Goal: Task Accomplishment & Management: Manage account settings

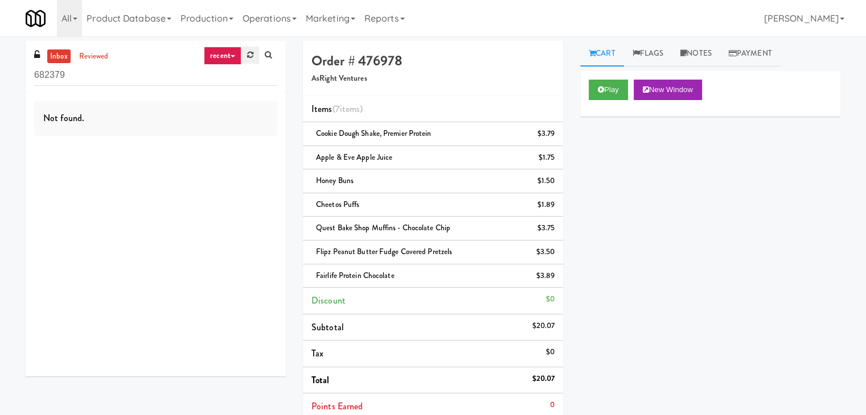
click at [246, 53] on link at bounding box center [250, 55] width 18 height 17
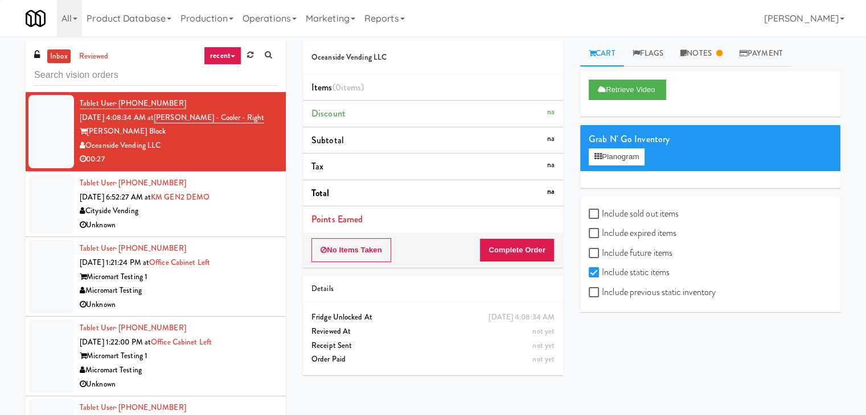
click at [232, 56] on icon at bounding box center [233, 56] width 5 height 2
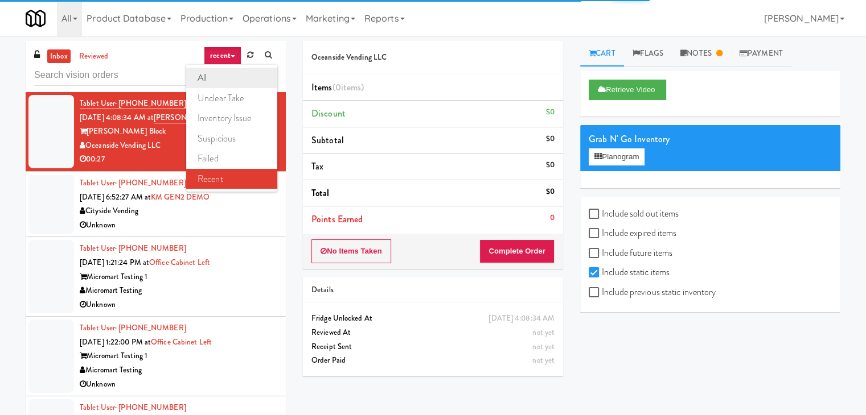
click at [232, 76] on link "all" at bounding box center [231, 78] width 91 height 20
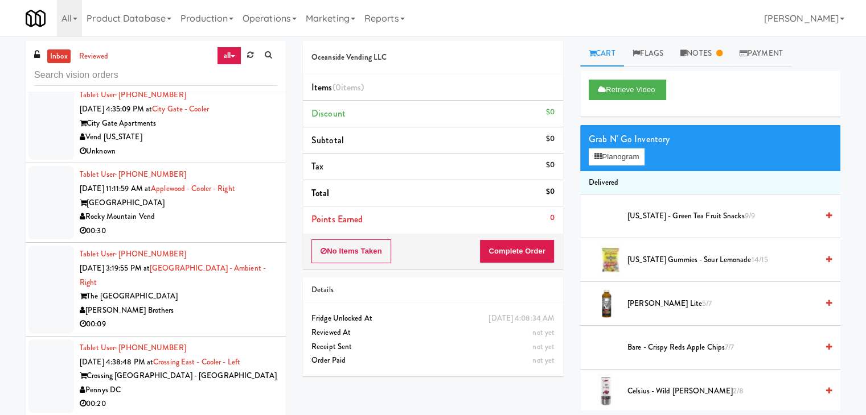
scroll to position [2492, 0]
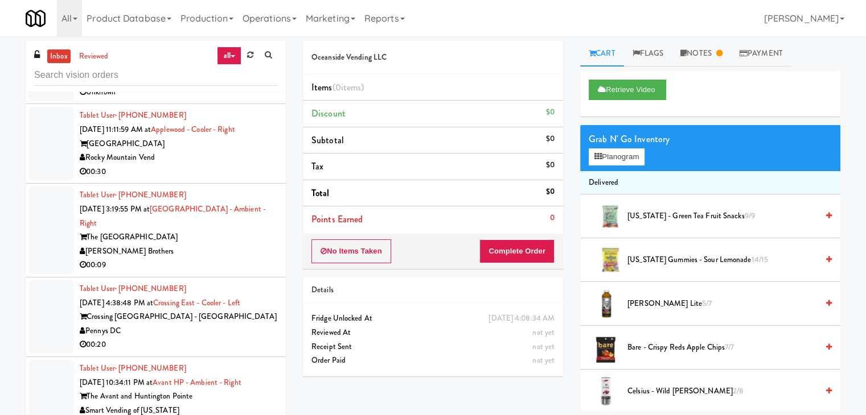
click at [212, 237] on div "The [GEOGRAPHIC_DATA]" at bounding box center [178, 238] width 197 height 14
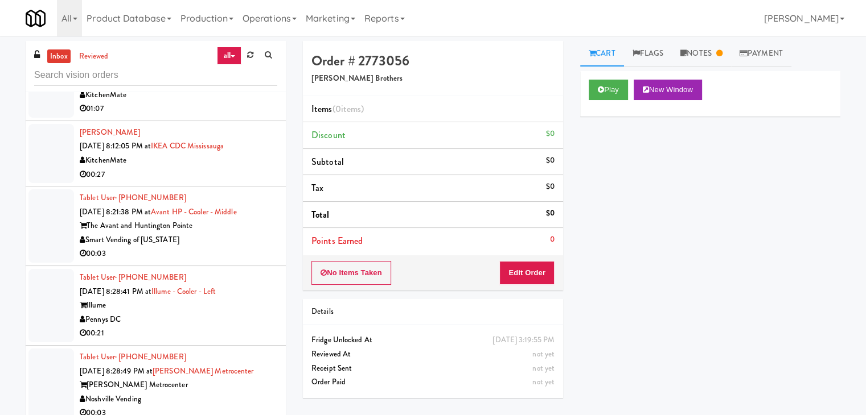
scroll to position [3232, 0]
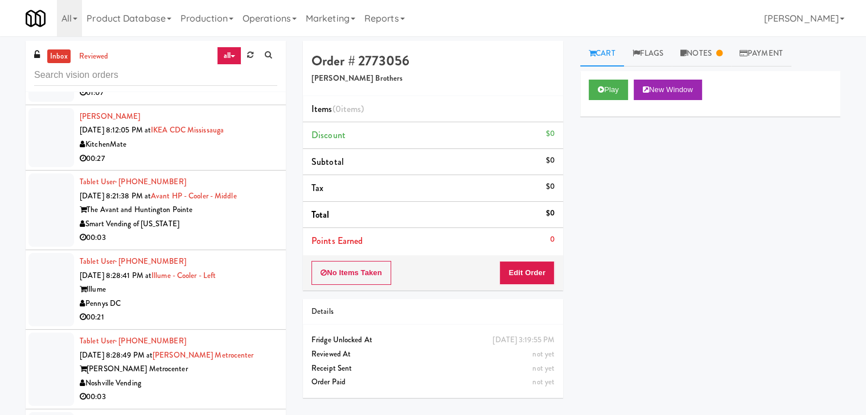
click at [204, 213] on div "Tablet User · (620) 875-2223 [DATE] 8:21:38 PM at Avant HP - Cooler - Middle Th…" at bounding box center [178, 210] width 197 height 70
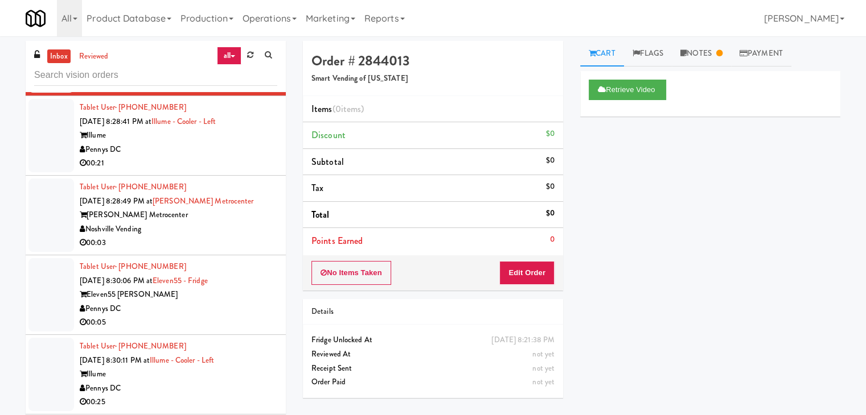
scroll to position [3402, 0]
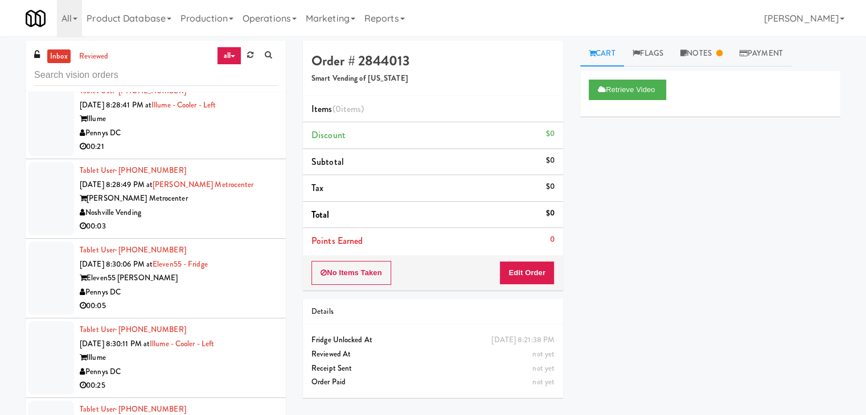
drag, startPoint x: 241, startPoint y: 215, endPoint x: 245, endPoint y: 220, distance: 6.5
click at [242, 215] on div "Noshville Vending" at bounding box center [178, 213] width 197 height 14
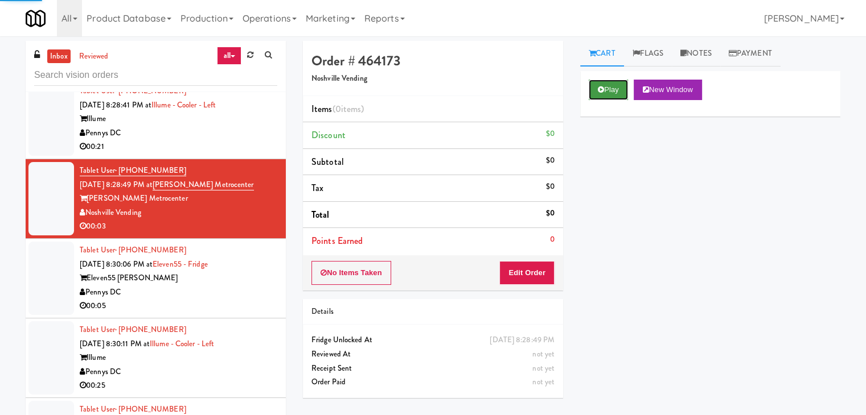
click at [609, 90] on button "Play" at bounding box center [607, 90] width 39 height 20
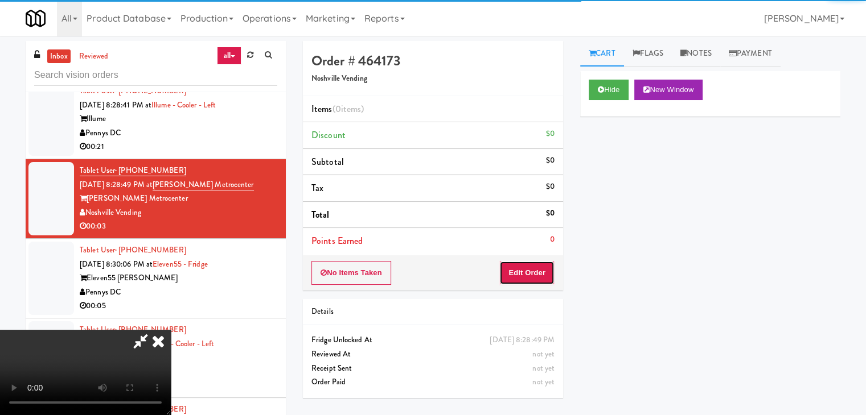
click at [538, 273] on button "Edit Order" at bounding box center [526, 273] width 55 height 24
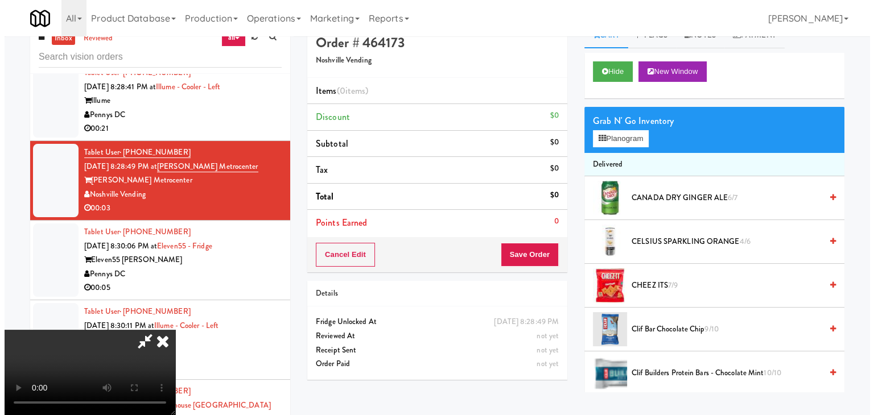
scroll to position [36, 0]
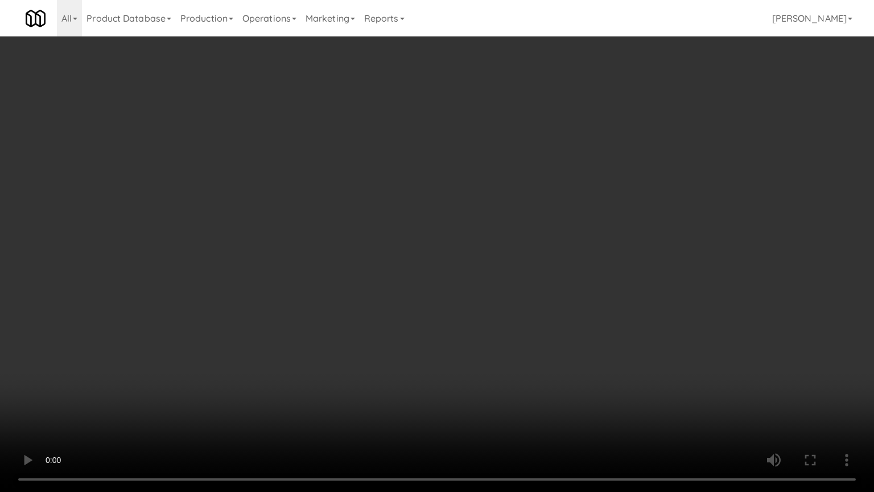
click at [499, 352] on video at bounding box center [437, 246] width 874 height 492
click at [500, 345] on video at bounding box center [437, 246] width 874 height 492
drag, startPoint x: 500, startPoint y: 345, endPoint x: 577, endPoint y: 206, distance: 158.4
click at [501, 341] on video at bounding box center [437, 246] width 874 height 492
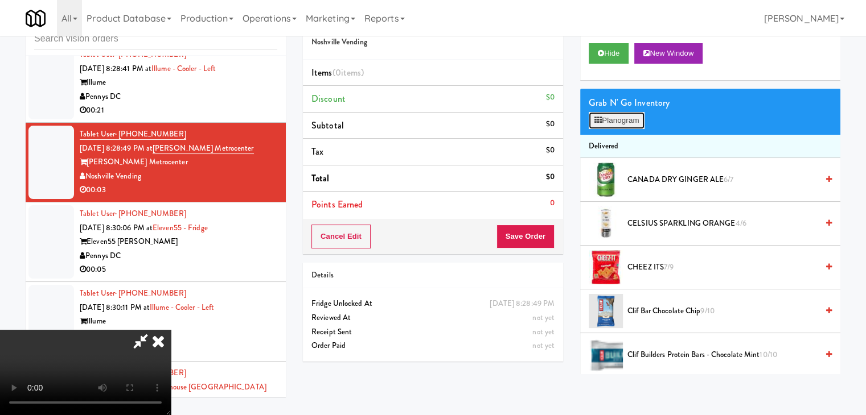
click at [620, 126] on button "Planogram" at bounding box center [616, 120] width 56 height 17
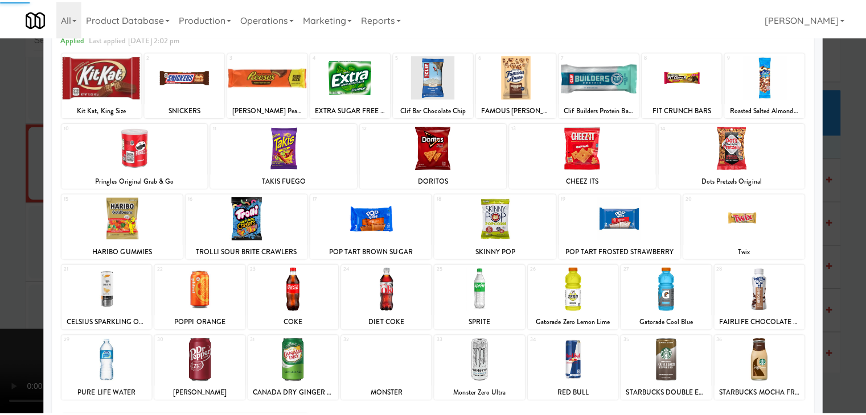
scroll to position [143, 0]
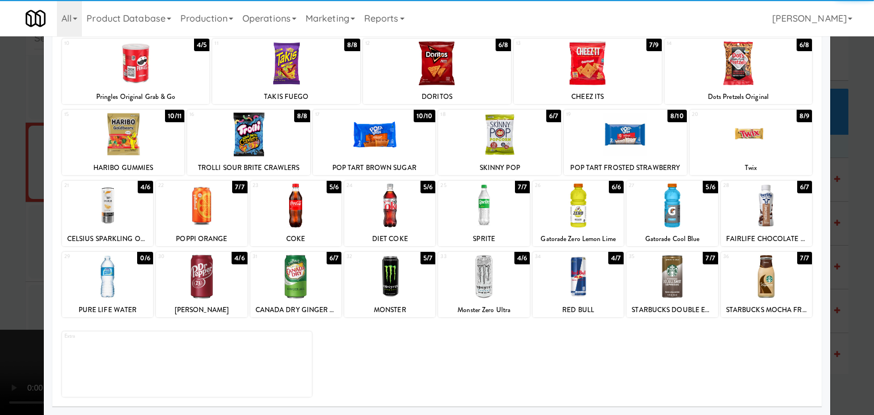
click at [603, 271] on div at bounding box center [578, 277] width 91 height 44
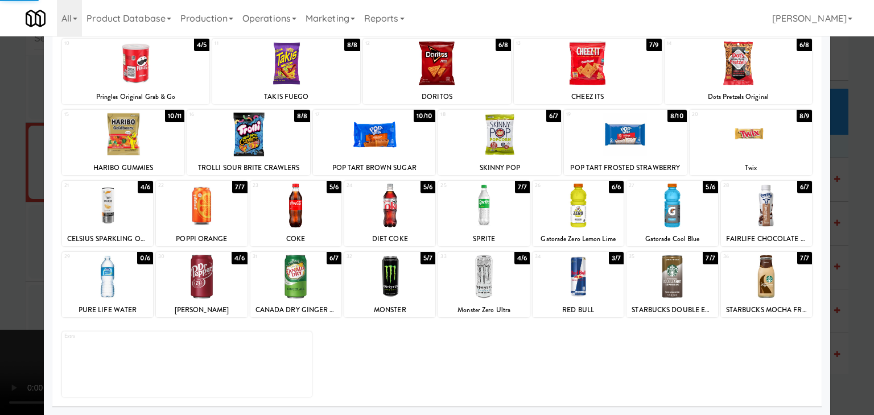
click at [865, 274] on div at bounding box center [437, 207] width 874 height 415
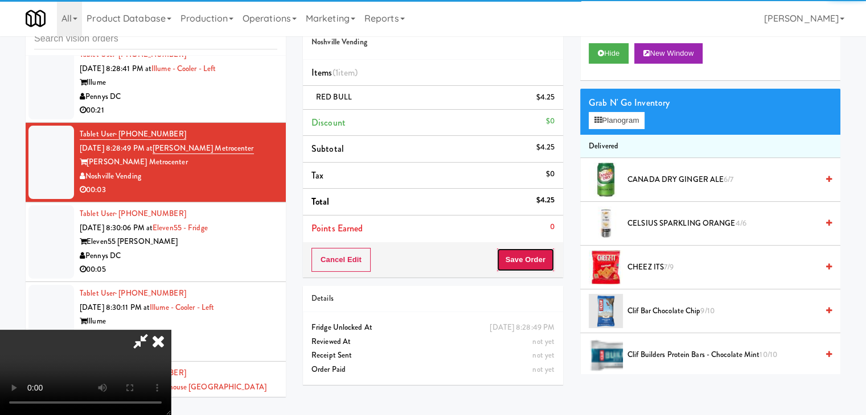
click at [530, 256] on button "Save Order" at bounding box center [525, 260] width 58 height 24
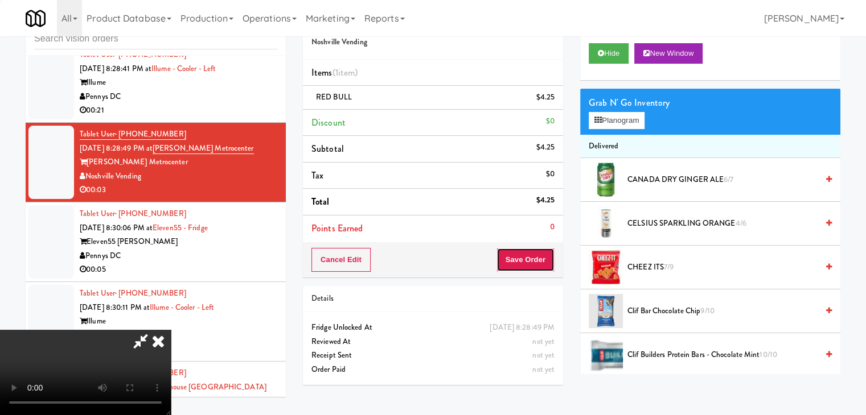
click at [530, 256] on button "Save Order" at bounding box center [525, 260] width 58 height 24
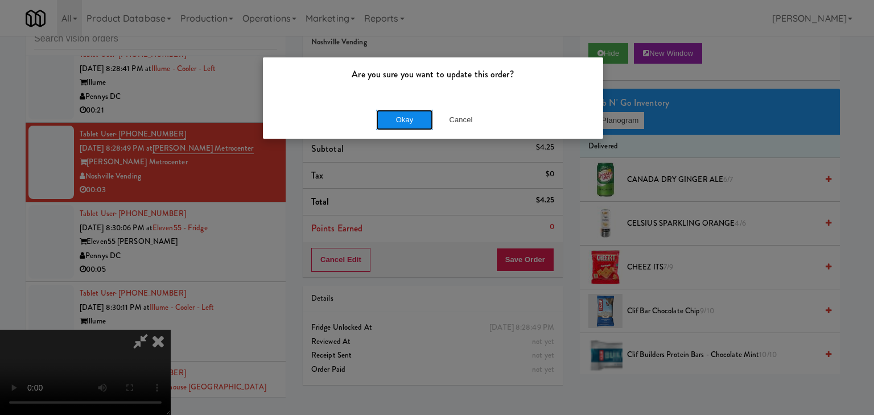
click at [415, 125] on button "Okay" at bounding box center [404, 120] width 57 height 20
click at [415, 125] on body "Are you sure you want to update this order? Okay Cancel Okay Are you sure you w…" at bounding box center [437, 207] width 874 height 415
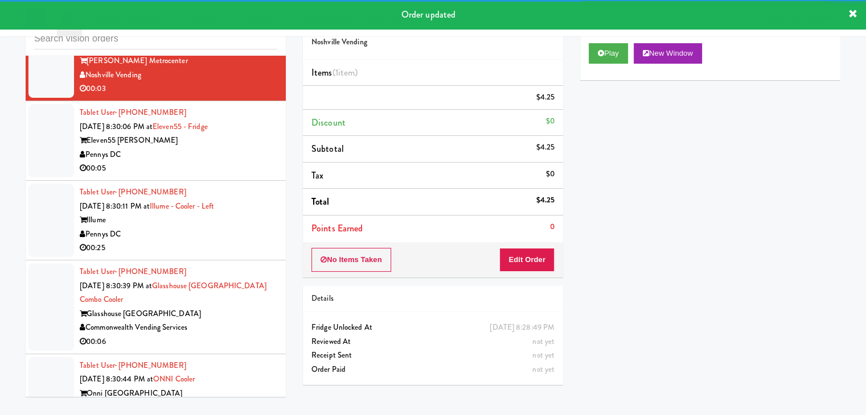
scroll to position [3516, 0]
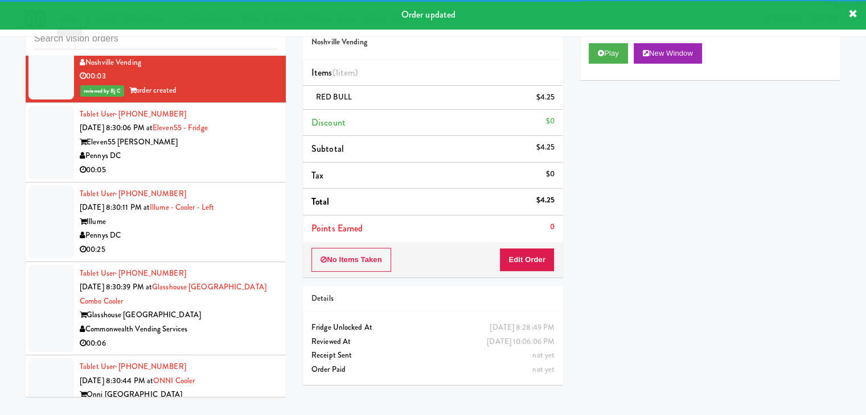
click at [246, 166] on div "00:05" at bounding box center [178, 170] width 197 height 14
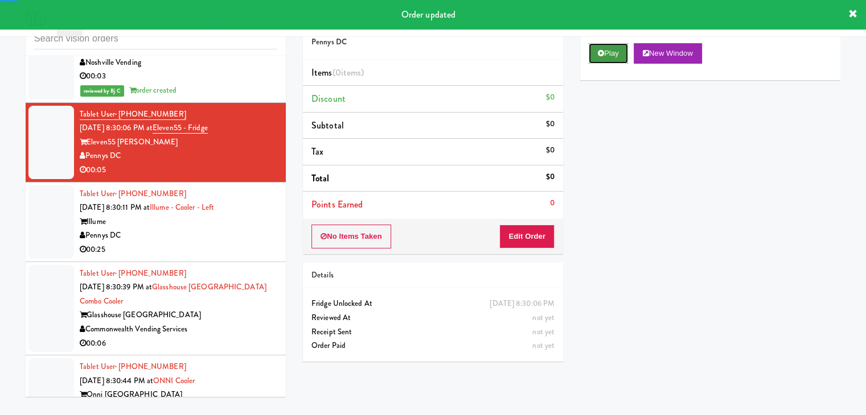
click at [612, 46] on button "Play" at bounding box center [607, 53] width 39 height 20
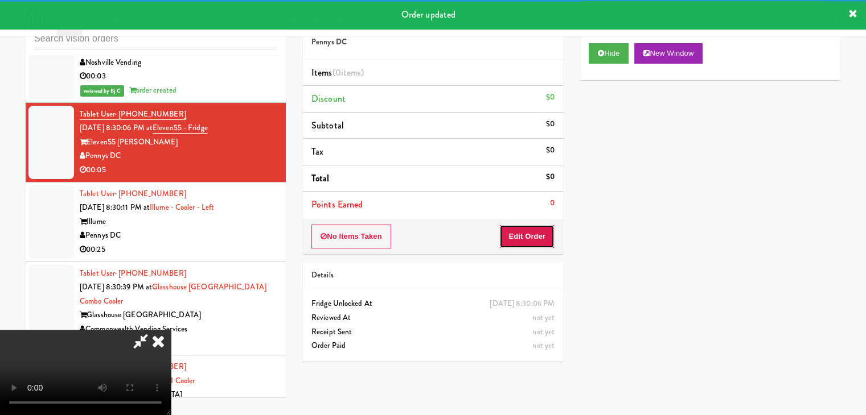
click at [530, 237] on button "Edit Order" at bounding box center [526, 237] width 55 height 24
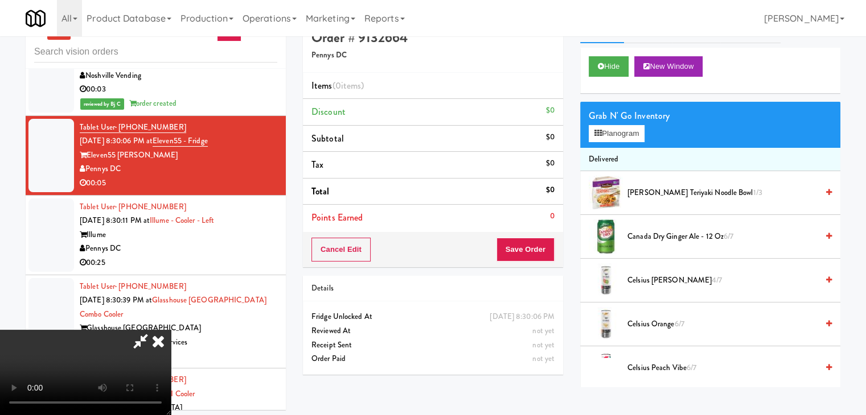
scroll to position [36, 0]
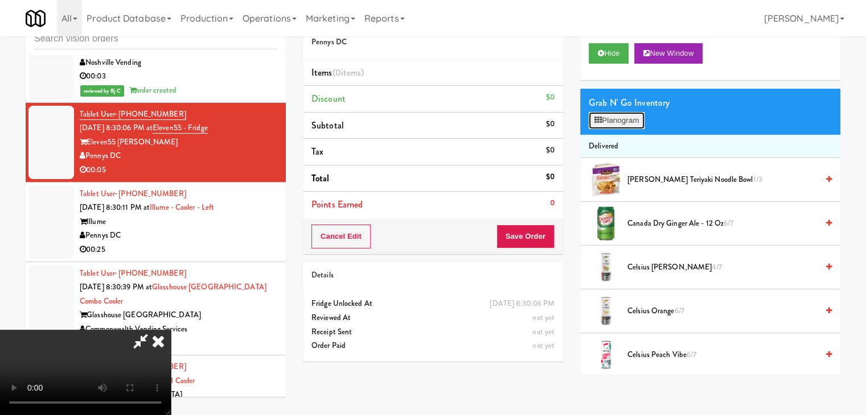
click at [635, 122] on button "Planogram" at bounding box center [616, 120] width 56 height 17
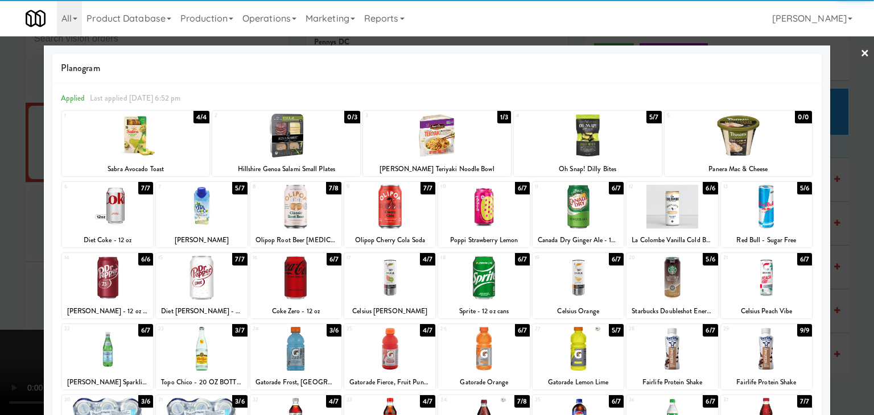
click at [123, 280] on div at bounding box center [107, 278] width 91 height 44
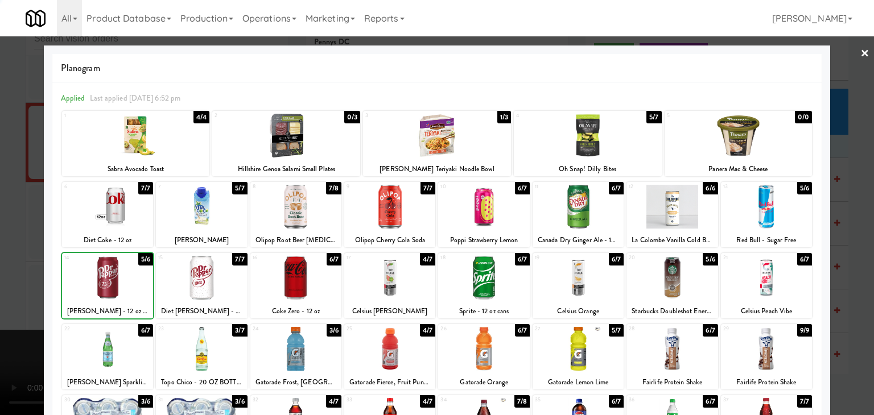
click at [294, 281] on div at bounding box center [295, 278] width 91 height 44
drag, startPoint x: 0, startPoint y: 290, endPoint x: 35, endPoint y: 282, distance: 35.6
click at [1, 290] on div at bounding box center [437, 207] width 874 height 415
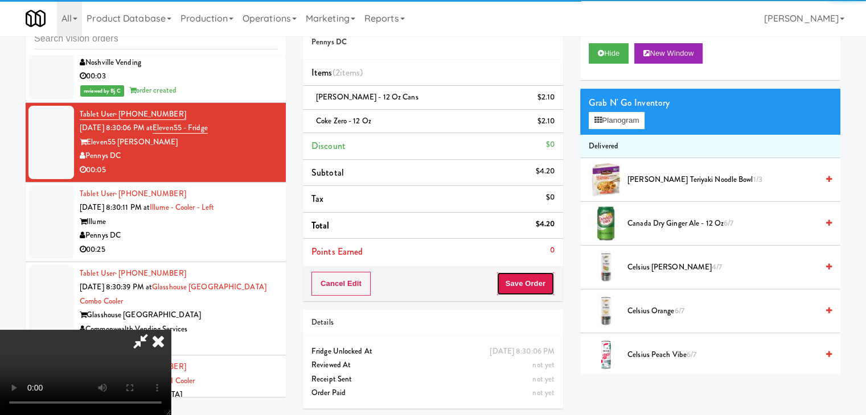
click at [530, 287] on button "Save Order" at bounding box center [525, 284] width 58 height 24
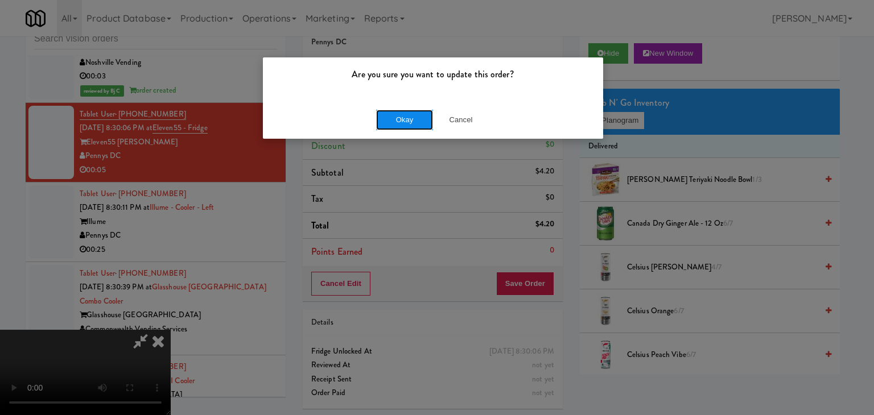
click at [410, 119] on button "Okay" at bounding box center [404, 120] width 57 height 20
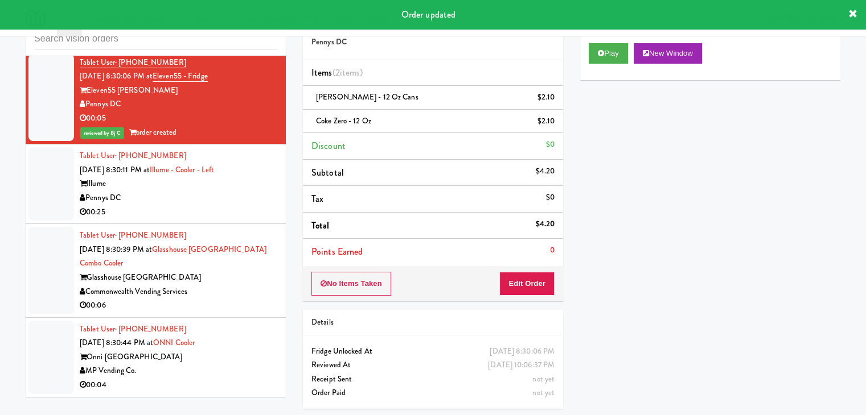
scroll to position [3630, 0]
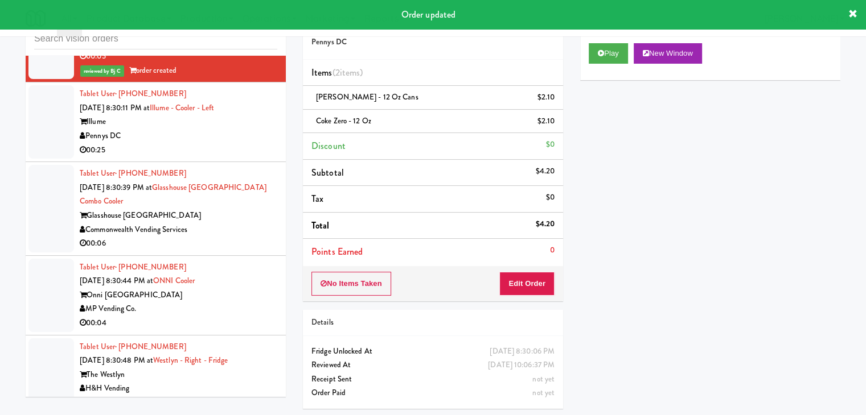
click at [232, 133] on div "Pennys DC" at bounding box center [178, 136] width 197 height 14
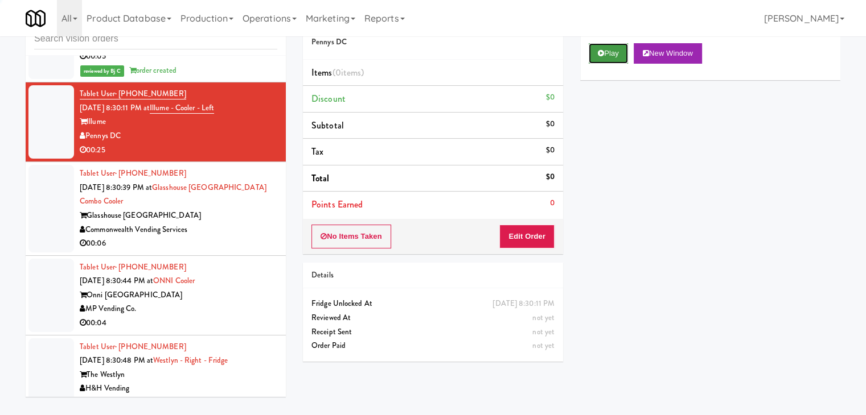
click at [615, 52] on button "Play" at bounding box center [607, 53] width 39 height 20
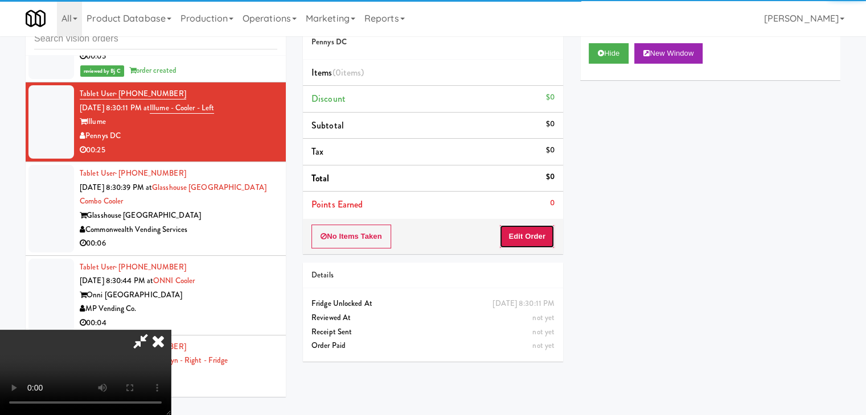
click at [523, 237] on button "Edit Order" at bounding box center [526, 237] width 55 height 24
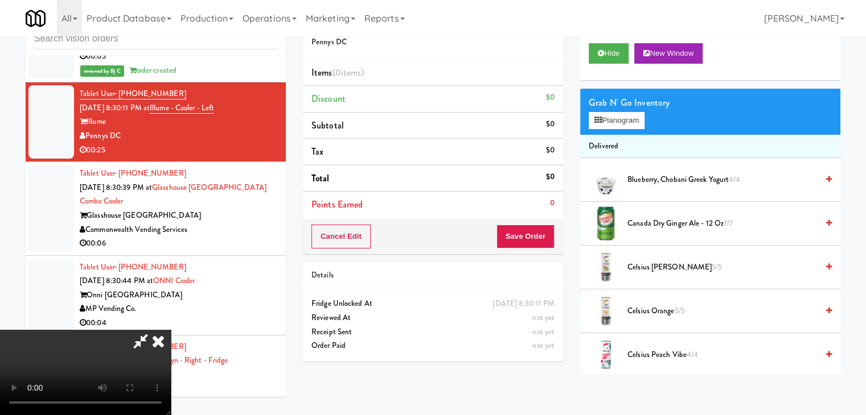
click at [171, 330] on video at bounding box center [85, 372] width 171 height 85
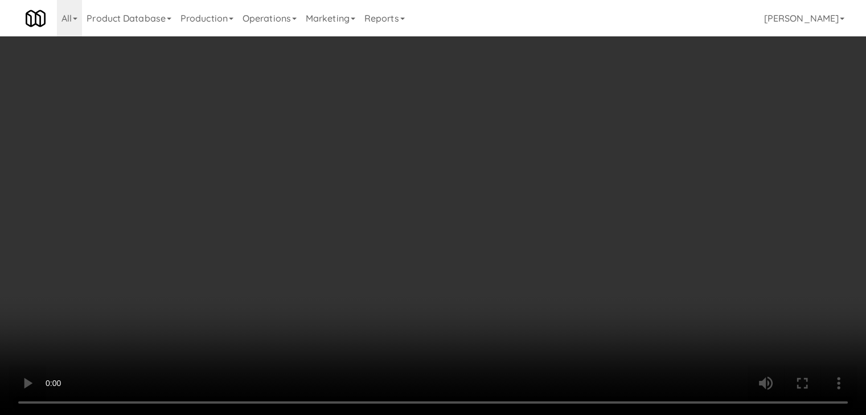
click at [454, 294] on video at bounding box center [433, 207] width 866 height 415
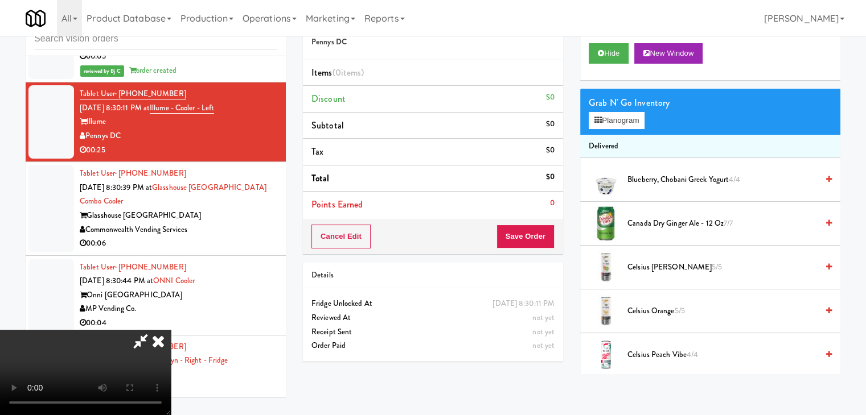
click at [171, 330] on video at bounding box center [85, 372] width 171 height 85
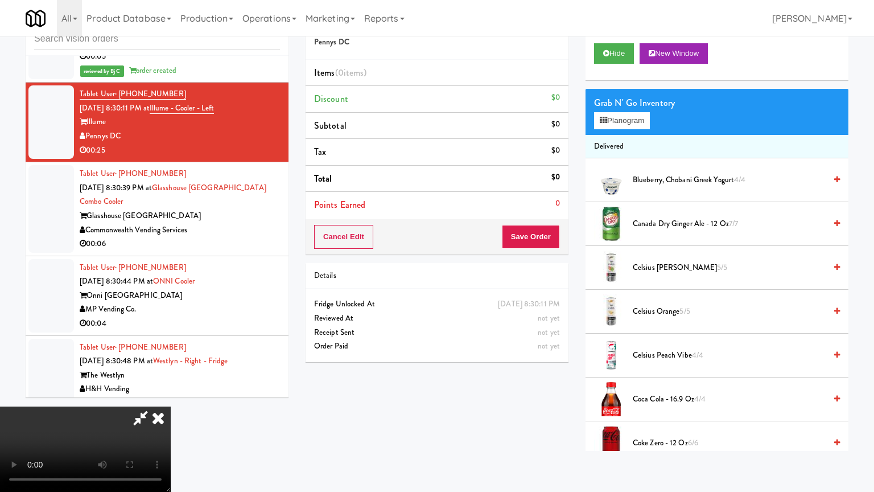
click at [171, 406] on video at bounding box center [85, 448] width 171 height 85
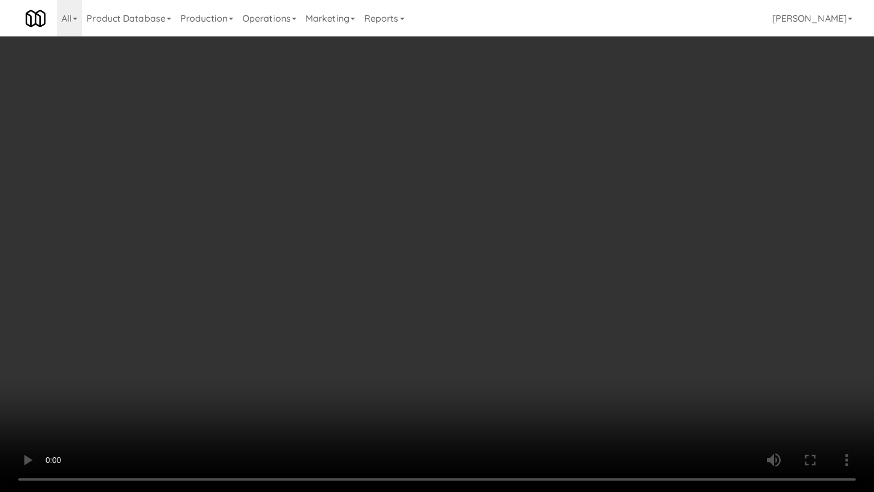
click at [522, 321] on video at bounding box center [437, 246] width 874 height 492
click at [512, 328] on video at bounding box center [437, 246] width 874 height 492
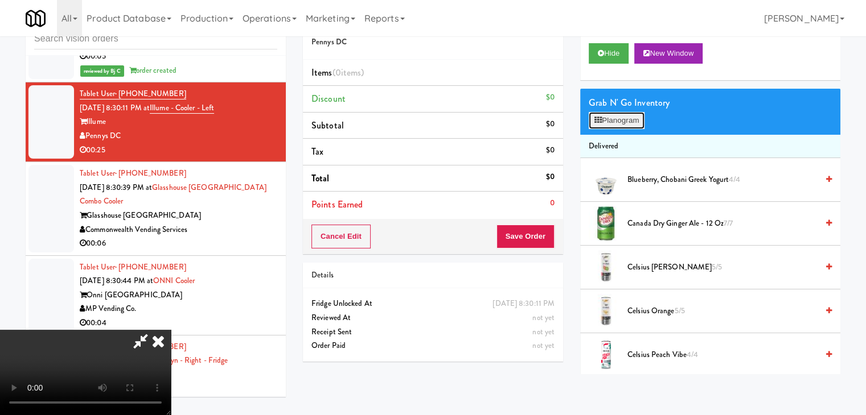
click at [635, 117] on button "Planogram" at bounding box center [616, 120] width 56 height 17
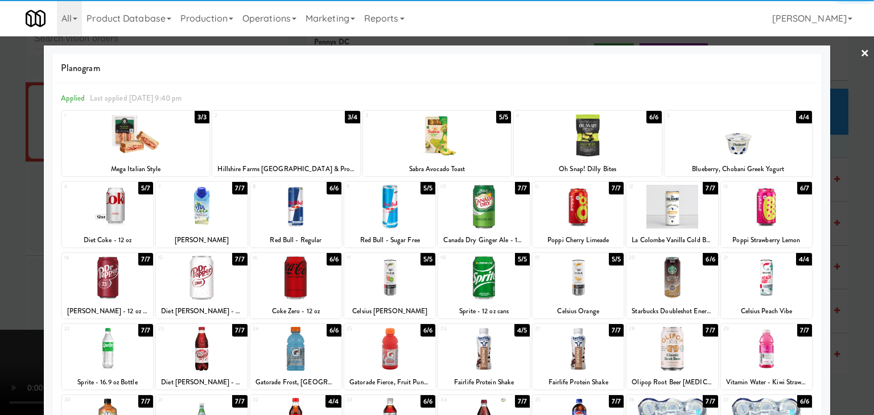
click at [124, 212] on div at bounding box center [107, 207] width 91 height 44
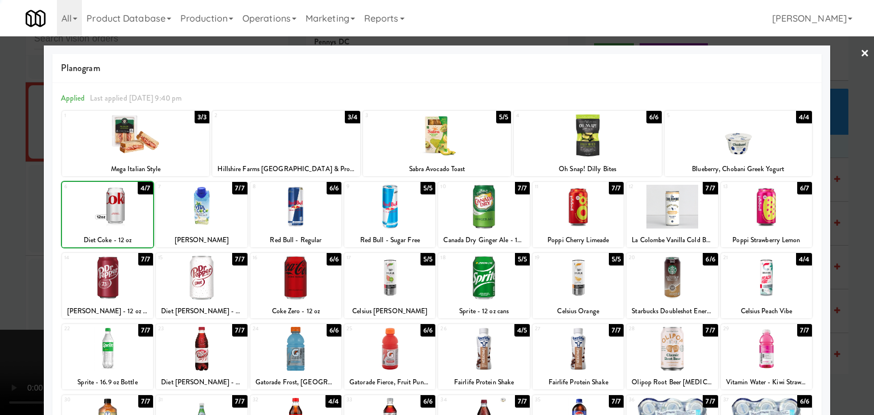
drag, startPoint x: 0, startPoint y: 243, endPoint x: 53, endPoint y: 235, distance: 53.5
click at [2, 242] on div at bounding box center [437, 207] width 874 height 415
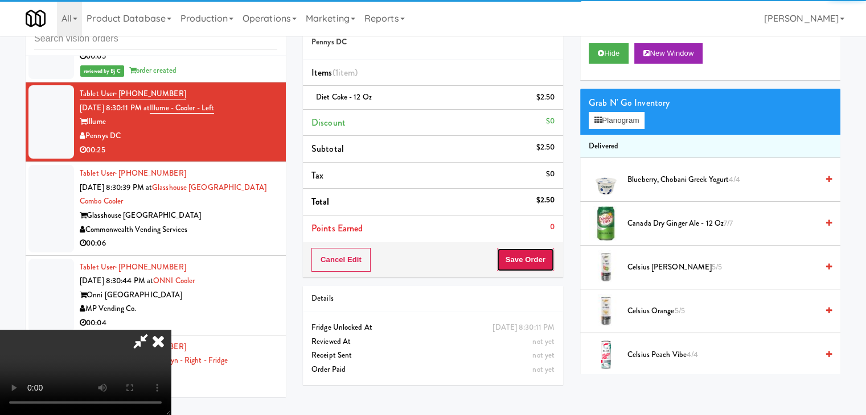
click at [553, 256] on button "Save Order" at bounding box center [525, 260] width 58 height 24
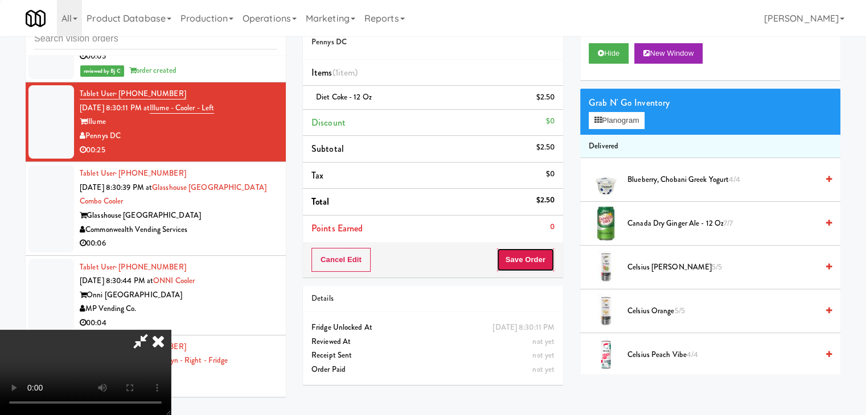
drag, startPoint x: 552, startPoint y: 256, endPoint x: 544, endPoint y: 256, distance: 8.0
click at [551, 256] on button "Save Order" at bounding box center [525, 260] width 58 height 24
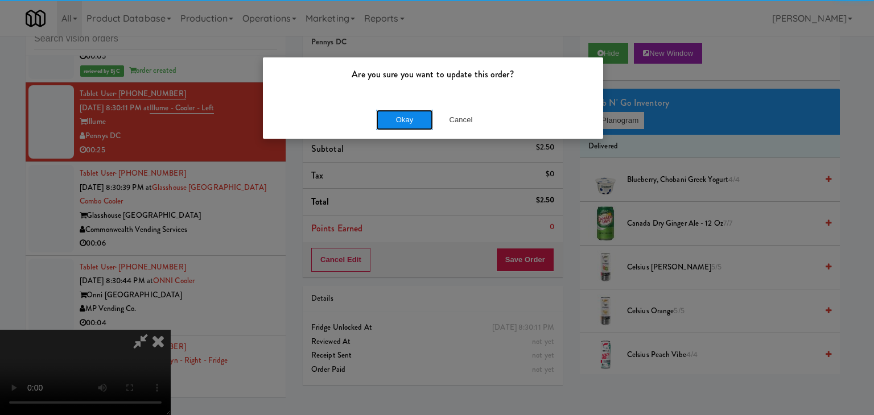
click at [399, 113] on button "Okay" at bounding box center [404, 120] width 57 height 20
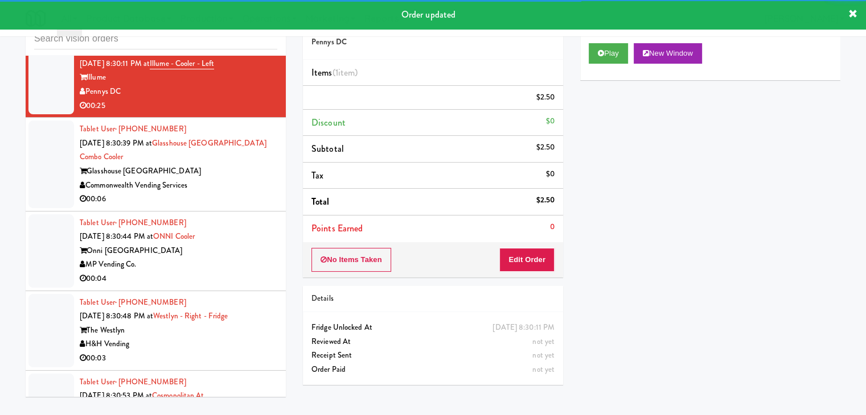
scroll to position [3687, 0]
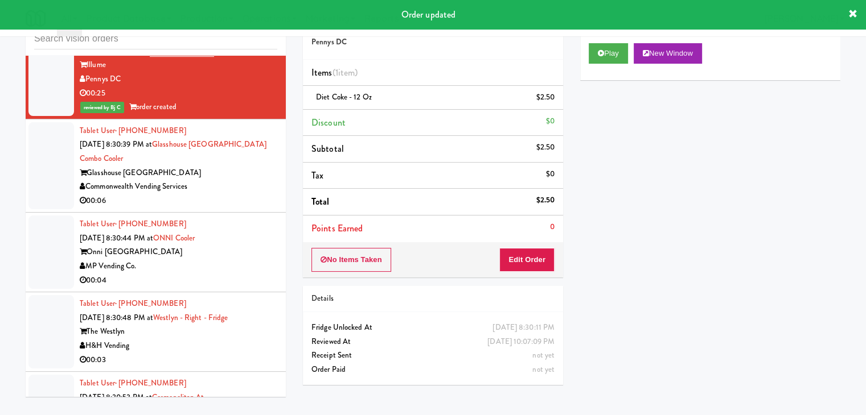
drag, startPoint x: 243, startPoint y: 178, endPoint x: 231, endPoint y: 187, distance: 15.2
click at [244, 178] on div "Tablet User · (856) 628-5771 [DATE] 8:30:39 PM at [GEOGRAPHIC_DATA] Combo Coole…" at bounding box center [178, 166] width 197 height 84
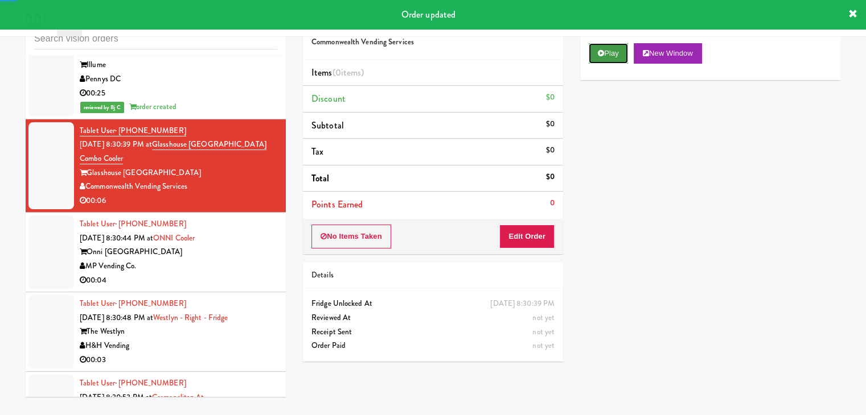
click at [615, 46] on button "Play" at bounding box center [607, 53] width 39 height 20
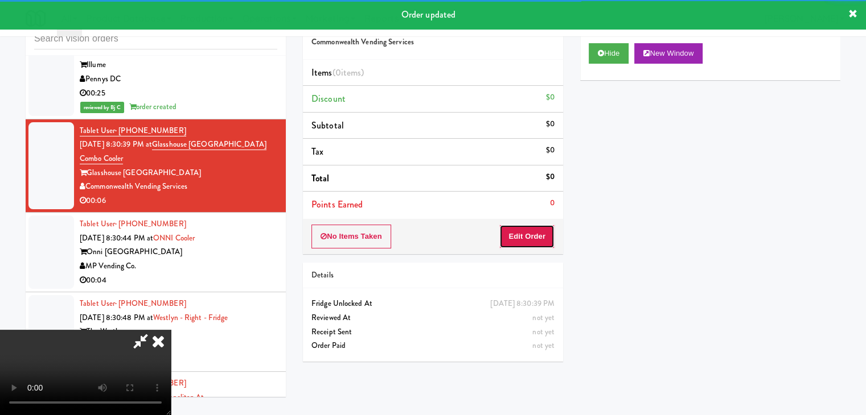
click at [538, 237] on button "Edit Order" at bounding box center [526, 237] width 55 height 24
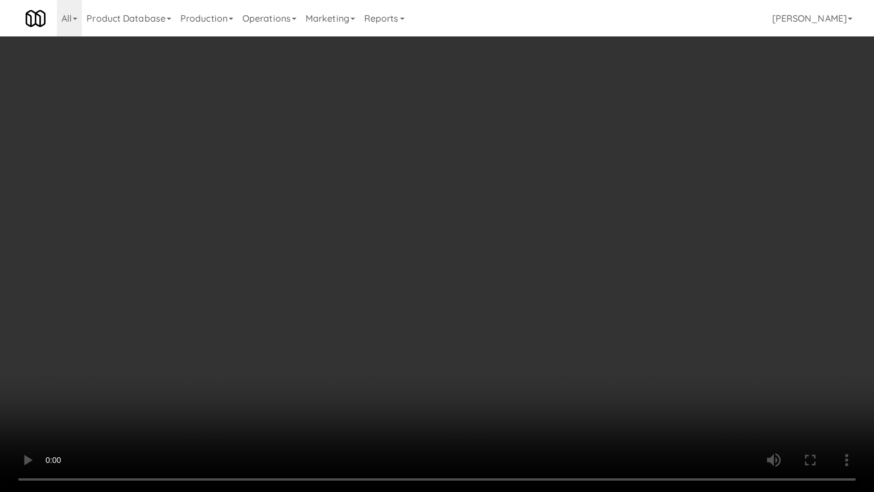
click at [524, 320] on video at bounding box center [437, 246] width 874 height 492
click at [526, 319] on video at bounding box center [437, 246] width 874 height 492
click at [528, 312] on video at bounding box center [437, 246] width 874 height 492
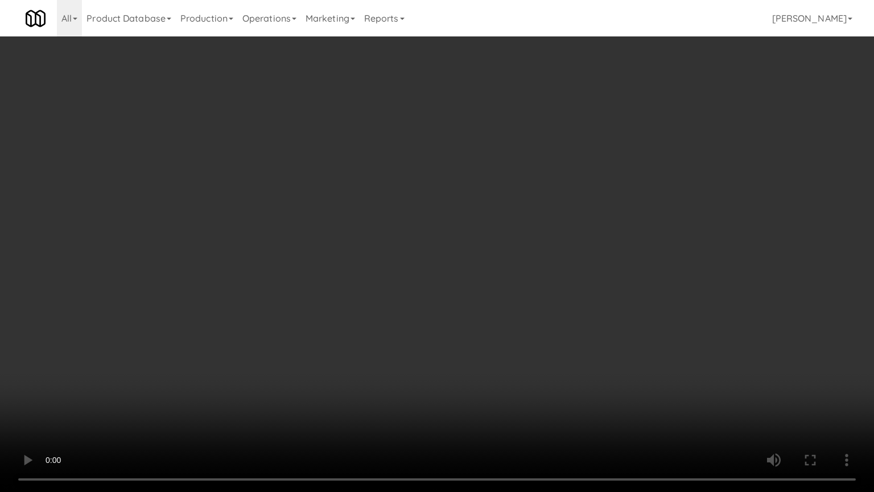
click at [478, 389] on video at bounding box center [437, 246] width 874 height 492
click at [496, 377] on video at bounding box center [437, 246] width 874 height 492
click at [499, 376] on video at bounding box center [437, 246] width 874 height 492
click at [499, 374] on video at bounding box center [437, 246] width 874 height 492
click at [499, 372] on video at bounding box center [437, 246] width 874 height 492
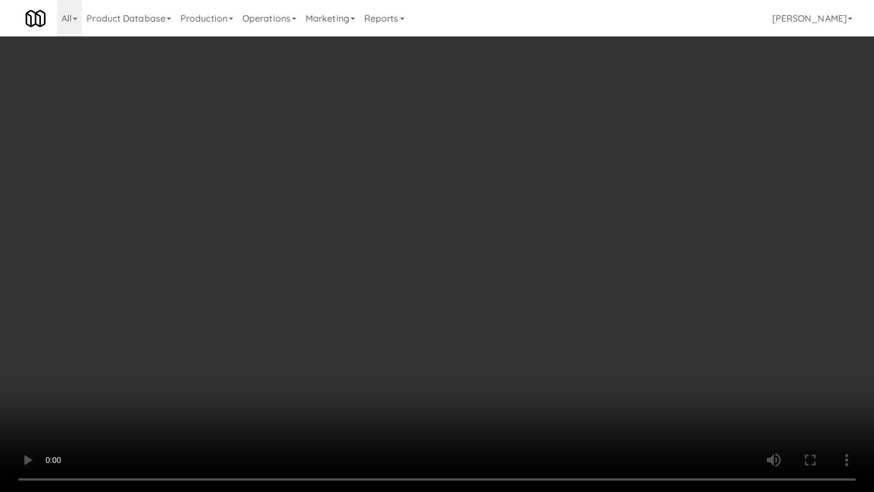
click at [499, 371] on video at bounding box center [437, 246] width 874 height 492
click at [501, 353] on video at bounding box center [437, 246] width 874 height 492
drag, startPoint x: 501, startPoint y: 353, endPoint x: 504, endPoint y: 297, distance: 56.4
click at [501, 352] on video at bounding box center [437, 246] width 874 height 492
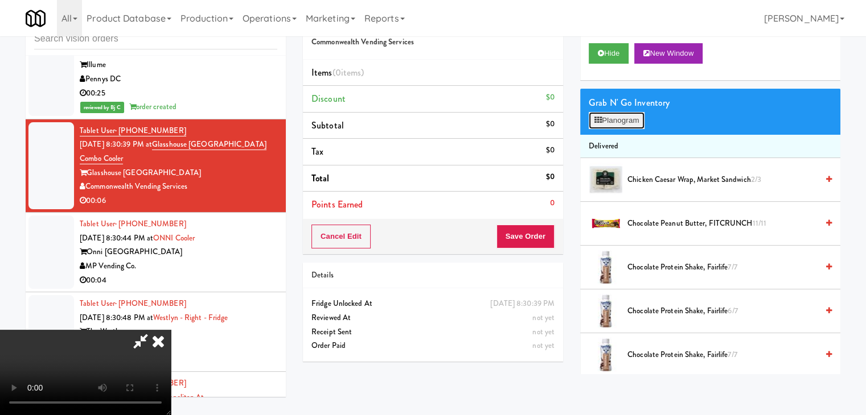
click at [619, 127] on button "Planogram" at bounding box center [616, 120] width 56 height 17
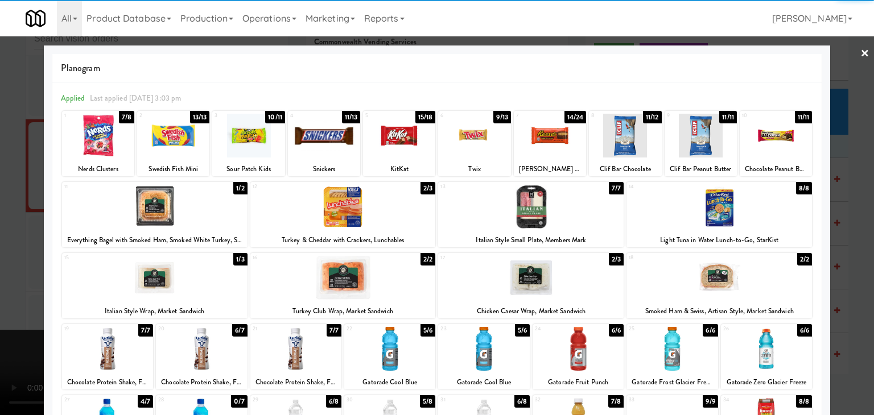
click at [314, 132] on div at bounding box center [324, 136] width 72 height 44
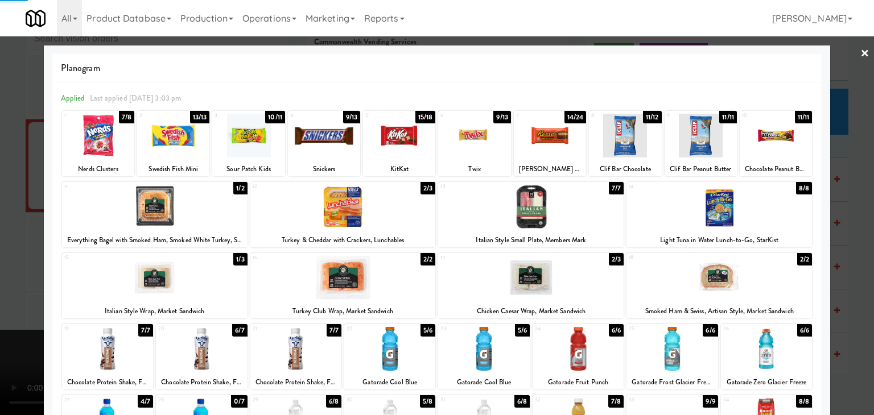
click at [1, 246] on div at bounding box center [437, 207] width 874 height 415
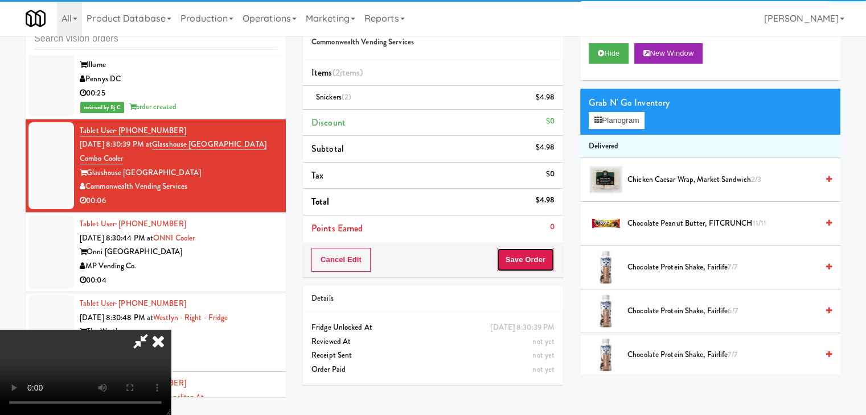
click at [546, 265] on button "Save Order" at bounding box center [525, 260] width 58 height 24
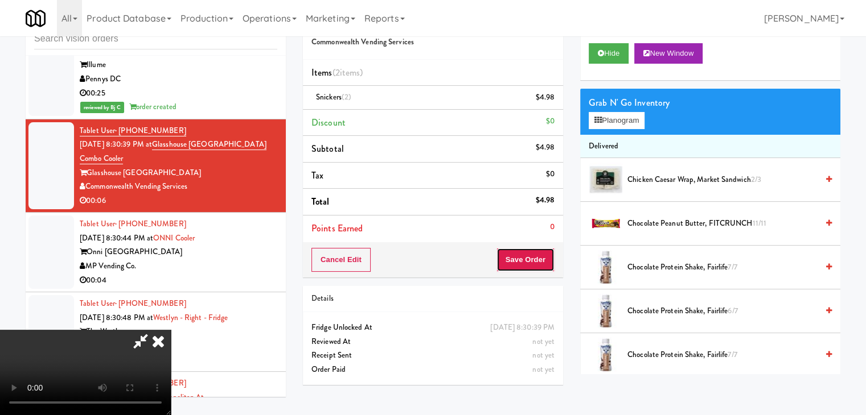
click at [546, 265] on button "Save Order" at bounding box center [525, 260] width 58 height 24
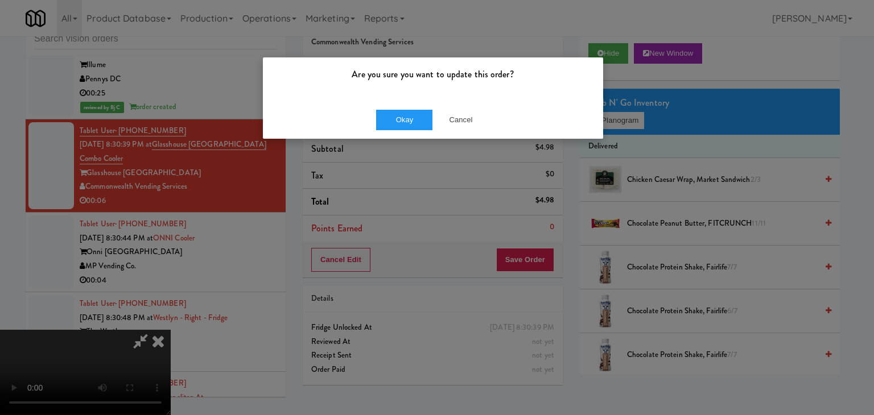
click at [411, 104] on div "Okay Cancel" at bounding box center [433, 120] width 340 height 38
drag, startPoint x: 411, startPoint y: 104, endPoint x: 408, endPoint y: 117, distance: 13.5
click at [409, 112] on div "Okay Cancel" at bounding box center [433, 120] width 340 height 38
click at [408, 117] on button "Okay" at bounding box center [404, 120] width 57 height 20
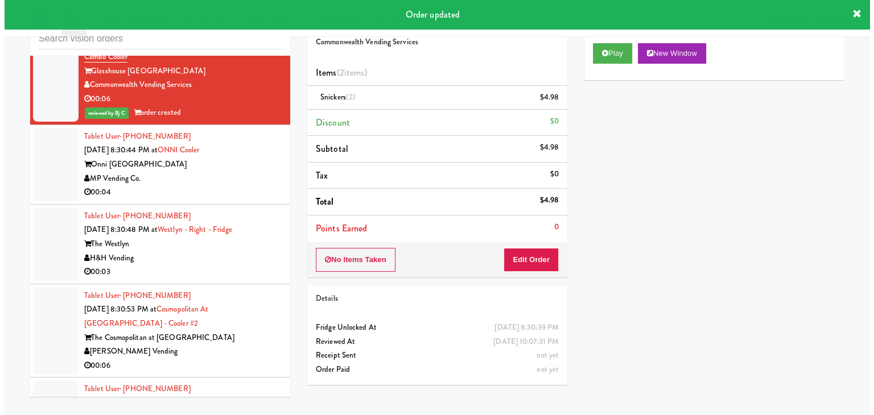
scroll to position [3801, 0]
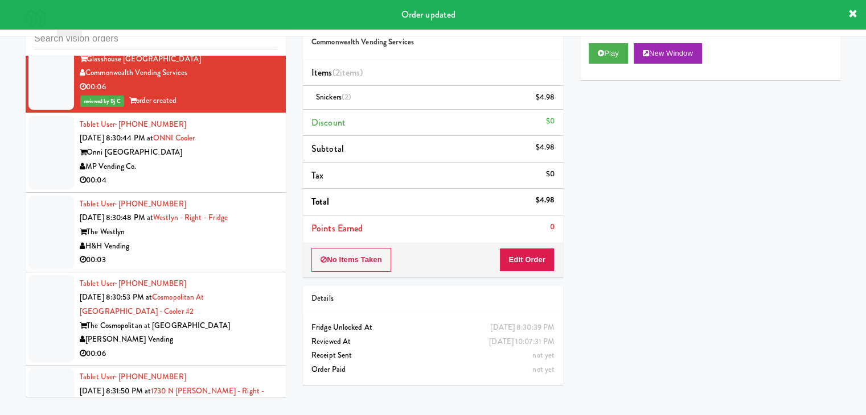
click at [238, 183] on li "Tablet User · (561) 398-8914 [DATE] 8:30:44 PM at ONNI Cooler Onni South Lake U…" at bounding box center [156, 153] width 260 height 80
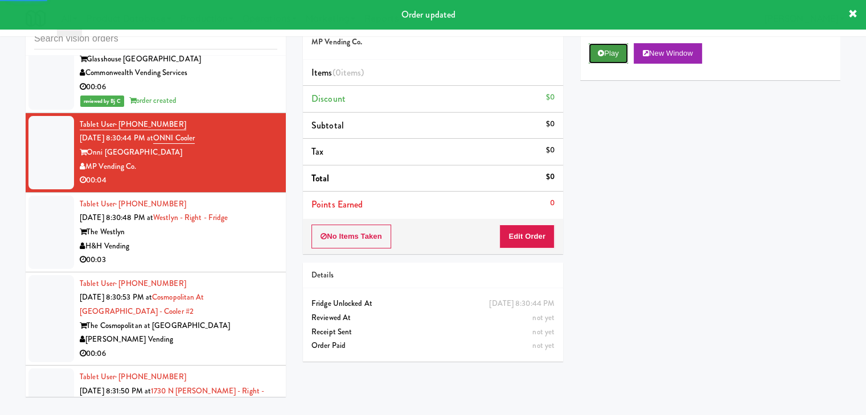
click at [615, 51] on button "Play" at bounding box center [607, 53] width 39 height 20
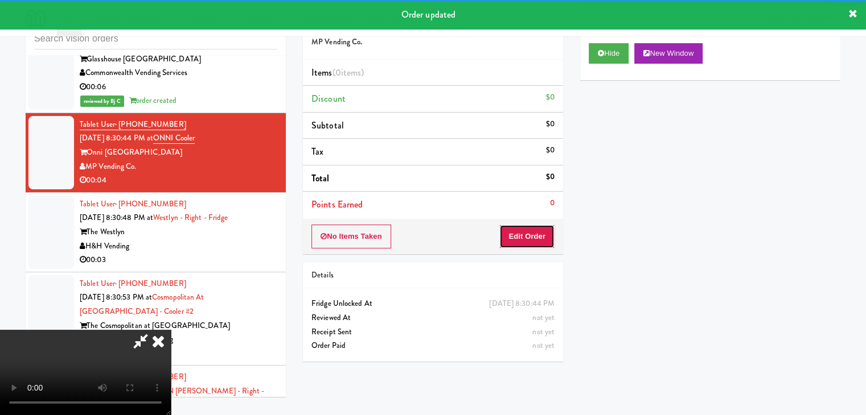
click at [540, 231] on button "Edit Order" at bounding box center [526, 237] width 55 height 24
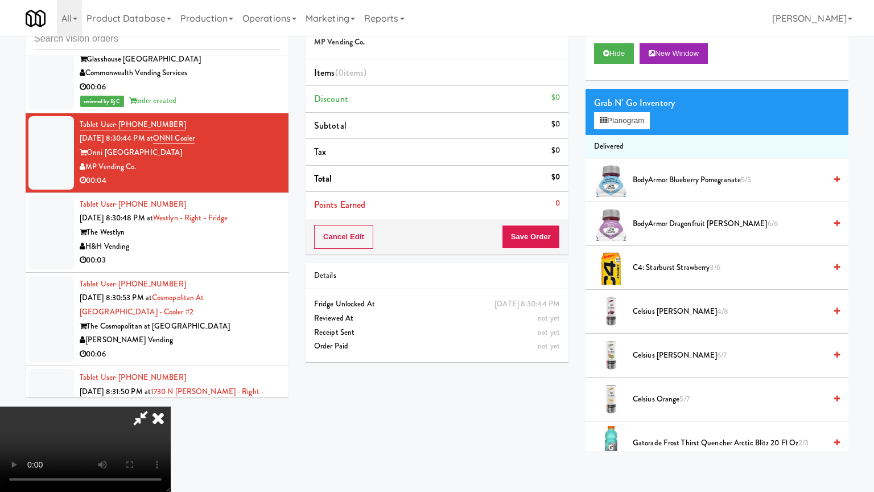
click at [171, 406] on video at bounding box center [85, 448] width 171 height 85
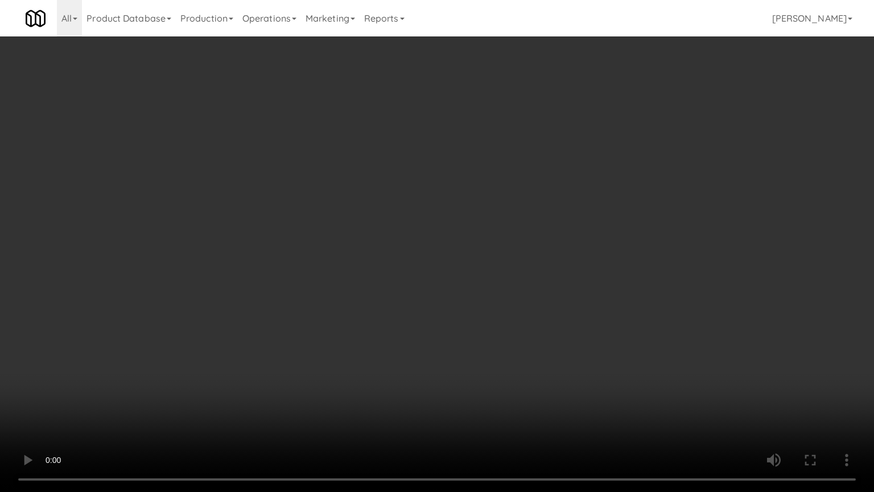
click at [538, 318] on video at bounding box center [437, 246] width 874 height 492
click at [541, 320] on video at bounding box center [437, 246] width 874 height 492
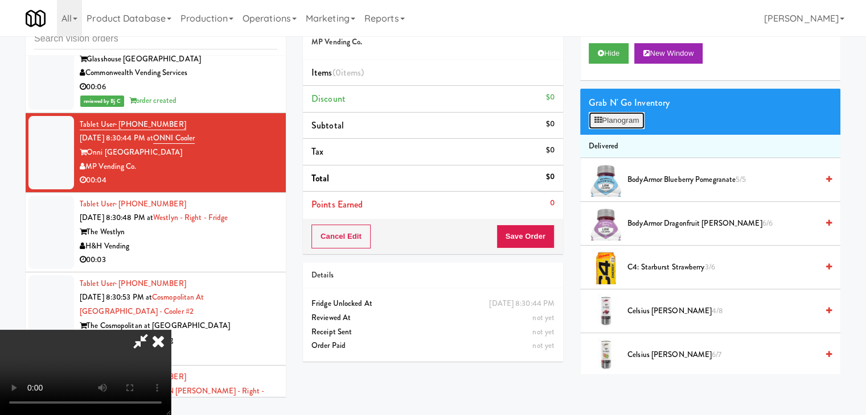
click at [633, 122] on button "Planogram" at bounding box center [616, 120] width 56 height 17
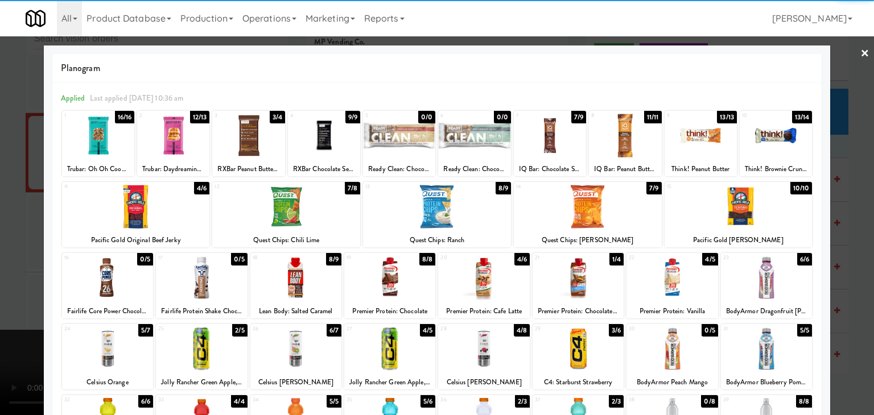
click at [569, 279] on div at bounding box center [578, 278] width 91 height 44
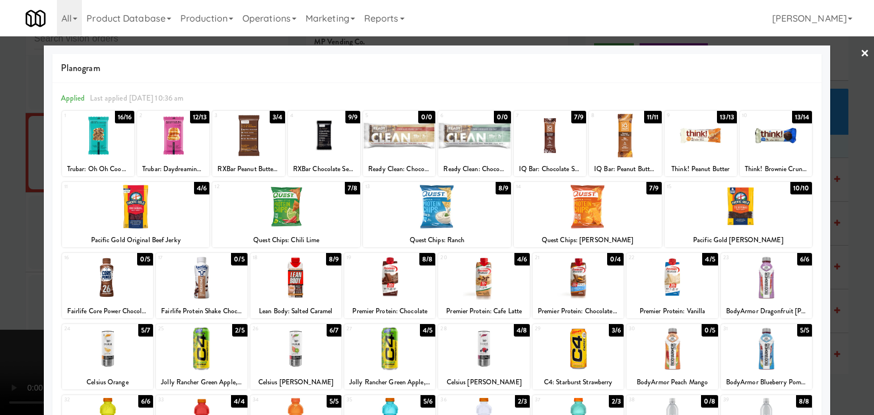
click at [861, 284] on div at bounding box center [437, 207] width 874 height 415
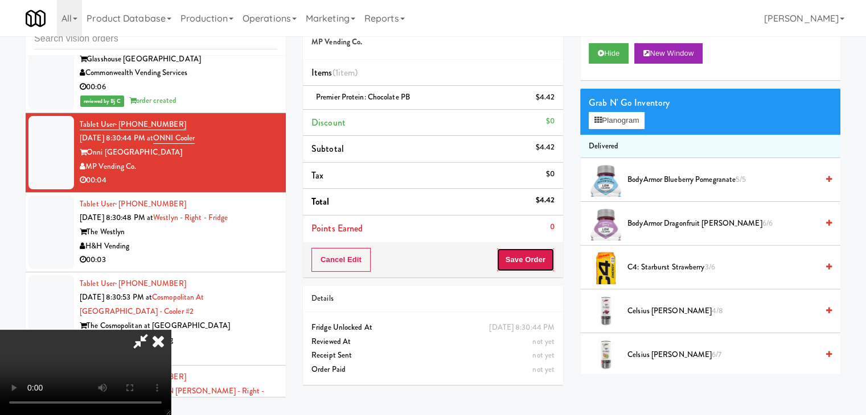
click at [544, 259] on button "Save Order" at bounding box center [525, 260] width 58 height 24
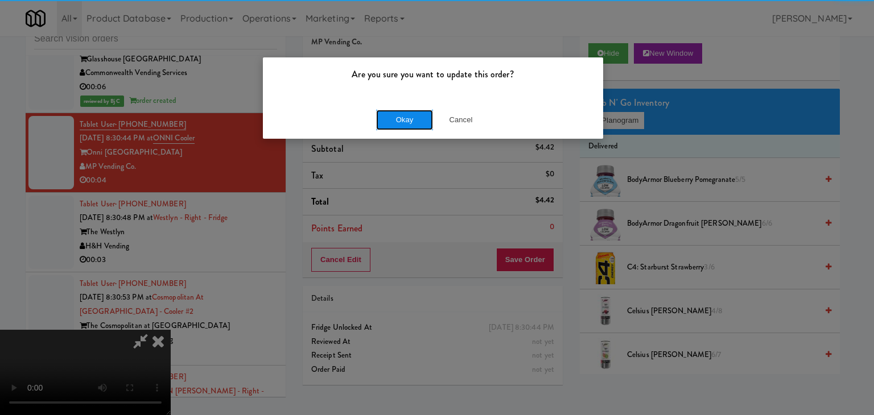
click at [408, 120] on button "Okay" at bounding box center [404, 120] width 57 height 20
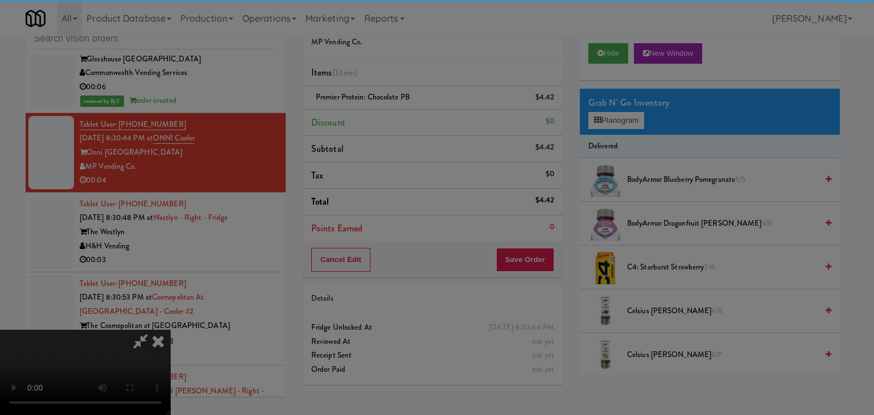
click at [408, 118] on div "Okay Cancel" at bounding box center [433, 99] width 340 height 38
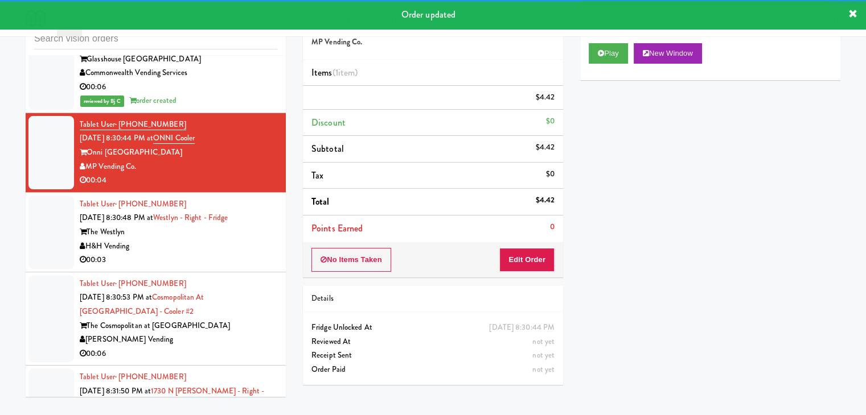
drag, startPoint x: 212, startPoint y: 252, endPoint x: 203, endPoint y: 264, distance: 14.6
click at [212, 253] on div "H&H Vending" at bounding box center [178, 247] width 197 height 14
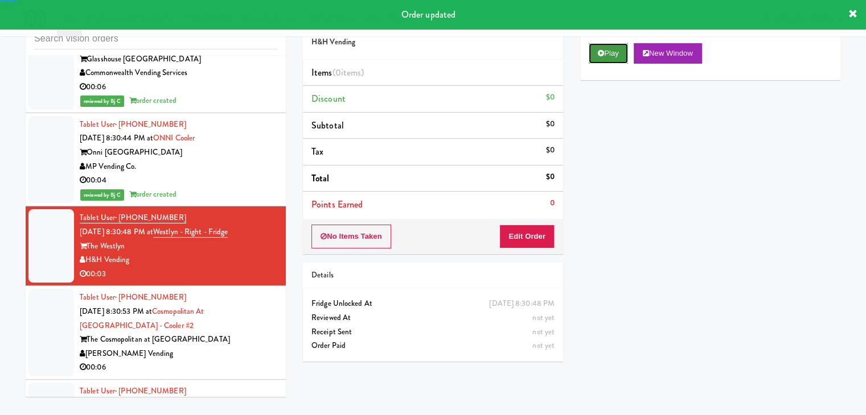
click at [600, 57] on button "Play" at bounding box center [607, 53] width 39 height 20
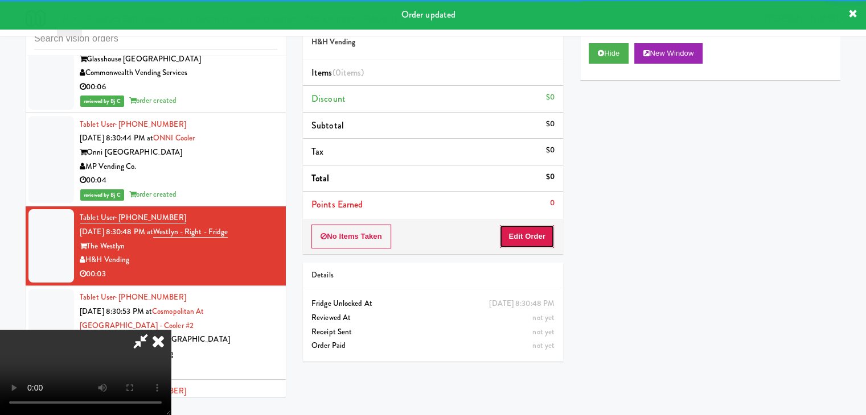
click at [532, 239] on button "Edit Order" at bounding box center [526, 237] width 55 height 24
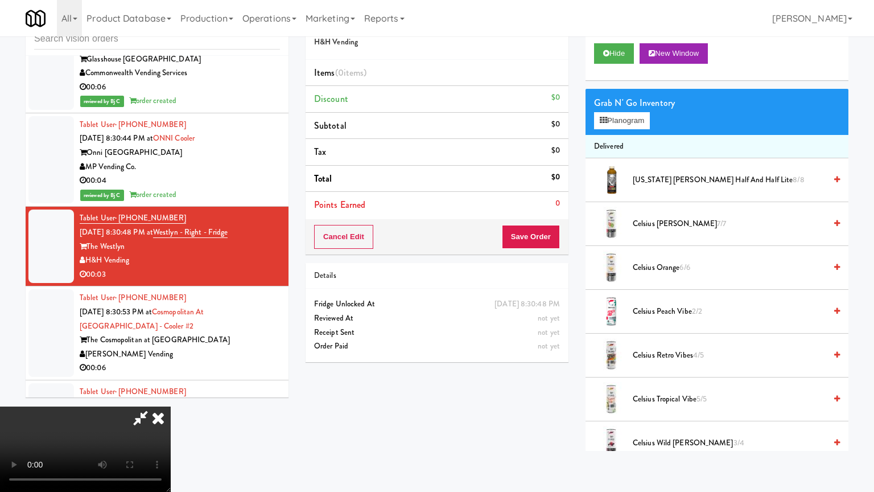
click at [171, 406] on video at bounding box center [85, 448] width 171 height 85
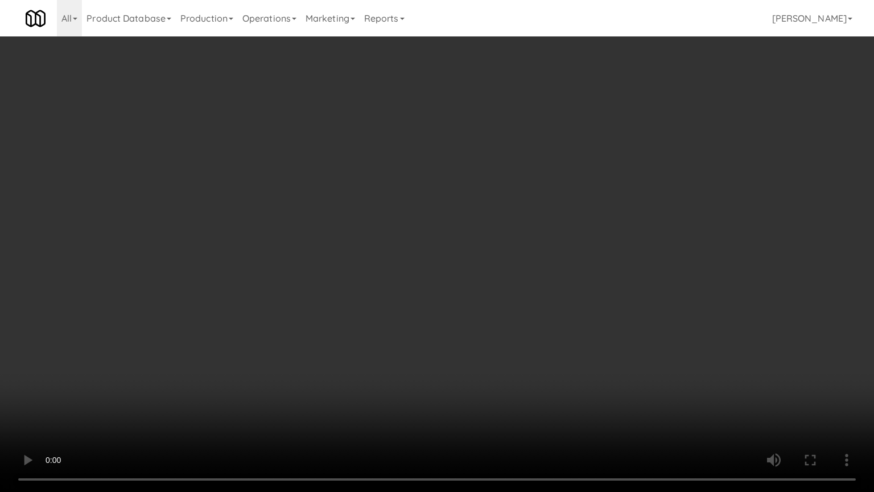
click at [534, 321] on video at bounding box center [437, 246] width 874 height 492
click at [534, 326] on video at bounding box center [437, 246] width 874 height 492
click at [532, 327] on video at bounding box center [437, 246] width 874 height 492
click at [531, 331] on video at bounding box center [437, 246] width 874 height 492
click at [531, 332] on video at bounding box center [437, 246] width 874 height 492
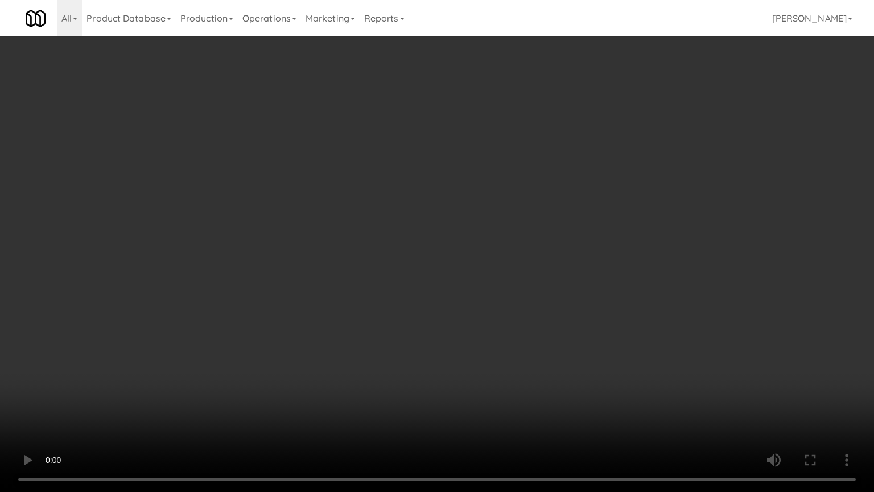
click at [542, 330] on video at bounding box center [437, 246] width 874 height 492
drag, startPoint x: 542, startPoint y: 330, endPoint x: 546, endPoint y: 271, distance: 58.8
click at [541, 330] on video at bounding box center [437, 246] width 874 height 492
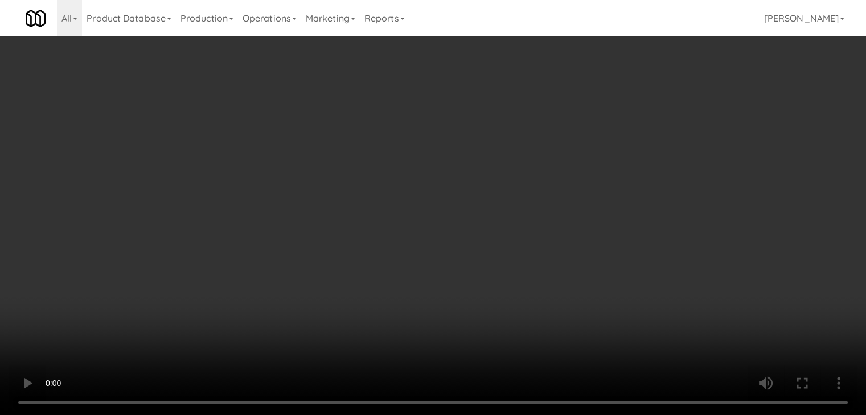
click at [637, 119] on button "Planogram" at bounding box center [616, 120] width 56 height 17
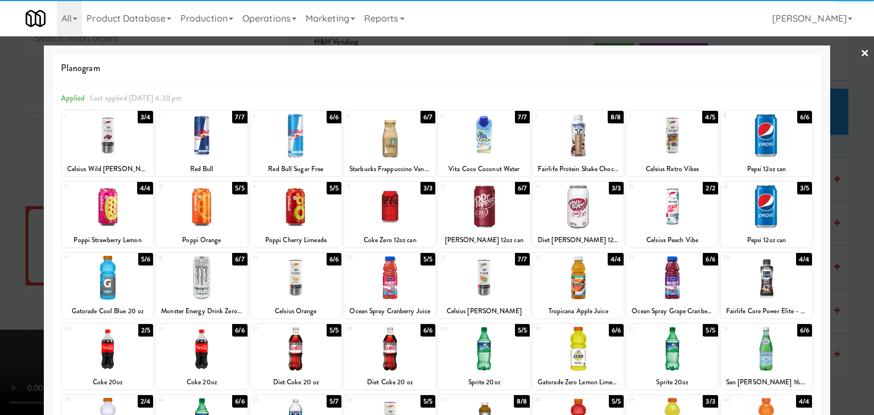
click at [367, 205] on div at bounding box center [389, 207] width 91 height 44
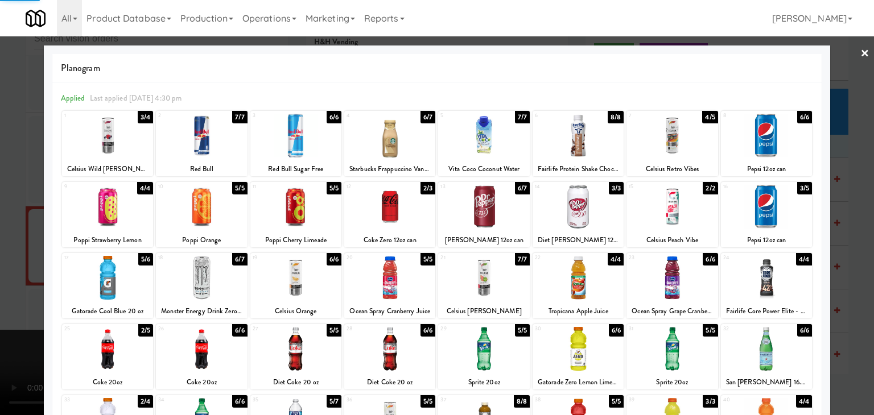
drag, startPoint x: 5, startPoint y: 216, endPoint x: 153, endPoint y: 209, distance: 148.1
click at [26, 211] on div at bounding box center [437, 207] width 874 height 415
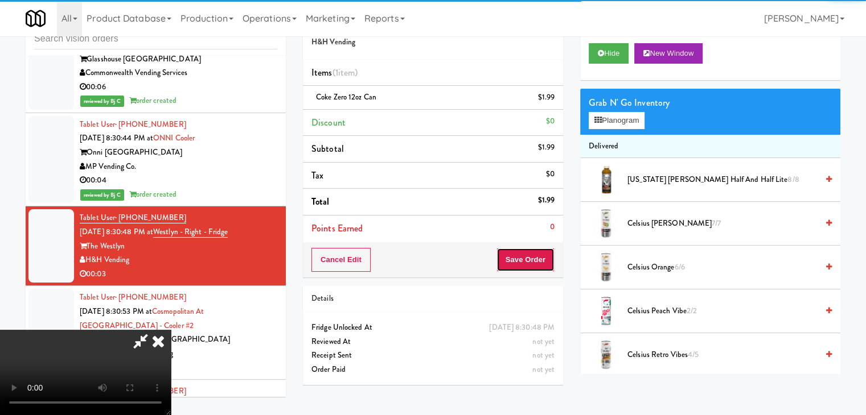
click at [532, 261] on button "Save Order" at bounding box center [525, 260] width 58 height 24
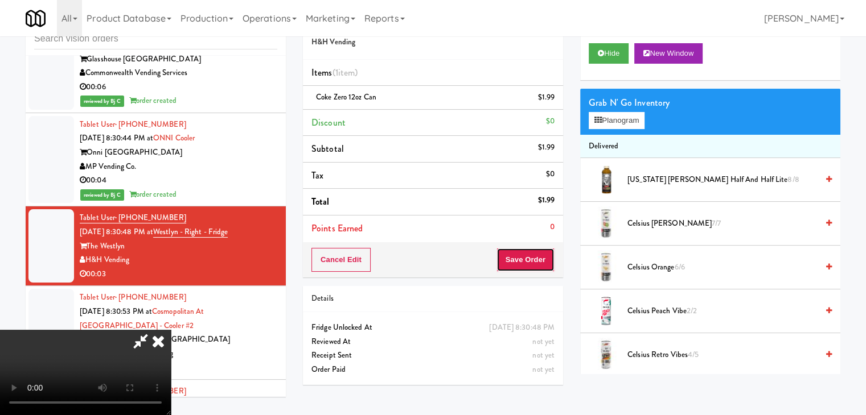
click at [530, 260] on body "Are you sure you want to update this order? Okay Cancel Okay Are you sure you w…" at bounding box center [433, 207] width 866 height 415
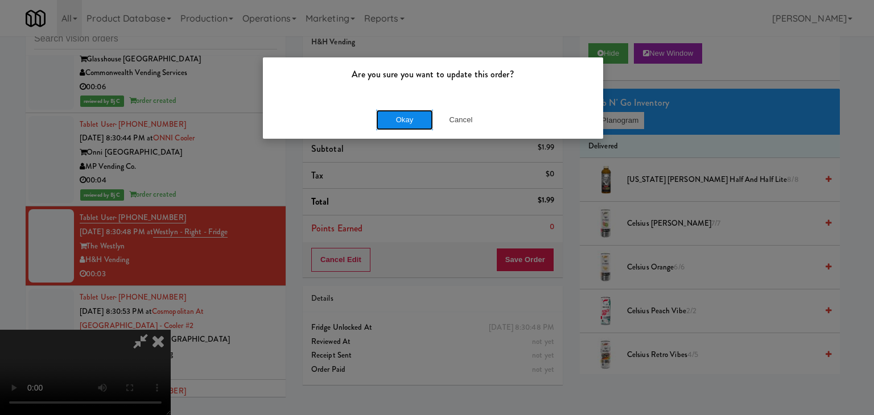
click at [419, 125] on button "Okay" at bounding box center [404, 120] width 57 height 20
click at [419, 125] on div "Okay Cancel" at bounding box center [433, 120] width 340 height 38
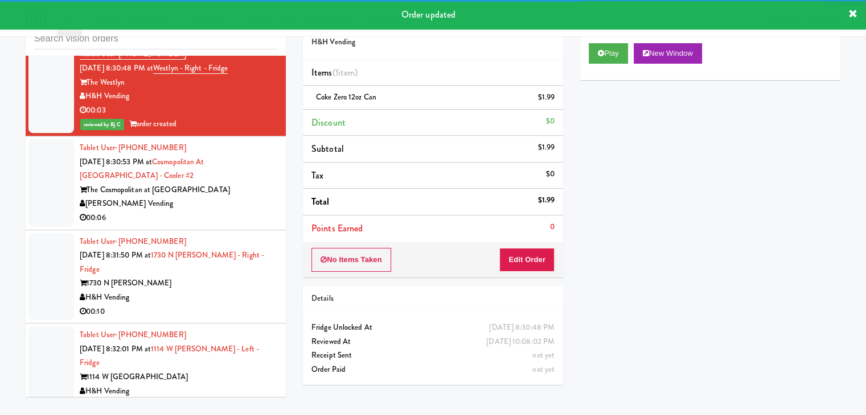
scroll to position [3972, 0]
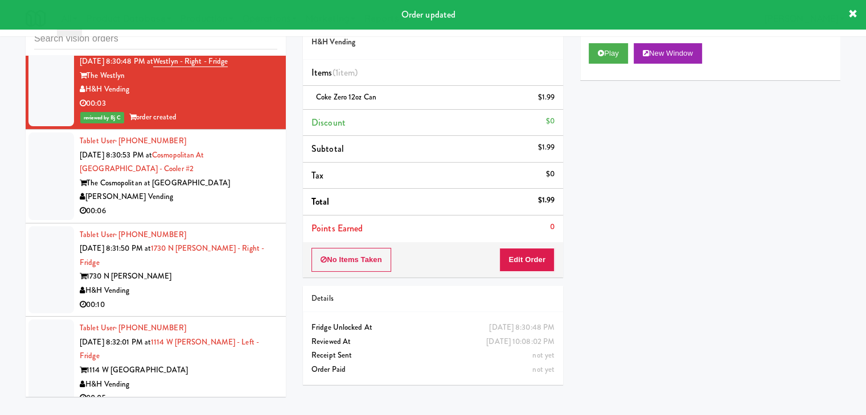
drag, startPoint x: 234, startPoint y: 200, endPoint x: 232, endPoint y: 205, distance: 5.9
click at [234, 204] on div "00:06" at bounding box center [178, 211] width 197 height 14
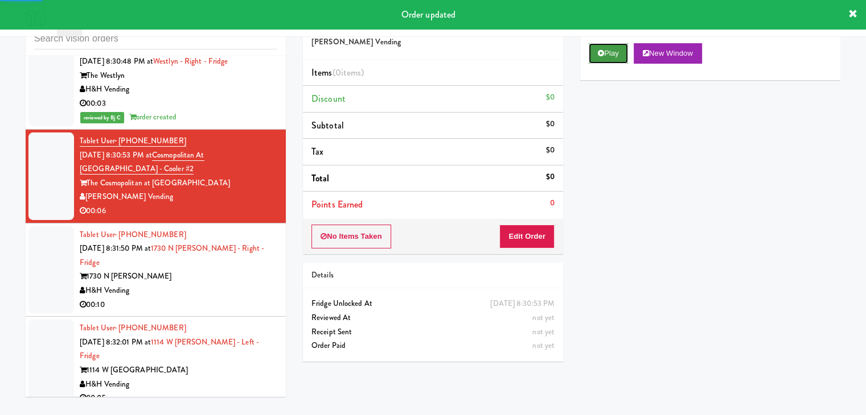
click at [615, 44] on button "Play" at bounding box center [607, 53] width 39 height 20
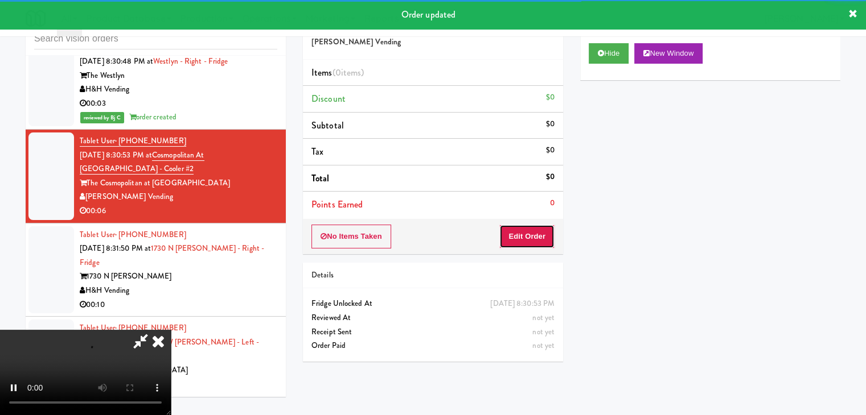
click at [537, 225] on button "Edit Order" at bounding box center [526, 237] width 55 height 24
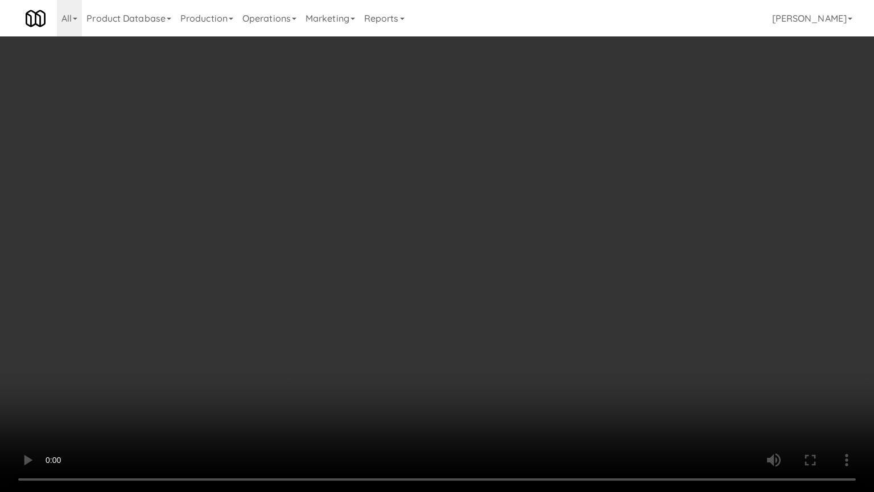
click at [555, 314] on video at bounding box center [437, 246] width 874 height 492
click at [553, 315] on video at bounding box center [437, 246] width 874 height 492
click at [566, 314] on video at bounding box center [437, 246] width 874 height 492
drag, startPoint x: 566, startPoint y: 314, endPoint x: 612, endPoint y: 192, distance: 130.8
click at [568, 311] on video at bounding box center [437, 246] width 874 height 492
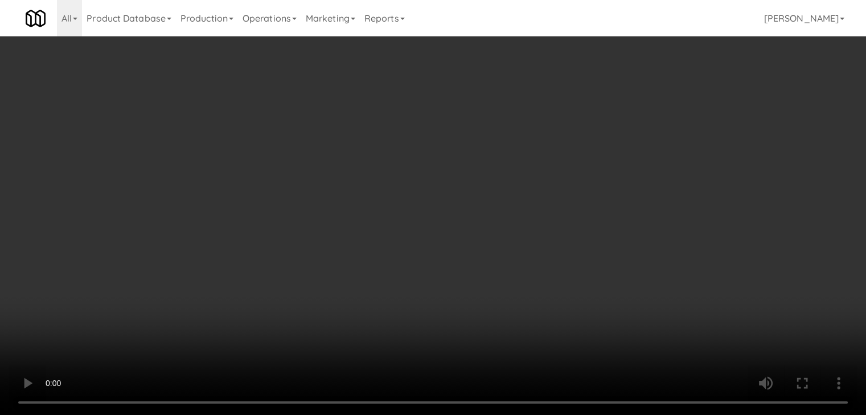
click at [637, 121] on button "Planogram" at bounding box center [616, 120] width 56 height 17
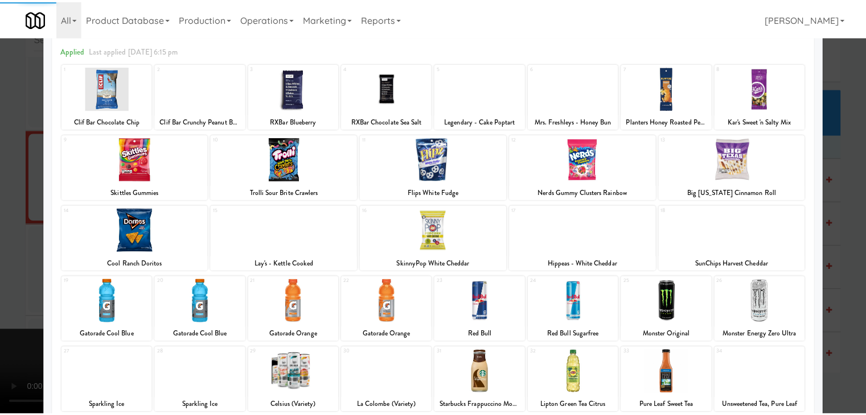
scroll to position [114, 0]
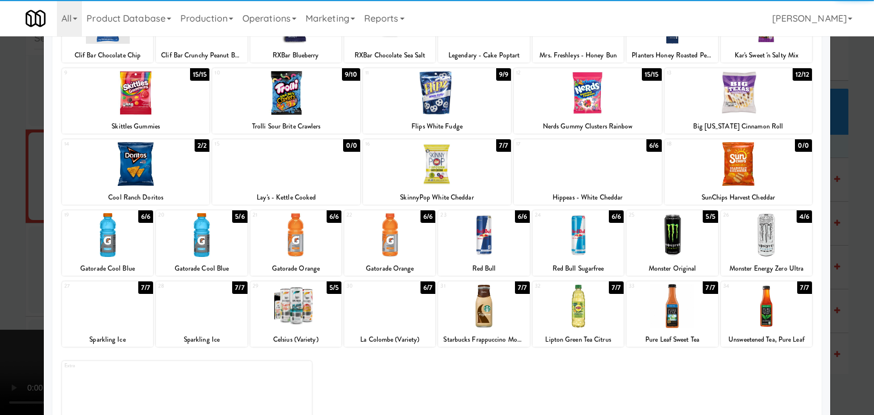
click at [293, 232] on div at bounding box center [295, 235] width 91 height 44
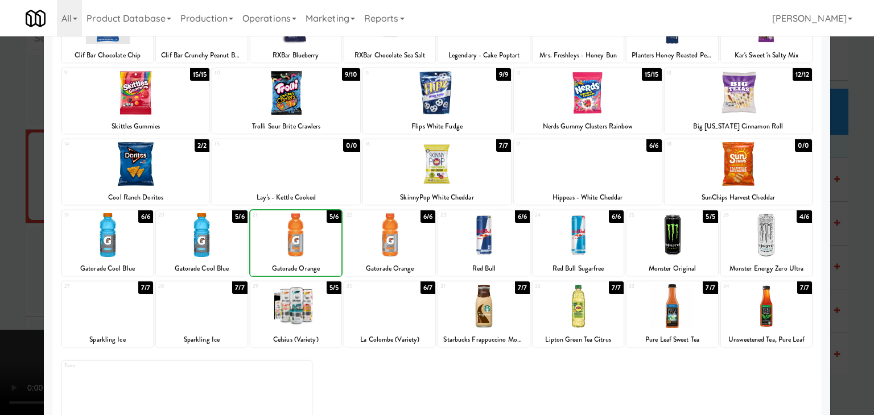
drag, startPoint x: 0, startPoint y: 254, endPoint x: 109, endPoint y: 252, distance: 109.3
click at [9, 253] on div at bounding box center [437, 207] width 874 height 415
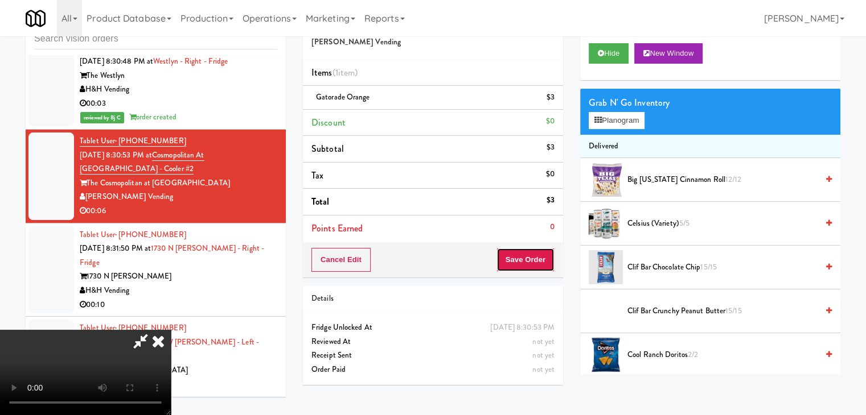
click at [535, 257] on button "Save Order" at bounding box center [525, 260] width 58 height 24
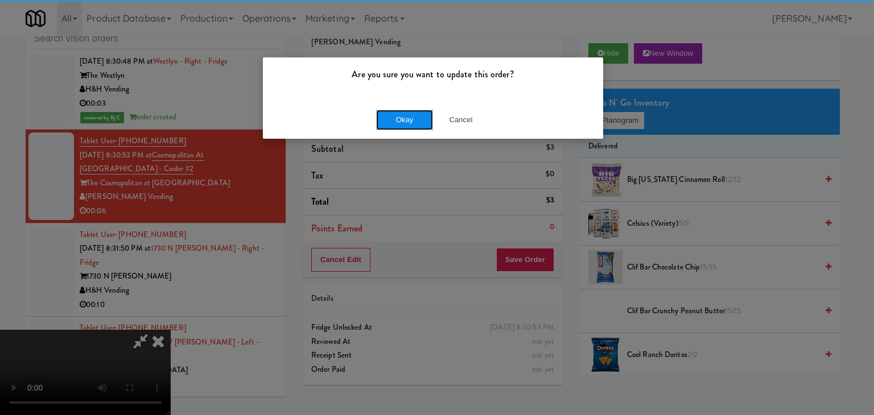
click at [421, 120] on button "Okay" at bounding box center [404, 120] width 57 height 20
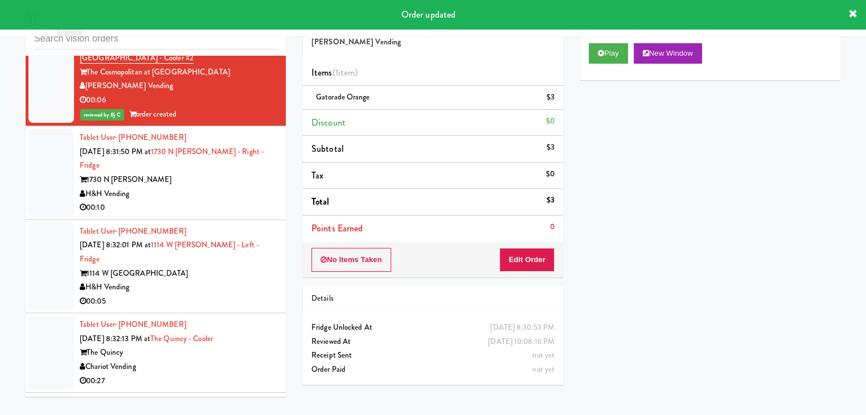
scroll to position [4085, 0]
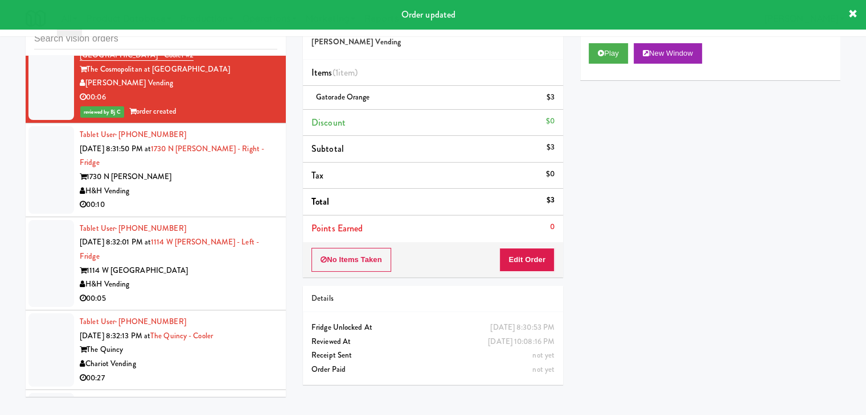
click at [225, 198] on div "00:10" at bounding box center [178, 205] width 197 height 14
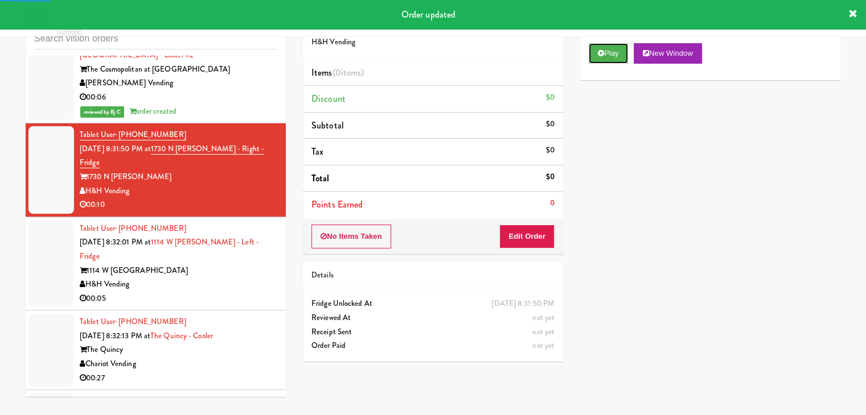
click at [603, 53] on button "Play" at bounding box center [607, 53] width 39 height 20
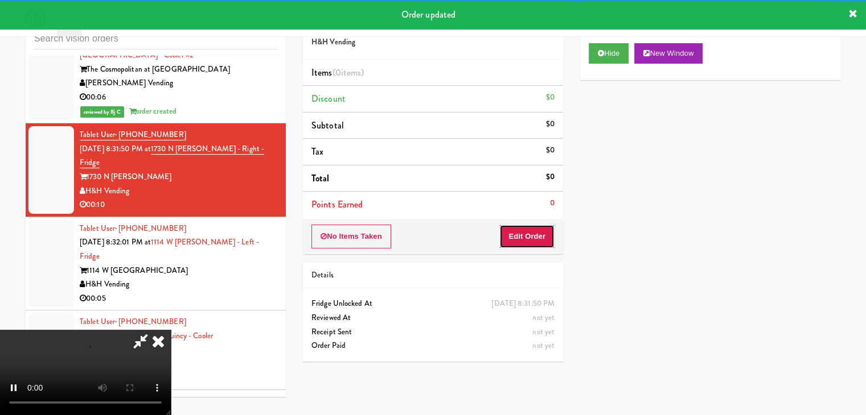
click at [536, 233] on button "Edit Order" at bounding box center [526, 237] width 55 height 24
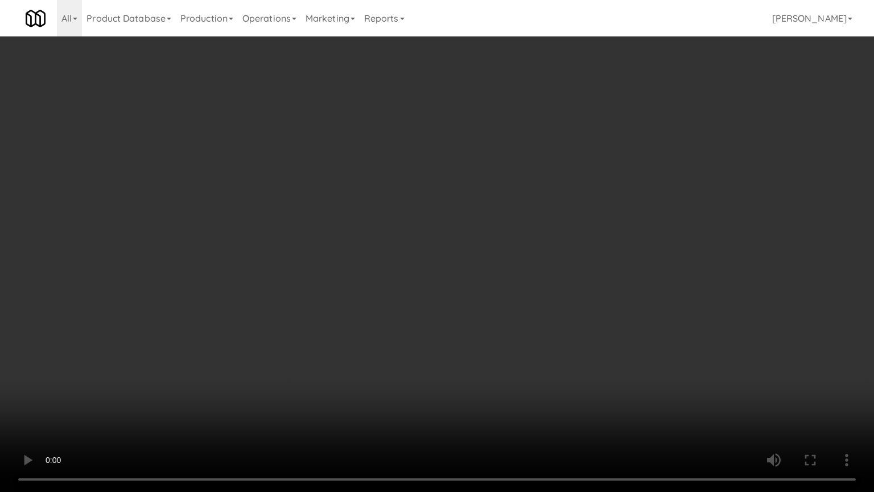
click at [518, 336] on video at bounding box center [437, 246] width 874 height 492
click at [518, 335] on video at bounding box center [437, 246] width 874 height 492
click at [518, 332] on video at bounding box center [437, 246] width 874 height 492
click at [515, 331] on video at bounding box center [437, 246] width 874 height 492
click at [519, 328] on video at bounding box center [437, 246] width 874 height 492
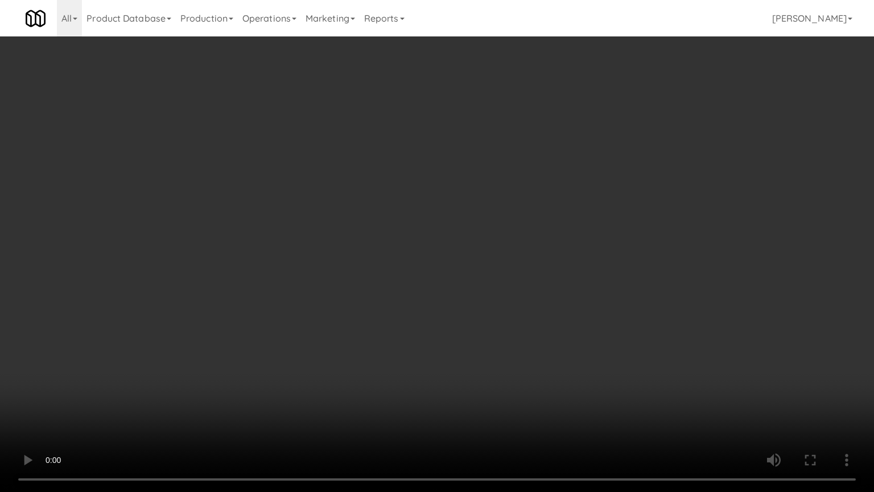
click at [519, 328] on video at bounding box center [437, 246] width 874 height 492
click at [534, 312] on video at bounding box center [437, 246] width 874 height 492
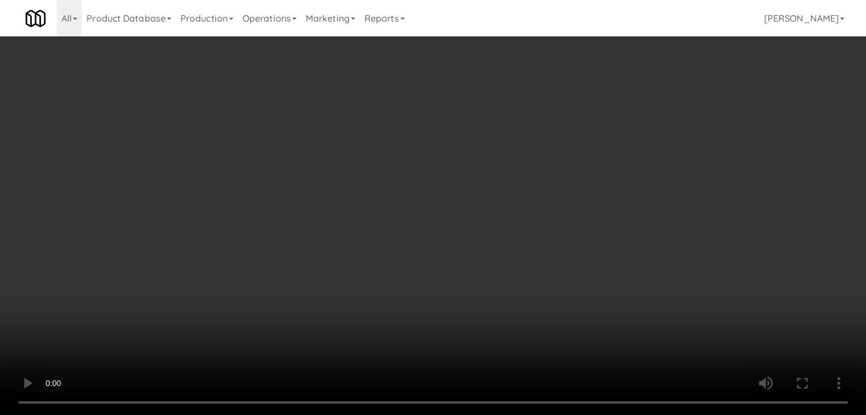
click at [622, 119] on button "Planogram" at bounding box center [616, 120] width 56 height 17
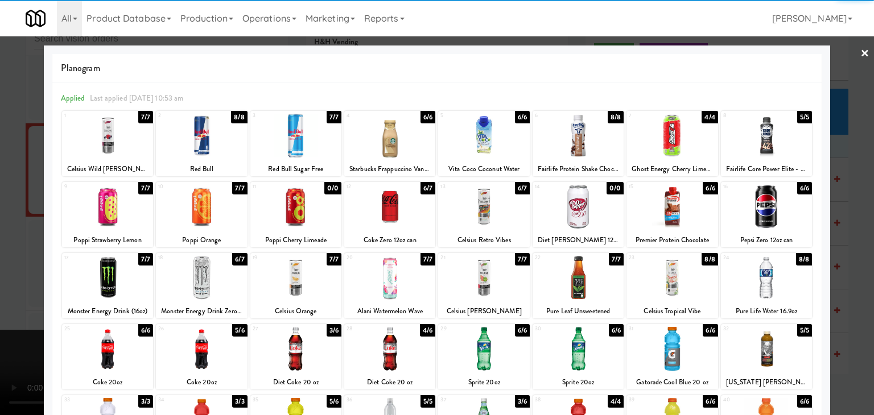
click at [174, 212] on div at bounding box center [201, 207] width 91 height 44
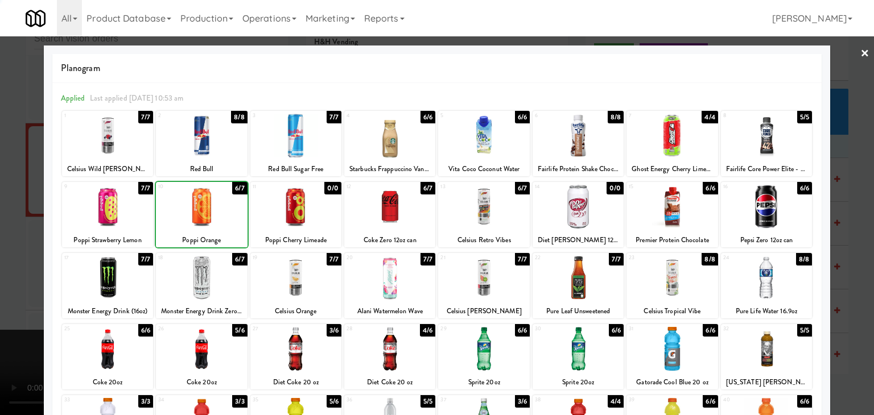
click at [94, 212] on div at bounding box center [107, 207] width 91 height 44
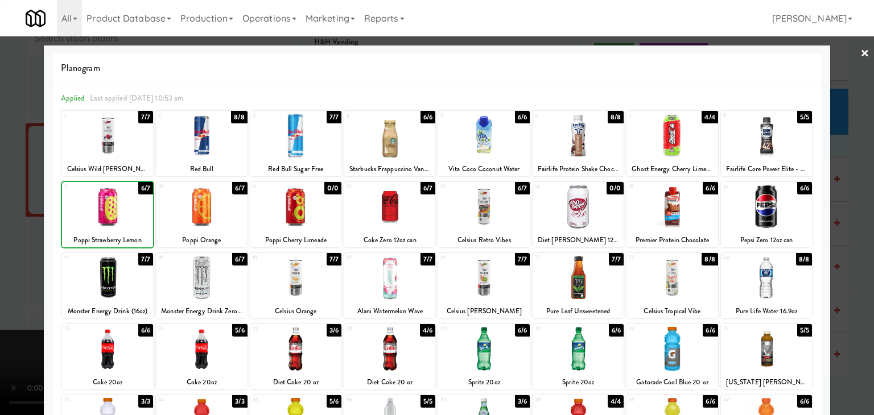
click at [0, 215] on div at bounding box center [437, 207] width 874 height 415
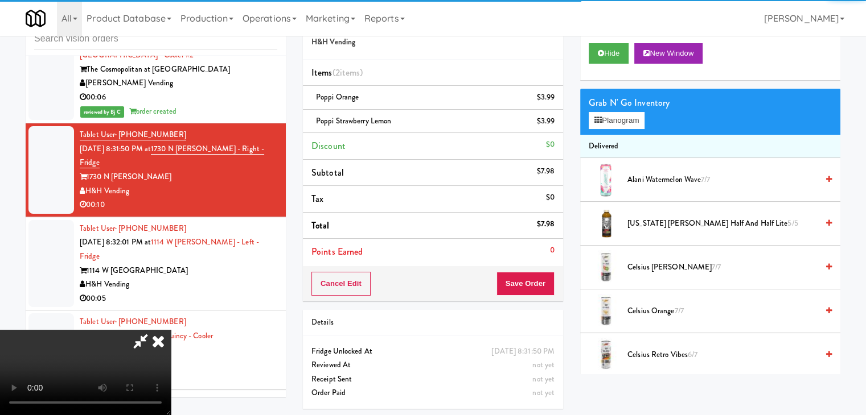
click at [171, 330] on video at bounding box center [85, 372] width 171 height 85
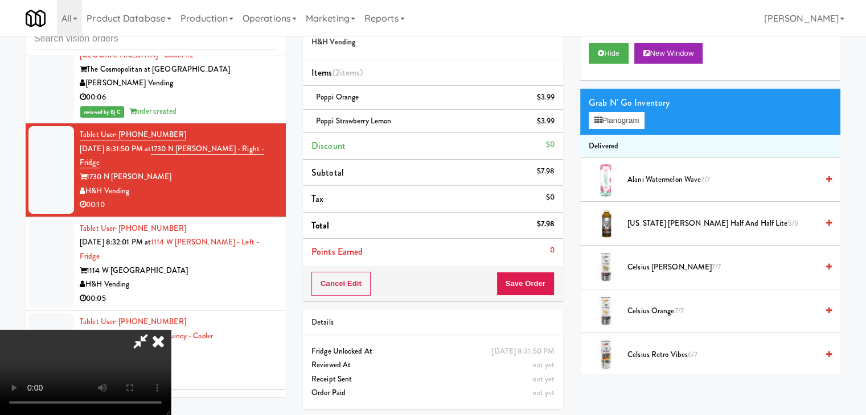
click at [171, 330] on video at bounding box center [85, 372] width 171 height 85
click at [537, 287] on button "Save Order" at bounding box center [525, 284] width 58 height 24
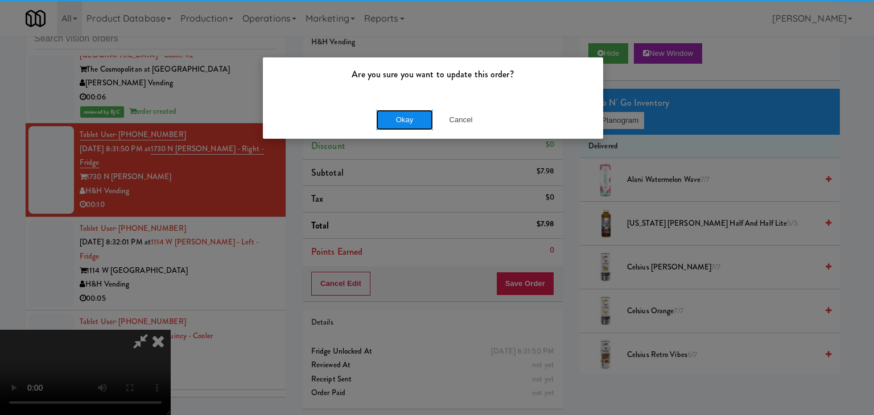
click at [405, 117] on button "Okay" at bounding box center [404, 120] width 57 height 20
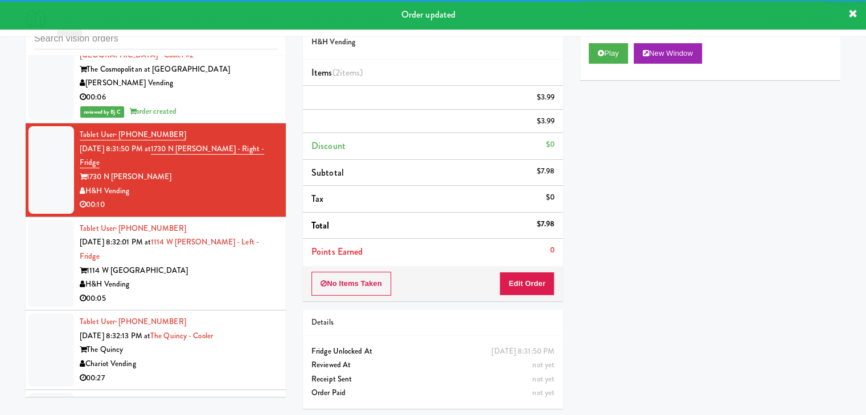
scroll to position [4199, 0]
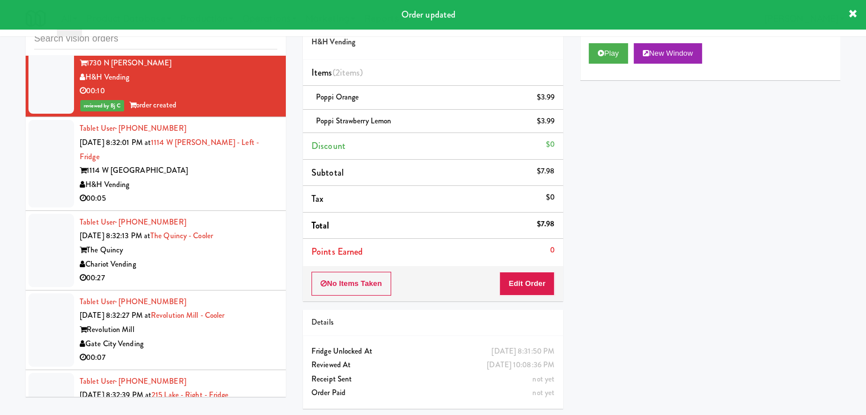
drag, startPoint x: 207, startPoint y: 162, endPoint x: 212, endPoint y: 164, distance: 5.9
click at [210, 192] on div "00:05" at bounding box center [178, 199] width 197 height 14
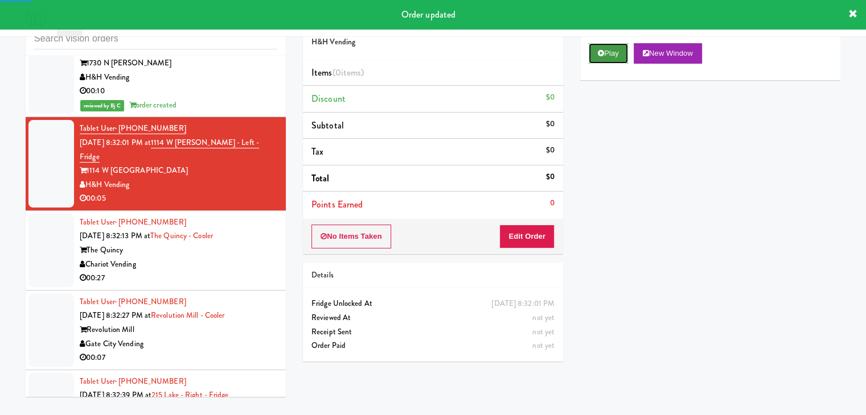
click at [600, 46] on button "Play" at bounding box center [607, 53] width 39 height 20
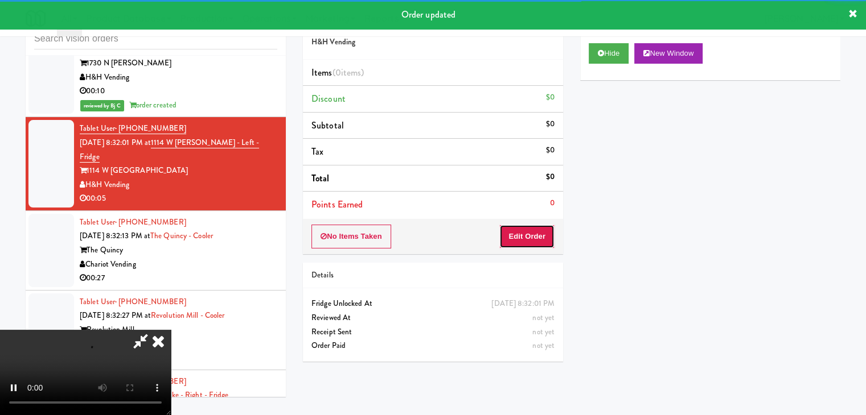
click at [524, 230] on button "Edit Order" at bounding box center [526, 237] width 55 height 24
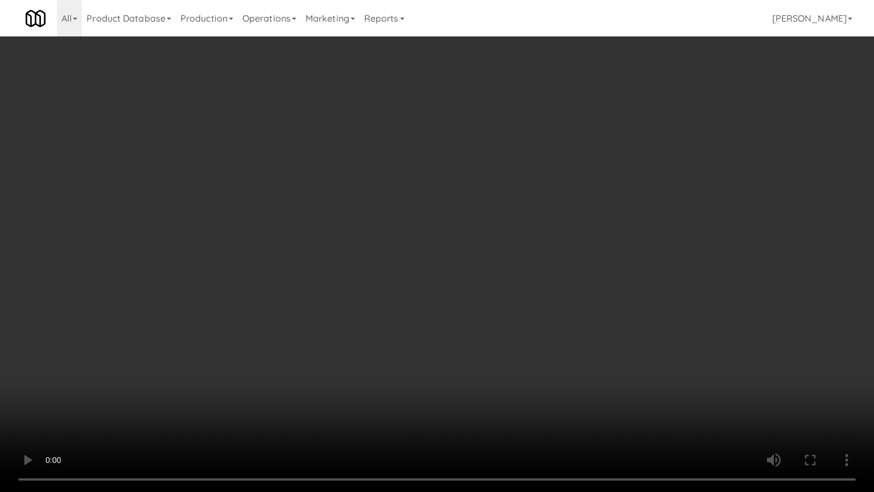
click at [469, 343] on video at bounding box center [437, 246] width 874 height 492
click at [470, 339] on video at bounding box center [437, 246] width 874 height 492
click at [485, 318] on video at bounding box center [437, 246] width 874 height 492
drag, startPoint x: 485, startPoint y: 318, endPoint x: 515, endPoint y: 233, distance: 89.5
click at [489, 311] on video at bounding box center [437, 246] width 874 height 492
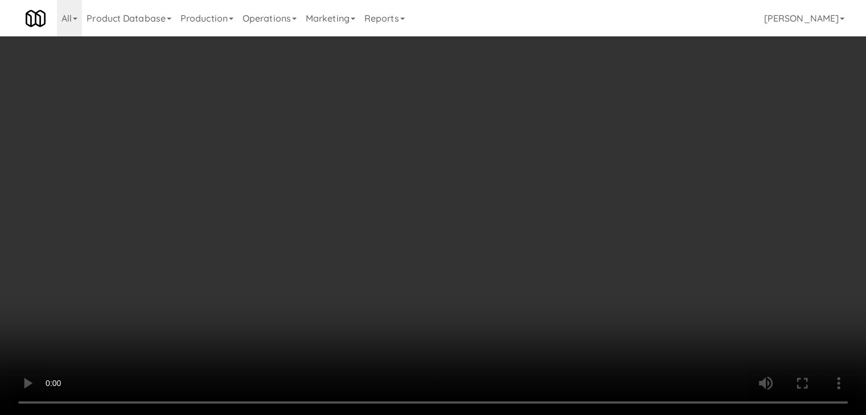
click at [648, 118] on div "Grab N' Go Inventory Planogram" at bounding box center [710, 112] width 260 height 46
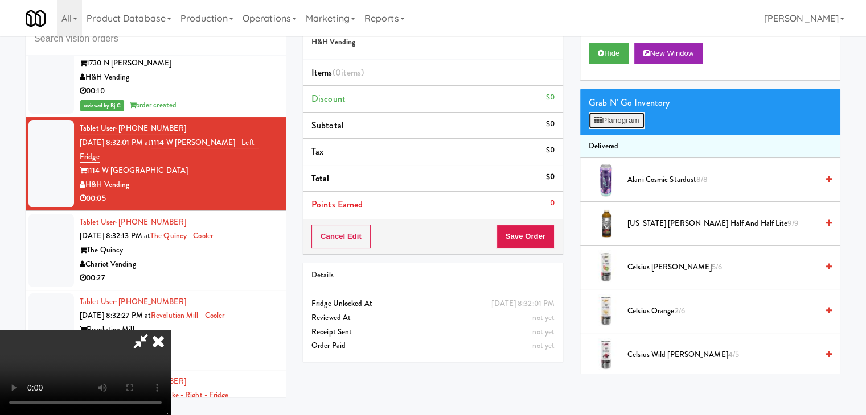
click at [643, 120] on button "Planogram" at bounding box center [616, 120] width 56 height 17
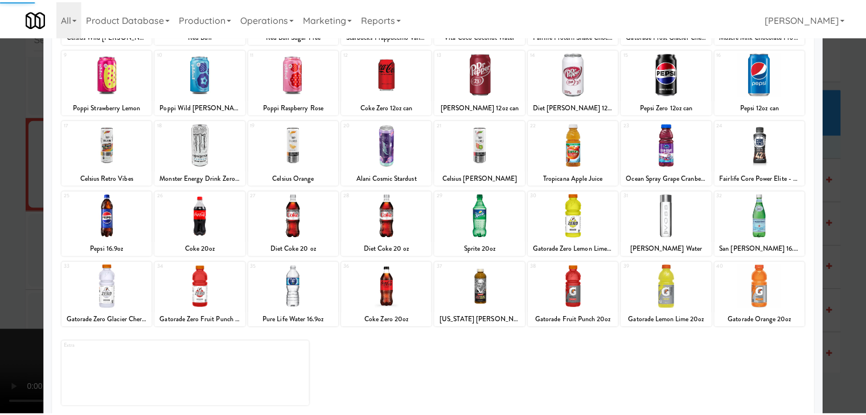
scroll to position [143, 0]
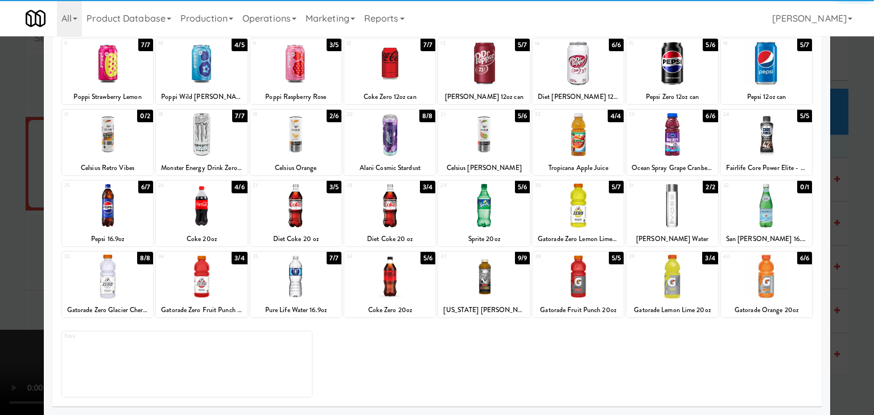
click at [200, 267] on div at bounding box center [201, 277] width 91 height 44
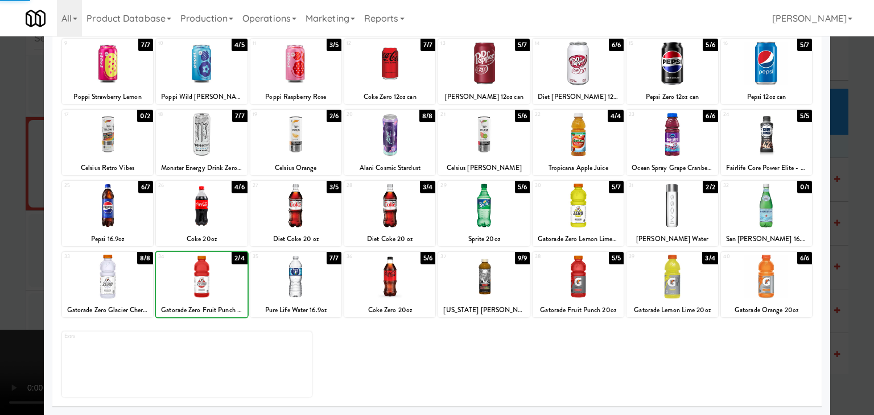
drag, startPoint x: 0, startPoint y: 260, endPoint x: 377, endPoint y: 252, distance: 377.4
click at [5, 258] on div at bounding box center [437, 207] width 874 height 415
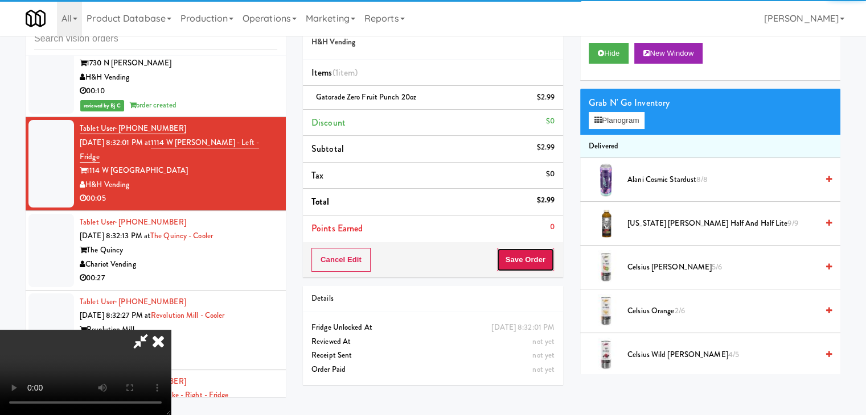
click at [540, 262] on button "Save Order" at bounding box center [525, 260] width 58 height 24
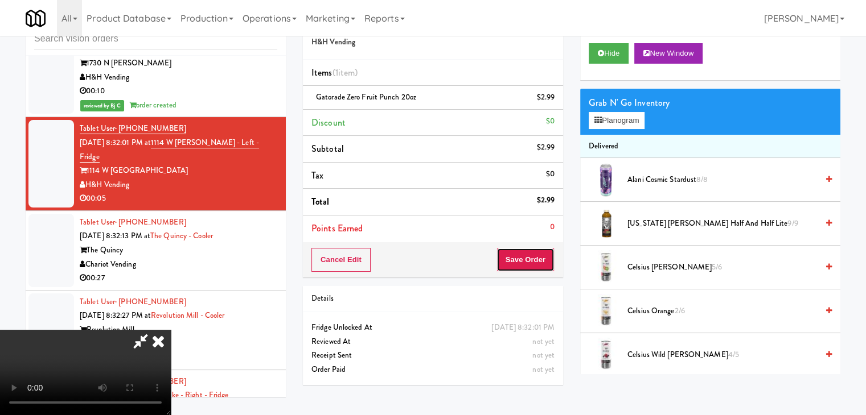
click at [540, 262] on button "Save Order" at bounding box center [525, 260] width 58 height 24
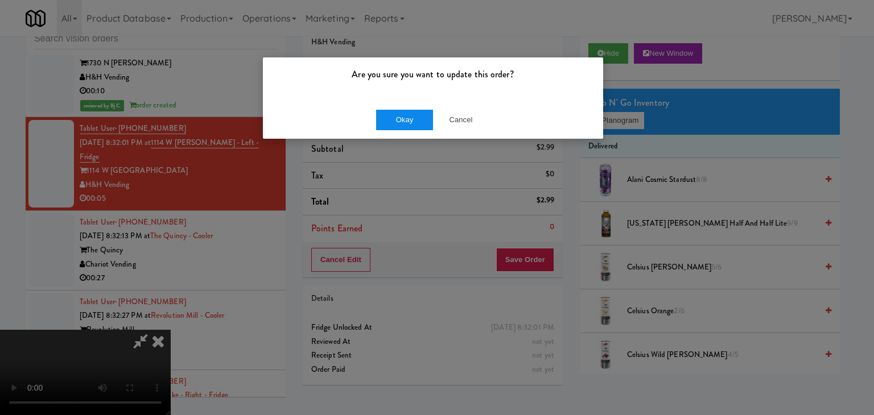
click at [409, 108] on div "Okay Cancel" at bounding box center [433, 120] width 340 height 38
click at [409, 110] on button "Okay" at bounding box center [404, 120] width 57 height 20
click at [408, 110] on button "Okay" at bounding box center [404, 120] width 57 height 20
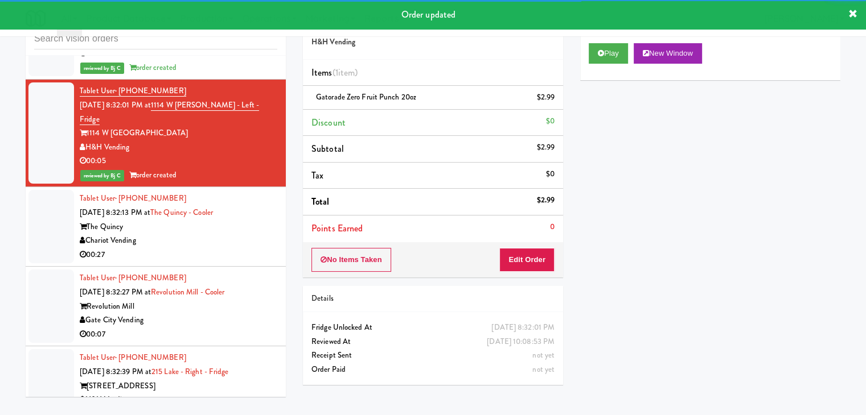
scroll to position [4313, 0]
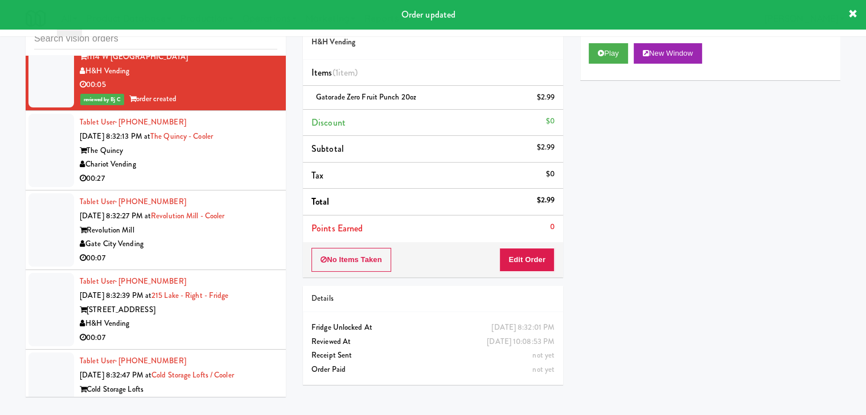
click at [228, 137] on div "Tablet User · (201) 707-4501 [DATE] 8:32:13 PM at The Quincy - Cooler The Quinc…" at bounding box center [178, 151] width 197 height 70
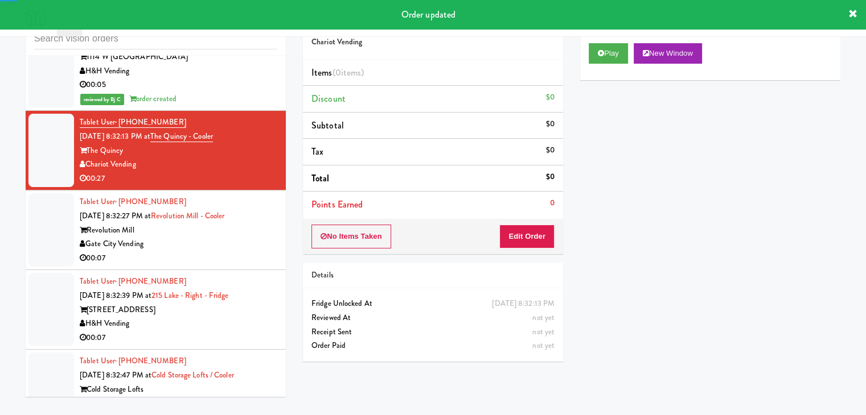
click at [599, 47] on button "Play" at bounding box center [607, 53] width 39 height 20
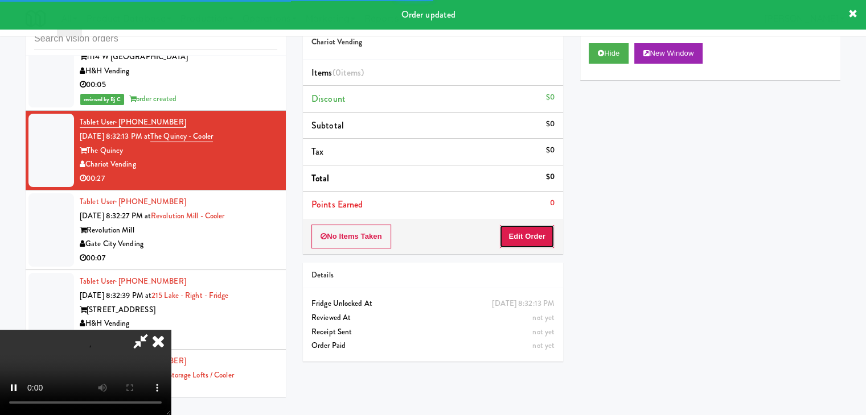
click at [523, 245] on button "Edit Order" at bounding box center [526, 237] width 55 height 24
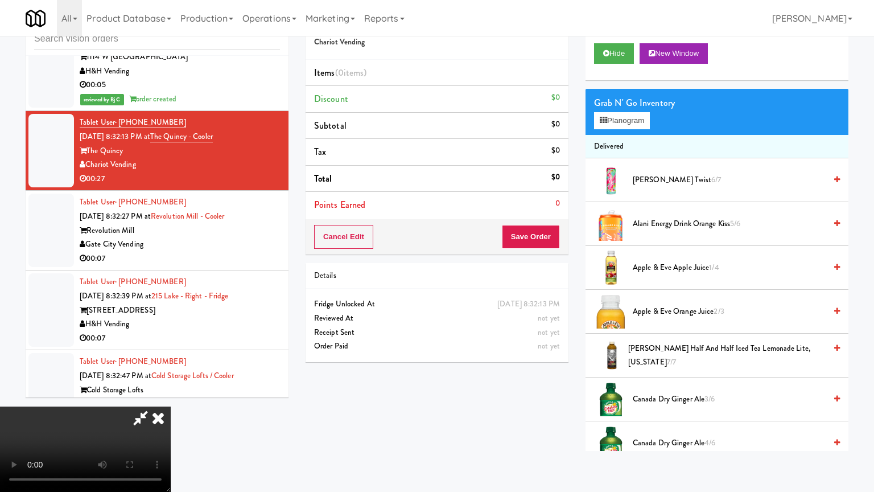
click at [171, 406] on video at bounding box center [85, 448] width 171 height 85
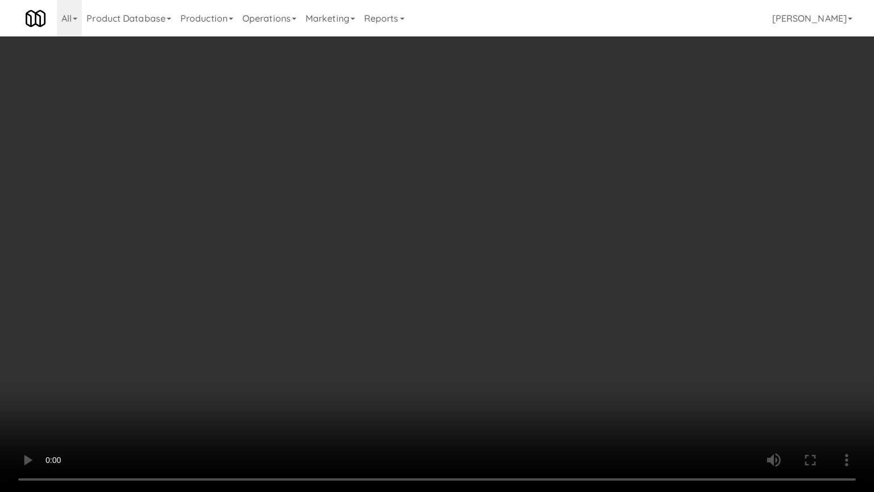
click at [534, 275] on video at bounding box center [437, 246] width 874 height 492
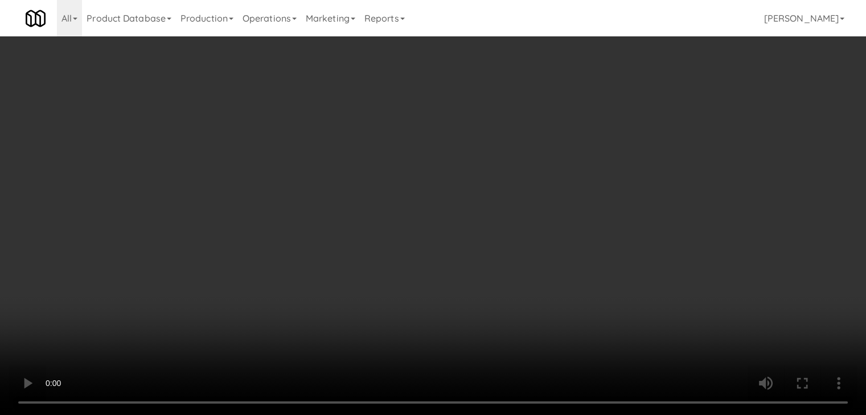
click at [608, 117] on button "Planogram" at bounding box center [616, 120] width 56 height 17
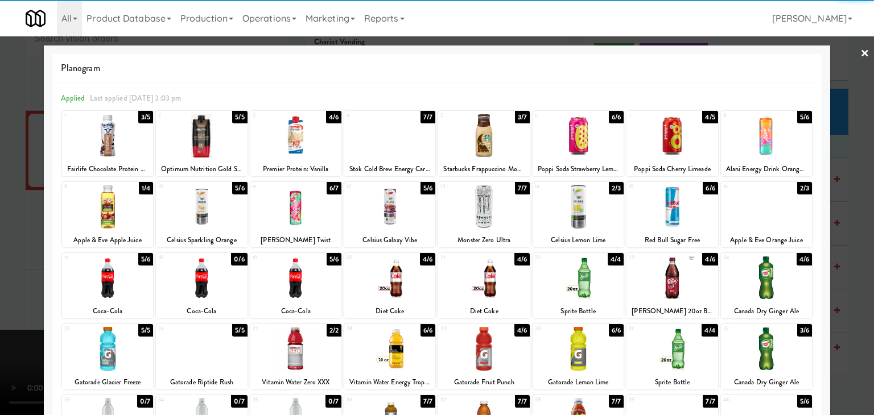
click at [485, 208] on div at bounding box center [483, 207] width 91 height 44
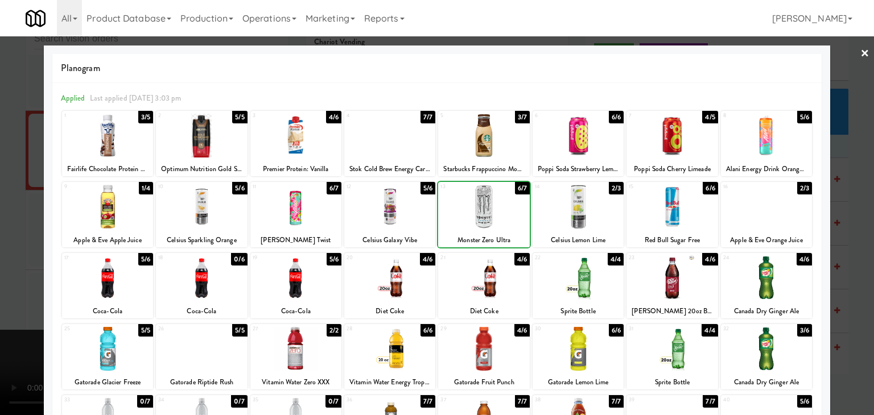
click at [0, 238] on div at bounding box center [437, 207] width 874 height 415
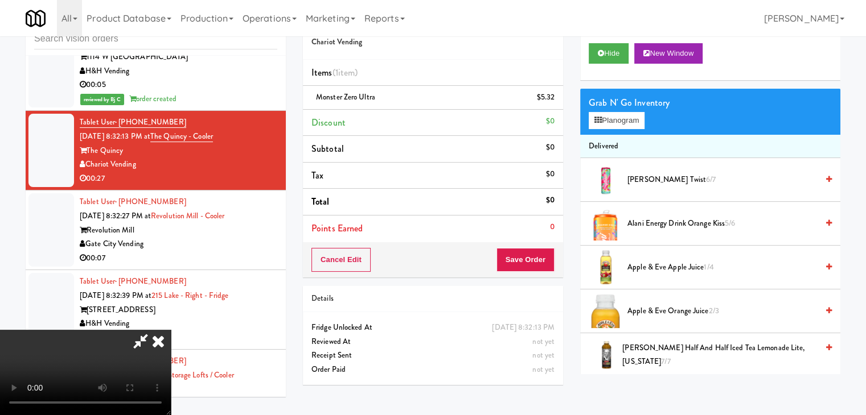
click at [171, 330] on video at bounding box center [85, 372] width 171 height 85
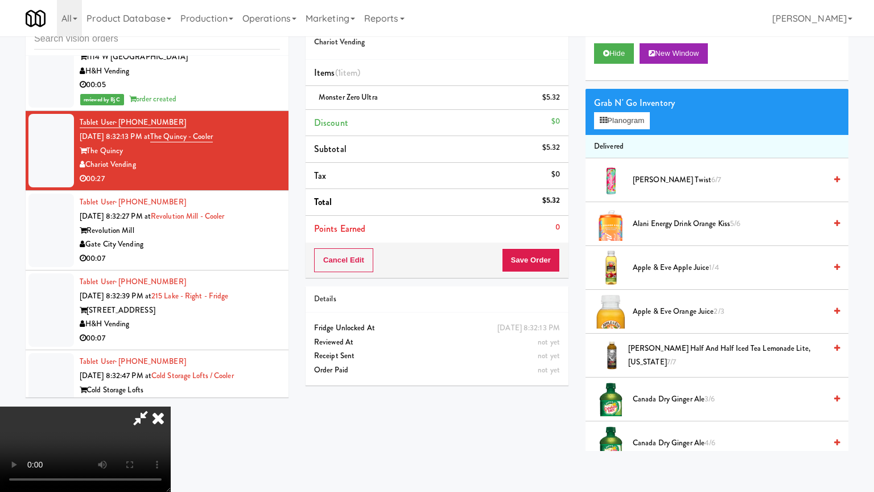
click at [171, 406] on video at bounding box center [85, 448] width 171 height 85
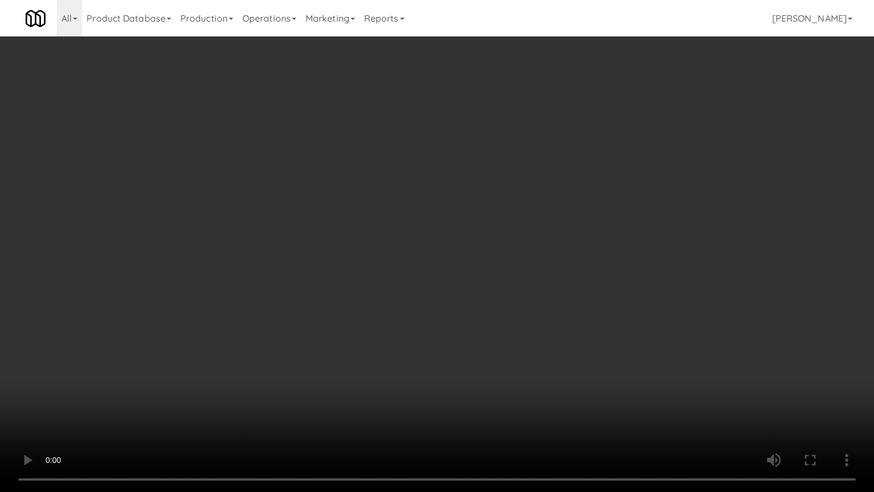
drag, startPoint x: 519, startPoint y: 378, endPoint x: 520, endPoint y: 329, distance: 49.0
click at [519, 377] on video at bounding box center [437, 246] width 874 height 492
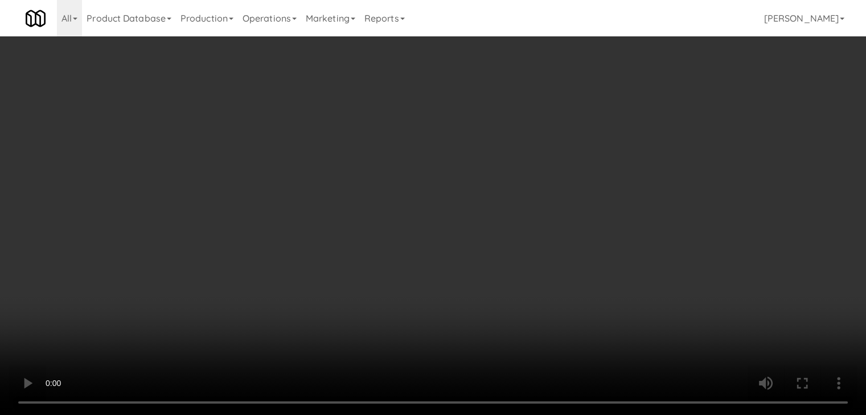
drag, startPoint x: 553, startPoint y: 98, endPoint x: 561, endPoint y: 101, distance: 9.0
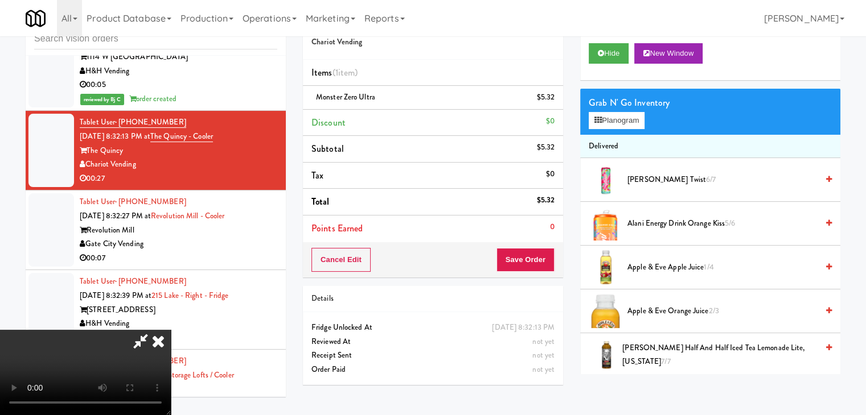
click at [553, 98] on icon at bounding box center [556, 101] width 6 height 7
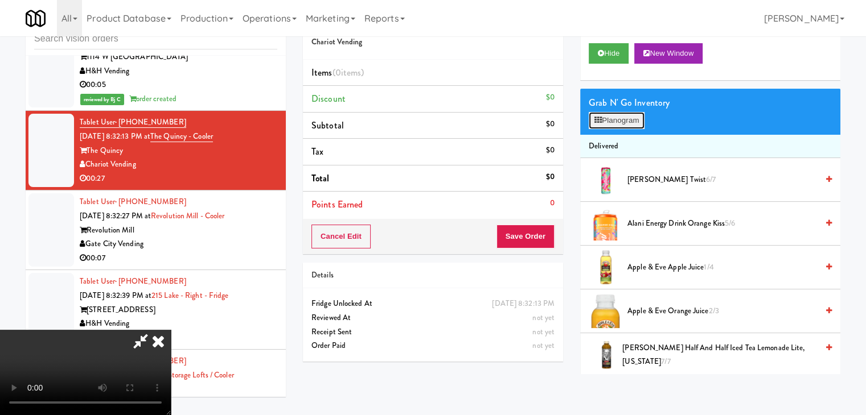
click at [634, 121] on button "Planogram" at bounding box center [616, 120] width 56 height 17
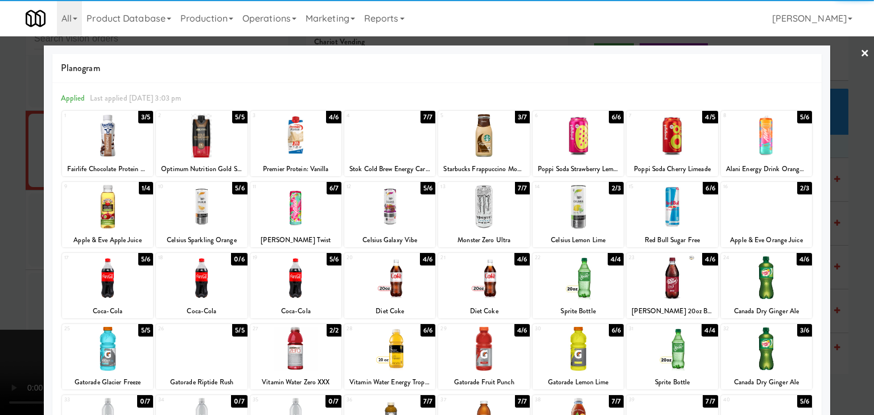
drag, startPoint x: 484, startPoint y: 291, endPoint x: 453, endPoint y: 286, distance: 31.6
click at [484, 290] on div at bounding box center [483, 278] width 91 height 44
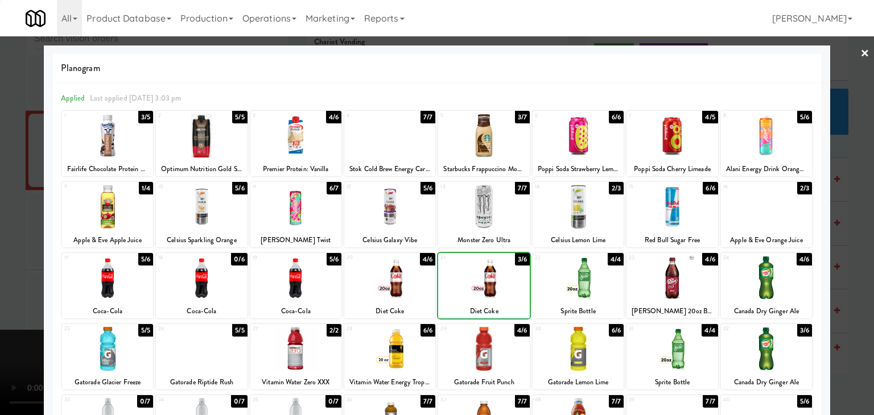
click at [2, 293] on div at bounding box center [437, 207] width 874 height 415
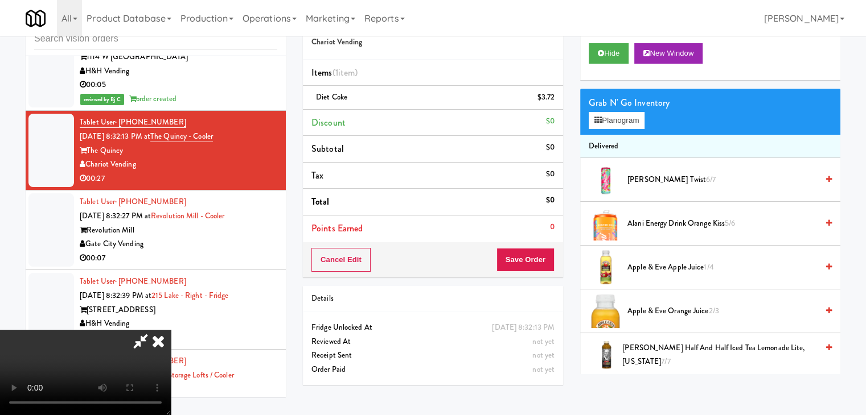
click at [171, 330] on video at bounding box center [85, 372] width 171 height 85
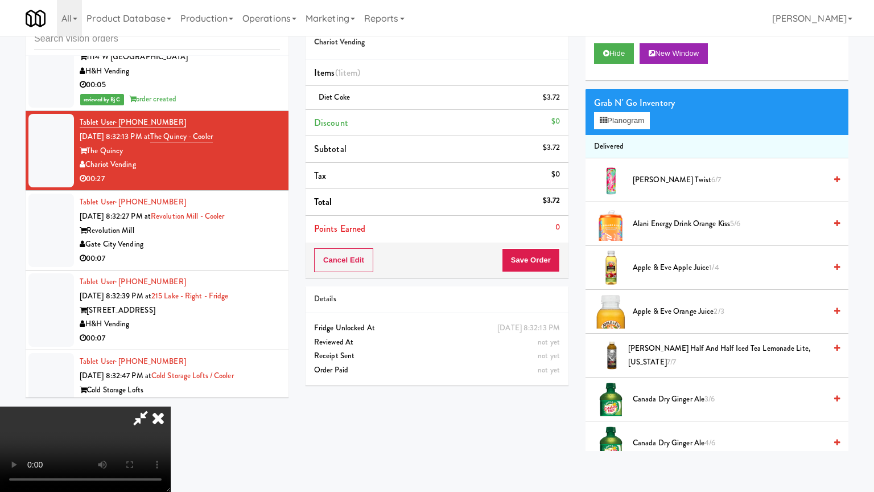
click at [171, 406] on video at bounding box center [85, 448] width 171 height 85
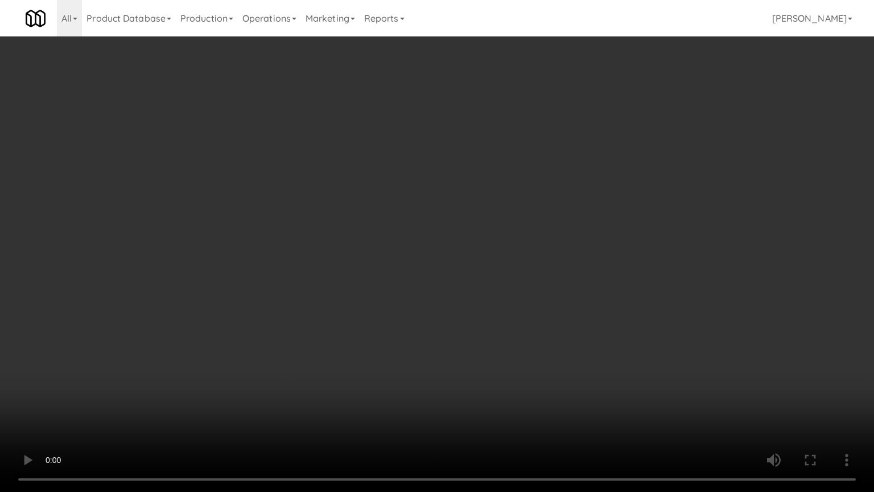
click at [492, 372] on video at bounding box center [437, 246] width 874 height 492
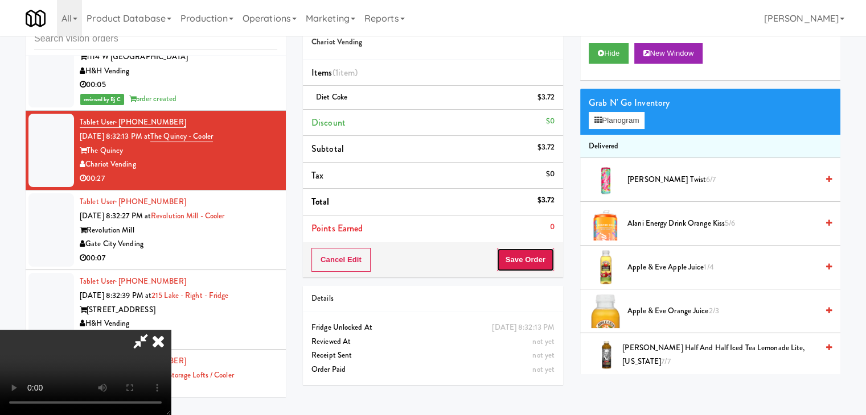
click at [546, 262] on button "Save Order" at bounding box center [525, 260] width 58 height 24
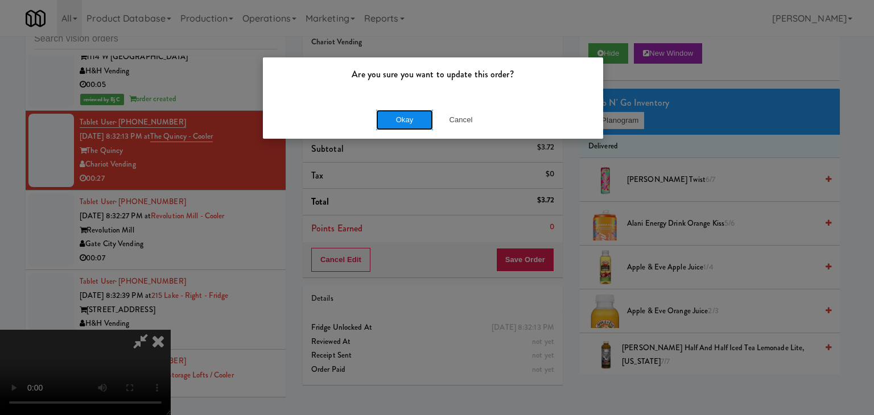
click at [417, 126] on button "Okay" at bounding box center [404, 120] width 57 height 20
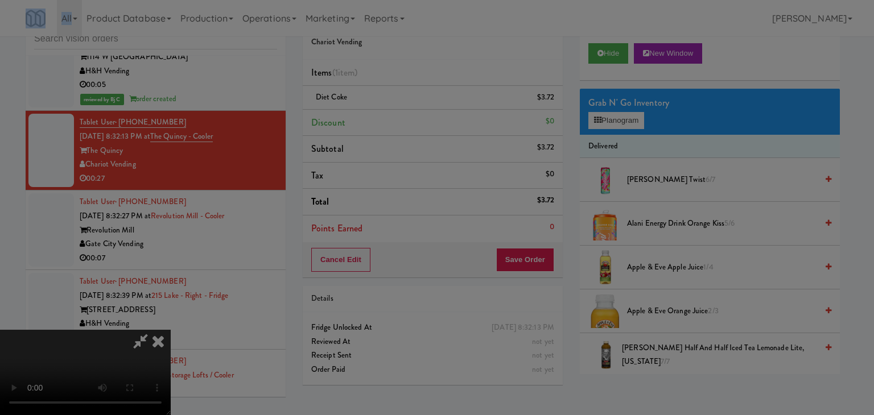
click at [417, 118] on div "Okay Cancel" at bounding box center [433, 99] width 340 height 38
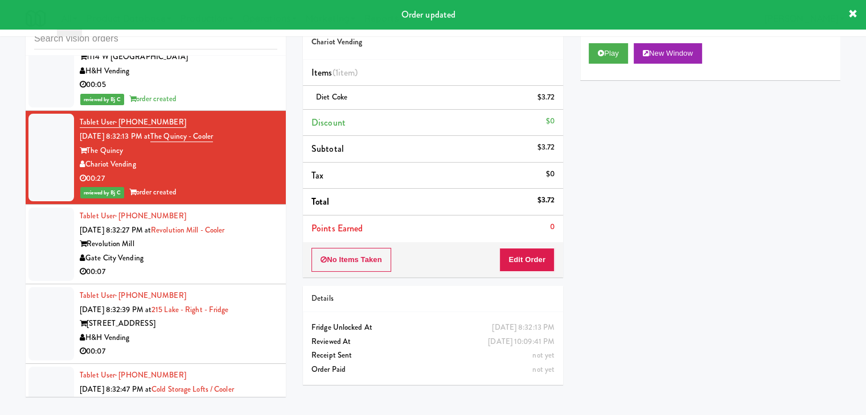
click at [232, 252] on div "Gate City Vending" at bounding box center [178, 259] width 197 height 14
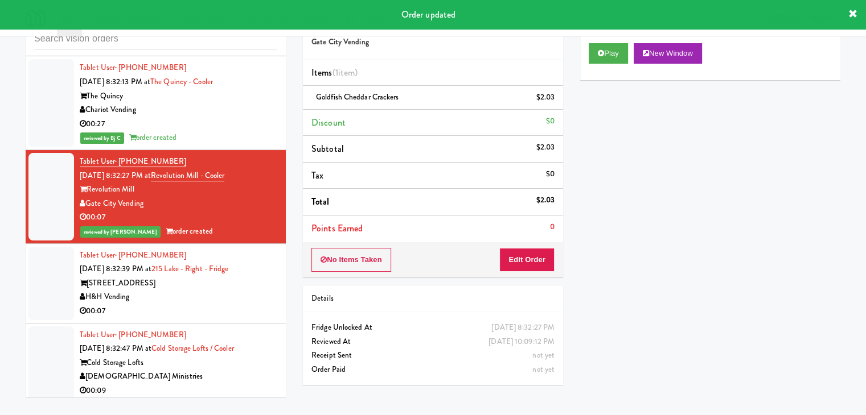
scroll to position [4427, 0]
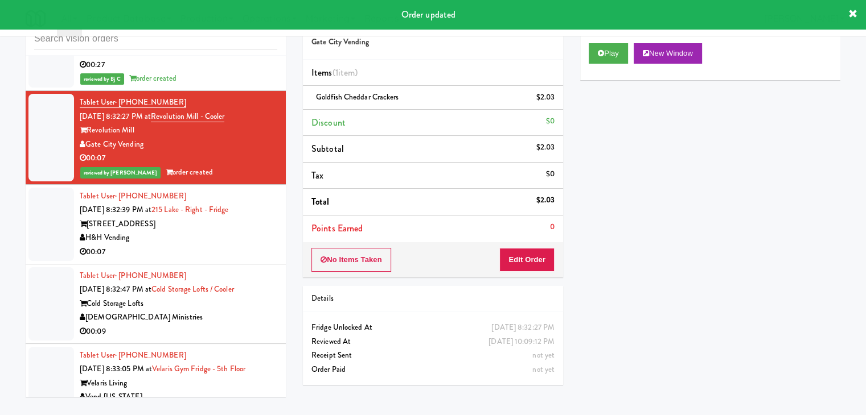
click at [229, 231] on div "H&H Vending" at bounding box center [178, 238] width 197 height 14
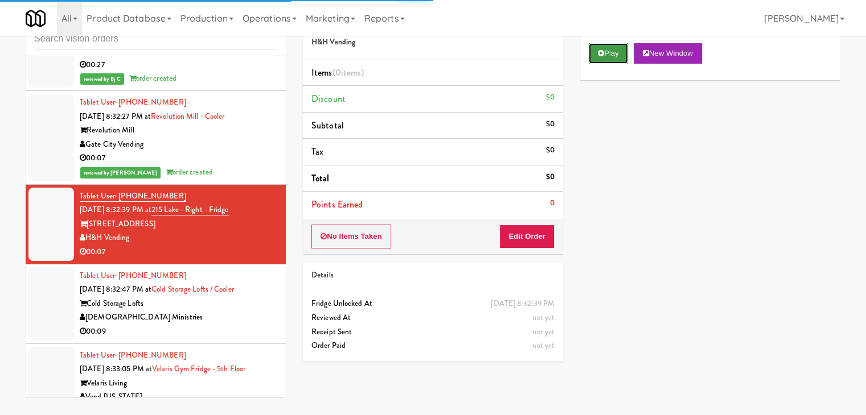
click at [624, 52] on button "Play" at bounding box center [607, 53] width 39 height 20
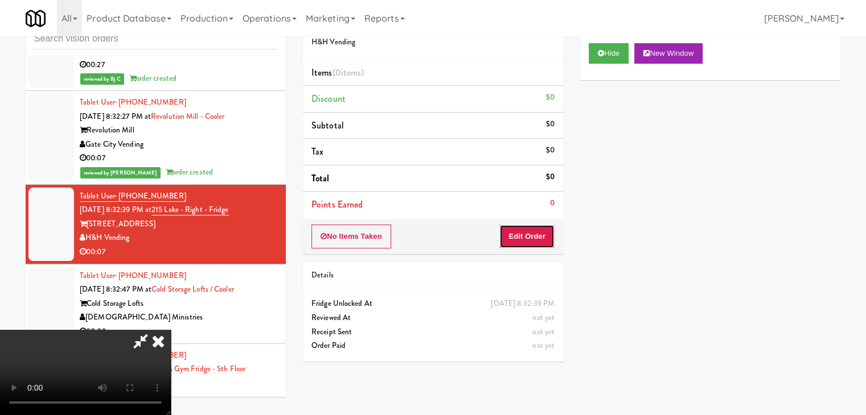
click at [528, 231] on button "Edit Order" at bounding box center [526, 237] width 55 height 24
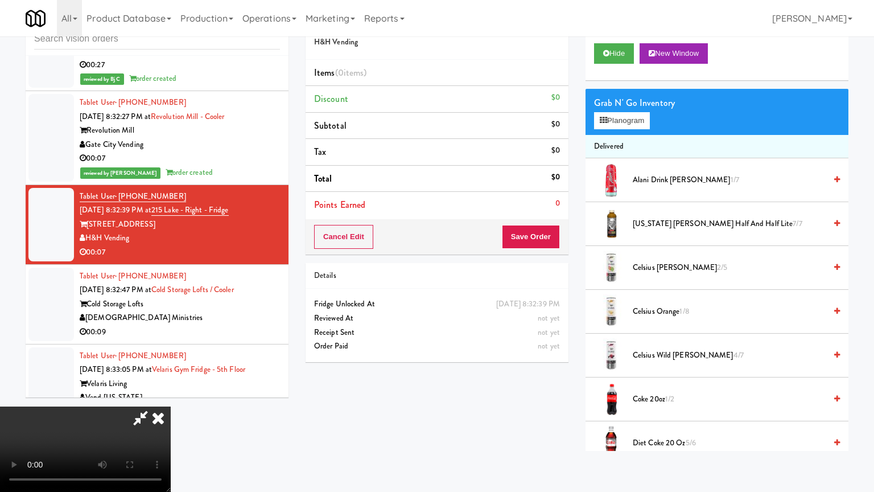
click at [171, 406] on video at bounding box center [85, 448] width 171 height 85
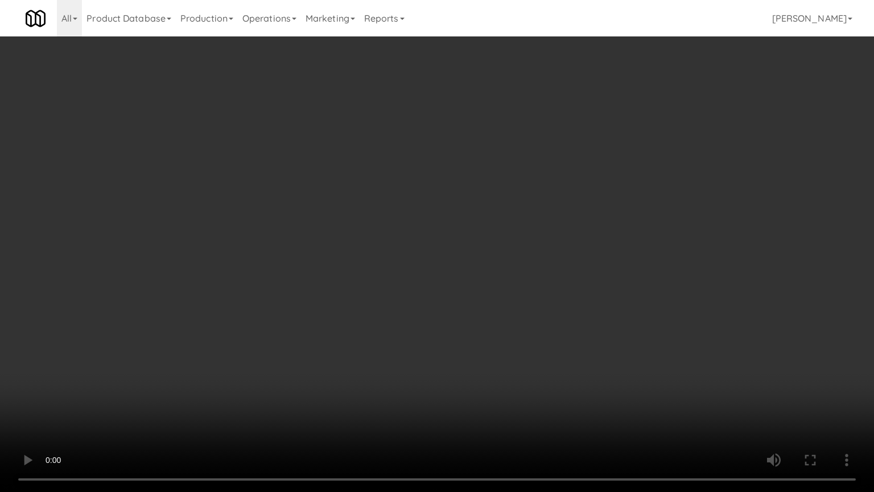
click at [468, 272] on video at bounding box center [437, 246] width 874 height 492
click at [470, 270] on video at bounding box center [437, 246] width 874 height 492
click at [489, 262] on video at bounding box center [437, 246] width 874 height 492
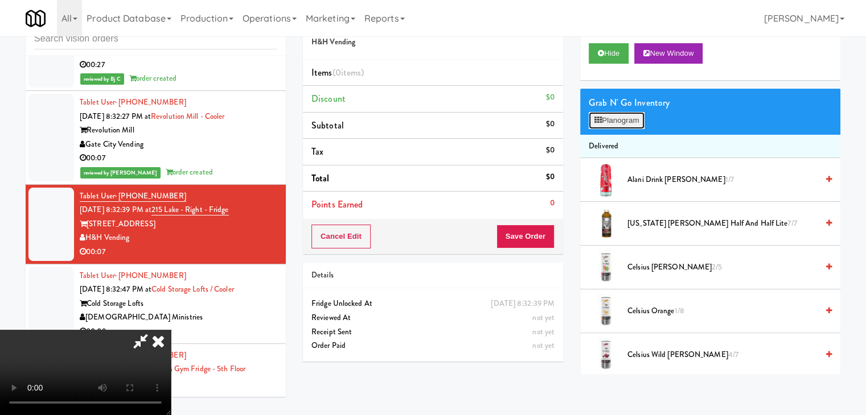
click at [622, 123] on button "Planogram" at bounding box center [616, 120] width 56 height 17
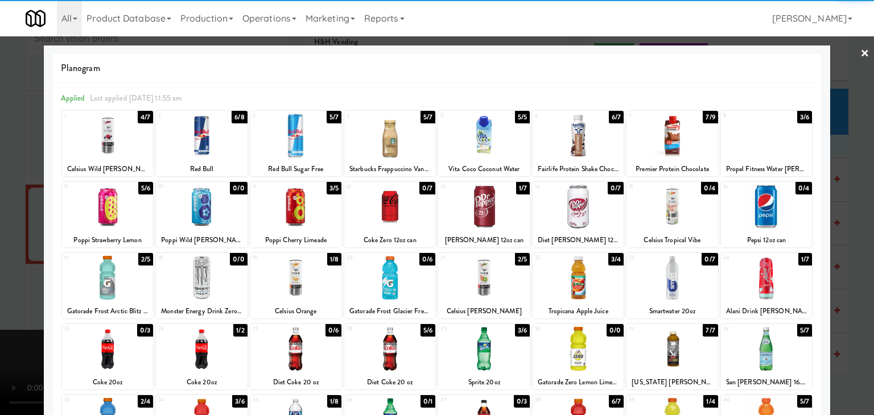
click at [389, 337] on div at bounding box center [389, 349] width 91 height 44
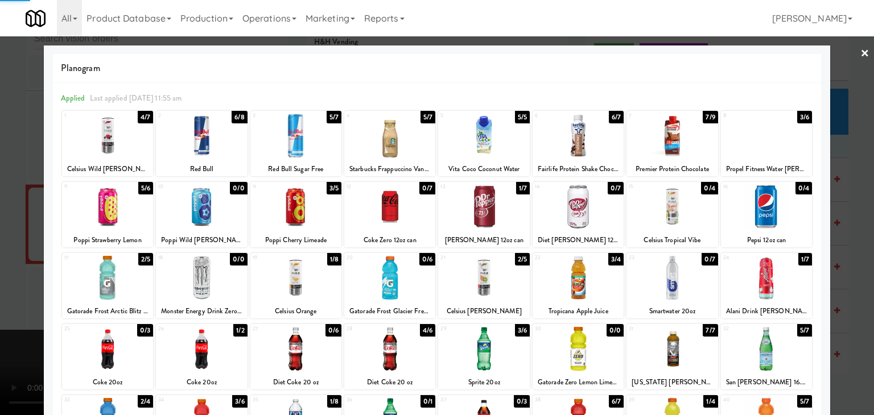
drag, startPoint x: 0, startPoint y: 308, endPoint x: 133, endPoint y: 297, distance: 133.7
click at [9, 303] on div at bounding box center [437, 207] width 874 height 415
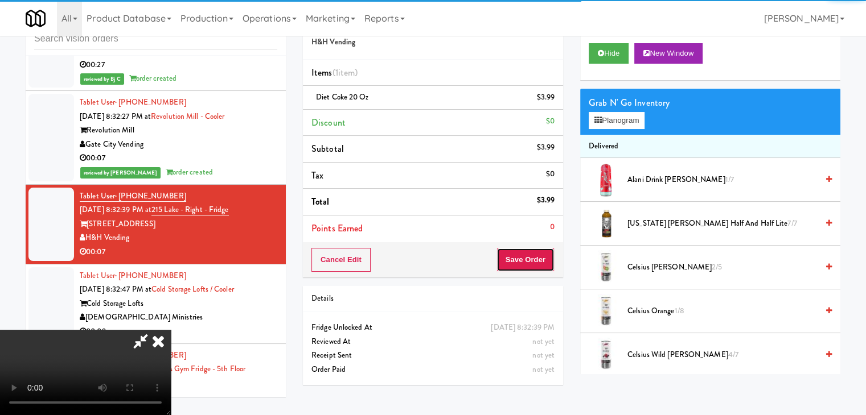
click at [520, 262] on button "Save Order" at bounding box center [525, 260] width 58 height 24
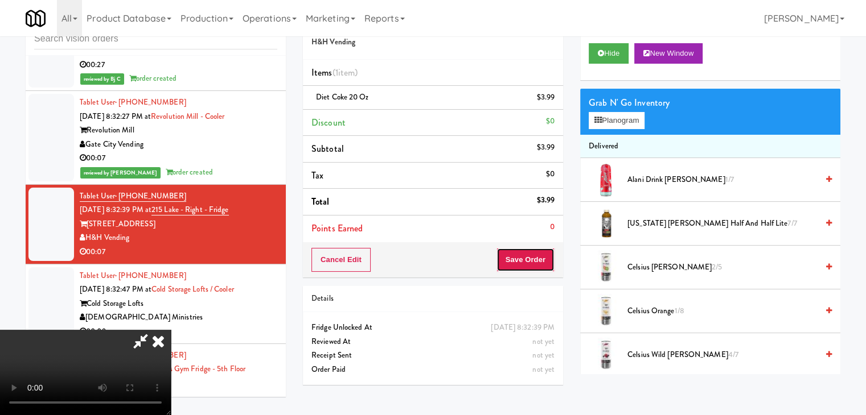
click at [521, 262] on button "Save Order" at bounding box center [525, 260] width 58 height 24
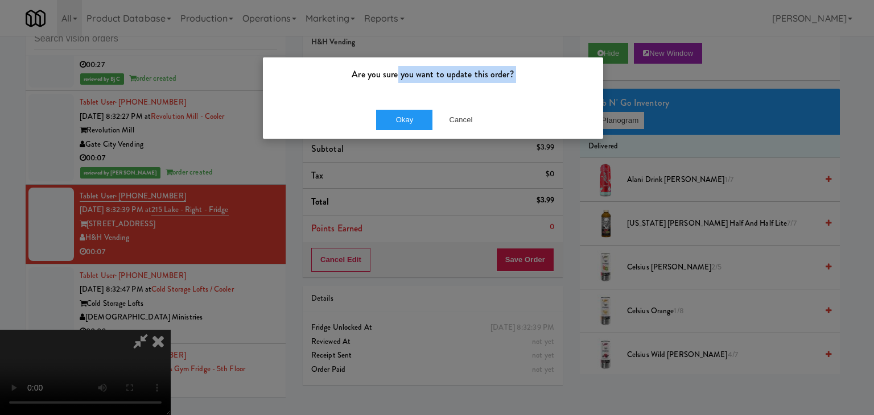
click at [399, 97] on div "Are you sure you want to update this order? Okay Cancel" at bounding box center [432, 98] width 341 height 83
click at [400, 121] on button "Okay" at bounding box center [404, 120] width 57 height 20
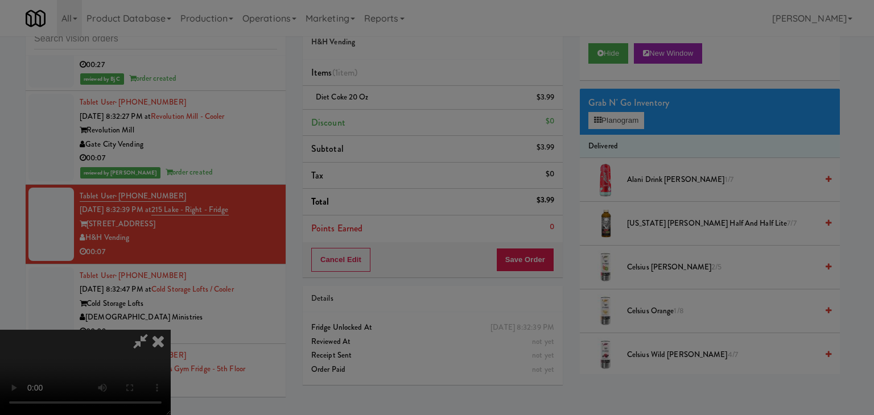
click at [400, 118] on div "Okay Cancel" at bounding box center [433, 99] width 340 height 38
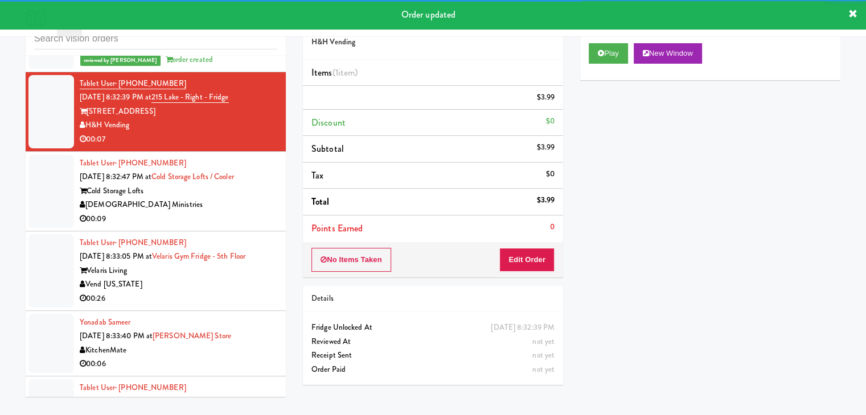
scroll to position [4541, 0]
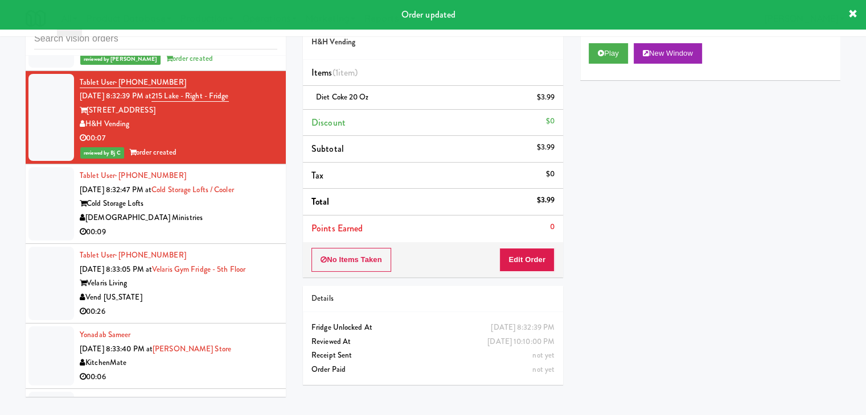
click at [213, 225] on div "00:09" at bounding box center [178, 232] width 197 height 14
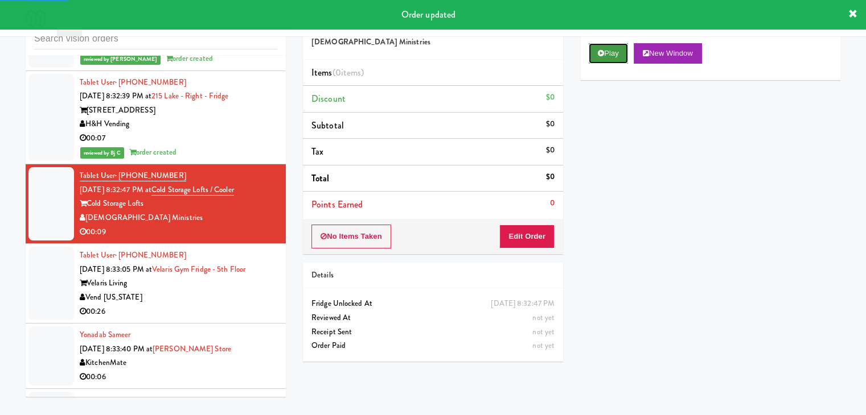
click at [616, 57] on button "Play" at bounding box center [607, 53] width 39 height 20
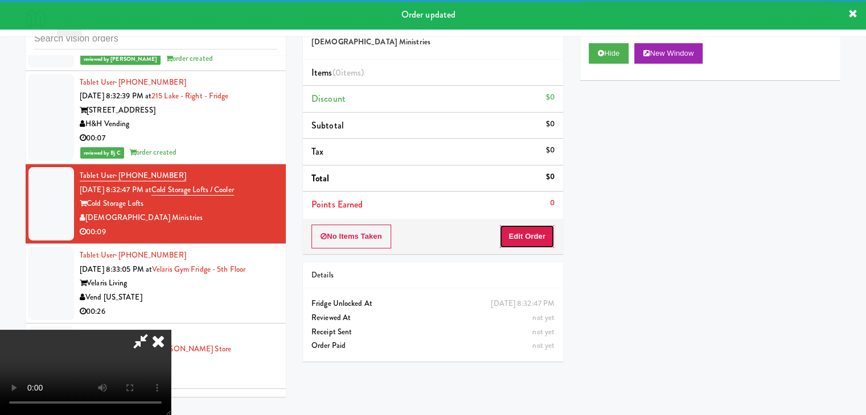
click at [532, 242] on button "Edit Order" at bounding box center [526, 237] width 55 height 24
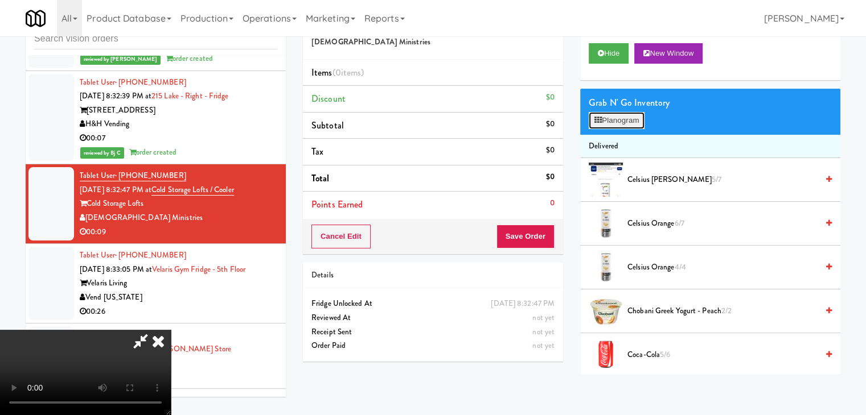
click at [626, 126] on button "Planogram" at bounding box center [616, 120] width 56 height 17
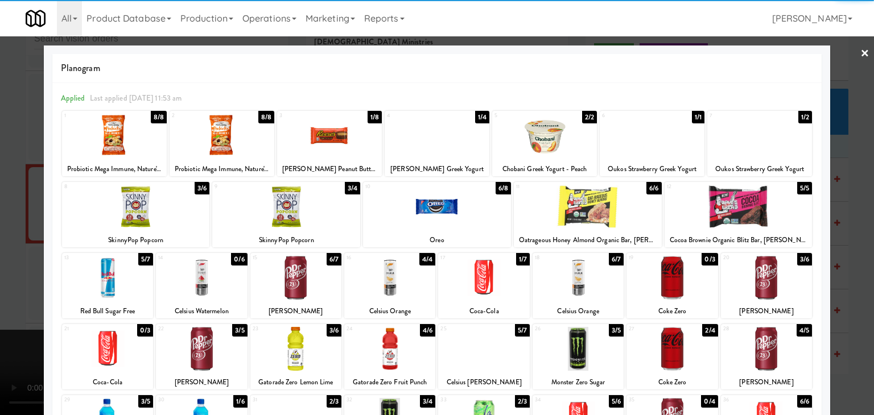
click at [387, 287] on div at bounding box center [389, 278] width 91 height 44
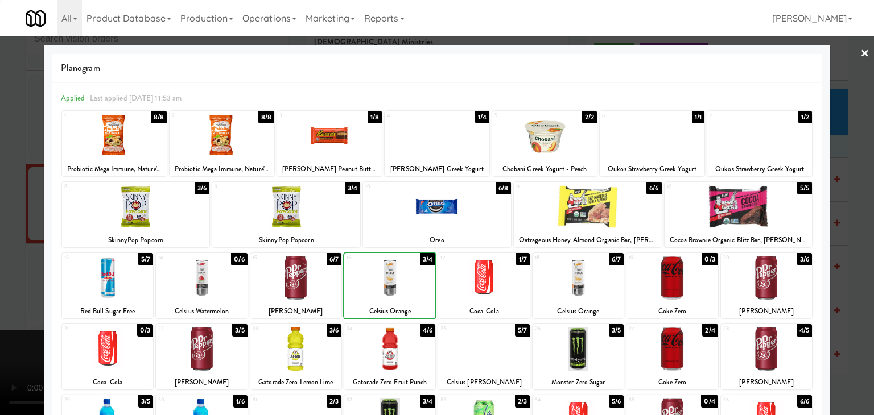
drag, startPoint x: 0, startPoint y: 306, endPoint x: 73, endPoint y: 303, distance: 72.9
click at [1, 306] on div at bounding box center [437, 207] width 874 height 415
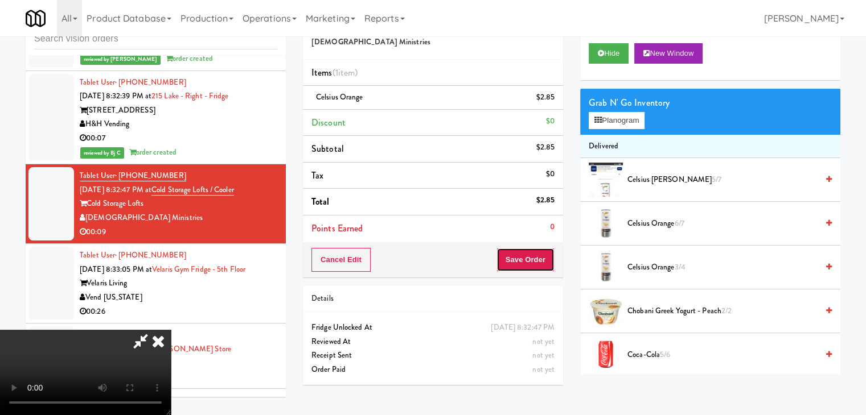
click at [525, 255] on button "Save Order" at bounding box center [525, 260] width 58 height 24
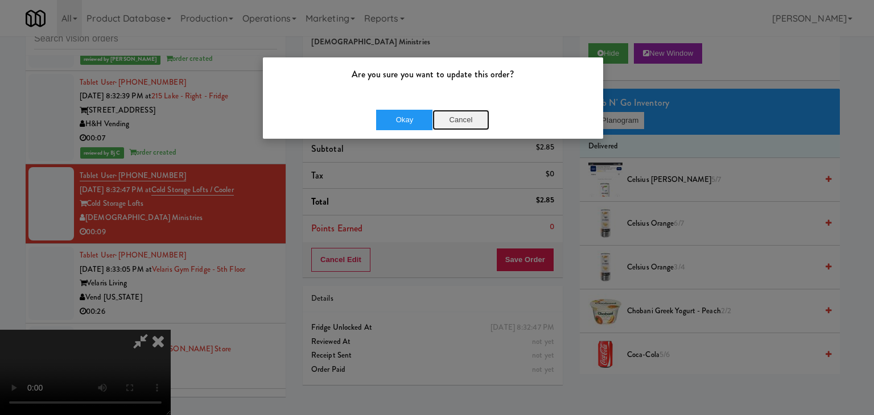
click at [458, 116] on button "Cancel" at bounding box center [461, 120] width 57 height 20
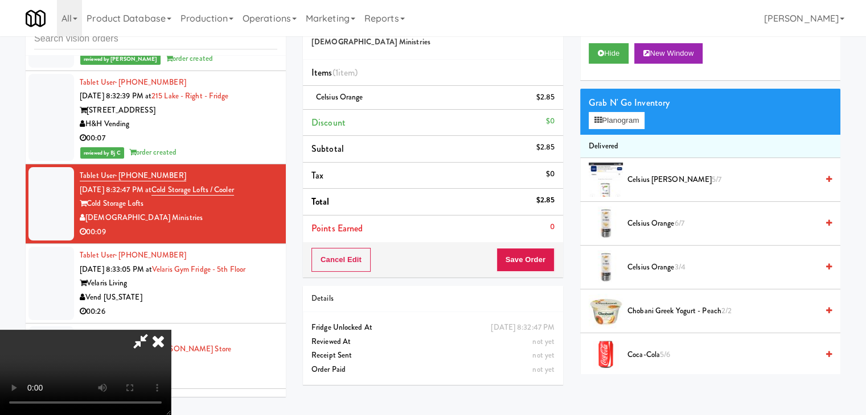
click at [171, 330] on video at bounding box center [85, 372] width 171 height 85
click at [544, 265] on button "Save Order" at bounding box center [525, 260] width 58 height 24
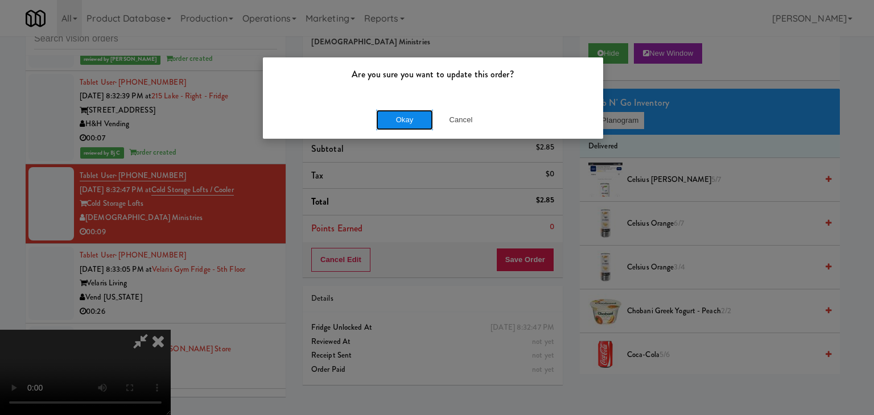
click at [421, 116] on button "Okay" at bounding box center [404, 120] width 57 height 20
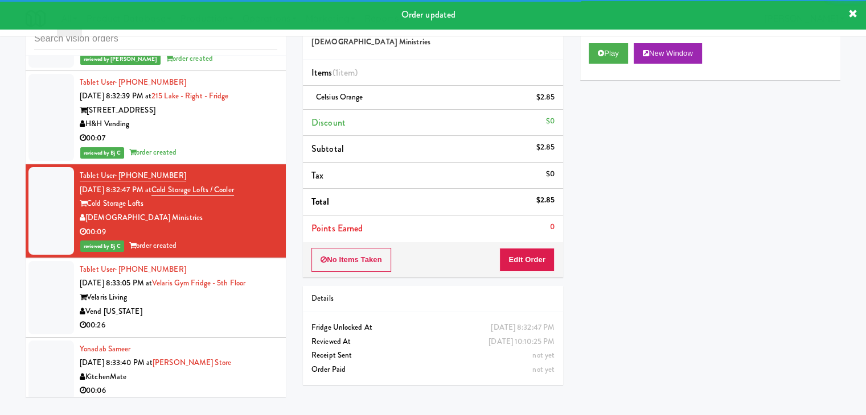
click at [225, 305] on div "Vend [US_STATE]" at bounding box center [178, 312] width 197 height 14
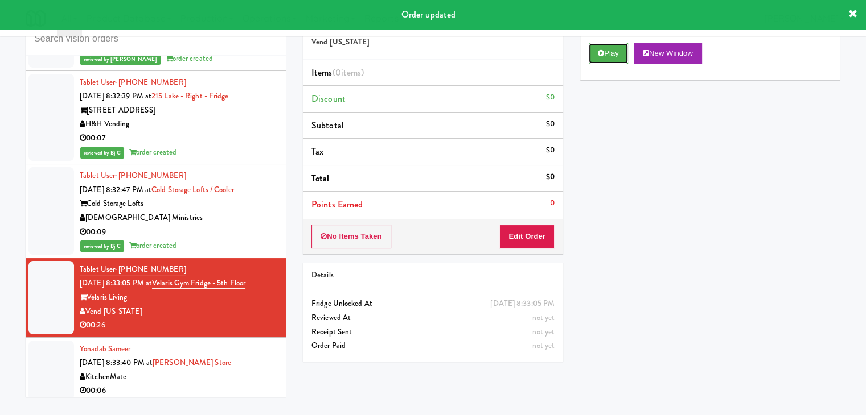
click at [625, 52] on button "Play" at bounding box center [607, 53] width 39 height 20
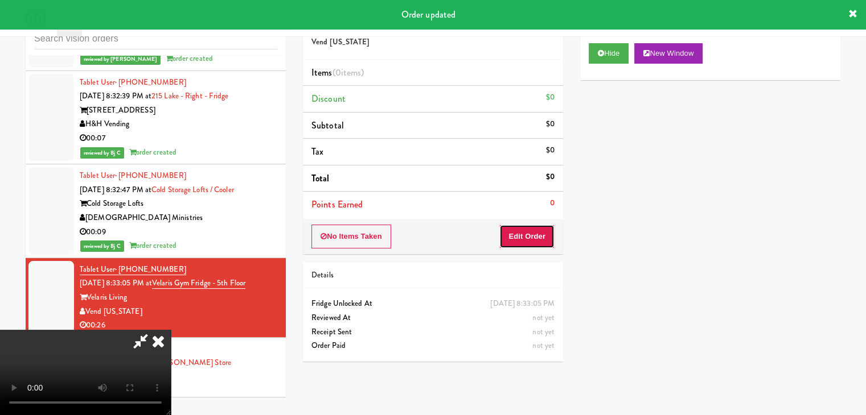
click at [524, 233] on button "Edit Order" at bounding box center [526, 237] width 55 height 24
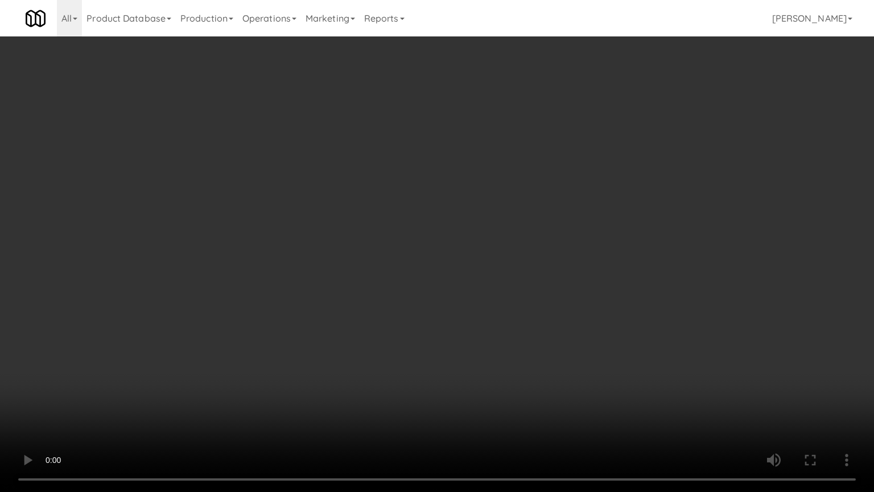
click at [485, 348] on video at bounding box center [437, 246] width 874 height 492
click at [487, 348] on video at bounding box center [437, 246] width 874 height 492
click at [503, 274] on video at bounding box center [437, 246] width 874 height 492
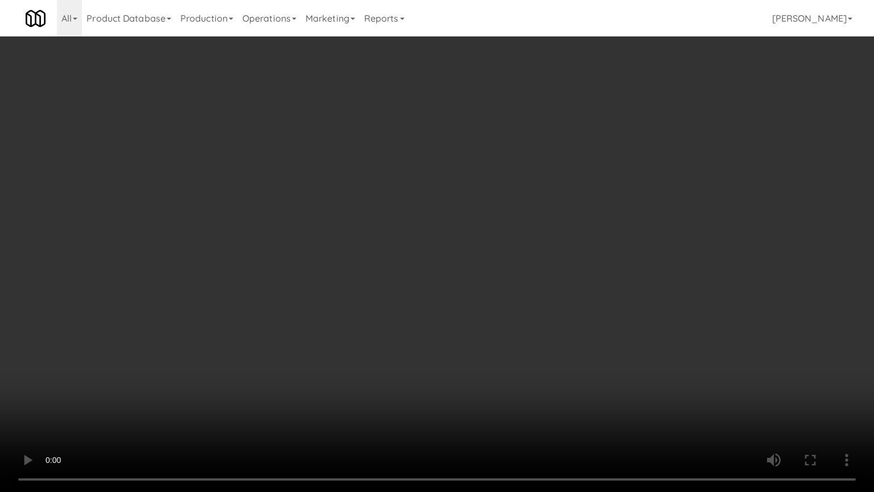
drag, startPoint x: 503, startPoint y: 274, endPoint x: 511, endPoint y: 209, distance: 65.9
click at [504, 271] on video at bounding box center [437, 246] width 874 height 492
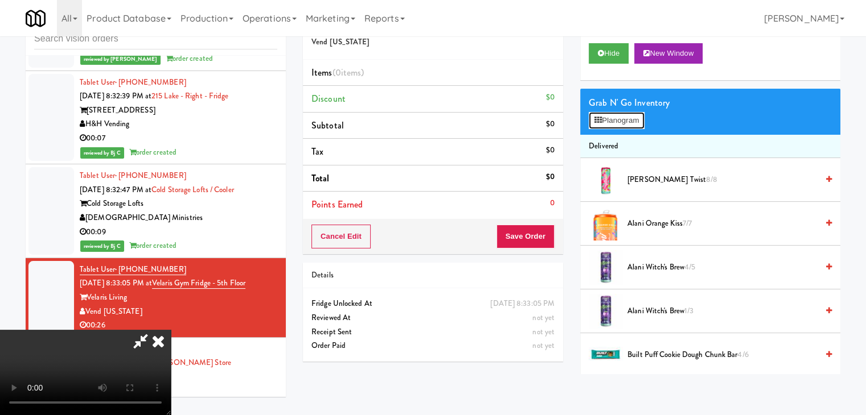
click at [612, 117] on button "Planogram" at bounding box center [616, 120] width 56 height 17
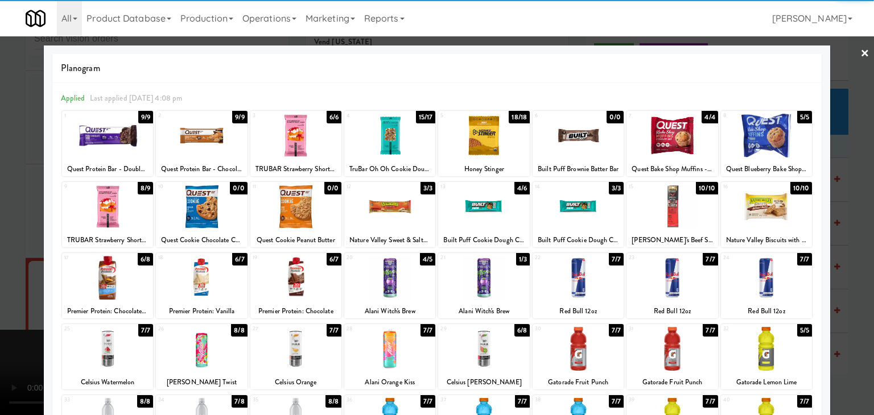
click at [387, 137] on div at bounding box center [389, 136] width 91 height 44
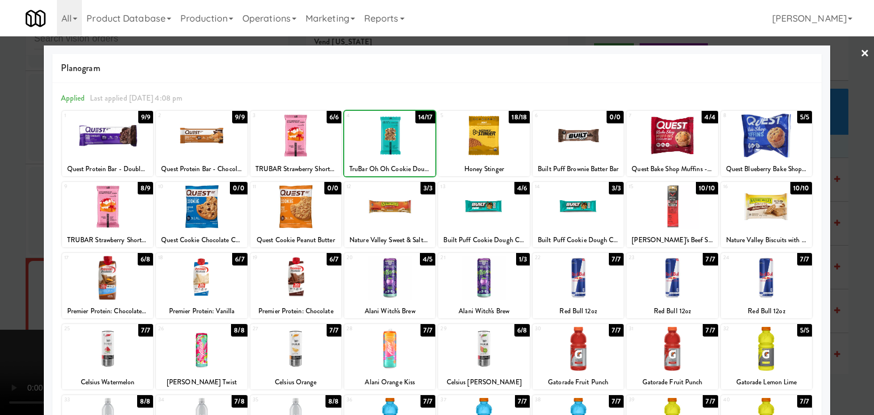
drag, startPoint x: 0, startPoint y: 252, endPoint x: 130, endPoint y: 247, distance: 130.4
click at [5, 251] on div at bounding box center [437, 207] width 874 height 415
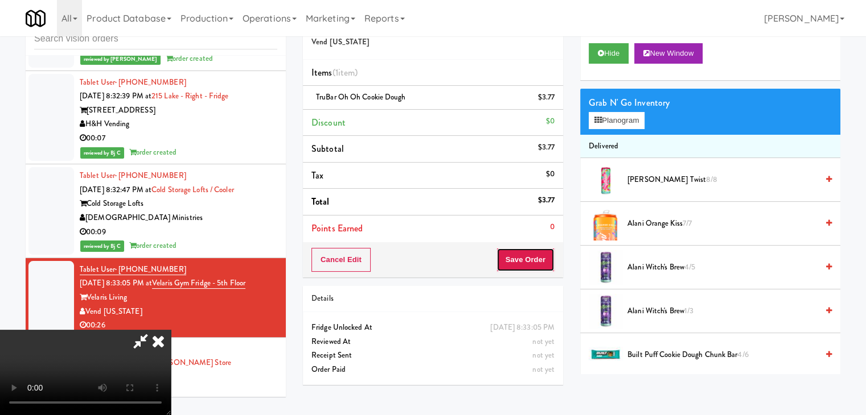
click at [543, 261] on button "Save Order" at bounding box center [525, 260] width 58 height 24
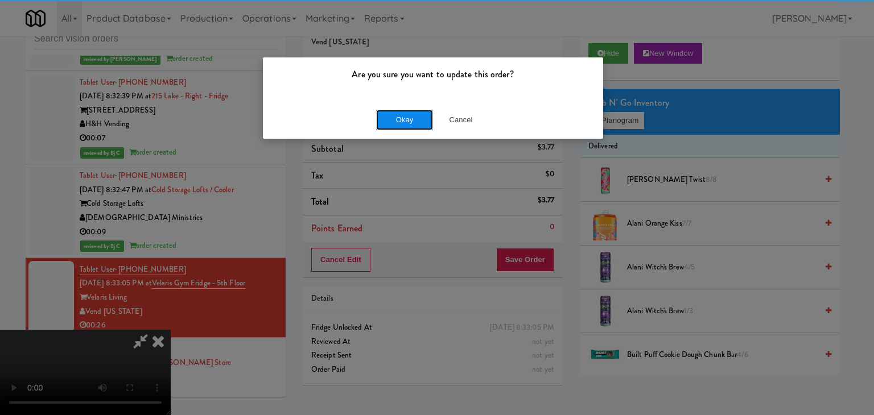
click at [428, 124] on button "Okay" at bounding box center [404, 120] width 57 height 20
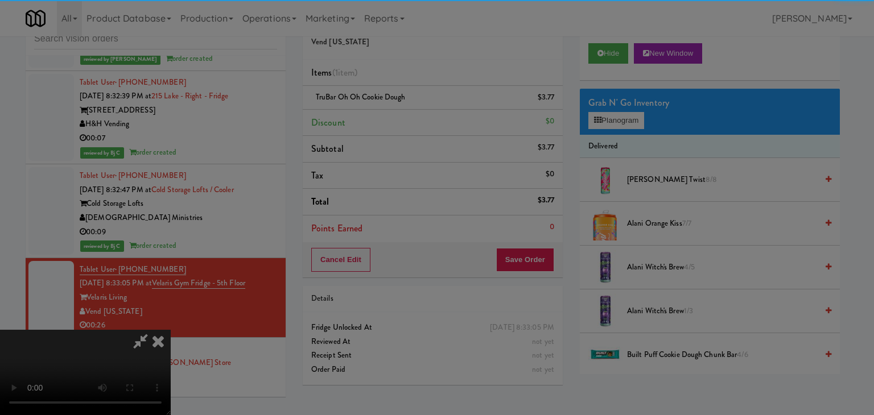
click at [428, 124] on body "Are you sure you want to update this order? Okay Cancel Okay Are you sure you w…" at bounding box center [437, 207] width 874 height 415
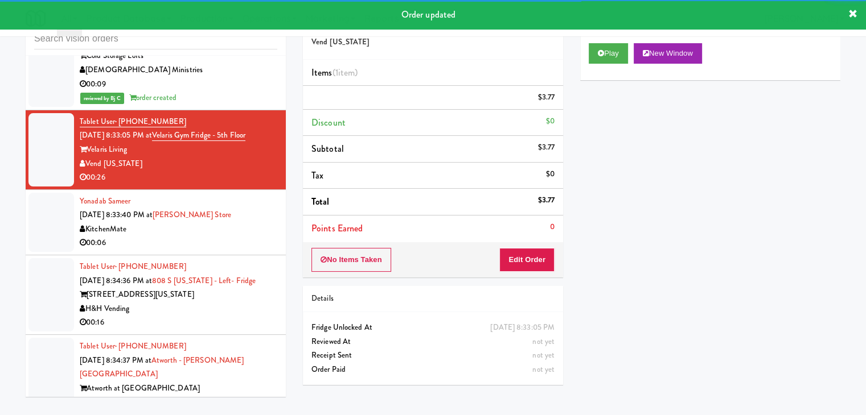
scroll to position [4711, 0]
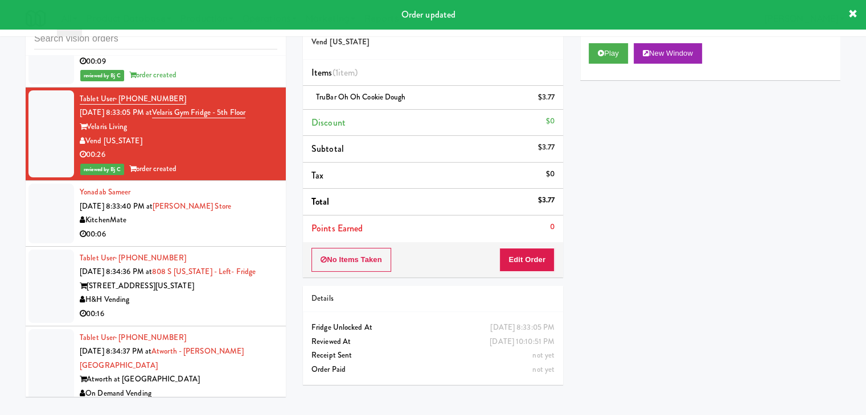
drag, startPoint x: 234, startPoint y: 208, endPoint x: 234, endPoint y: 214, distance: 6.3
click at [236, 228] on div "00:06" at bounding box center [178, 235] width 197 height 14
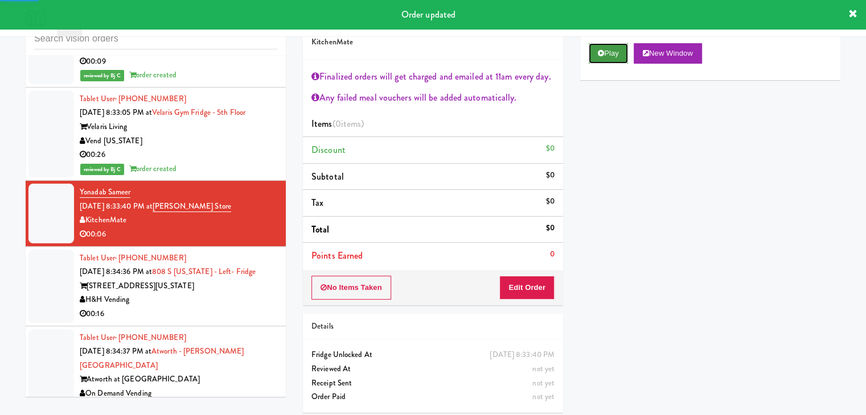
click at [596, 55] on button "Play" at bounding box center [607, 53] width 39 height 20
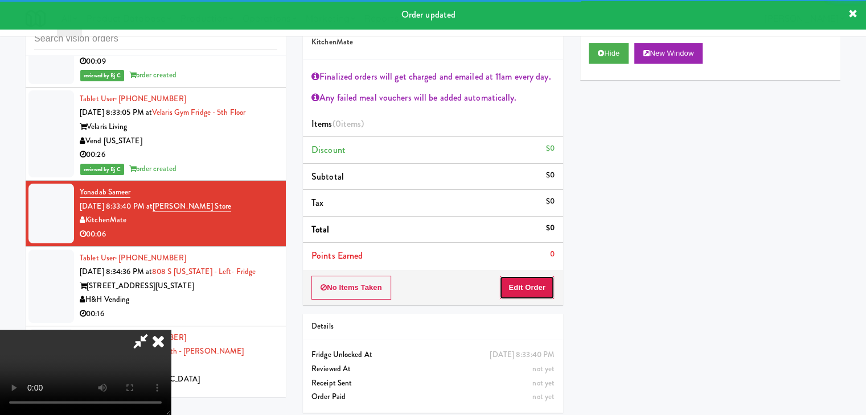
click at [526, 290] on button "Edit Order" at bounding box center [526, 288] width 55 height 24
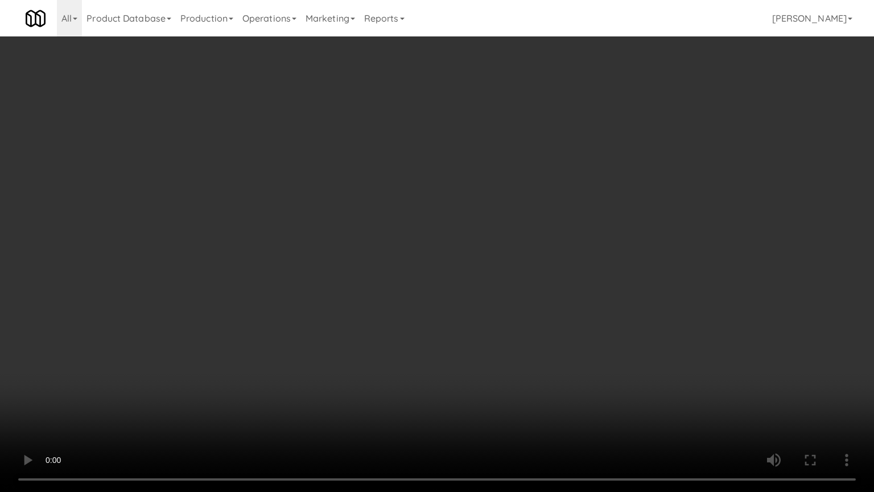
click at [506, 355] on video at bounding box center [437, 246] width 874 height 492
click at [507, 355] on video at bounding box center [437, 246] width 874 height 492
click at [508, 355] on video at bounding box center [437, 246] width 874 height 492
click at [538, 339] on video at bounding box center [437, 246] width 874 height 492
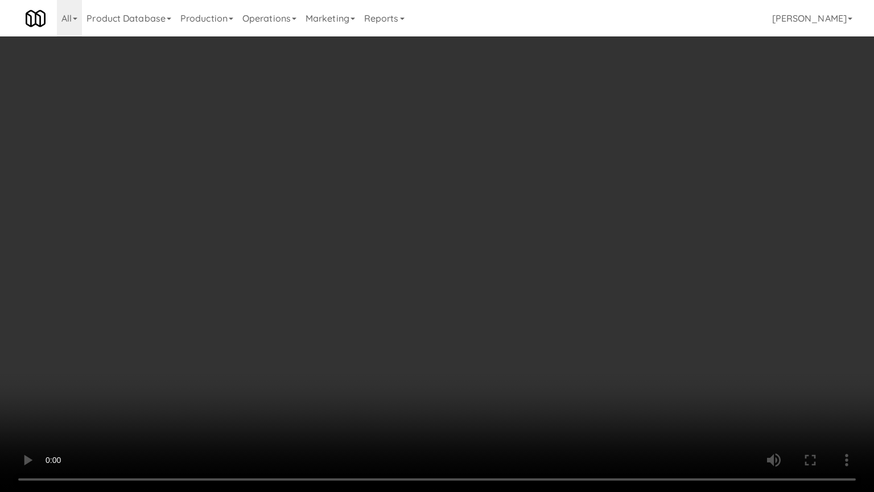
drag, startPoint x: 538, startPoint y: 339, endPoint x: 559, endPoint y: 229, distance: 111.3
click at [538, 329] on video at bounding box center [437, 246] width 874 height 492
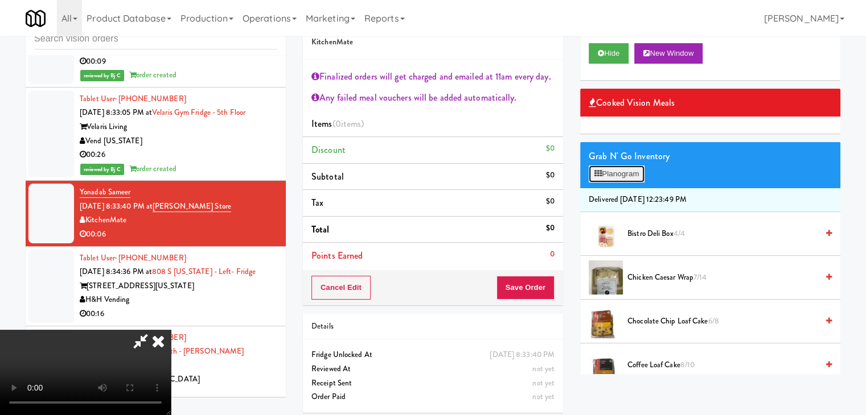
click at [622, 178] on button "Planogram" at bounding box center [616, 174] width 56 height 17
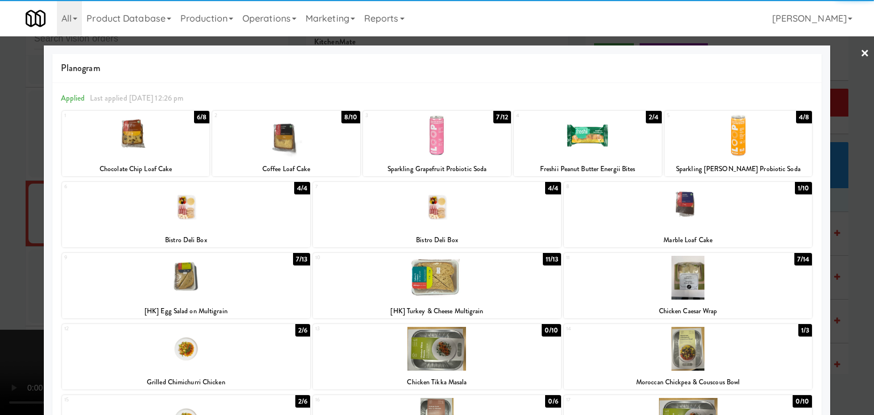
click at [554, 142] on div at bounding box center [588, 136] width 148 height 44
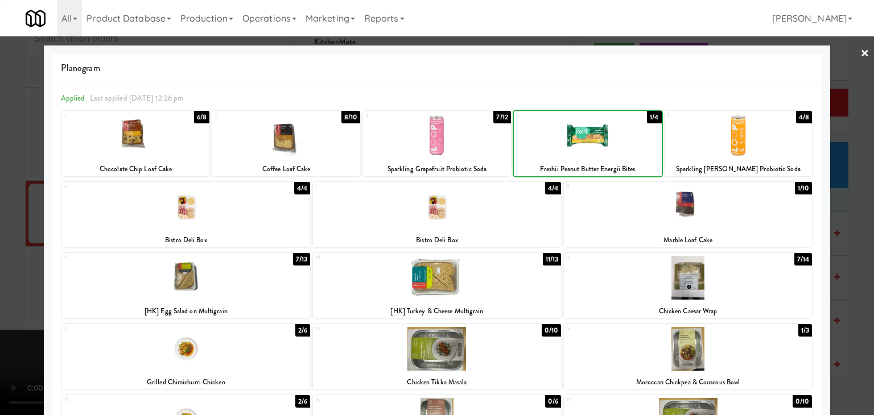
drag, startPoint x: 0, startPoint y: 275, endPoint x: 66, endPoint y: 271, distance: 66.1
click at [1, 274] on div at bounding box center [437, 207] width 874 height 415
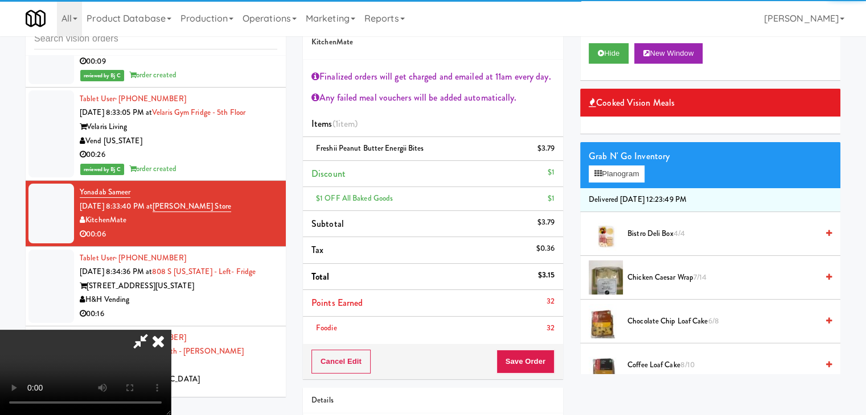
drag, startPoint x: 521, startPoint y: 308, endPoint x: 529, endPoint y: 324, distance: 18.1
click at [527, 318] on ul "Items (1 item ) Freshii Peanut Butter Energii Bites $3.79 Discount $1 $1 OFF Al…" at bounding box center [433, 225] width 260 height 229
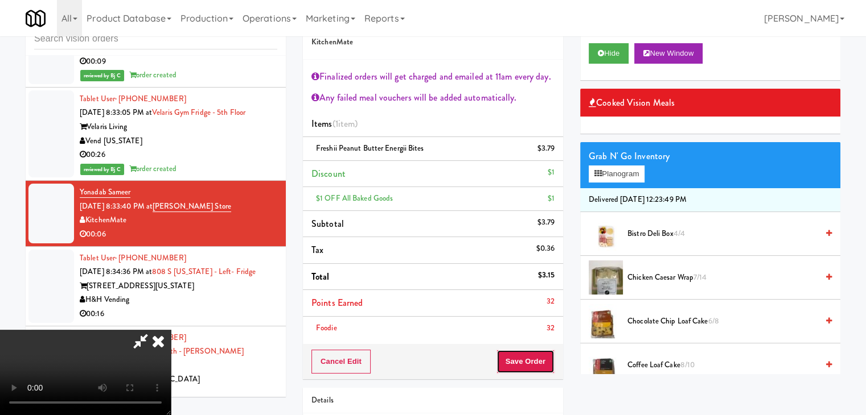
drag, startPoint x: 546, startPoint y: 359, endPoint x: 544, endPoint y: 364, distance: 6.1
click at [547, 359] on button "Save Order" at bounding box center [525, 362] width 58 height 24
click at [542, 367] on button "Save Order" at bounding box center [525, 362] width 58 height 24
click at [542, 367] on body "Are you sure you want to update this order? Okay Cancel Okay Are you sure you w…" at bounding box center [433, 207] width 866 height 415
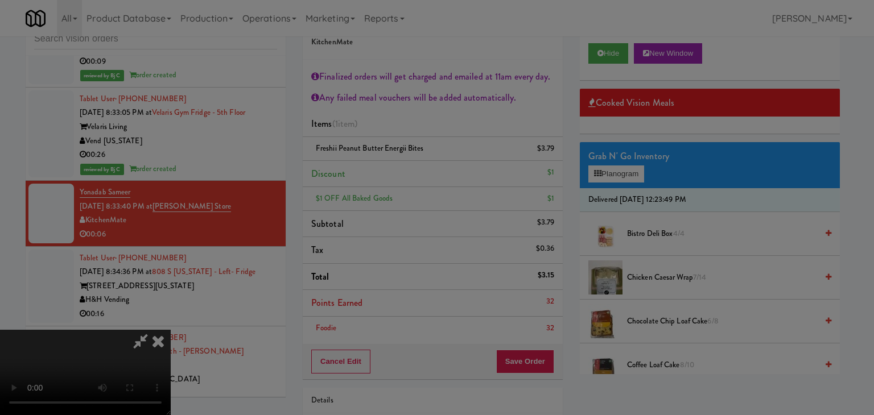
click at [541, 367] on body "Are you sure you want to update this order? Okay Cancel Okay Are you sure you w…" at bounding box center [437, 207] width 874 height 415
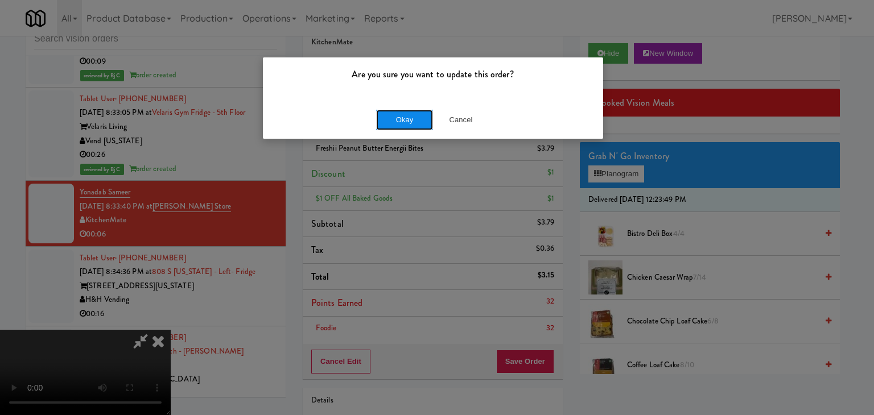
click at [398, 120] on button "Okay" at bounding box center [404, 120] width 57 height 20
click at [398, 120] on div "Okay Cancel" at bounding box center [433, 120] width 340 height 38
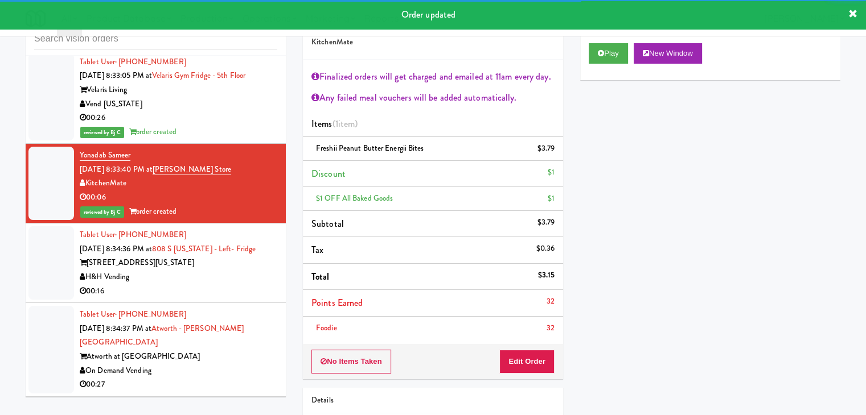
scroll to position [4768, 0]
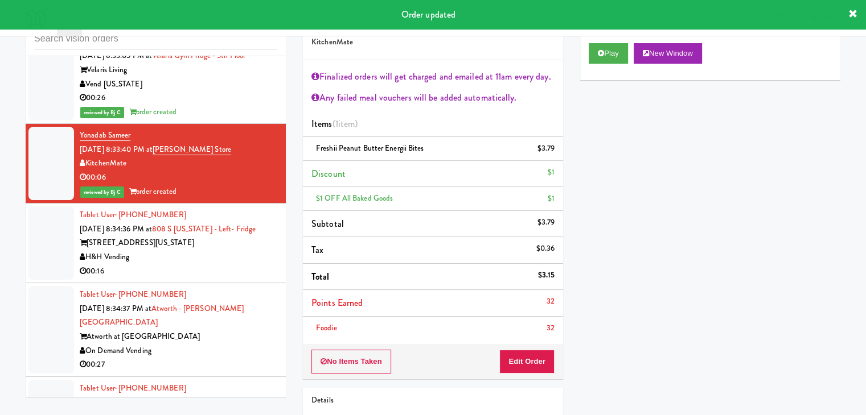
click at [238, 265] on div "00:16" at bounding box center [178, 272] width 197 height 14
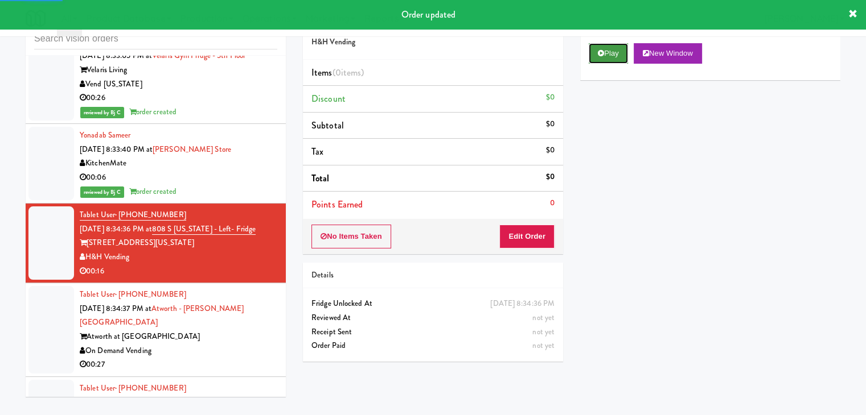
click at [618, 51] on button "Play" at bounding box center [607, 53] width 39 height 20
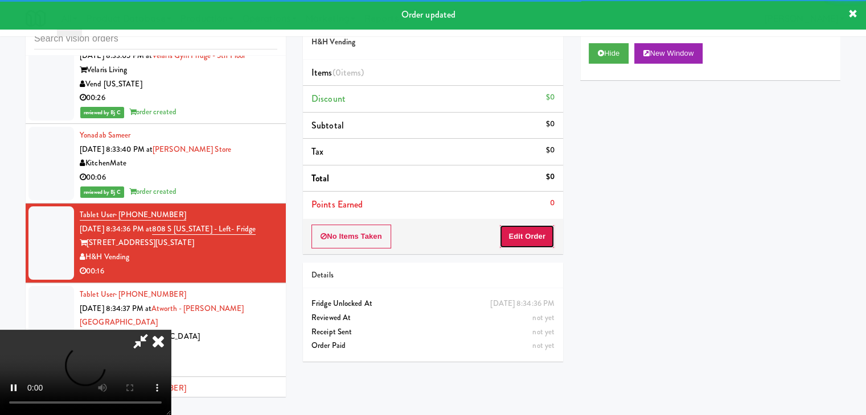
click at [528, 240] on button "Edit Order" at bounding box center [526, 237] width 55 height 24
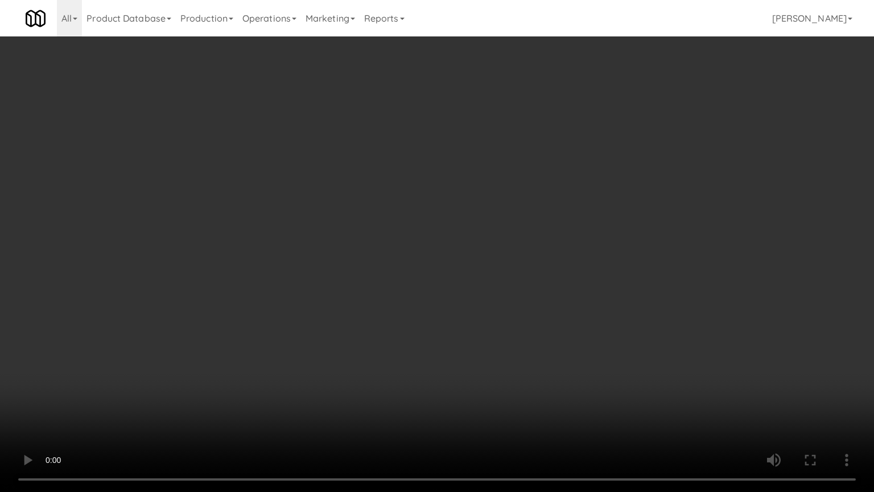
click at [471, 326] on video at bounding box center [437, 246] width 874 height 492
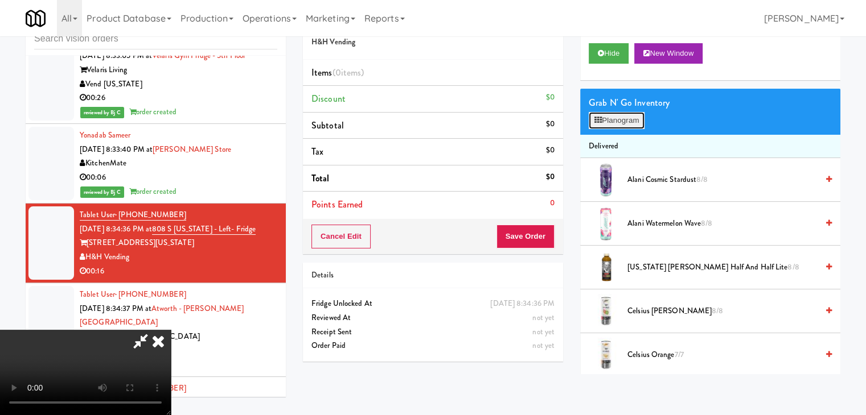
click at [617, 113] on button "Planogram" at bounding box center [616, 120] width 56 height 17
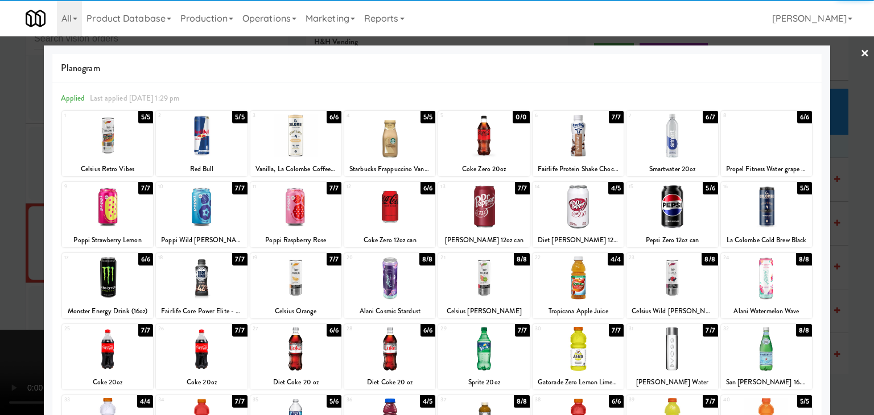
click at [384, 340] on div at bounding box center [389, 349] width 91 height 44
drag, startPoint x: 0, startPoint y: 319, endPoint x: 128, endPoint y: 304, distance: 128.8
click at [19, 315] on div at bounding box center [437, 207] width 874 height 415
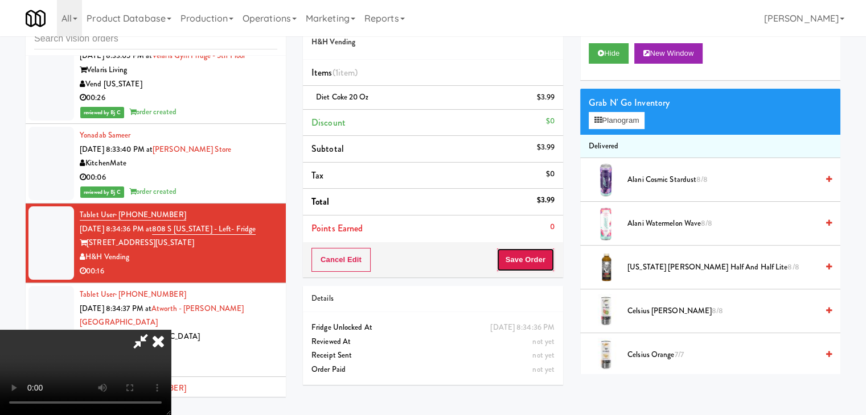
click at [538, 248] on button "Save Order" at bounding box center [525, 260] width 58 height 24
click at [538, 249] on button "Save Order" at bounding box center [525, 260] width 58 height 24
click at [536, 253] on button "Save Order" at bounding box center [525, 260] width 58 height 24
drag, startPoint x: 536, startPoint y: 253, endPoint x: 533, endPoint y: 258, distance: 5.9
click at [535, 254] on button "Save Order" at bounding box center [525, 260] width 58 height 24
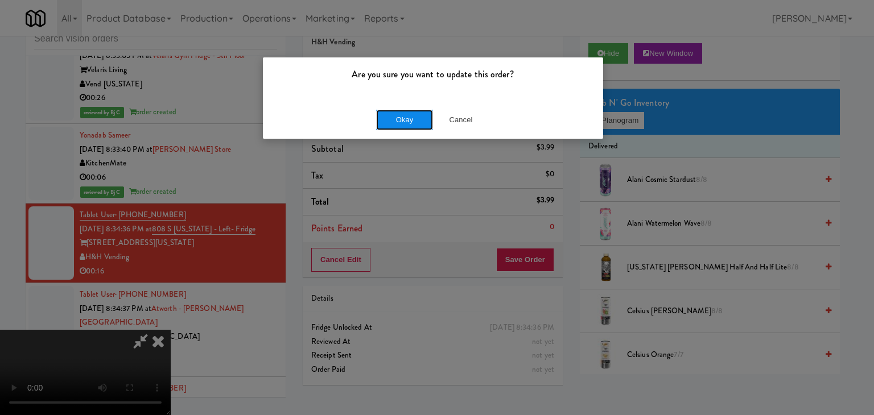
click at [397, 126] on button "Okay" at bounding box center [404, 120] width 57 height 20
click at [397, 126] on div "Are you sure you want to update this order? Okay Cancel" at bounding box center [437, 207] width 874 height 415
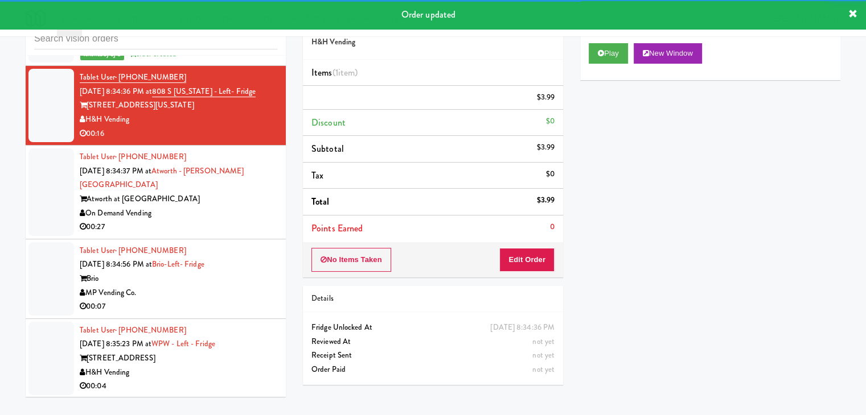
scroll to position [4939, 0]
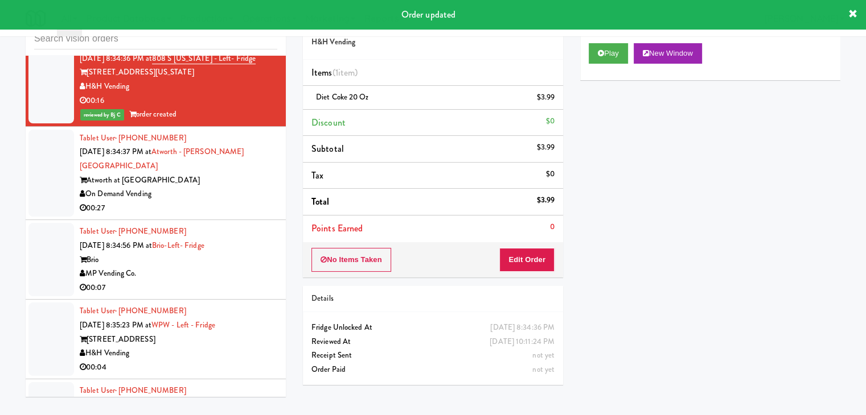
drag, startPoint x: 248, startPoint y: 148, endPoint x: 253, endPoint y: 153, distance: 6.9
click at [250, 187] on div "On Demand Vending" at bounding box center [178, 194] width 197 height 14
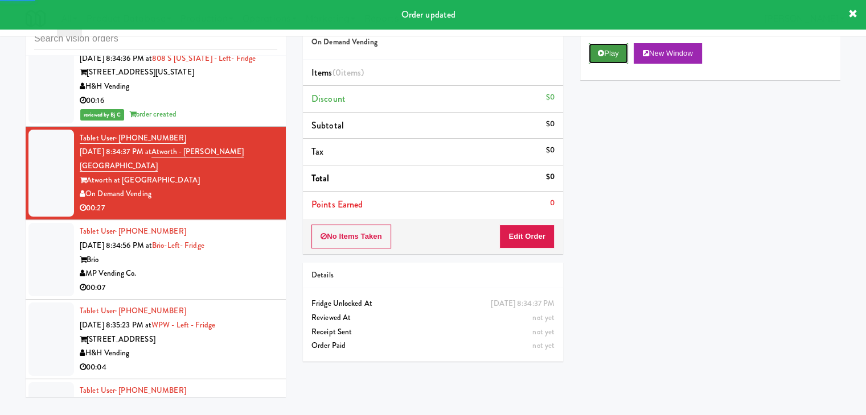
click at [599, 51] on icon at bounding box center [601, 53] width 6 height 7
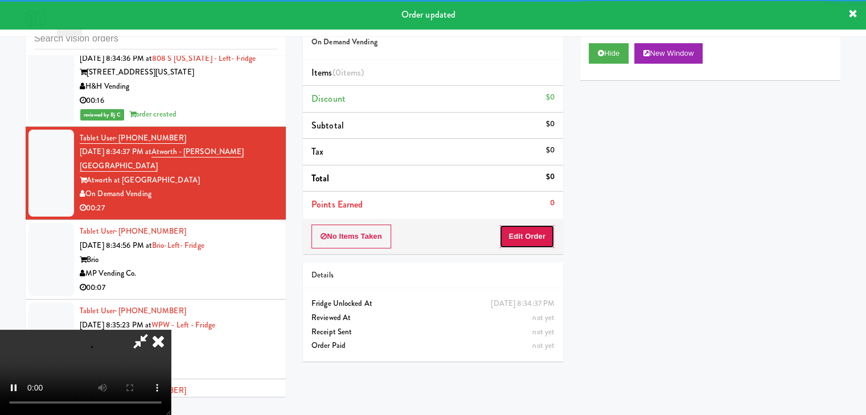
click at [528, 228] on button "Edit Order" at bounding box center [526, 237] width 55 height 24
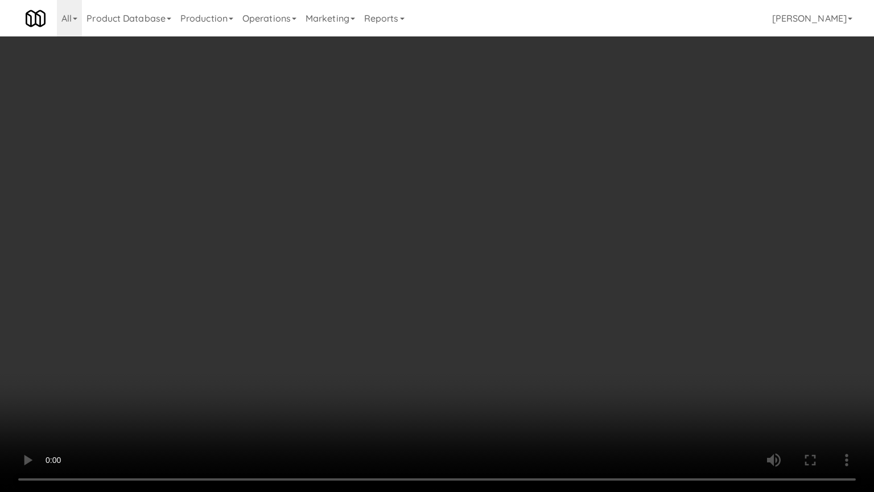
click at [485, 324] on video at bounding box center [437, 246] width 874 height 492
click at [481, 326] on video at bounding box center [437, 246] width 874 height 492
click at [476, 328] on video at bounding box center [437, 246] width 874 height 492
click at [480, 310] on video at bounding box center [437, 246] width 874 height 492
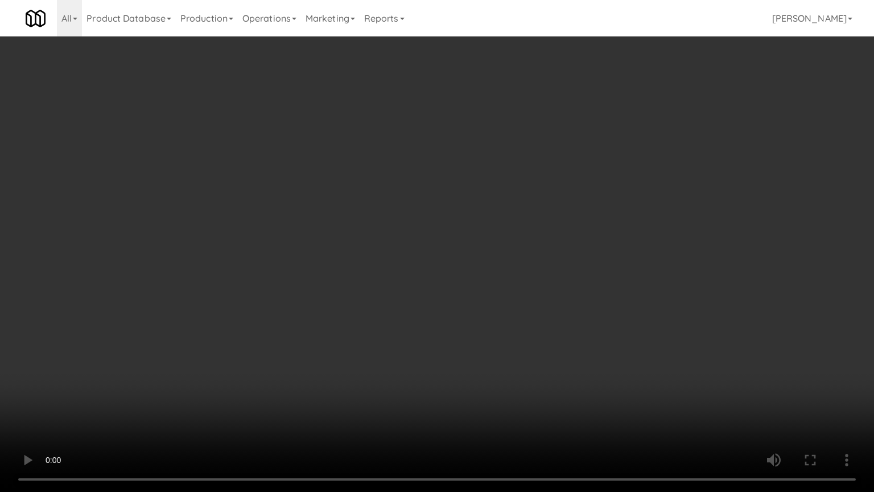
click at [480, 310] on video at bounding box center [437, 246] width 874 height 492
click at [477, 307] on video at bounding box center [437, 246] width 874 height 492
click at [476, 303] on video at bounding box center [437, 246] width 874 height 492
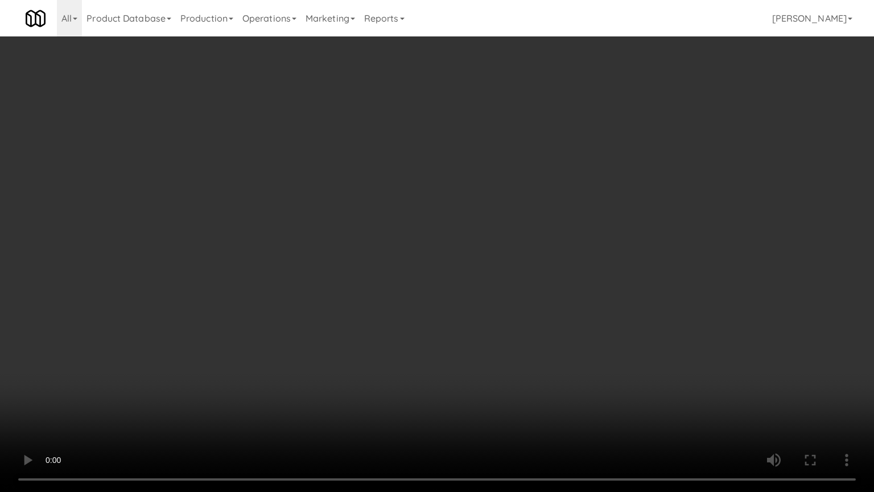
click at [476, 303] on video at bounding box center [437, 246] width 874 height 492
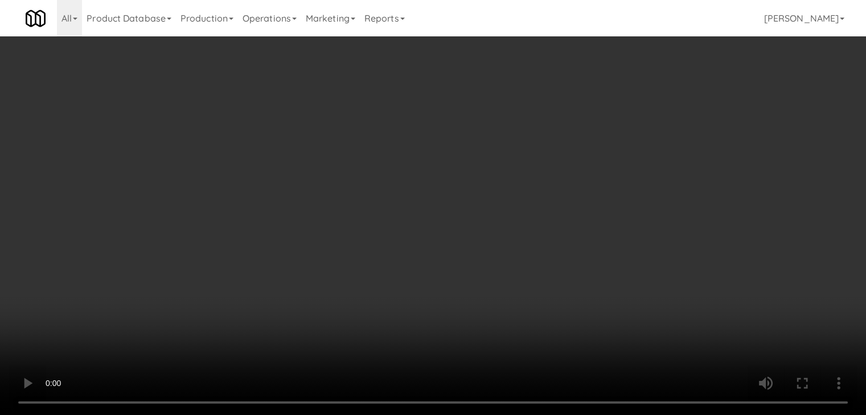
click at [381, 228] on video at bounding box center [433, 207] width 866 height 415
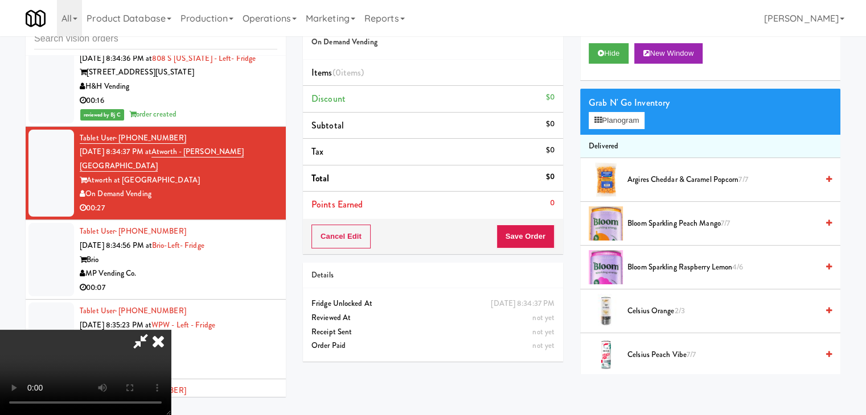
click at [171, 330] on video at bounding box center [85, 372] width 171 height 85
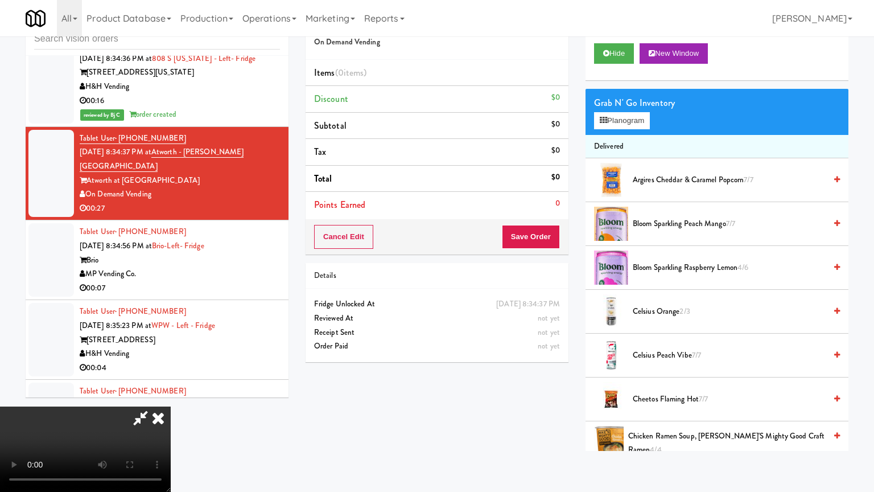
click at [171, 406] on video at bounding box center [85, 448] width 171 height 85
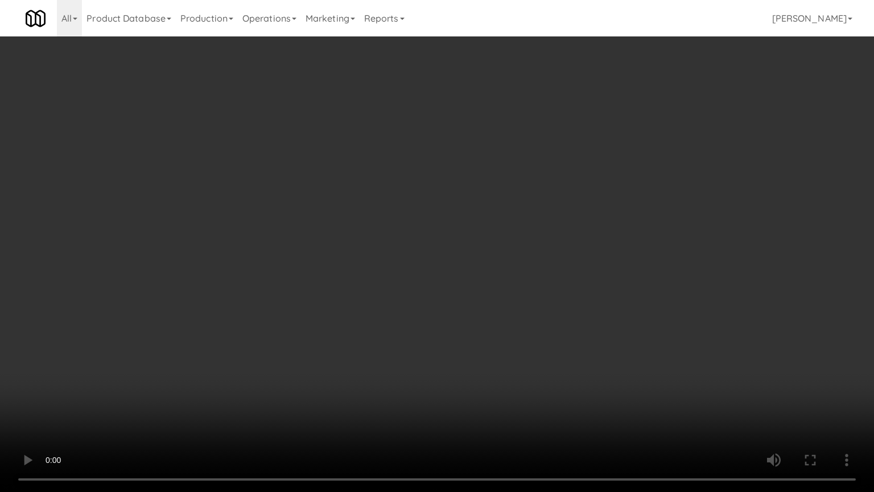
click at [393, 278] on video at bounding box center [437, 246] width 874 height 492
click at [394, 278] on video at bounding box center [437, 246] width 874 height 492
click at [388, 279] on video at bounding box center [437, 246] width 874 height 492
click at [387, 279] on video at bounding box center [437, 246] width 874 height 492
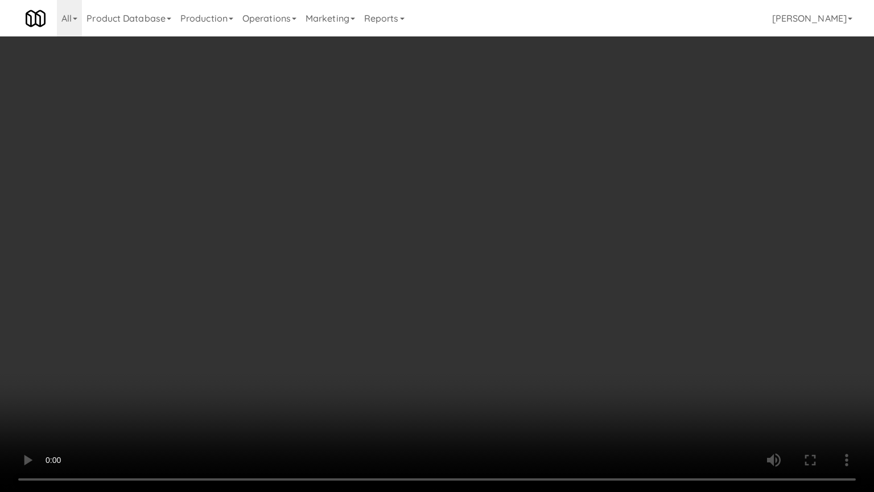
click at [385, 280] on video at bounding box center [437, 246] width 874 height 492
click at [388, 274] on video at bounding box center [437, 246] width 874 height 492
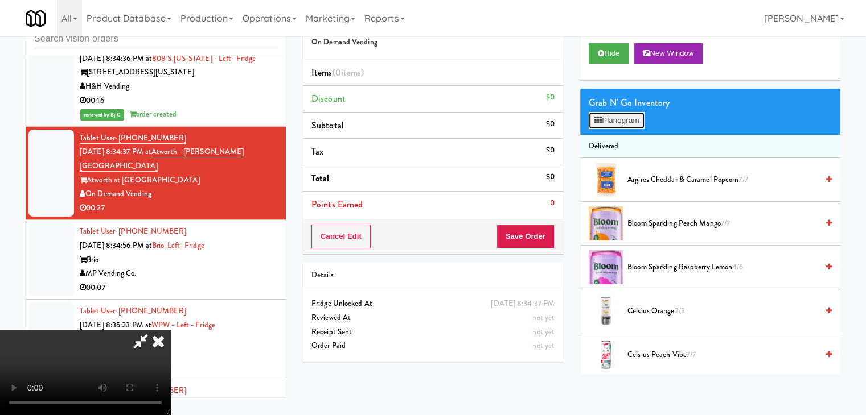
click at [602, 124] on button "Planogram" at bounding box center [616, 120] width 56 height 17
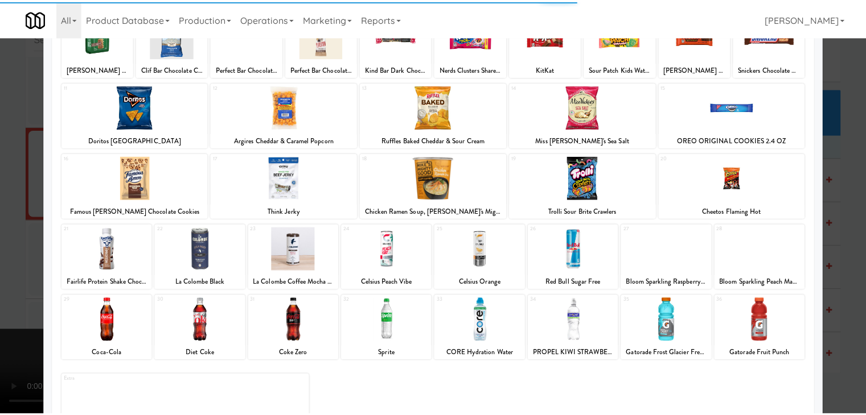
scroll to position [114, 0]
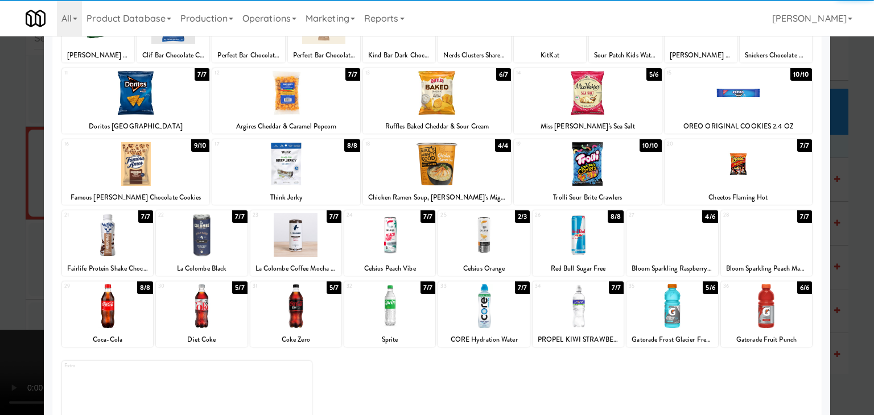
click at [130, 176] on div at bounding box center [136, 164] width 148 height 44
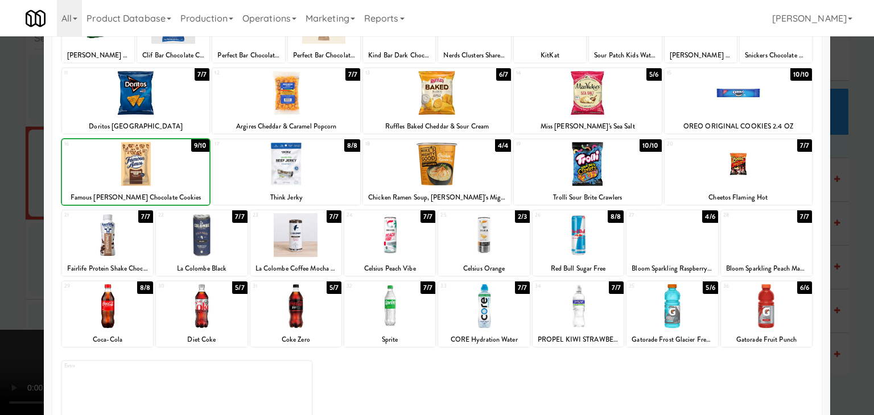
drag, startPoint x: 0, startPoint y: 208, endPoint x: 77, endPoint y: 205, distance: 77.4
click at [5, 207] on div at bounding box center [437, 207] width 874 height 415
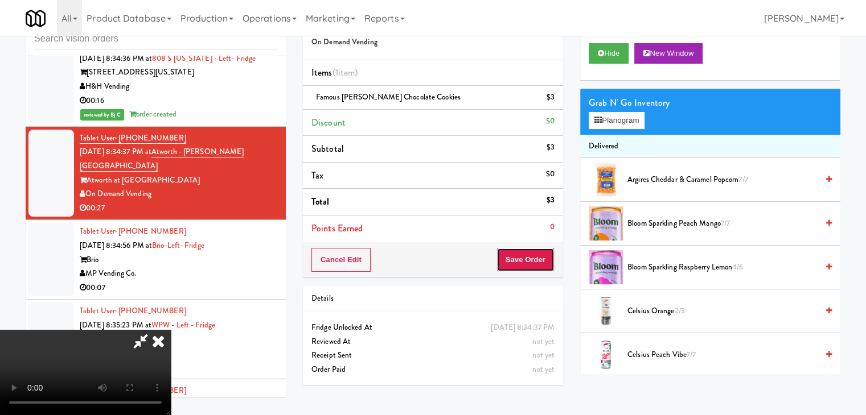
click at [535, 260] on button "Save Order" at bounding box center [525, 260] width 58 height 24
click at [535, 261] on button "Save Order" at bounding box center [525, 260] width 58 height 24
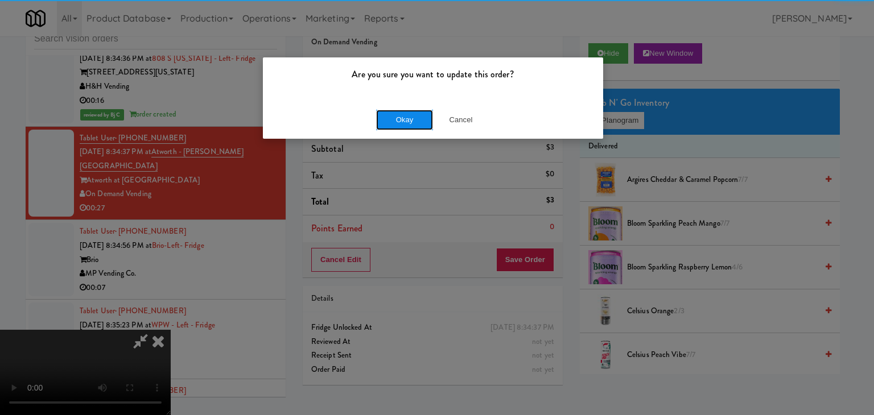
click at [388, 113] on button "Okay" at bounding box center [404, 120] width 57 height 20
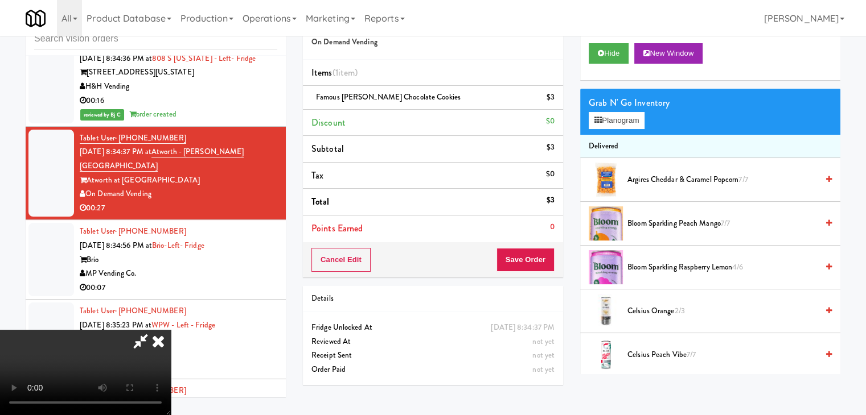
scroll to position [160, 0]
click at [537, 263] on button "Save Order" at bounding box center [525, 260] width 58 height 24
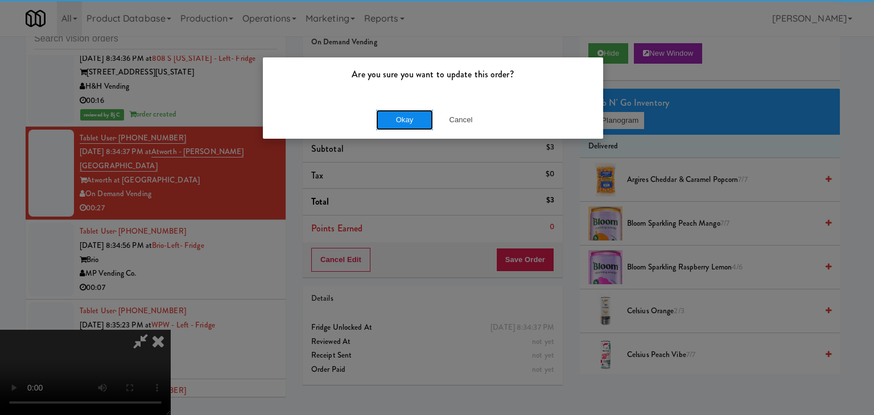
click at [419, 118] on button "Okay" at bounding box center [404, 120] width 57 height 20
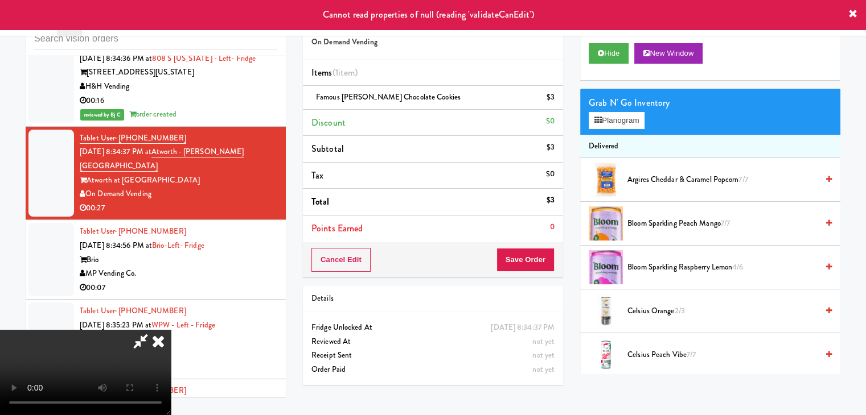
scroll to position [0, 0]
click at [171, 330] on icon at bounding box center [158, 341] width 25 height 23
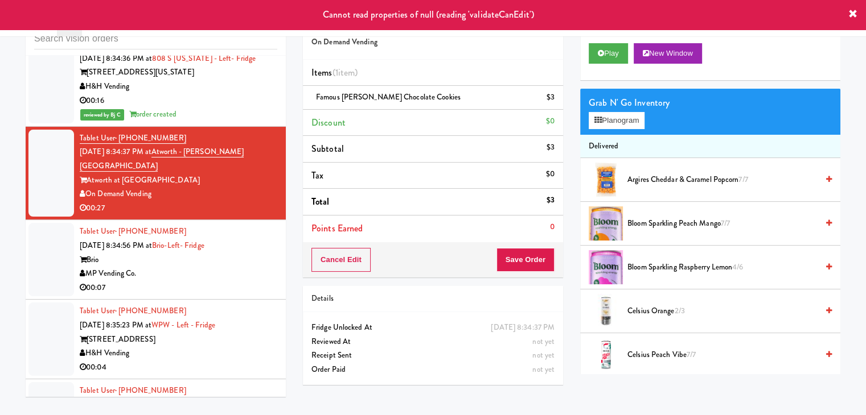
drag, startPoint x: 222, startPoint y: 238, endPoint x: 222, endPoint y: 227, distance: 12.0
click at [222, 281] on div "00:07" at bounding box center [178, 288] width 197 height 14
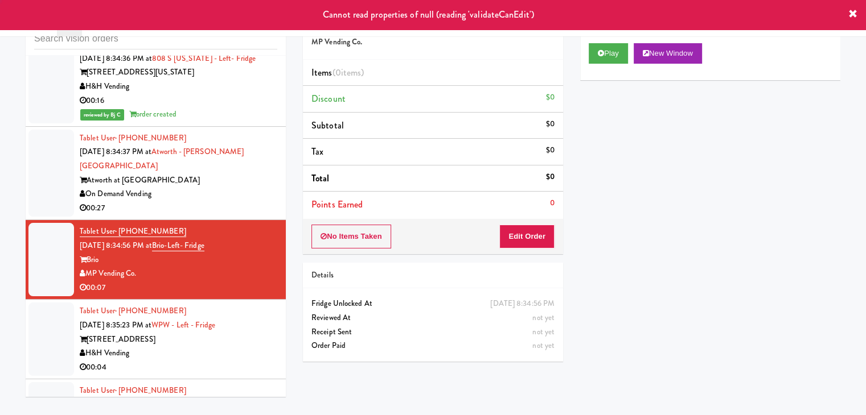
click at [232, 187] on div "On Demand Vending" at bounding box center [178, 194] width 197 height 14
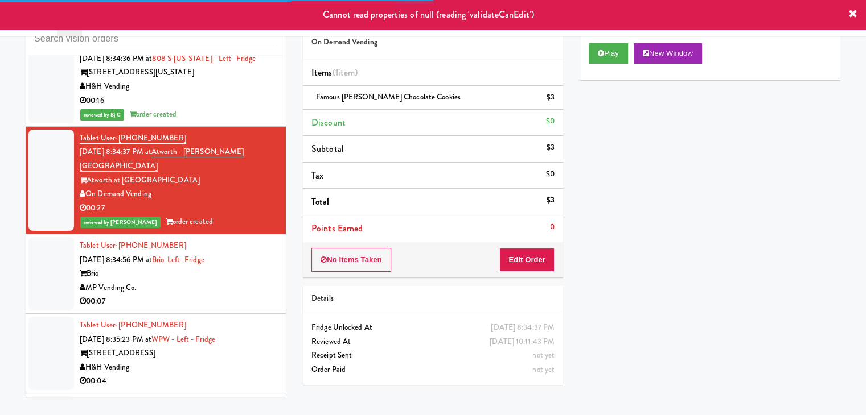
click at [226, 281] on div "MP Vending Co." at bounding box center [178, 288] width 197 height 14
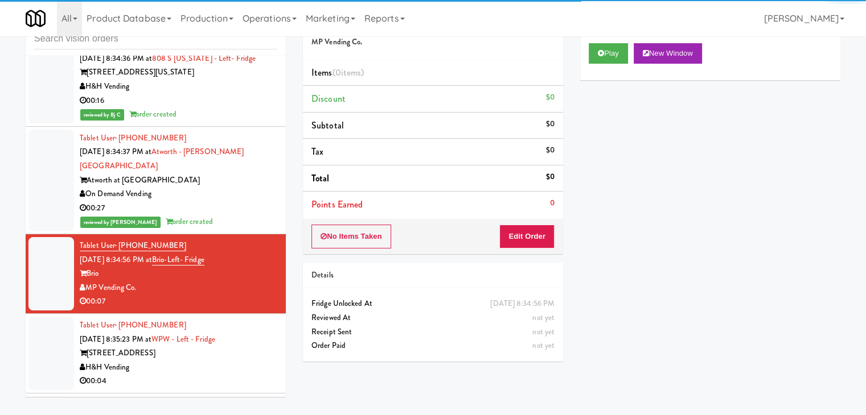
click at [611, 65] on div "Play New Window" at bounding box center [710, 58] width 260 height 46
click at [615, 56] on button "Play" at bounding box center [607, 53] width 39 height 20
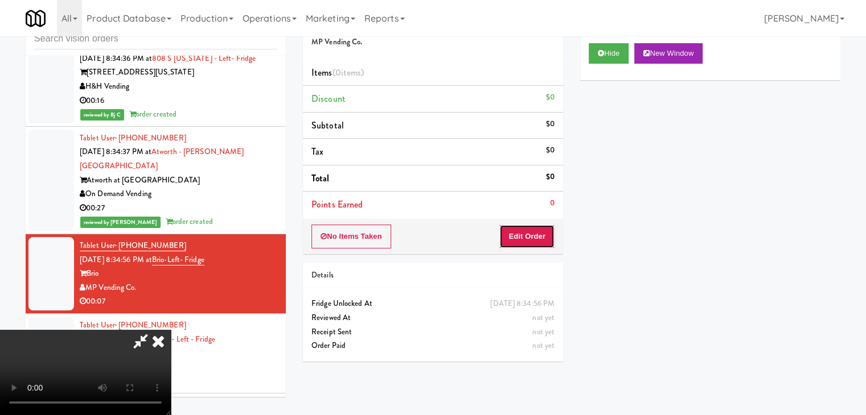
click at [513, 244] on button "Edit Order" at bounding box center [526, 237] width 55 height 24
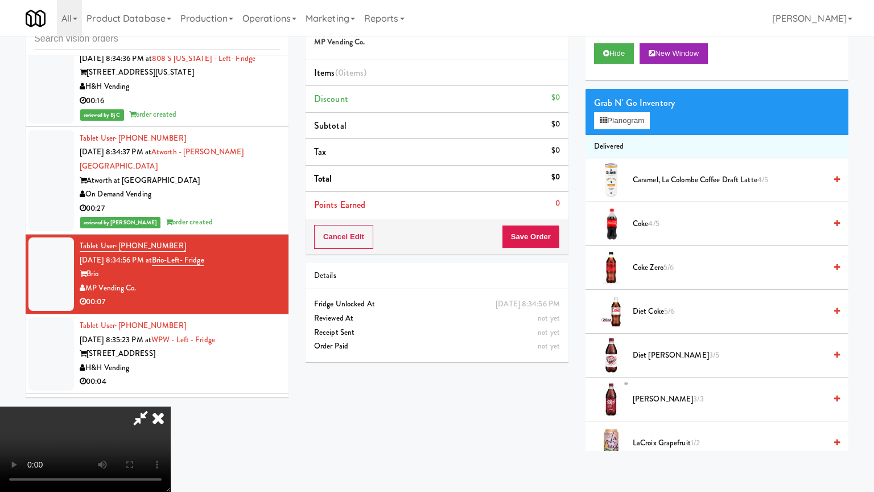
click at [171, 406] on video at bounding box center [85, 448] width 171 height 85
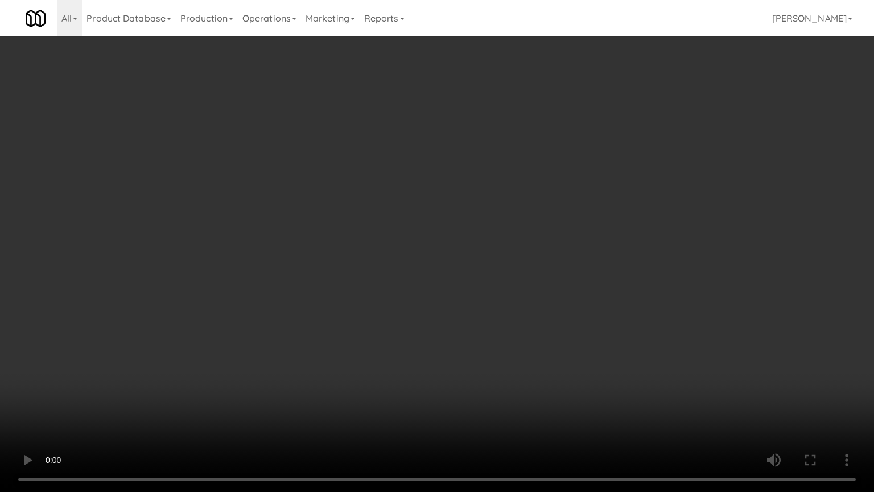
drag, startPoint x: 499, startPoint y: 356, endPoint x: 506, endPoint y: 290, distance: 66.4
click at [499, 355] on video at bounding box center [437, 246] width 874 height 492
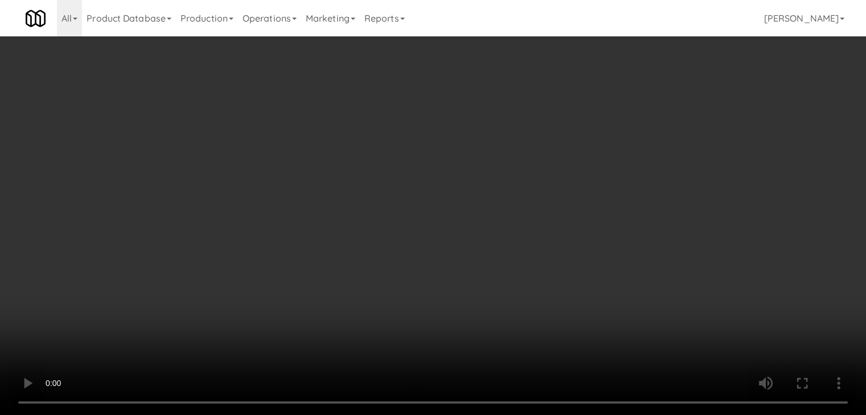
click at [632, 128] on div "Grab N' Go Inventory Planogram" at bounding box center [710, 112] width 260 height 46
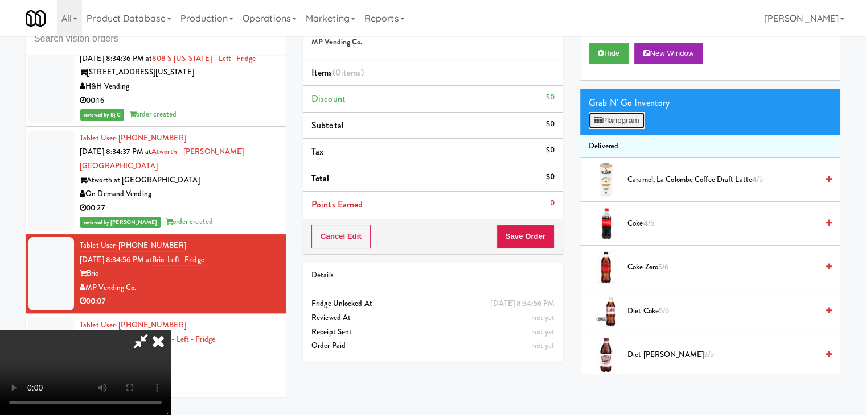
click at [632, 126] on button "Planogram" at bounding box center [616, 120] width 56 height 17
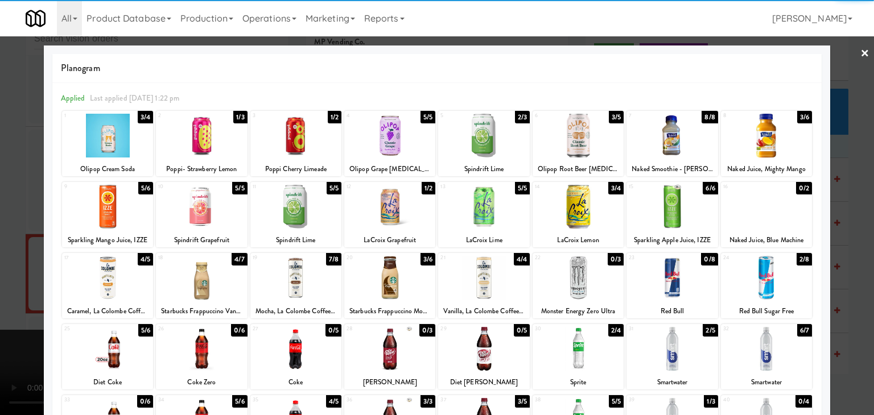
click at [774, 285] on div at bounding box center [766, 278] width 91 height 44
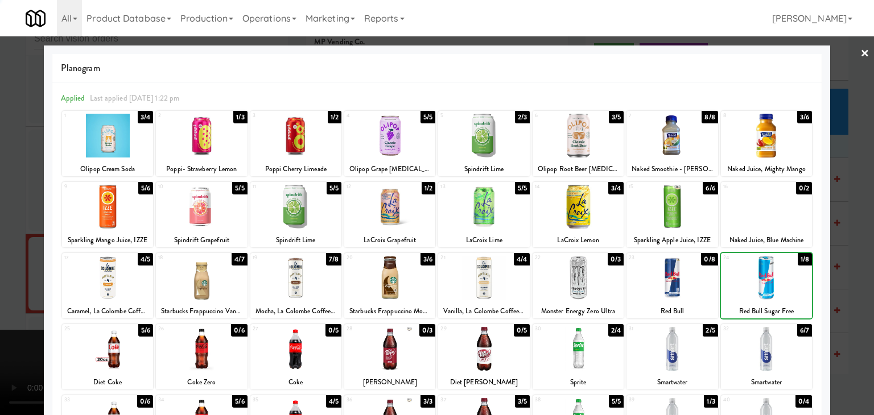
click at [838, 299] on div at bounding box center [437, 207] width 874 height 415
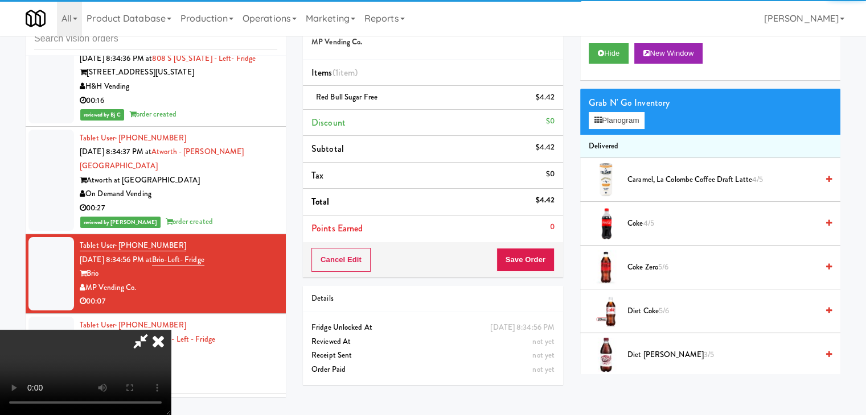
click at [544, 262] on div "Cancel Edit Save Order" at bounding box center [433, 259] width 260 height 35
click at [536, 262] on button "Save Order" at bounding box center [525, 260] width 58 height 24
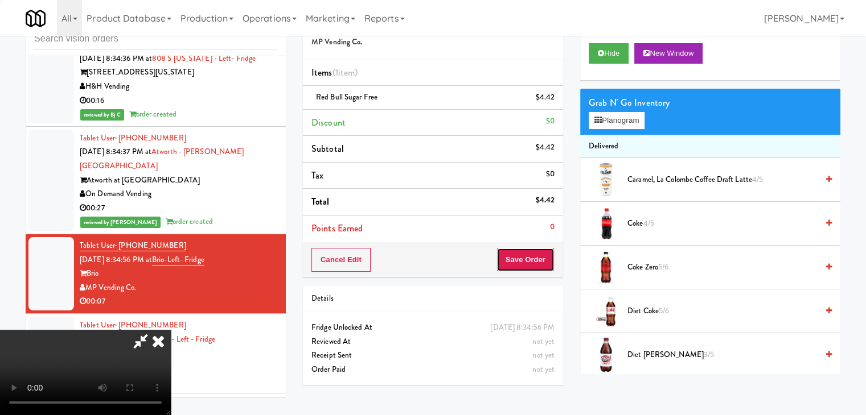
click at [536, 262] on button "Save Order" at bounding box center [525, 260] width 58 height 24
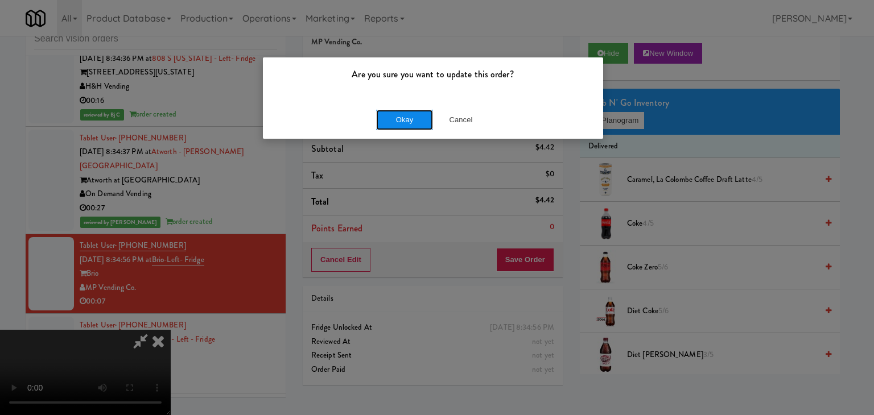
click at [411, 114] on button "Okay" at bounding box center [404, 120] width 57 height 20
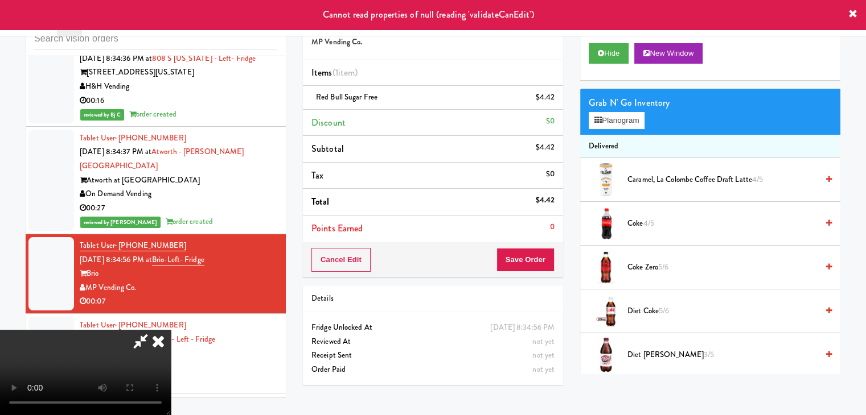
click at [171, 330] on icon at bounding box center [158, 341] width 25 height 23
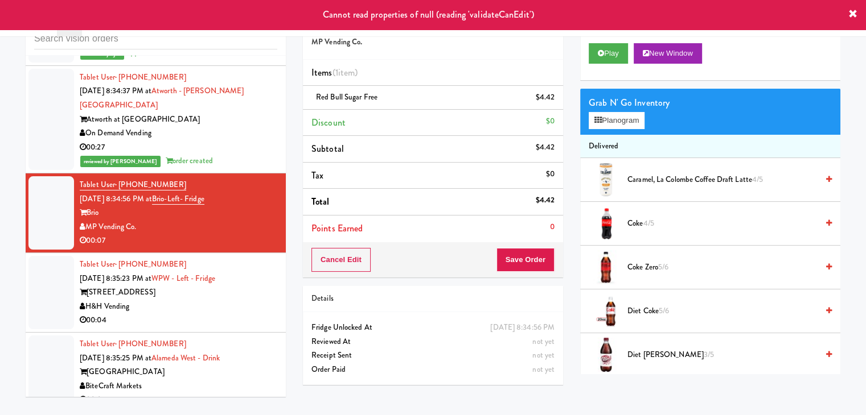
scroll to position [5110, 0]
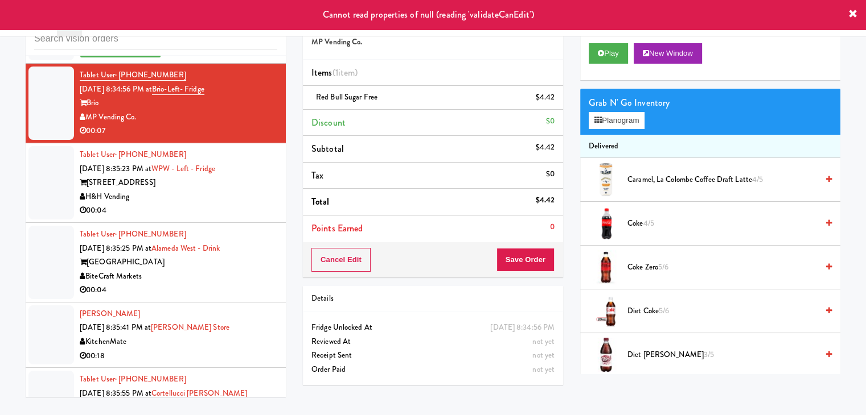
click at [224, 204] on div "00:04" at bounding box center [178, 211] width 197 height 14
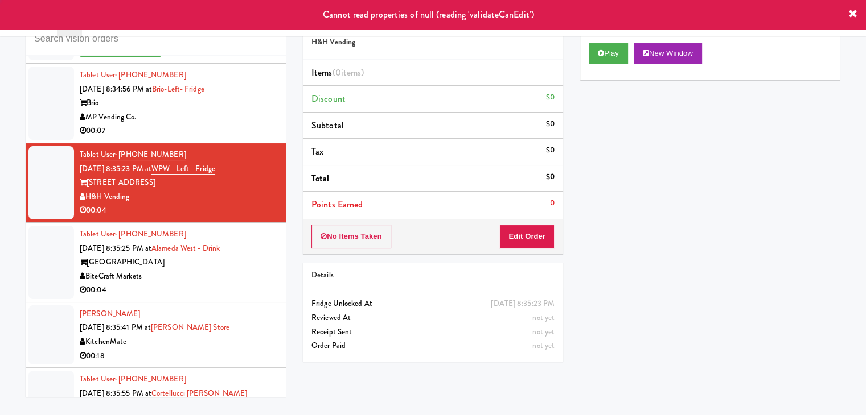
click at [237, 270] on div "BiteCraft Markets" at bounding box center [178, 277] width 197 height 14
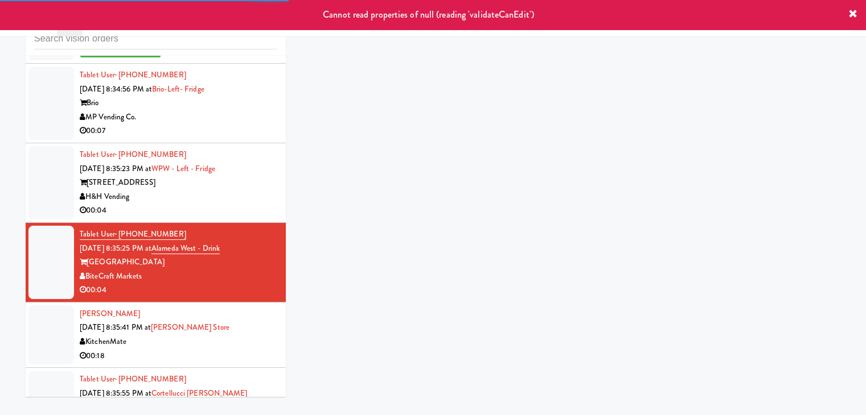
scroll to position [5167, 0]
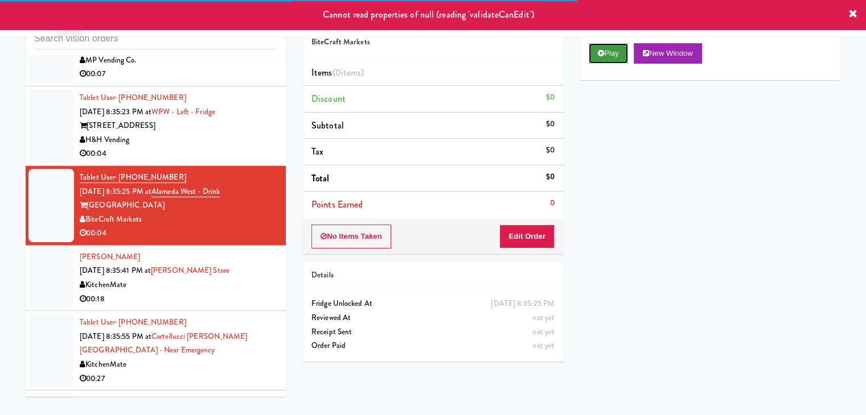
click at [622, 55] on button "Play" at bounding box center [607, 53] width 39 height 20
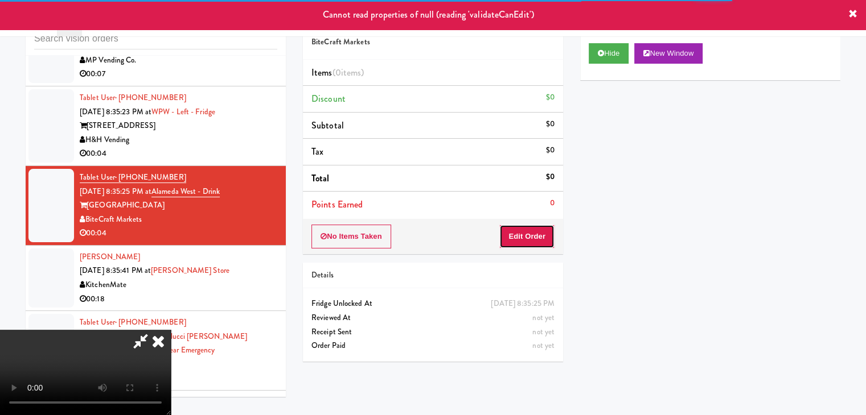
click at [521, 229] on button "Edit Order" at bounding box center [526, 237] width 55 height 24
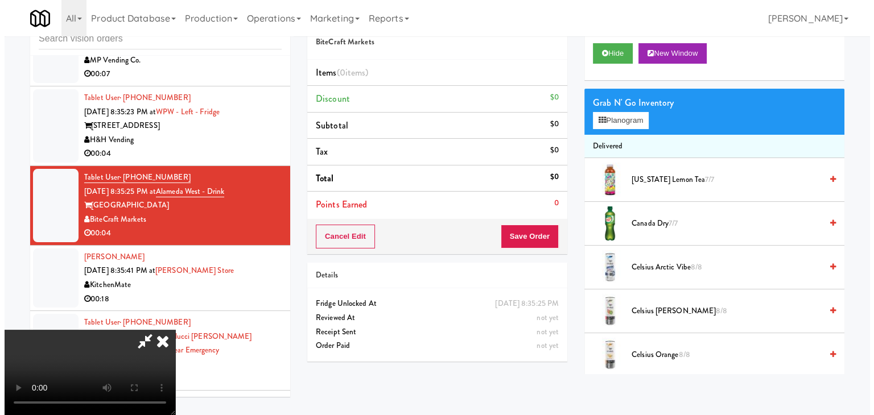
scroll to position [0, 0]
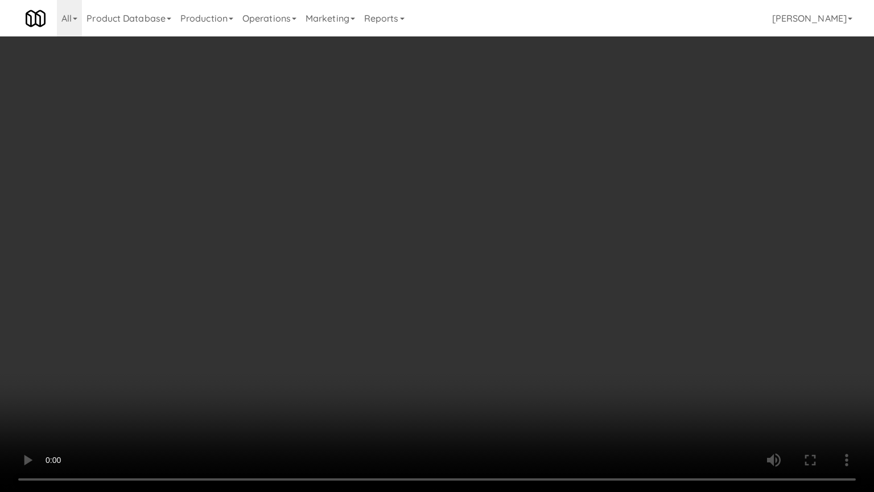
click at [535, 300] on video at bounding box center [437, 246] width 874 height 492
drag, startPoint x: 535, startPoint y: 300, endPoint x: 540, endPoint y: 242, distance: 58.3
click at [535, 299] on video at bounding box center [437, 246] width 874 height 492
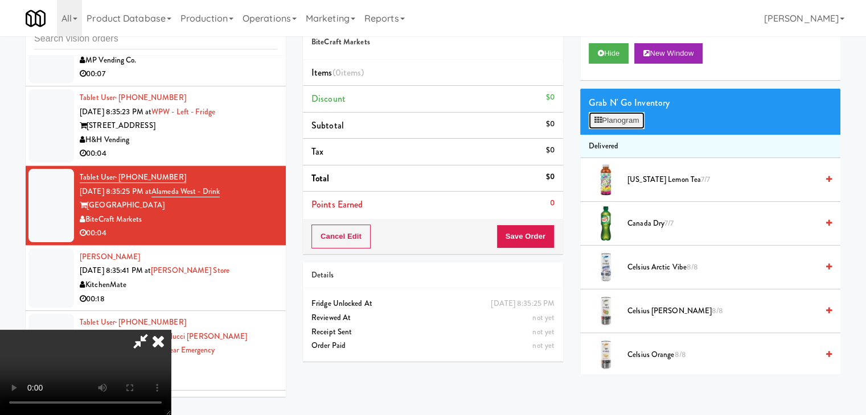
click at [644, 115] on button "Planogram" at bounding box center [616, 120] width 56 height 17
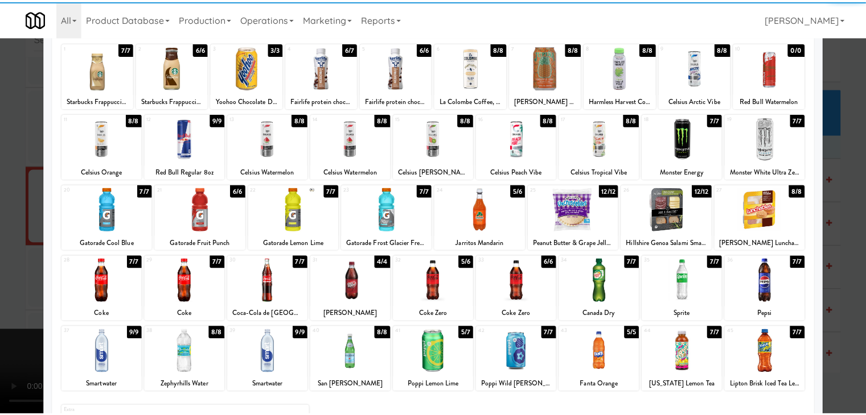
scroll to position [114, 0]
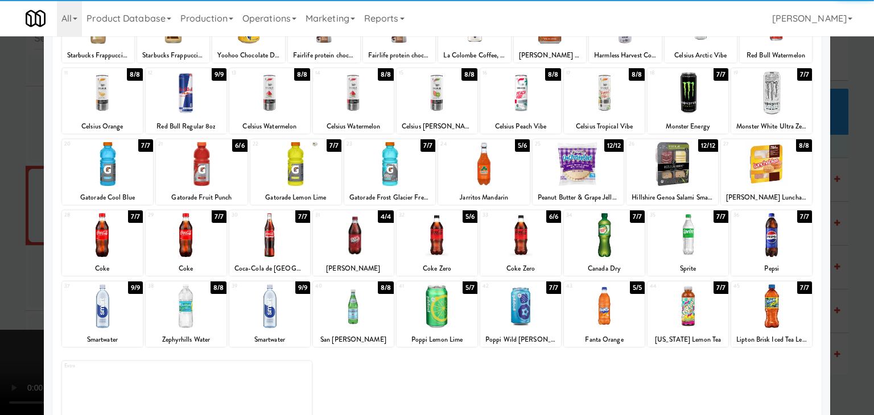
click at [360, 299] on div at bounding box center [353, 307] width 81 height 44
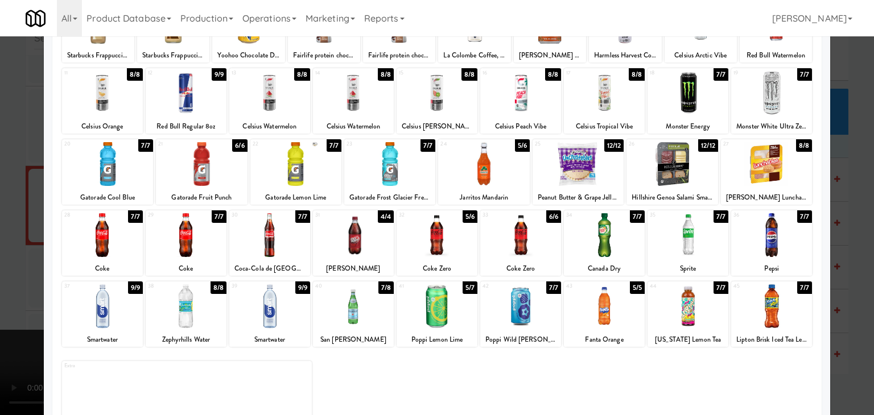
drag, startPoint x: 0, startPoint y: 284, endPoint x: 108, endPoint y: 278, distance: 107.7
click at [2, 283] on div at bounding box center [437, 207] width 874 height 415
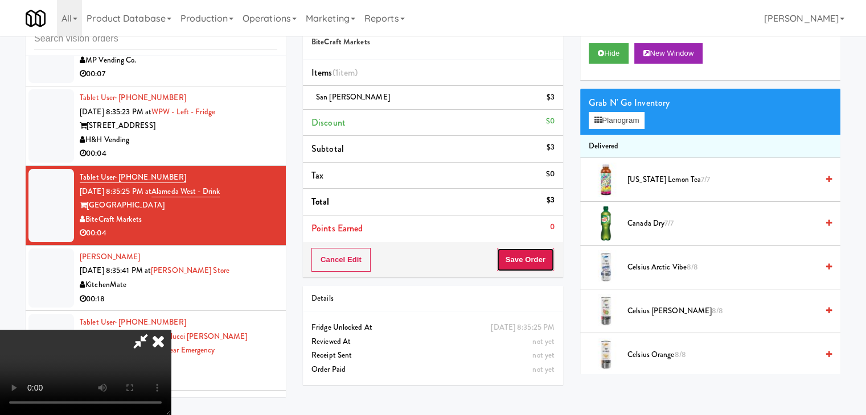
click at [545, 256] on button "Save Order" at bounding box center [525, 260] width 58 height 24
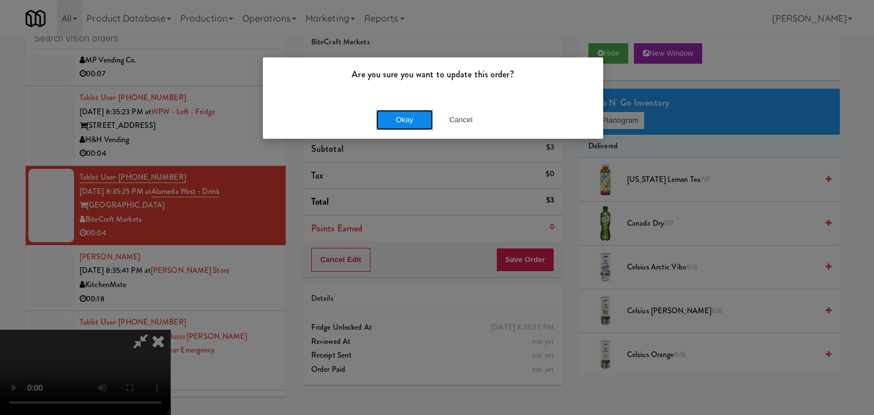
click at [407, 117] on button "Okay" at bounding box center [404, 120] width 57 height 20
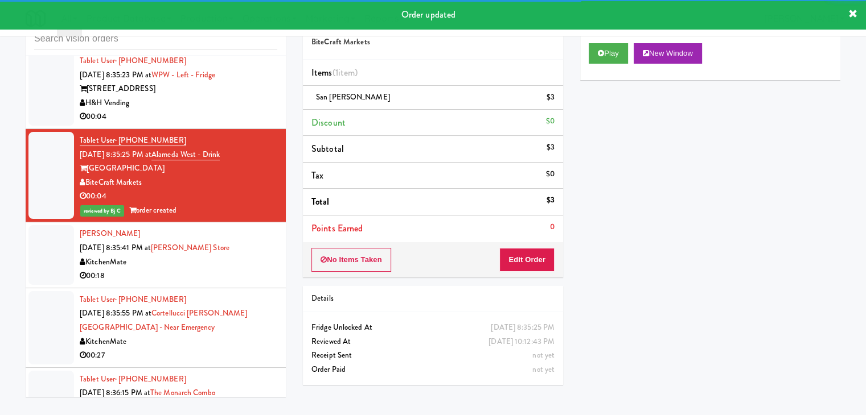
scroll to position [5224, 0]
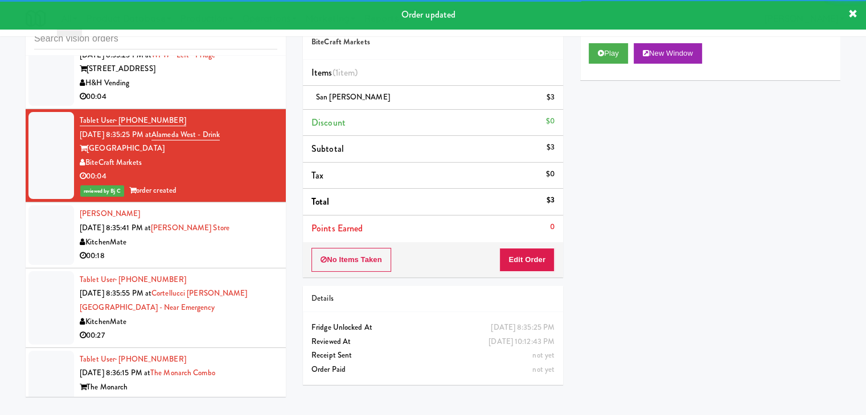
click at [249, 236] on div "KitchenMate" at bounding box center [178, 243] width 197 height 14
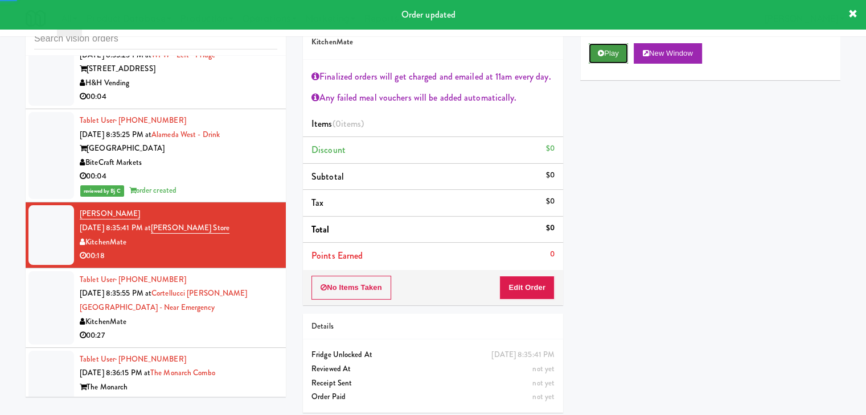
click at [603, 50] on icon at bounding box center [601, 53] width 6 height 7
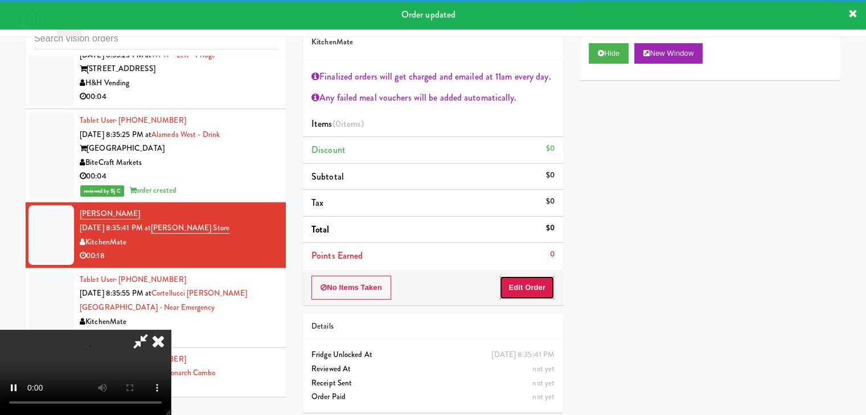
click at [530, 287] on button "Edit Order" at bounding box center [526, 288] width 55 height 24
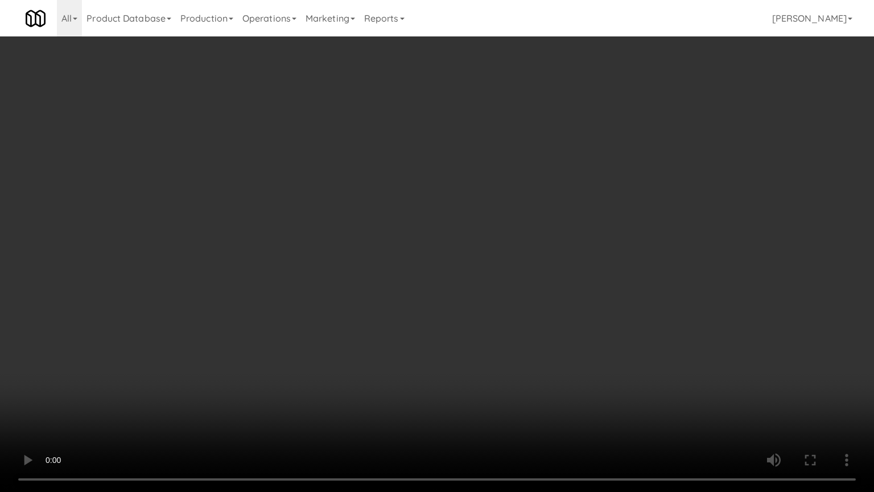
click at [511, 353] on video at bounding box center [437, 246] width 874 height 492
click at [515, 351] on video at bounding box center [437, 246] width 874 height 492
click at [522, 348] on video at bounding box center [437, 246] width 874 height 492
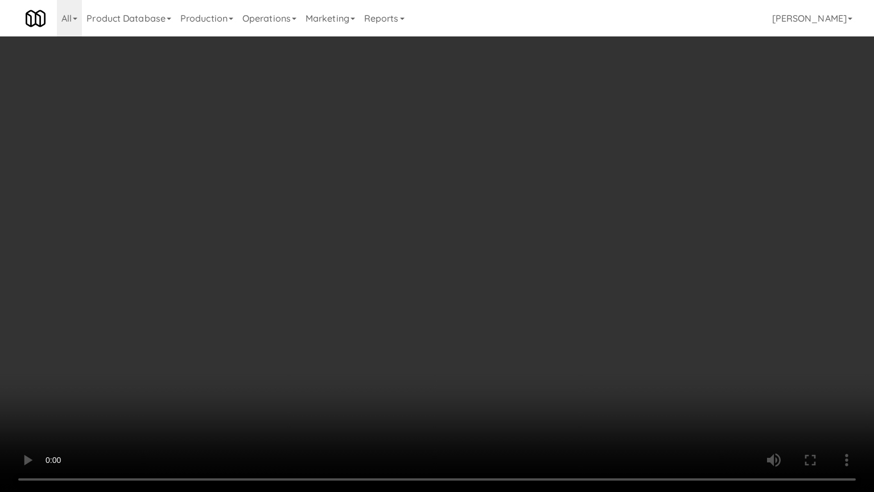
click at [522, 348] on video at bounding box center [437, 246] width 874 height 492
click at [549, 281] on video at bounding box center [437, 246] width 874 height 492
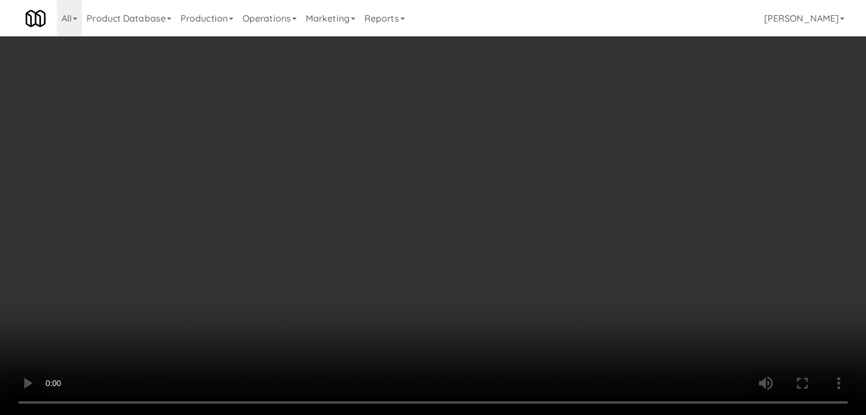
scroll to position [25, 0]
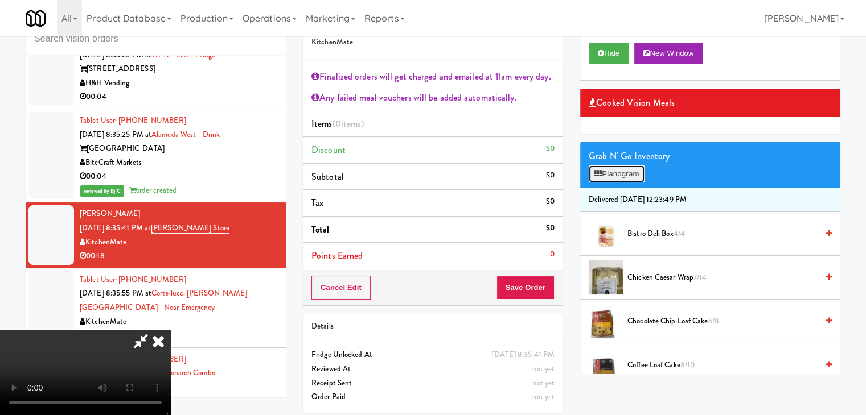
click at [599, 171] on icon at bounding box center [597, 173] width 7 height 7
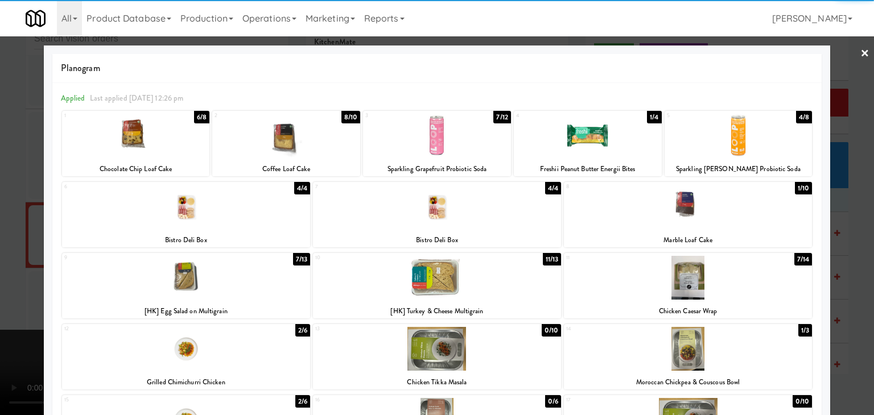
click at [423, 285] on div at bounding box center [437, 278] width 248 height 44
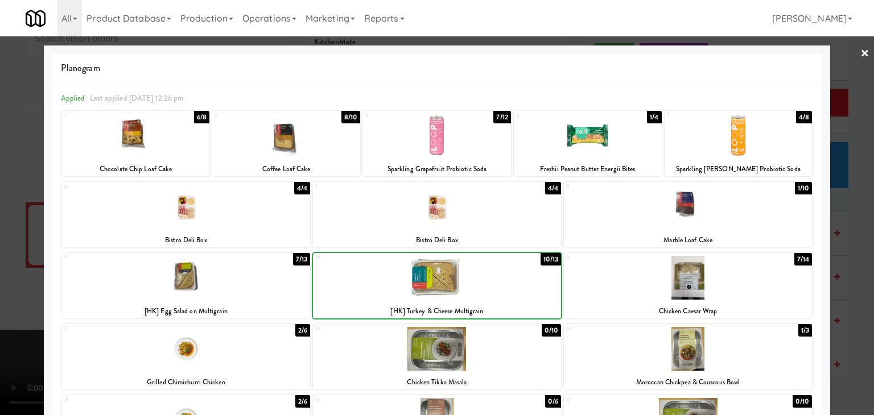
click at [1, 276] on div at bounding box center [437, 207] width 874 height 415
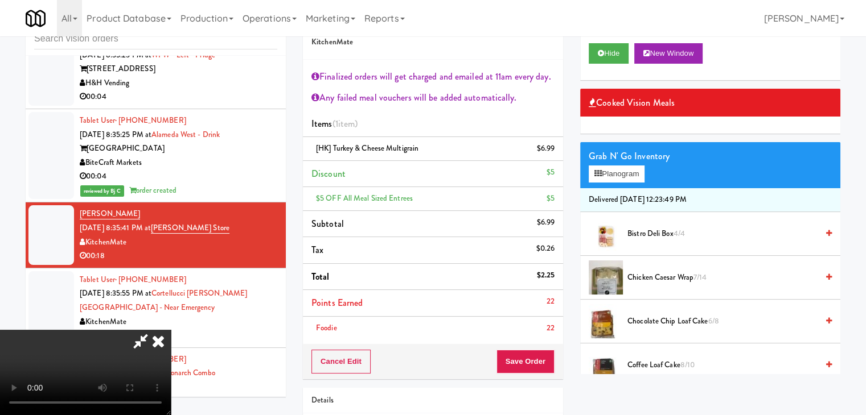
click at [536, 347] on div "Order # 51068661 KitchenMate Finalized orders will get charged and emailed at 1…" at bounding box center [433, 192] width 260 height 375
click at [523, 368] on button "Save Order" at bounding box center [525, 362] width 58 height 24
click at [523, 367] on button "Save Order" at bounding box center [525, 362] width 58 height 24
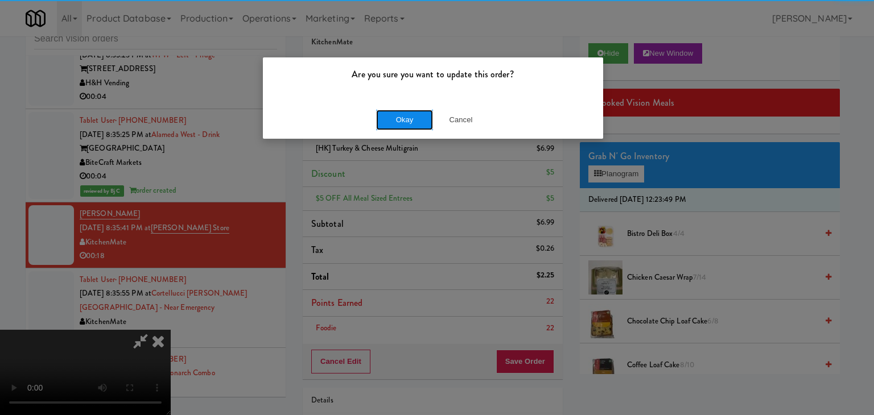
click at [393, 127] on button "Okay" at bounding box center [404, 120] width 57 height 20
click at [393, 127] on div "Are you sure you want to update this order? Okay Cancel" at bounding box center [437, 207] width 874 height 415
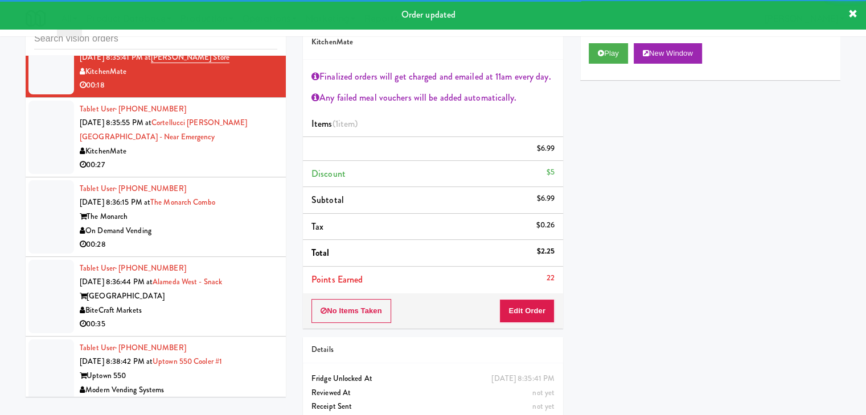
scroll to position [5409, 0]
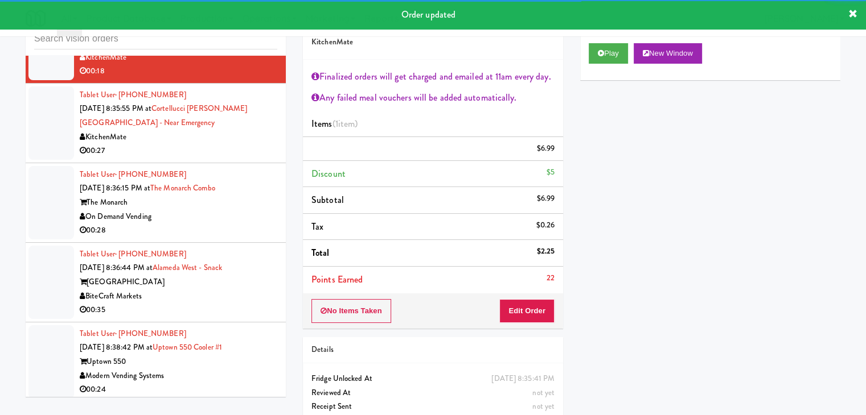
click at [226, 144] on div "00:27" at bounding box center [178, 151] width 197 height 14
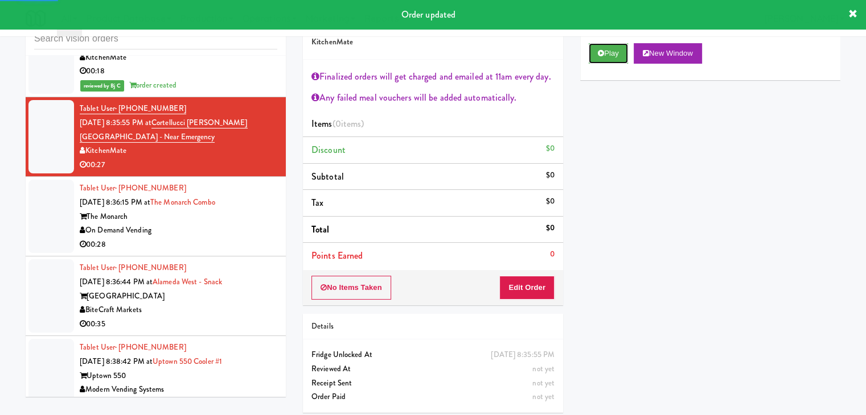
drag, startPoint x: 601, startPoint y: 48, endPoint x: 598, endPoint y: 77, distance: 29.2
click at [602, 49] on button "Play" at bounding box center [607, 53] width 39 height 20
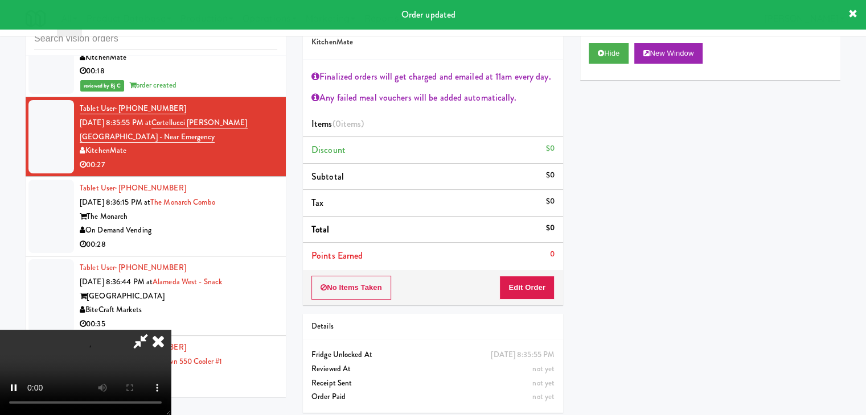
click at [534, 278] on div "Order # 2858234 KitchenMate Finalized orders will get charged and emailed at 11…" at bounding box center [433, 155] width 260 height 301
click at [534, 278] on button "Edit Order" at bounding box center [526, 288] width 55 height 24
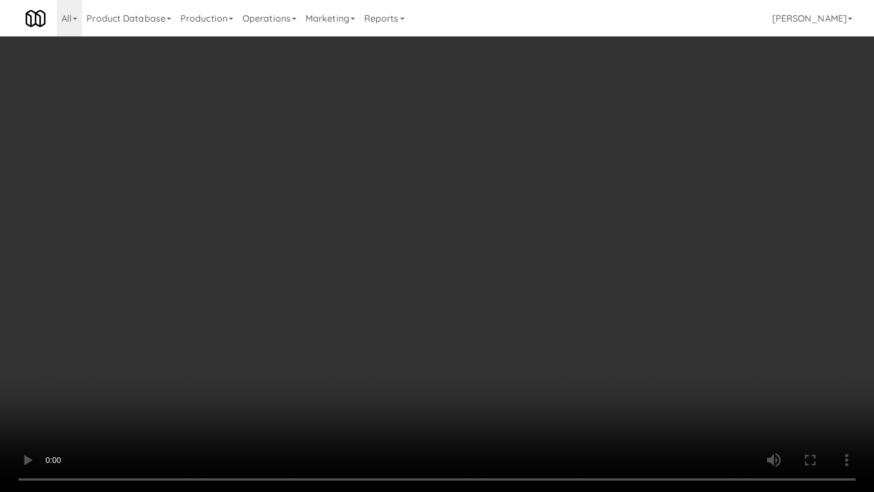
click at [541, 250] on video at bounding box center [437, 246] width 874 height 492
click at [545, 245] on video at bounding box center [437, 246] width 874 height 492
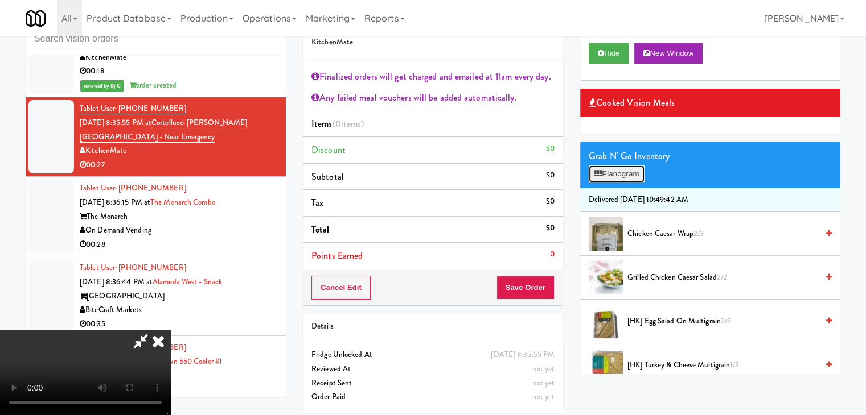
click at [627, 171] on button "Planogram" at bounding box center [616, 174] width 56 height 17
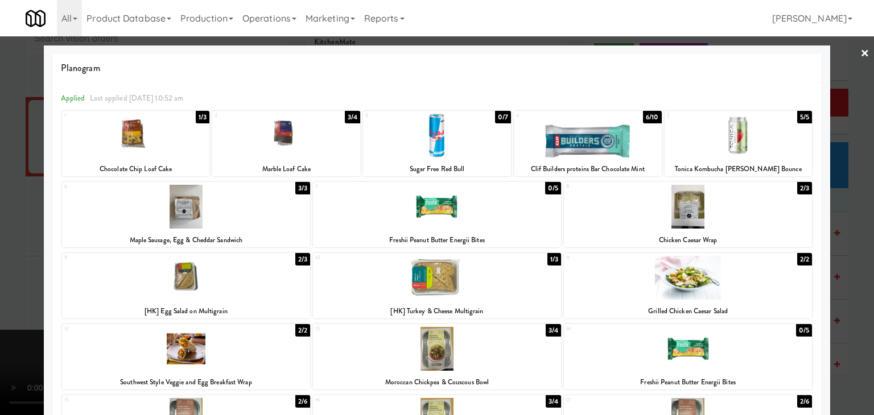
click at [682, 219] on div at bounding box center [688, 207] width 248 height 44
click at [439, 283] on div at bounding box center [437, 278] width 248 height 44
click at [0, 261] on div at bounding box center [437, 207] width 874 height 415
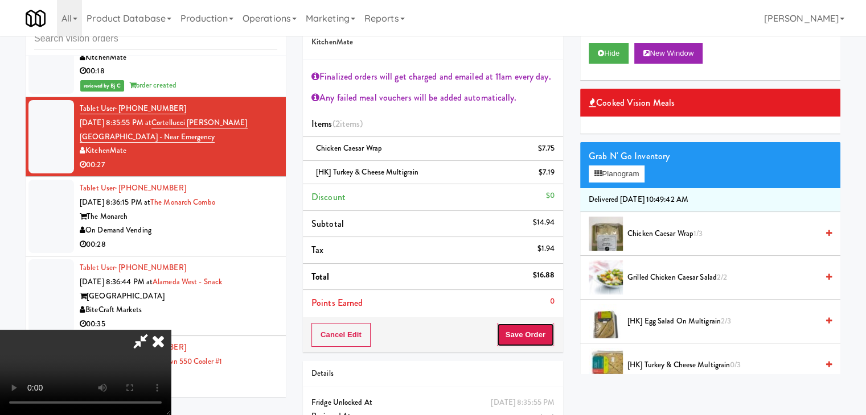
click at [549, 332] on button "Save Order" at bounding box center [525, 335] width 58 height 24
click at [541, 335] on button "Save Order" at bounding box center [525, 335] width 58 height 24
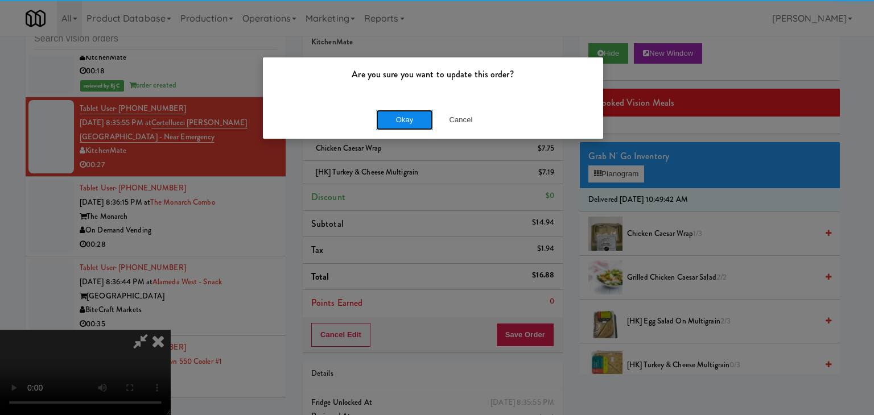
click at [419, 111] on button "Okay" at bounding box center [404, 120] width 57 height 20
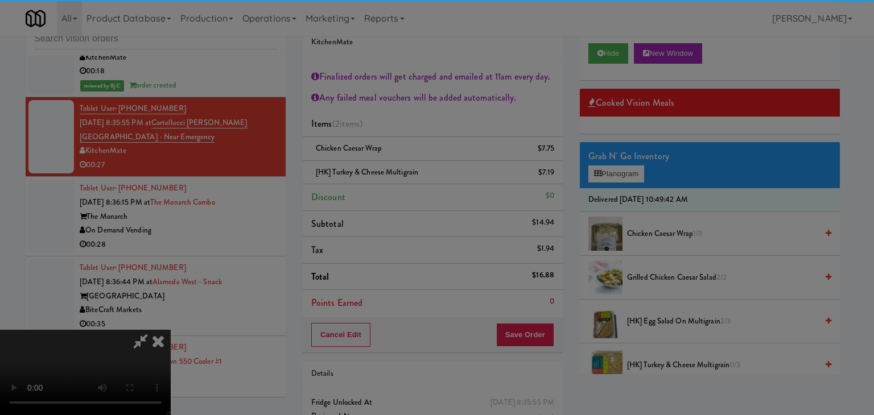
drag, startPoint x: 416, startPoint y: 112, endPoint x: 403, endPoint y: 126, distance: 18.9
click at [415, 112] on body "Are you sure you want to update this order? Okay Cancel Okay Are you sure you w…" at bounding box center [437, 207] width 874 height 415
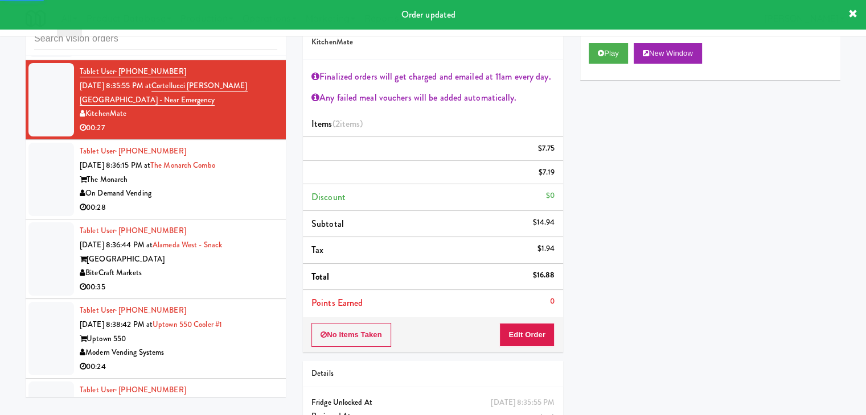
scroll to position [5466, 0]
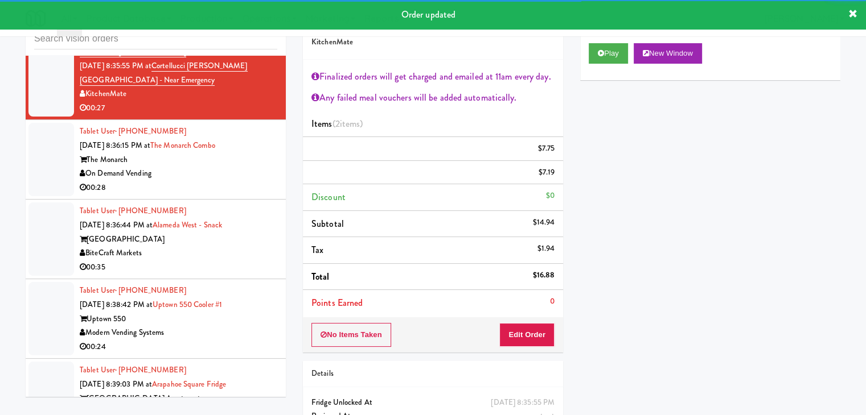
click at [229, 167] on div "On Demand Vending" at bounding box center [178, 174] width 197 height 14
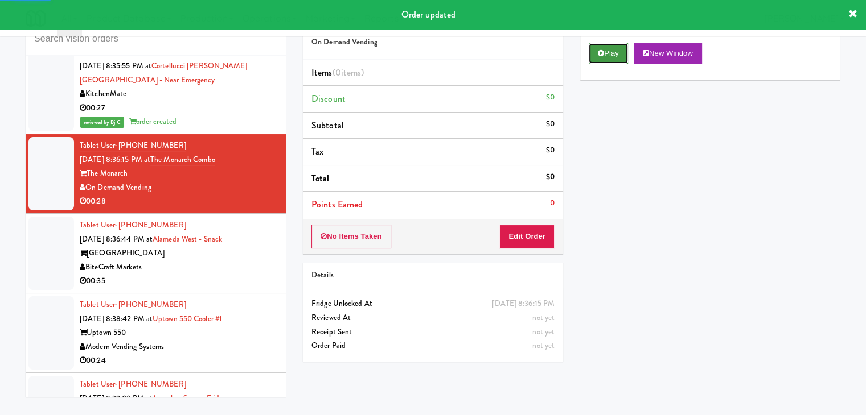
click at [610, 48] on button "Play" at bounding box center [607, 53] width 39 height 20
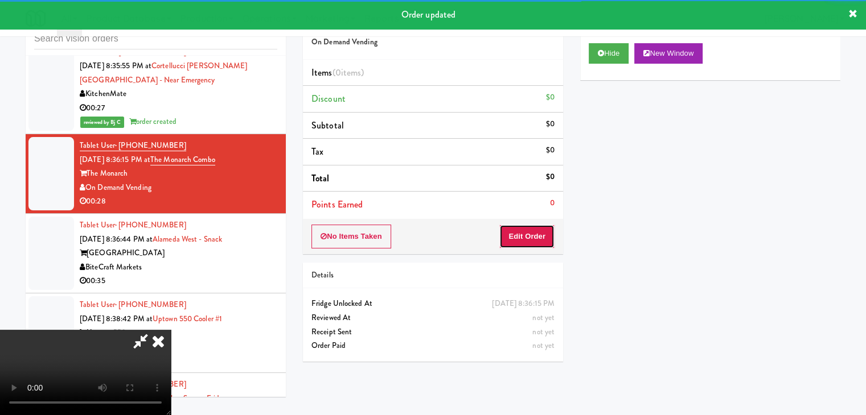
click at [534, 228] on button "Edit Order" at bounding box center [526, 237] width 55 height 24
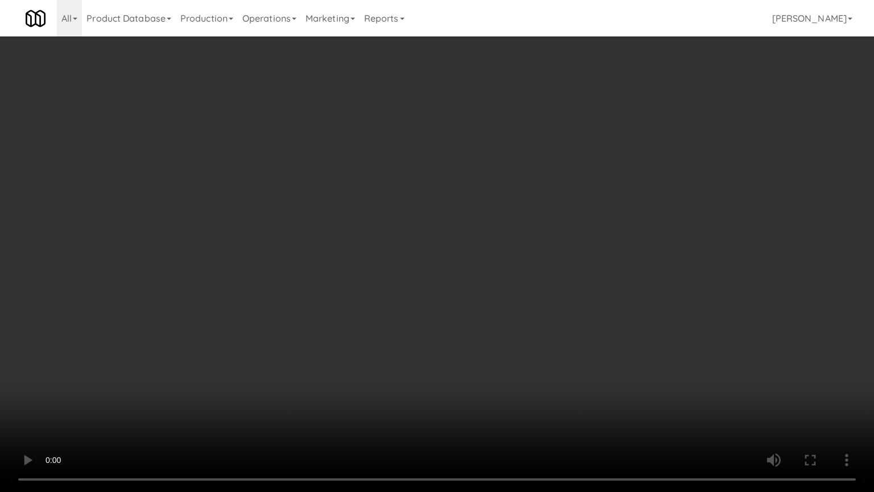
click at [495, 267] on video at bounding box center [437, 246] width 874 height 492
click at [495, 271] on video at bounding box center [437, 246] width 874 height 492
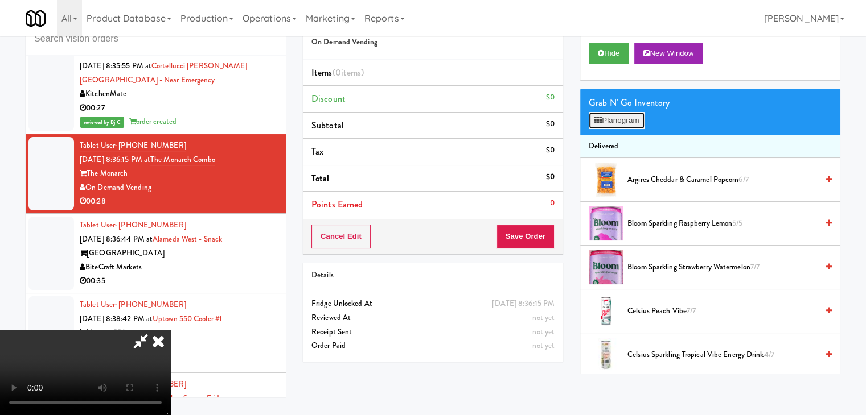
click at [608, 117] on button "Planogram" at bounding box center [616, 120] width 56 height 17
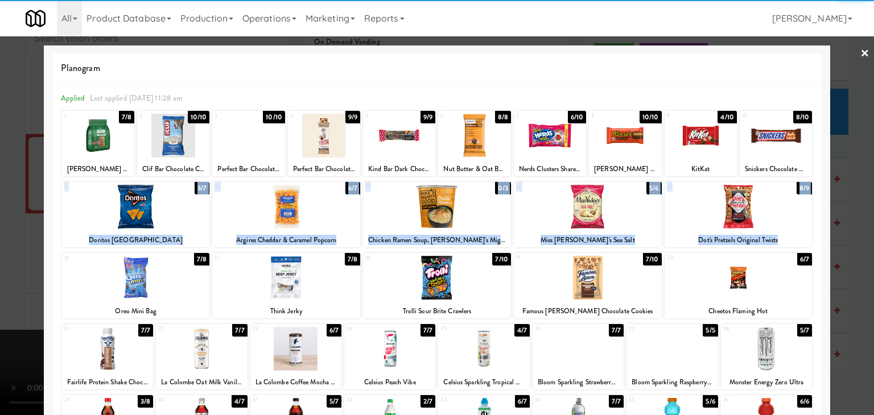
drag, startPoint x: 135, startPoint y: 274, endPoint x: 132, endPoint y: 211, distance: 62.7
click at [132, 211] on div "1 7/8 [PERSON_NAME] Bake Shop Tiny Chocolate Chip Cookies 2 10/10 Clif Bar Choc…" at bounding box center [437, 326] width 752 height 432
click at [132, 211] on div at bounding box center [136, 207] width 148 height 44
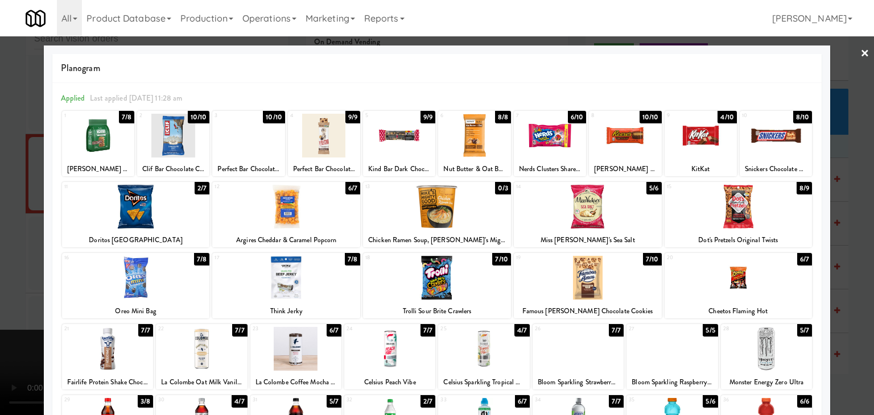
click at [549, 138] on div at bounding box center [550, 136] width 72 height 44
drag, startPoint x: 0, startPoint y: 241, endPoint x: 190, endPoint y: 244, distance: 189.6
click at [5, 241] on div at bounding box center [437, 207] width 874 height 415
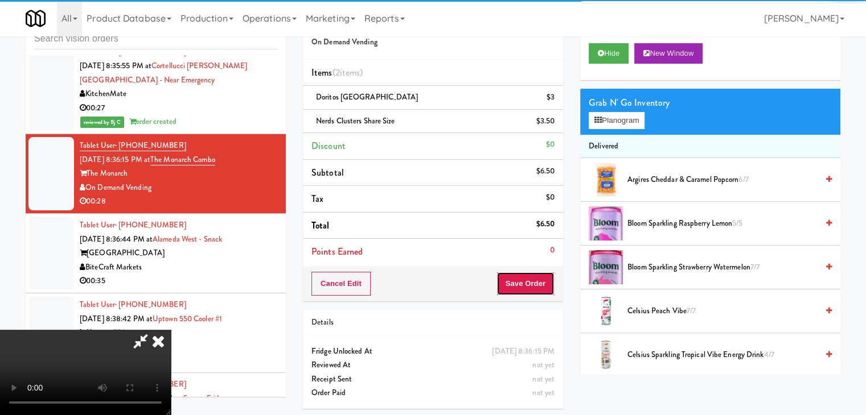
click at [530, 285] on button "Save Order" at bounding box center [525, 284] width 58 height 24
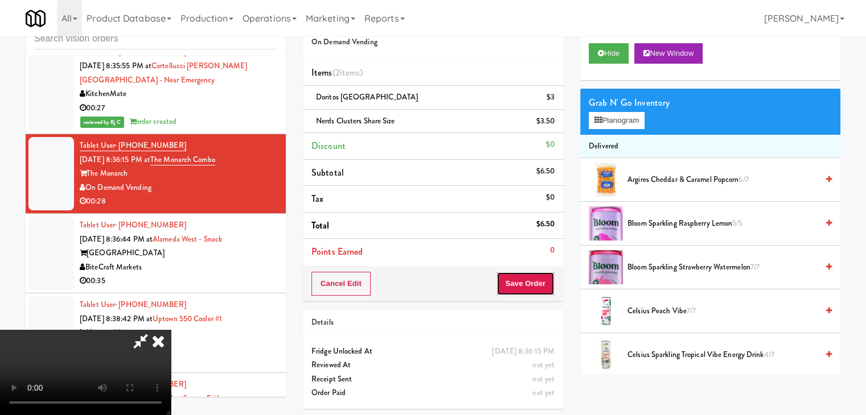
click at [530, 285] on button "Save Order" at bounding box center [525, 284] width 58 height 24
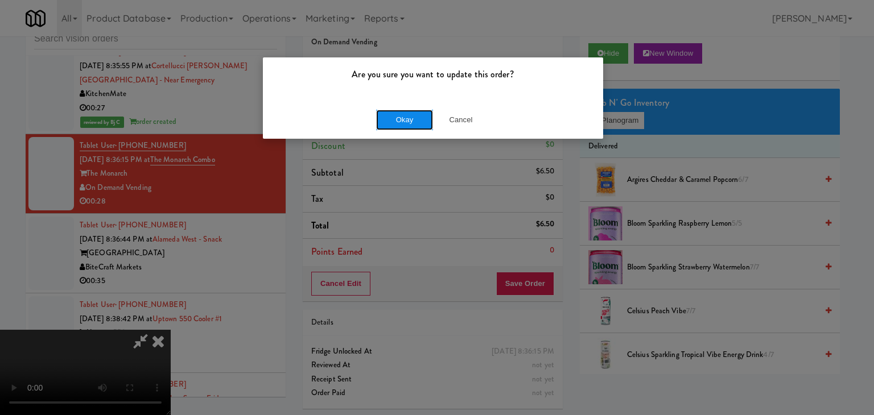
click at [409, 119] on button "Okay" at bounding box center [404, 120] width 57 height 20
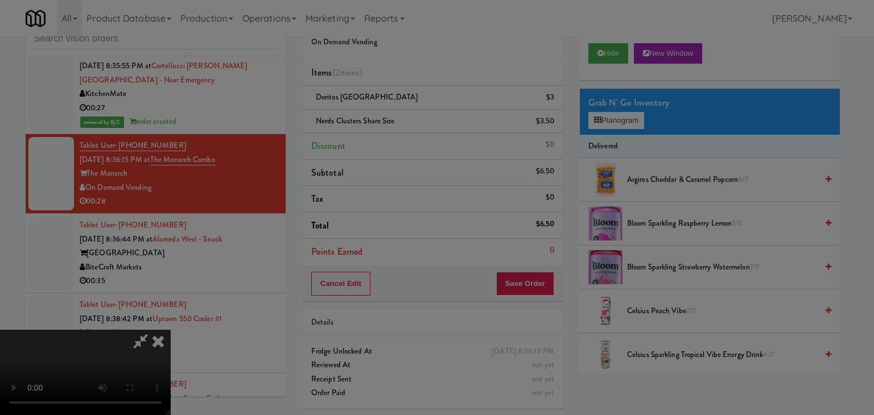
click at [409, 118] on div "Okay Cancel" at bounding box center [433, 99] width 340 height 38
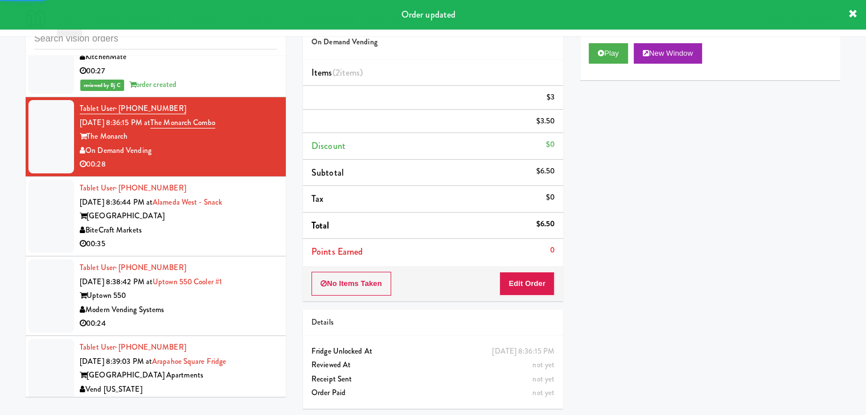
scroll to position [5522, 0]
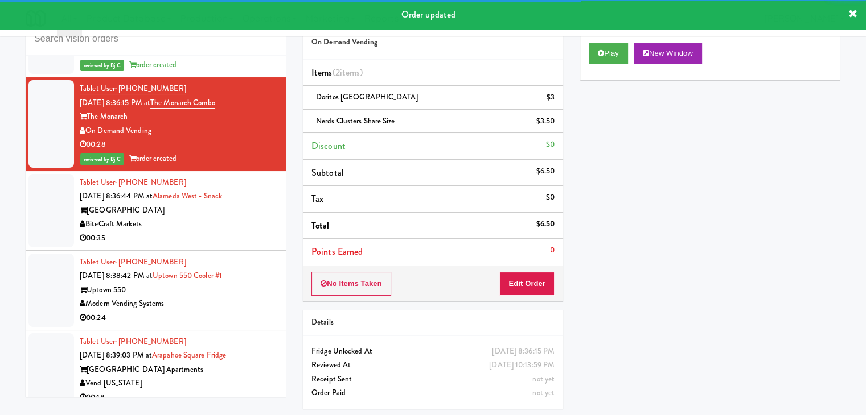
drag, startPoint x: 206, startPoint y: 178, endPoint x: 203, endPoint y: 187, distance: 9.7
click at [208, 217] on div "BiteCraft Markets" at bounding box center [178, 224] width 197 height 14
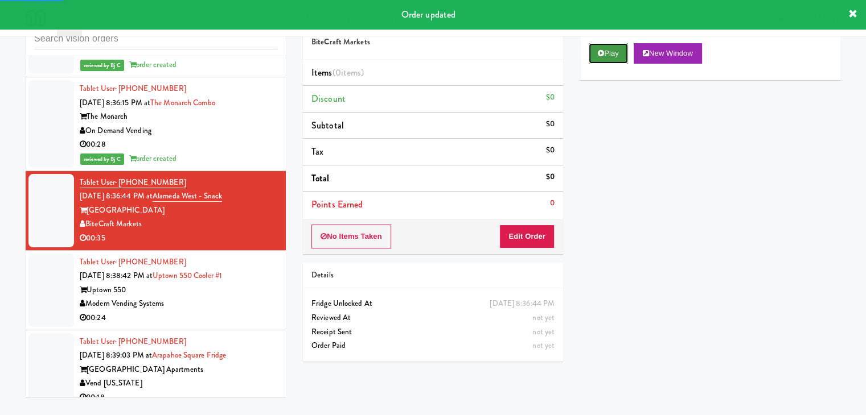
click at [608, 54] on button "Play" at bounding box center [607, 53] width 39 height 20
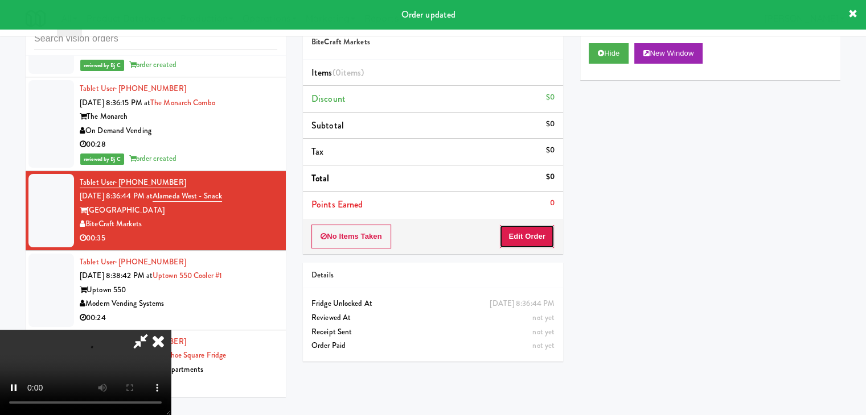
click at [544, 236] on button "Edit Order" at bounding box center [526, 237] width 55 height 24
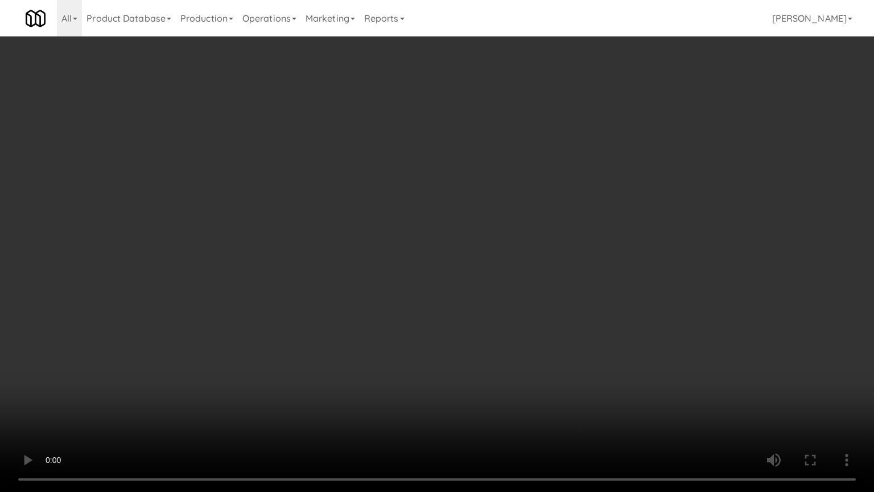
click at [534, 332] on video at bounding box center [437, 246] width 874 height 492
click at [532, 337] on video at bounding box center [437, 246] width 874 height 492
click at [536, 338] on video at bounding box center [437, 246] width 874 height 492
click at [529, 275] on video at bounding box center [437, 246] width 874 height 492
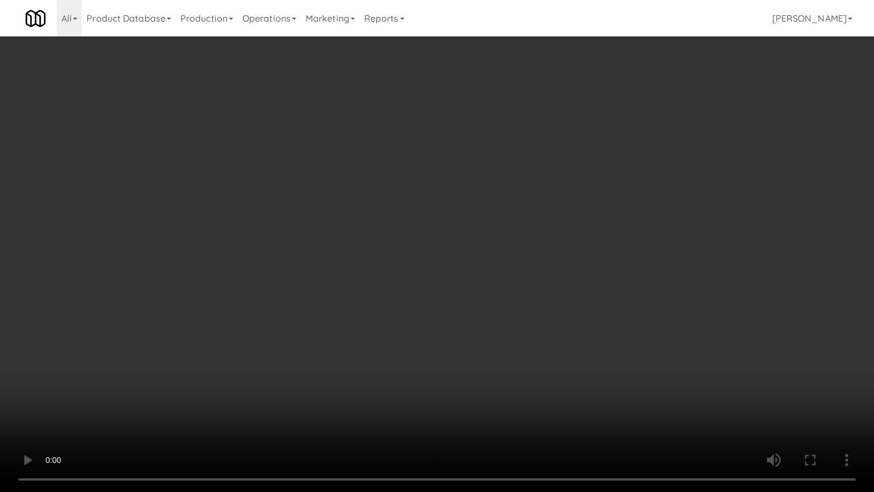
click at [529, 275] on video at bounding box center [437, 246] width 874 height 492
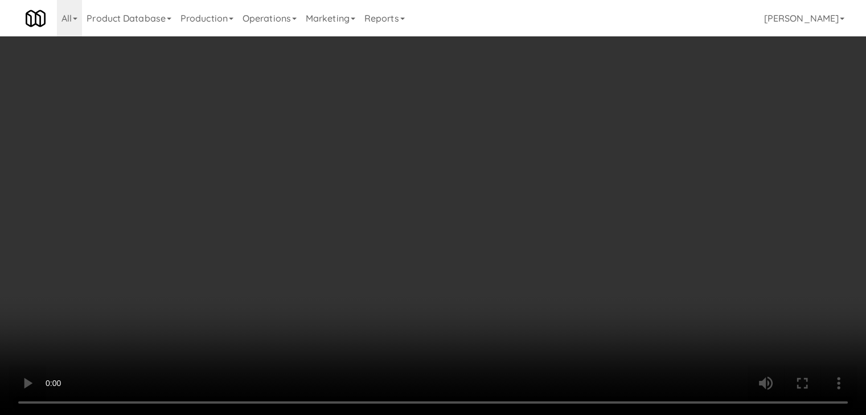
click at [631, 131] on div "Grab N' Go Inventory Planogram" at bounding box center [710, 112] width 260 height 46
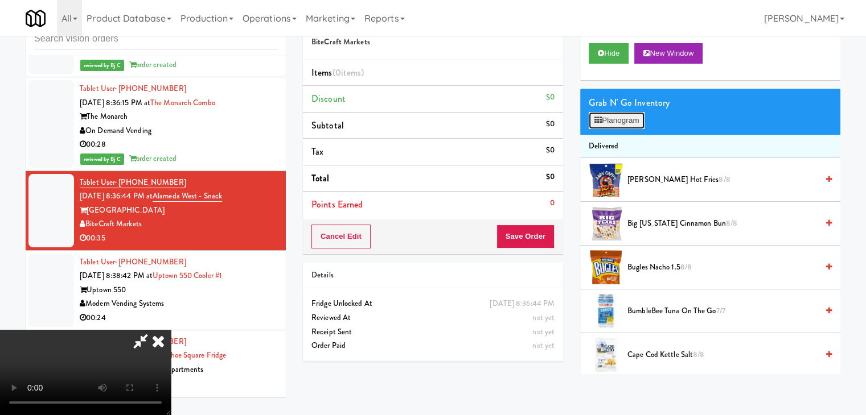
click at [633, 128] on button "Planogram" at bounding box center [616, 120] width 56 height 17
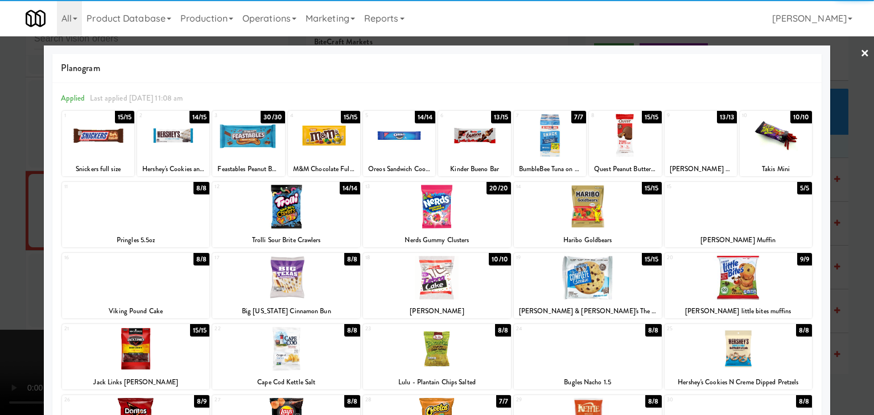
click at [633, 147] on div at bounding box center [625, 136] width 72 height 44
click at [852, 237] on div at bounding box center [437, 207] width 874 height 415
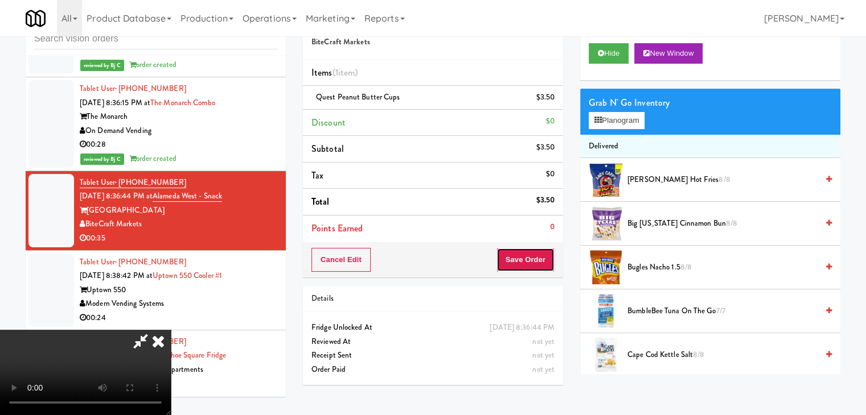
click at [528, 258] on button "Save Order" at bounding box center [525, 260] width 58 height 24
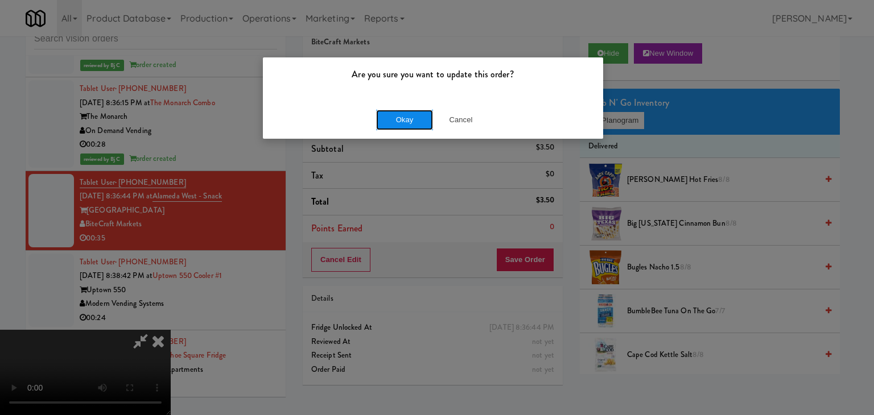
click at [410, 120] on button "Okay" at bounding box center [404, 120] width 57 height 20
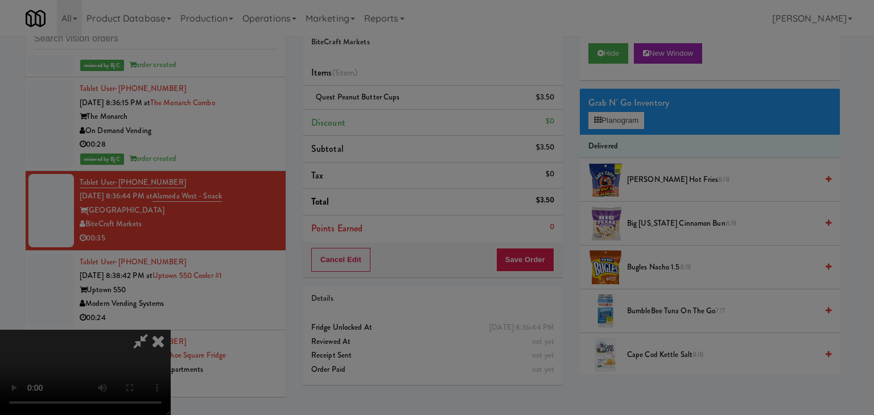
click at [410, 118] on div "Okay Cancel" at bounding box center [433, 99] width 340 height 38
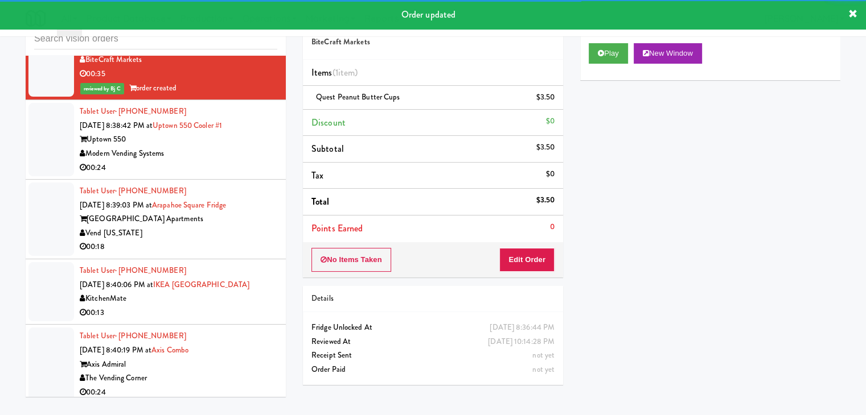
scroll to position [5693, 0]
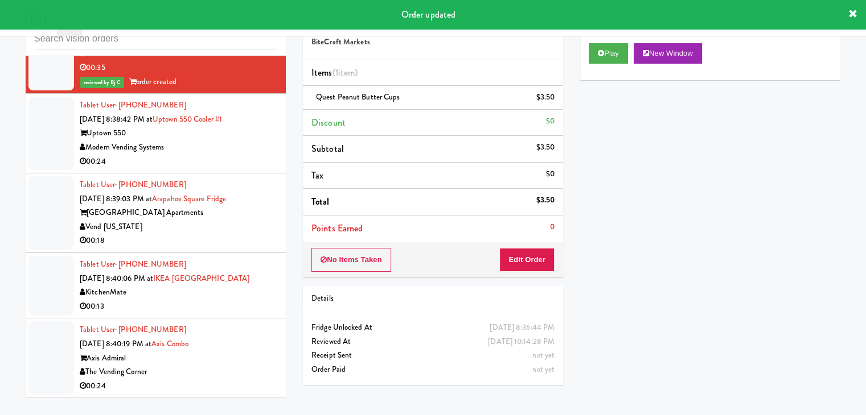
click at [253, 155] on div "00:24" at bounding box center [178, 162] width 197 height 14
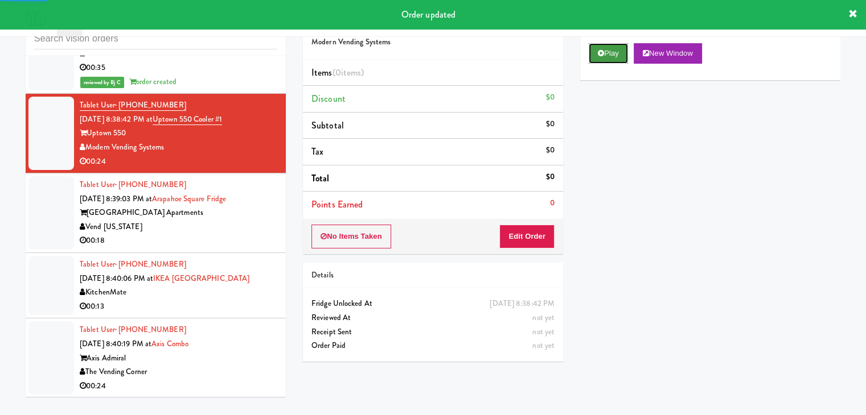
click at [615, 51] on button "Play" at bounding box center [607, 53] width 39 height 20
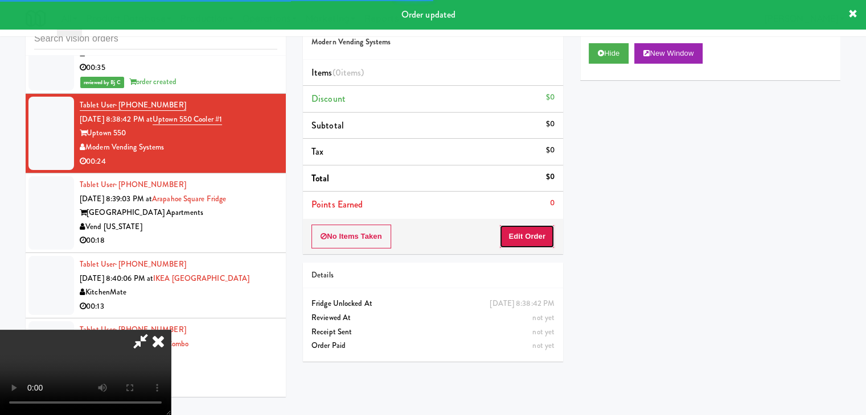
click at [537, 227] on button "Edit Order" at bounding box center [526, 237] width 55 height 24
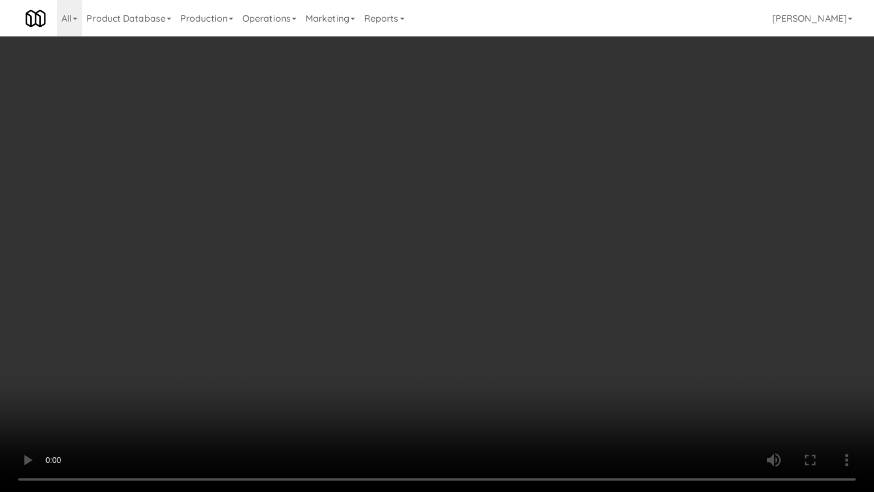
click at [509, 352] on video at bounding box center [437, 246] width 874 height 492
click at [508, 352] on video at bounding box center [437, 246] width 874 height 492
drag, startPoint x: 479, startPoint y: 253, endPoint x: 492, endPoint y: 256, distance: 13.3
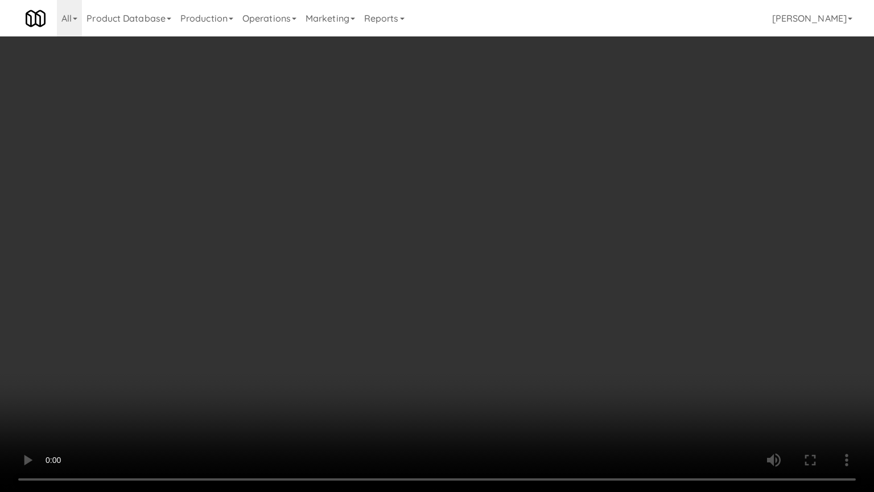
click at [480, 253] on video at bounding box center [437, 246] width 874 height 492
click at [525, 363] on video at bounding box center [437, 246] width 874 height 492
click at [545, 244] on video at bounding box center [437, 246] width 874 height 492
drag, startPoint x: 545, startPoint y: 244, endPoint x: 552, endPoint y: 194, distance: 50.5
click at [545, 244] on video at bounding box center [437, 246] width 874 height 492
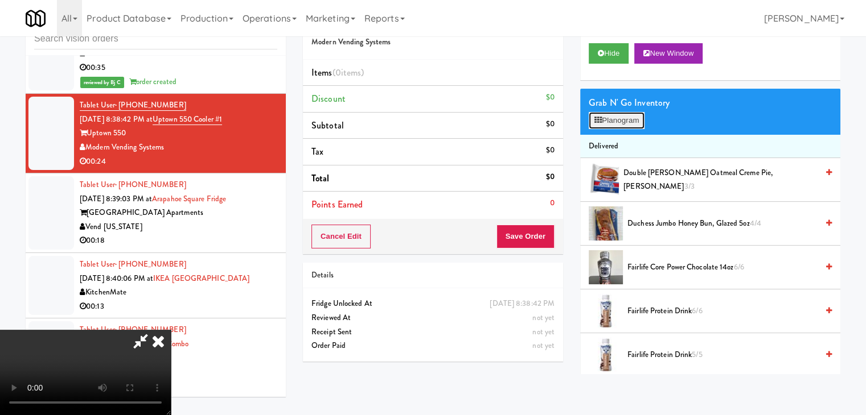
click at [637, 117] on button "Planogram" at bounding box center [616, 120] width 56 height 17
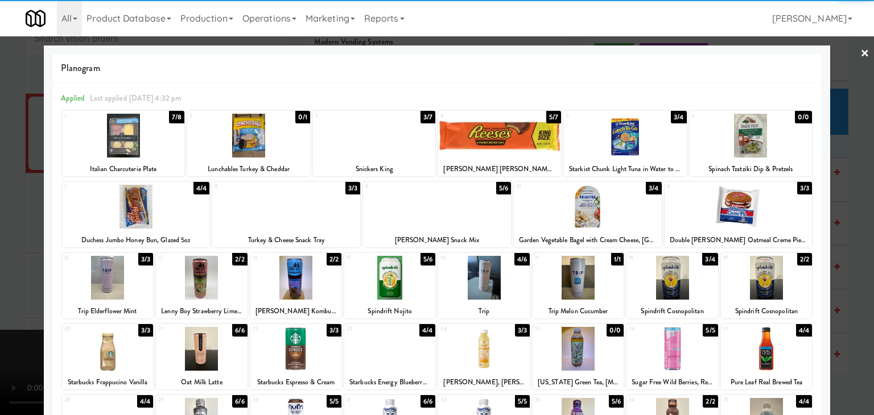
click at [388, 153] on div at bounding box center [374, 136] width 123 height 44
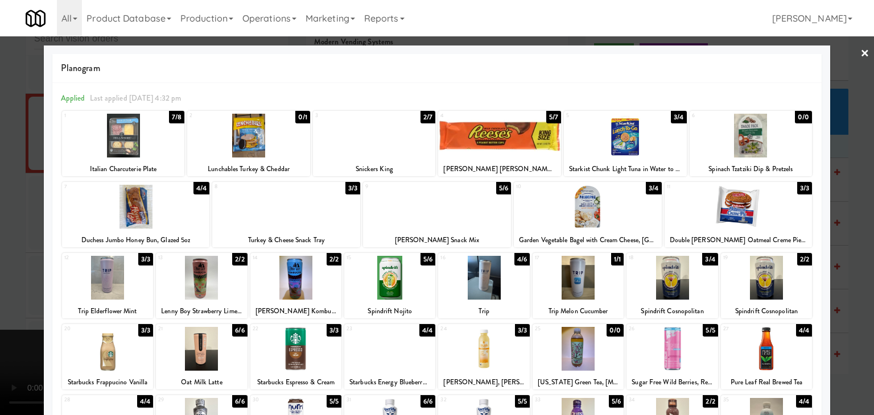
click at [435, 212] on div at bounding box center [437, 207] width 148 height 44
click at [6, 231] on div at bounding box center [437, 207] width 874 height 415
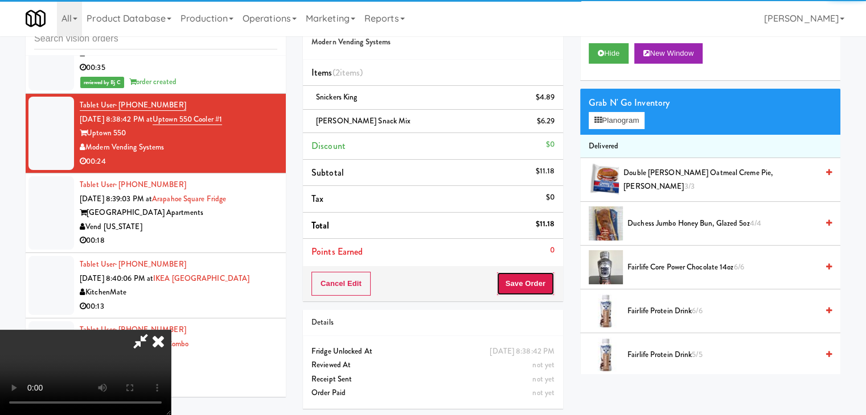
click at [551, 281] on button "Save Order" at bounding box center [525, 284] width 58 height 24
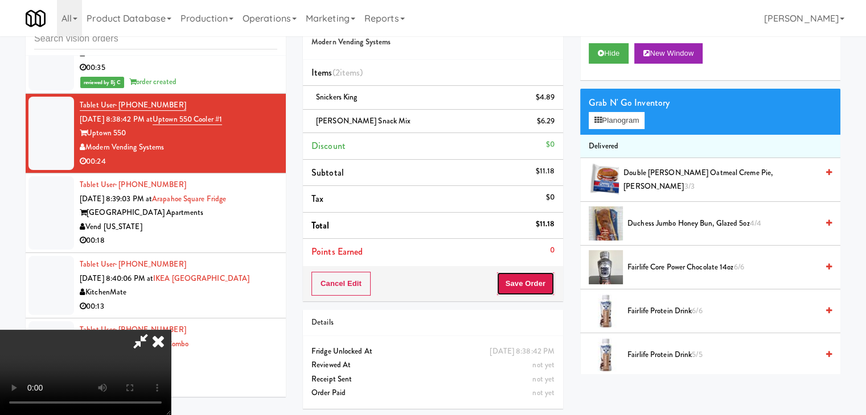
click at [548, 281] on button "Save Order" at bounding box center [525, 284] width 58 height 24
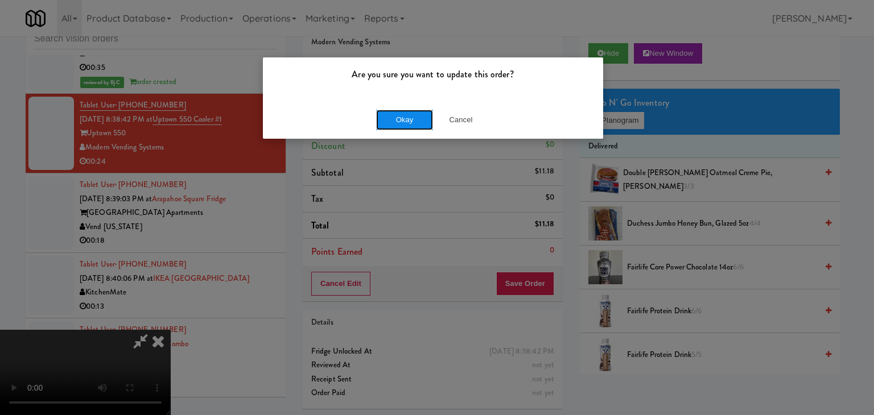
click at [422, 112] on button "Okay" at bounding box center [404, 120] width 57 height 20
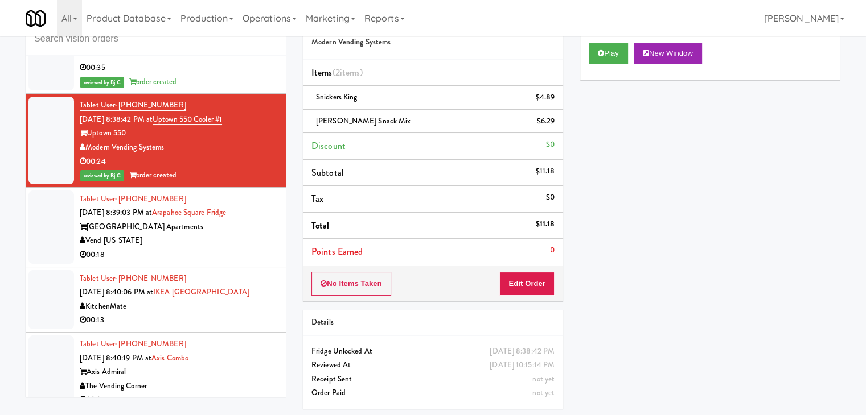
click at [232, 220] on div "[GEOGRAPHIC_DATA] Apartments" at bounding box center [178, 227] width 197 height 14
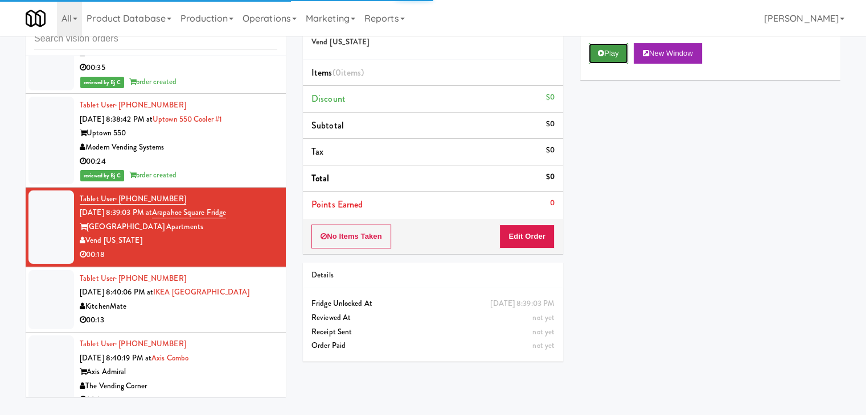
click at [610, 53] on button "Play" at bounding box center [607, 53] width 39 height 20
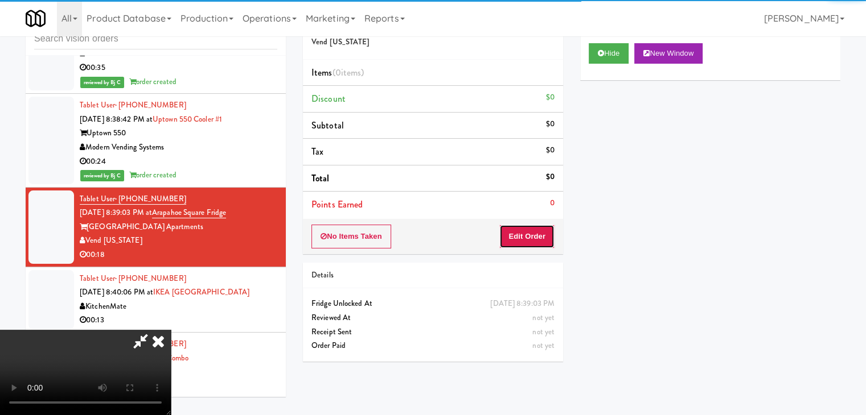
click at [539, 240] on button "Edit Order" at bounding box center [526, 237] width 55 height 24
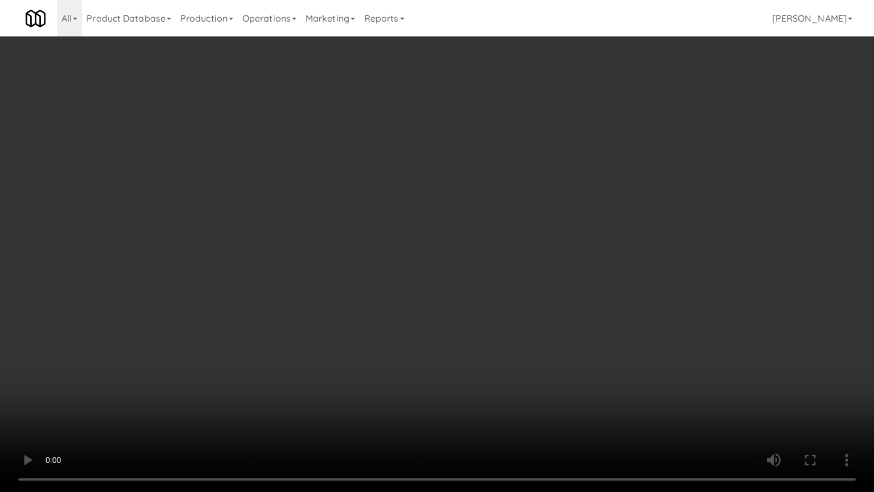
click at [516, 315] on video at bounding box center [437, 246] width 874 height 492
click at [515, 316] on video at bounding box center [437, 246] width 874 height 492
click at [515, 314] on video at bounding box center [437, 246] width 874 height 492
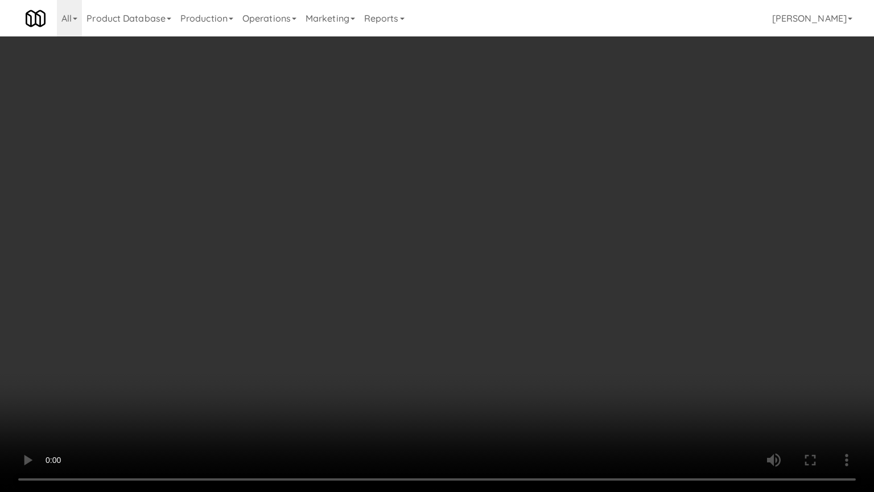
click at [515, 314] on video at bounding box center [437, 246] width 874 height 492
click at [519, 307] on video at bounding box center [437, 246] width 874 height 492
click at [522, 304] on video at bounding box center [437, 246] width 874 height 492
drag, startPoint x: 522, startPoint y: 304, endPoint x: 539, endPoint y: 201, distance: 104.4
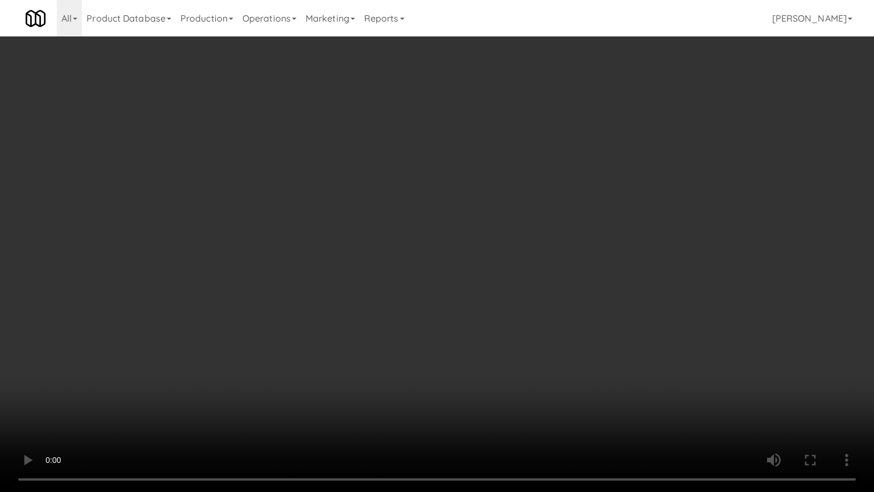
click at [521, 303] on video at bounding box center [437, 246] width 874 height 492
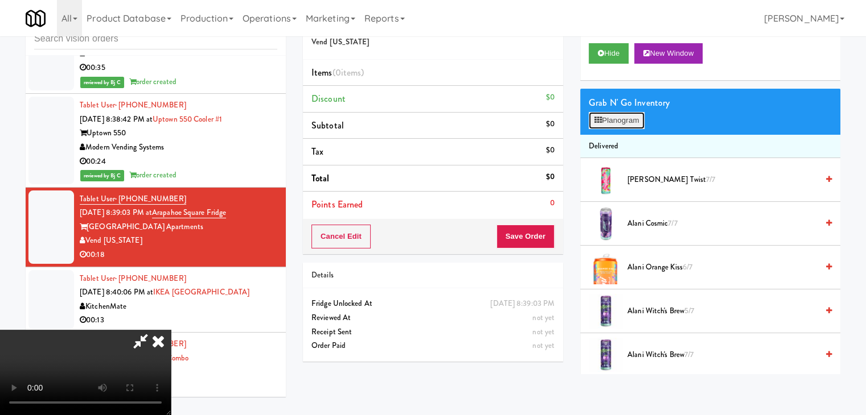
click at [612, 116] on button "Planogram" at bounding box center [616, 120] width 56 height 17
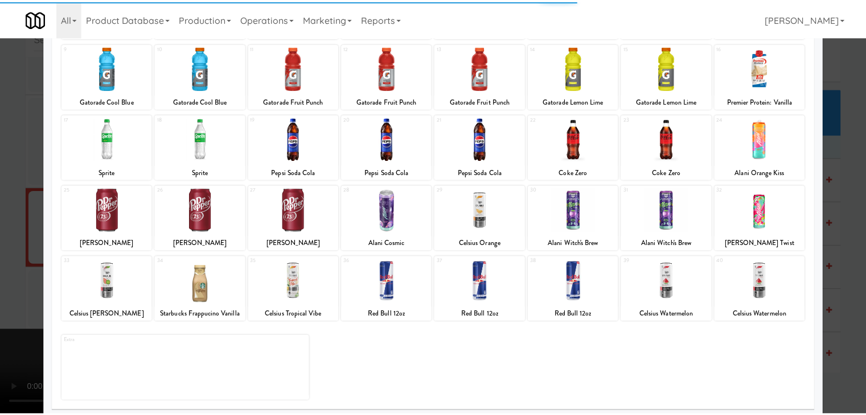
scroll to position [143, 0]
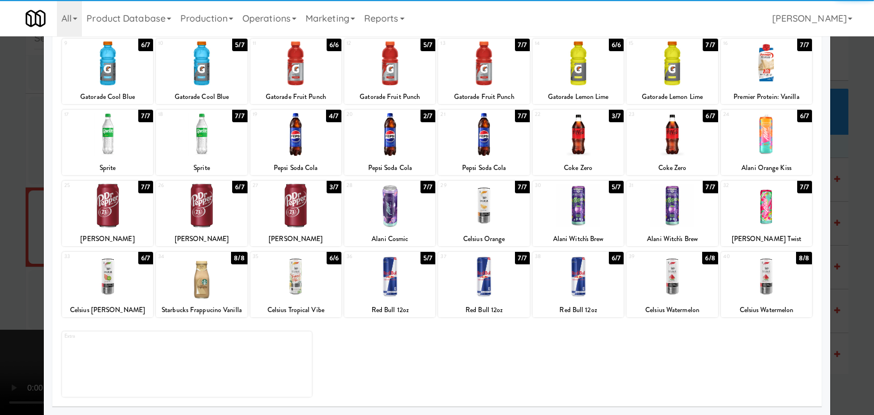
drag, startPoint x: 376, startPoint y: 286, endPoint x: 435, endPoint y: 283, distance: 58.7
click at [377, 285] on div at bounding box center [389, 277] width 91 height 44
click at [452, 285] on div at bounding box center [483, 277] width 91 height 44
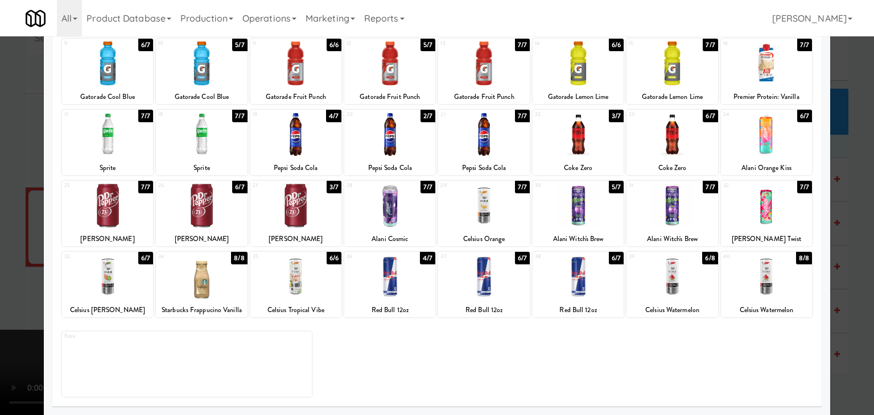
click at [0, 293] on div at bounding box center [437, 207] width 874 height 415
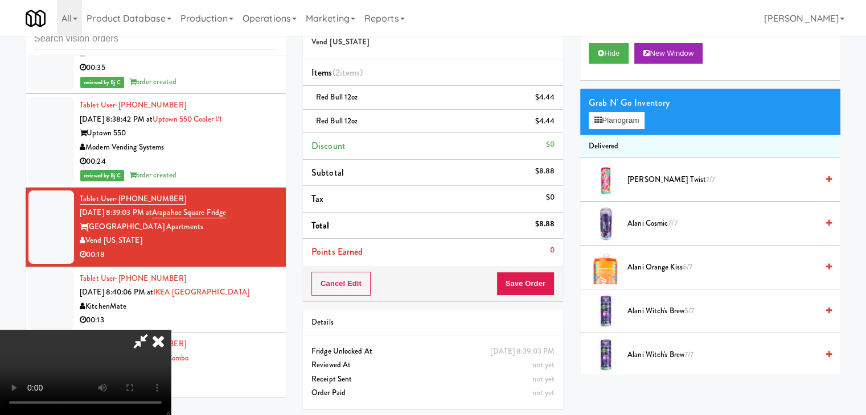
click at [0, 330] on video at bounding box center [85, 372] width 171 height 85
click at [171, 330] on video at bounding box center [85, 372] width 171 height 85
drag, startPoint x: 212, startPoint y: 273, endPoint x: 353, endPoint y: 323, distance: 149.8
click at [171, 330] on video at bounding box center [85, 372] width 171 height 85
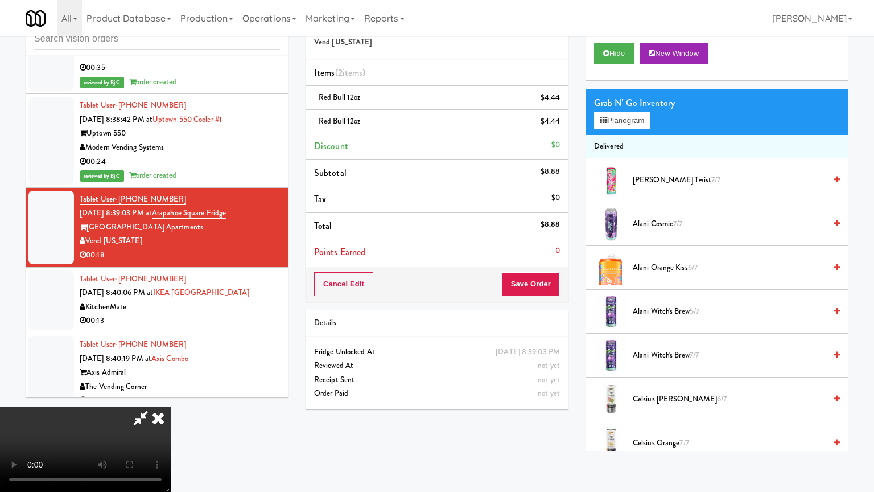
click at [171, 406] on video at bounding box center [85, 448] width 171 height 85
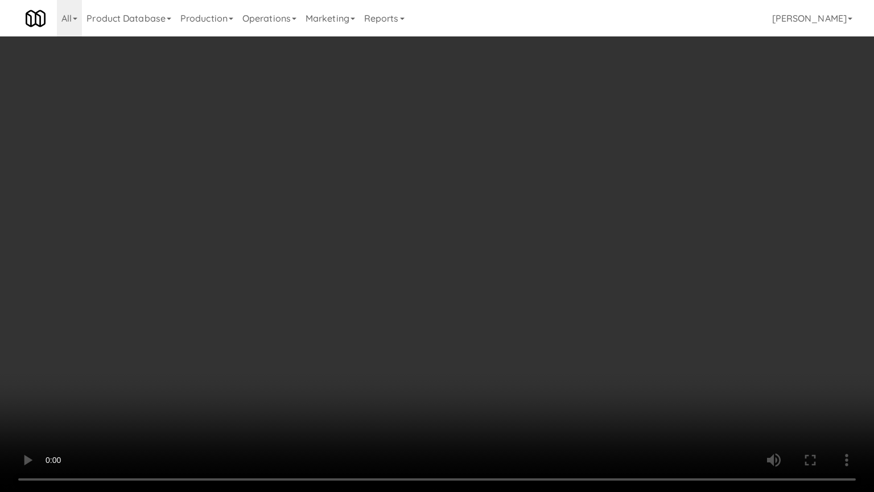
click at [562, 348] on video at bounding box center [437, 246] width 874 height 492
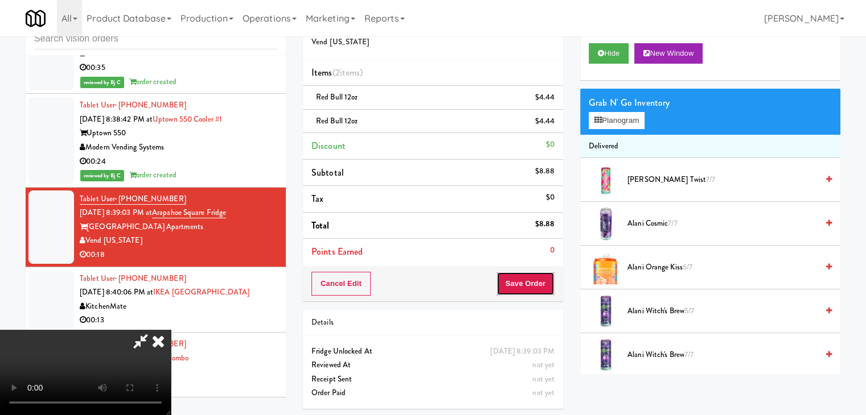
click at [539, 283] on button "Save Order" at bounding box center [525, 284] width 58 height 24
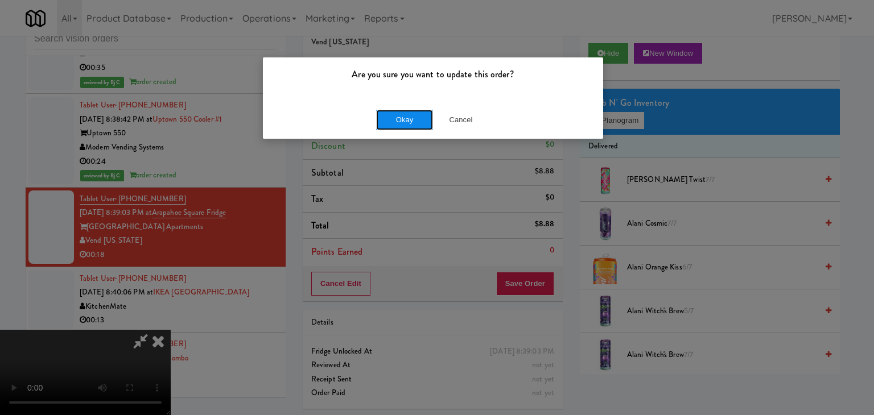
click at [406, 120] on button "Okay" at bounding box center [404, 120] width 57 height 20
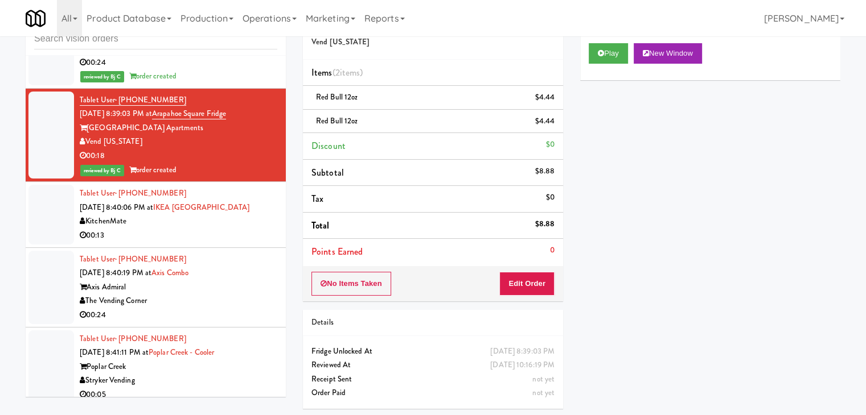
scroll to position [5864, 0]
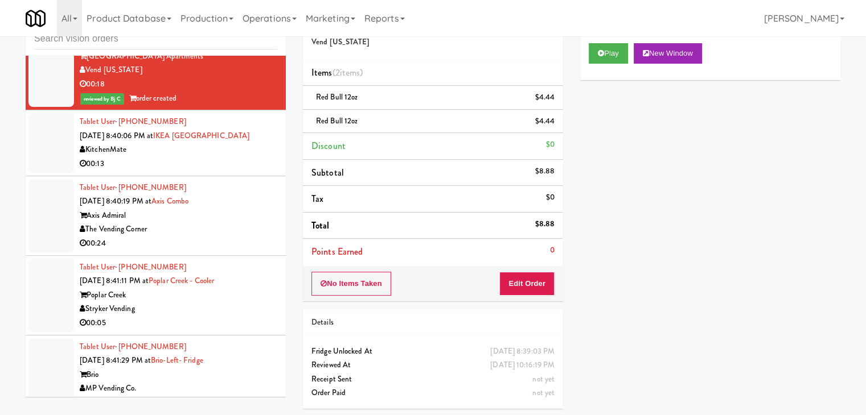
drag, startPoint x: 224, startPoint y: 126, endPoint x: 230, endPoint y: 125, distance: 6.4
click at [224, 126] on li "Tablet User · (647) 546-8812 [DATE] 8:40:06 PM at [GEOGRAPHIC_DATA] KitchenMate…" at bounding box center [156, 142] width 260 height 65
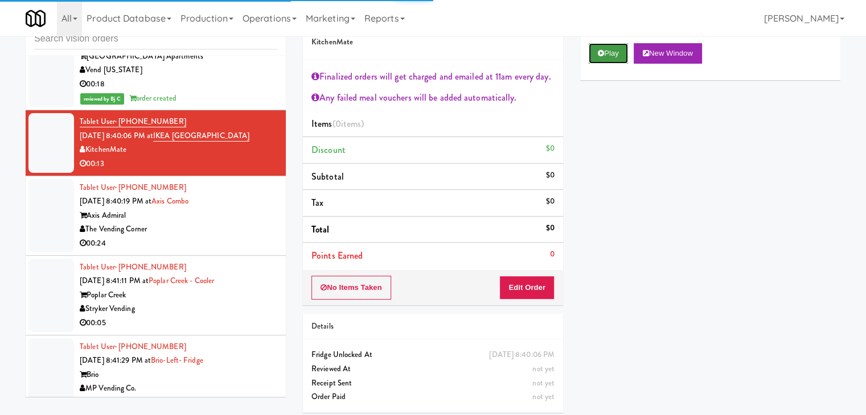
click at [604, 56] on button "Play" at bounding box center [607, 53] width 39 height 20
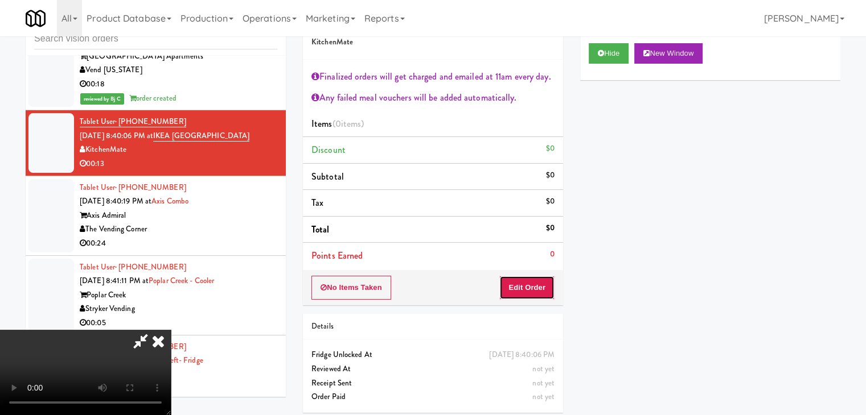
click at [521, 282] on button "Edit Order" at bounding box center [526, 288] width 55 height 24
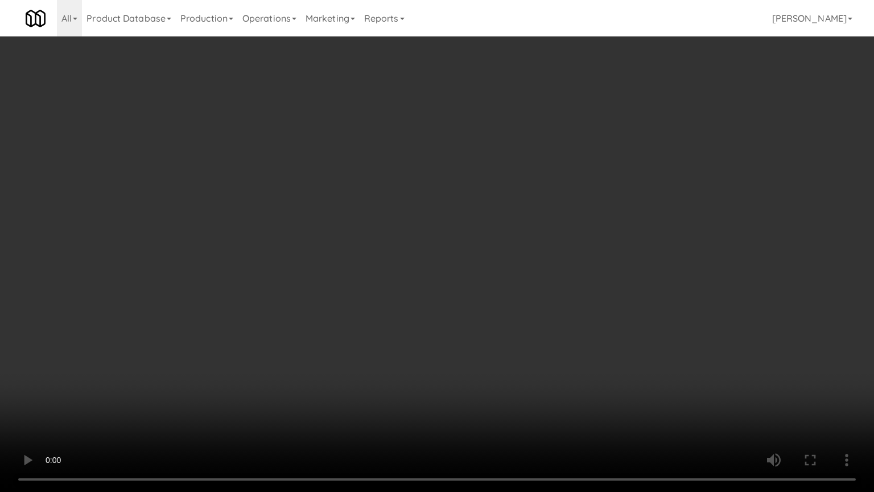
click at [512, 349] on video at bounding box center [437, 246] width 874 height 492
click at [510, 347] on video at bounding box center [437, 246] width 874 height 492
click at [597, 341] on video at bounding box center [437, 246] width 874 height 492
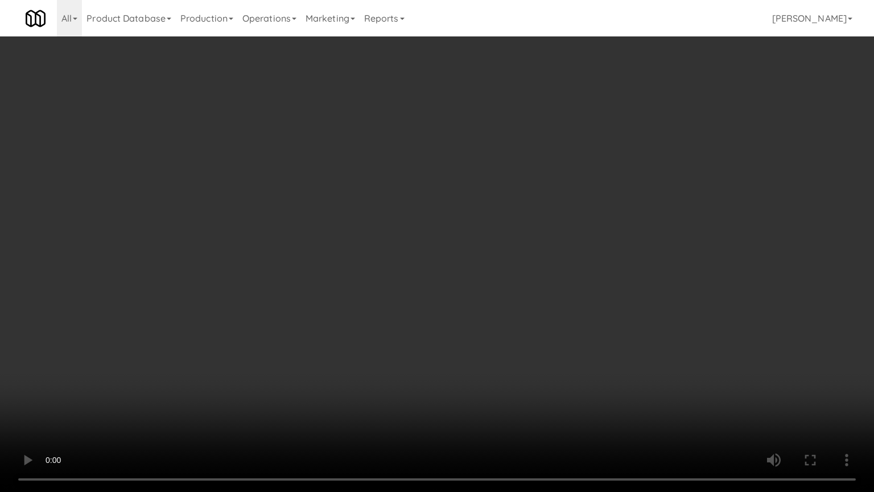
click at [597, 342] on video at bounding box center [437, 246] width 874 height 492
click at [584, 325] on video at bounding box center [437, 246] width 874 height 492
click at [553, 316] on video at bounding box center [437, 246] width 874 height 492
click at [567, 312] on video at bounding box center [437, 246] width 874 height 492
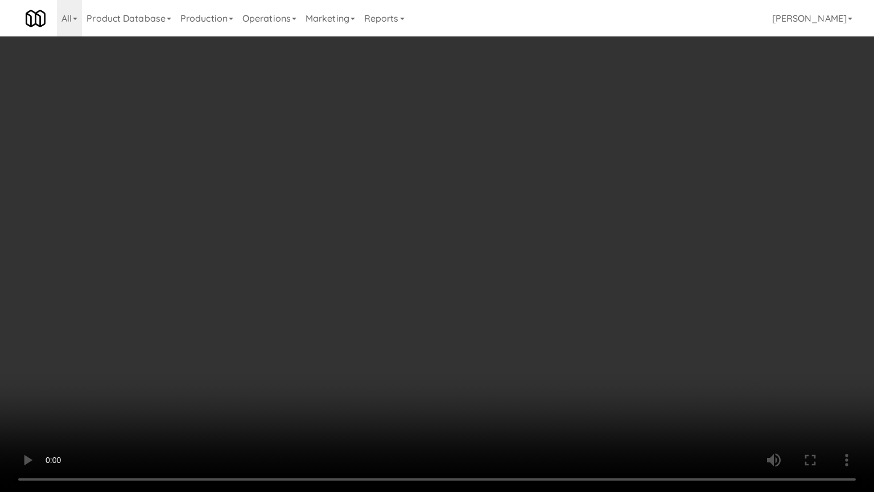
click at [569, 298] on video at bounding box center [437, 246] width 874 height 492
click at [570, 294] on video at bounding box center [437, 246] width 874 height 492
click at [568, 293] on video at bounding box center [437, 246] width 874 height 492
click at [574, 283] on video at bounding box center [437, 246] width 874 height 492
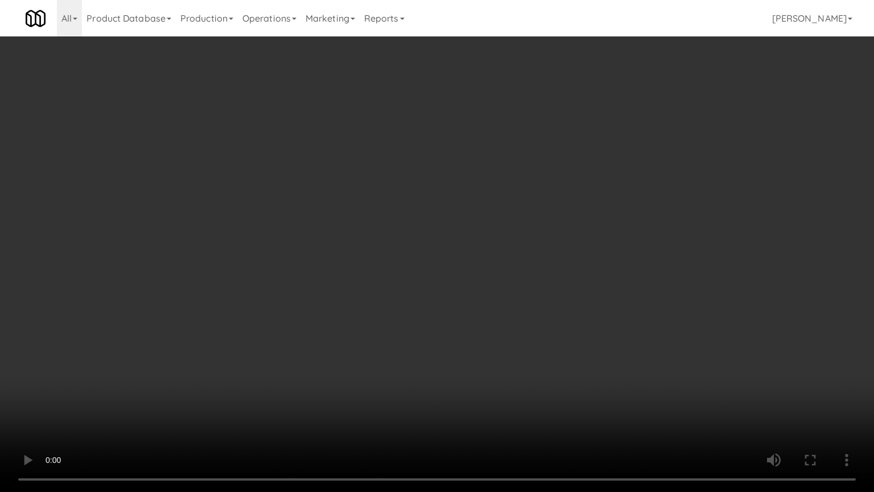
drag, startPoint x: 574, startPoint y: 283, endPoint x: 598, endPoint y: 176, distance: 109.6
click at [576, 274] on video at bounding box center [437, 246] width 874 height 492
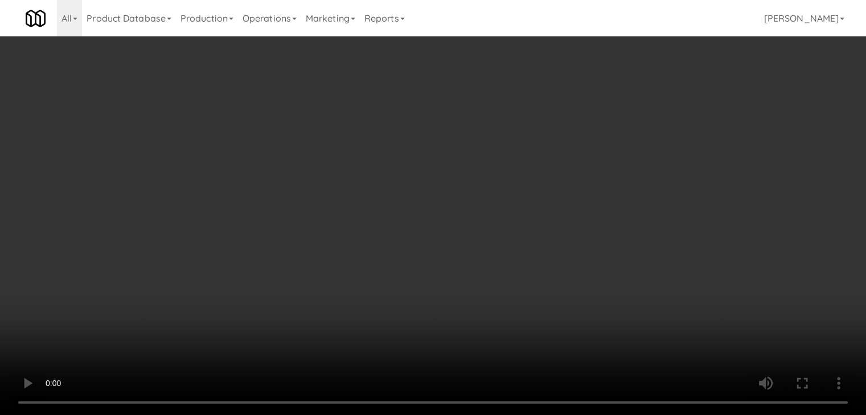
click at [627, 184] on div "Grab N' Go Inventory Planogram" at bounding box center [710, 165] width 260 height 46
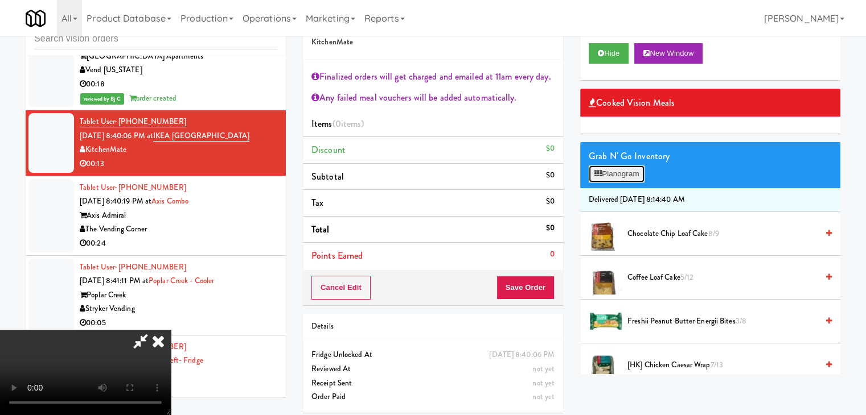
click at [629, 174] on button "Planogram" at bounding box center [616, 174] width 56 height 17
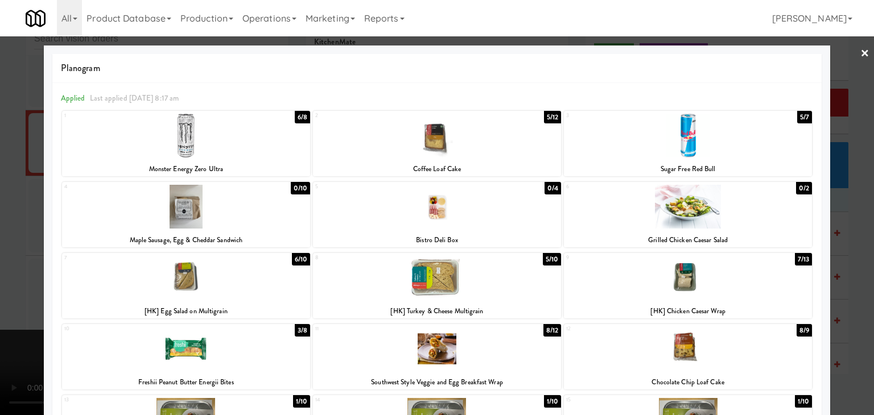
click at [0, 266] on div at bounding box center [437, 207] width 874 height 415
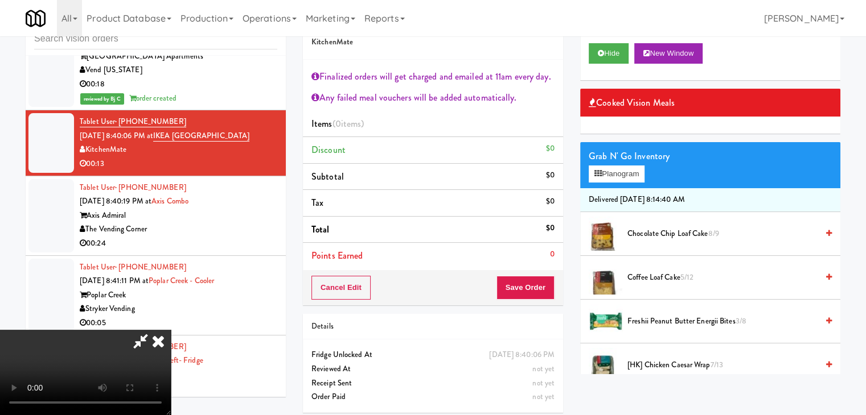
click at [171, 330] on video at bounding box center [85, 372] width 171 height 85
click at [615, 174] on button "Planogram" at bounding box center [616, 174] width 56 height 17
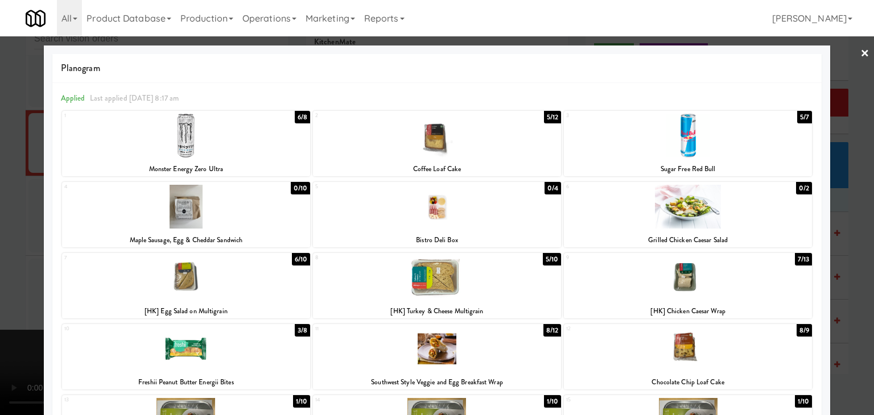
click at [244, 279] on div at bounding box center [186, 278] width 248 height 44
drag, startPoint x: 0, startPoint y: 271, endPoint x: 294, endPoint y: 265, distance: 293.8
click at [1, 271] on div at bounding box center [437, 207] width 874 height 415
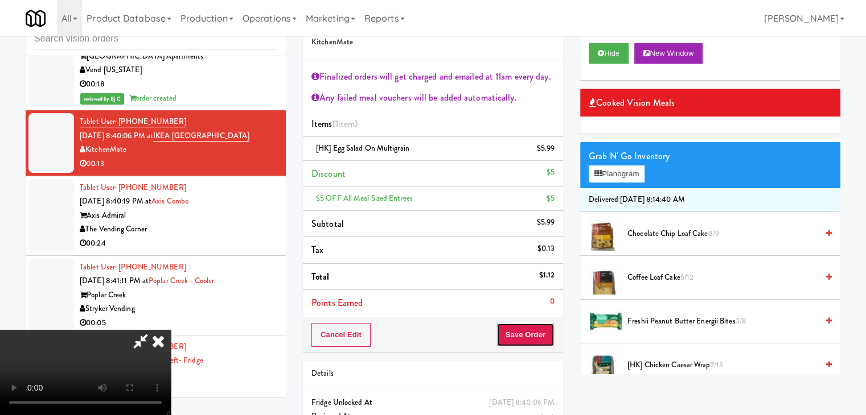
click at [526, 326] on button "Save Order" at bounding box center [525, 335] width 58 height 24
click at [528, 335] on button "Save Order" at bounding box center [525, 335] width 58 height 24
click at [529, 335] on button "Save Order" at bounding box center [525, 335] width 58 height 24
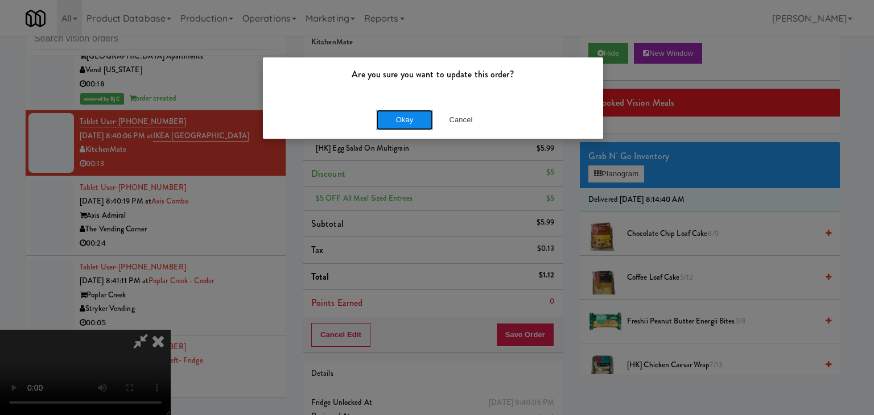
click at [389, 125] on button "Okay" at bounding box center [404, 120] width 57 height 20
click at [389, 125] on div "Okay Cancel" at bounding box center [433, 120] width 340 height 38
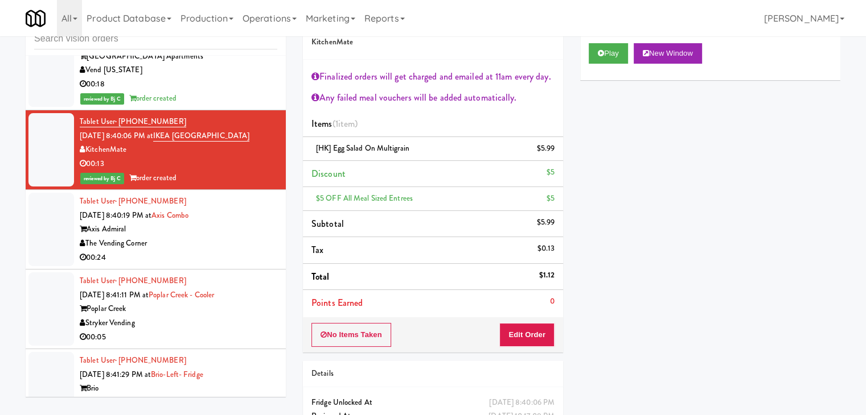
click at [210, 237] on div "The Vending Corner" at bounding box center [178, 244] width 197 height 14
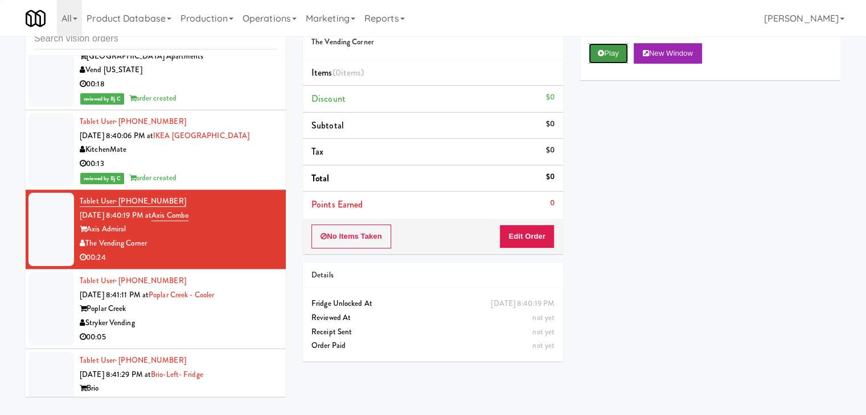
click at [611, 43] on button "Play" at bounding box center [607, 53] width 39 height 20
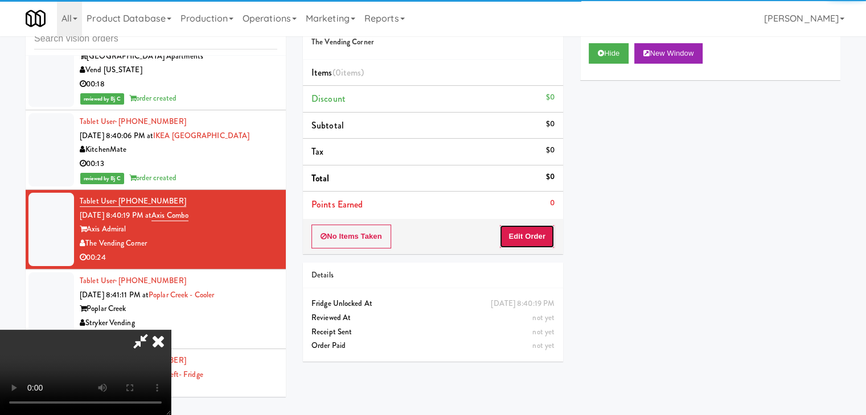
click at [524, 237] on button "Edit Order" at bounding box center [526, 237] width 55 height 24
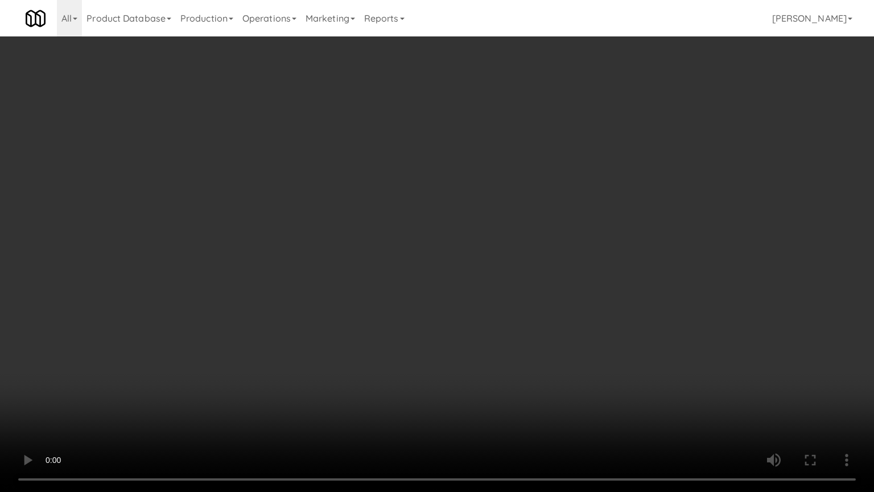
click at [517, 325] on video at bounding box center [437, 246] width 874 height 492
click at [517, 324] on video at bounding box center [437, 246] width 874 height 492
click at [532, 285] on video at bounding box center [437, 246] width 874 height 492
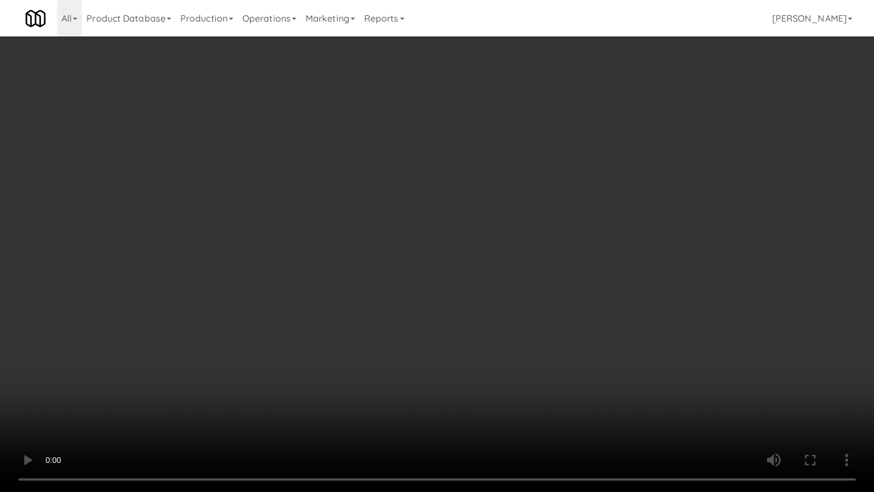
click at [532, 285] on video at bounding box center [437, 246] width 874 height 492
click at [533, 274] on video at bounding box center [437, 246] width 874 height 492
click at [531, 272] on video at bounding box center [437, 246] width 874 height 492
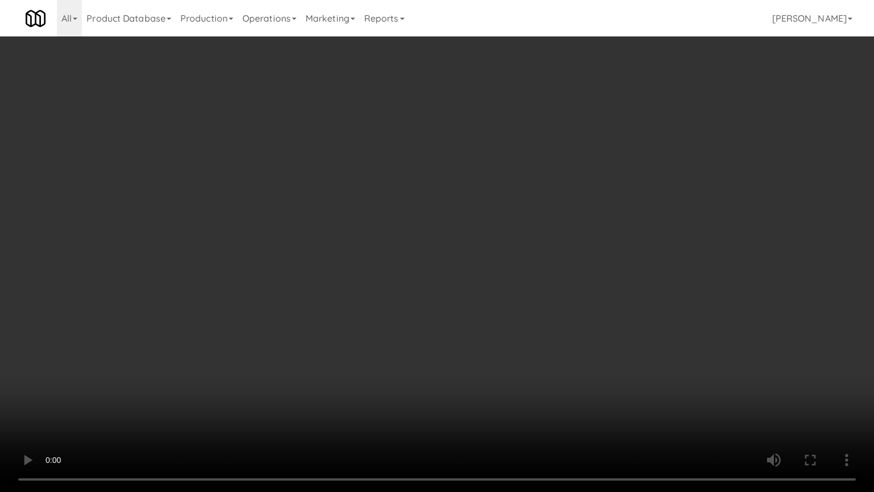
click at [533, 273] on video at bounding box center [437, 246] width 874 height 492
click at [569, 246] on video at bounding box center [437, 246] width 874 height 492
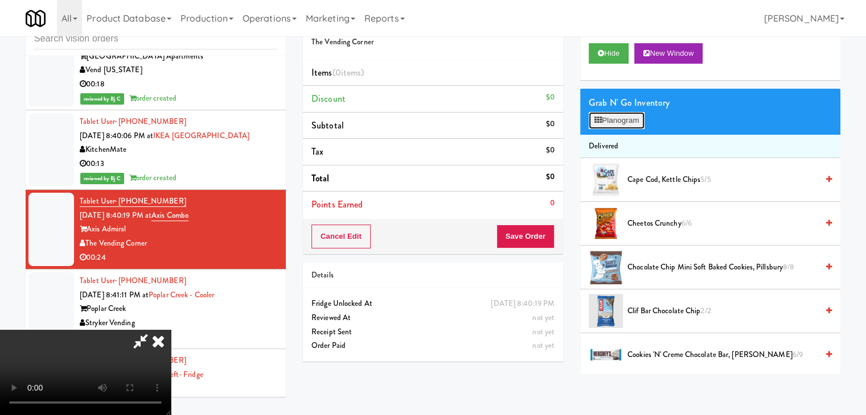
click at [628, 123] on button "Planogram" at bounding box center [616, 120] width 56 height 17
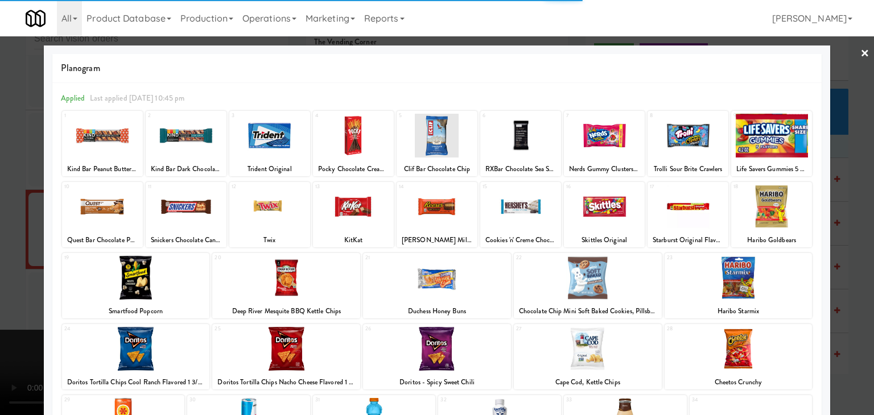
click at [435, 353] on div at bounding box center [437, 349] width 148 height 44
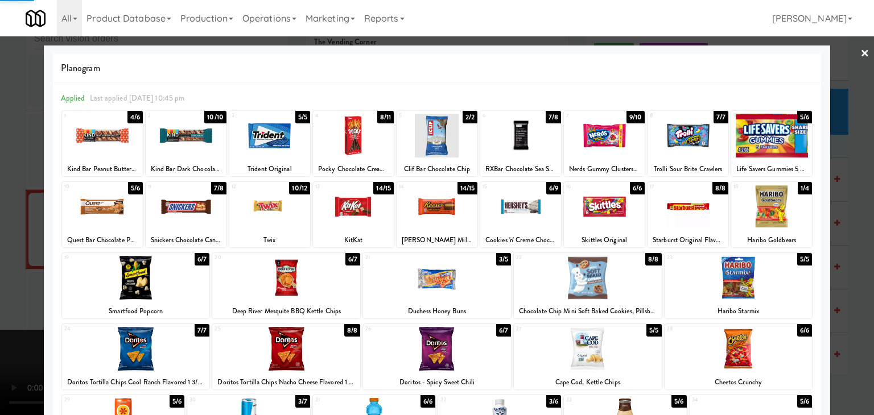
click at [132, 269] on div at bounding box center [136, 278] width 148 height 44
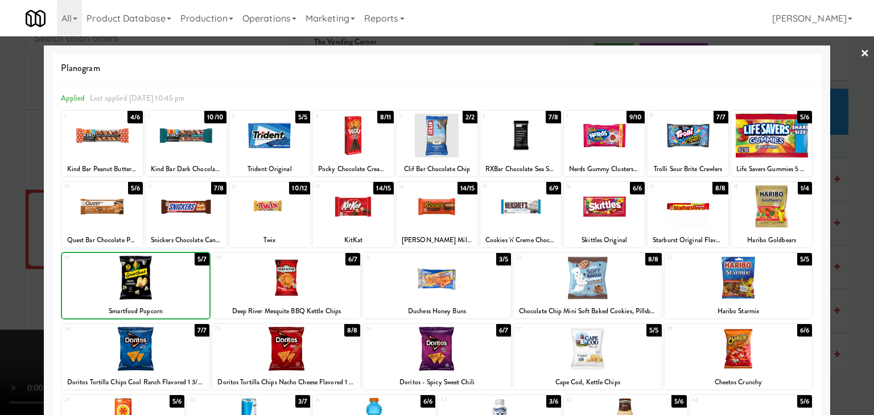
drag, startPoint x: 0, startPoint y: 271, endPoint x: 257, endPoint y: 289, distance: 257.9
click at [1, 271] on div at bounding box center [437, 207] width 874 height 415
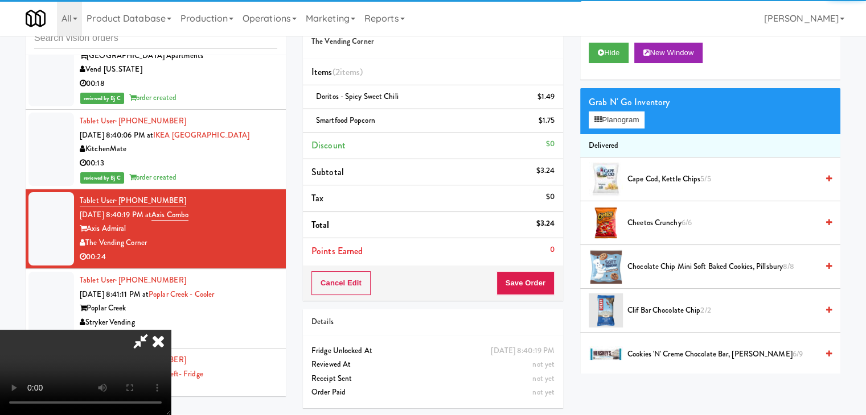
scroll to position [38, 0]
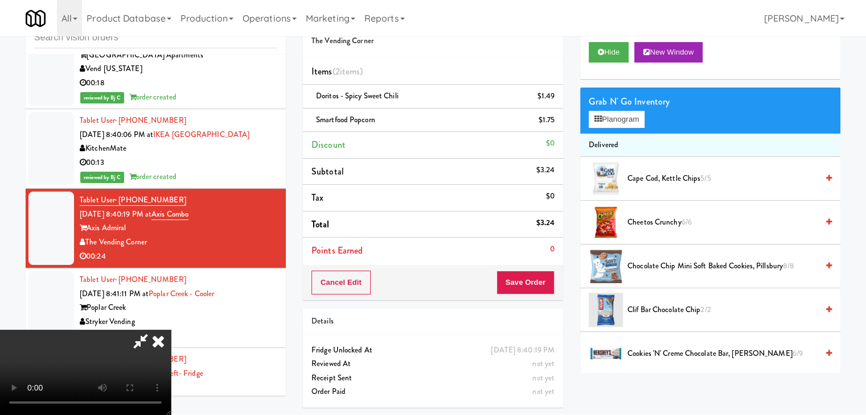
click at [171, 330] on video at bounding box center [85, 372] width 171 height 85
click at [538, 287] on button "Save Order" at bounding box center [525, 283] width 58 height 24
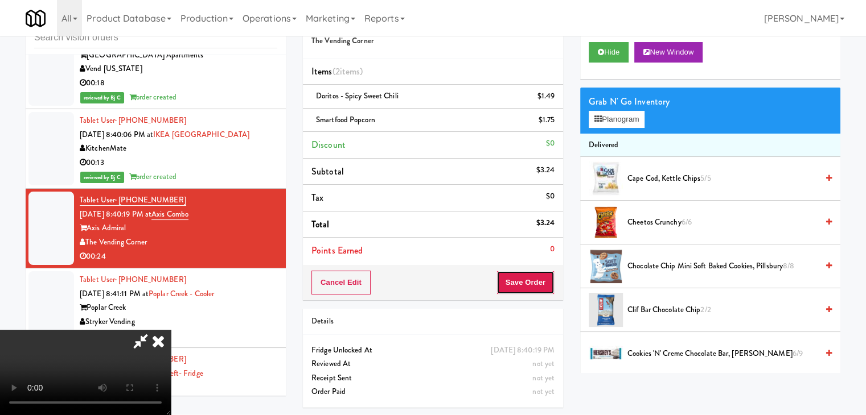
click at [538, 287] on button "Save Order" at bounding box center [525, 283] width 58 height 24
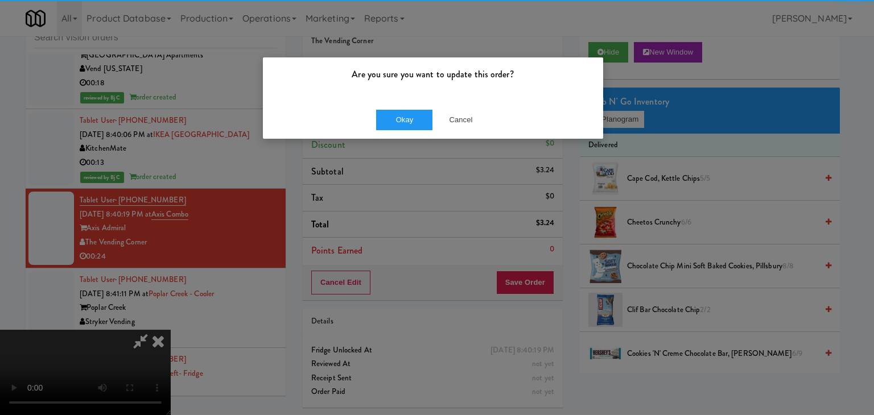
click at [419, 130] on div "Okay Cancel" at bounding box center [433, 120] width 340 height 38
click at [418, 129] on button "Okay" at bounding box center [404, 120] width 57 height 20
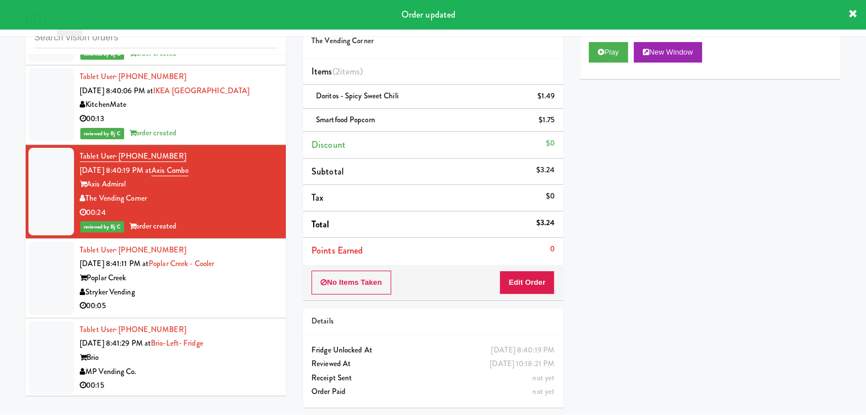
scroll to position [5978, 0]
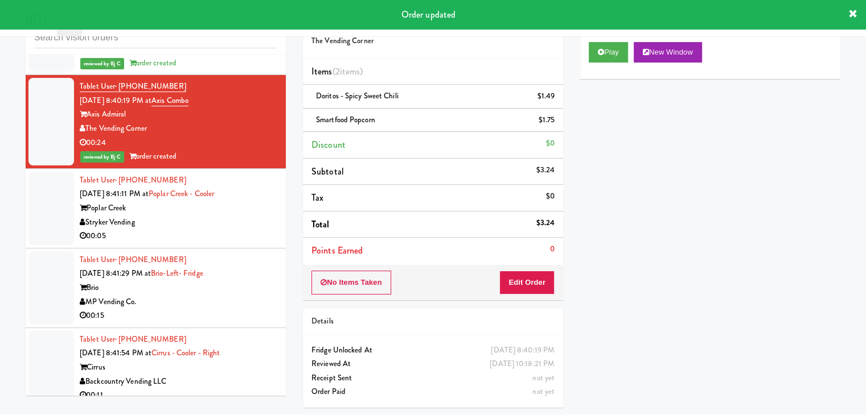
click at [213, 229] on div "00:05" at bounding box center [178, 236] width 197 height 14
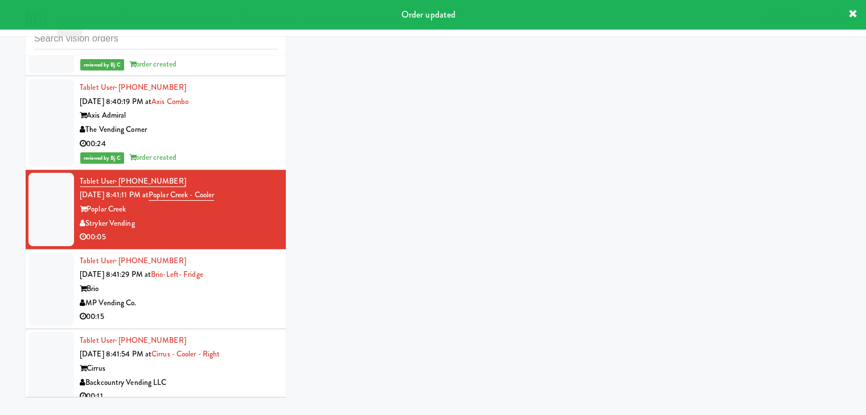
scroll to position [36, 0]
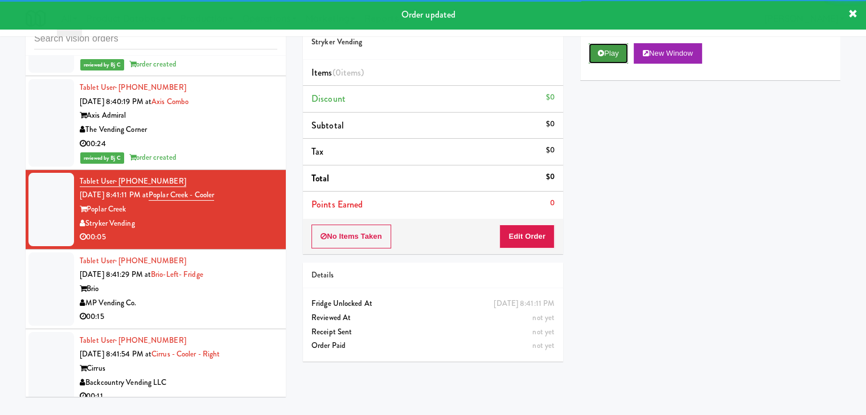
click at [604, 49] on button "Play" at bounding box center [607, 53] width 39 height 20
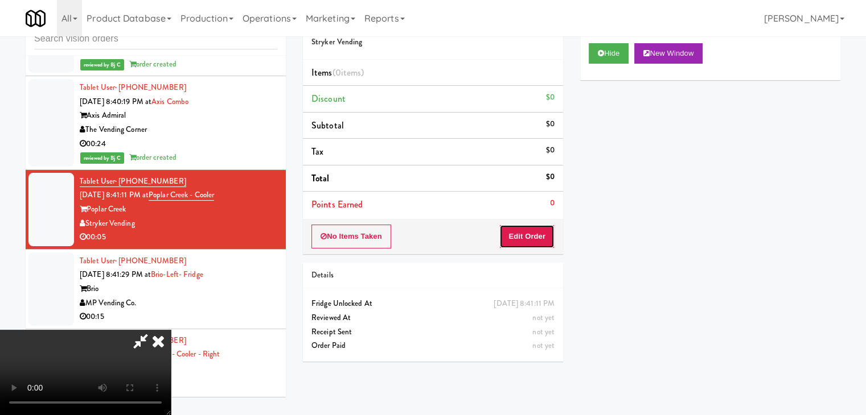
click at [531, 234] on button "Edit Order" at bounding box center [526, 237] width 55 height 24
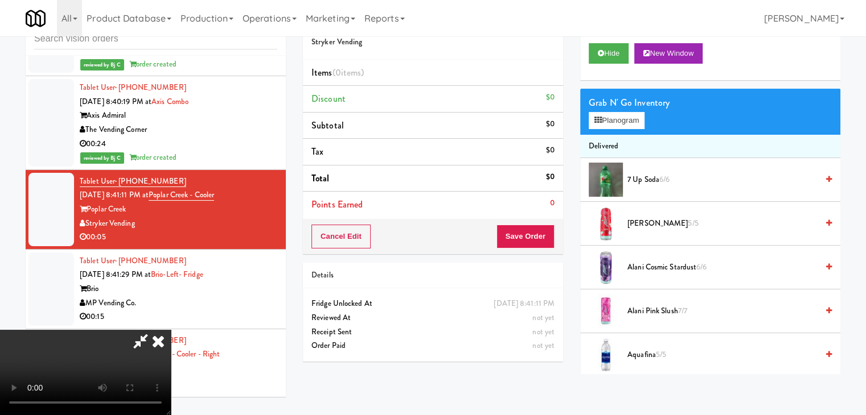
scroll to position [0, 0]
click at [171, 330] on video at bounding box center [85, 372] width 171 height 85
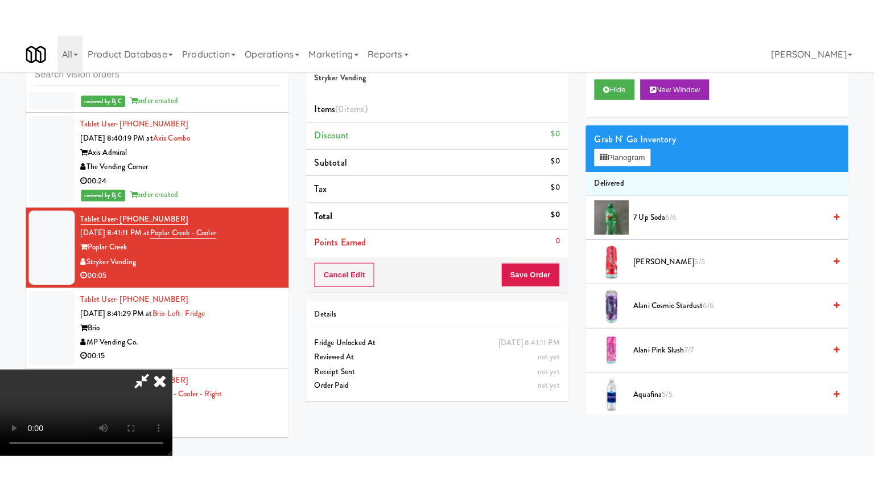
scroll to position [46, 0]
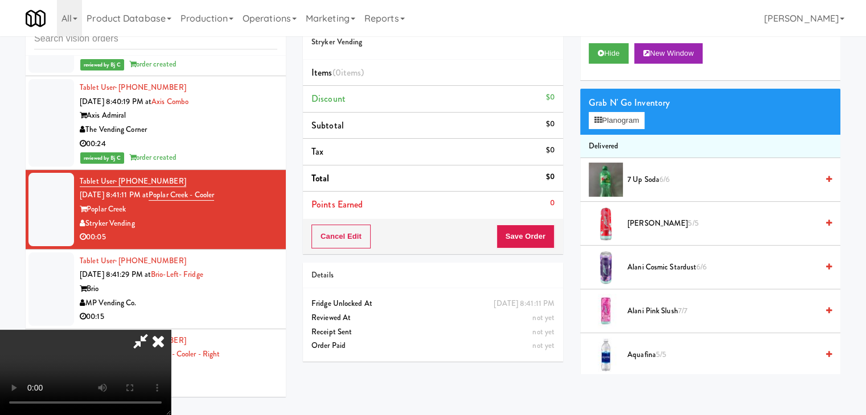
click at [171, 330] on video at bounding box center [85, 372] width 171 height 85
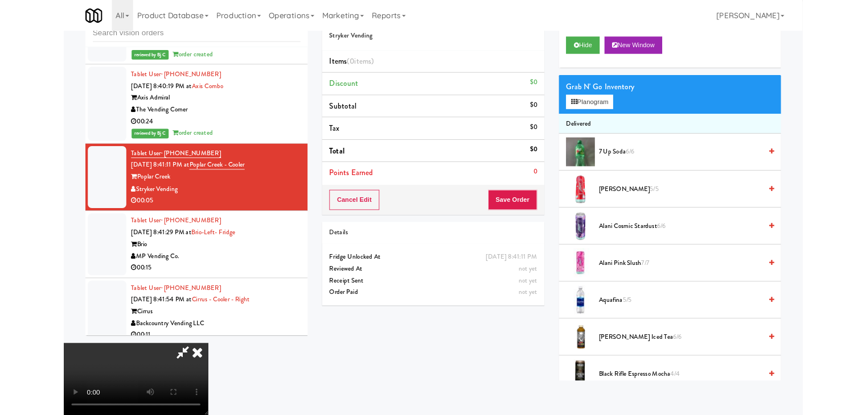
scroll to position [0, 0]
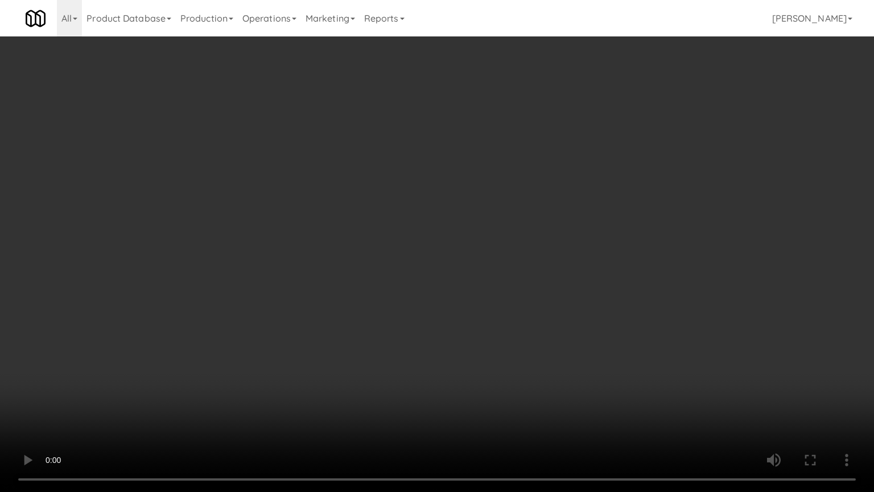
click at [405, 278] on video at bounding box center [437, 246] width 874 height 492
click at [501, 234] on video at bounding box center [437, 246] width 874 height 492
click at [514, 224] on video at bounding box center [437, 246] width 874 height 492
drag, startPoint x: 513, startPoint y: 224, endPoint x: 560, endPoint y: 129, distance: 105.9
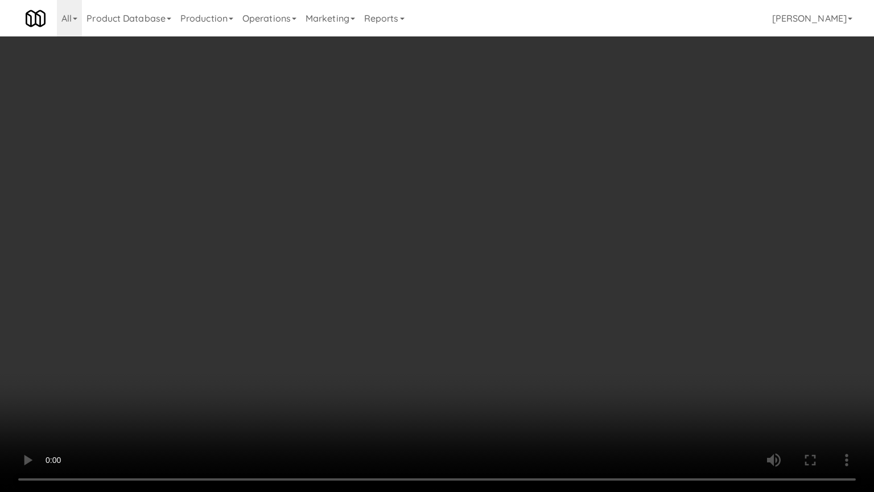
click at [514, 223] on video at bounding box center [437, 246] width 874 height 492
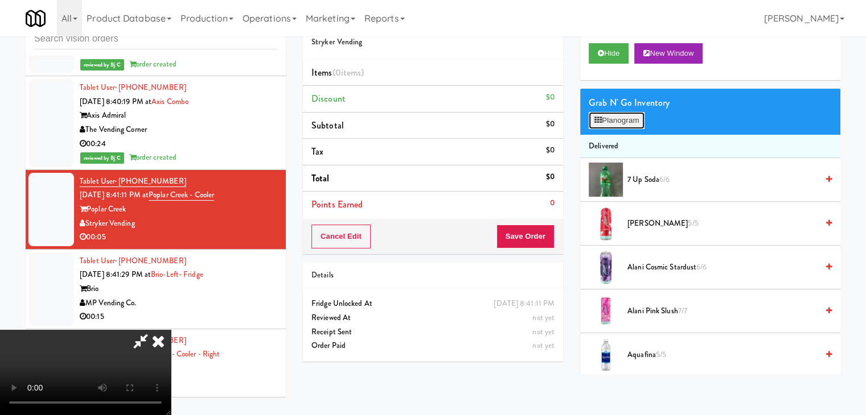
click at [623, 112] on button "Planogram" at bounding box center [616, 120] width 56 height 17
click at [0, 0] on div at bounding box center [0, 0] width 0 height 0
click at [620, 114] on button "Planogram" at bounding box center [616, 120] width 56 height 17
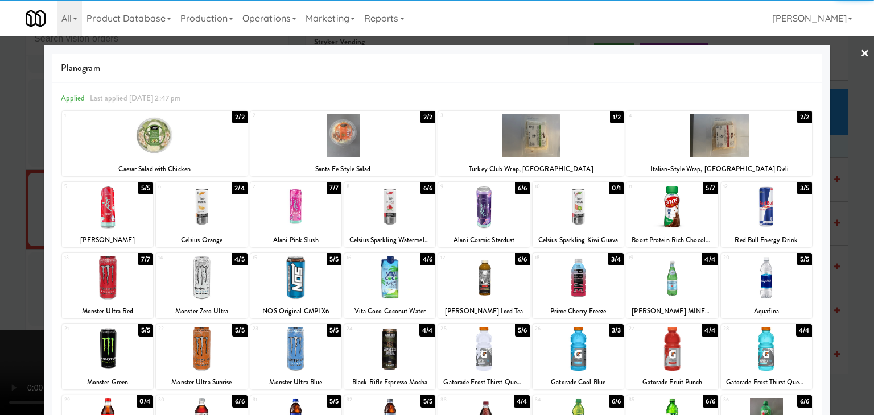
click at [778, 284] on div at bounding box center [766, 278] width 91 height 44
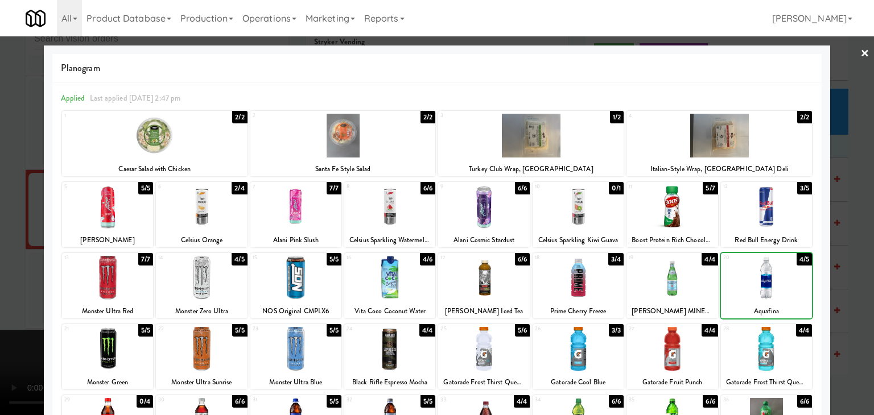
drag, startPoint x: 851, startPoint y: 287, endPoint x: 824, endPoint y: 290, distance: 27.5
click at [851, 287] on div at bounding box center [437, 207] width 874 height 415
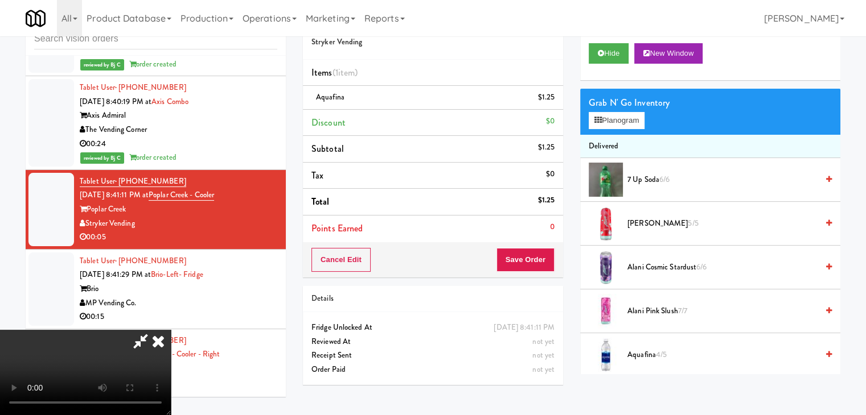
click at [558, 262] on div "Order # 754620 Stryker Vending Items (1 item ) Aquafina $1.25 Discount $0 Subto…" at bounding box center [432, 199] width 277 height 389
click at [540, 262] on button "Save Order" at bounding box center [525, 260] width 58 height 24
click at [536, 262] on button "Save Order" at bounding box center [525, 260] width 58 height 24
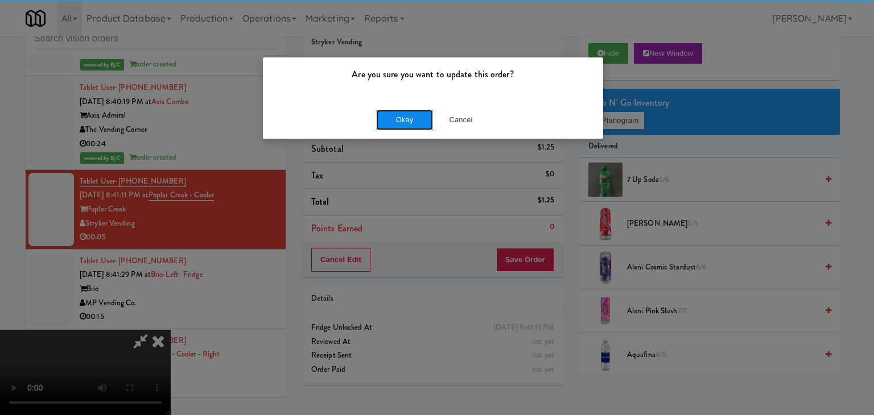
click at [411, 110] on button "Okay" at bounding box center [404, 120] width 57 height 20
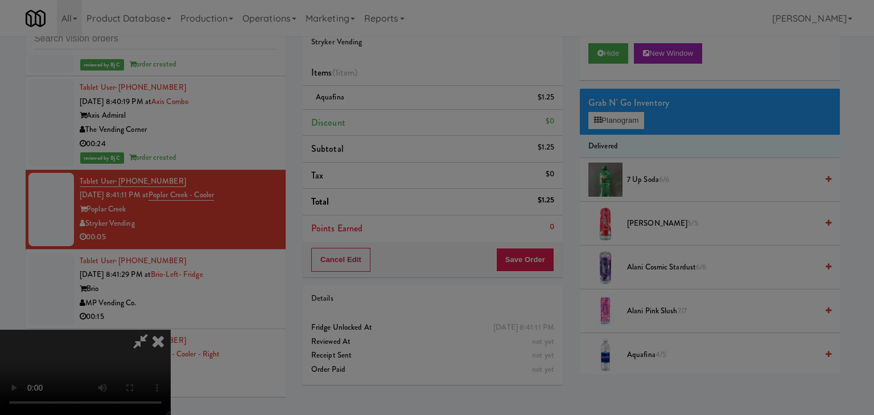
click at [409, 109] on button "Okay" at bounding box center [404, 99] width 57 height 20
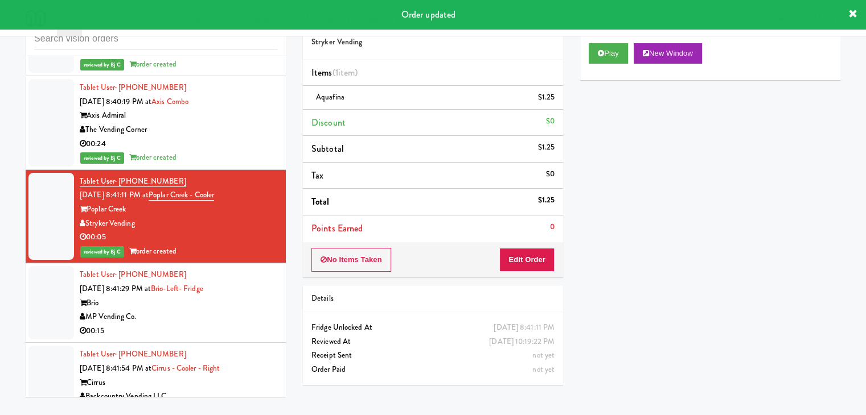
click at [244, 297] on div "Brio" at bounding box center [178, 304] width 197 height 14
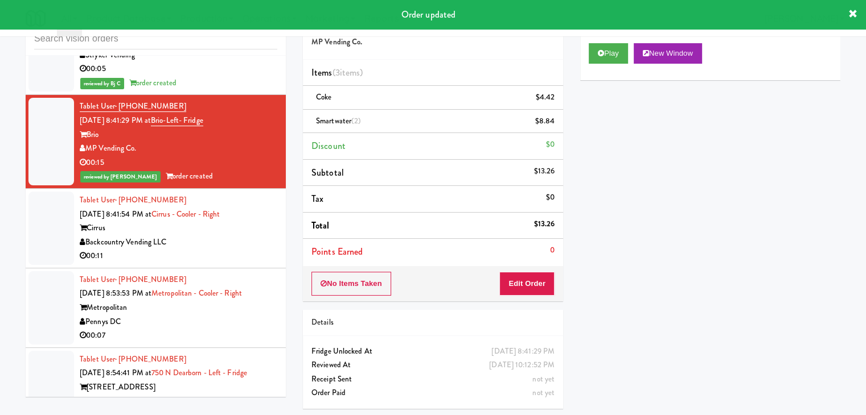
scroll to position [6149, 0]
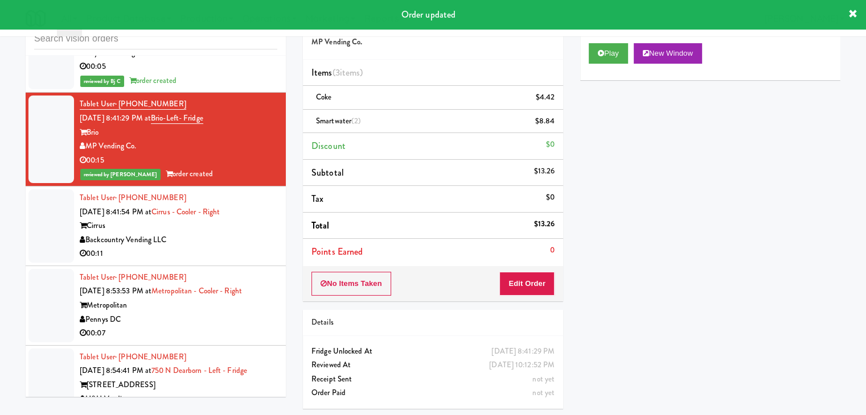
drag, startPoint x: 250, startPoint y: 194, endPoint x: 258, endPoint y: 194, distance: 8.5
click at [256, 233] on div "Backcountry Vending LLC" at bounding box center [178, 240] width 197 height 14
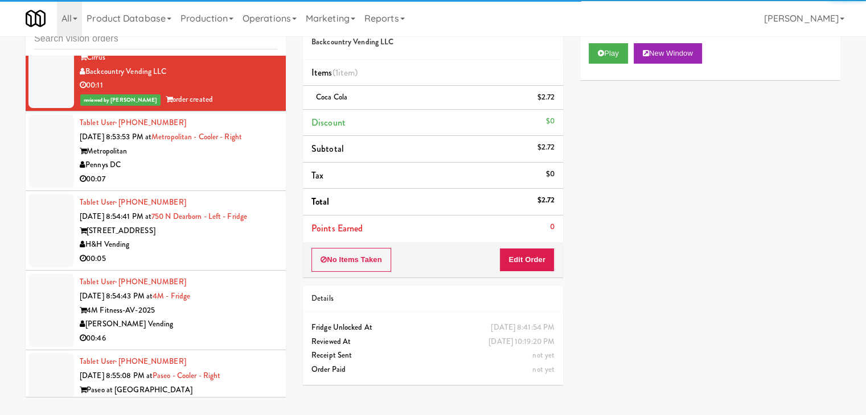
scroll to position [6319, 0]
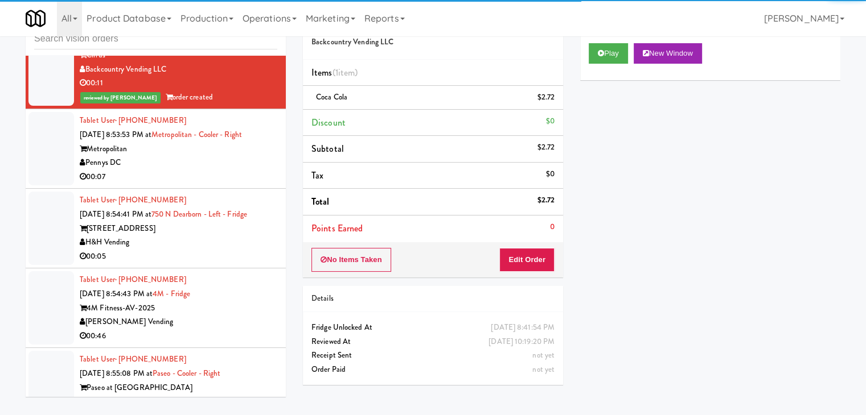
click at [239, 170] on div "00:07" at bounding box center [178, 177] width 197 height 14
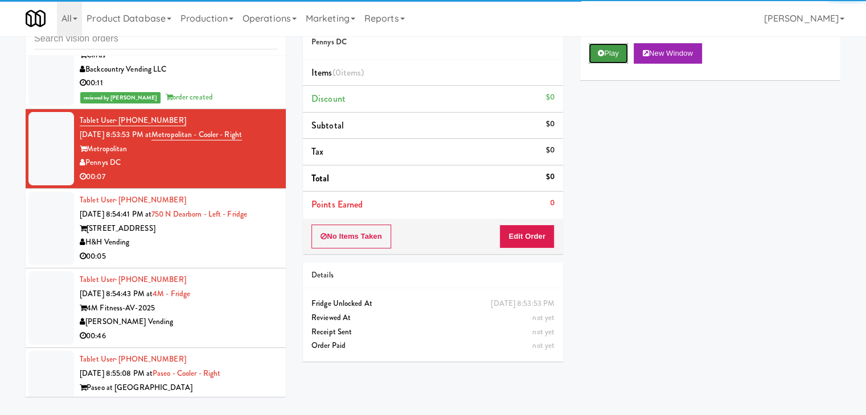
drag, startPoint x: 622, startPoint y: 50, endPoint x: 617, endPoint y: 57, distance: 9.5
click at [623, 50] on button "Play" at bounding box center [607, 53] width 39 height 20
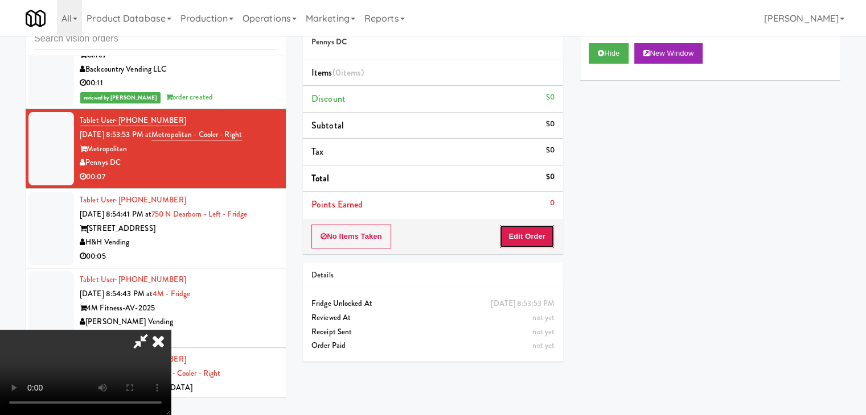
click at [524, 241] on button "Edit Order" at bounding box center [526, 237] width 55 height 24
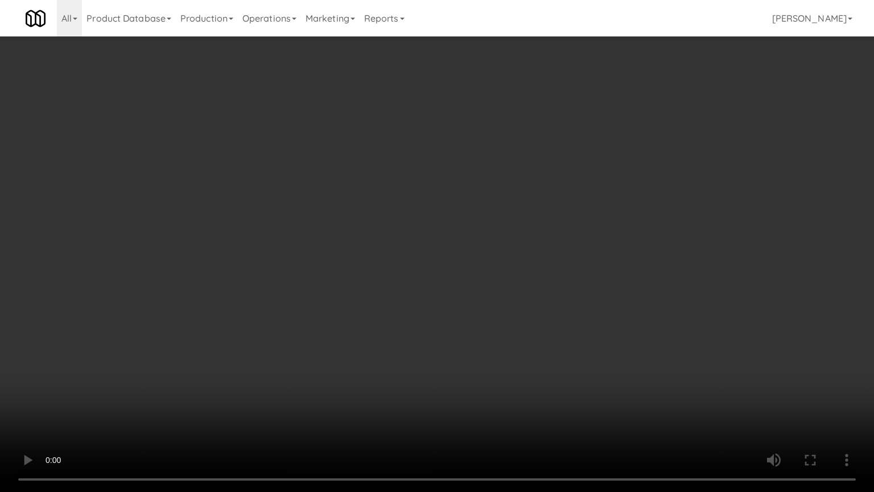
click at [491, 300] on video at bounding box center [437, 246] width 874 height 492
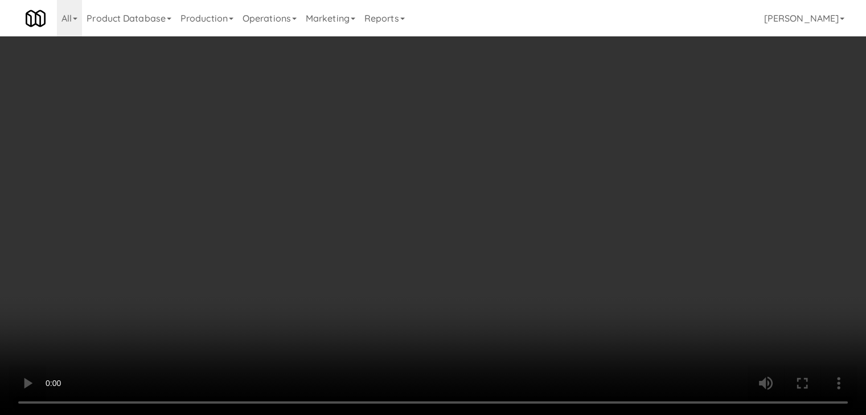
click at [619, 109] on div "Grab N' Go Inventory" at bounding box center [709, 102] width 243 height 17
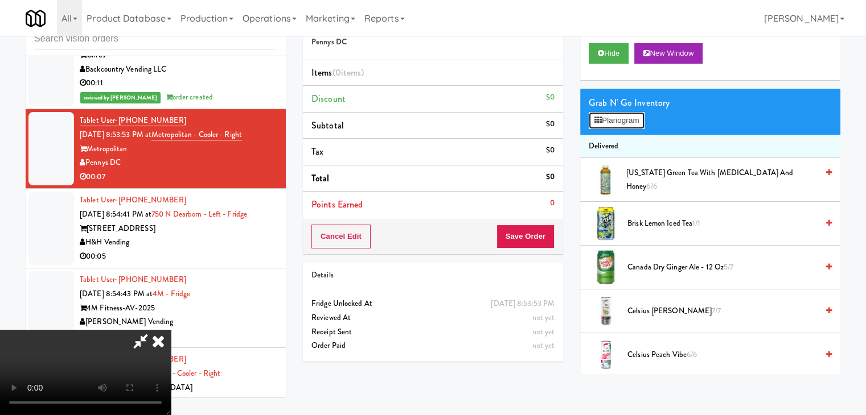
click at [618, 114] on button "Planogram" at bounding box center [616, 120] width 56 height 17
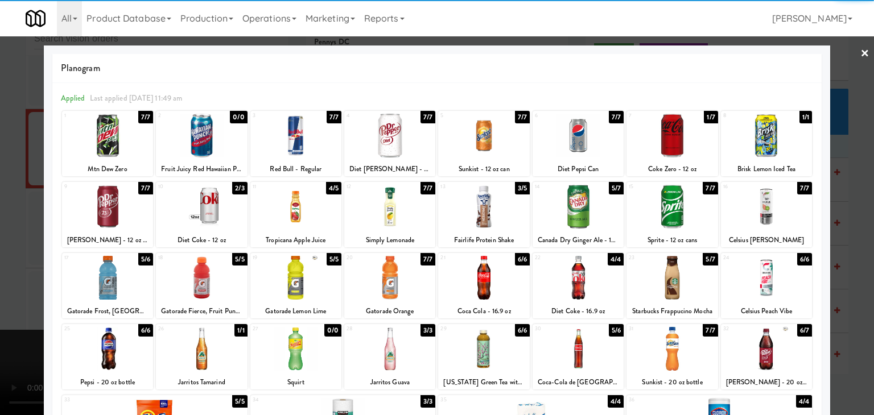
click at [107, 208] on div at bounding box center [107, 207] width 91 height 44
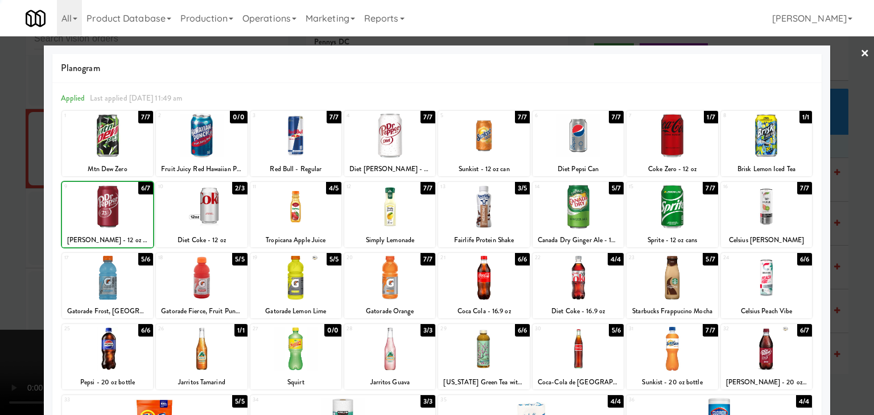
drag, startPoint x: 0, startPoint y: 213, endPoint x: 153, endPoint y: 211, distance: 152.5
click at [4, 212] on div at bounding box center [437, 207] width 874 height 415
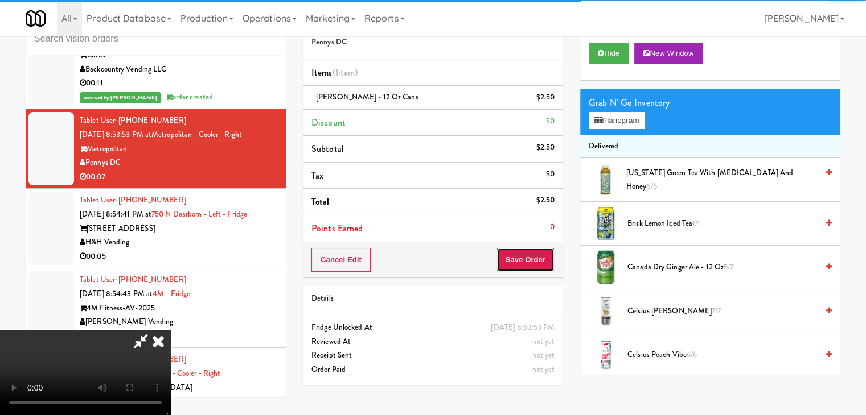
click at [533, 257] on button "Save Order" at bounding box center [525, 260] width 58 height 24
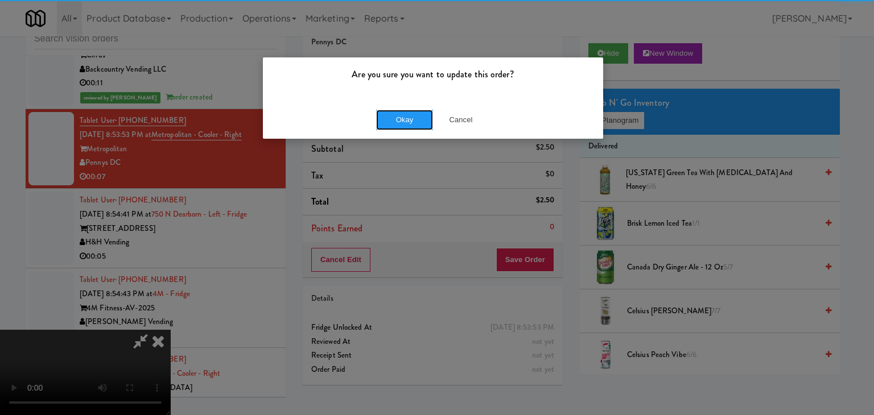
click at [396, 127] on button "Okay" at bounding box center [404, 120] width 57 height 20
click at [397, 127] on div "Are you sure you want to update this order? Okay Cancel" at bounding box center [437, 207] width 874 height 415
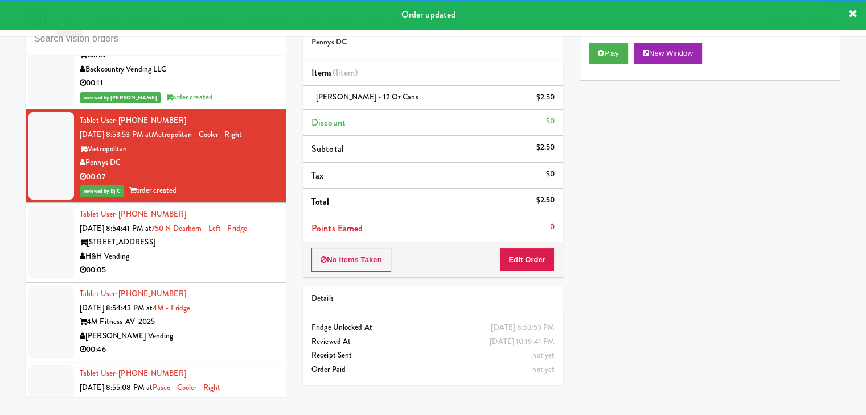
click at [191, 213] on div "Tablet User · (708) 654-6100 [DATE] 8:54:41 PM at [GEOGRAPHIC_DATA] - Left - Fr…" at bounding box center [178, 243] width 197 height 70
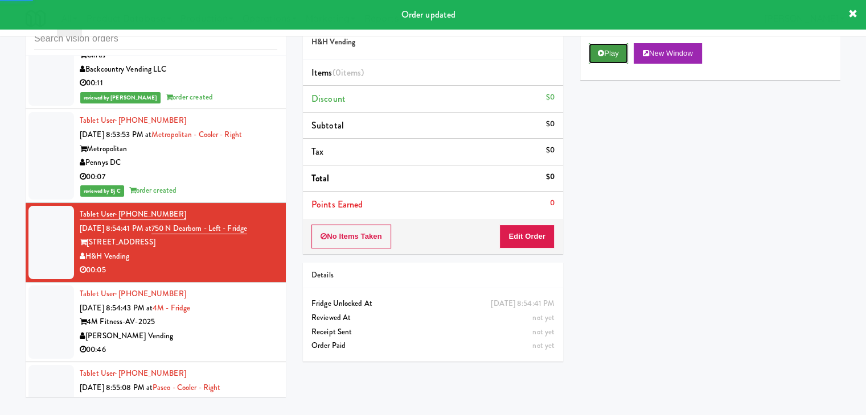
click at [604, 48] on button "Play" at bounding box center [607, 53] width 39 height 20
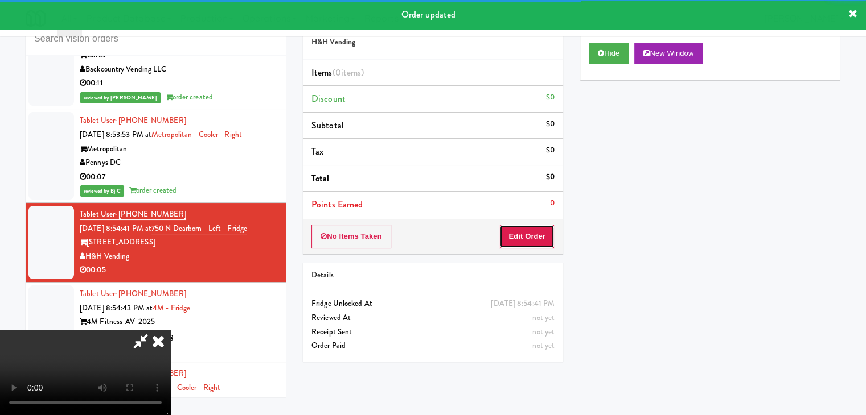
click at [534, 236] on button "Edit Order" at bounding box center [526, 237] width 55 height 24
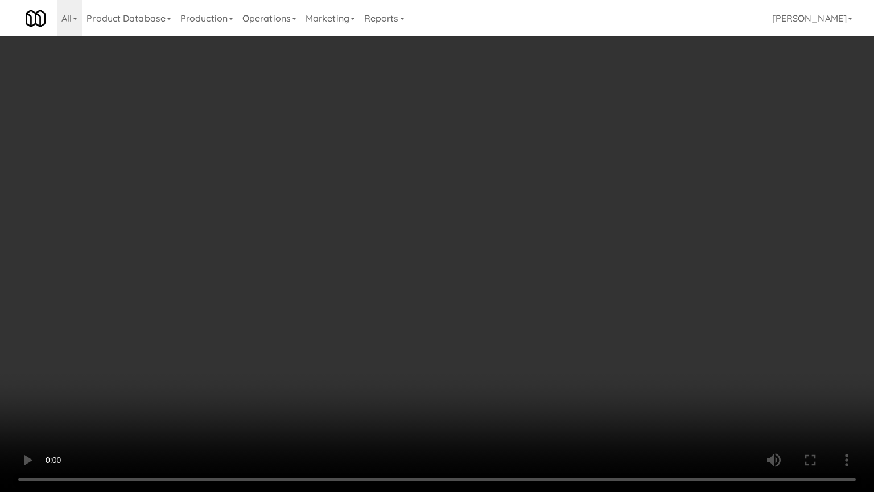
click at [444, 321] on video at bounding box center [437, 246] width 874 height 492
drag, startPoint x: 444, startPoint y: 319, endPoint x: 530, endPoint y: 178, distance: 165.6
click at [447, 312] on video at bounding box center [437, 246] width 874 height 492
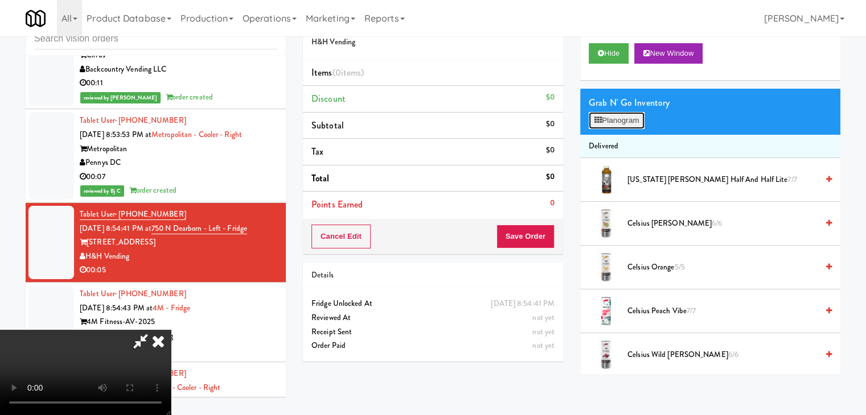
click at [629, 112] on button "Planogram" at bounding box center [616, 120] width 56 height 17
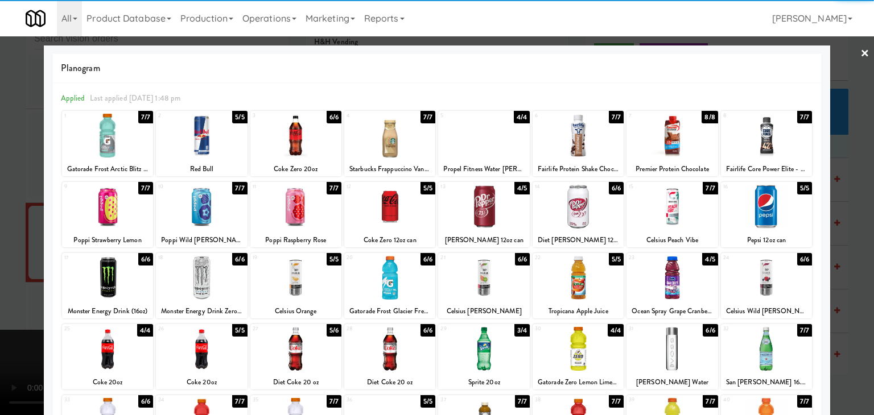
click at [766, 212] on div at bounding box center [766, 207] width 91 height 44
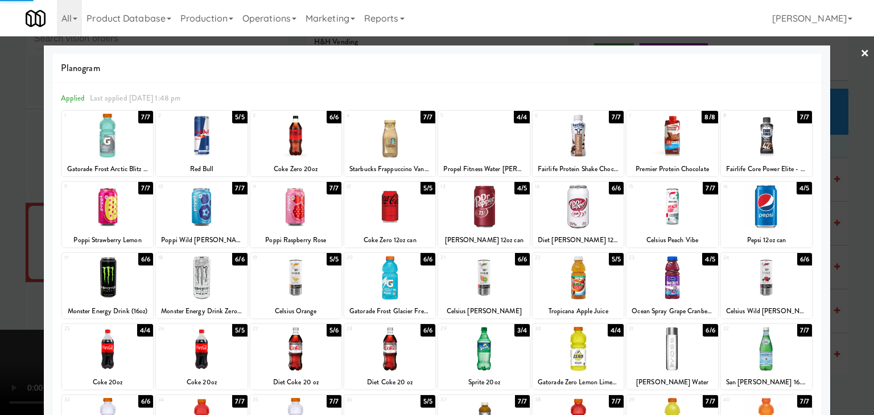
click at [846, 215] on div at bounding box center [437, 207] width 874 height 415
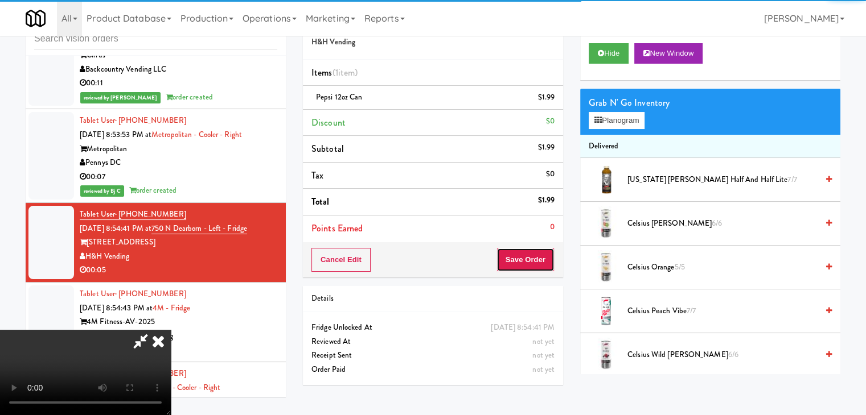
click at [541, 256] on button "Save Order" at bounding box center [525, 260] width 58 height 24
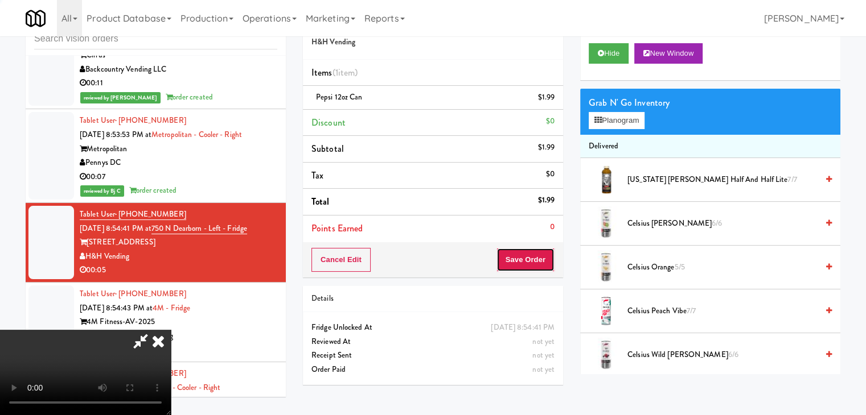
click at [540, 256] on button "Save Order" at bounding box center [525, 260] width 58 height 24
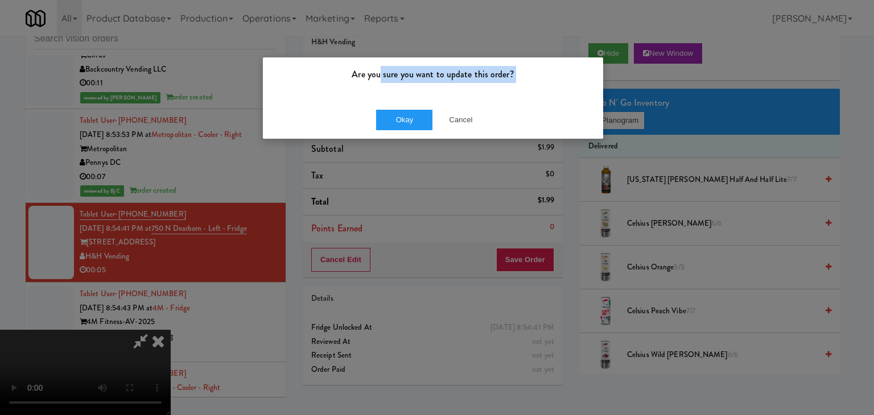
drag, startPoint x: 380, startPoint y: 101, endPoint x: 381, endPoint y: 108, distance: 7.0
click at [379, 104] on div "Okay Cancel" at bounding box center [433, 120] width 340 height 38
click at [381, 114] on button "Okay" at bounding box center [404, 120] width 57 height 20
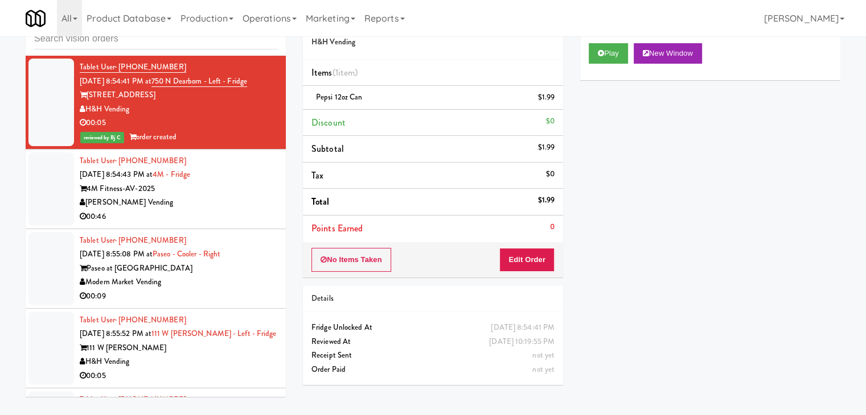
scroll to position [6468, 0]
click at [236, 209] on div "00:46" at bounding box center [178, 216] width 197 height 14
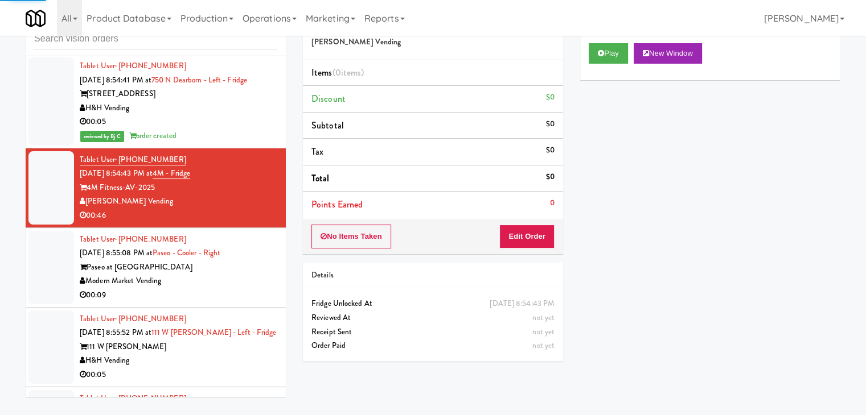
click at [219, 289] on div "00:09" at bounding box center [178, 296] width 197 height 14
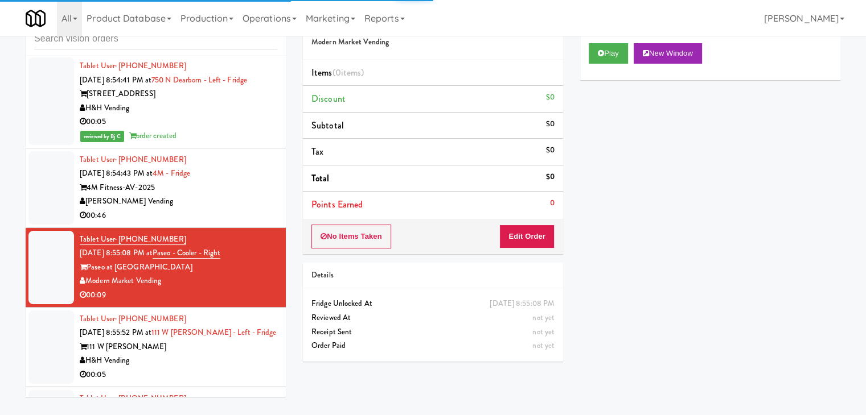
drag, startPoint x: 618, startPoint y: 39, endPoint x: 611, endPoint y: 51, distance: 13.3
click at [617, 40] on div "Play New Window" at bounding box center [710, 58] width 260 height 46
click at [611, 51] on button "Play" at bounding box center [607, 53] width 39 height 20
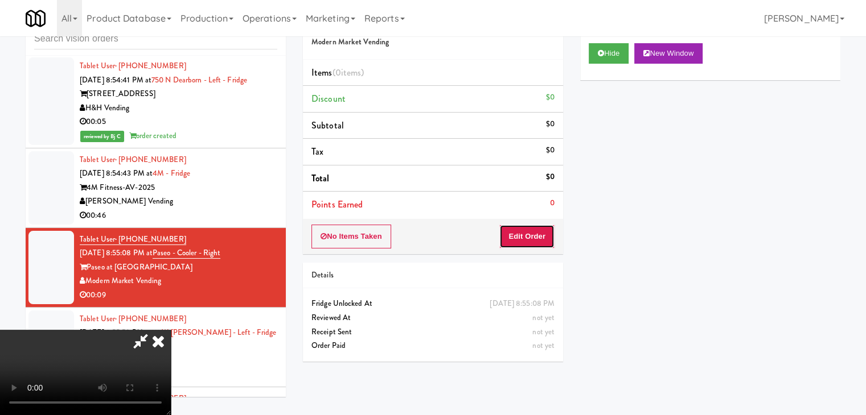
click at [528, 233] on button "Edit Order" at bounding box center [526, 237] width 55 height 24
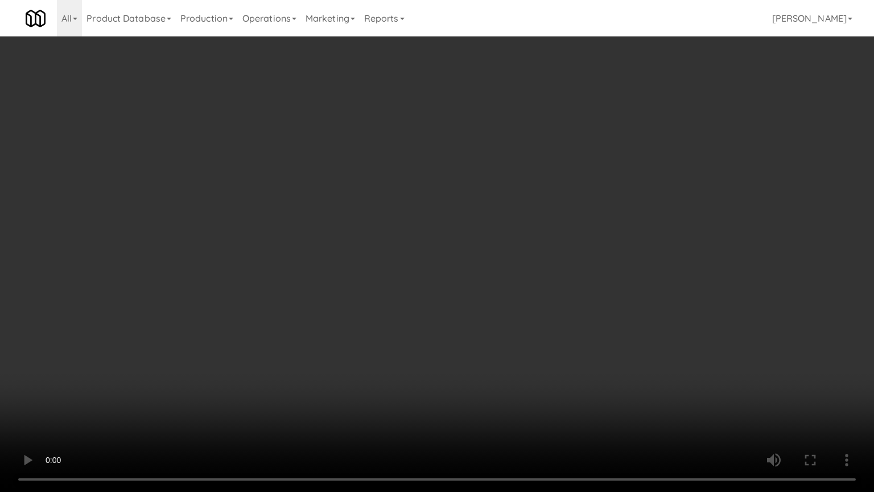
click at [512, 266] on video at bounding box center [437, 246] width 874 height 492
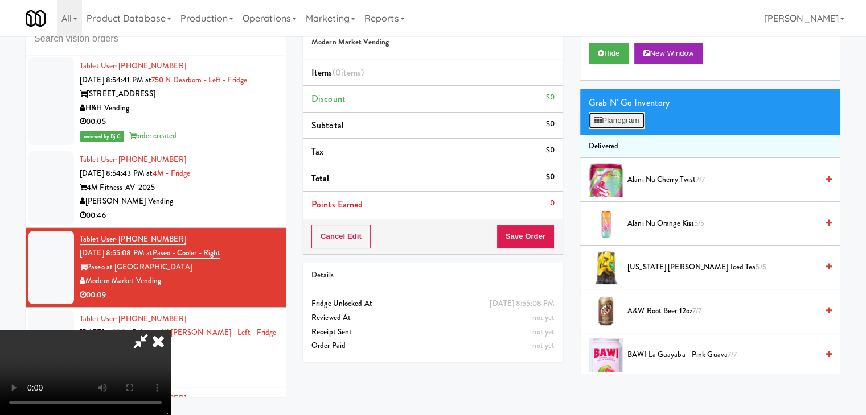
click at [627, 114] on button "Planogram" at bounding box center [616, 120] width 56 height 17
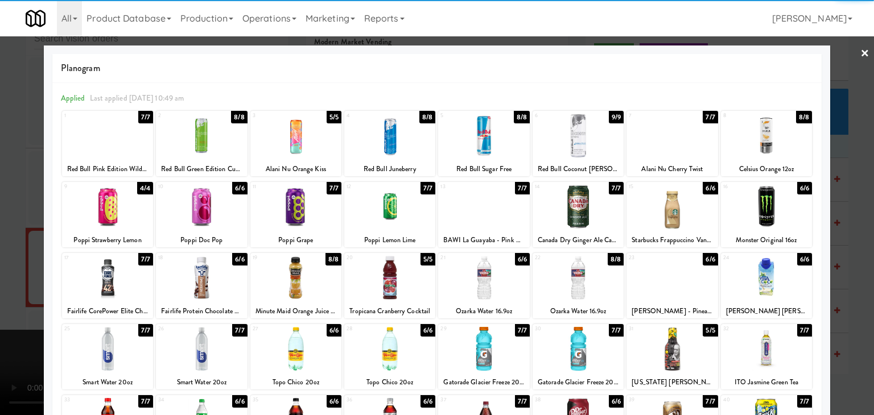
click at [593, 141] on div at bounding box center [578, 136] width 91 height 44
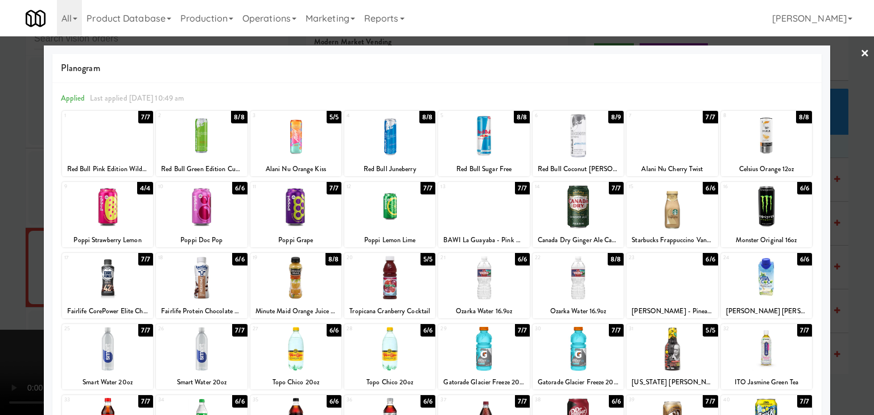
click at [212, 138] on div at bounding box center [201, 136] width 91 height 44
click at [9, 177] on div at bounding box center [437, 207] width 874 height 415
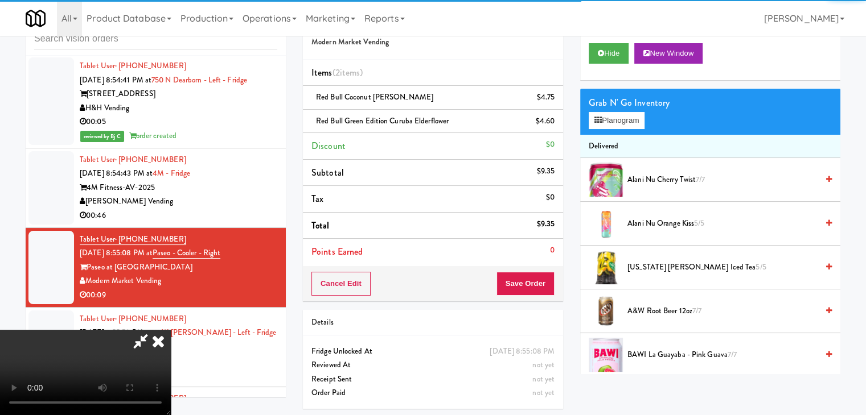
drag, startPoint x: 293, startPoint y: 234, endPoint x: 353, endPoint y: 240, distance: 60.0
click at [171, 330] on video at bounding box center [85, 372] width 171 height 85
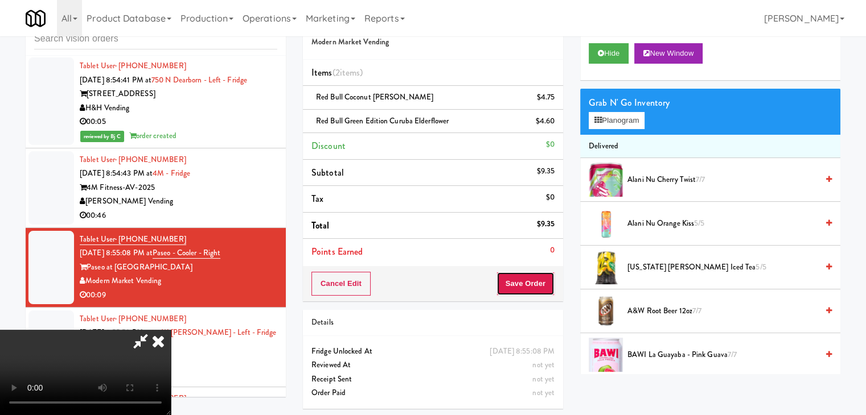
click at [529, 288] on button "Save Order" at bounding box center [525, 284] width 58 height 24
click at [529, 289] on button "Save Order" at bounding box center [525, 284] width 58 height 24
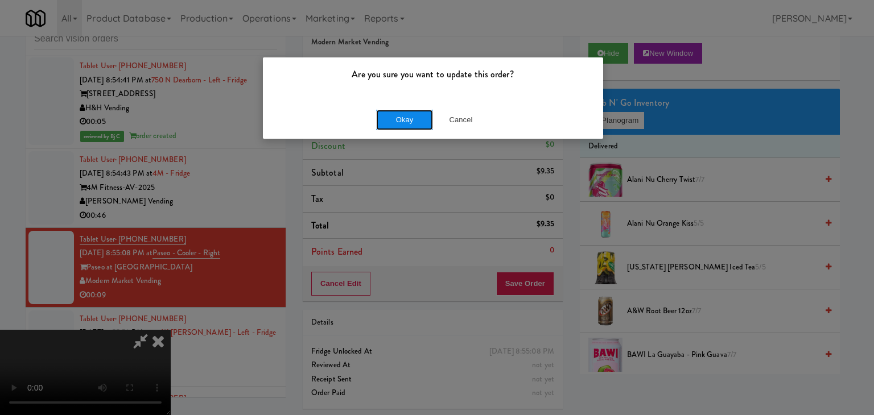
click at [413, 117] on button "Okay" at bounding box center [404, 120] width 57 height 20
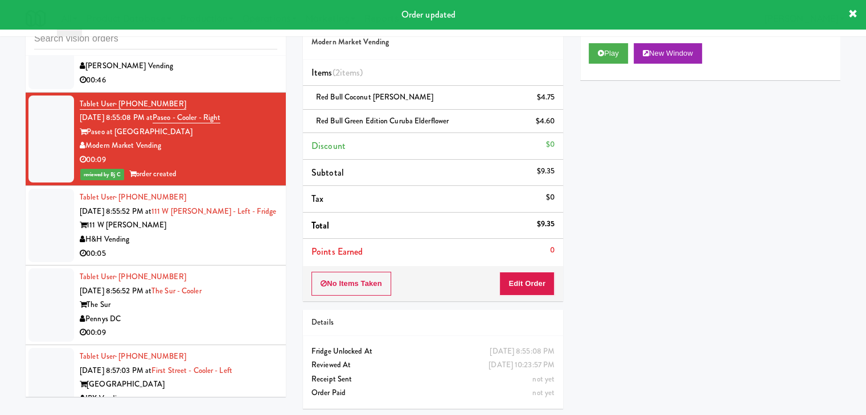
scroll to position [6639, 0]
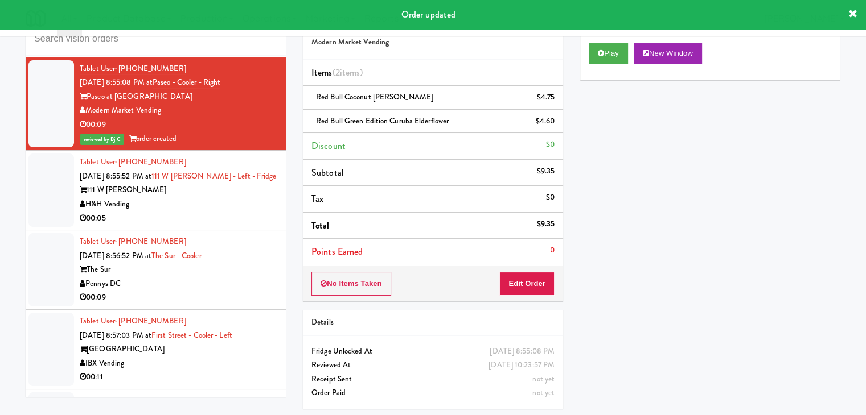
click at [248, 197] on div "H&H Vending" at bounding box center [178, 204] width 197 height 14
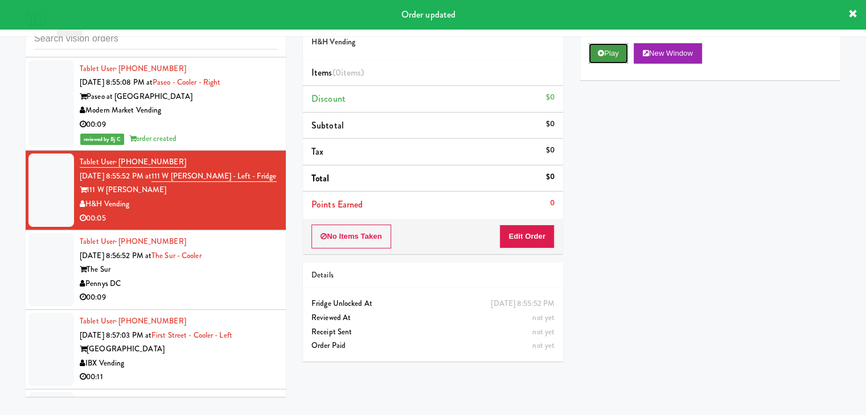
click at [614, 53] on button "Play" at bounding box center [607, 53] width 39 height 20
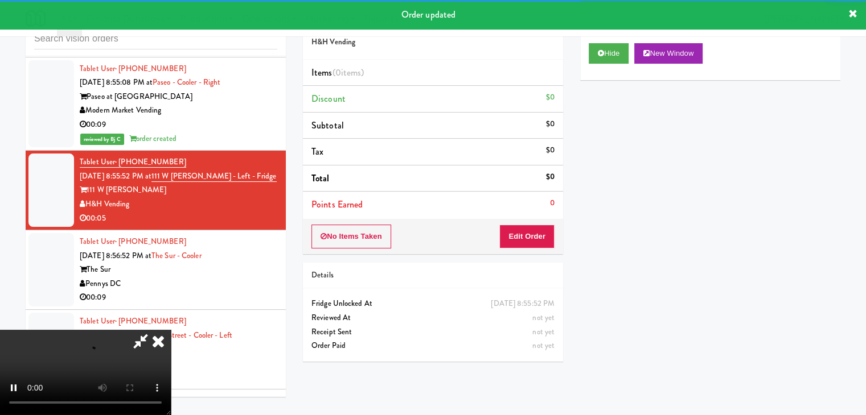
drag, startPoint x: 535, startPoint y: 217, endPoint x: 530, endPoint y: 228, distance: 11.7
click at [534, 219] on div "Order # 1040564 H&H Vending Items (0 items ) Discount $0 Subtotal $0 Tax $0 Tot…" at bounding box center [433, 130] width 260 height 250
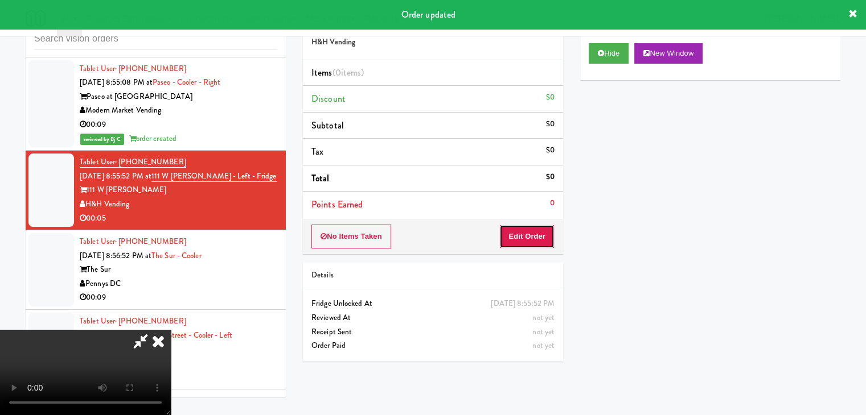
click at [528, 235] on button "Edit Order" at bounding box center [526, 237] width 55 height 24
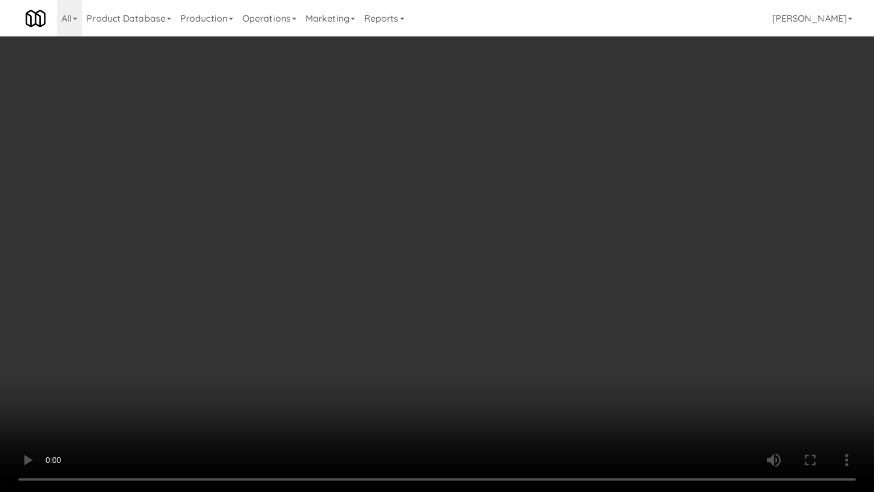
click at [515, 294] on video at bounding box center [437, 246] width 874 height 492
drag, startPoint x: 515, startPoint y: 294, endPoint x: 599, endPoint y: 150, distance: 167.1
click at [517, 287] on video at bounding box center [437, 246] width 874 height 492
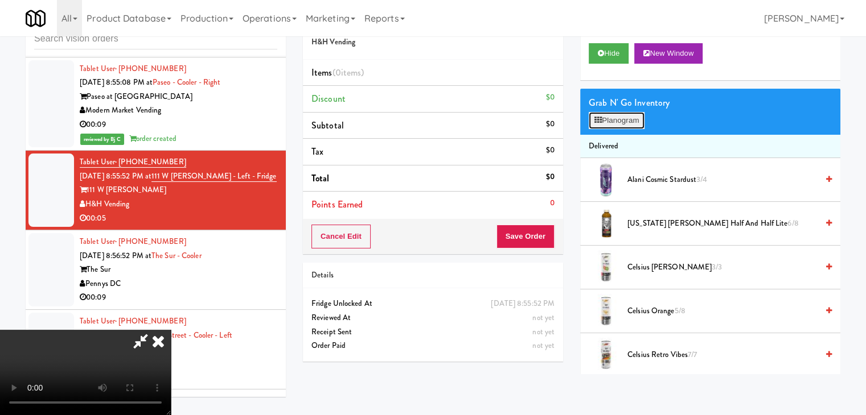
click at [635, 124] on button "Planogram" at bounding box center [616, 120] width 56 height 17
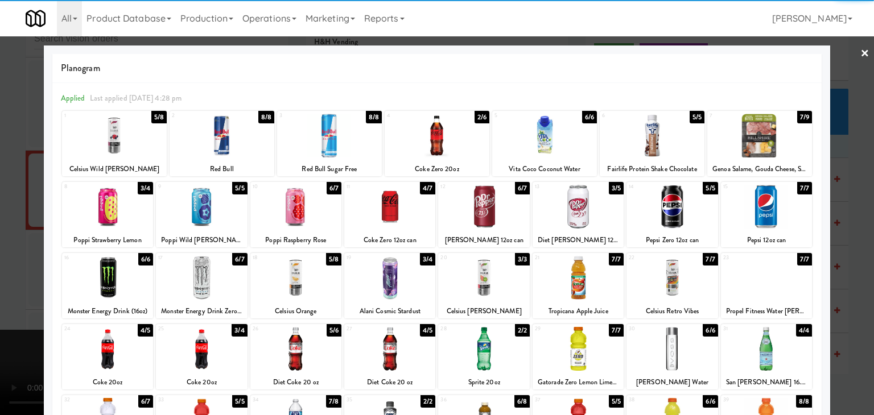
drag, startPoint x: 76, startPoint y: 208, endPoint x: 84, endPoint y: 211, distance: 8.3
click at [84, 211] on div at bounding box center [107, 207] width 91 height 44
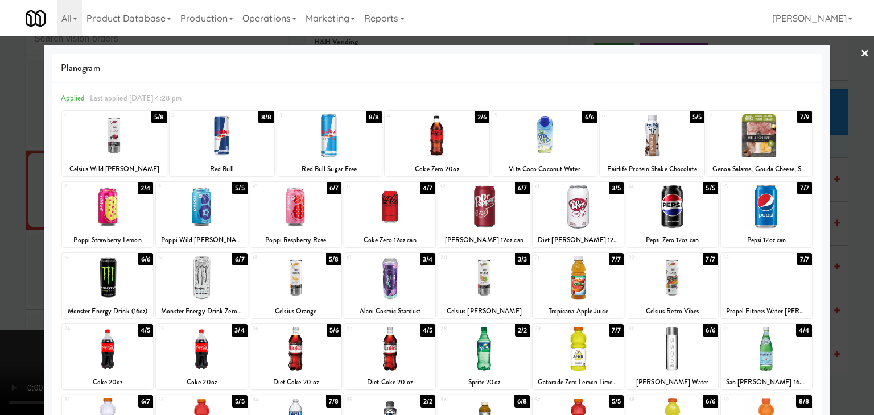
drag, startPoint x: 0, startPoint y: 210, endPoint x: 407, endPoint y: 234, distance: 407.7
click at [7, 210] on div at bounding box center [437, 207] width 874 height 415
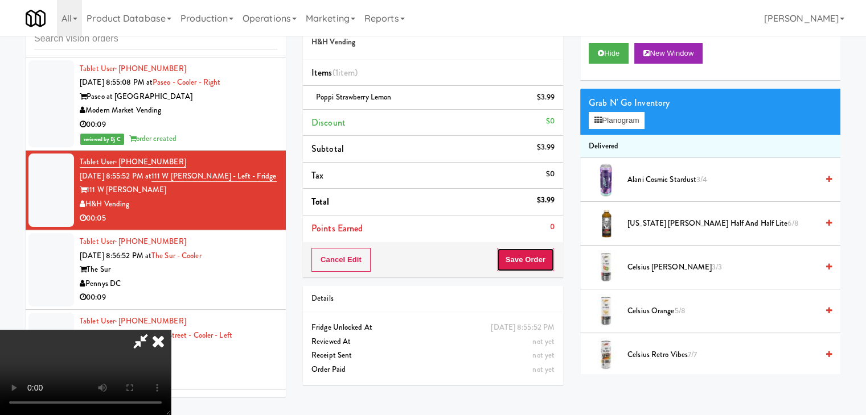
click at [533, 265] on button "Save Order" at bounding box center [525, 260] width 58 height 24
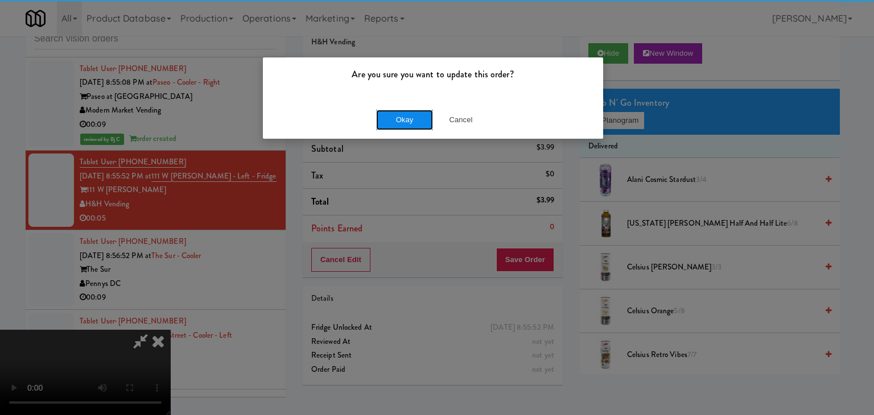
click at [412, 124] on button "Okay" at bounding box center [404, 120] width 57 height 20
click at [412, 124] on body "Are you sure you want to update this order? Okay Cancel Okay Are you sure you w…" at bounding box center [437, 207] width 874 height 415
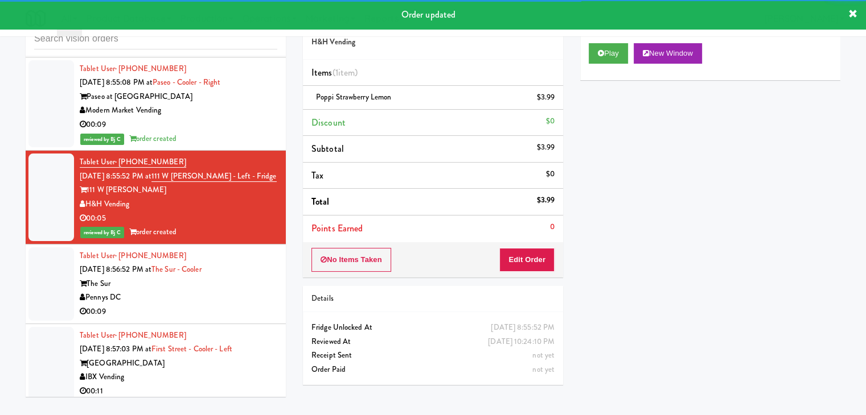
click at [221, 305] on div "00:09" at bounding box center [178, 312] width 197 height 14
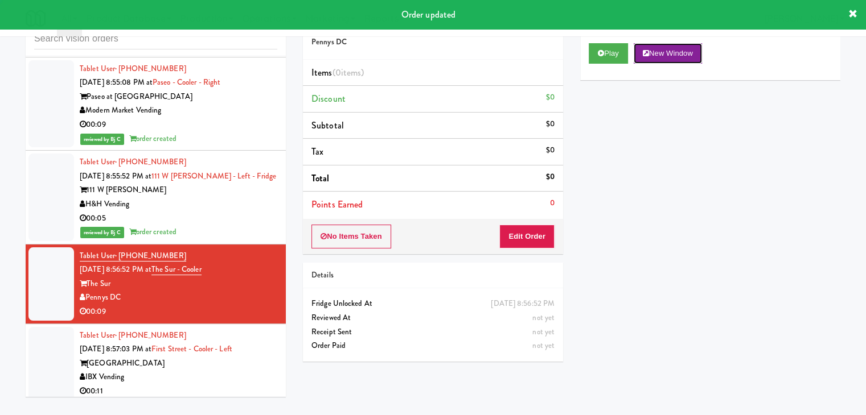
click at [636, 52] on button "New Window" at bounding box center [667, 53] width 68 height 20
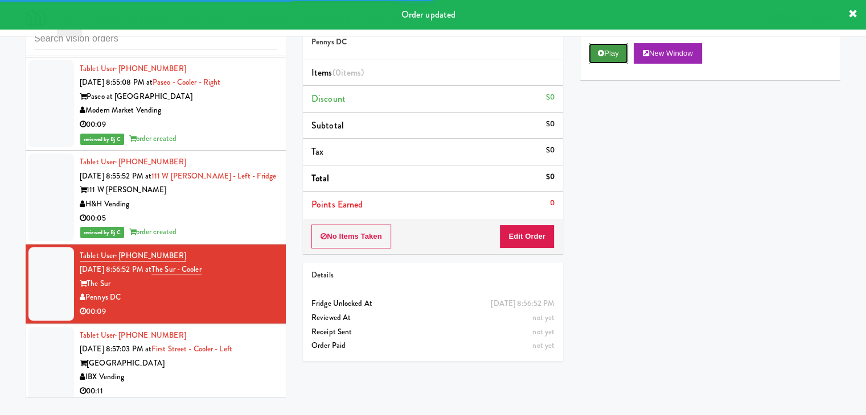
click at [618, 55] on button "Play" at bounding box center [607, 53] width 39 height 20
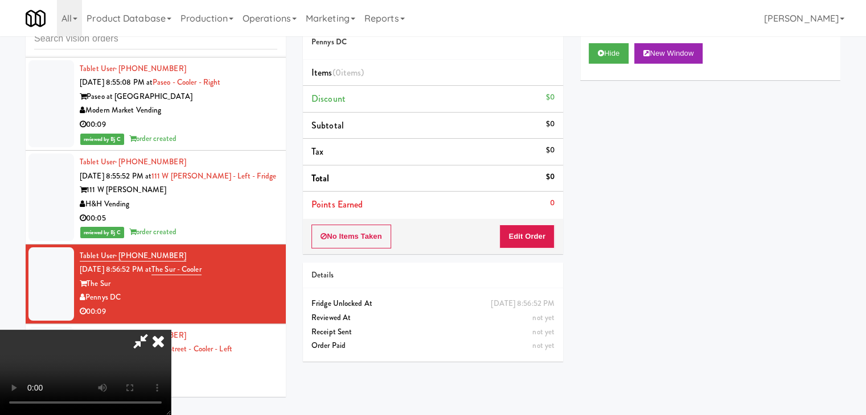
click at [171, 330] on video at bounding box center [85, 372] width 171 height 85
click at [171, 337] on video at bounding box center [85, 372] width 171 height 85
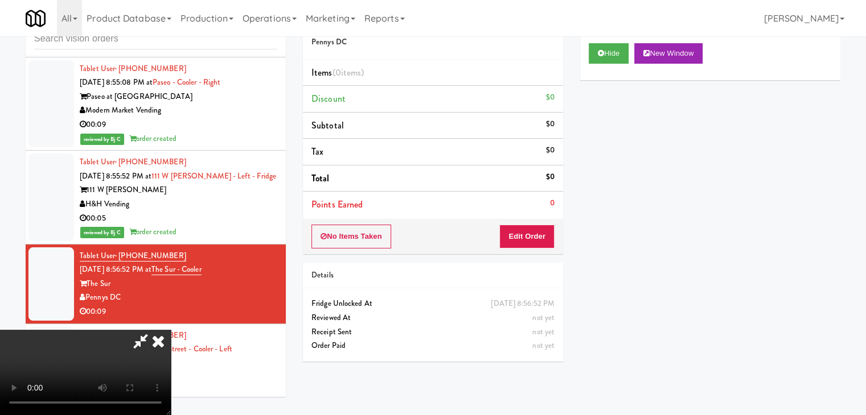
click at [171, 337] on video at bounding box center [85, 372] width 171 height 85
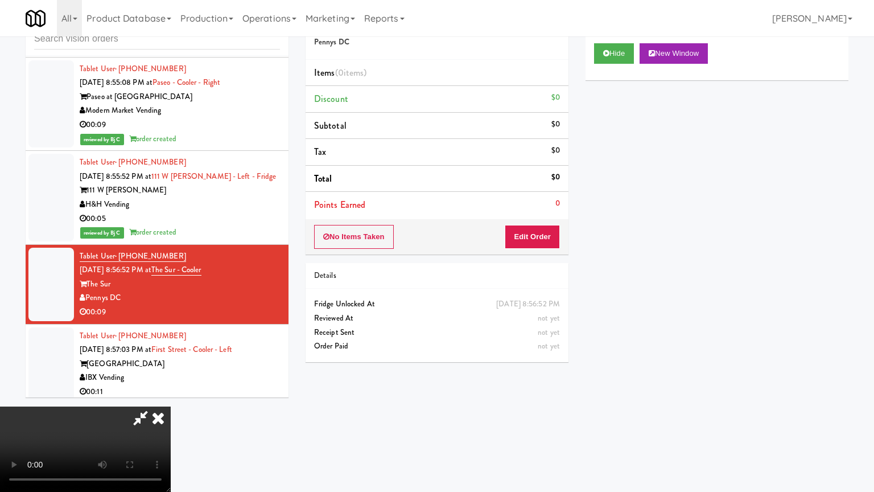
drag, startPoint x: 578, startPoint y: 389, endPoint x: 672, endPoint y: 401, distance: 94.0
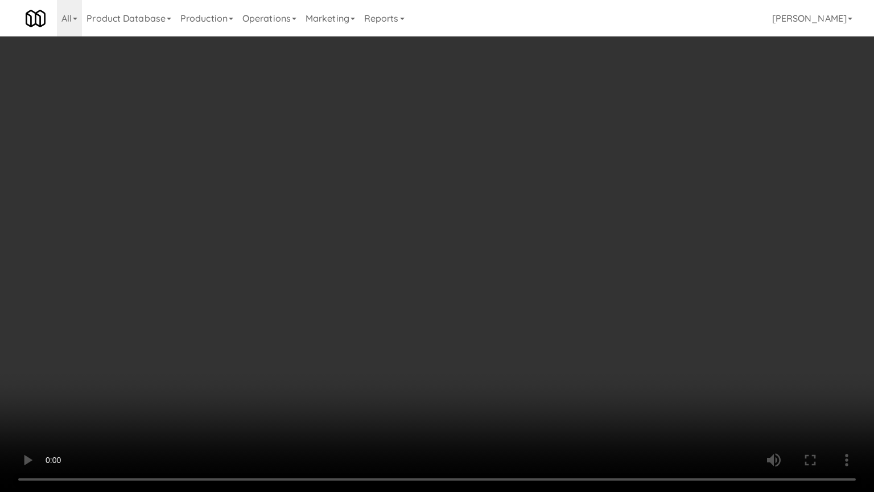
click at [578, 389] on video at bounding box center [437, 246] width 874 height 492
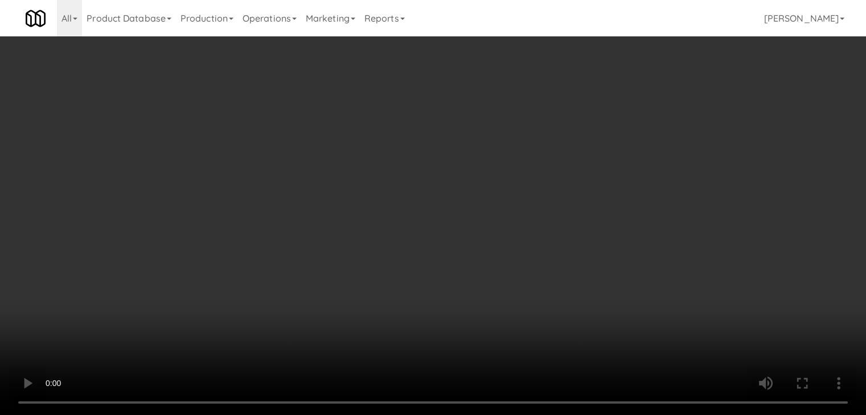
click at [364, 324] on video at bounding box center [433, 207] width 866 height 415
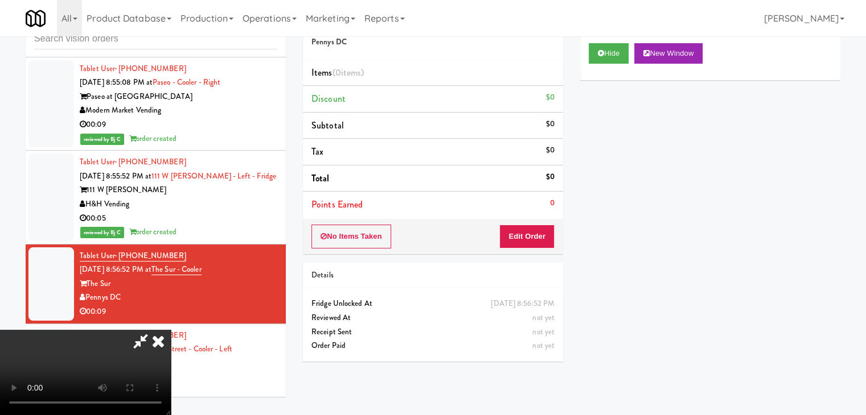
click at [171, 330] on video at bounding box center [85, 372] width 171 height 85
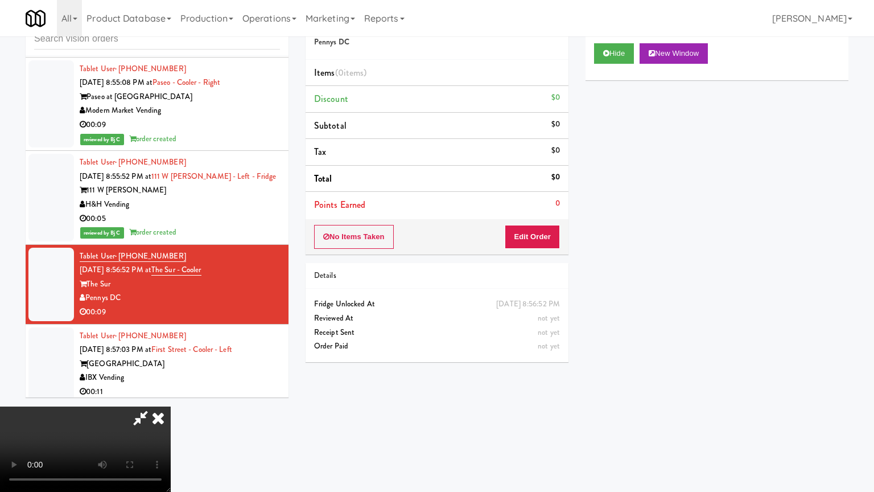
click at [171, 406] on video at bounding box center [85, 448] width 171 height 85
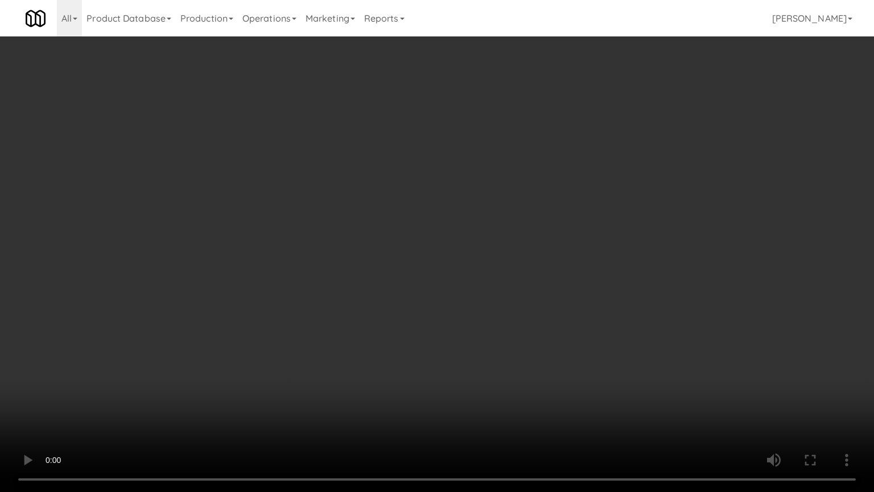
click at [421, 349] on video at bounding box center [437, 246] width 874 height 492
click at [462, 340] on video at bounding box center [437, 246] width 874 height 492
drag, startPoint x: 462, startPoint y: 340, endPoint x: 503, endPoint y: 262, distance: 88.1
click at [463, 338] on video at bounding box center [437, 246] width 874 height 492
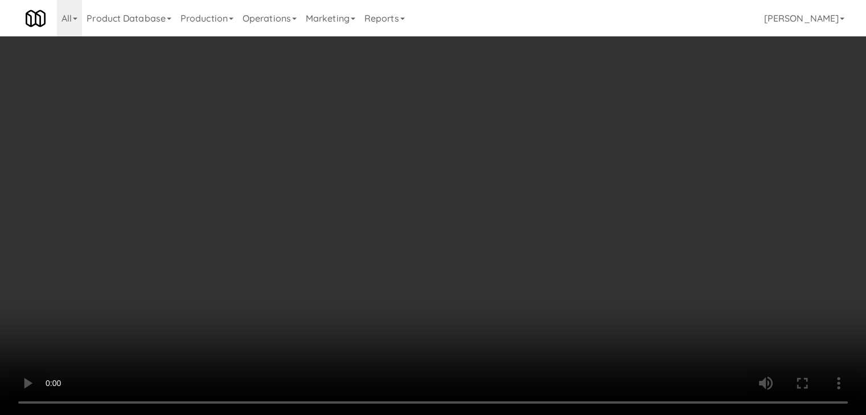
click at [542, 241] on button "Edit Order" at bounding box center [526, 237] width 55 height 24
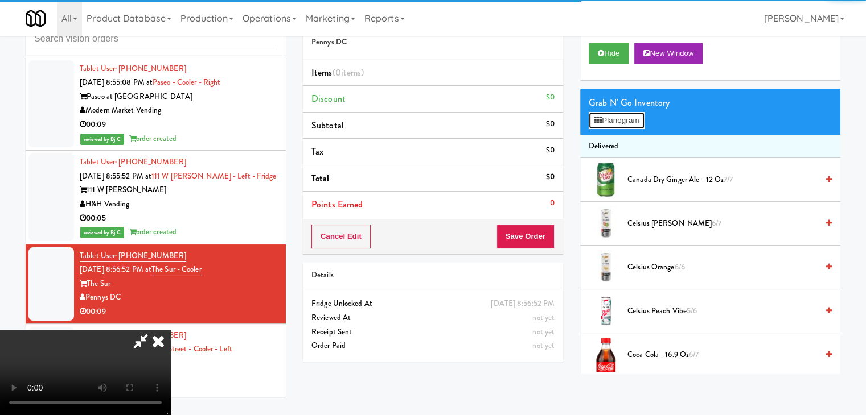
click at [618, 125] on button "Planogram" at bounding box center [616, 120] width 56 height 17
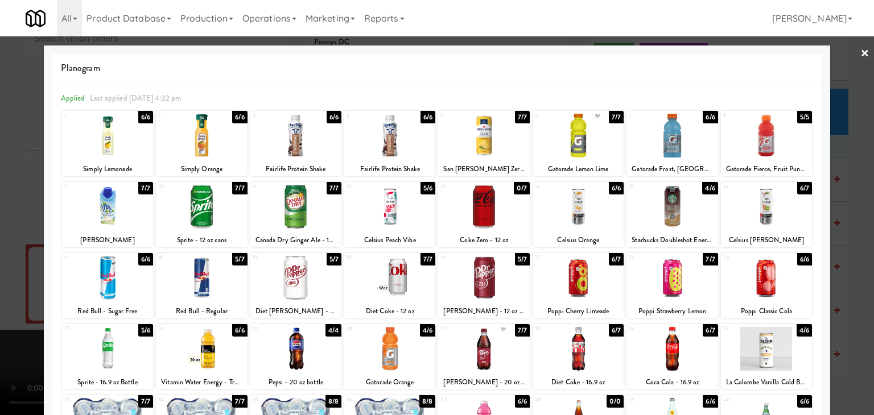
click at [401, 138] on div at bounding box center [389, 136] width 91 height 44
drag, startPoint x: 0, startPoint y: 222, endPoint x: 468, endPoint y: 236, distance: 468.1
click at [1, 222] on div at bounding box center [437, 207] width 874 height 415
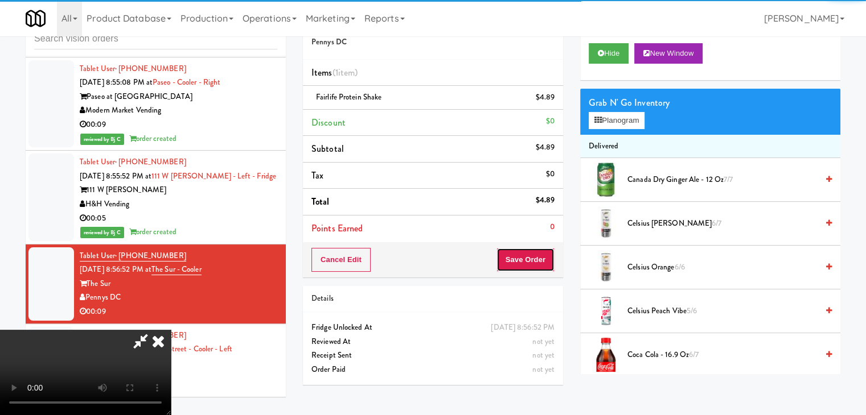
click at [544, 258] on button "Save Order" at bounding box center [525, 260] width 58 height 24
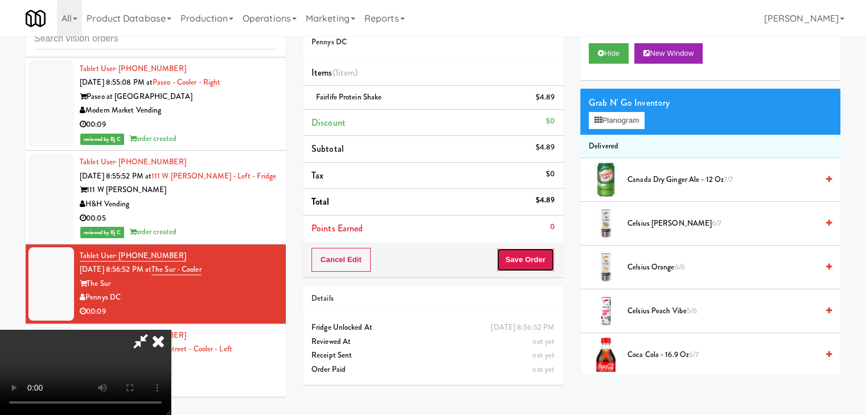
click at [544, 258] on button "Save Order" at bounding box center [525, 260] width 58 height 24
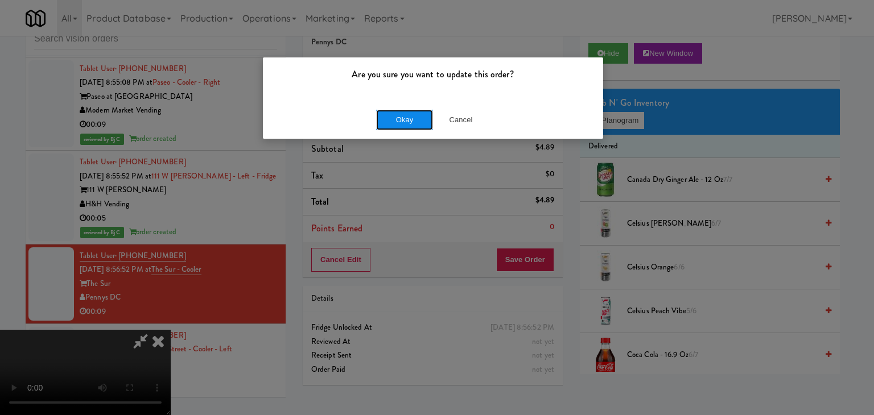
click at [392, 121] on button "Okay" at bounding box center [404, 120] width 57 height 20
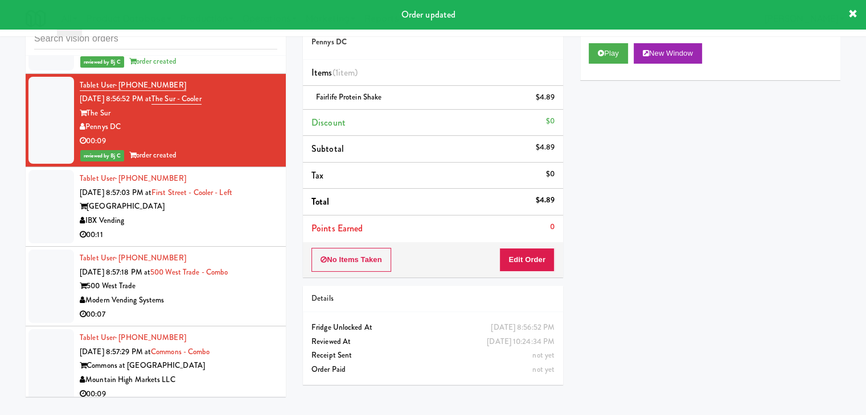
scroll to position [6809, 0]
click at [216, 228] on div "00:11" at bounding box center [178, 235] width 197 height 14
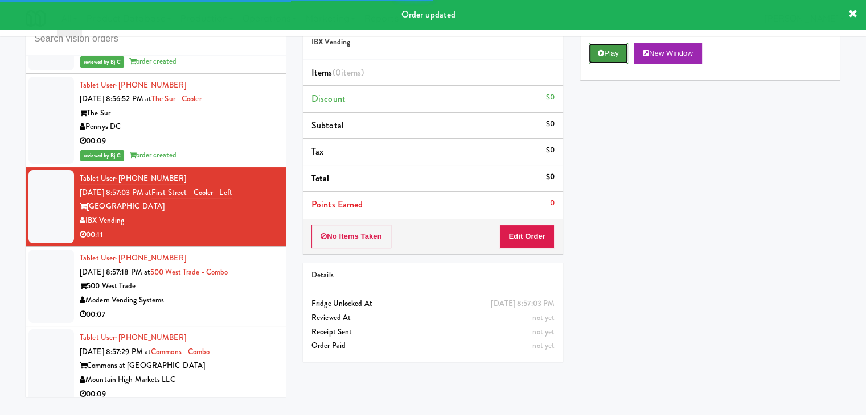
click at [596, 54] on button "Play" at bounding box center [607, 53] width 39 height 20
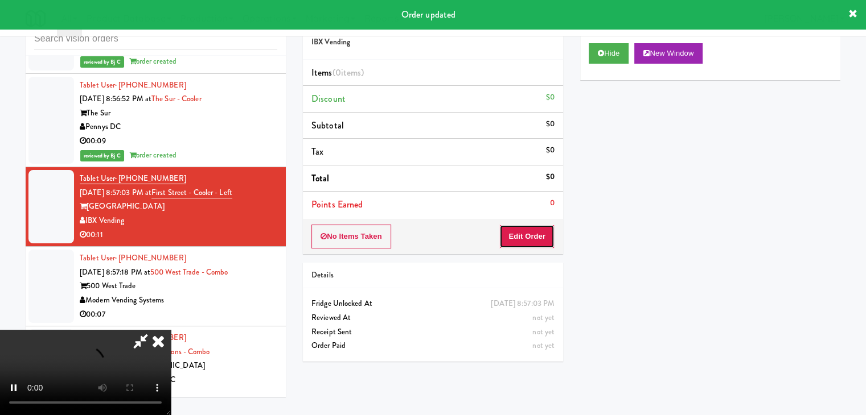
click at [533, 233] on button "Edit Order" at bounding box center [526, 237] width 55 height 24
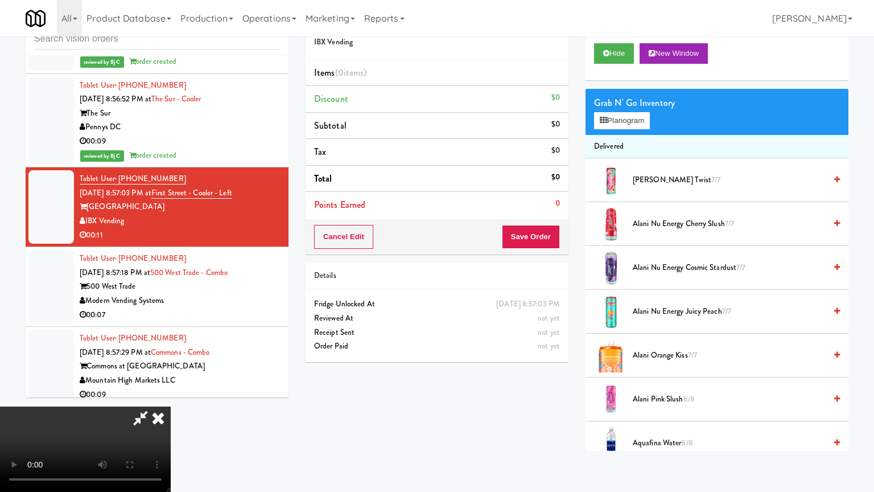
click at [171, 406] on video at bounding box center [85, 448] width 171 height 85
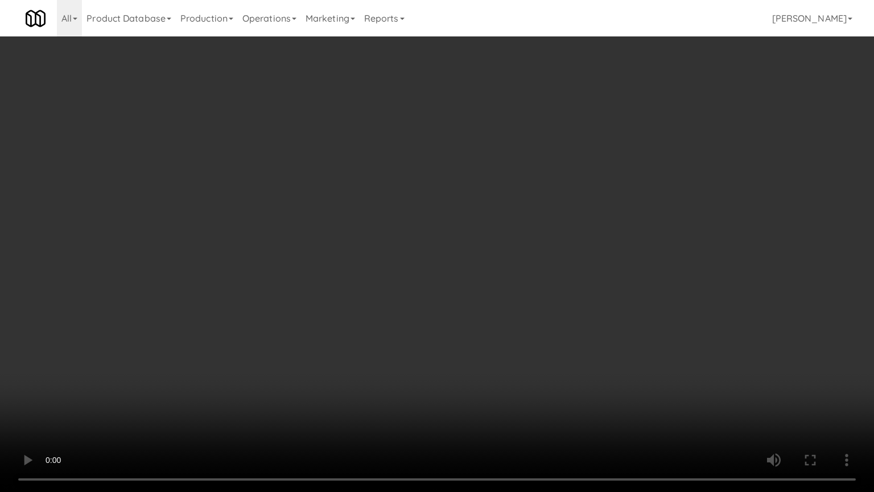
click at [485, 339] on video at bounding box center [437, 246] width 874 height 492
click at [499, 334] on video at bounding box center [437, 246] width 874 height 492
click at [496, 334] on video at bounding box center [437, 246] width 874 height 492
click at [503, 320] on video at bounding box center [437, 246] width 874 height 492
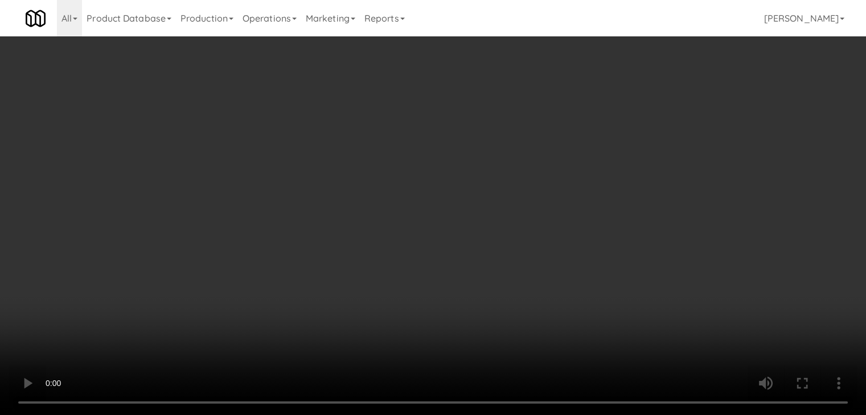
click at [614, 122] on button "Planogram" at bounding box center [616, 120] width 56 height 17
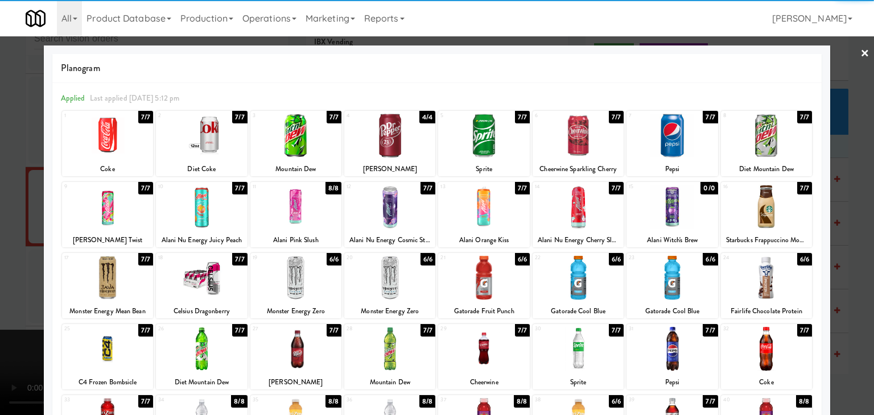
click at [669, 200] on div at bounding box center [672, 207] width 91 height 44
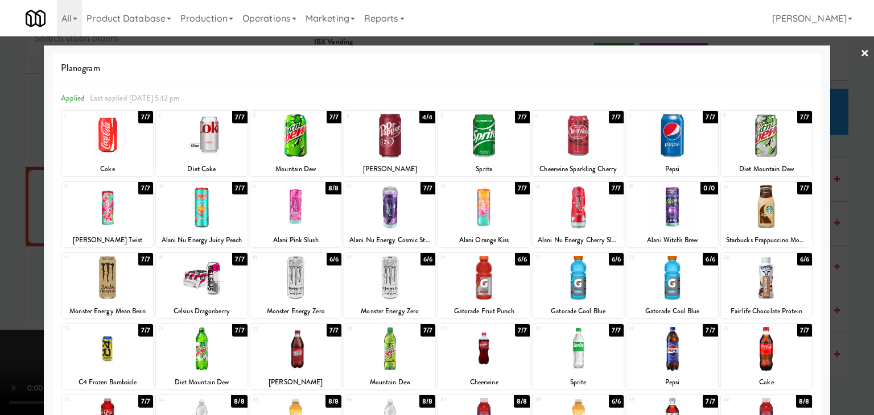
drag, startPoint x: 0, startPoint y: 265, endPoint x: 566, endPoint y: 271, distance: 565.8
click at [11, 258] on div at bounding box center [437, 207] width 874 height 415
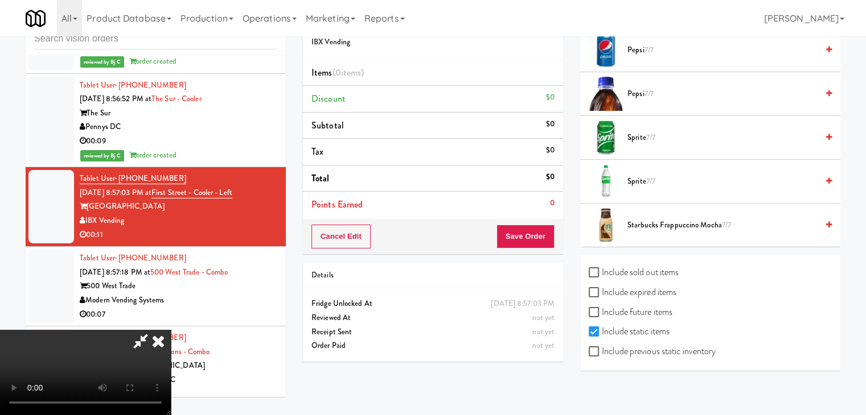
click at [666, 347] on label "Include previous static inventory" at bounding box center [651, 351] width 127 height 17
click at [602, 348] on input "Include previous static inventory" at bounding box center [594, 352] width 13 height 9
checkbox input "true"
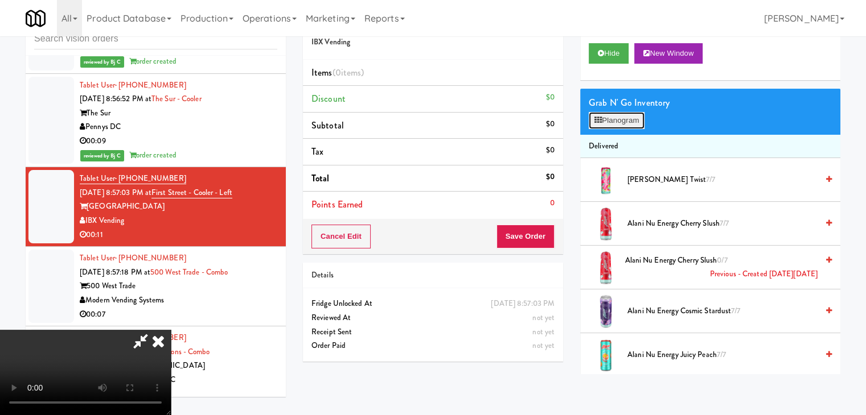
click at [632, 122] on button "Planogram" at bounding box center [616, 120] width 56 height 17
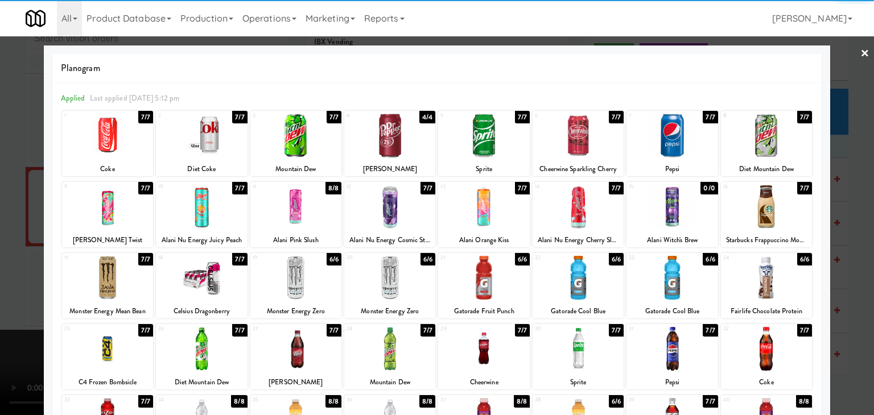
click at [672, 210] on div at bounding box center [672, 207] width 91 height 44
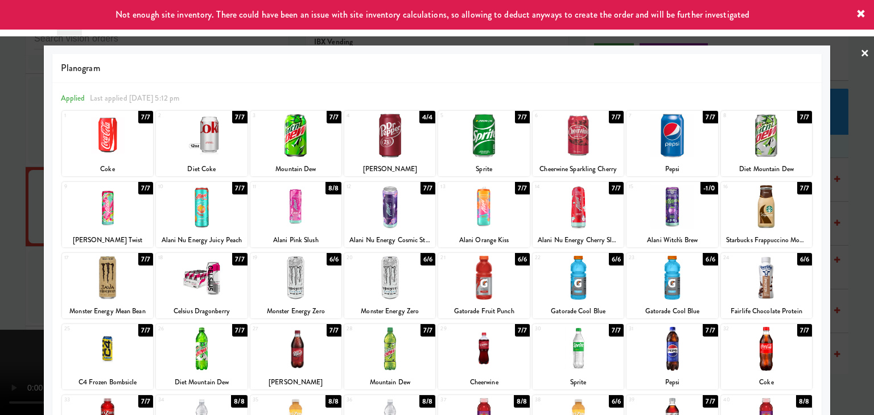
drag, startPoint x: 301, startPoint y: 351, endPoint x: 160, endPoint y: 345, distance: 140.1
click at [301, 351] on div at bounding box center [295, 349] width 91 height 44
click at [11, 293] on div at bounding box center [437, 207] width 874 height 415
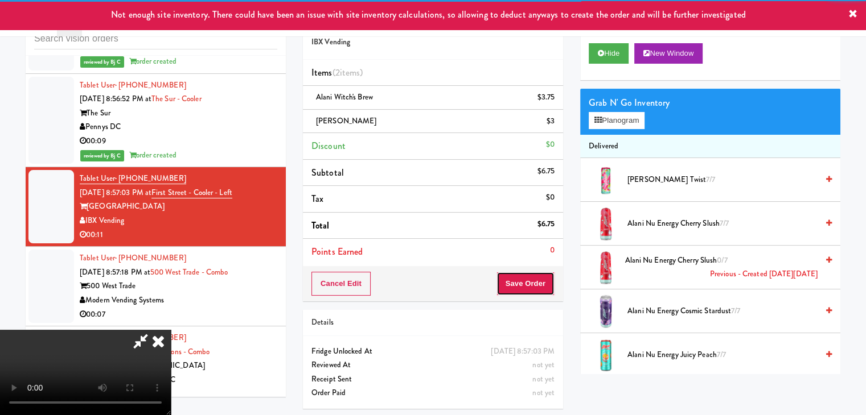
click at [546, 282] on button "Save Order" at bounding box center [525, 284] width 58 height 24
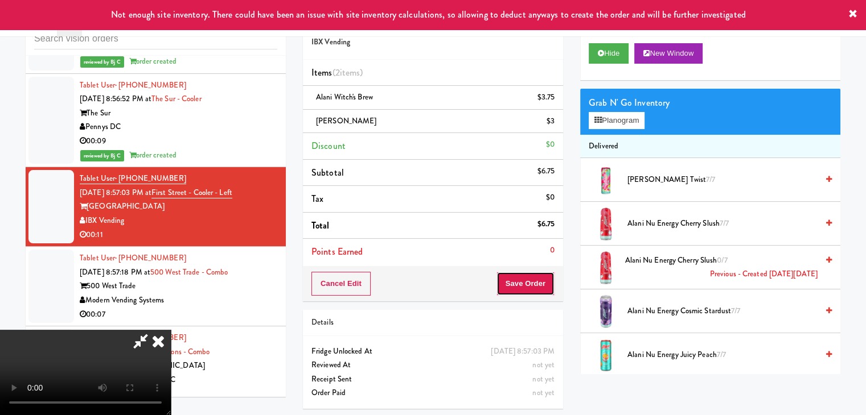
click at [546, 282] on button "Save Order" at bounding box center [525, 284] width 58 height 24
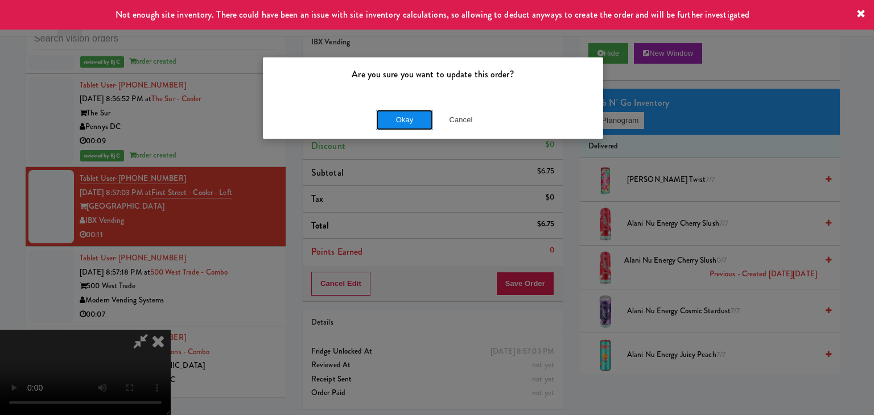
click at [387, 118] on button "Okay" at bounding box center [404, 120] width 57 height 20
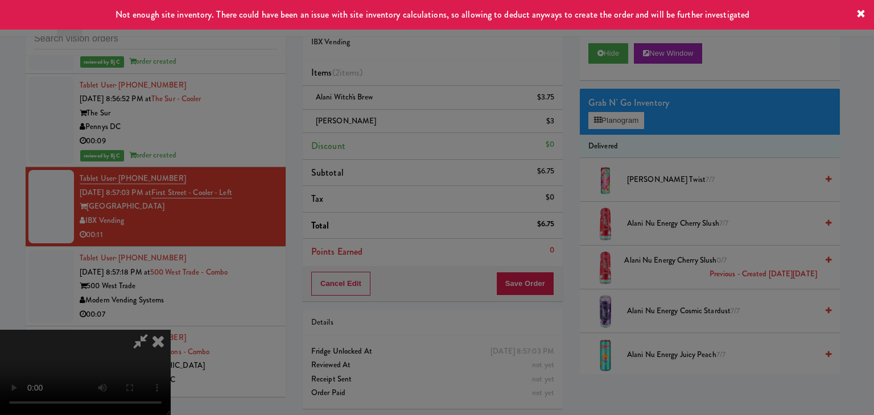
click at [387, 109] on button "Okay" at bounding box center [404, 99] width 57 height 20
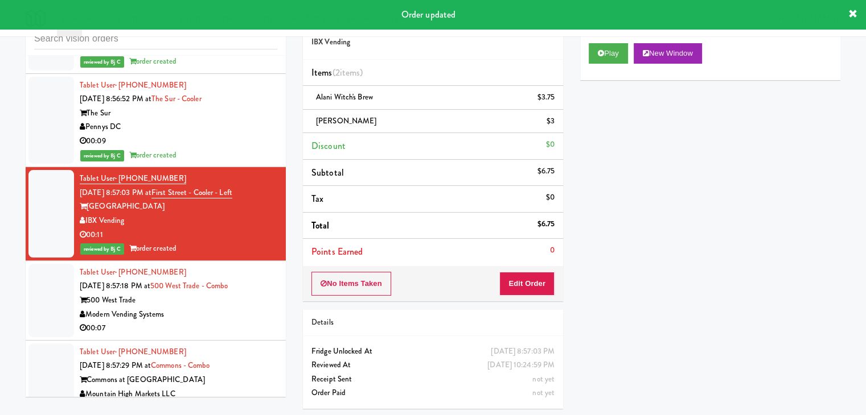
click at [0, 271] on div "inbox reviewed all all unclear take inventory issue suspicious failed recent Ta…" at bounding box center [433, 211] width 866 height 413
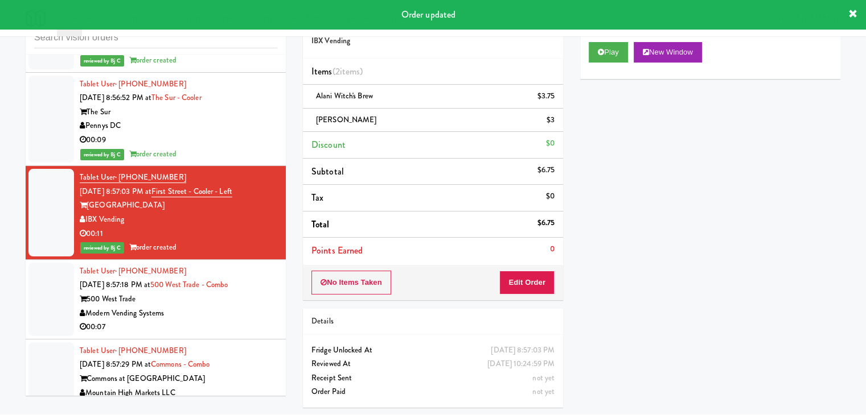
click at [212, 320] on div "00:07" at bounding box center [178, 327] width 197 height 14
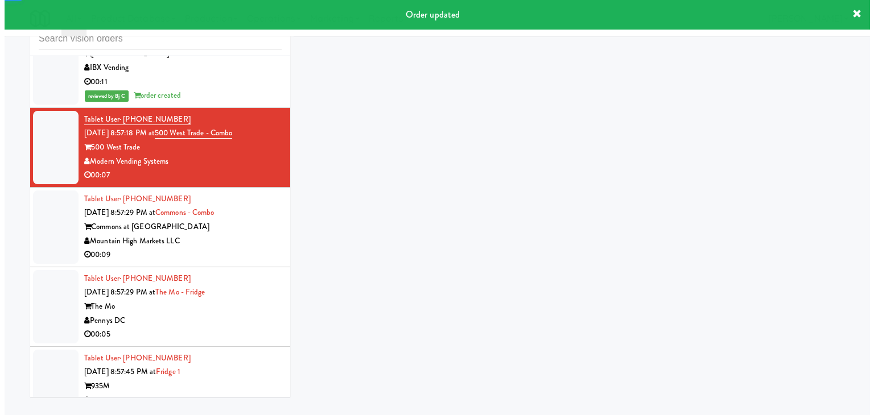
scroll to position [6980, 0]
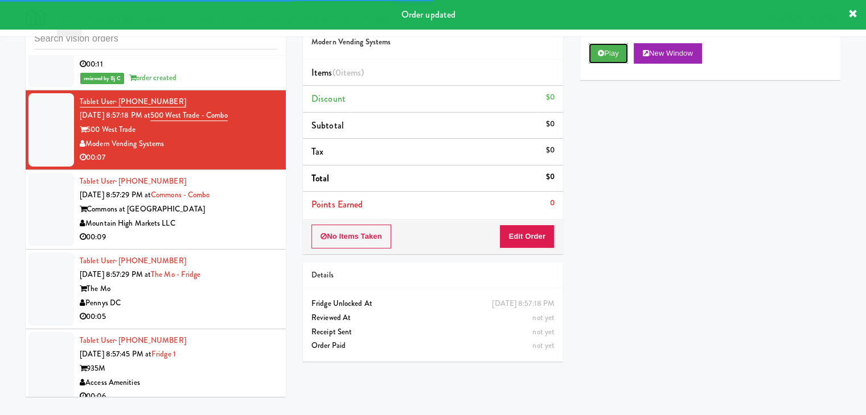
drag, startPoint x: 615, startPoint y: 62, endPoint x: 588, endPoint y: 128, distance: 71.5
click at [615, 62] on button "Play" at bounding box center [607, 53] width 39 height 20
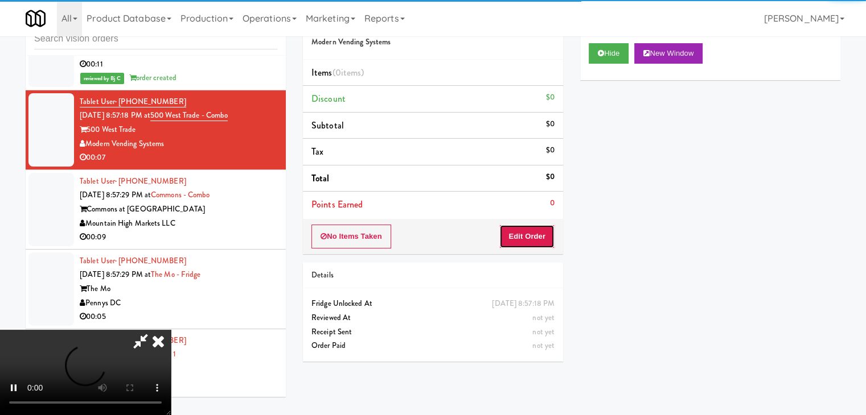
click at [530, 246] on button "Edit Order" at bounding box center [526, 237] width 55 height 24
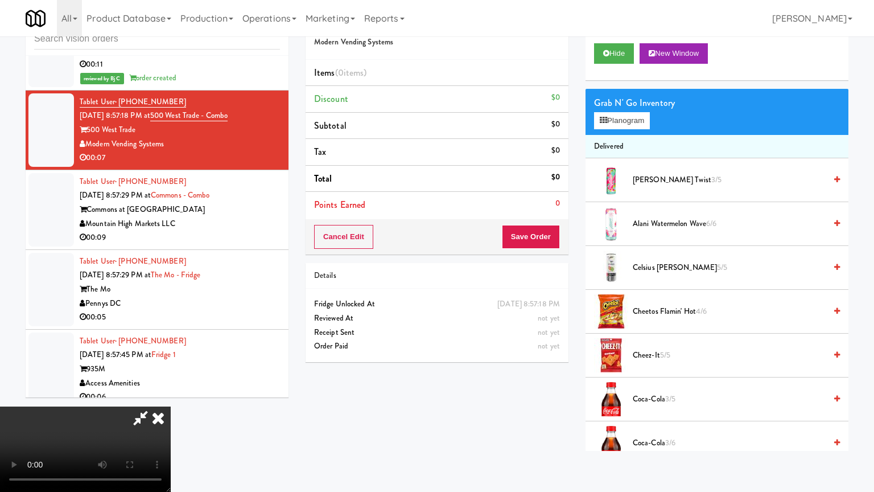
click at [171, 406] on video at bounding box center [85, 448] width 171 height 85
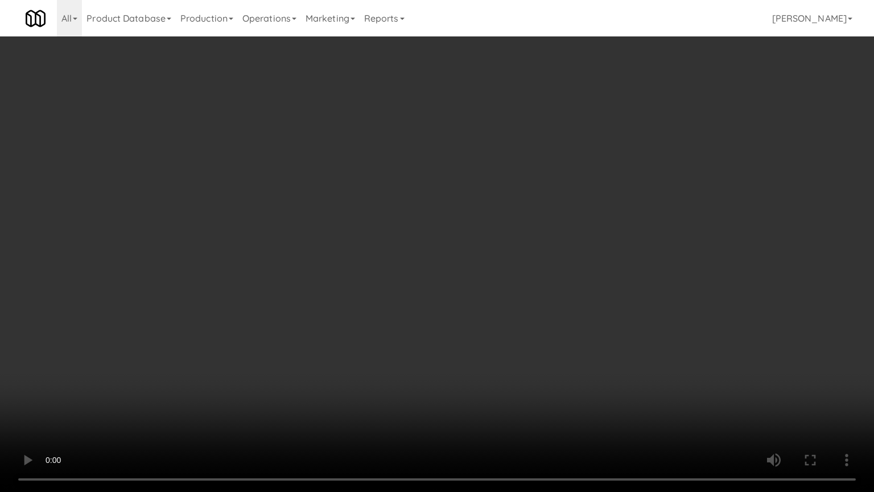
click at [512, 298] on video at bounding box center [437, 246] width 874 height 492
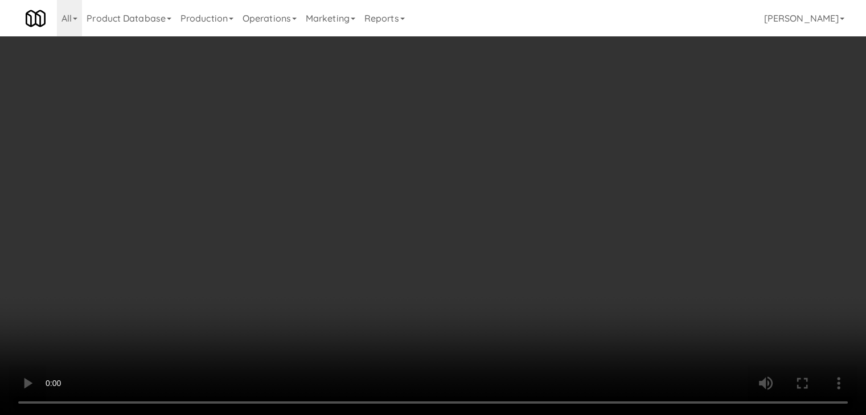
click at [625, 119] on button "Planogram" at bounding box center [616, 120] width 56 height 17
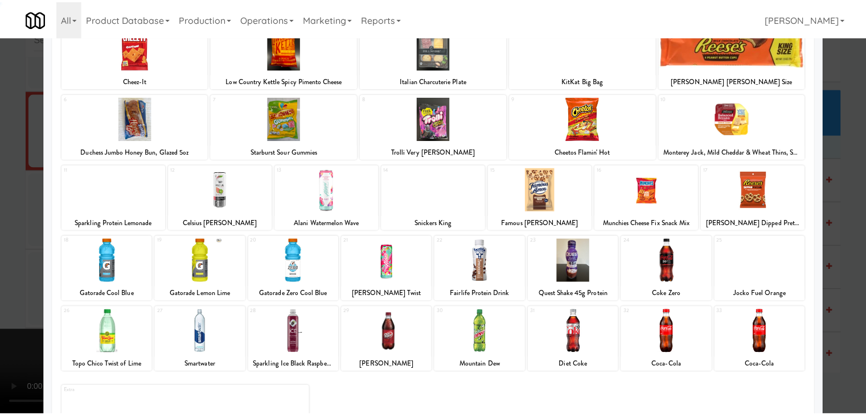
scroll to position [143, 0]
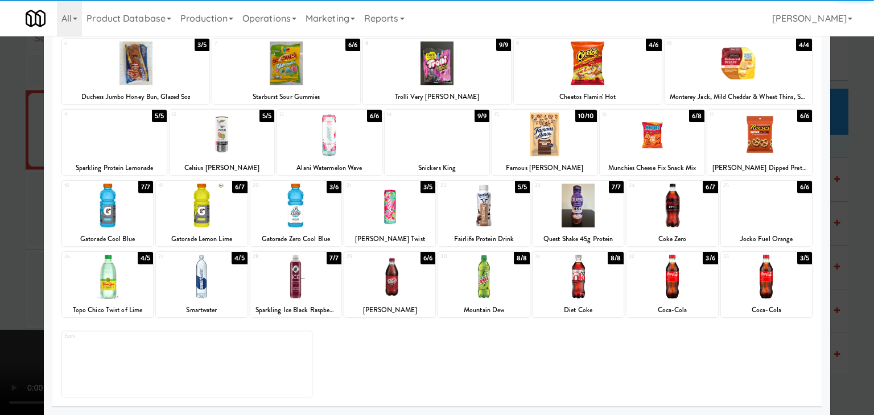
drag, startPoint x: 594, startPoint y: 289, endPoint x: 682, endPoint y: 290, distance: 88.8
click at [595, 289] on div at bounding box center [578, 277] width 91 height 44
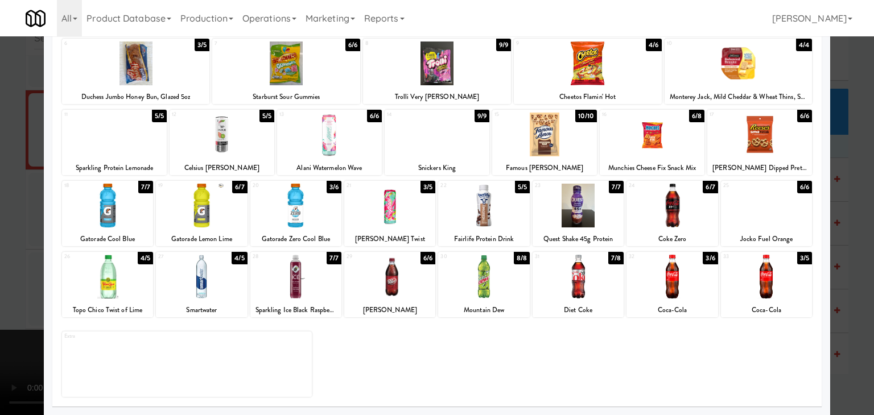
click at [849, 290] on div at bounding box center [437, 207] width 874 height 415
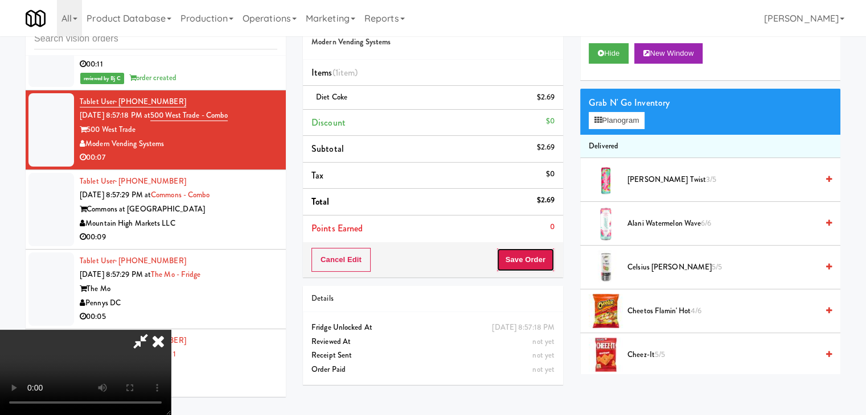
click at [524, 257] on button "Save Order" at bounding box center [525, 260] width 58 height 24
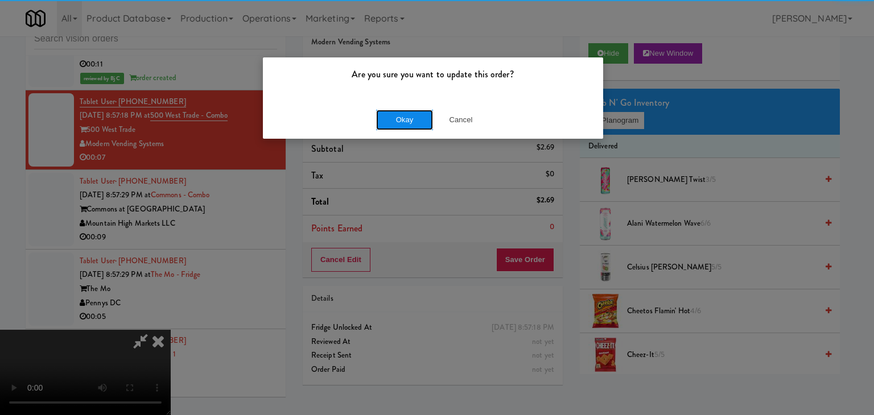
click at [408, 121] on button "Okay" at bounding box center [404, 120] width 57 height 20
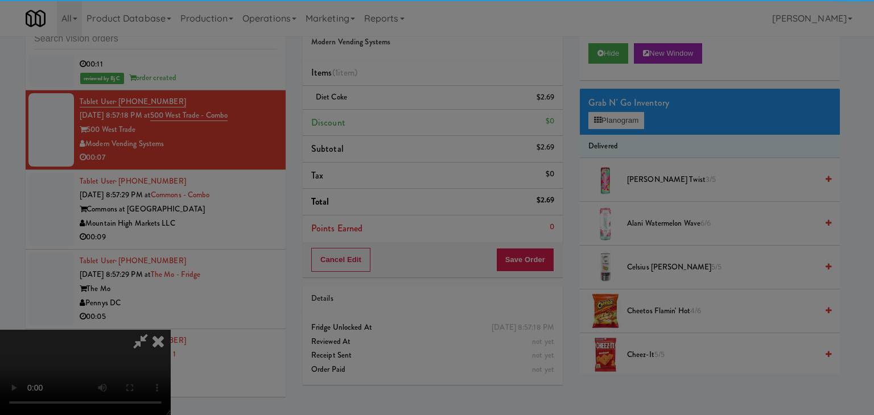
click at [408, 118] on div "Okay Cancel" at bounding box center [433, 99] width 340 height 38
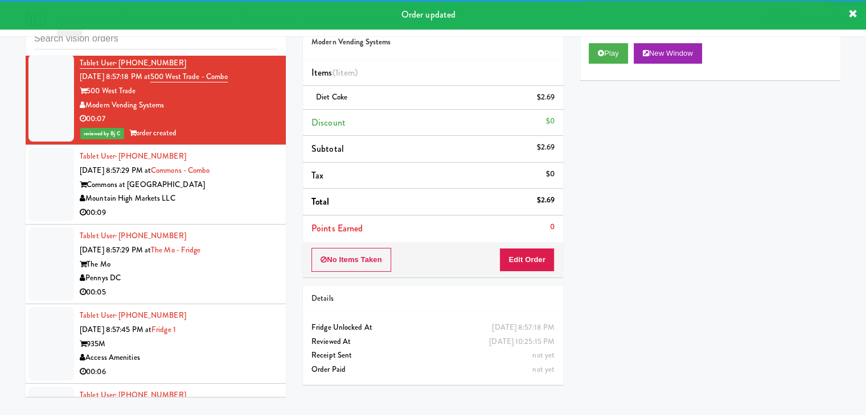
scroll to position [6994, 0]
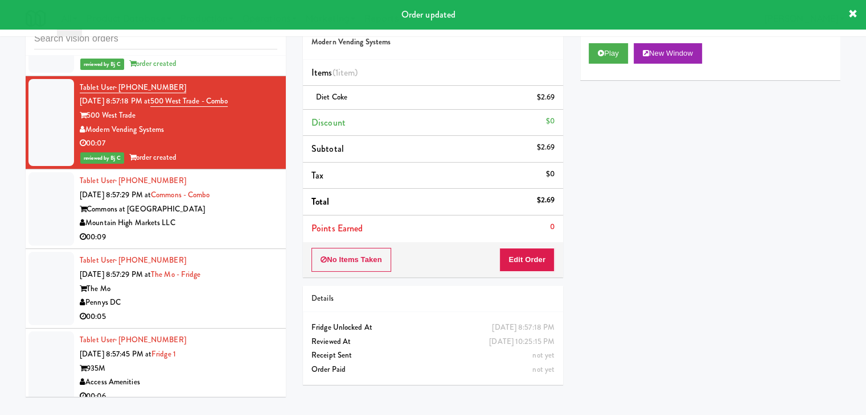
drag, startPoint x: 249, startPoint y: 185, endPoint x: 255, endPoint y: 190, distance: 7.7
click at [253, 231] on div "00:09" at bounding box center [178, 238] width 197 height 14
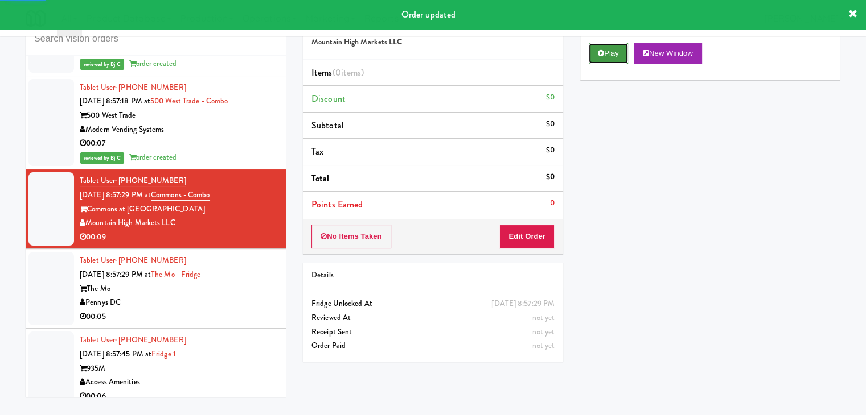
click at [612, 57] on button "Play" at bounding box center [607, 53] width 39 height 20
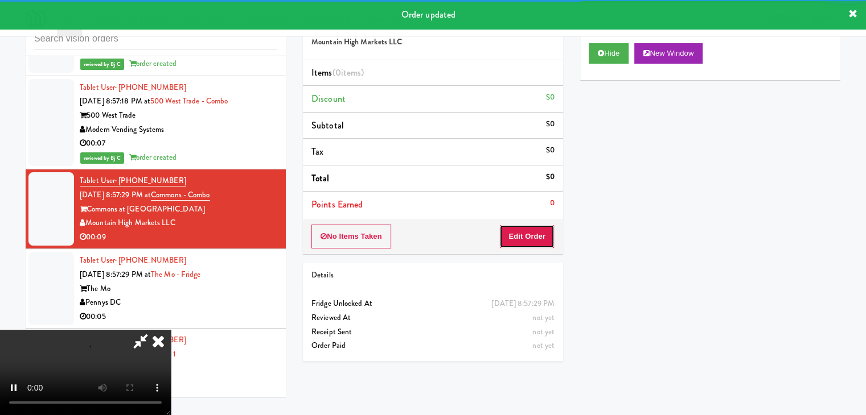
click at [541, 243] on button "Edit Order" at bounding box center [526, 237] width 55 height 24
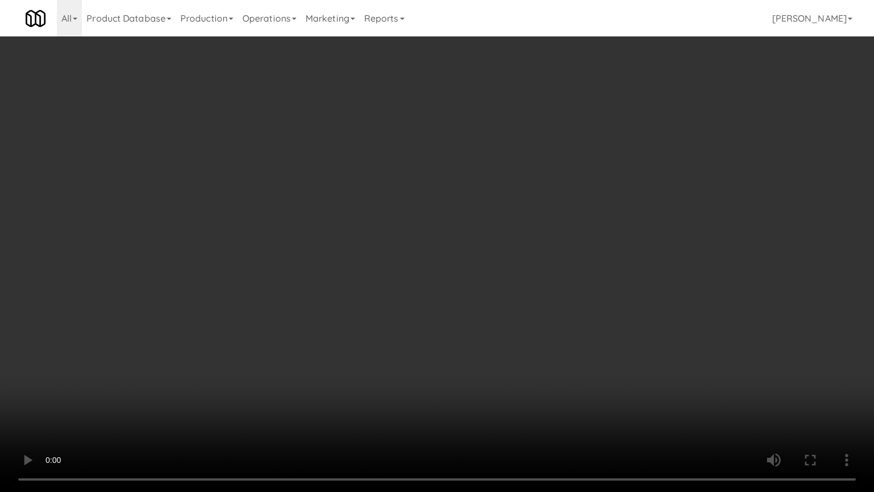
click at [547, 331] on video at bounding box center [437, 246] width 874 height 492
click at [552, 331] on video at bounding box center [437, 246] width 874 height 492
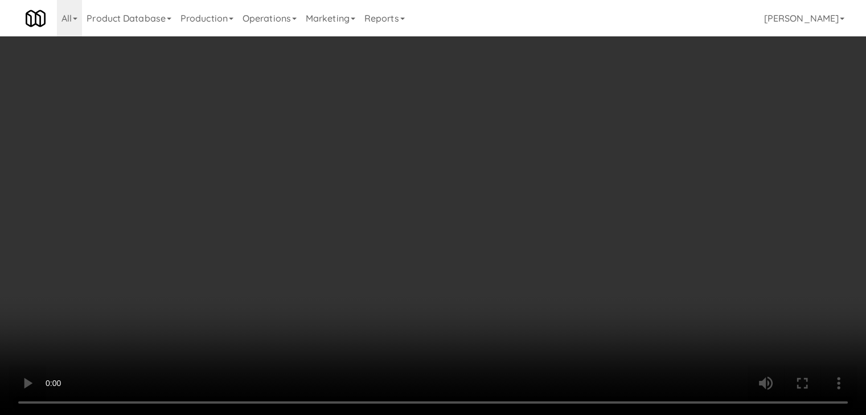
click at [626, 121] on button "Planogram" at bounding box center [616, 120] width 56 height 17
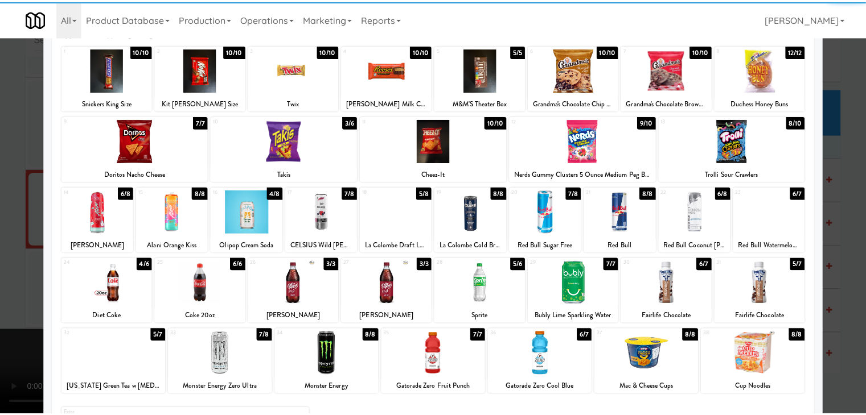
scroll to position [114, 0]
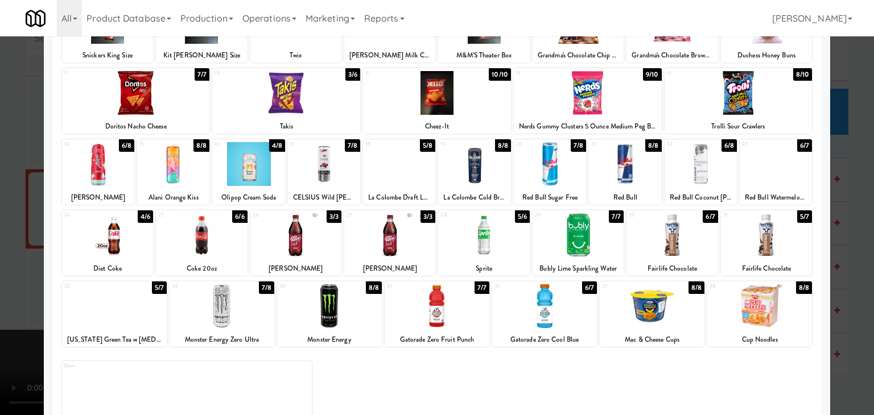
click at [134, 253] on div at bounding box center [107, 235] width 91 height 44
drag, startPoint x: 2, startPoint y: 256, endPoint x: 478, endPoint y: 256, distance: 475.2
click at [5, 256] on div at bounding box center [437, 207] width 874 height 415
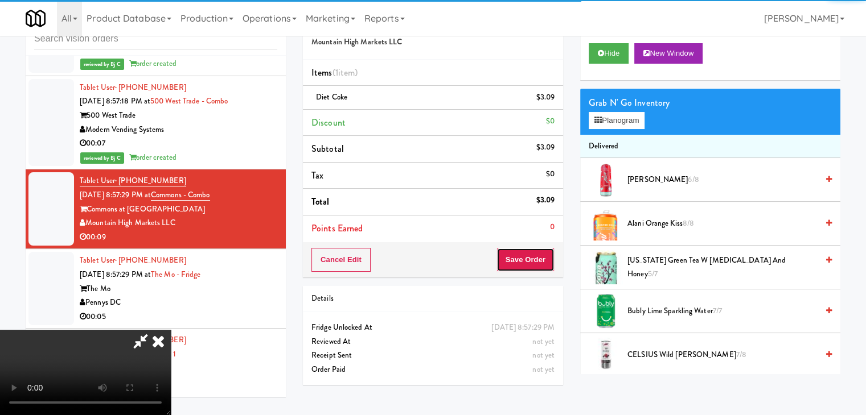
click at [538, 256] on button "Save Order" at bounding box center [525, 260] width 58 height 24
drag, startPoint x: 538, startPoint y: 256, endPoint x: 532, endPoint y: 258, distance: 6.4
click at [538, 256] on button "Save Order" at bounding box center [525, 260] width 58 height 24
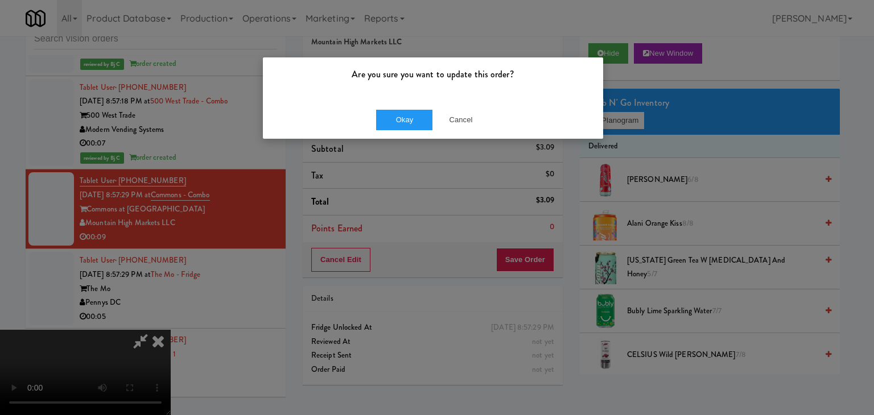
click at [413, 101] on div "Okay Cancel" at bounding box center [433, 120] width 340 height 38
click at [403, 114] on button "Okay" at bounding box center [404, 120] width 57 height 20
click at [402, 116] on button "Okay" at bounding box center [404, 120] width 57 height 20
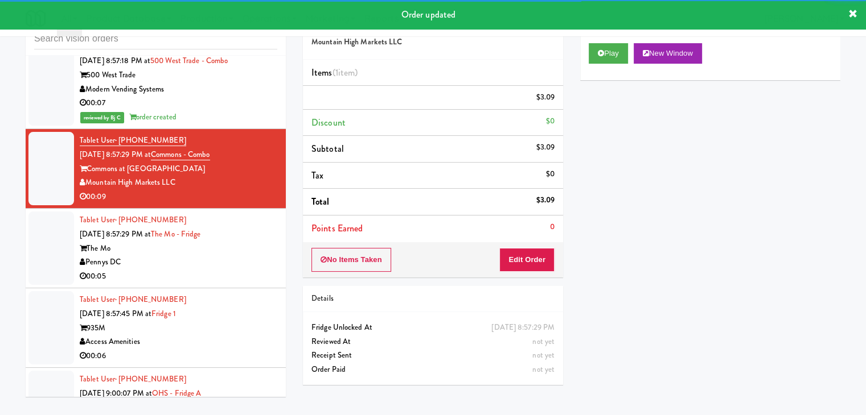
scroll to position [7108, 0]
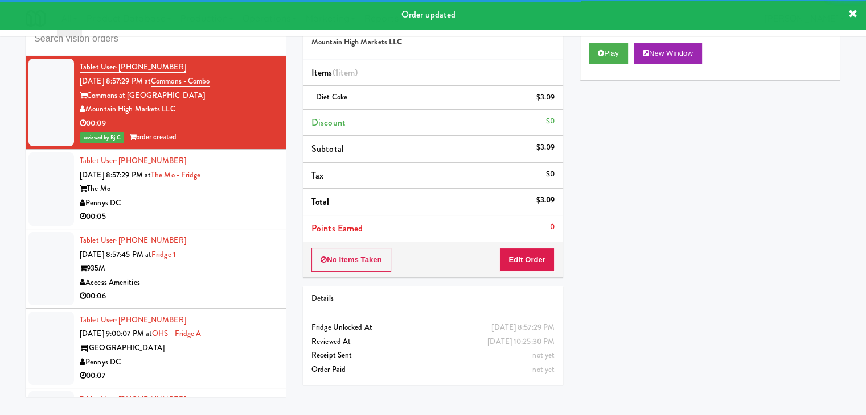
drag, startPoint x: 223, startPoint y: 155, endPoint x: 237, endPoint y: 168, distance: 18.9
click at [226, 196] on div "Pennys DC" at bounding box center [178, 203] width 197 height 14
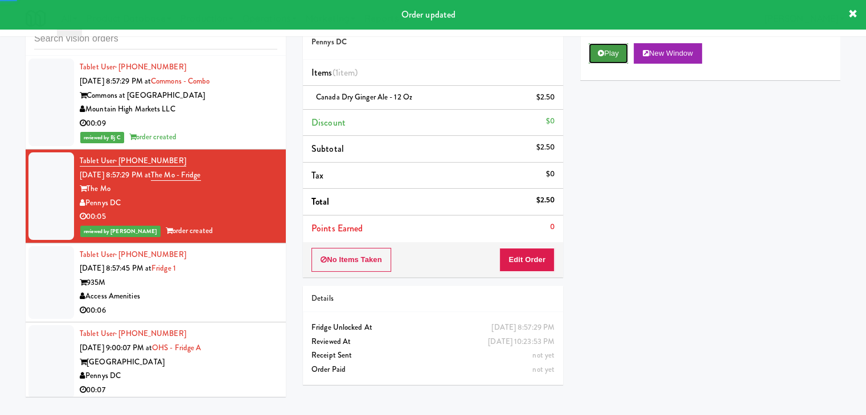
click at [612, 44] on button "Play" at bounding box center [607, 53] width 39 height 20
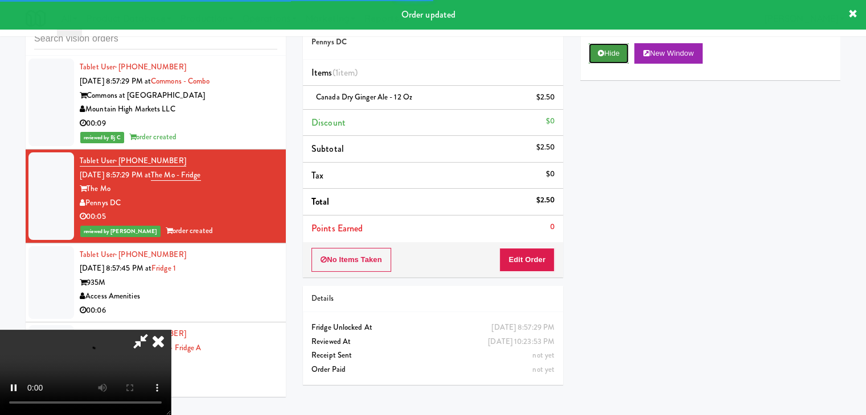
click at [612, 44] on button "Hide" at bounding box center [608, 53] width 40 height 20
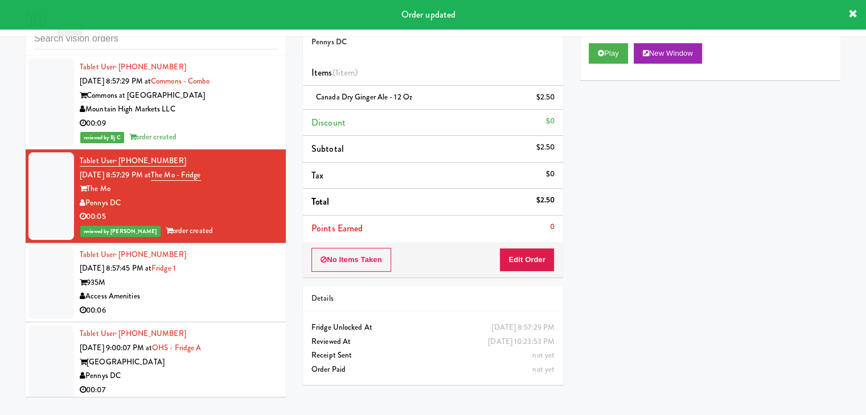
click at [200, 276] on div "935M" at bounding box center [178, 283] width 197 height 14
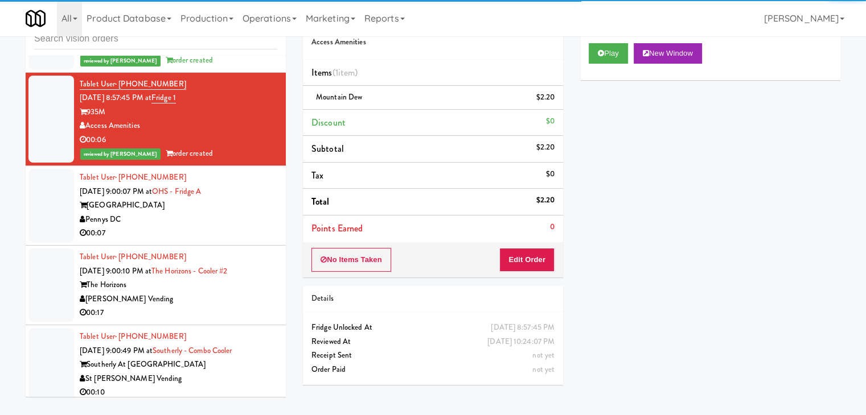
scroll to position [7393, 0]
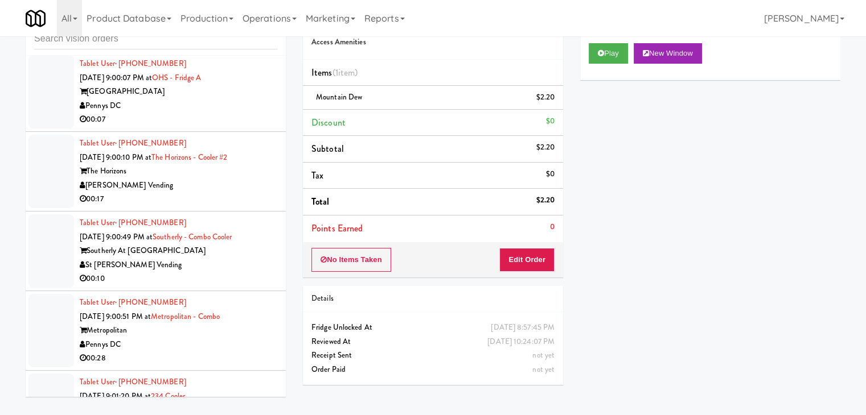
click at [249, 272] on div "00:10" at bounding box center [178, 279] width 197 height 14
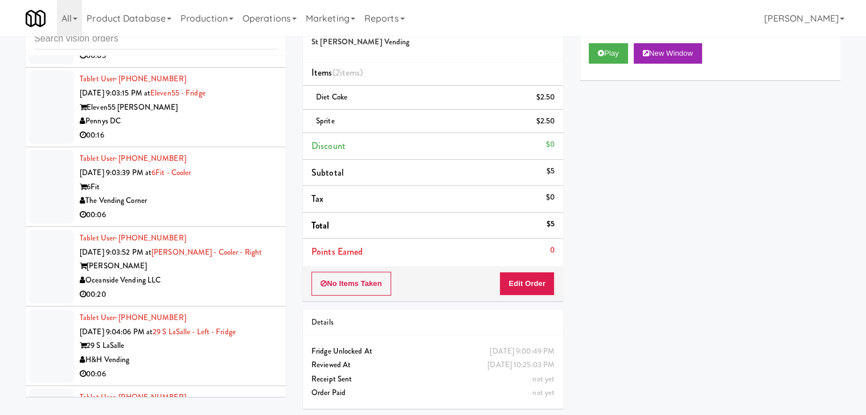
scroll to position [8189, 0]
click at [255, 192] on div "The Vending Corner" at bounding box center [178, 199] width 197 height 14
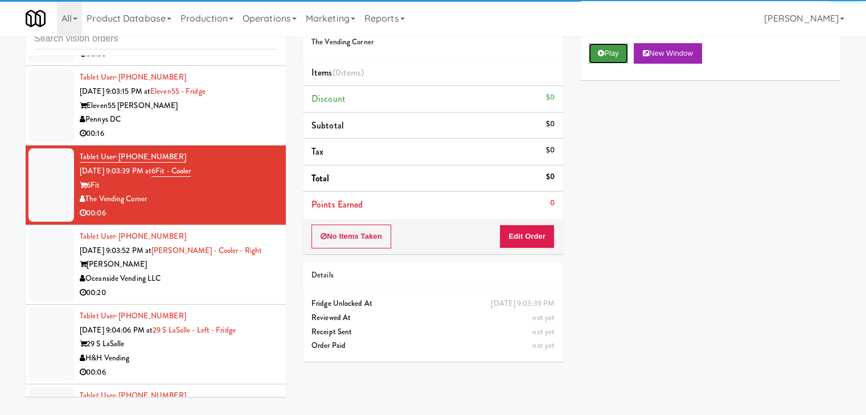
click at [610, 55] on button "Play" at bounding box center [607, 53] width 39 height 20
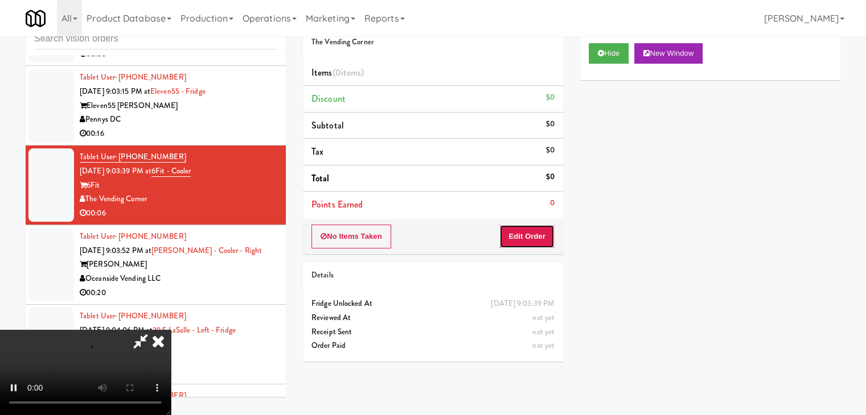
click at [538, 231] on button "Edit Order" at bounding box center [526, 237] width 55 height 24
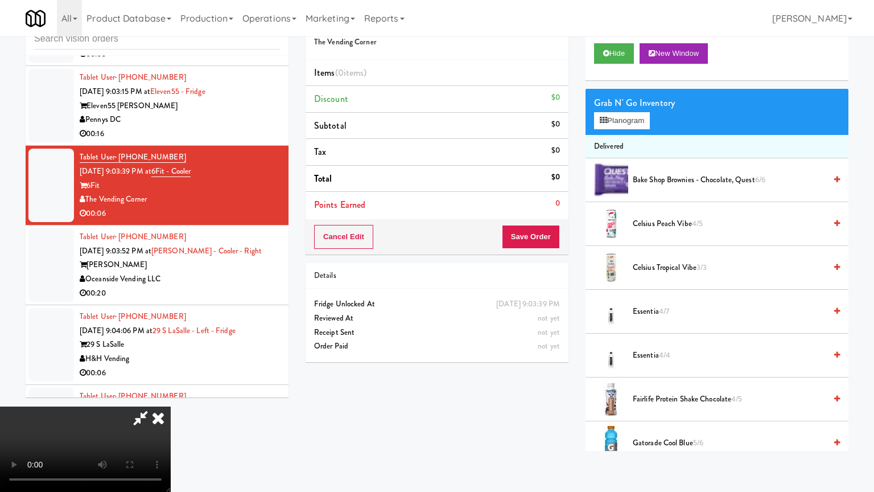
click at [171, 406] on video at bounding box center [85, 448] width 171 height 85
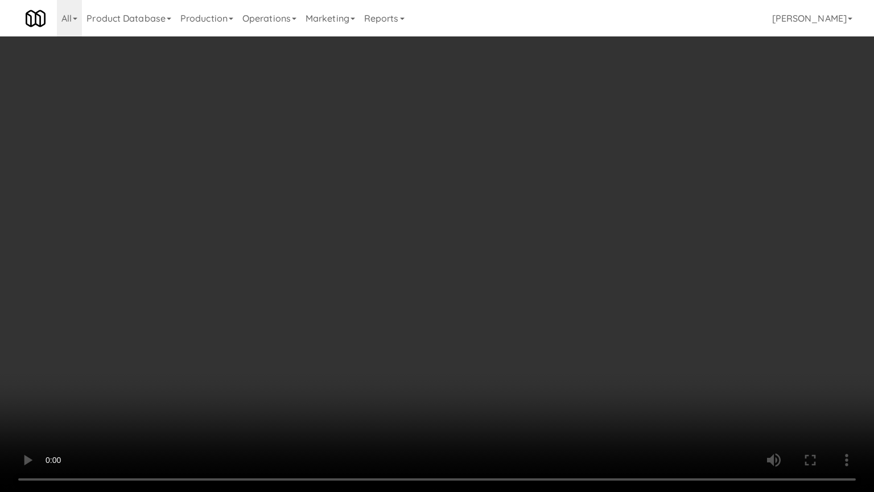
click at [552, 297] on video at bounding box center [437, 246] width 874 height 492
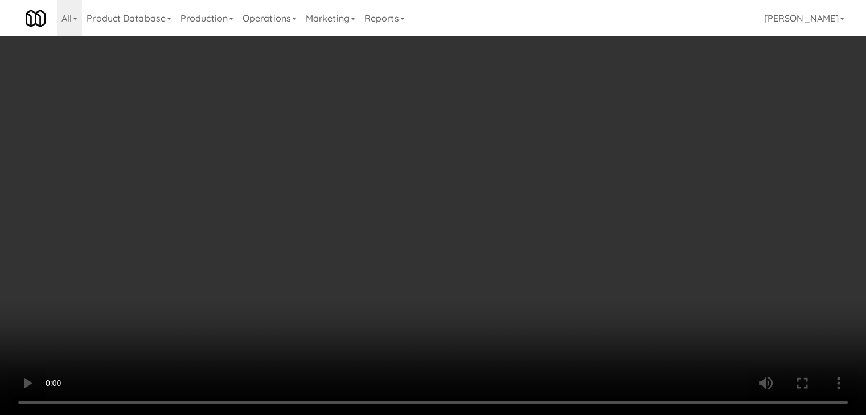
click at [633, 115] on button "Planogram" at bounding box center [616, 120] width 56 height 17
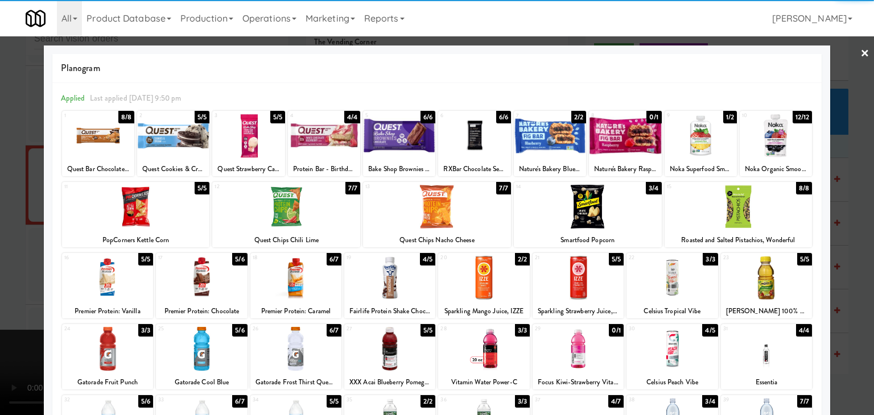
click at [287, 350] on div at bounding box center [295, 349] width 91 height 44
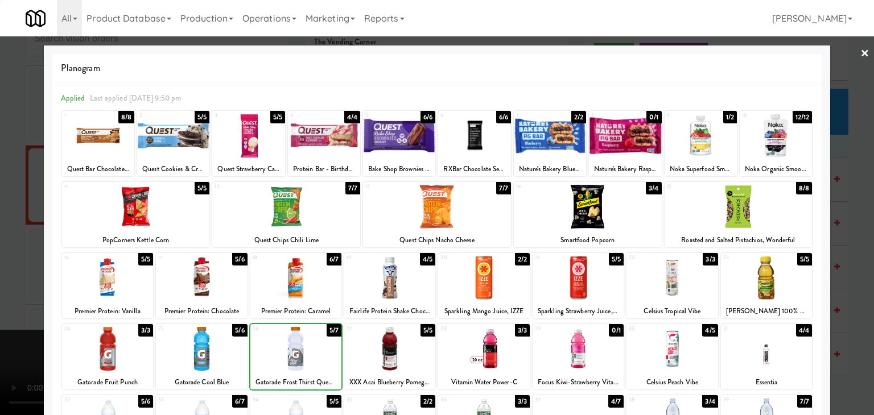
click at [228, 352] on div at bounding box center [201, 349] width 91 height 44
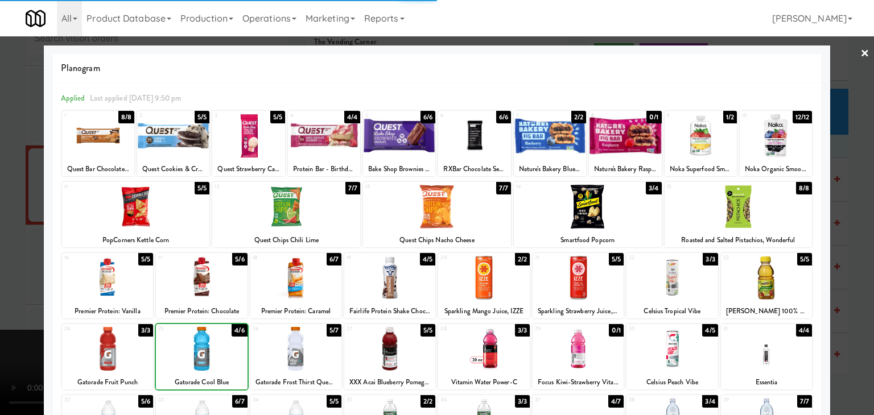
click at [11, 330] on div at bounding box center [437, 207] width 874 height 415
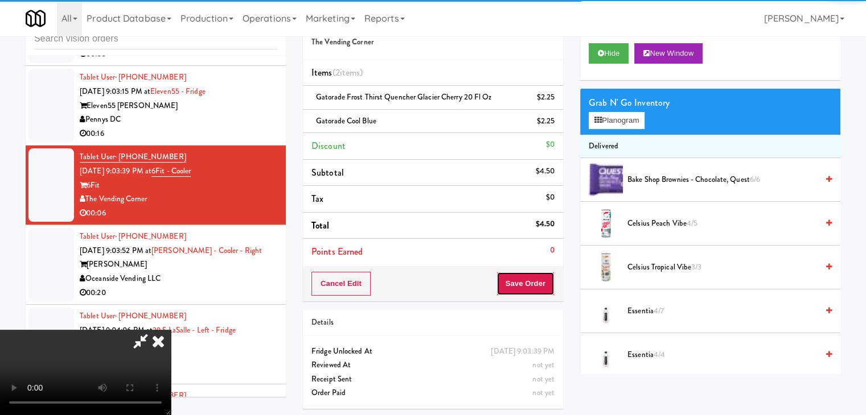
click at [533, 290] on button "Save Order" at bounding box center [525, 284] width 58 height 24
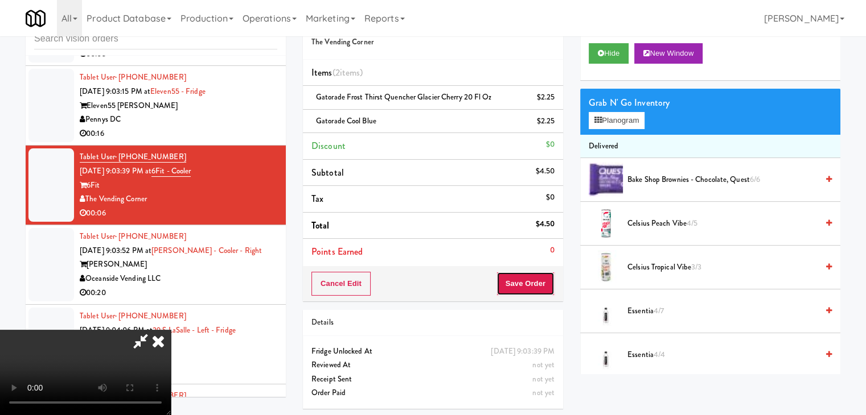
click at [533, 290] on button "Save Order" at bounding box center [525, 284] width 58 height 24
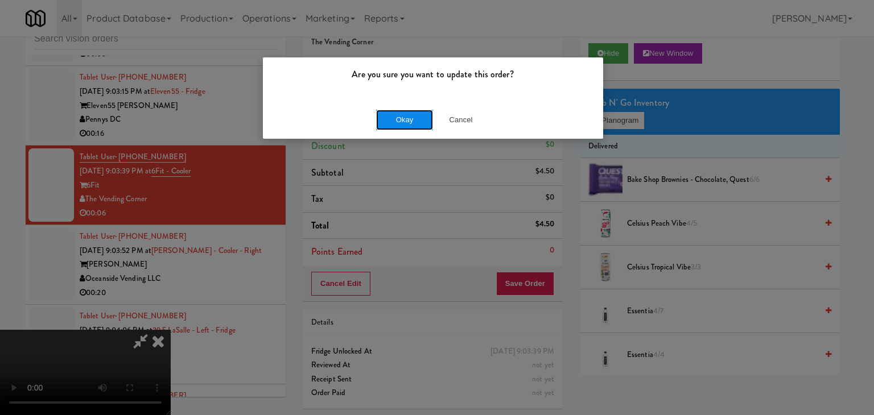
click at [412, 120] on button "Okay" at bounding box center [404, 120] width 57 height 20
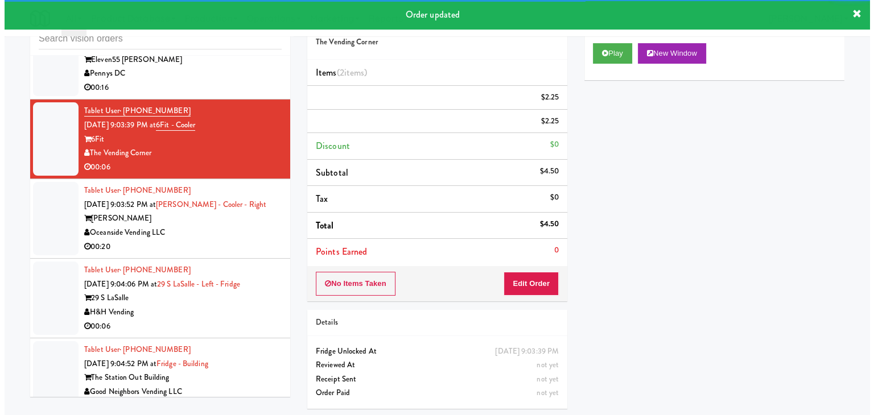
scroll to position [8303, 0]
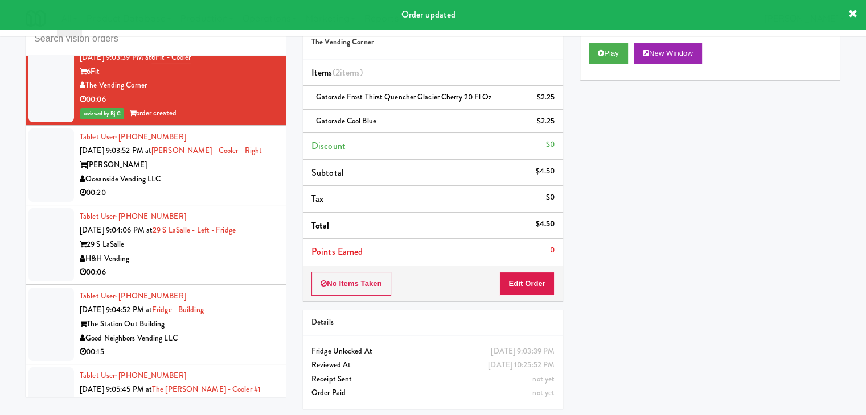
drag, startPoint x: 231, startPoint y: 136, endPoint x: 234, endPoint y: 142, distance: 6.6
click at [232, 172] on div "Oceanside Vending LLC" at bounding box center [178, 179] width 197 height 14
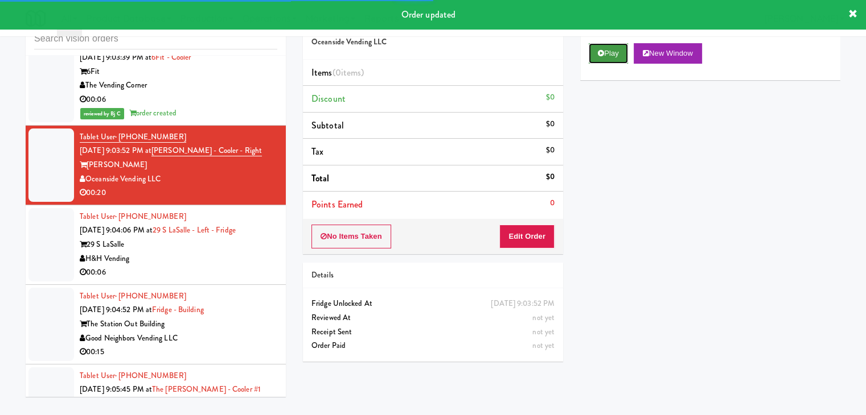
click at [607, 59] on button "Play" at bounding box center [607, 53] width 39 height 20
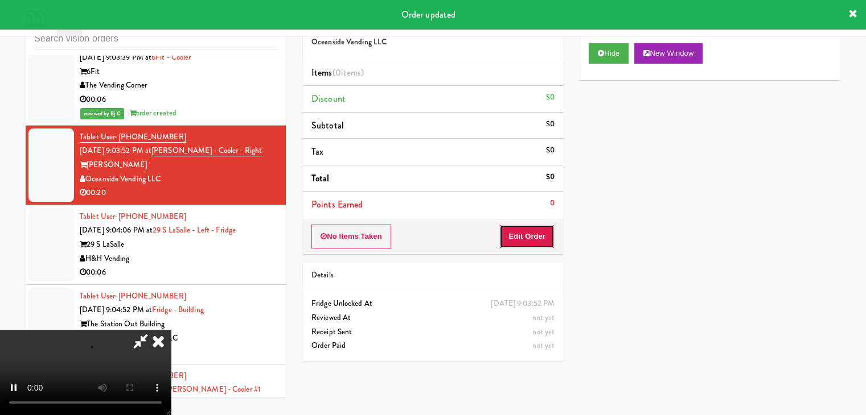
click at [549, 235] on button "Edit Order" at bounding box center [526, 237] width 55 height 24
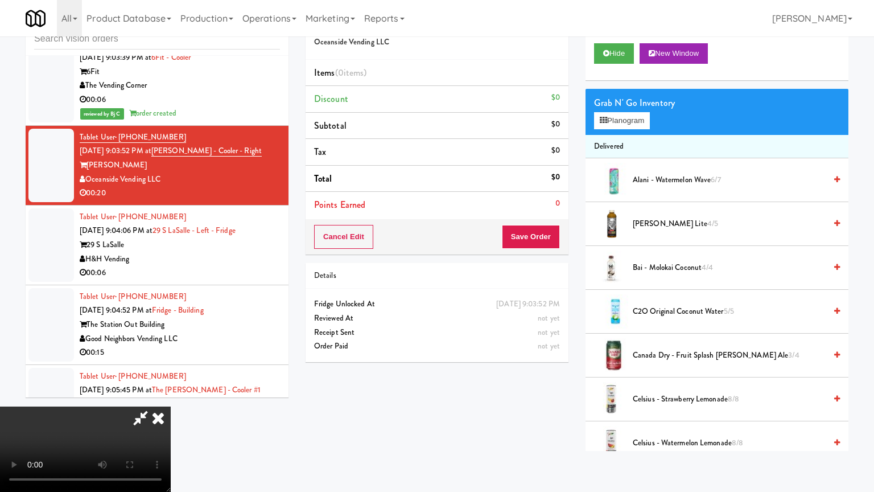
click at [0, 406] on video at bounding box center [85, 448] width 171 height 85
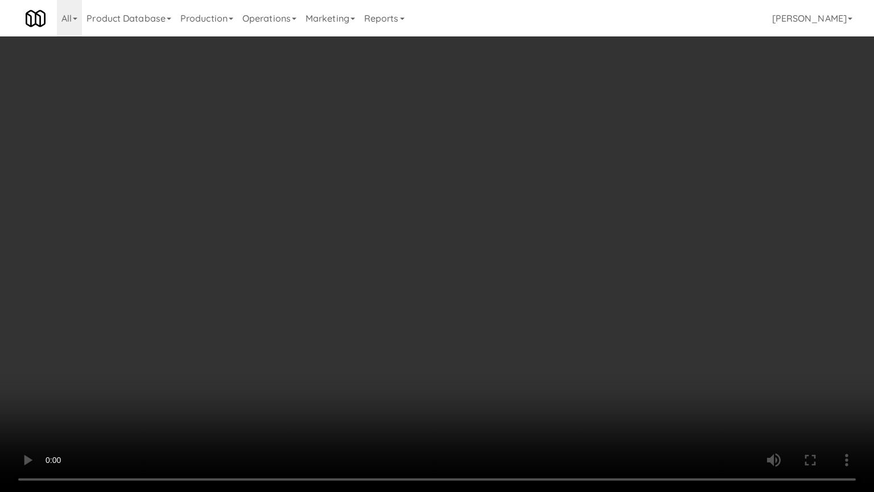
click at [437, 312] on video at bounding box center [437, 246] width 874 height 492
click at [466, 286] on video at bounding box center [437, 246] width 874 height 492
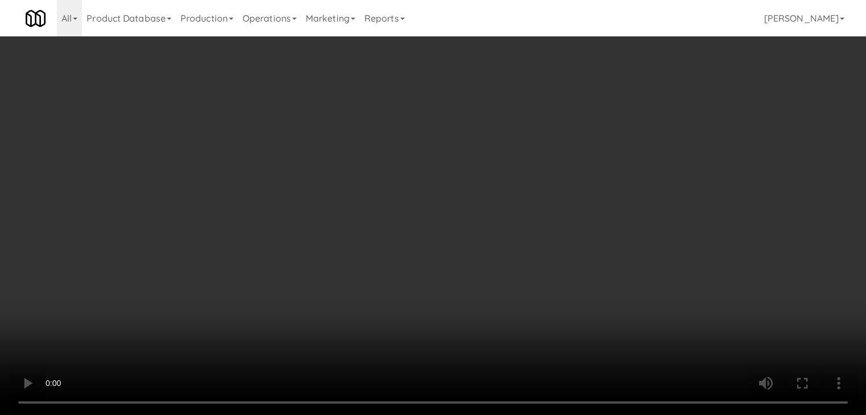
click at [621, 114] on button "Planogram" at bounding box center [616, 120] width 56 height 17
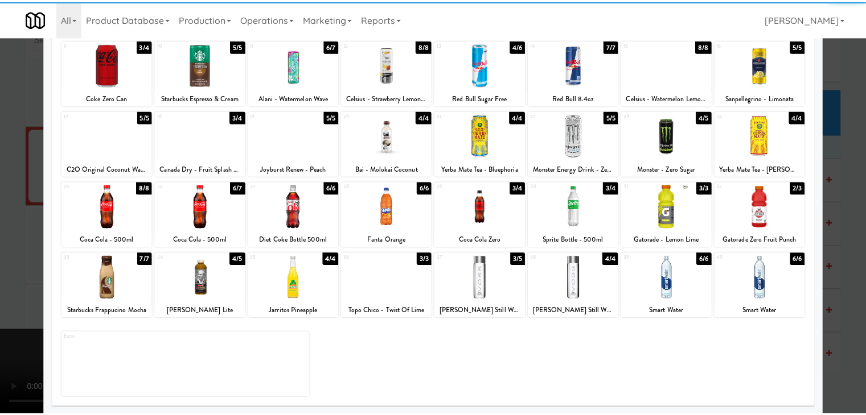
scroll to position [143, 0]
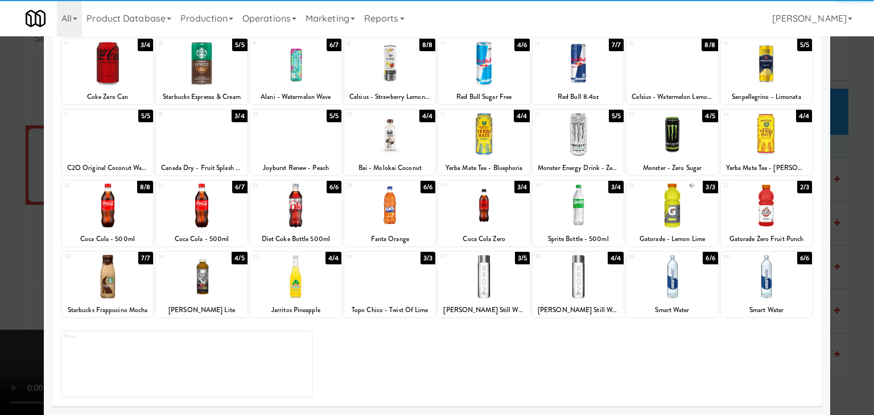
click at [575, 292] on div at bounding box center [578, 277] width 91 height 44
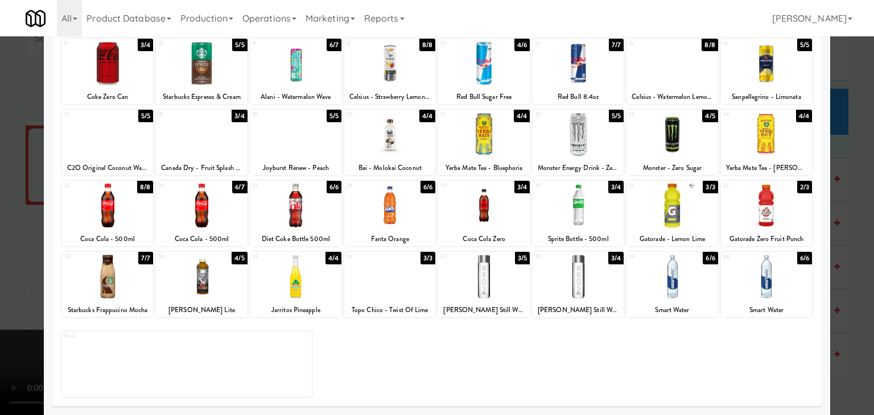
drag, startPoint x: 0, startPoint y: 271, endPoint x: 521, endPoint y: 261, distance: 520.9
click at [5, 271] on div at bounding box center [437, 207] width 874 height 415
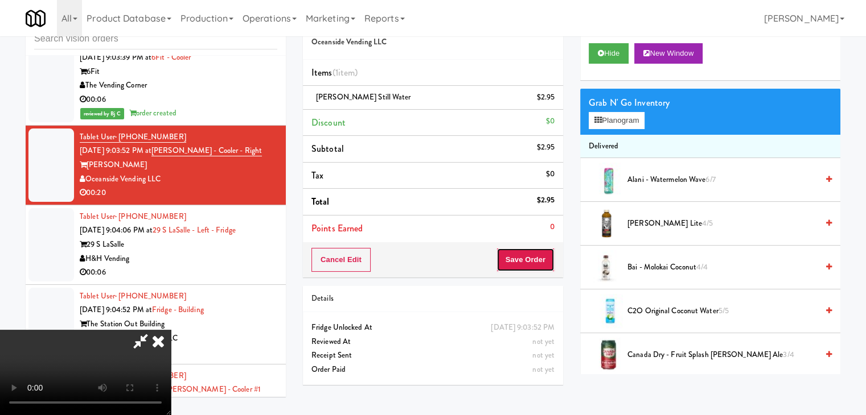
click at [549, 264] on button "Save Order" at bounding box center [525, 260] width 58 height 24
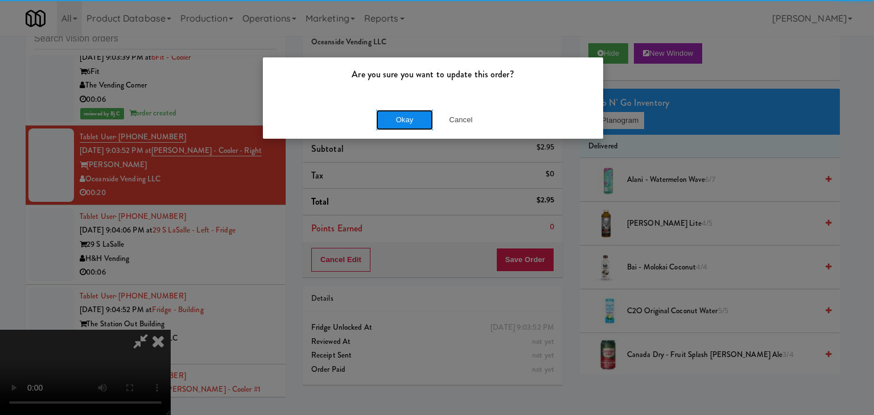
click at [408, 121] on button "Okay" at bounding box center [404, 120] width 57 height 20
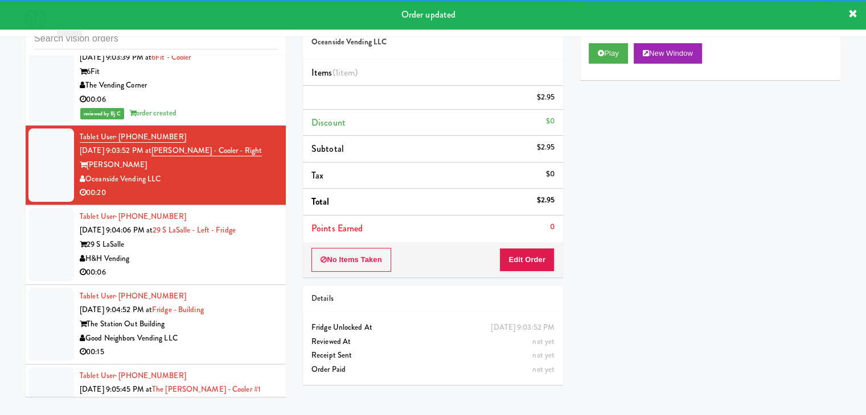
drag, startPoint x: 0, startPoint y: 274, endPoint x: 266, endPoint y: 261, distance: 266.1
click at [6, 271] on div "inbox reviewed all all unclear take inventory issue suspicious failed recent Ta…" at bounding box center [433, 205] width 866 height 401
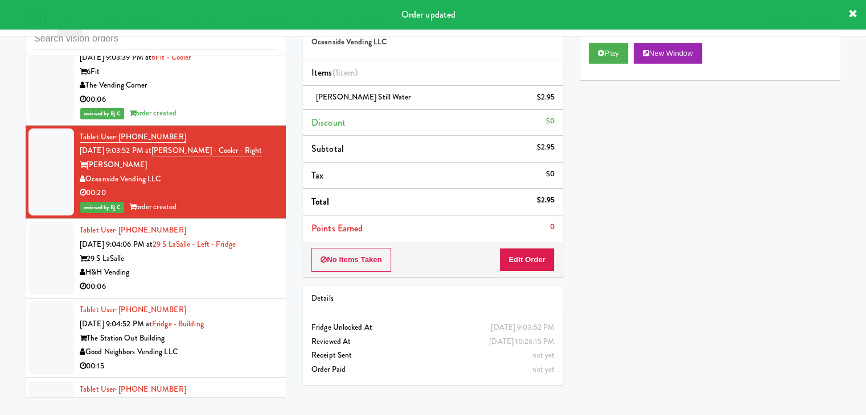
click at [187, 280] on div "00:06" at bounding box center [178, 287] width 197 height 14
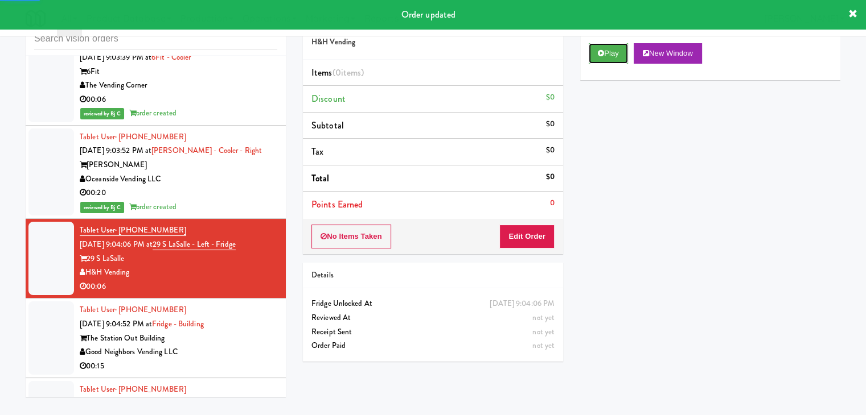
drag, startPoint x: 610, startPoint y: 62, endPoint x: 604, endPoint y: 80, distance: 18.5
click at [610, 62] on button "Play" at bounding box center [607, 53] width 39 height 20
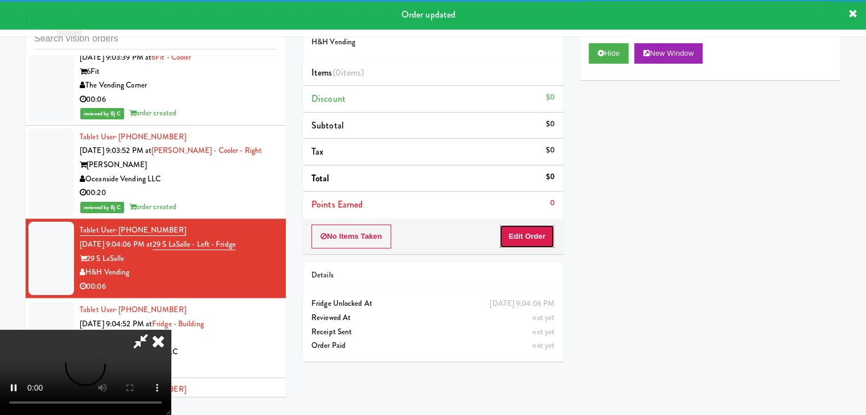
click at [533, 231] on button "Edit Order" at bounding box center [526, 237] width 55 height 24
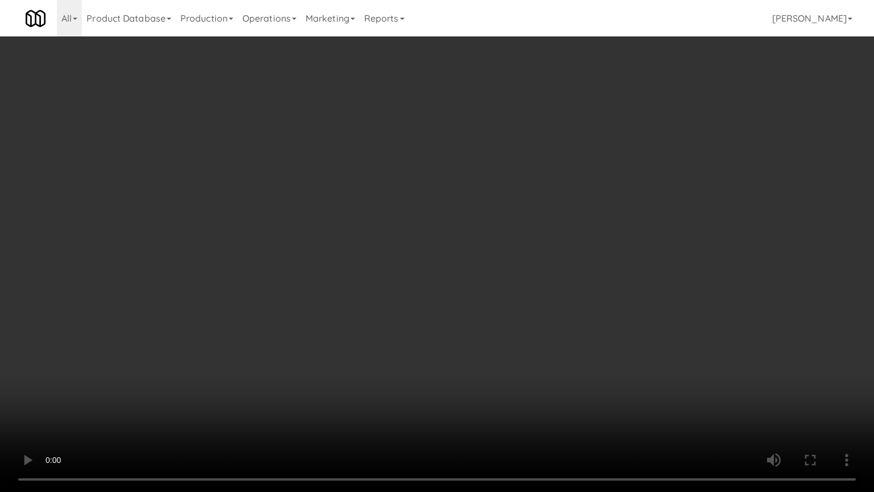
click at [484, 249] on video at bounding box center [437, 246] width 874 height 492
drag, startPoint x: 484, startPoint y: 249, endPoint x: 508, endPoint y: 155, distance: 96.9
click at [483, 248] on video at bounding box center [437, 246] width 874 height 492
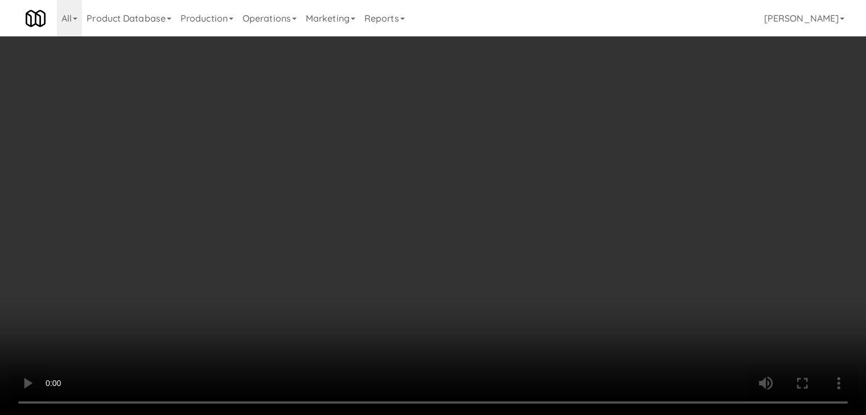
click at [624, 124] on button "Planogram" at bounding box center [616, 120] width 56 height 17
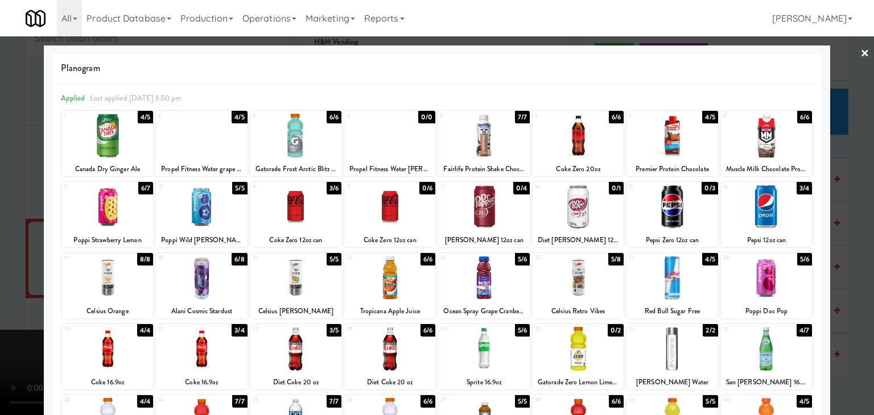
click at [814, 149] on div "Planogram Applied Last applied [DATE] 3:50 pm 1 4/5 Canada Dry Ginger Ale 2 4/5…" at bounding box center [437, 302] width 787 height 513
click at [763, 139] on div at bounding box center [766, 136] width 91 height 44
click at [844, 151] on div at bounding box center [437, 207] width 874 height 415
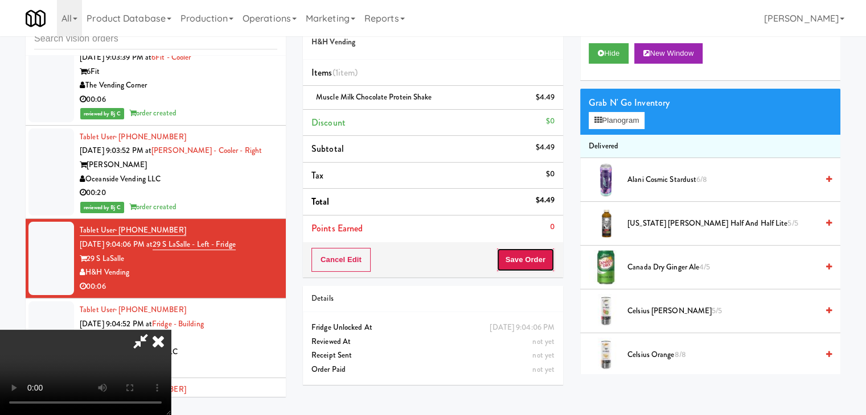
drag, startPoint x: 552, startPoint y: 254, endPoint x: 549, endPoint y: 261, distance: 7.2
click at [552, 256] on button "Save Order" at bounding box center [525, 260] width 58 height 24
click at [545, 263] on button "Save Order" at bounding box center [525, 260] width 58 height 24
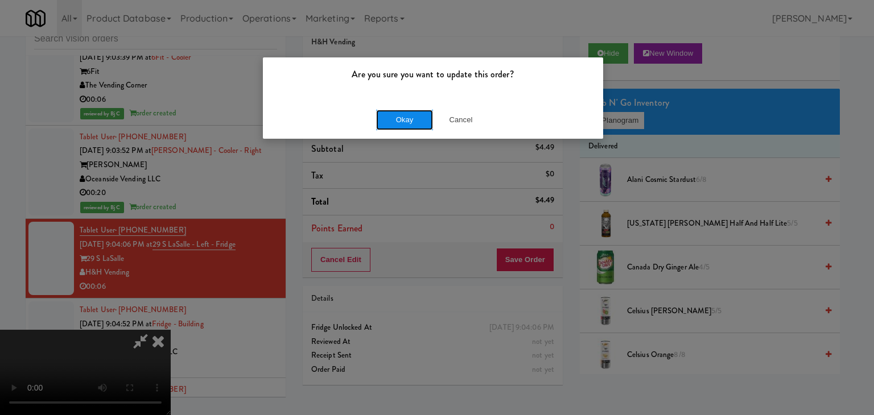
drag, startPoint x: 425, startPoint y: 118, endPoint x: 417, endPoint y: 117, distance: 8.0
click at [419, 117] on button "Okay" at bounding box center [404, 120] width 57 height 20
click at [417, 117] on div "Okay Cancel" at bounding box center [433, 120] width 340 height 38
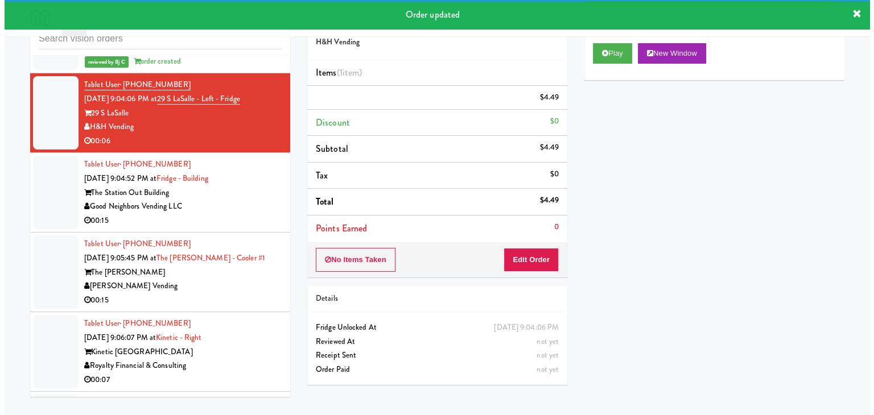
scroll to position [8474, 0]
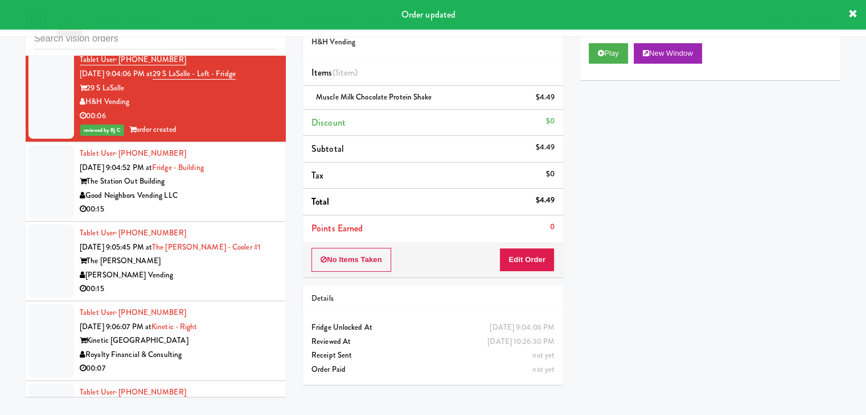
click at [245, 189] on div "Good Neighbors Vending LLC" at bounding box center [178, 196] width 197 height 14
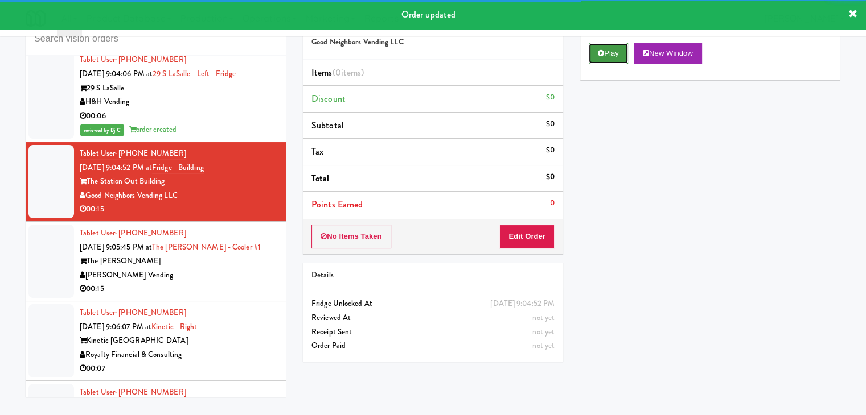
click at [600, 54] on icon at bounding box center [601, 53] width 6 height 7
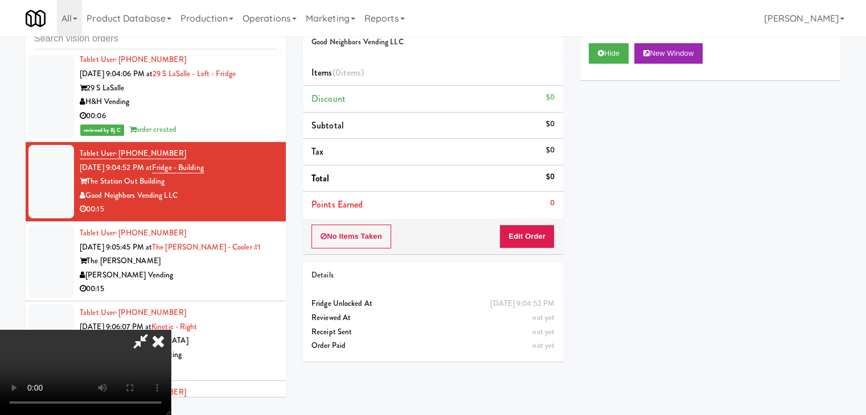
click at [171, 330] on video at bounding box center [85, 372] width 171 height 85
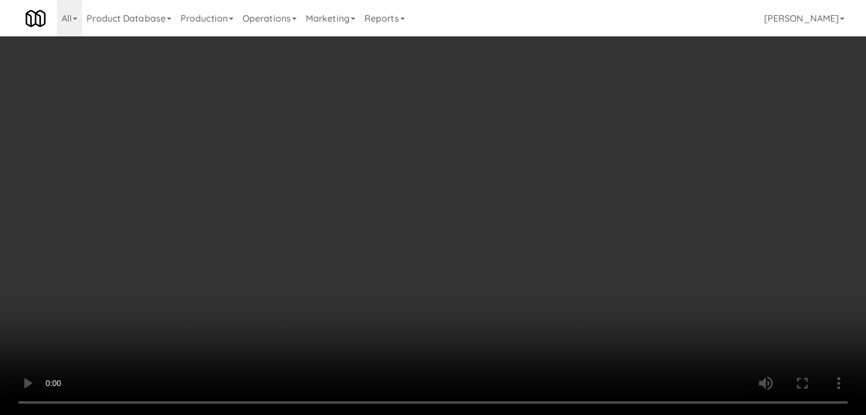
click at [460, 295] on video at bounding box center [433, 207] width 866 height 415
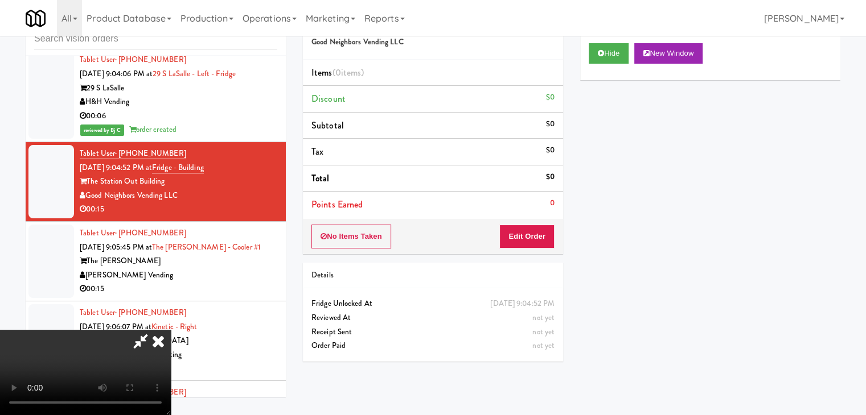
click at [171, 330] on video at bounding box center [85, 372] width 171 height 85
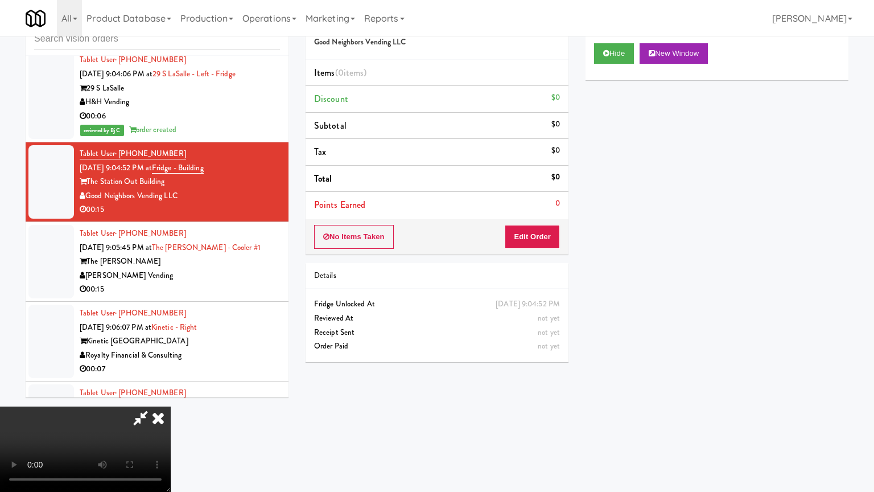
click at [171, 406] on video at bounding box center [85, 448] width 171 height 85
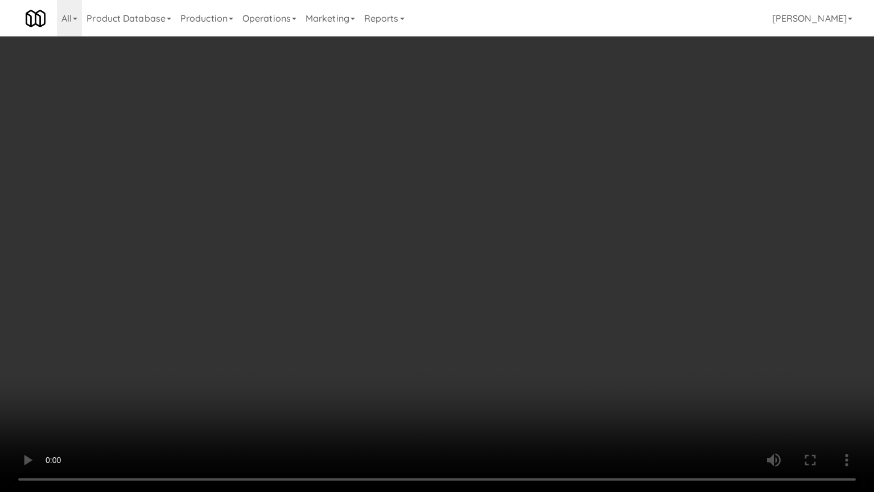
click at [461, 344] on video at bounding box center [437, 246] width 874 height 492
click at [481, 339] on video at bounding box center [437, 246] width 874 height 492
drag, startPoint x: 481, startPoint y: 339, endPoint x: 484, endPoint y: 345, distance: 7.6
click at [481, 339] on video at bounding box center [437, 246] width 874 height 492
click at [496, 323] on video at bounding box center [437, 246] width 874 height 492
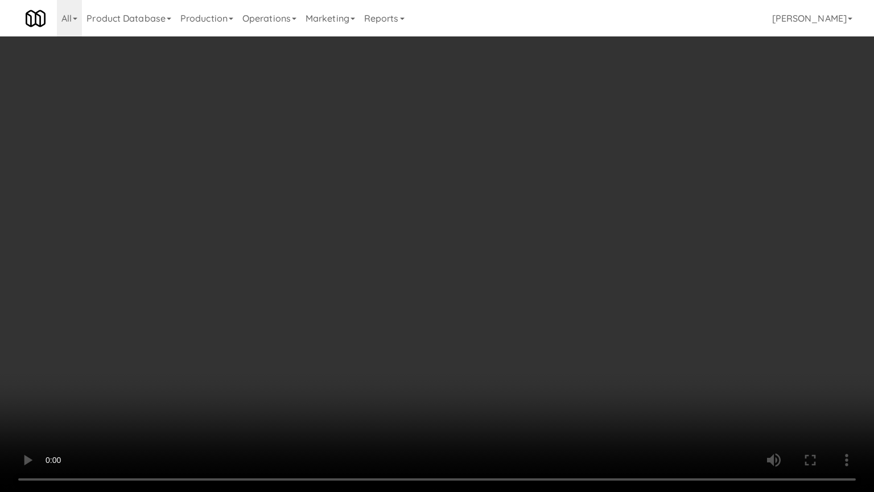
click at [496, 323] on video at bounding box center [437, 246] width 874 height 492
click at [522, 255] on video at bounding box center [437, 246] width 874 height 492
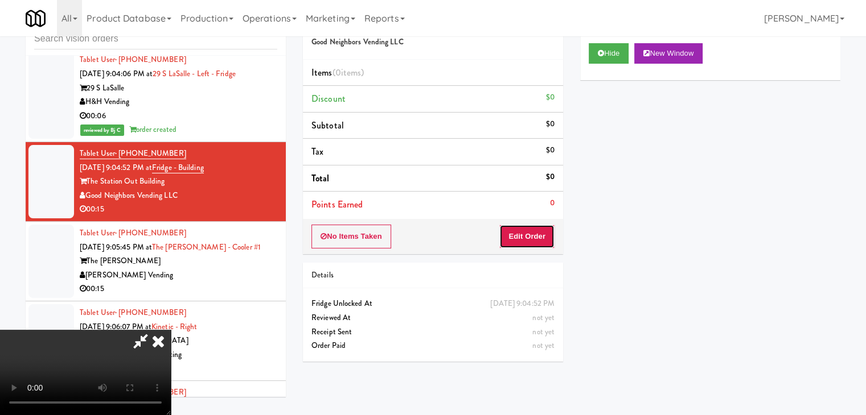
click at [543, 227] on button "Edit Order" at bounding box center [526, 237] width 55 height 24
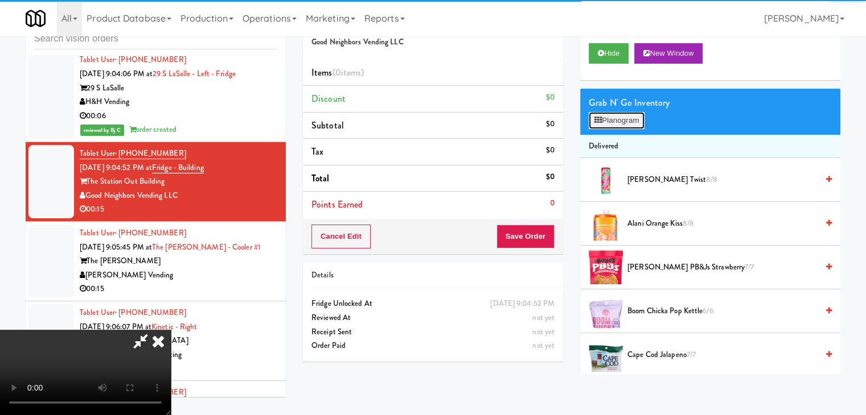
click at [618, 125] on button "Planogram" at bounding box center [616, 120] width 56 height 17
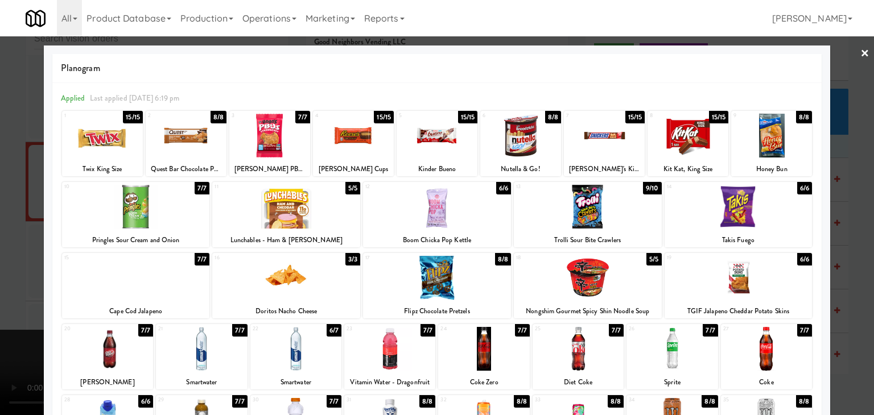
click at [282, 142] on div at bounding box center [269, 136] width 81 height 44
click at [451, 284] on div at bounding box center [437, 278] width 148 height 44
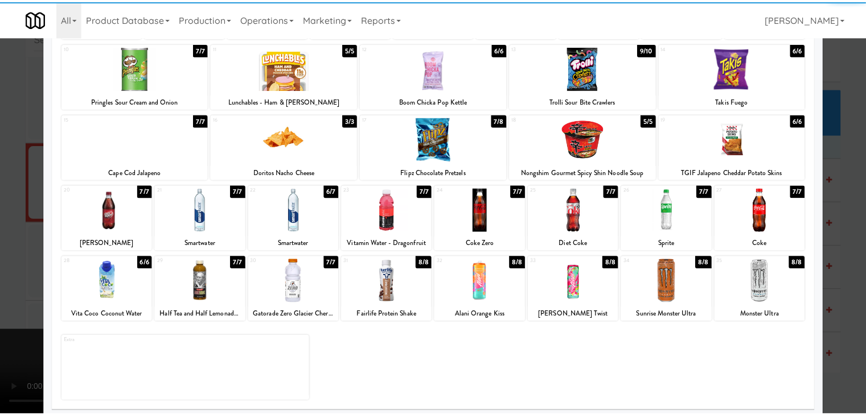
scroll to position [143, 0]
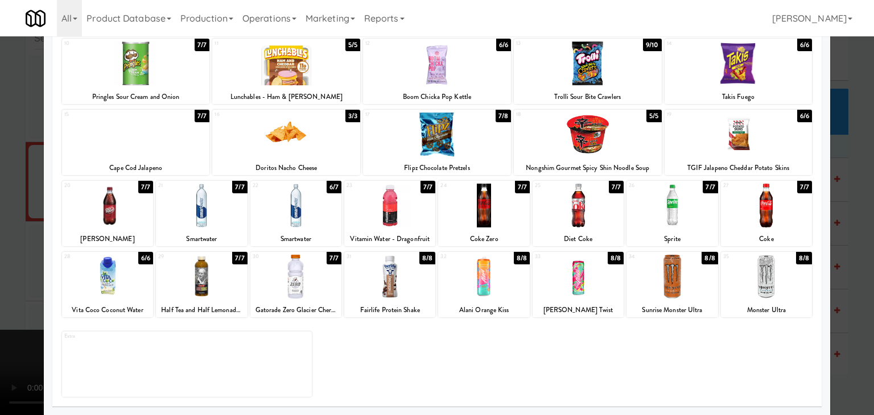
click at [195, 278] on div at bounding box center [201, 277] width 91 height 44
drag, startPoint x: 0, startPoint y: 277, endPoint x: 364, endPoint y: 275, distance: 363.7
click at [18, 276] on div at bounding box center [437, 207] width 874 height 415
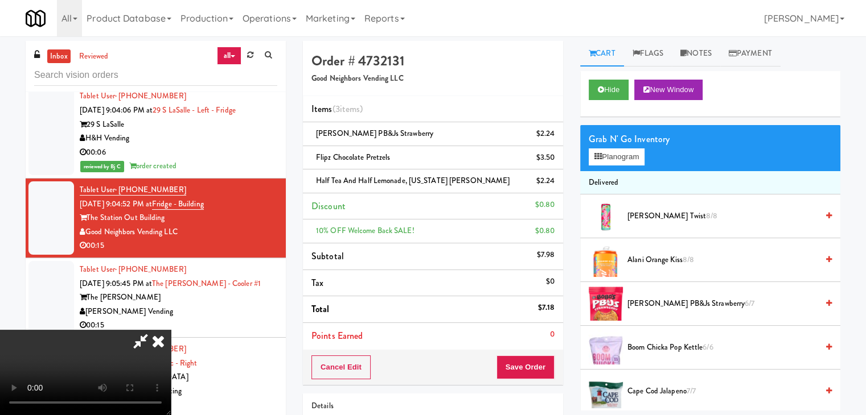
click at [171, 330] on video at bounding box center [85, 372] width 171 height 85
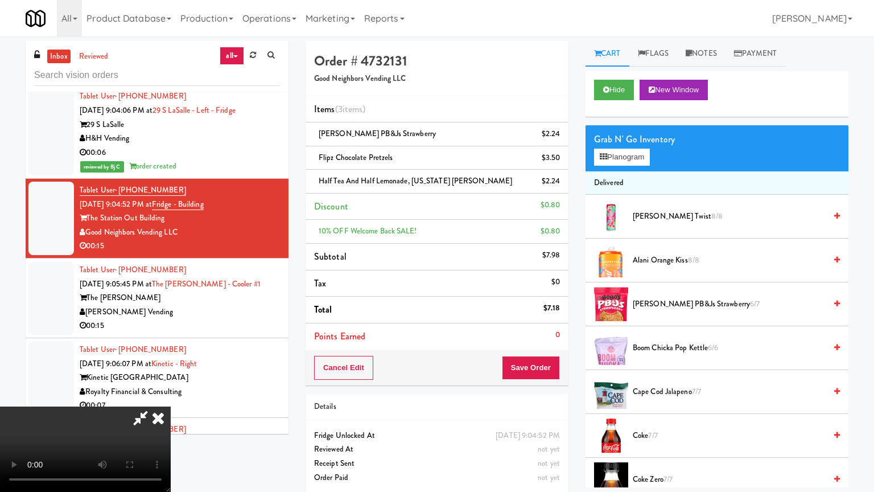
click at [171, 406] on video at bounding box center [85, 448] width 171 height 85
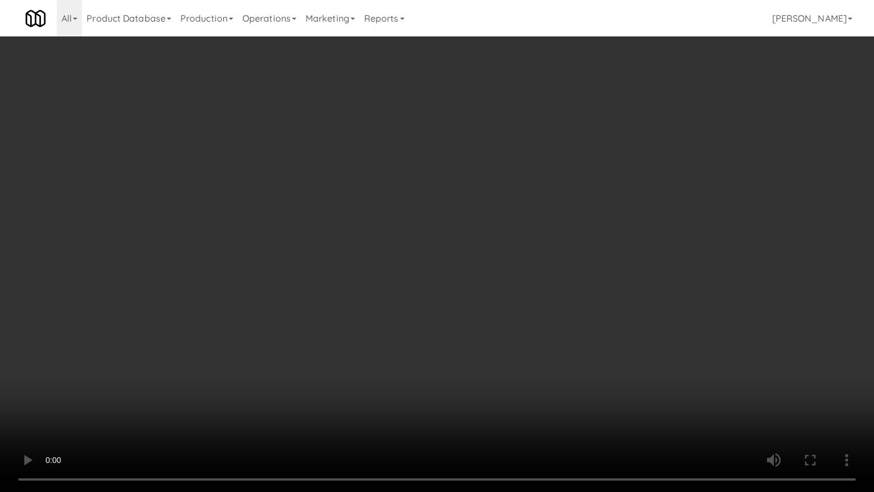
click at [508, 255] on video at bounding box center [437, 246] width 874 height 492
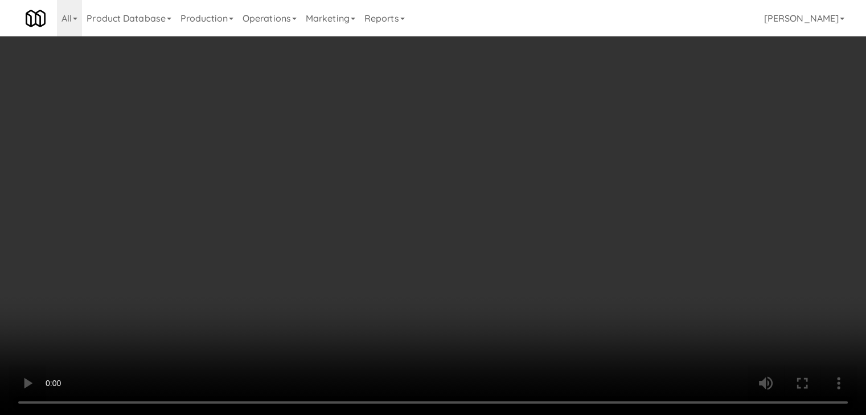
click at [558, 139] on icon at bounding box center [556, 137] width 6 height 7
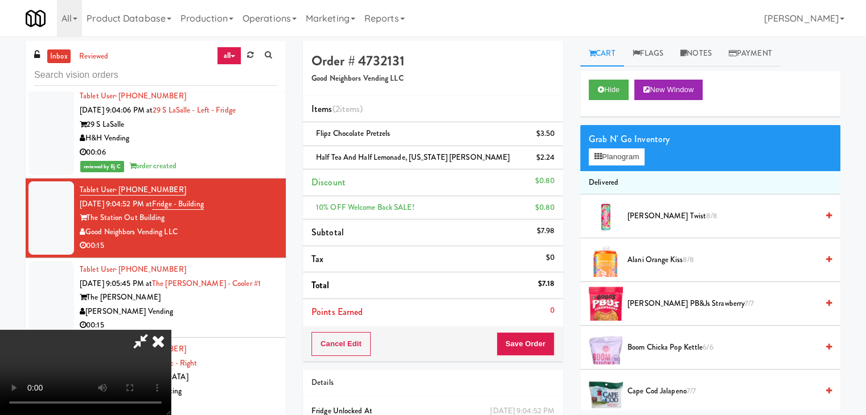
click at [558, 139] on icon at bounding box center [556, 137] width 6 height 7
click at [558, 158] on icon at bounding box center [556, 161] width 6 height 7
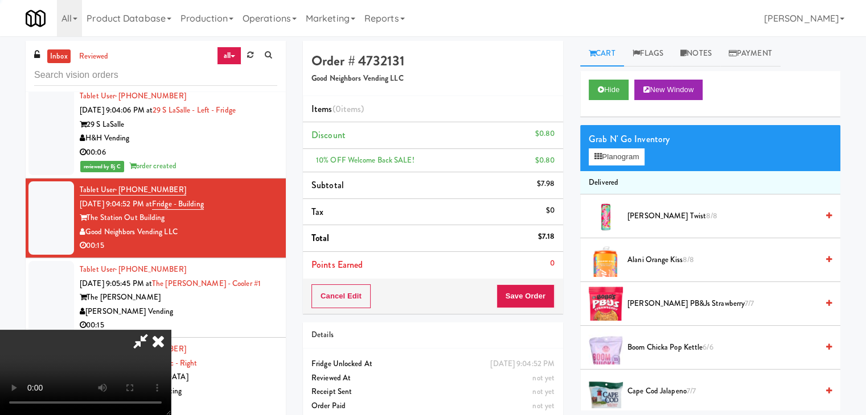
click at [558, 139] on li "Discount $0.80" at bounding box center [433, 135] width 260 height 27
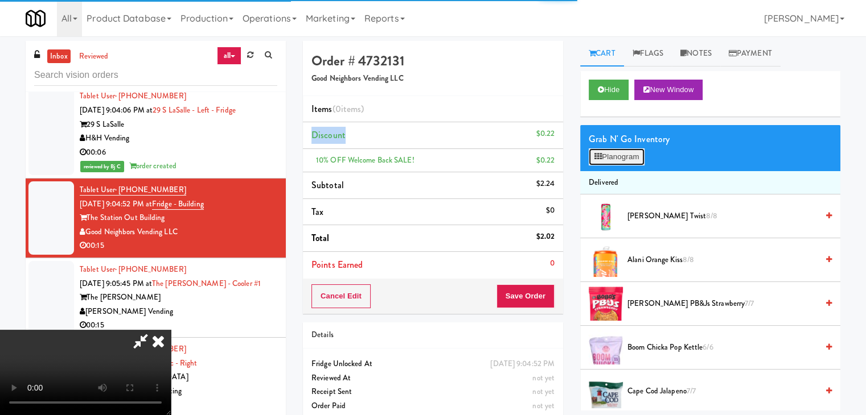
click at [631, 157] on button "Planogram" at bounding box center [616, 157] width 56 height 17
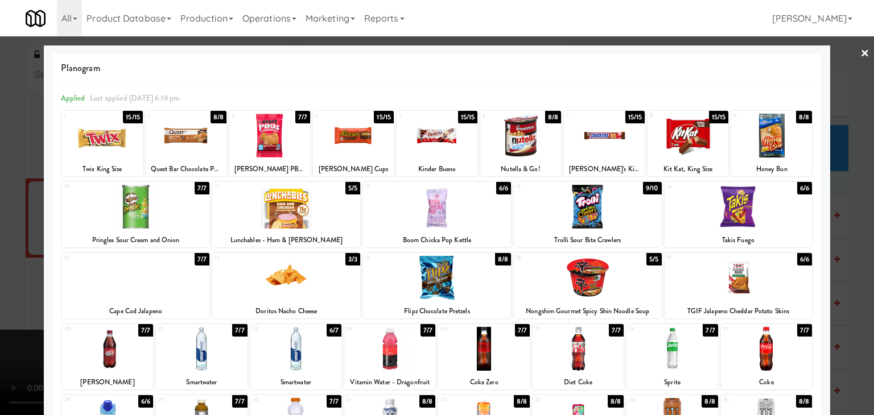
click at [667, 139] on div at bounding box center [688, 136] width 81 height 44
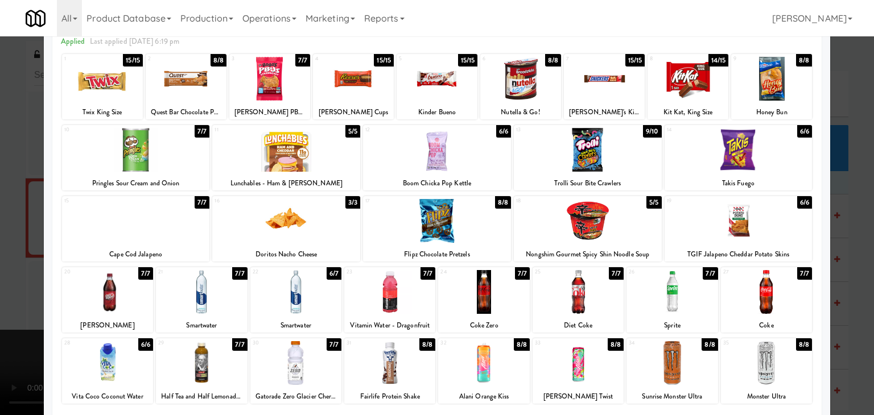
click at [445, 216] on div at bounding box center [437, 221] width 148 height 44
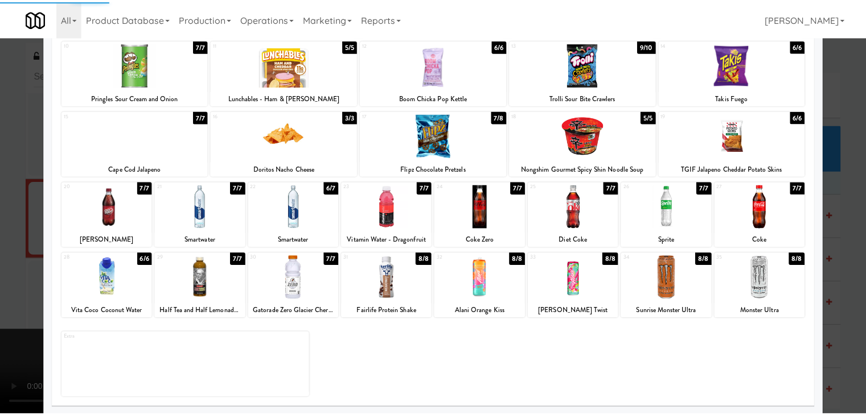
scroll to position [143, 0]
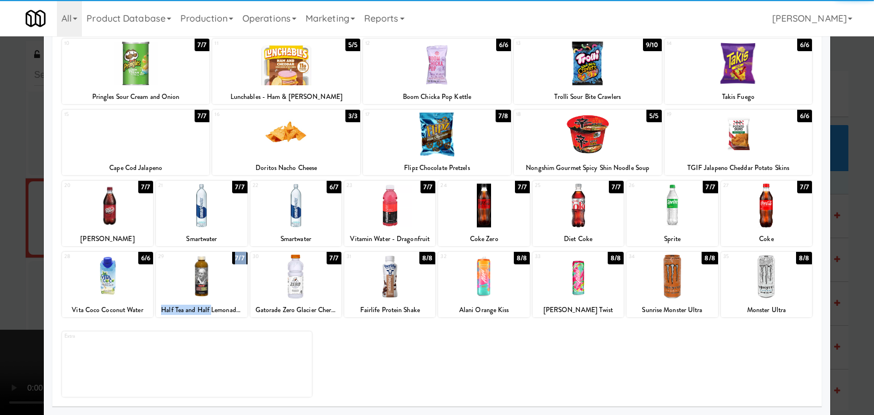
click at [209, 303] on div "29 7/7 Half Tea and Half Lemonade, [US_STATE][PERSON_NAME]" at bounding box center [201, 284] width 91 height 65
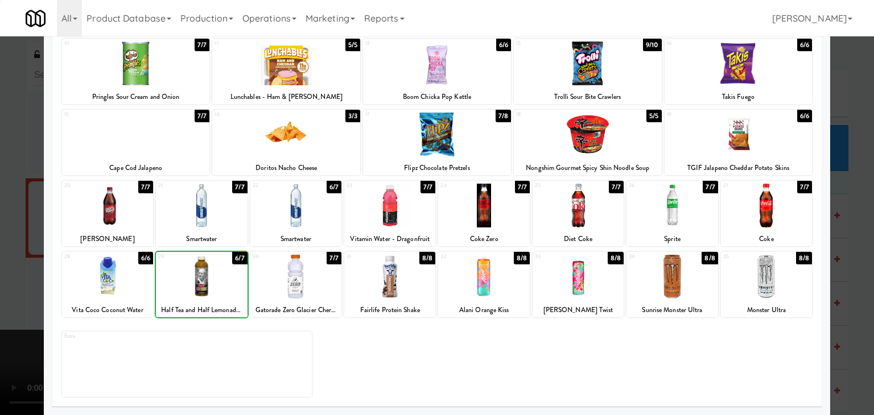
click at [29, 294] on div at bounding box center [437, 207] width 874 height 415
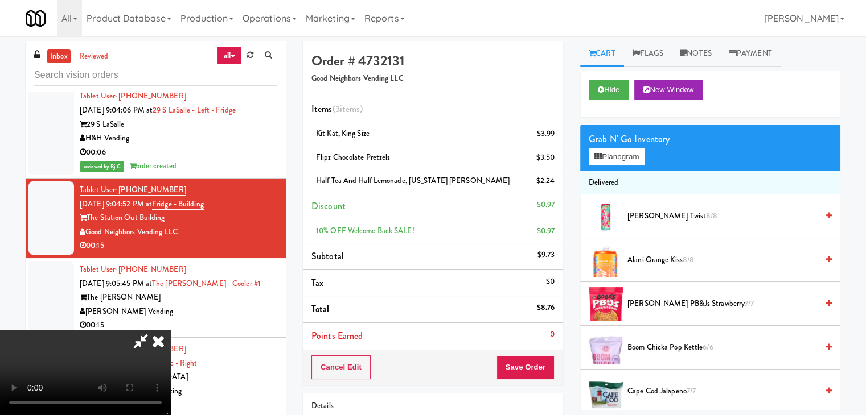
click at [533, 354] on div "Cancel Edit Save Order" at bounding box center [433, 367] width 260 height 35
drag, startPoint x: 535, startPoint y: 354, endPoint x: 535, endPoint y: 361, distance: 7.4
click at [535, 359] on button "Save Order" at bounding box center [525, 368] width 58 height 24
click at [535, 361] on button "Save Order" at bounding box center [525, 368] width 58 height 24
click at [535, 362] on button "Save Order" at bounding box center [525, 368] width 58 height 24
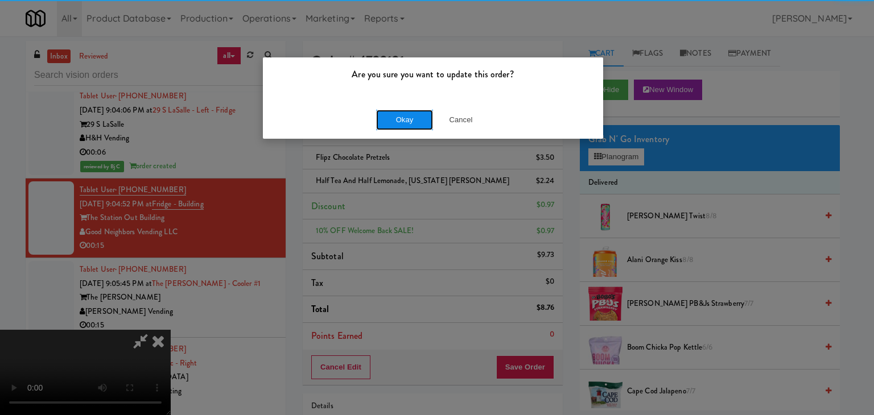
click at [419, 122] on button "Okay" at bounding box center [404, 120] width 57 height 20
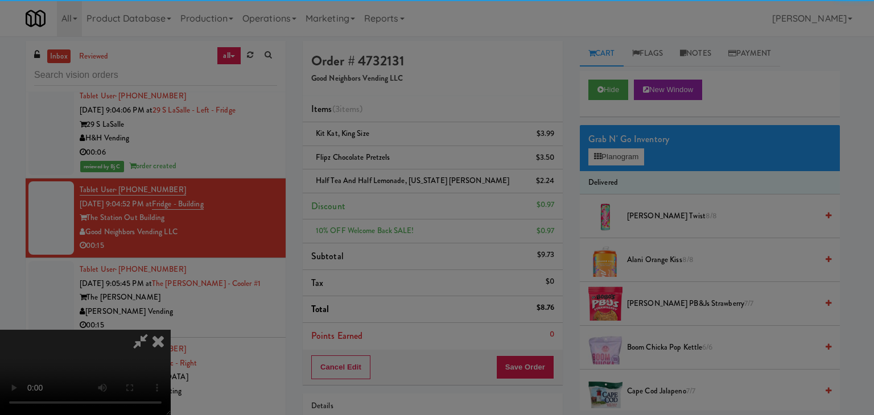
click at [419, 118] on div "Okay Cancel" at bounding box center [433, 99] width 340 height 38
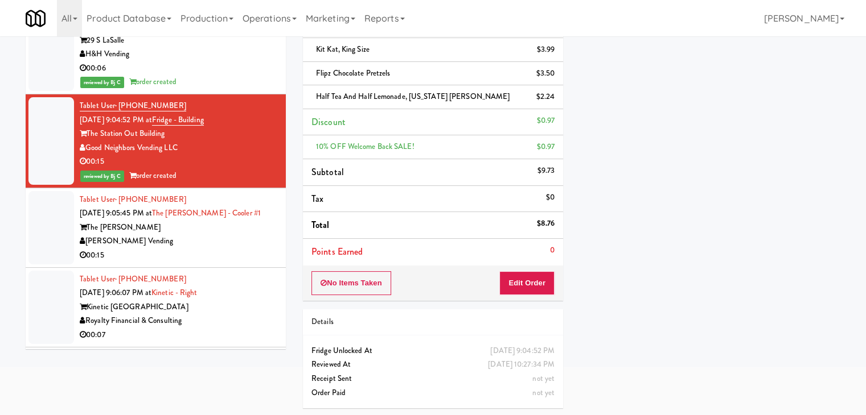
click at [247, 221] on div "The [PERSON_NAME]" at bounding box center [178, 228] width 197 height 14
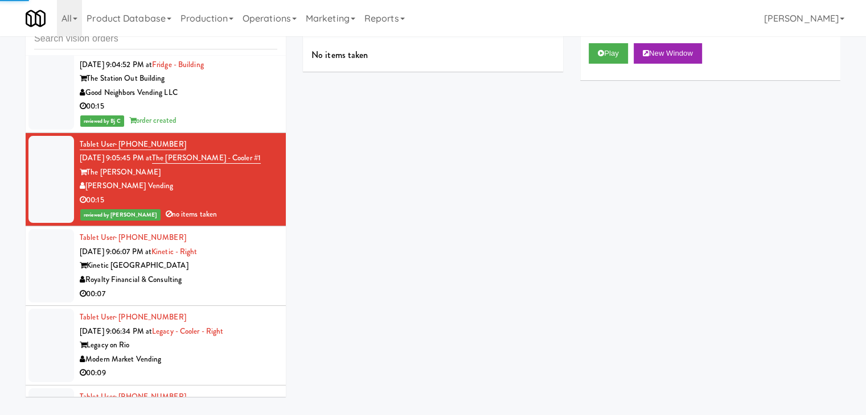
scroll to position [8588, 0]
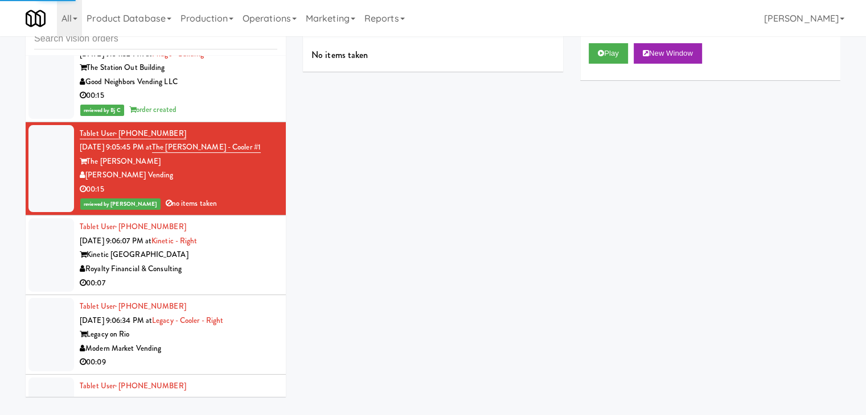
click at [244, 262] on div "Royalty Financial & Consulting" at bounding box center [178, 269] width 197 height 14
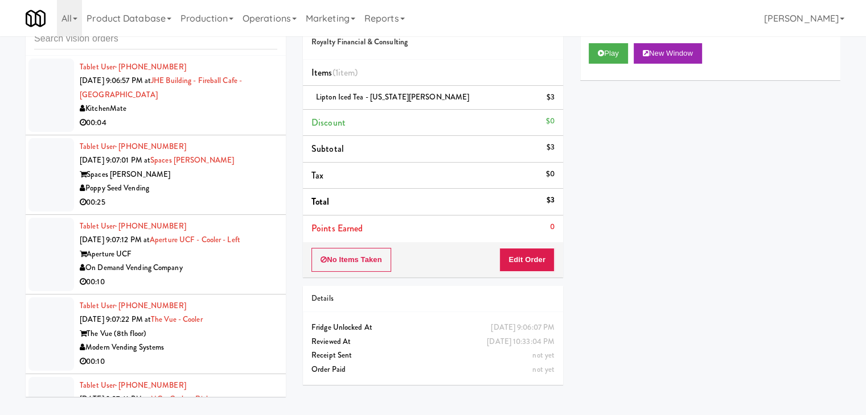
scroll to position [8986, 0]
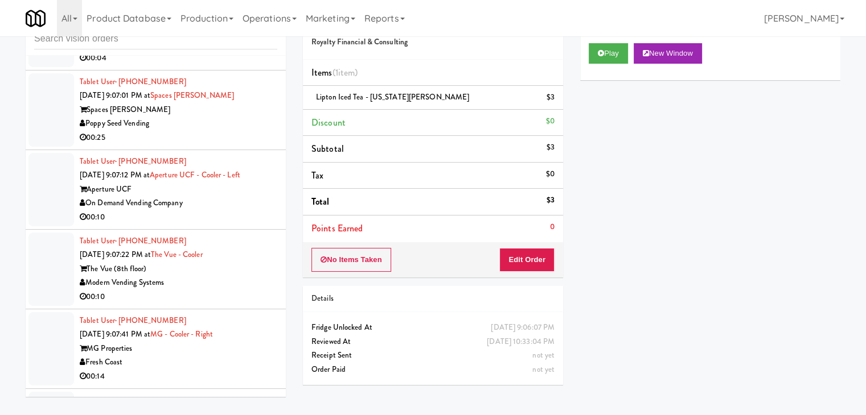
click at [232, 290] on div "00:10" at bounding box center [178, 297] width 197 height 14
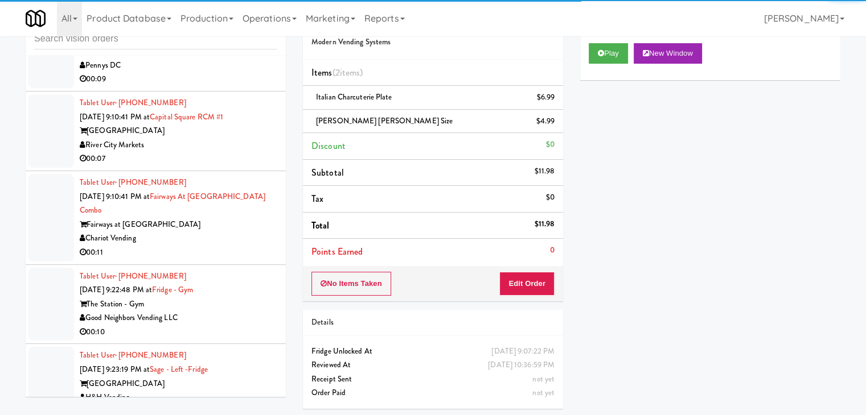
scroll to position [9669, 0]
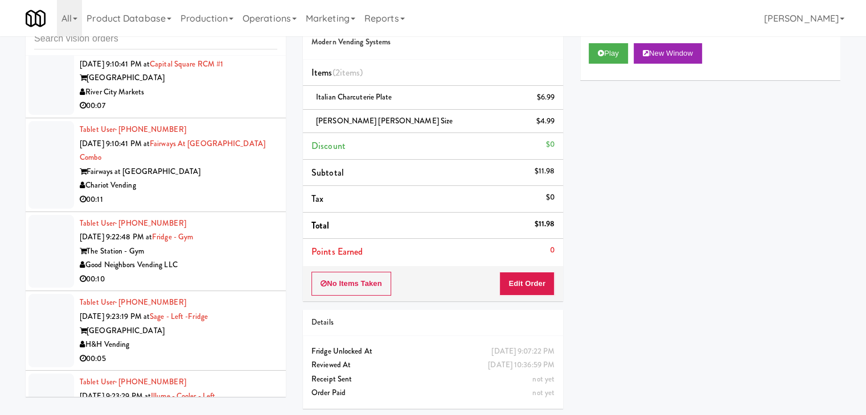
drag, startPoint x: 225, startPoint y: 287, endPoint x: 233, endPoint y: 290, distance: 7.9
click at [226, 338] on div "H&H Vending" at bounding box center [178, 345] width 197 height 14
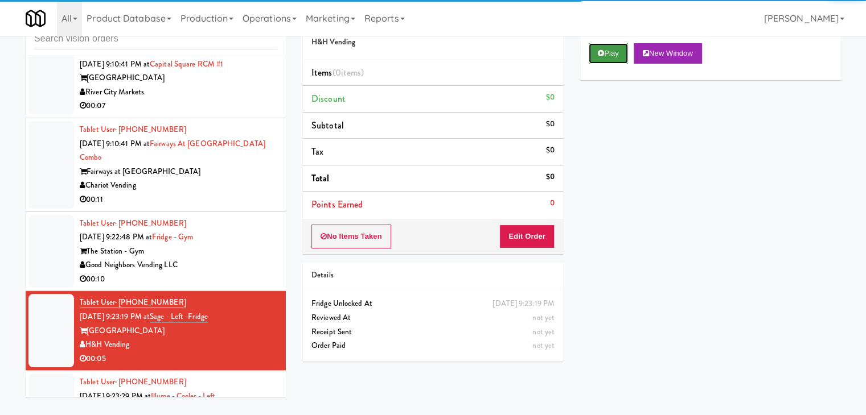
click at [612, 56] on button "Play" at bounding box center [607, 53] width 39 height 20
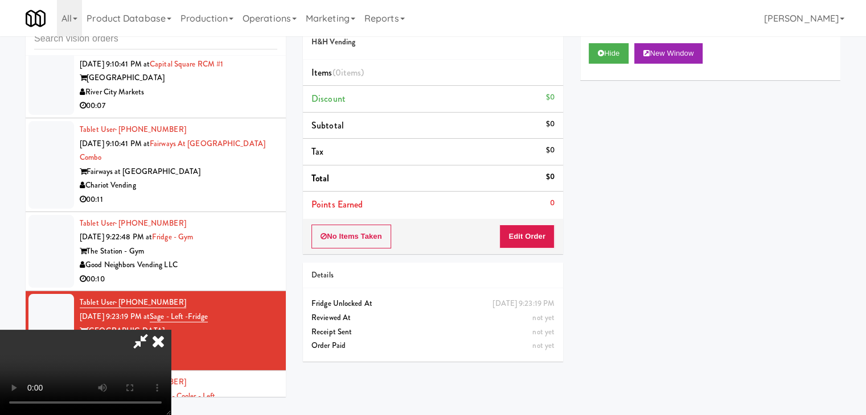
click at [526, 223] on div "No Items Taken Edit Order" at bounding box center [433, 236] width 260 height 35
click at [526, 226] on button "Edit Order" at bounding box center [526, 237] width 55 height 24
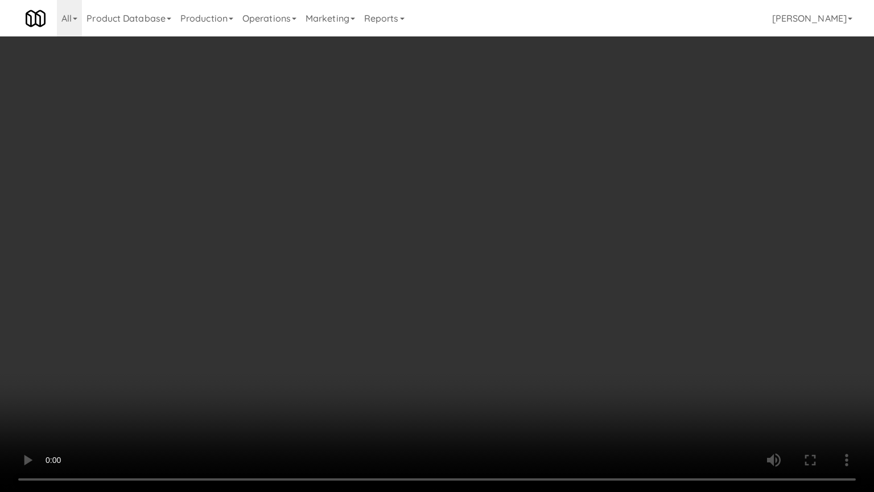
click at [526, 293] on video at bounding box center [437, 246] width 874 height 492
drag, startPoint x: 526, startPoint y: 293, endPoint x: 549, endPoint y: 223, distance: 73.4
click at [526, 292] on video at bounding box center [437, 246] width 874 height 492
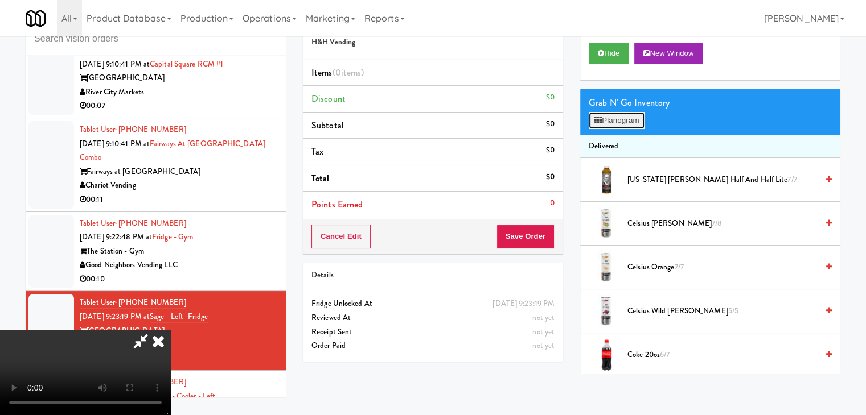
click at [625, 115] on button "Planogram" at bounding box center [616, 120] width 56 height 17
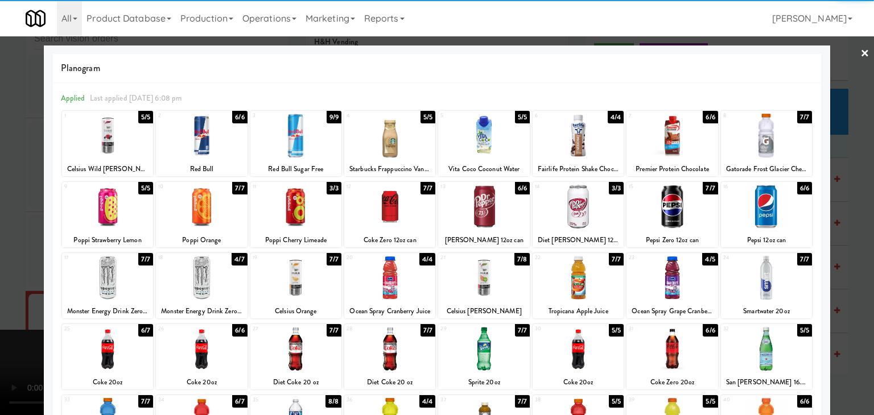
drag, startPoint x: 212, startPoint y: 355, endPoint x: 207, endPoint y: 353, distance: 5.9
click at [212, 355] on div at bounding box center [201, 349] width 91 height 44
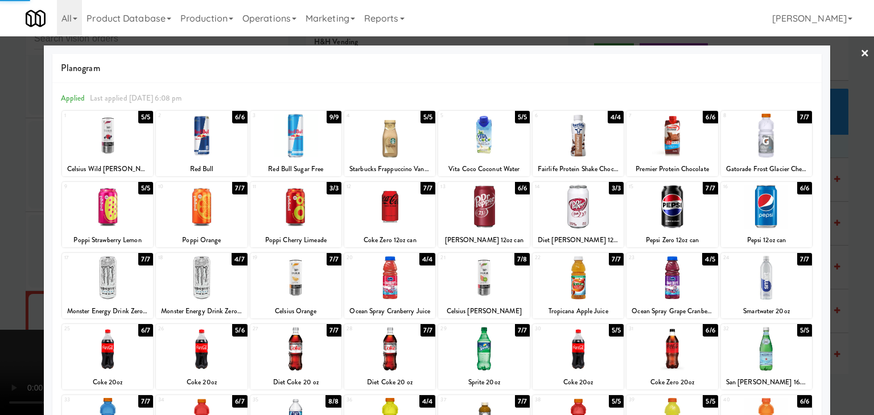
drag, startPoint x: 0, startPoint y: 352, endPoint x: 456, endPoint y: 307, distance: 458.0
click at [17, 348] on div at bounding box center [437, 207] width 874 height 415
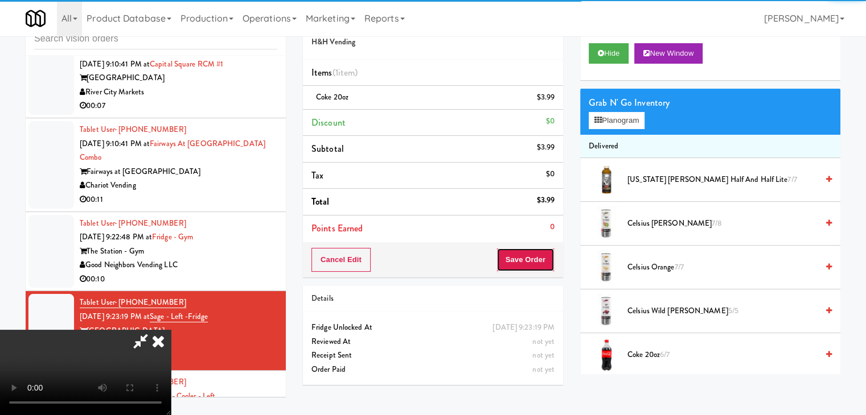
click at [533, 265] on button "Save Order" at bounding box center [525, 260] width 58 height 24
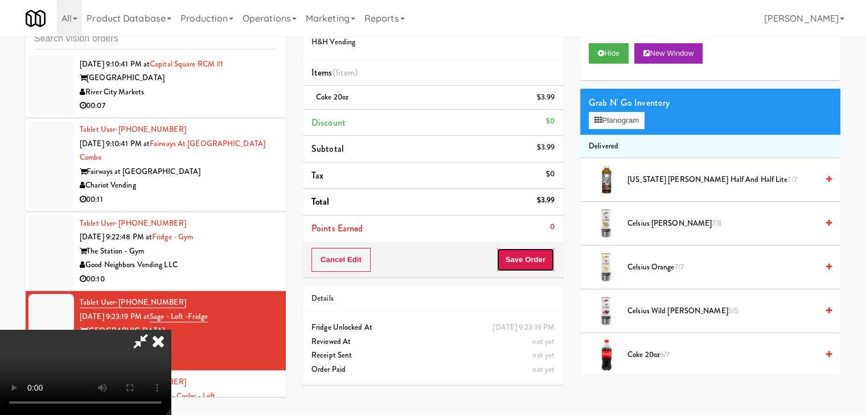
click at [533, 265] on button "Save Order" at bounding box center [525, 260] width 58 height 24
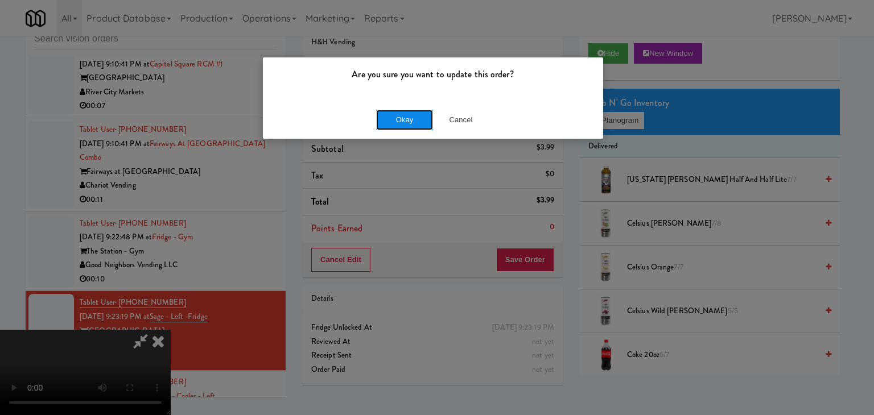
click at [406, 118] on button "Okay" at bounding box center [404, 120] width 57 height 20
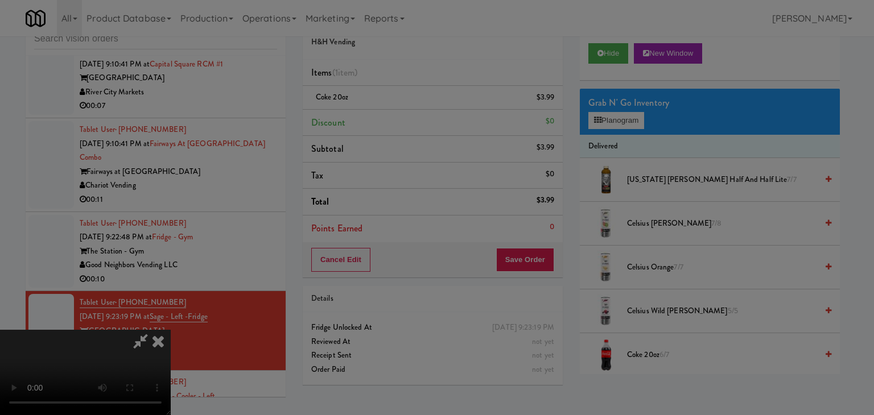
click at [406, 109] on button "Okay" at bounding box center [404, 99] width 57 height 20
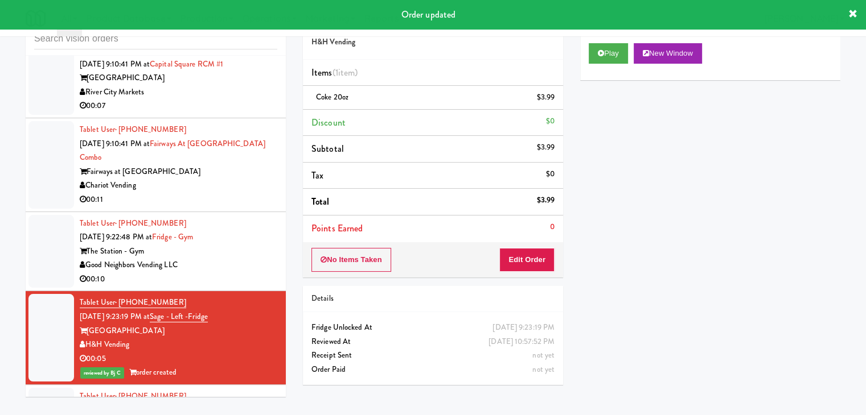
scroll to position [9840, 0]
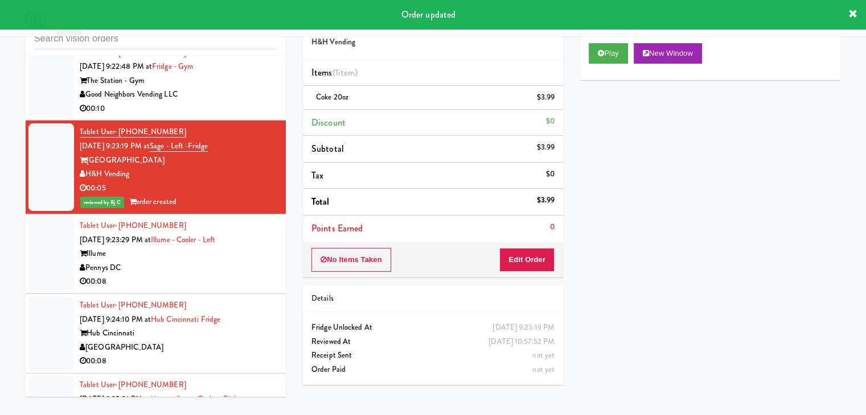
drag, startPoint x: 230, startPoint y: 204, endPoint x: 241, endPoint y: 210, distance: 12.5
click at [233, 261] on div "Pennys DC" at bounding box center [178, 268] width 197 height 14
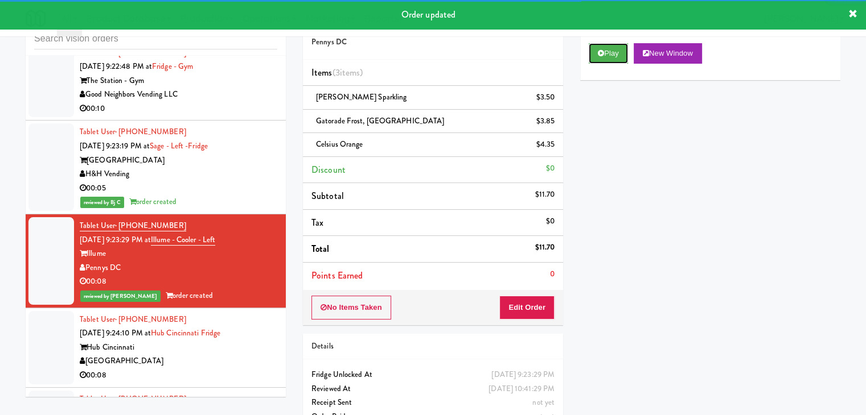
drag, startPoint x: 615, startPoint y: 53, endPoint x: 242, endPoint y: 250, distance: 420.8
click at [243, 249] on div "inbox reviewed all all unclear take inventory issue suspicious failed recent Ta…" at bounding box center [433, 223] width 832 height 437
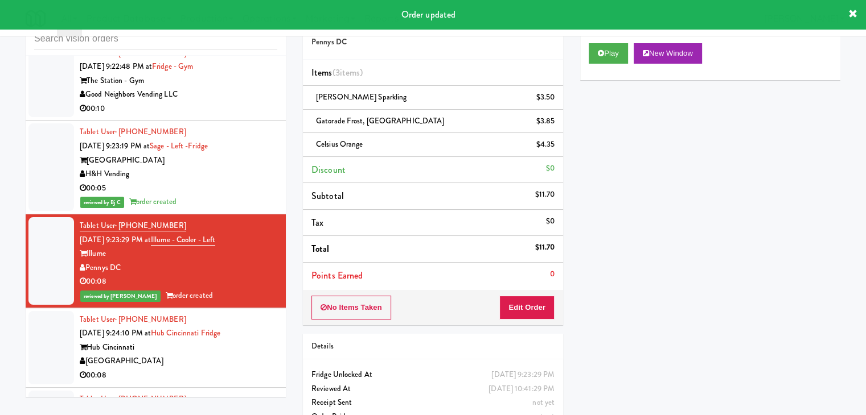
click at [231, 355] on div "[GEOGRAPHIC_DATA]" at bounding box center [178, 362] width 197 height 14
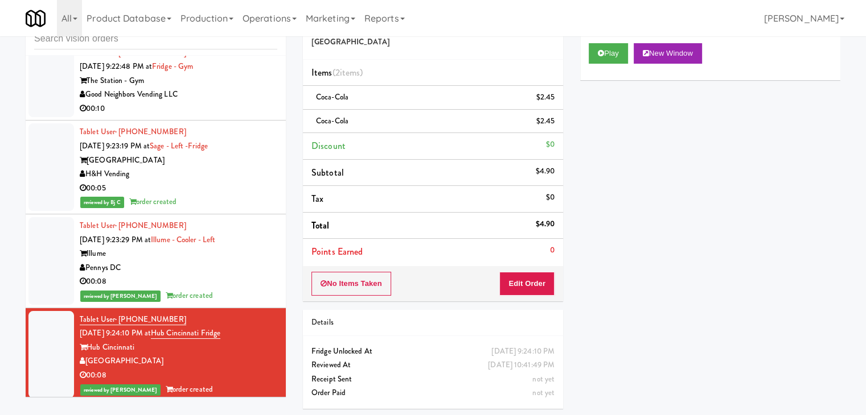
scroll to position [10011, 0]
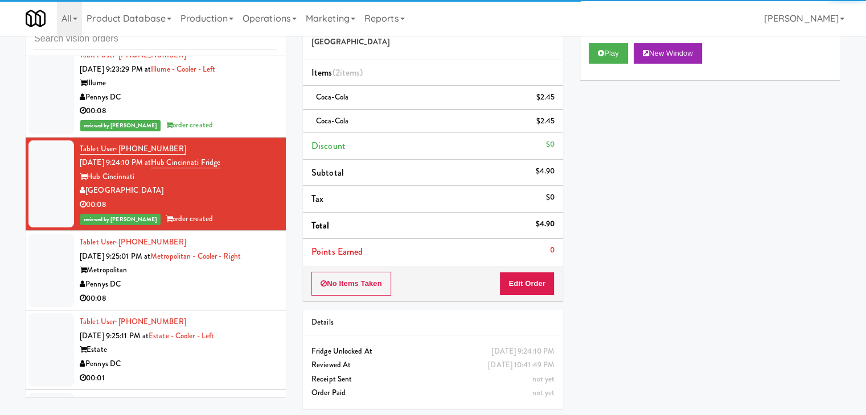
click at [218, 278] on div "Pennys DC" at bounding box center [178, 285] width 197 height 14
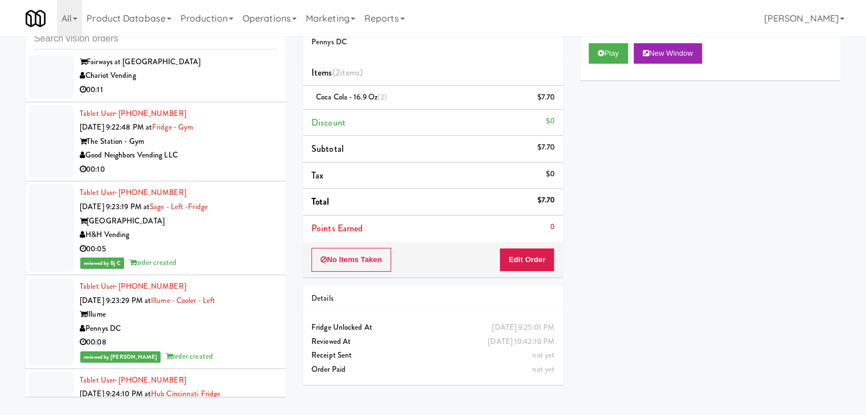
scroll to position [9669, 0]
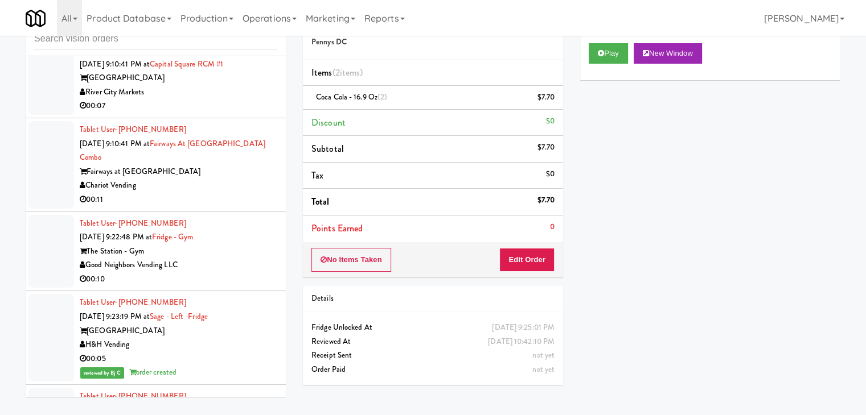
click at [226, 258] on div "Good Neighbors Vending LLC" at bounding box center [178, 265] width 197 height 14
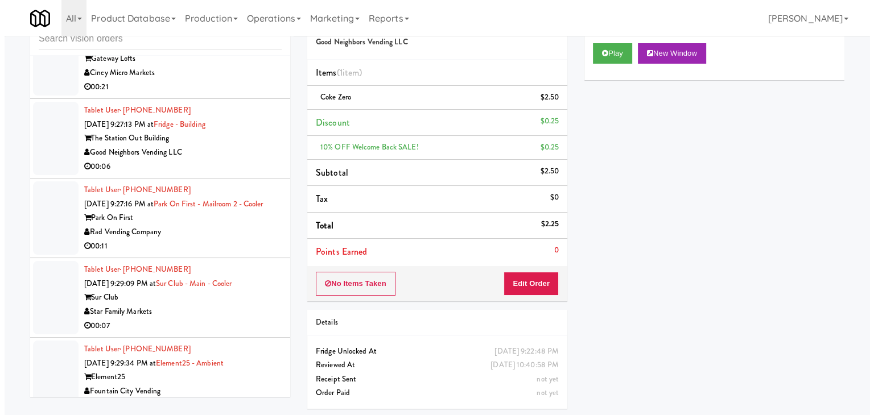
scroll to position [10580, 0]
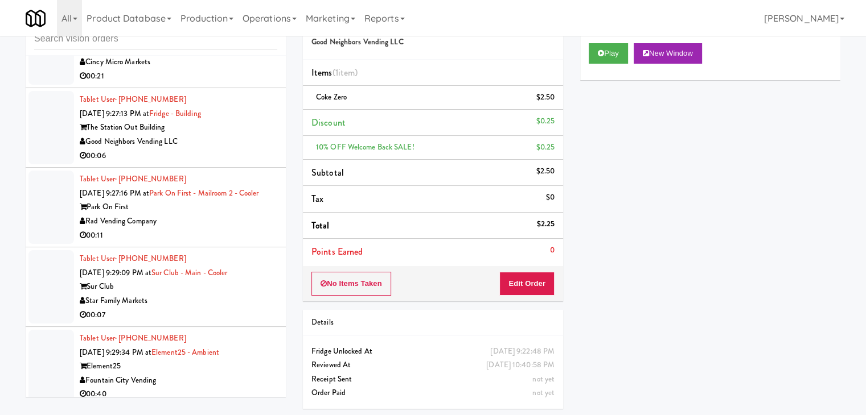
click at [227, 294] on div "Star Family Markets" at bounding box center [178, 301] width 197 height 14
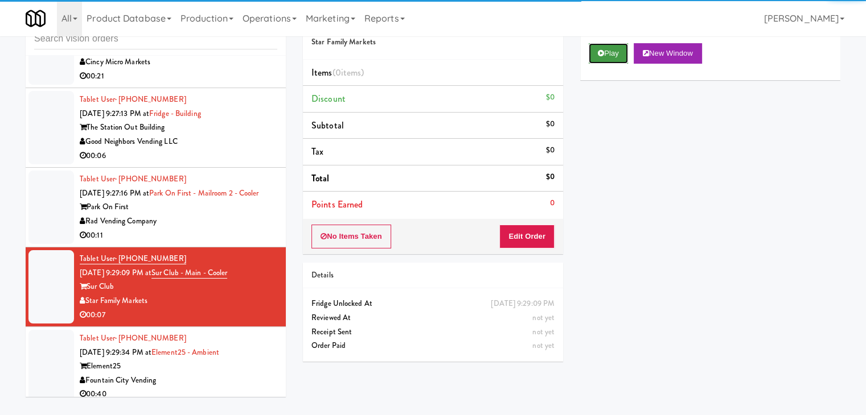
click at [600, 57] on button "Play" at bounding box center [607, 53] width 39 height 20
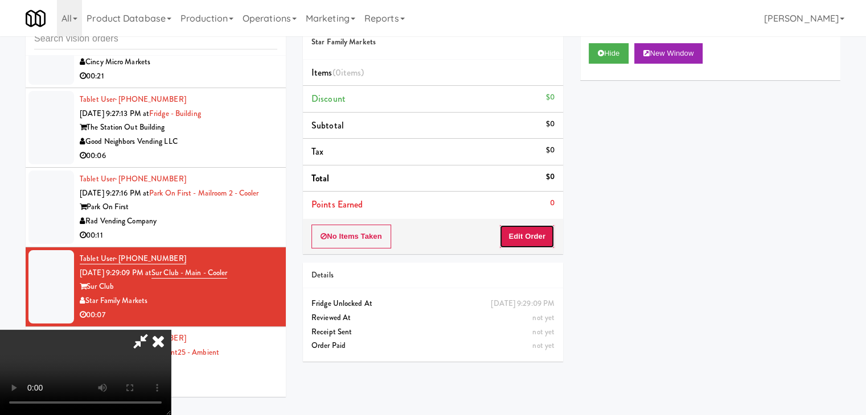
click at [524, 237] on button "Edit Order" at bounding box center [526, 237] width 55 height 24
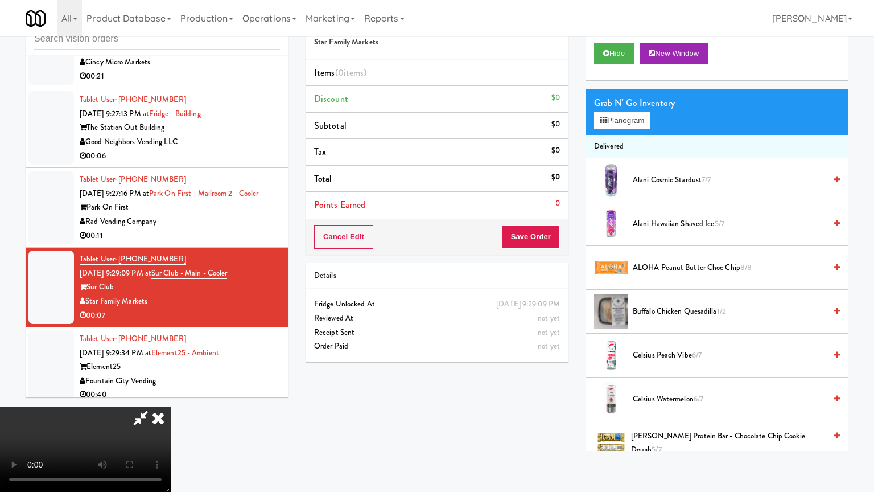
click at [171, 406] on video at bounding box center [85, 448] width 171 height 85
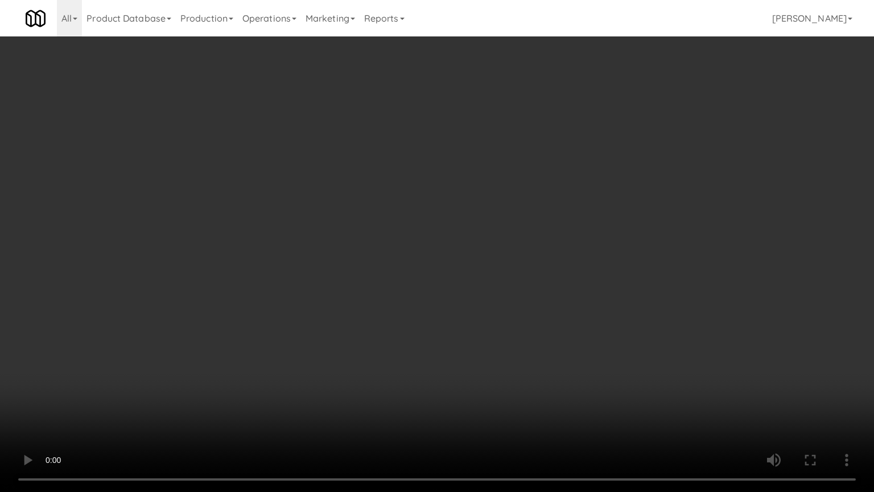
click at [619, 289] on video at bounding box center [437, 246] width 874 height 492
click at [615, 289] on video at bounding box center [437, 246] width 874 height 492
drag, startPoint x: 615, startPoint y: 289, endPoint x: 636, endPoint y: 172, distance: 118.6
click at [615, 288] on video at bounding box center [437, 246] width 874 height 492
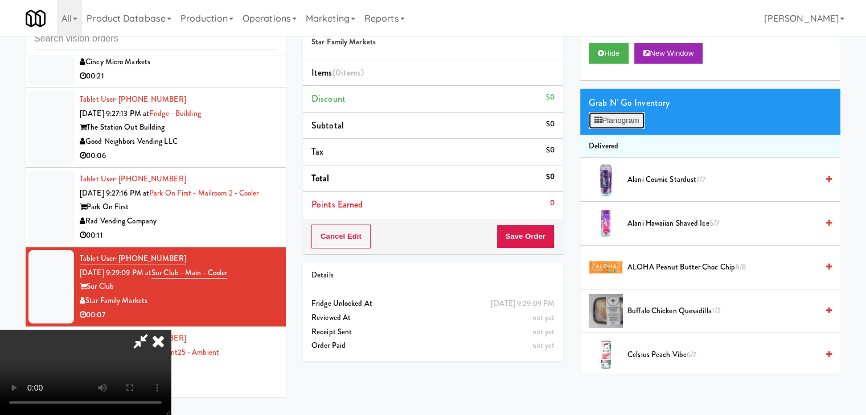
click at [635, 119] on button "Planogram" at bounding box center [616, 120] width 56 height 17
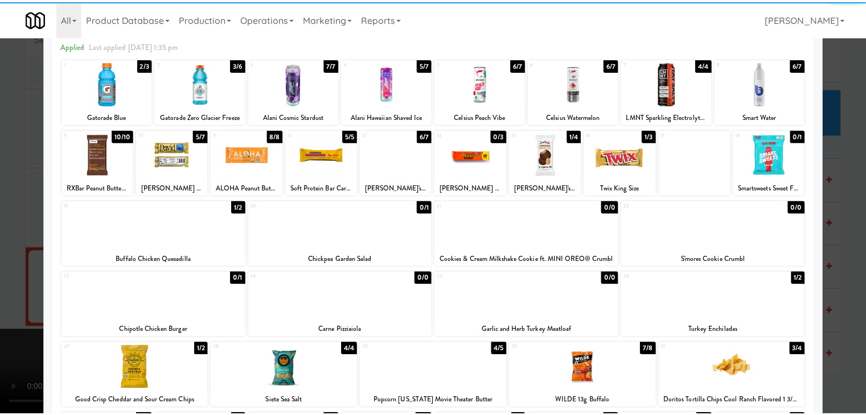
scroll to position [114, 0]
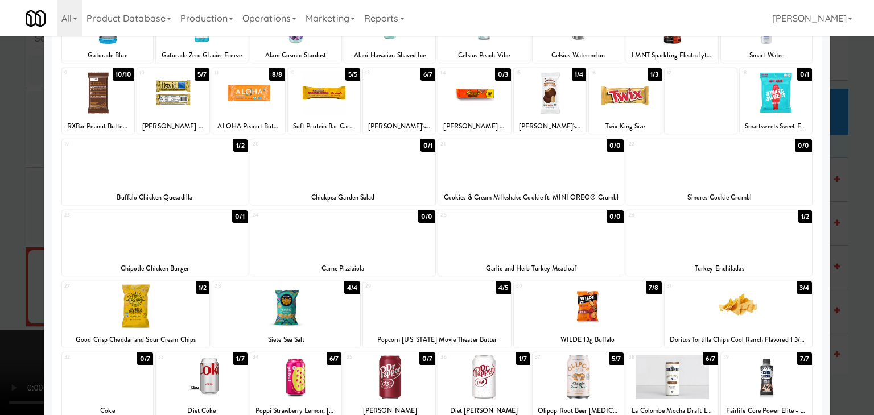
click at [540, 298] on div at bounding box center [588, 307] width 148 height 44
click at [0, 333] on div at bounding box center [437, 207] width 874 height 415
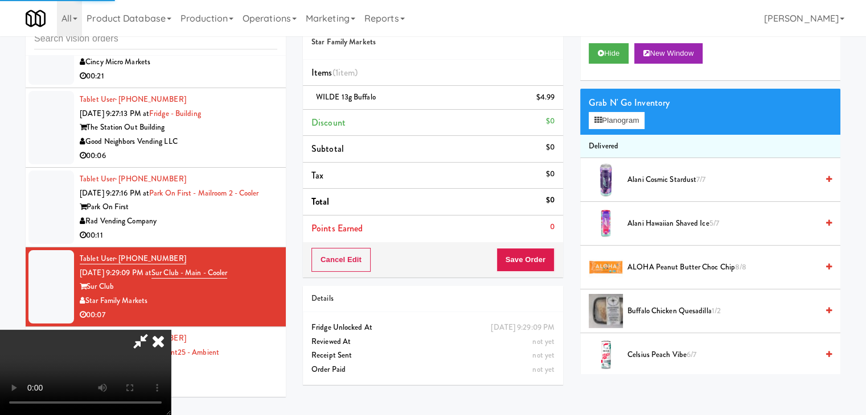
click at [171, 330] on video at bounding box center [85, 372] width 171 height 85
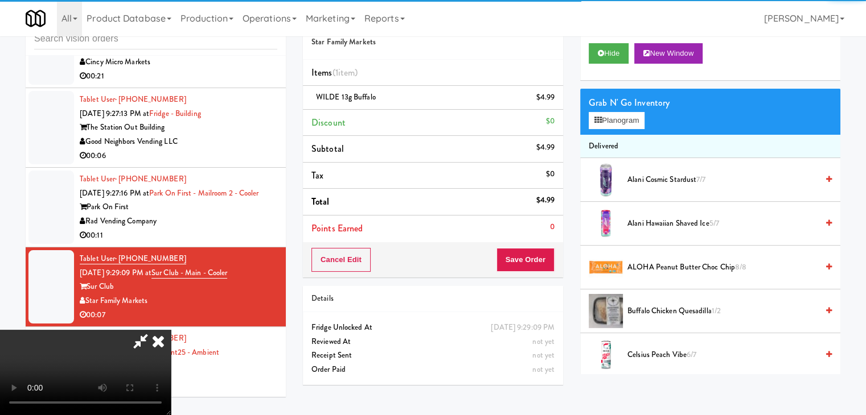
click at [171, 330] on video at bounding box center [85, 372] width 171 height 85
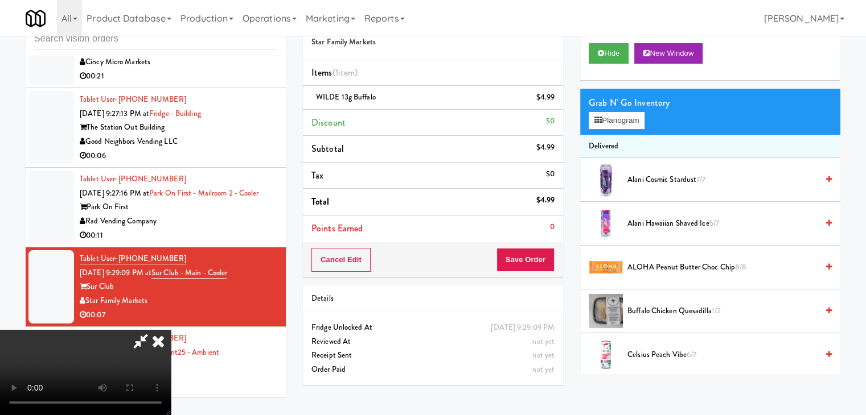
drag, startPoint x: 454, startPoint y: 294, endPoint x: 495, endPoint y: 344, distance: 63.9
click at [171, 330] on video at bounding box center [85, 372] width 171 height 85
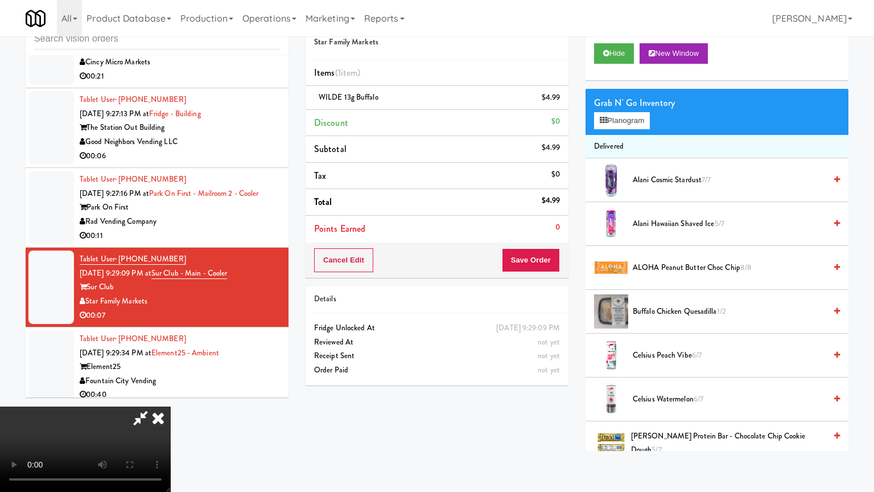
click at [171, 406] on video at bounding box center [85, 448] width 171 height 85
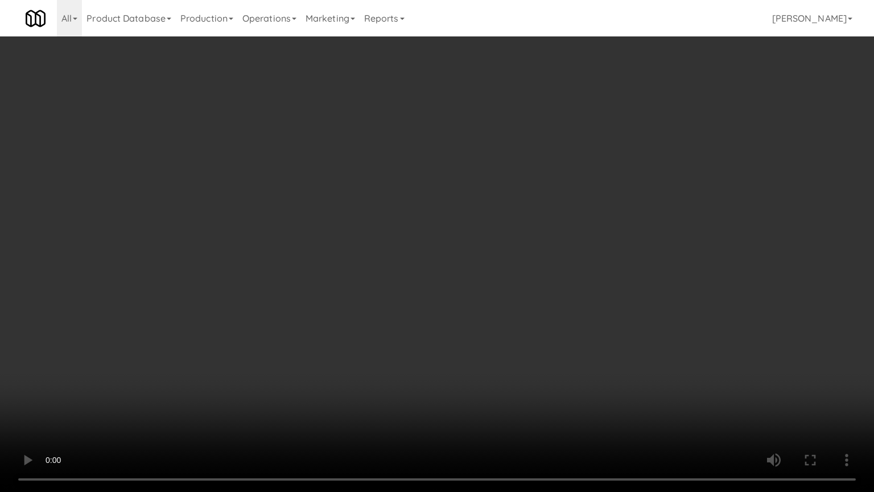
click at [549, 295] on video at bounding box center [437, 246] width 874 height 492
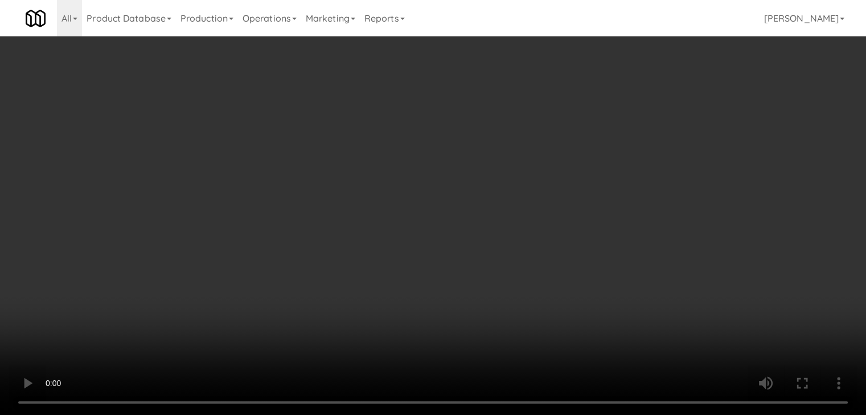
click at [554, 100] on icon at bounding box center [556, 101] width 6 height 7
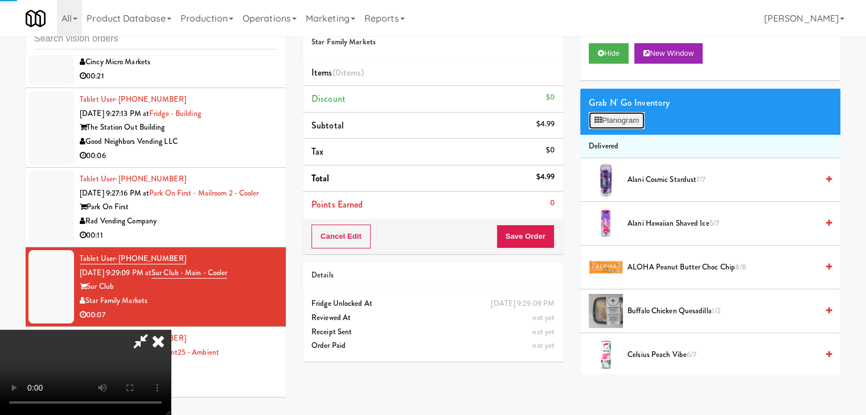
click at [610, 112] on button "Planogram" at bounding box center [616, 120] width 56 height 17
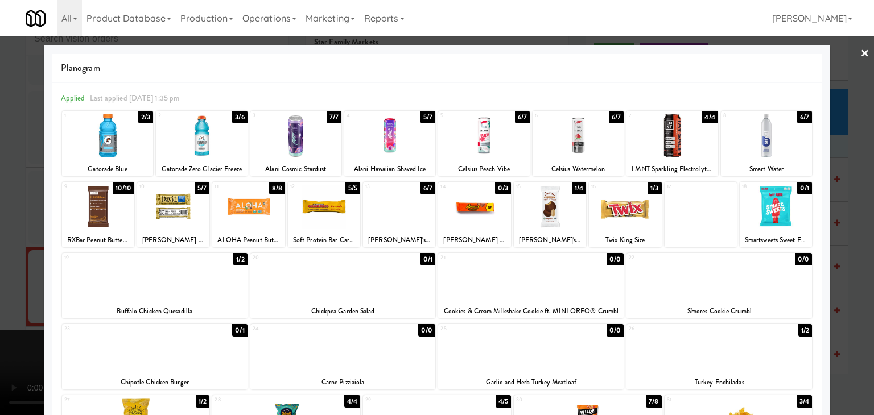
drag, startPoint x: 0, startPoint y: 297, endPoint x: 408, endPoint y: 262, distance: 408.9
click at [0, 296] on div at bounding box center [437, 207] width 874 height 415
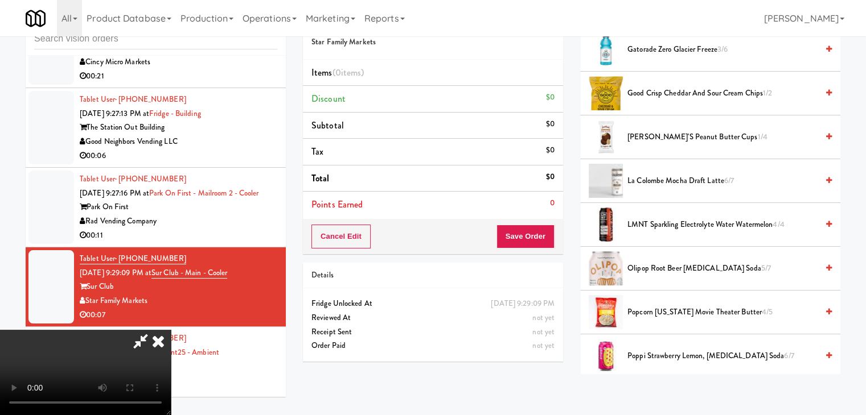
scroll to position [683, 0]
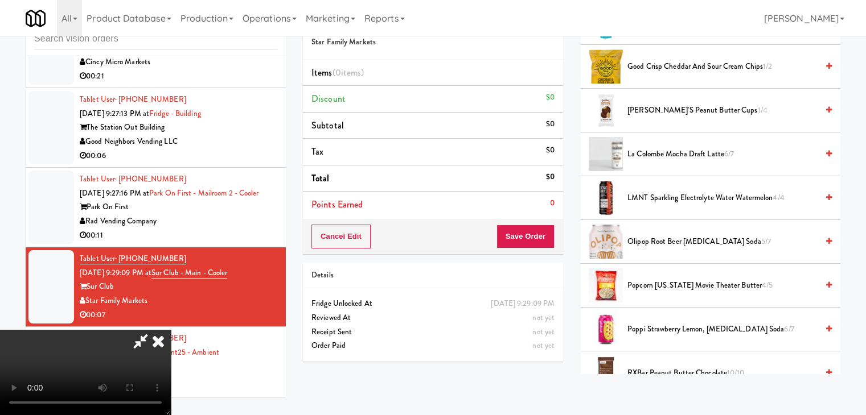
click at [700, 284] on span "Popcorn [US_STATE] Movie Theater Butter 4/5" at bounding box center [722, 286] width 190 height 14
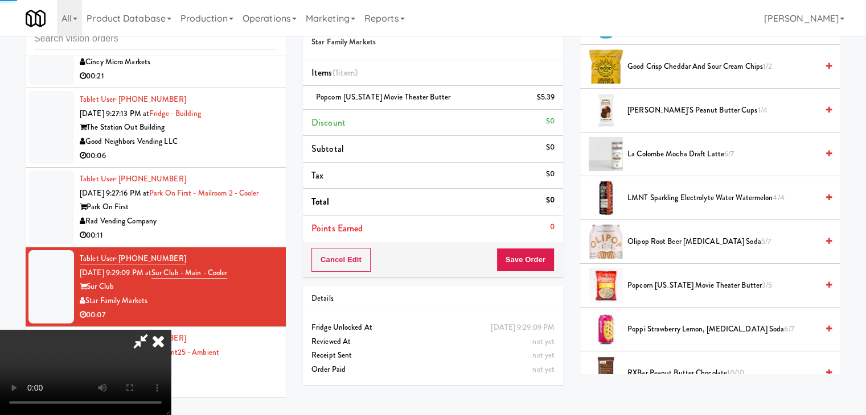
click at [171, 330] on video at bounding box center [85, 372] width 171 height 85
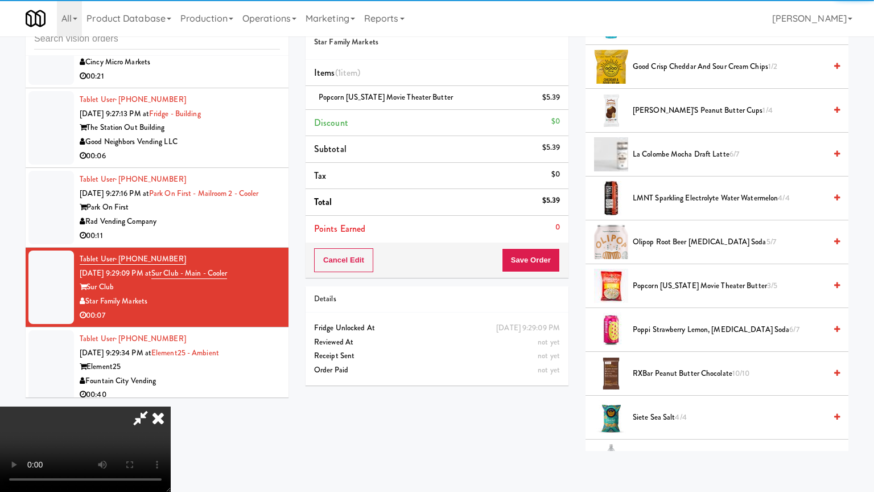
click at [171, 406] on video at bounding box center [85, 448] width 171 height 85
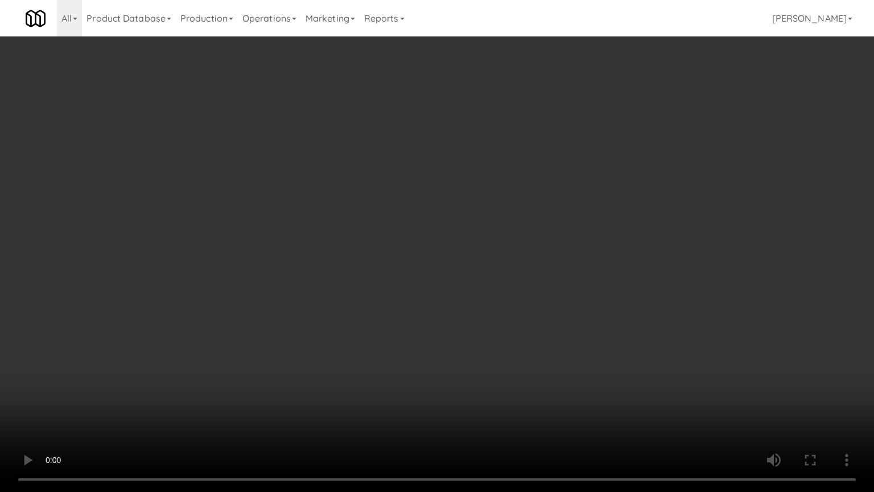
click at [529, 331] on video at bounding box center [437, 246] width 874 height 492
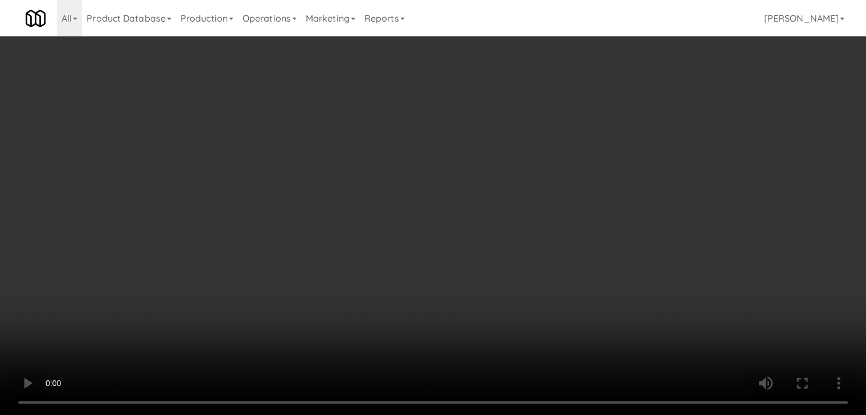
click at [548, 269] on div "Cancel Edit Save Order" at bounding box center [433, 259] width 260 height 35
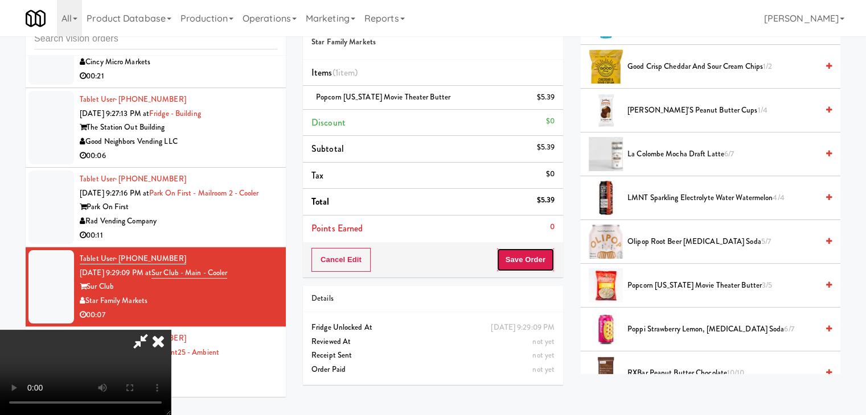
click at [548, 263] on button "Save Order" at bounding box center [525, 260] width 58 height 24
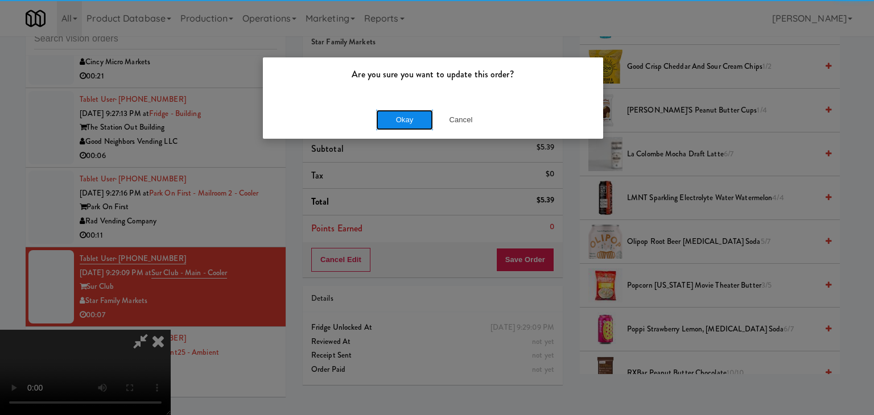
click at [404, 126] on button "Okay" at bounding box center [404, 120] width 57 height 20
click at [405, 124] on body "Are you sure you want to update this order? Okay Cancel Okay Are you sure you w…" at bounding box center [437, 207] width 874 height 415
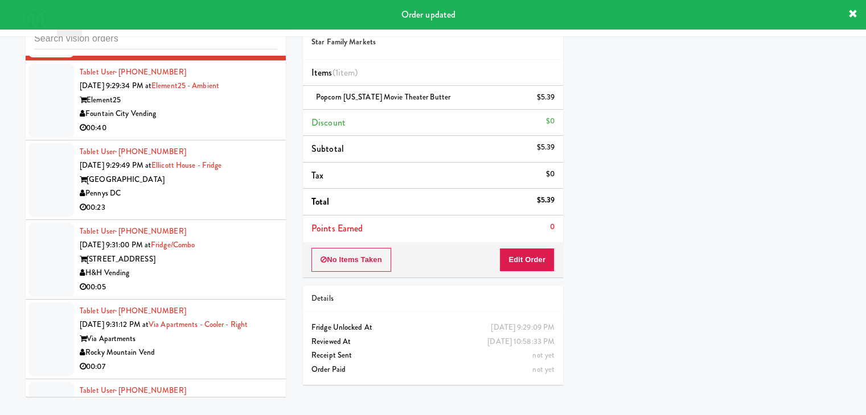
scroll to position [10921, 0]
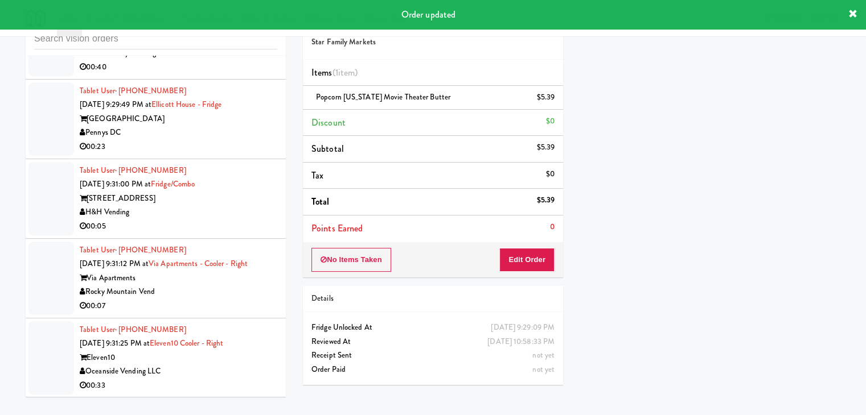
click at [244, 205] on div "H&H Vending" at bounding box center [178, 212] width 197 height 14
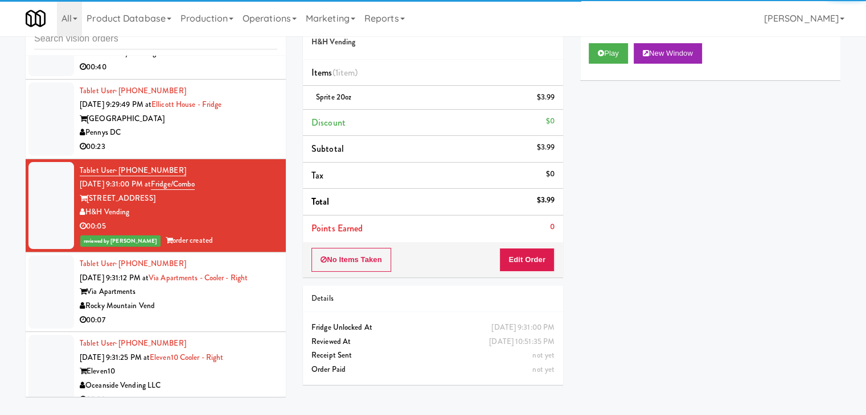
click at [207, 264] on div "Tablet User · (501) 658-7558 [DATE] 9:31:12 PM at Via Apartments - Cooler - Rig…" at bounding box center [178, 292] width 197 height 70
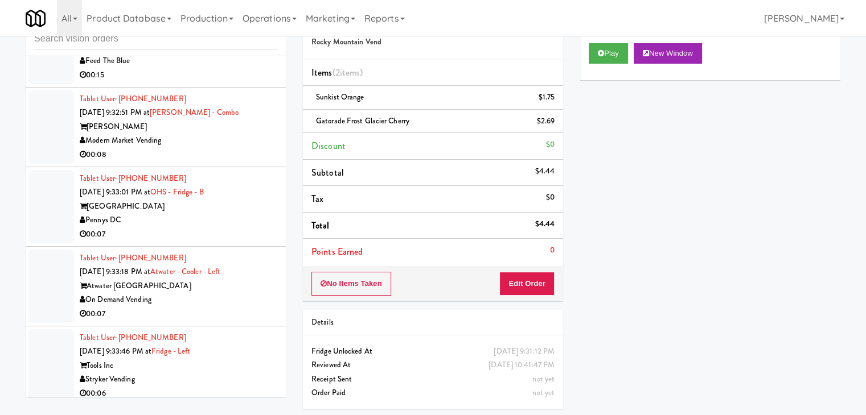
scroll to position [11604, 0]
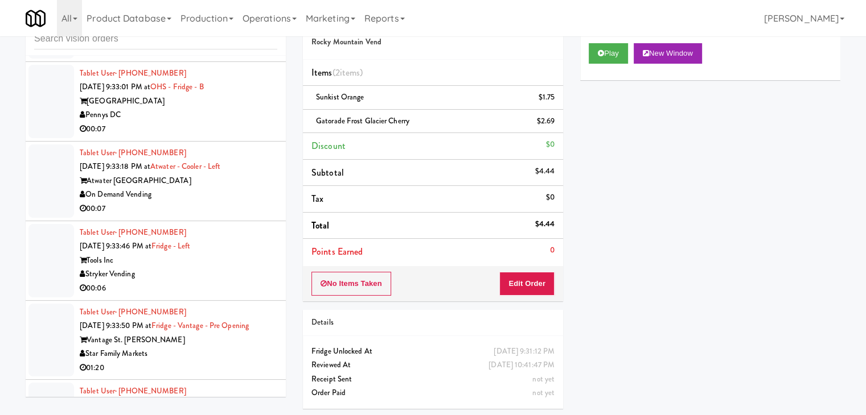
drag, startPoint x: 231, startPoint y: 249, endPoint x: 232, endPoint y: 254, distance: 5.7
click at [232, 282] on div "00:06" at bounding box center [178, 289] width 197 height 14
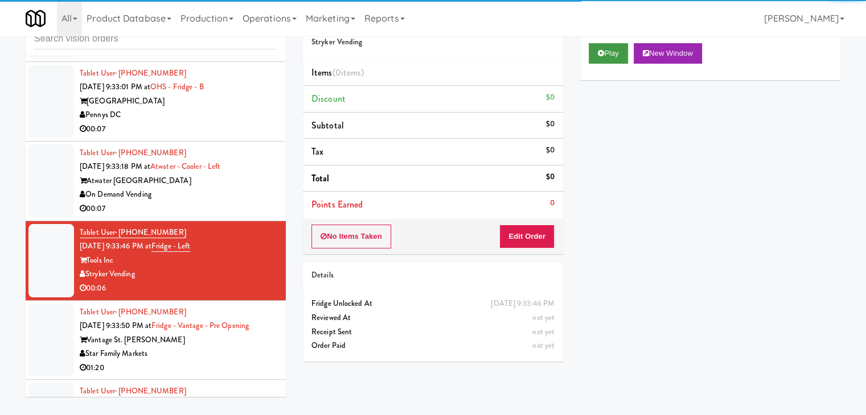
click at [606, 55] on div "Play New Window" at bounding box center [710, 58] width 260 height 46
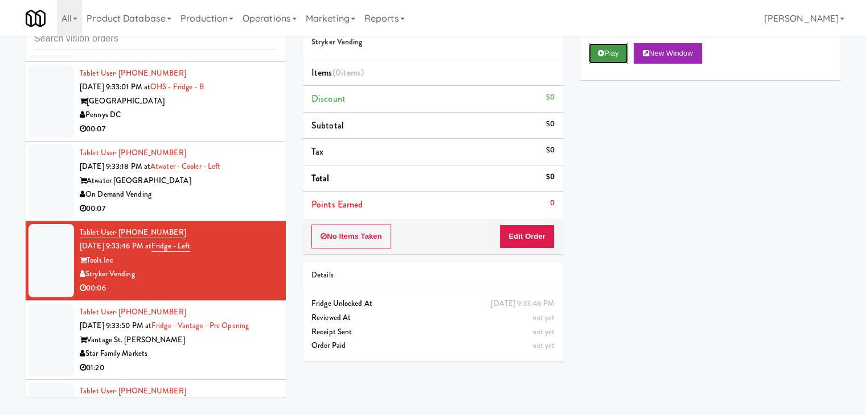
click at [606, 55] on button "Play" at bounding box center [607, 53] width 39 height 20
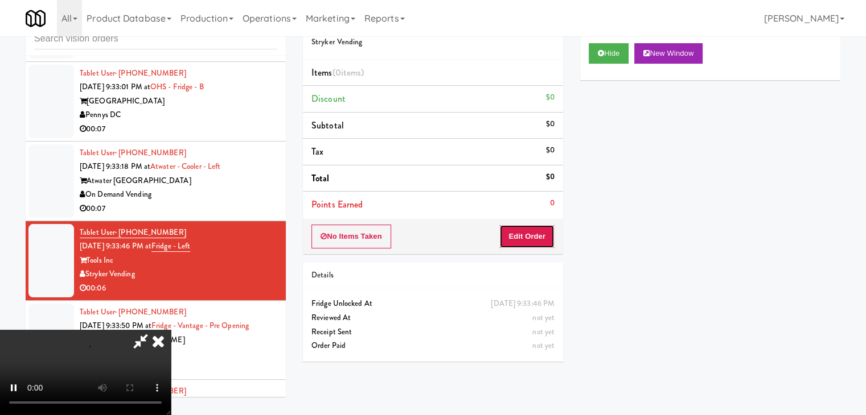
click at [538, 228] on button "Edit Order" at bounding box center [526, 237] width 55 height 24
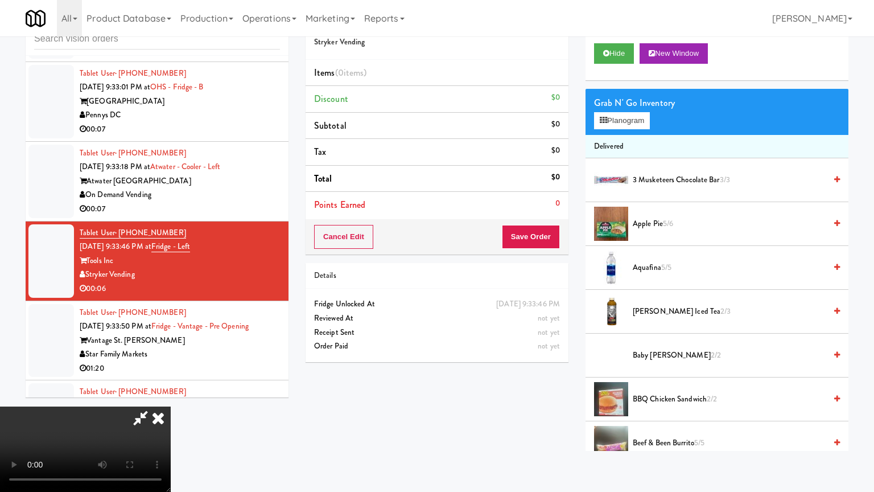
click at [171, 406] on video at bounding box center [85, 448] width 171 height 85
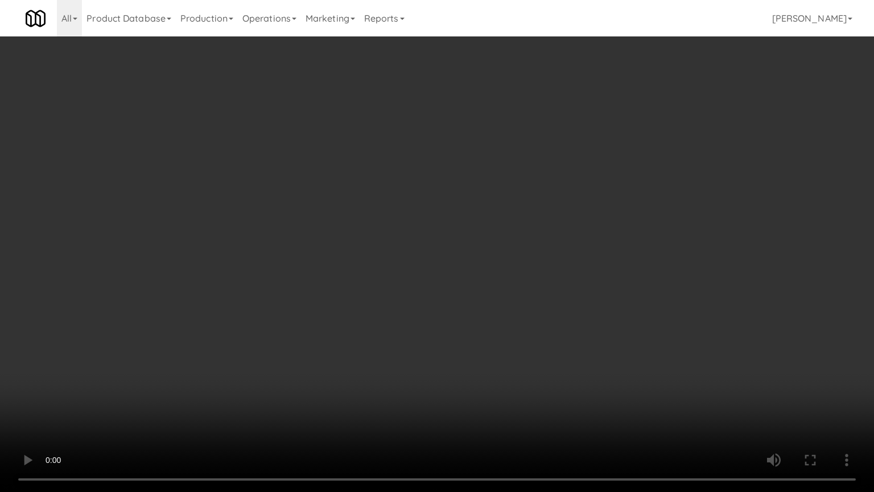
click at [501, 404] on video at bounding box center [437, 246] width 874 height 492
click at [530, 373] on video at bounding box center [437, 246] width 874 height 492
drag, startPoint x: 532, startPoint y: 373, endPoint x: 590, endPoint y: 265, distance: 122.5
click at [540, 365] on video at bounding box center [437, 246] width 874 height 492
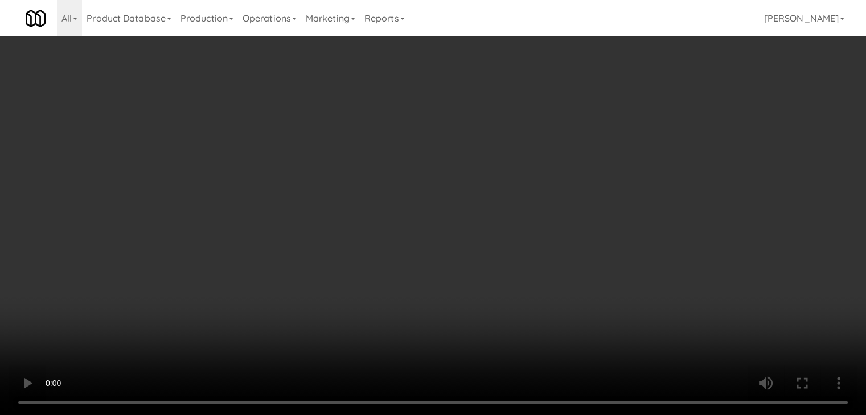
click at [629, 121] on button "Planogram" at bounding box center [616, 120] width 56 height 17
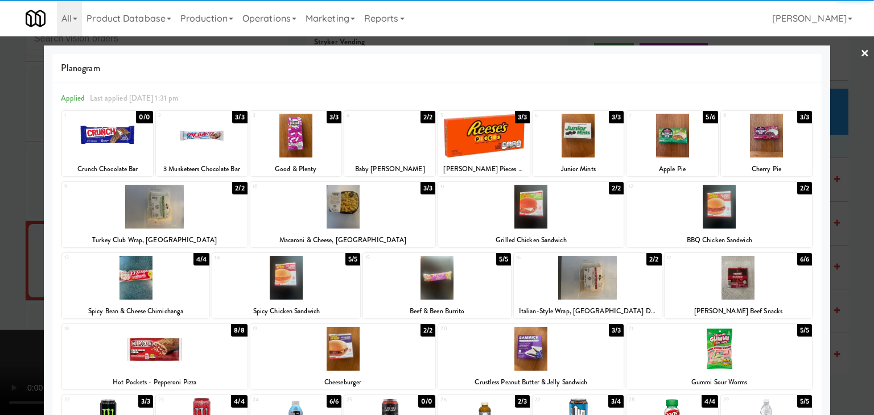
click at [156, 210] on div at bounding box center [155, 207] width 186 height 44
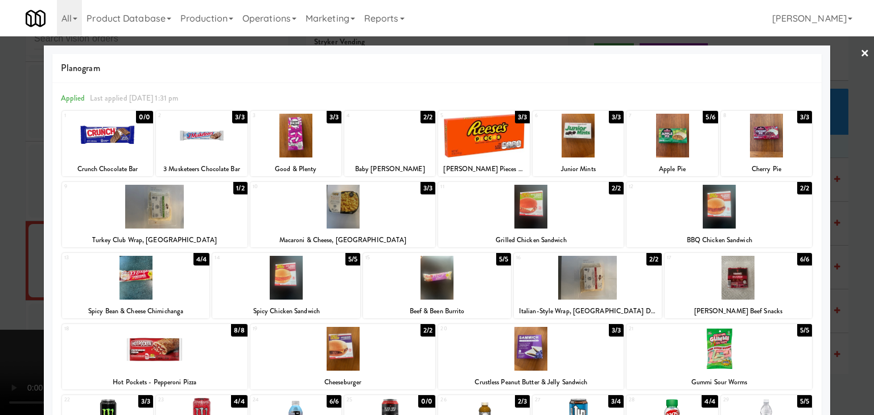
drag, startPoint x: 0, startPoint y: 229, endPoint x: 44, endPoint y: 228, distance: 44.4
click at [2, 229] on div at bounding box center [437, 207] width 874 height 415
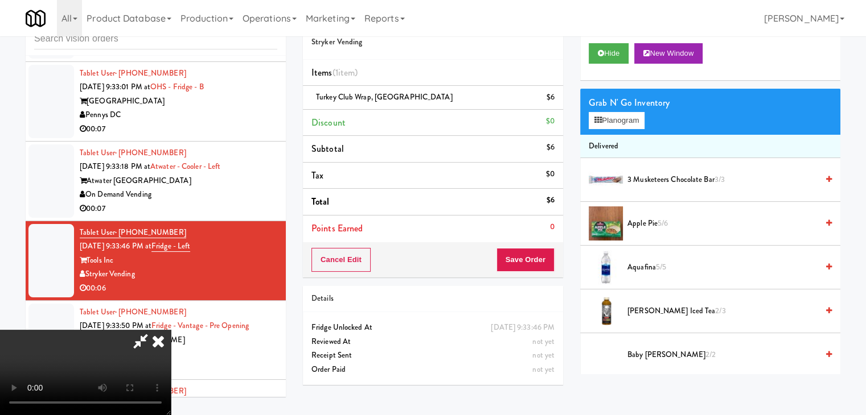
drag, startPoint x: 543, startPoint y: 249, endPoint x: 534, endPoint y: 251, distance: 9.4
click at [534, 250] on div "Cancel Edit Save Order" at bounding box center [433, 259] width 260 height 35
click at [533, 253] on button "Save Order" at bounding box center [525, 260] width 58 height 24
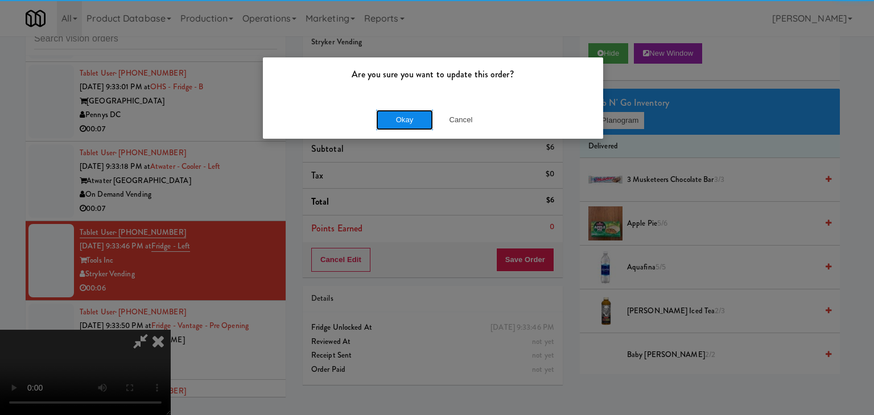
click at [392, 118] on button "Okay" at bounding box center [404, 120] width 57 height 20
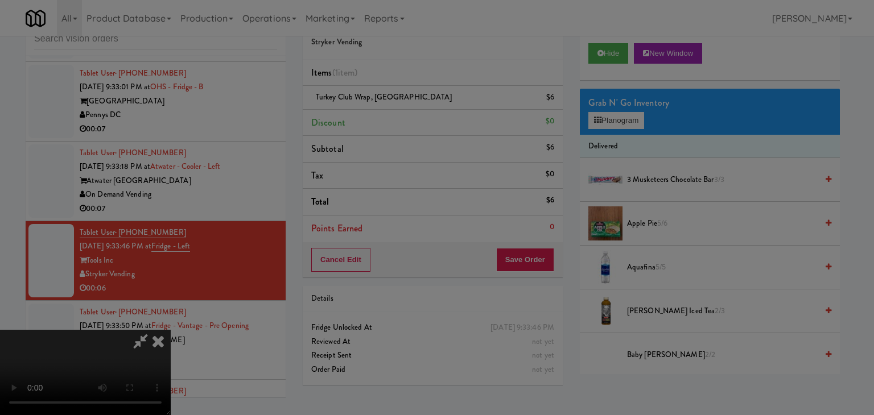
drag, startPoint x: 392, startPoint y: 118, endPoint x: 163, endPoint y: 5, distance: 254.8
click at [388, 109] on button "Okay" at bounding box center [404, 99] width 57 height 20
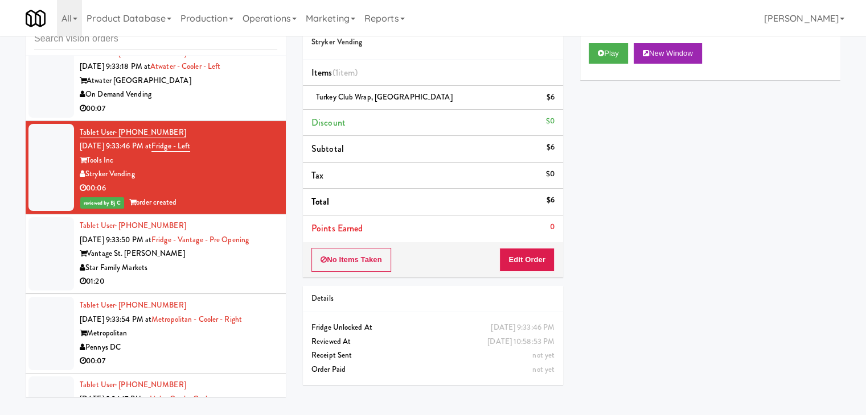
scroll to position [11832, 0]
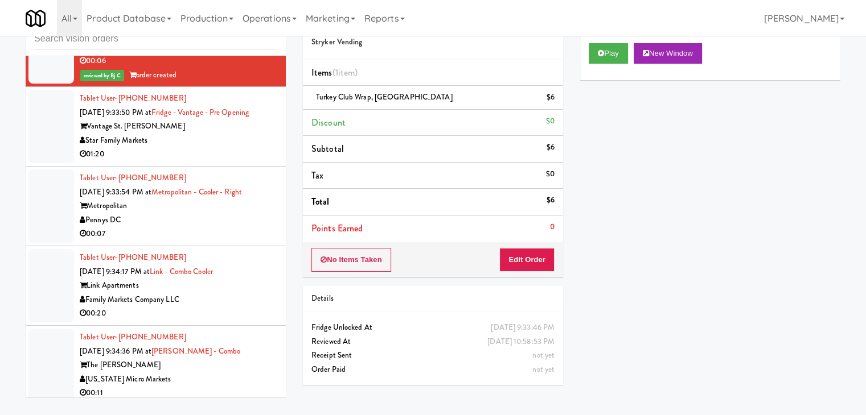
click at [202, 227] on div "00:07" at bounding box center [178, 234] width 197 height 14
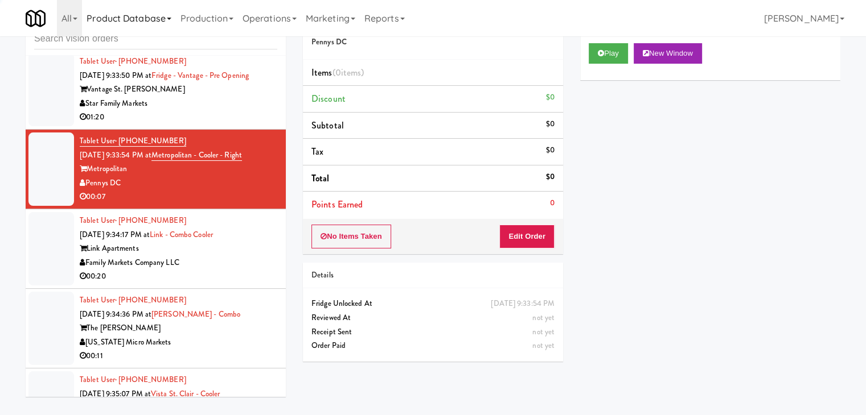
scroll to position [11889, 0]
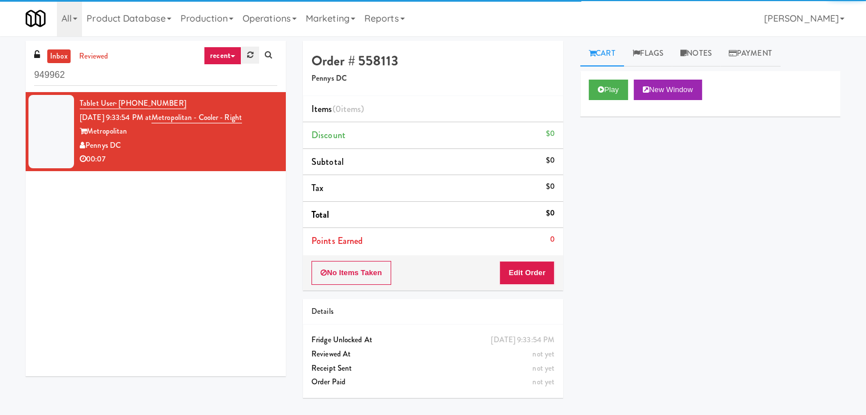
click at [246, 57] on link at bounding box center [250, 55] width 18 height 17
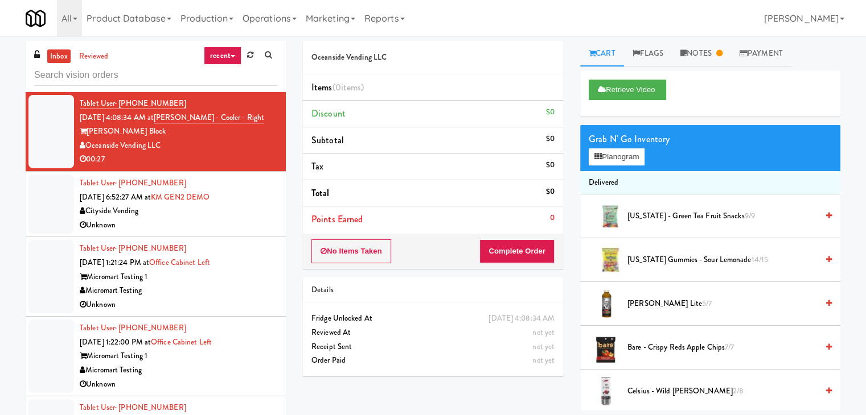
click at [233, 58] on link "recent" at bounding box center [223, 56] width 38 height 18
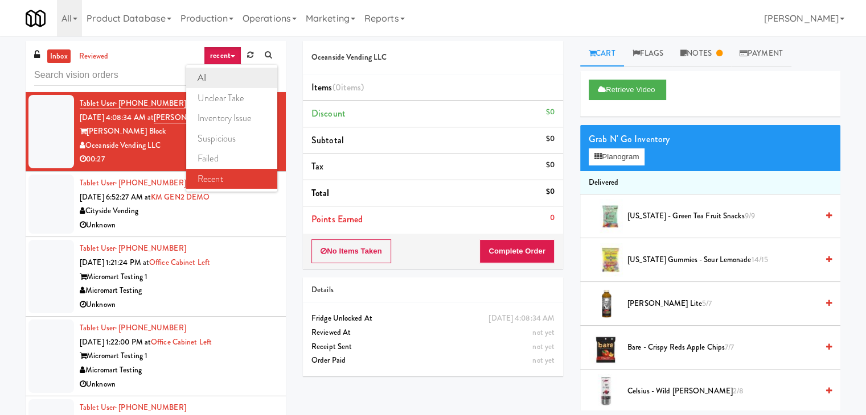
click at [227, 81] on link "all" at bounding box center [231, 78] width 91 height 20
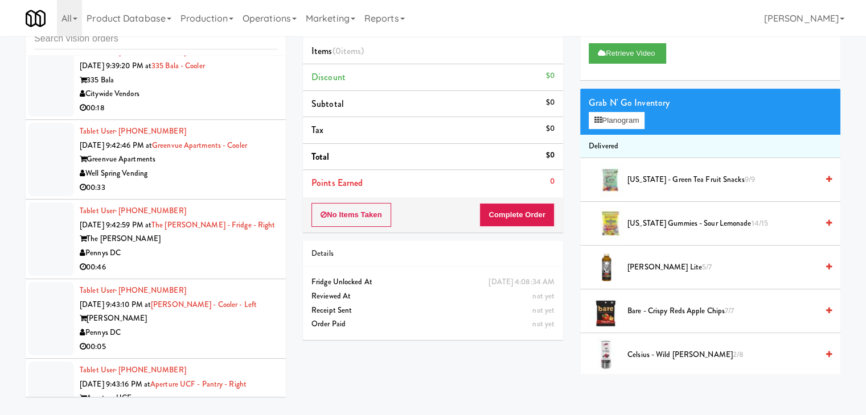
scroll to position [4313, 0]
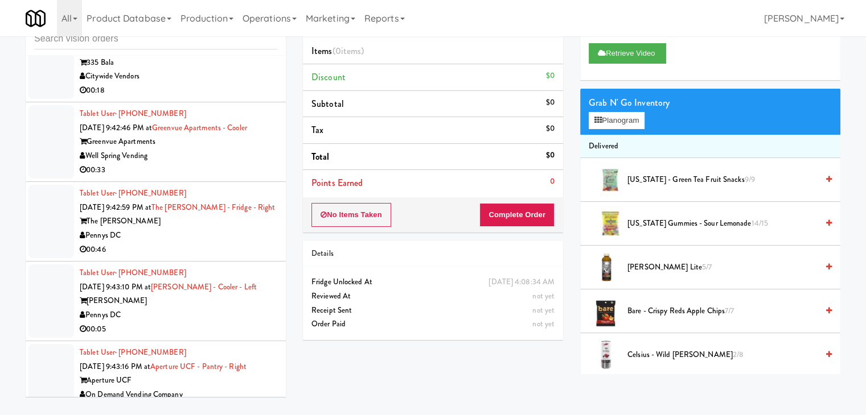
click at [198, 298] on div "Vela" at bounding box center [178, 301] width 197 height 14
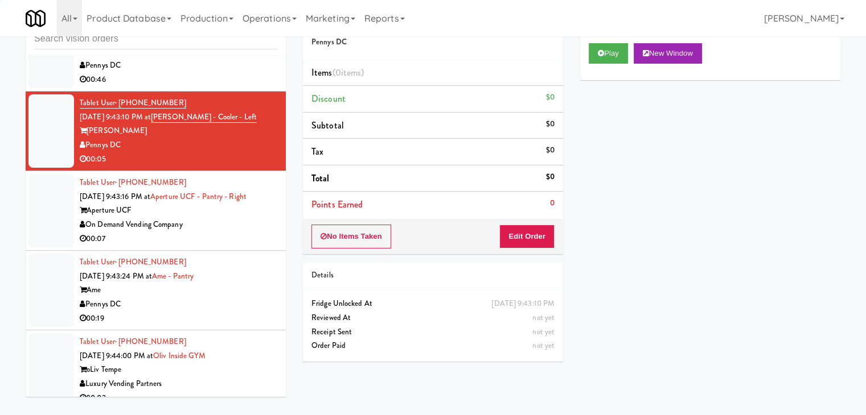
scroll to position [4484, 0]
drag, startPoint x: 608, startPoint y: 51, endPoint x: 589, endPoint y: 120, distance: 71.4
click at [609, 53] on button "Play" at bounding box center [607, 53] width 39 height 20
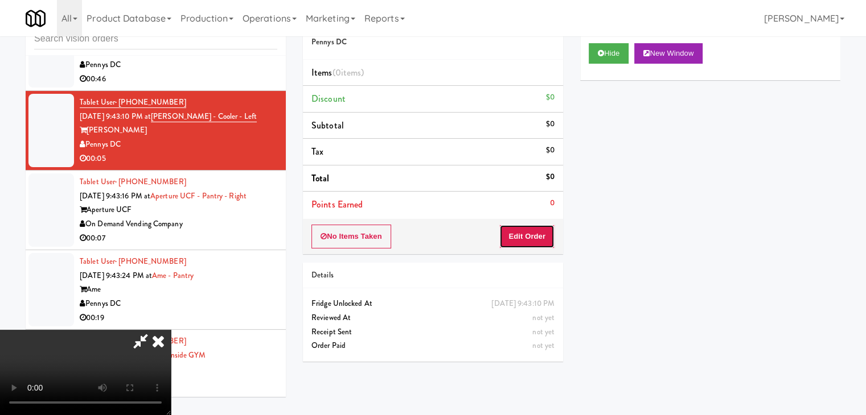
click at [534, 228] on button "Edit Order" at bounding box center [526, 237] width 55 height 24
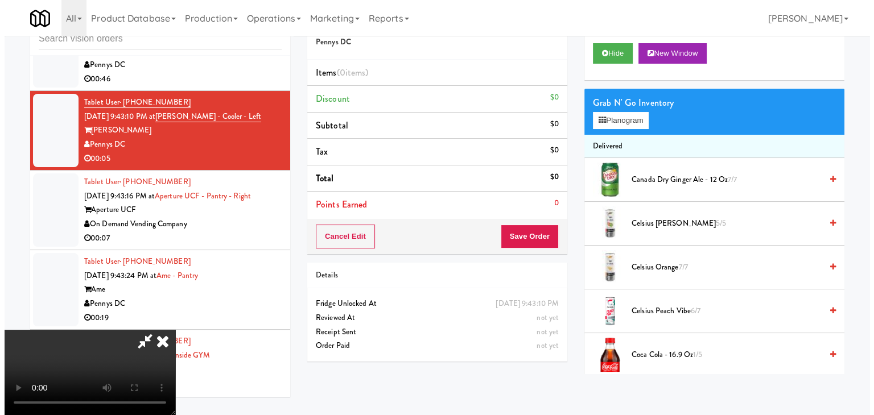
scroll to position [0, 0]
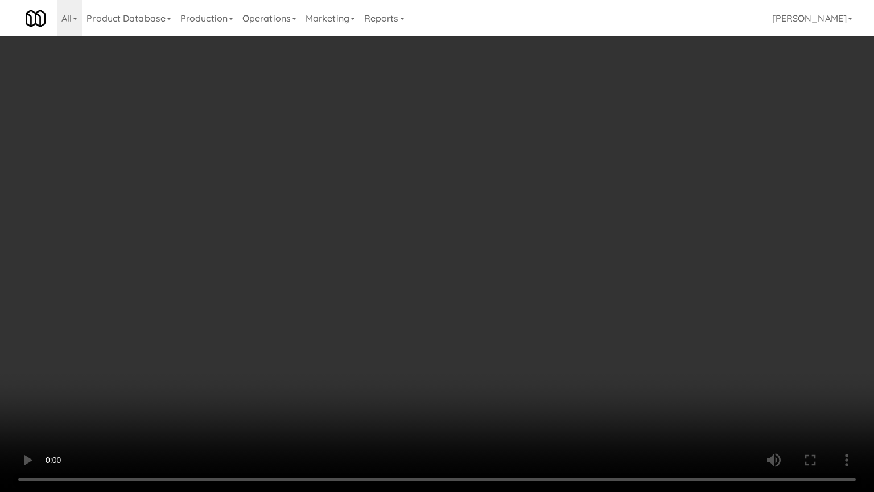
drag, startPoint x: 532, startPoint y: 289, endPoint x: 532, endPoint y: 347, distance: 58.1
click at [532, 289] on video at bounding box center [437, 246] width 874 height 492
click at [494, 415] on video at bounding box center [437, 246] width 874 height 492
click at [521, 331] on video at bounding box center [437, 246] width 874 height 492
click at [517, 341] on video at bounding box center [437, 246] width 874 height 492
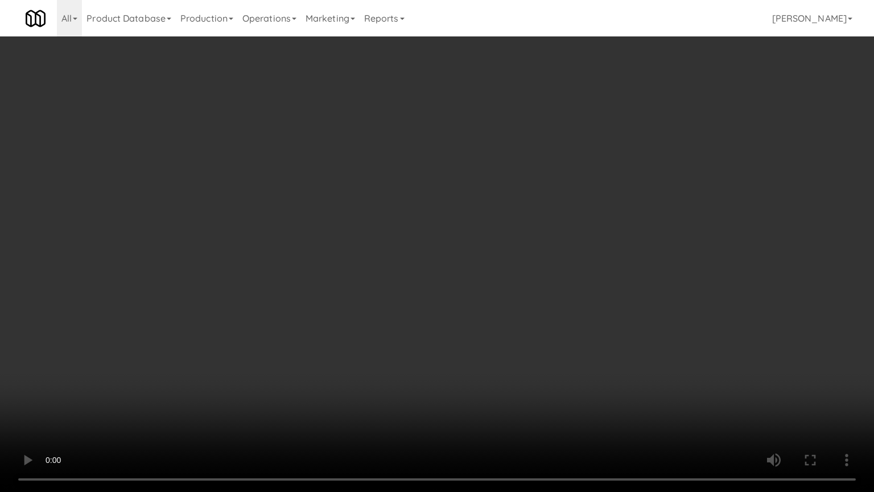
drag, startPoint x: 517, startPoint y: 341, endPoint x: 548, endPoint y: 218, distance: 126.7
click at [517, 339] on video at bounding box center [437, 246] width 874 height 492
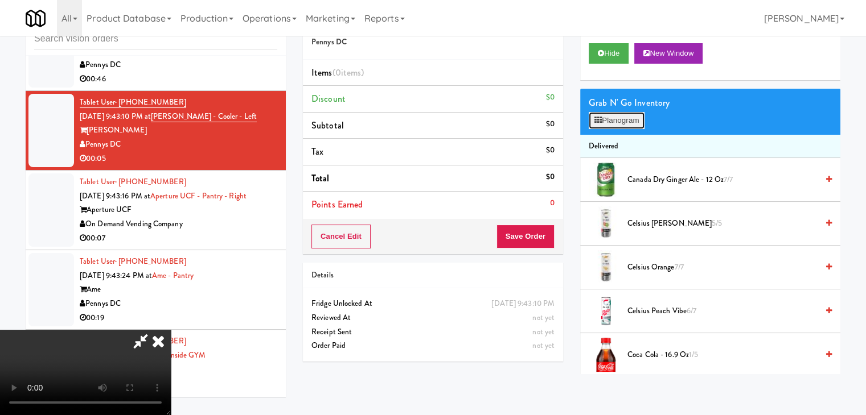
click at [626, 121] on button "Planogram" at bounding box center [616, 120] width 56 height 17
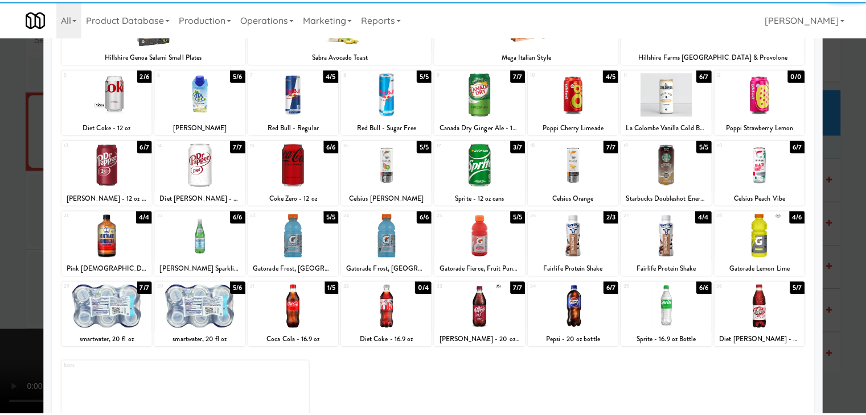
scroll to position [114, 0]
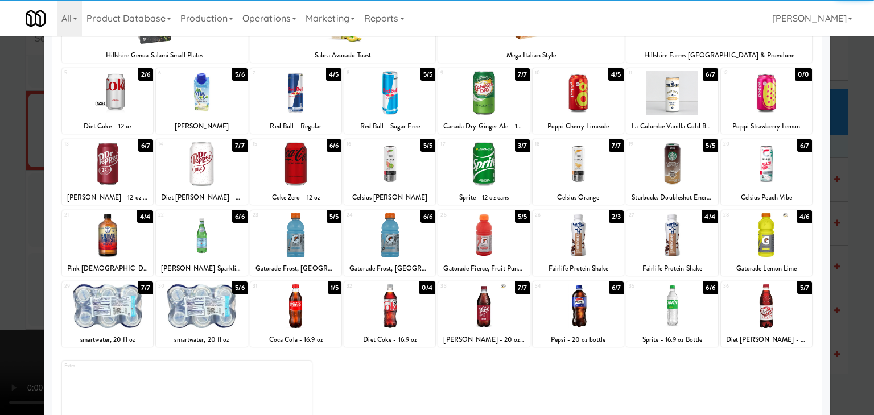
click at [122, 238] on div at bounding box center [107, 235] width 91 height 44
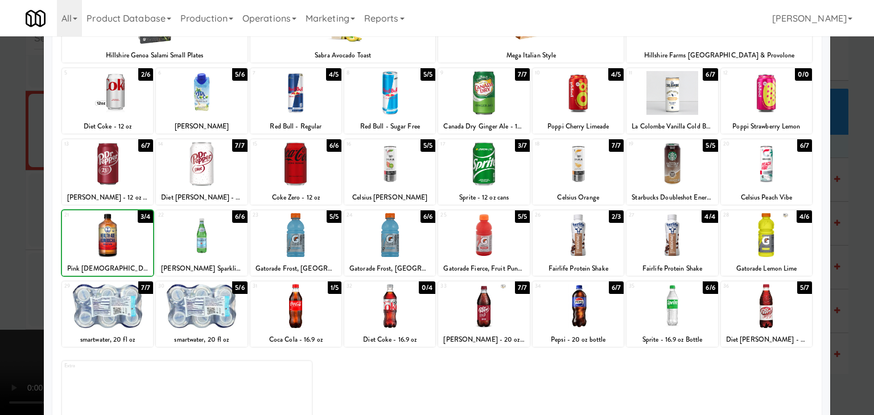
click at [1, 251] on div at bounding box center [437, 207] width 874 height 415
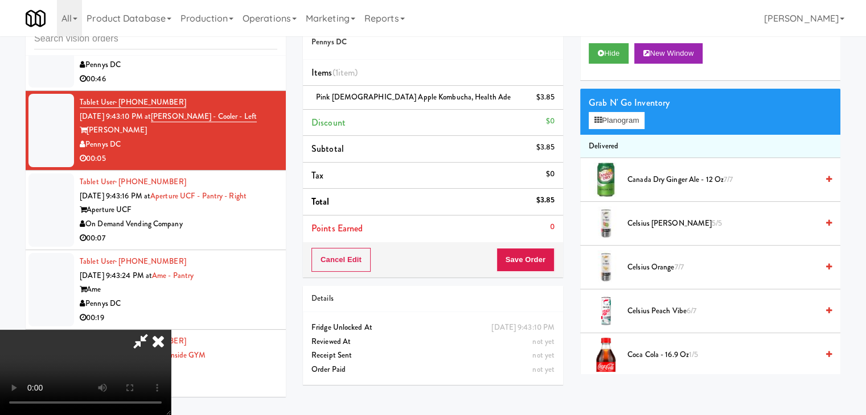
click at [171, 330] on video at bounding box center [85, 372] width 171 height 85
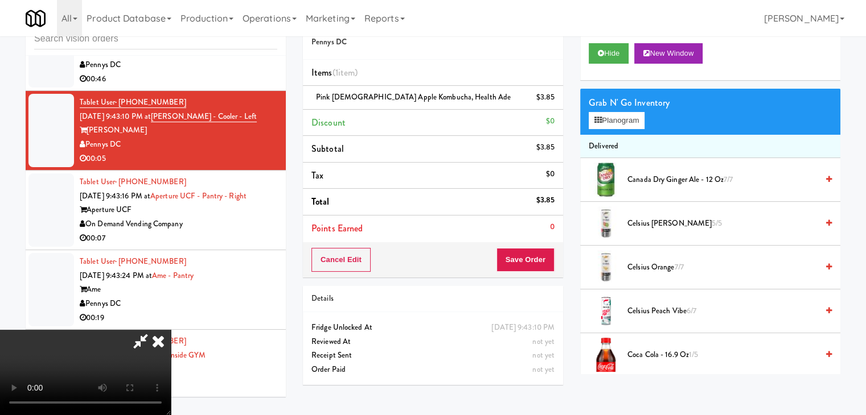
click at [171, 330] on video at bounding box center [85, 372] width 171 height 85
click at [553, 257] on button "Save Order" at bounding box center [525, 260] width 58 height 24
click at [548, 257] on button "Save Order" at bounding box center [525, 260] width 58 height 24
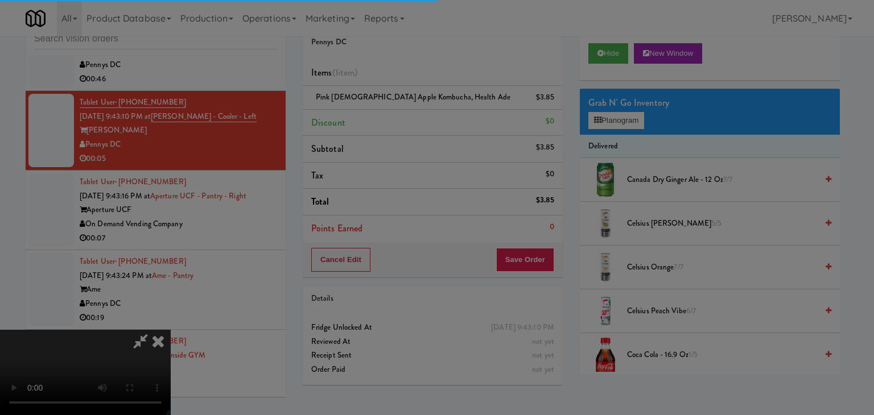
click at [548, 257] on div at bounding box center [437, 207] width 874 height 415
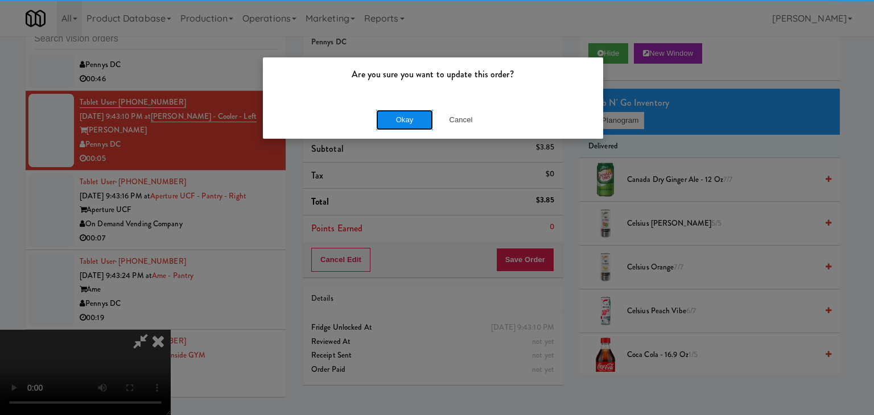
drag, startPoint x: 420, startPoint y: 114, endPoint x: 411, endPoint y: 115, distance: 9.1
click at [414, 113] on button "Okay" at bounding box center [404, 120] width 57 height 20
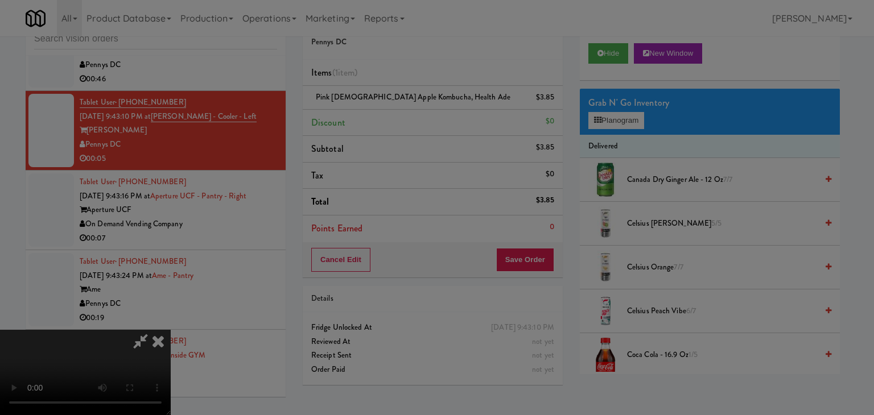
click at [408, 109] on button "Okay" at bounding box center [404, 99] width 57 height 20
drag, startPoint x: 408, startPoint y: 119, endPoint x: 393, endPoint y: 130, distance: 18.7
click at [405, 122] on div at bounding box center [437, 207] width 874 height 415
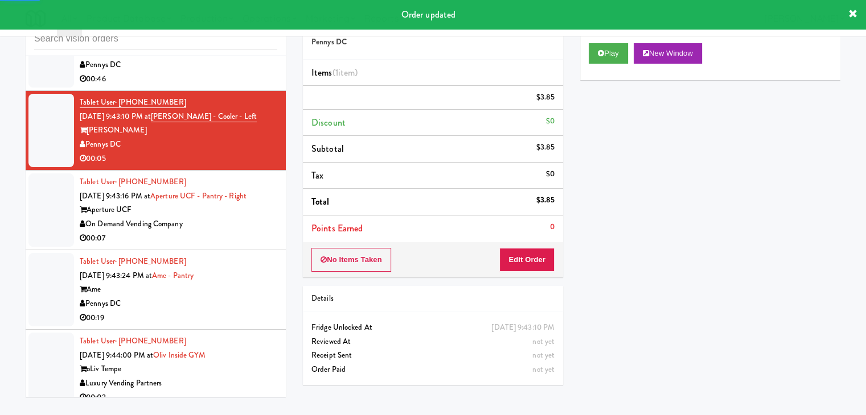
scroll to position [4541, 0]
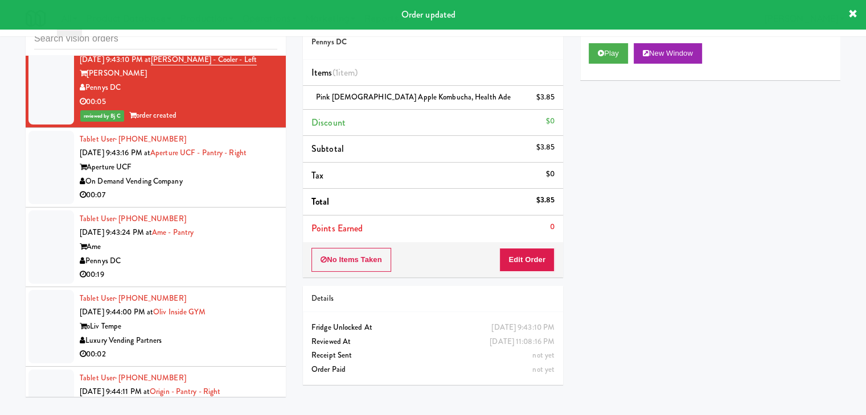
click at [246, 176] on div "On Demand Vending Company" at bounding box center [178, 182] width 197 height 14
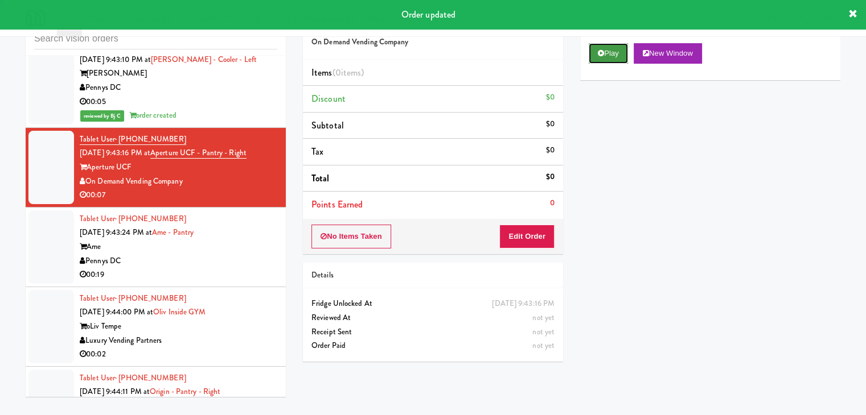
click at [609, 59] on button "Play" at bounding box center [607, 53] width 39 height 20
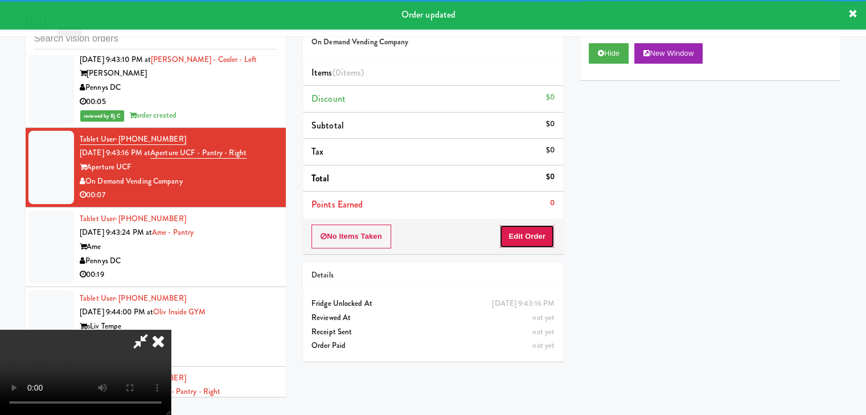
click at [515, 230] on button "Edit Order" at bounding box center [526, 237] width 55 height 24
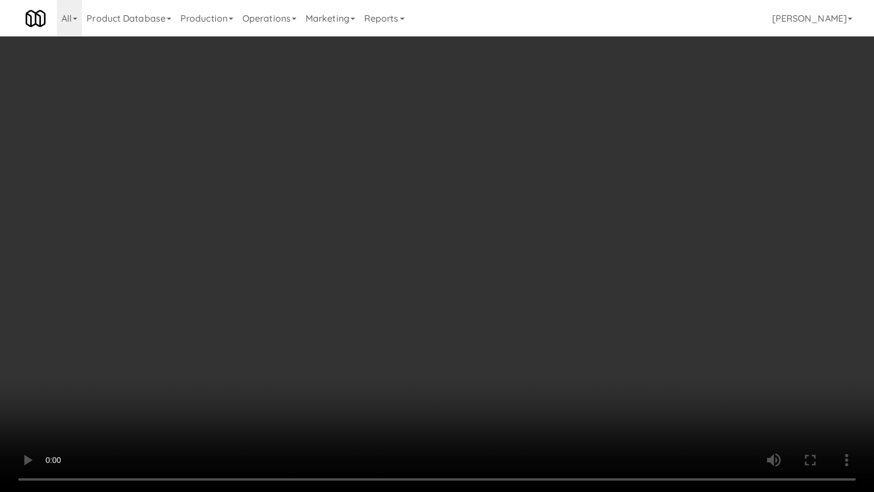
click at [493, 265] on video at bounding box center [437, 246] width 874 height 492
click at [525, 262] on video at bounding box center [437, 246] width 874 height 492
click at [526, 262] on video at bounding box center [437, 246] width 874 height 492
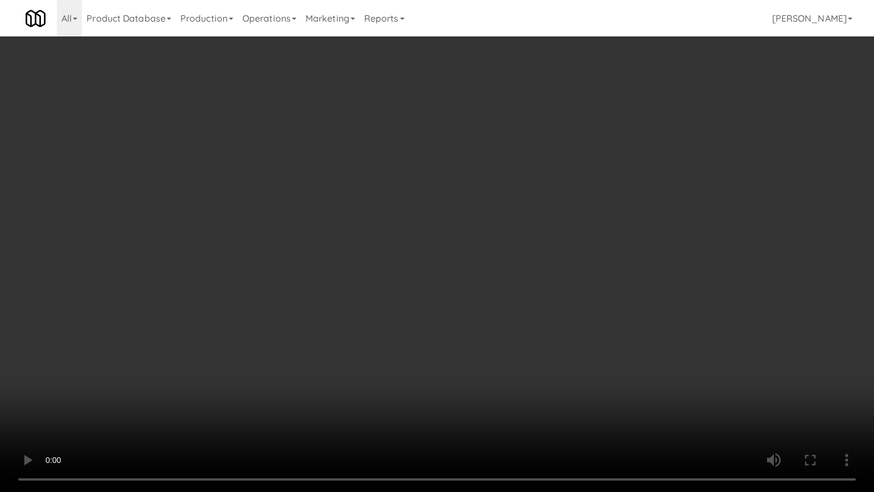
click at [526, 262] on video at bounding box center [437, 246] width 874 height 492
click at [523, 257] on video at bounding box center [437, 246] width 874 height 492
drag, startPoint x: 523, startPoint y: 257, endPoint x: 579, endPoint y: 147, distance: 123.7
click at [526, 253] on video at bounding box center [437, 246] width 874 height 492
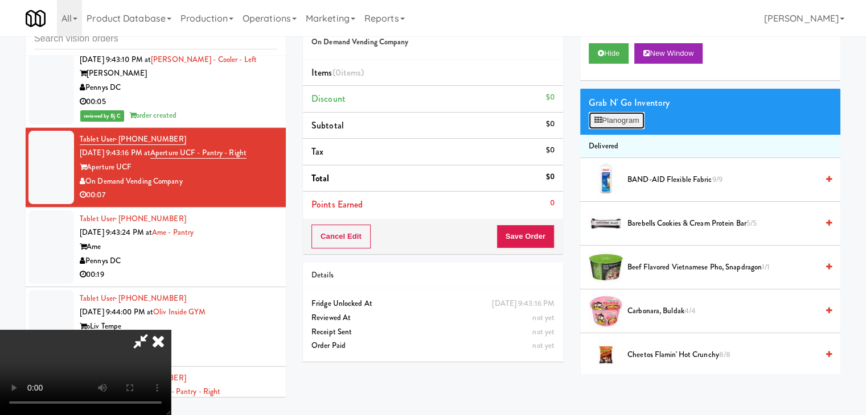
click at [614, 120] on button "Planogram" at bounding box center [616, 120] width 56 height 17
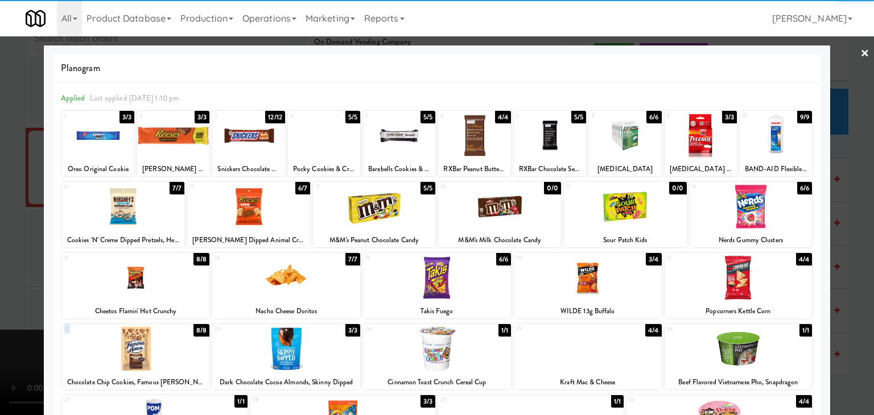
click at [130, 335] on div "22 8/8 Chocolate Chip Cookies, Famous Amos" at bounding box center [136, 356] width 148 height 65
click at [112, 153] on div at bounding box center [98, 136] width 72 height 44
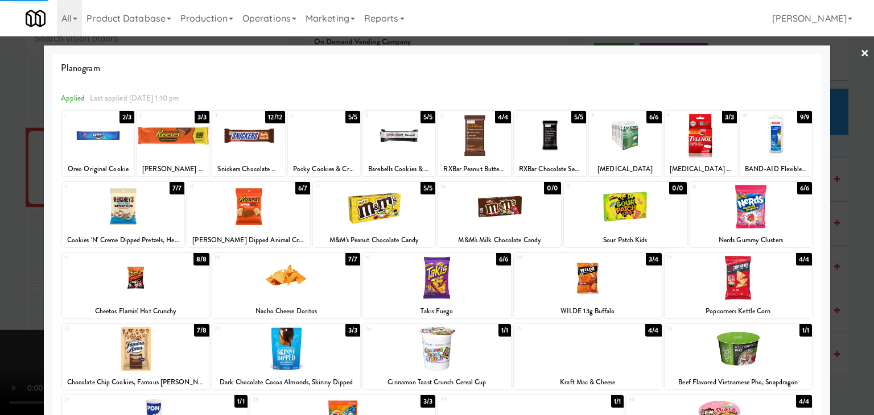
drag, startPoint x: 0, startPoint y: 224, endPoint x: 282, endPoint y: 259, distance: 283.9
click at [5, 224] on div at bounding box center [437, 207] width 874 height 415
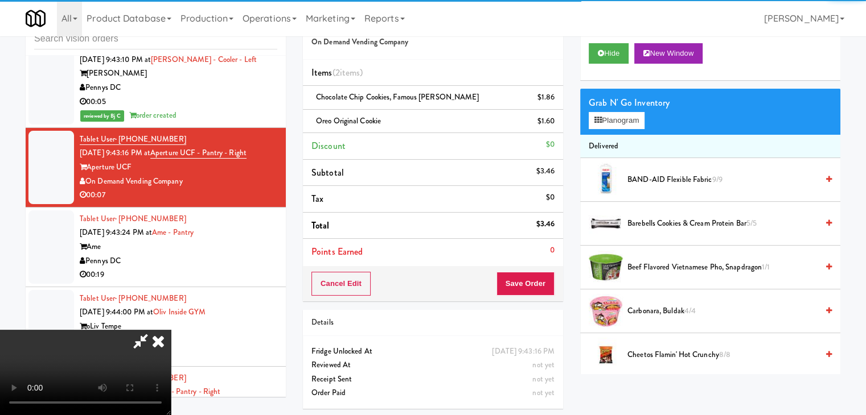
click at [544, 283] on div "Cancel Edit Save Order" at bounding box center [433, 283] width 260 height 35
click at [544, 283] on button "Save Order" at bounding box center [525, 284] width 58 height 24
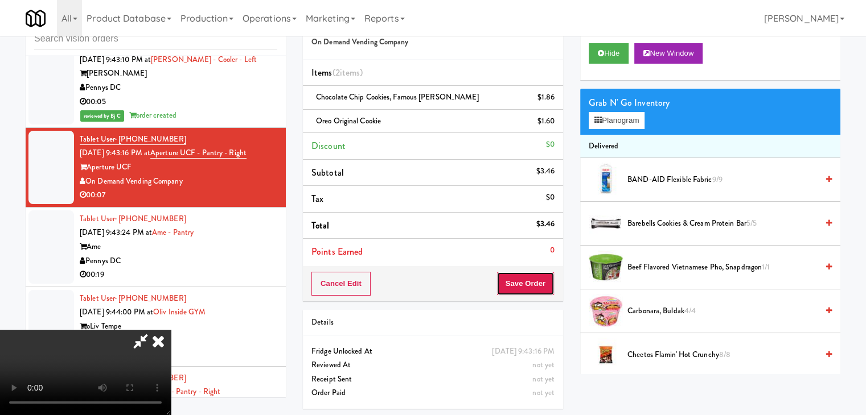
click at [544, 283] on button "Save Order" at bounding box center [525, 284] width 58 height 24
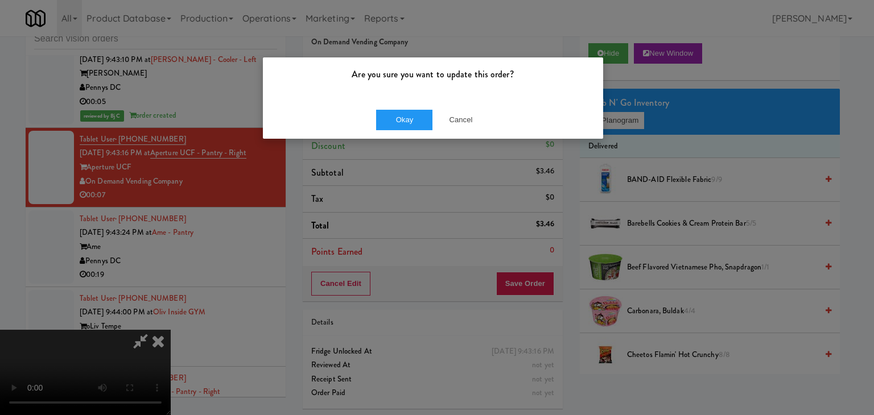
click at [395, 105] on div "Okay Cancel" at bounding box center [433, 120] width 340 height 38
click at [394, 113] on button "Okay" at bounding box center [404, 120] width 57 height 20
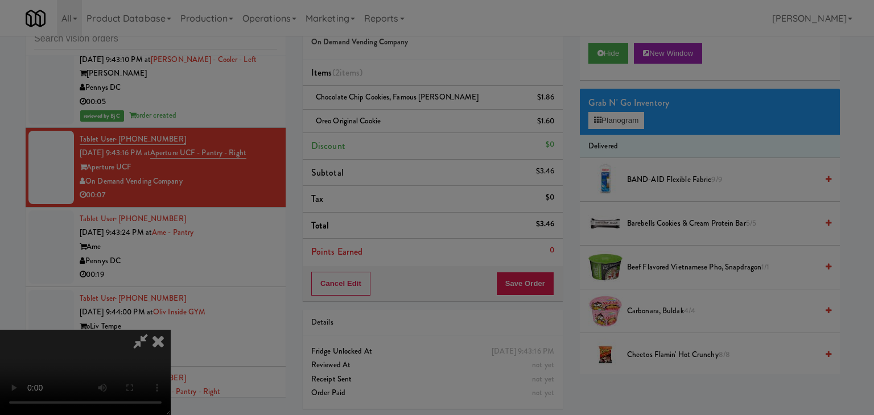
click at [394, 114] on body "Are you sure you want to update this order? Okay Cancel Okay Are you sure you w…" at bounding box center [437, 207] width 874 height 415
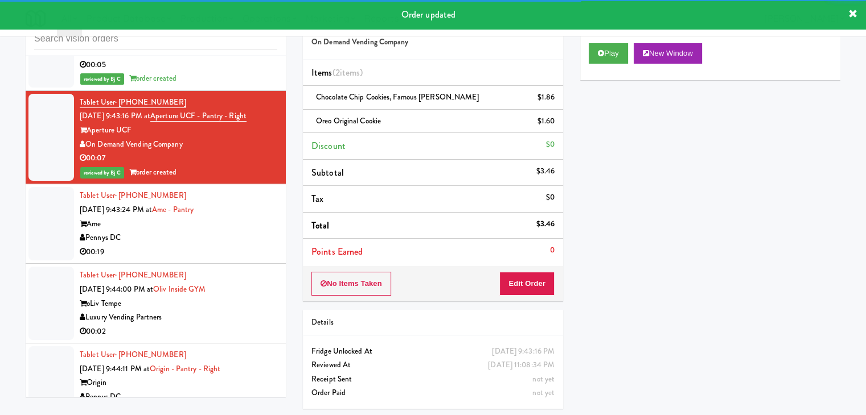
scroll to position [4598, 0]
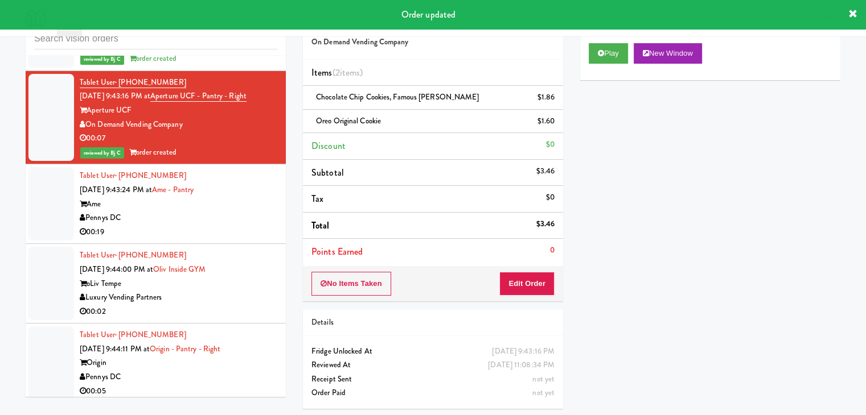
drag, startPoint x: 234, startPoint y: 213, endPoint x: 232, endPoint y: 219, distance: 6.4
click at [236, 214] on div "Pennys DC" at bounding box center [178, 218] width 197 height 14
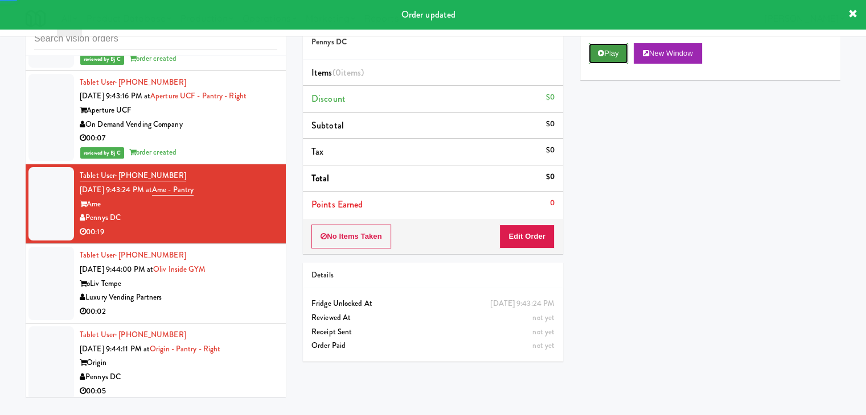
click at [612, 48] on button "Play" at bounding box center [607, 53] width 39 height 20
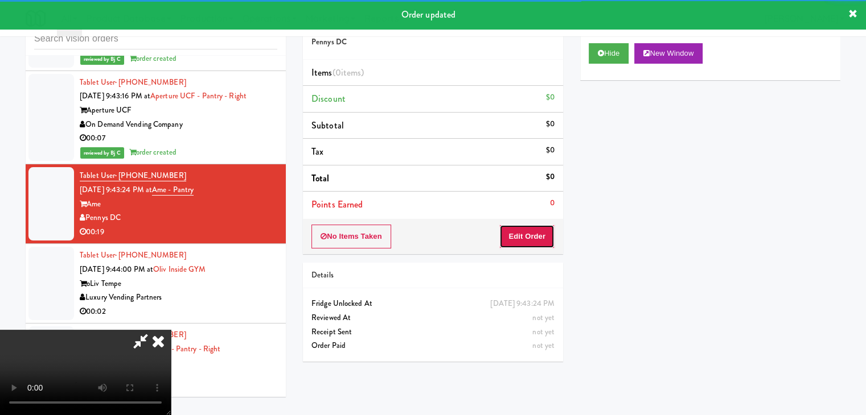
click at [510, 236] on button "Edit Order" at bounding box center [526, 237] width 55 height 24
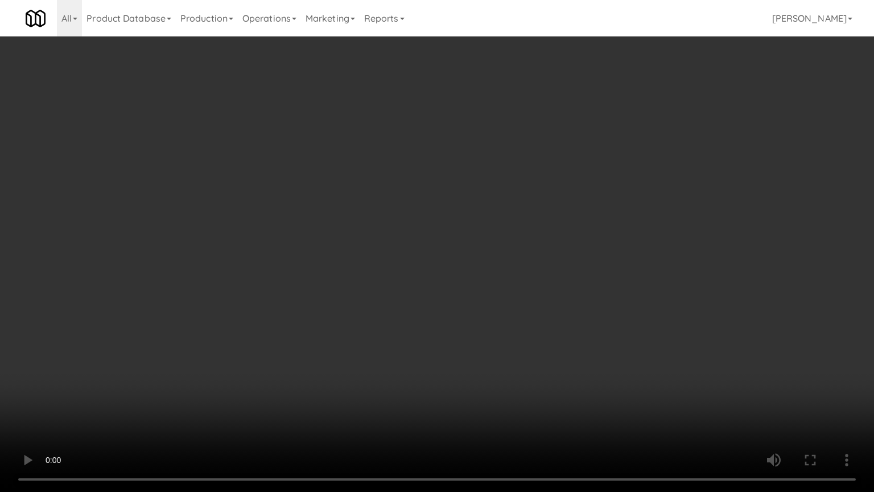
click at [482, 226] on video at bounding box center [437, 246] width 874 height 492
drag, startPoint x: 482, startPoint y: 226, endPoint x: 569, endPoint y: 130, distance: 129.3
click at [483, 225] on video at bounding box center [437, 246] width 874 height 492
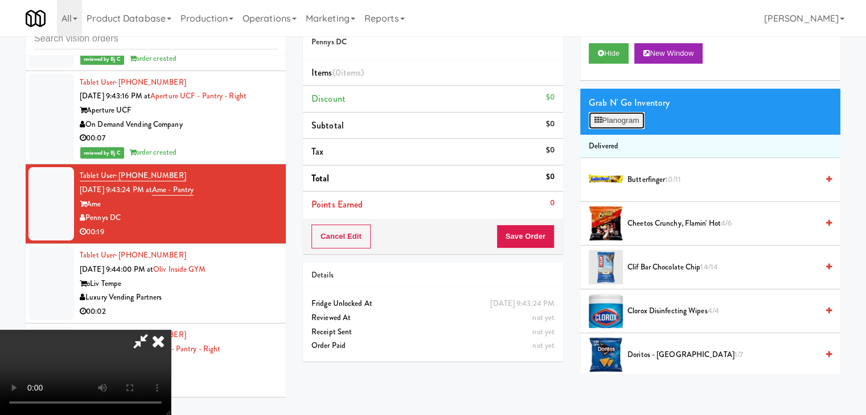
click at [618, 113] on button "Planogram" at bounding box center [616, 120] width 56 height 17
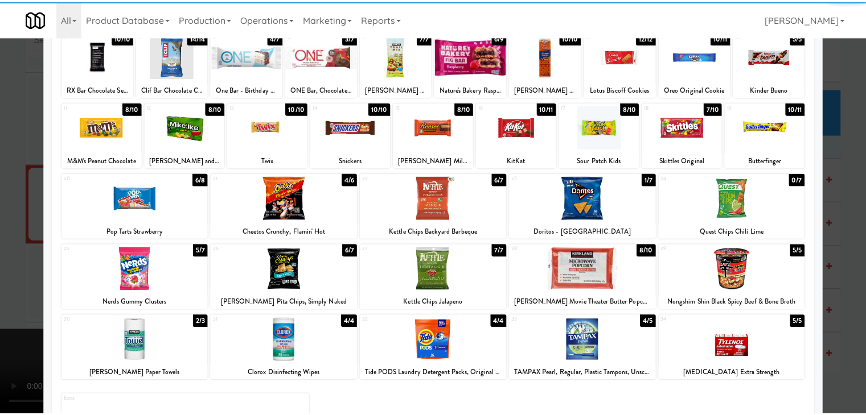
scroll to position [114, 0]
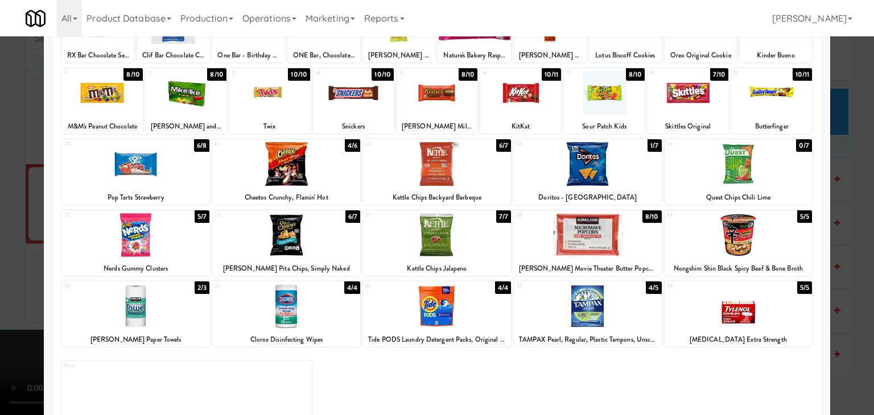
click at [196, 109] on div at bounding box center [186, 93] width 81 height 44
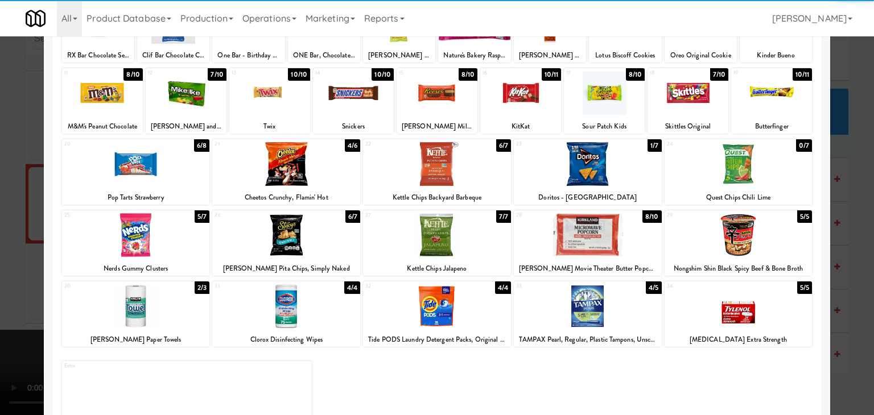
drag, startPoint x: 0, startPoint y: 141, endPoint x: 101, endPoint y: 146, distance: 100.9
click at [1, 141] on div at bounding box center [437, 207] width 874 height 415
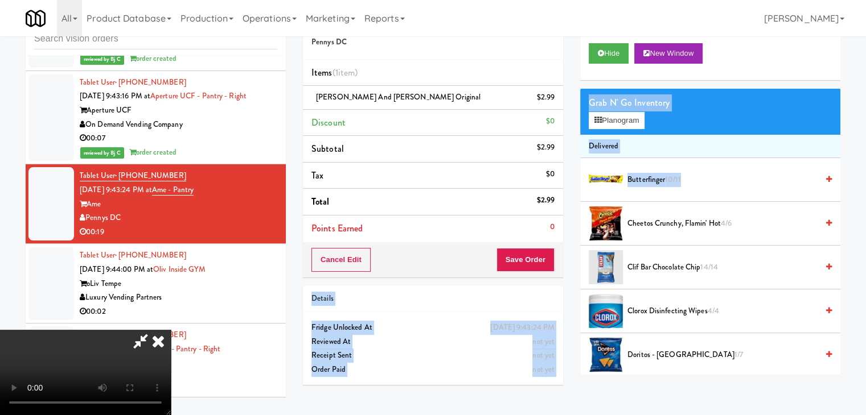
drag, startPoint x: 567, startPoint y: 244, endPoint x: 555, endPoint y: 246, distance: 11.7
click at [557, 245] on div "Order # 1845373 Pennys DC Items (1 item ) Mike and Ike Original $2.99 Discount …" at bounding box center [571, 199] width 554 height 389
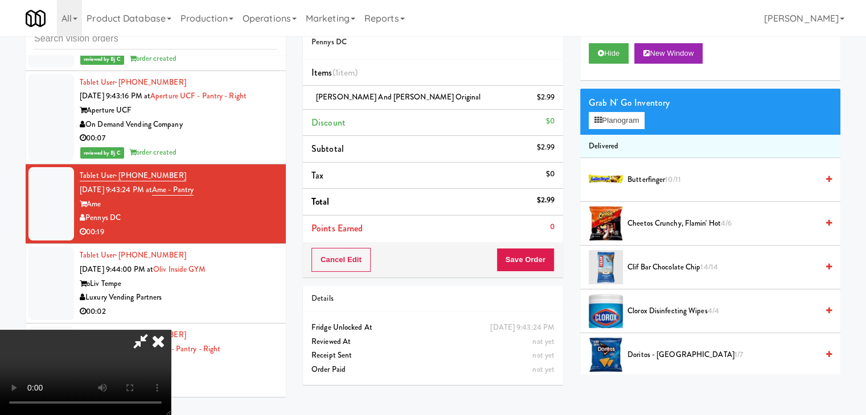
drag, startPoint x: 554, startPoint y: 246, endPoint x: 540, endPoint y: 253, distance: 16.3
click at [553, 248] on div "Cancel Edit Save Order" at bounding box center [433, 259] width 260 height 35
click at [540, 253] on button "Save Order" at bounding box center [525, 260] width 58 height 24
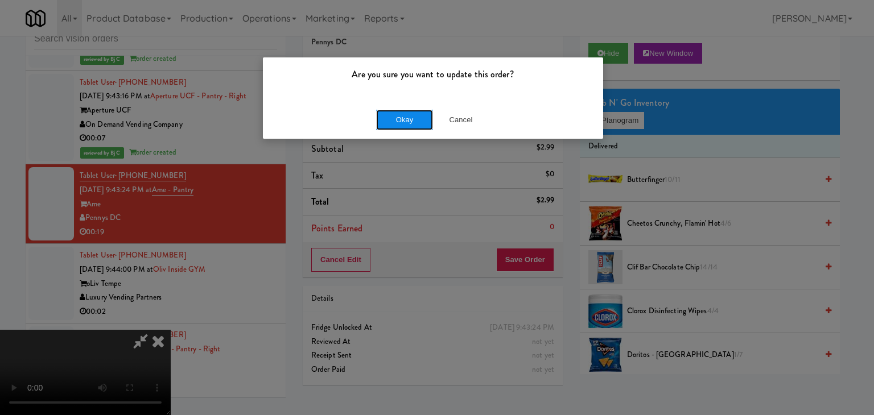
click at [404, 113] on button "Okay" at bounding box center [404, 120] width 57 height 20
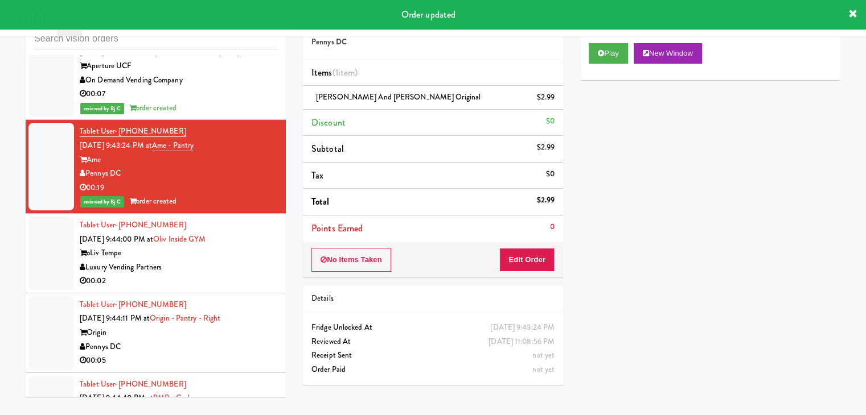
scroll to position [4711, 0]
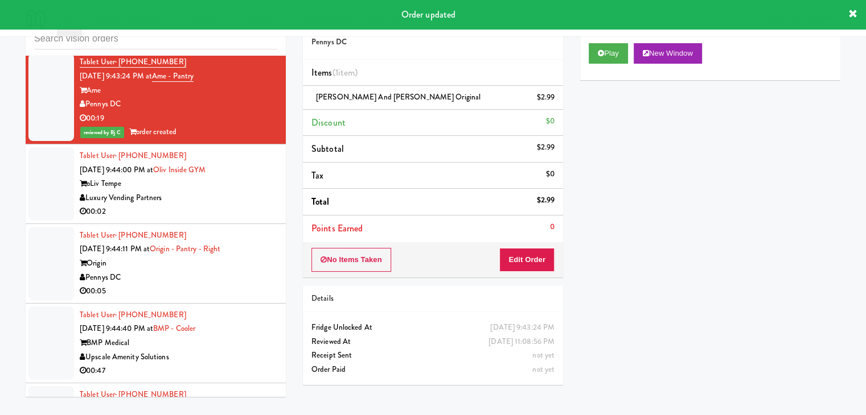
click at [248, 208] on div "00:02" at bounding box center [178, 212] width 197 height 14
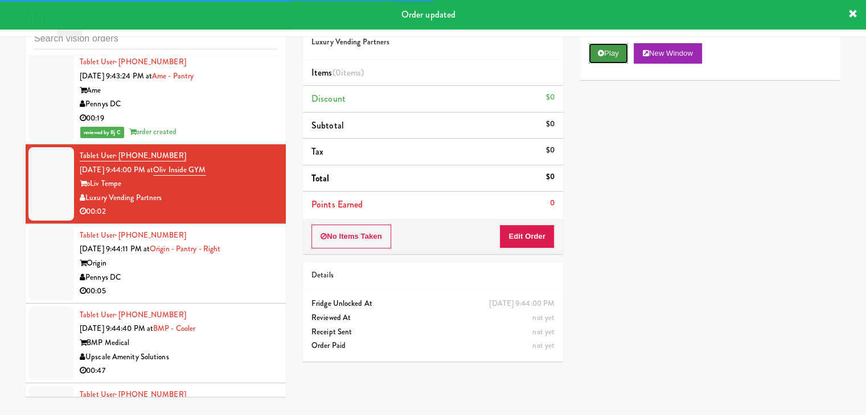
click at [604, 59] on button "Play" at bounding box center [607, 53] width 39 height 20
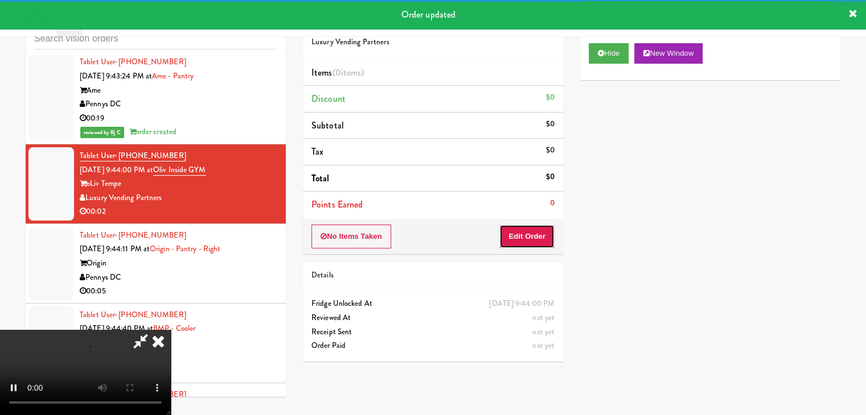
click at [533, 236] on button "Edit Order" at bounding box center [526, 237] width 55 height 24
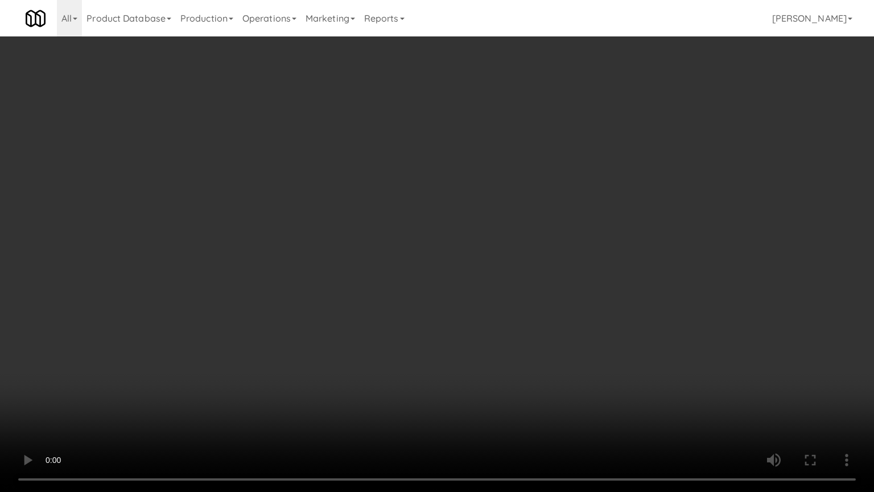
click at [474, 371] on video at bounding box center [437, 246] width 874 height 492
click at [465, 343] on video at bounding box center [437, 246] width 874 height 492
click at [467, 343] on video at bounding box center [437, 246] width 874 height 492
click at [475, 339] on video at bounding box center [437, 246] width 874 height 492
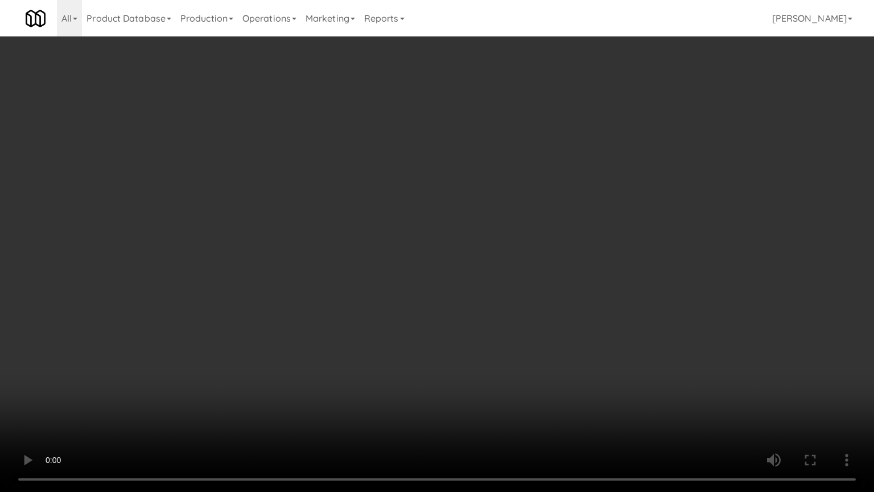
click at [475, 339] on video at bounding box center [437, 246] width 874 height 492
click at [475, 342] on video at bounding box center [437, 246] width 874 height 492
drag, startPoint x: 475, startPoint y: 342, endPoint x: 470, endPoint y: 345, distance: 5.9
click at [475, 343] on video at bounding box center [437, 246] width 874 height 492
click at [473, 341] on video at bounding box center [437, 246] width 874 height 492
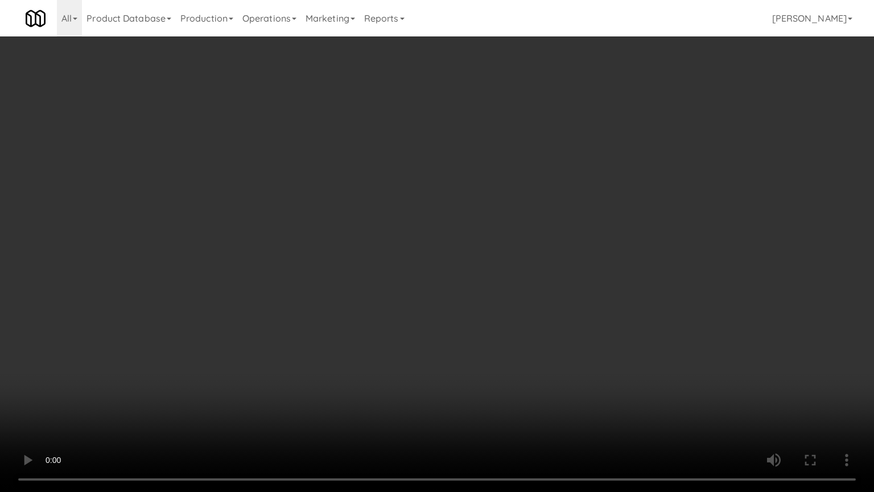
drag, startPoint x: 473, startPoint y: 341, endPoint x: 536, endPoint y: 194, distance: 160.4
click at [476, 331] on video at bounding box center [437, 246] width 874 height 492
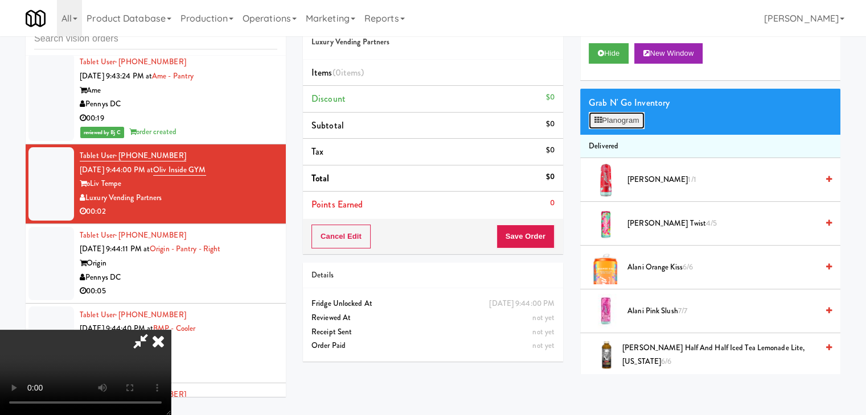
click at [617, 126] on button "Planogram" at bounding box center [616, 120] width 56 height 17
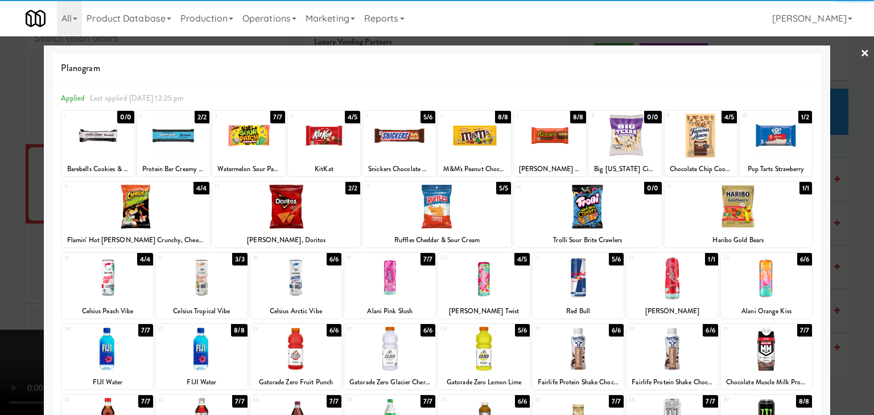
click at [112, 134] on div at bounding box center [98, 136] width 72 height 44
drag, startPoint x: 0, startPoint y: 168, endPoint x: 13, endPoint y: 164, distance: 13.7
click at [0, 168] on div at bounding box center [437, 207] width 874 height 415
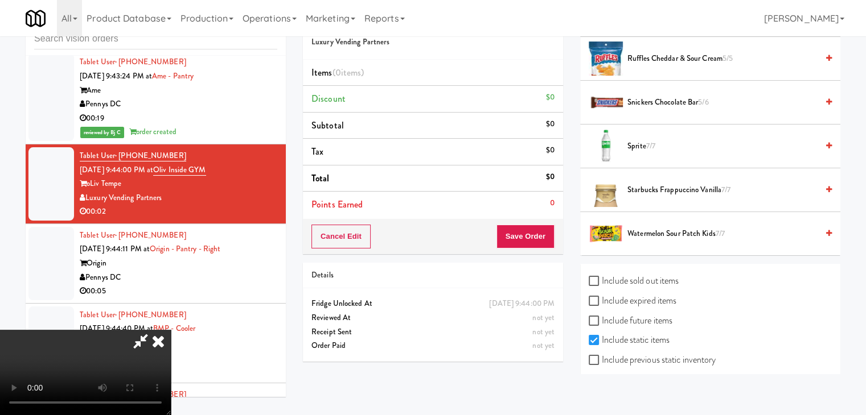
scroll to position [1489, 0]
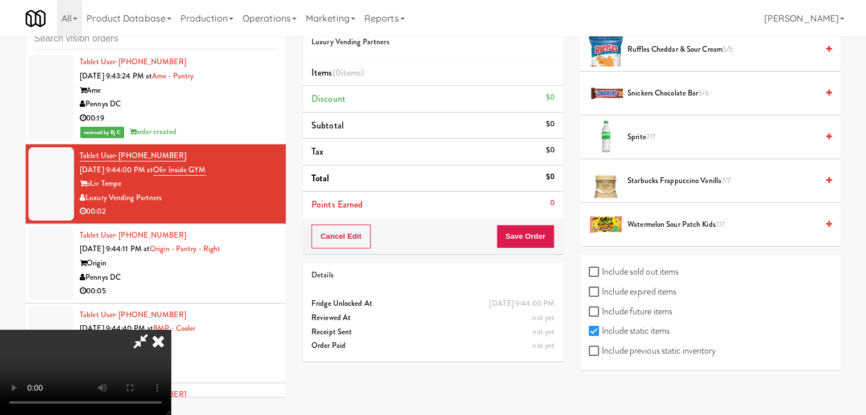
click at [664, 356] on div "Include previous static inventory" at bounding box center [709, 353] width 243 height 20
click at [664, 352] on label "Include previous static inventory" at bounding box center [651, 351] width 127 height 17
click at [602, 352] on input "Include previous static inventory" at bounding box center [594, 351] width 13 height 9
checkbox input "true"
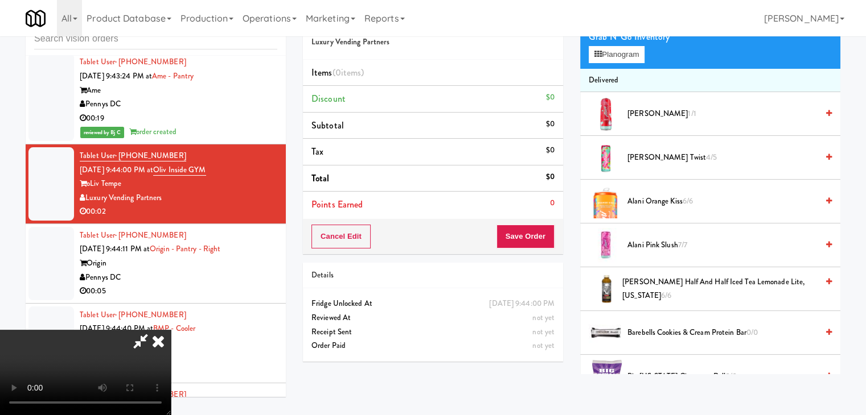
scroll to position [0, 0]
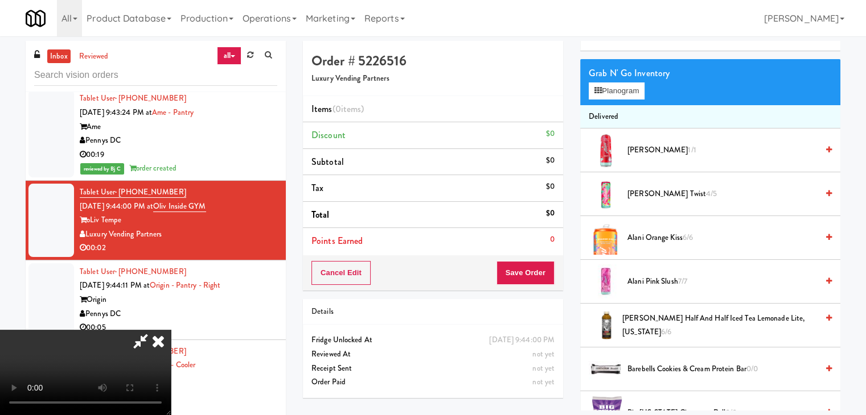
click at [171, 330] on video at bounding box center [85, 372] width 171 height 85
click at [625, 92] on button "Planogram" at bounding box center [616, 91] width 56 height 17
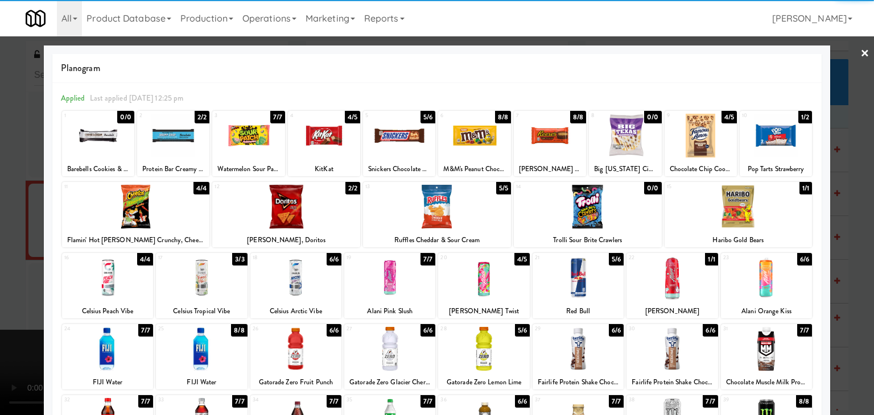
click at [169, 149] on div at bounding box center [173, 136] width 72 height 44
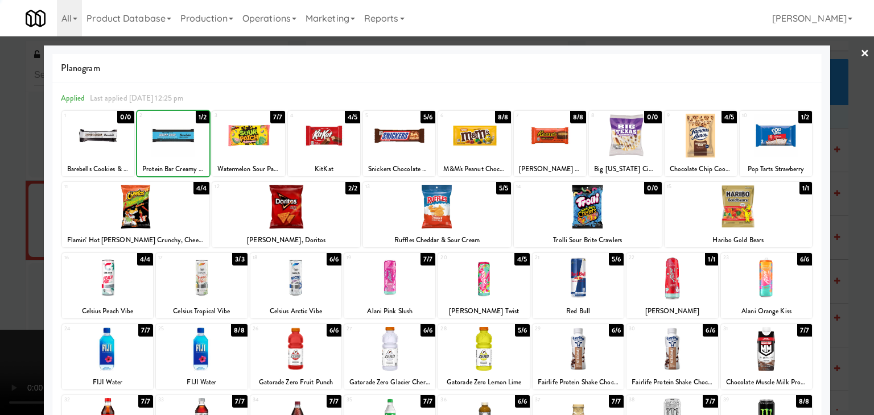
drag, startPoint x: 0, startPoint y: 158, endPoint x: 285, endPoint y: 179, distance: 285.4
click at [13, 155] on div at bounding box center [437, 207] width 874 height 415
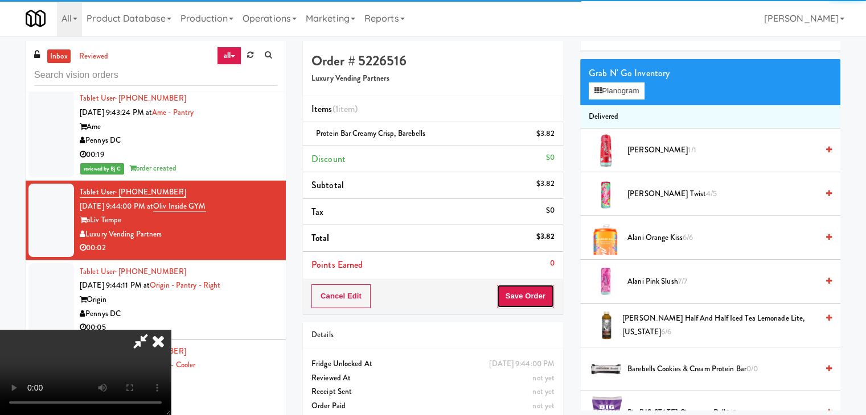
click at [537, 303] on button "Save Order" at bounding box center [525, 297] width 58 height 24
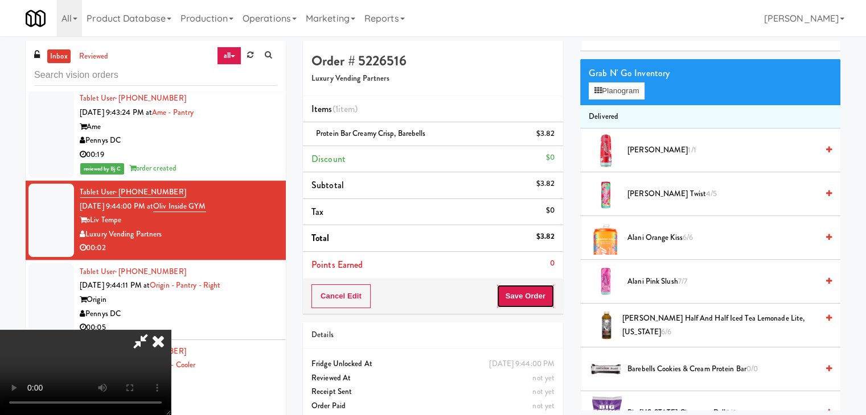
click at [533, 305] on button "Save Order" at bounding box center [525, 297] width 58 height 24
click at [533, 304] on button "Save Order" at bounding box center [525, 297] width 58 height 24
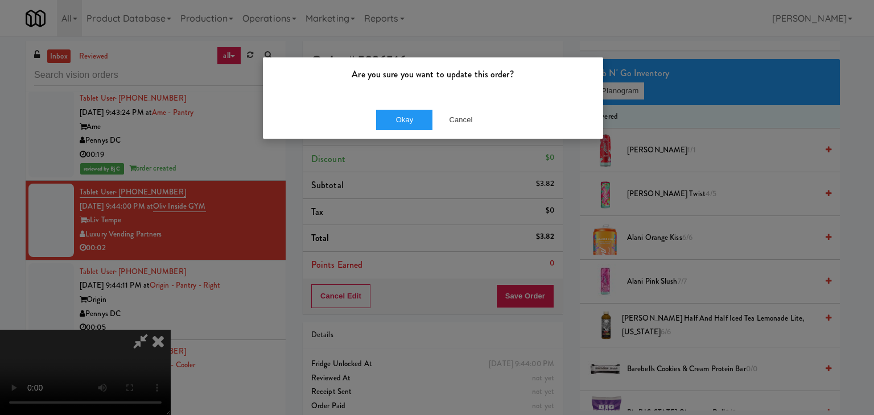
click at [375, 114] on div "Okay Cancel" at bounding box center [433, 120] width 340 height 38
click at [380, 121] on button "Okay" at bounding box center [404, 120] width 57 height 20
click at [380, 121] on div "Okay Cancel" at bounding box center [433, 120] width 340 height 38
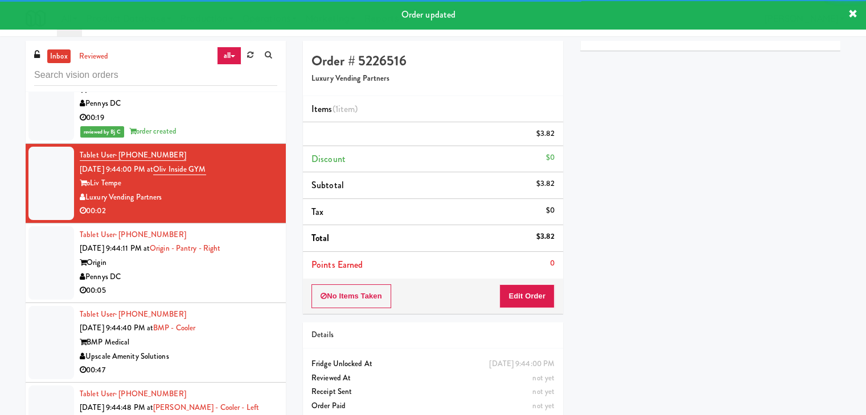
scroll to position [4825, 0]
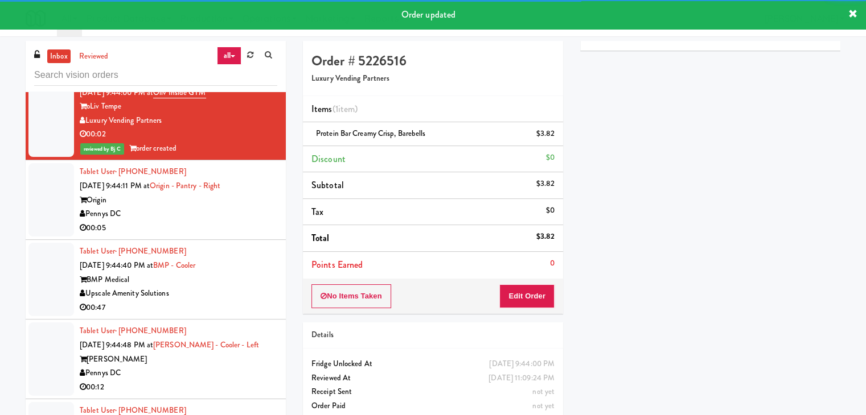
click at [238, 221] on div "00:05" at bounding box center [178, 228] width 197 height 14
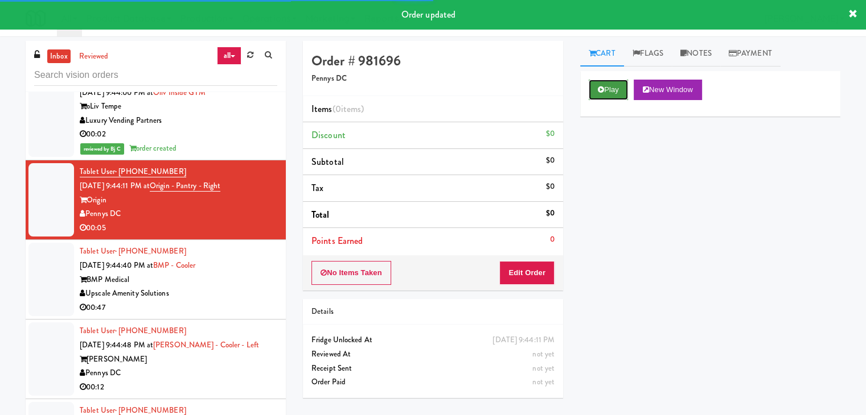
drag, startPoint x: 616, startPoint y: 83, endPoint x: 597, endPoint y: 112, distance: 34.9
click at [616, 84] on button "Play" at bounding box center [607, 90] width 39 height 20
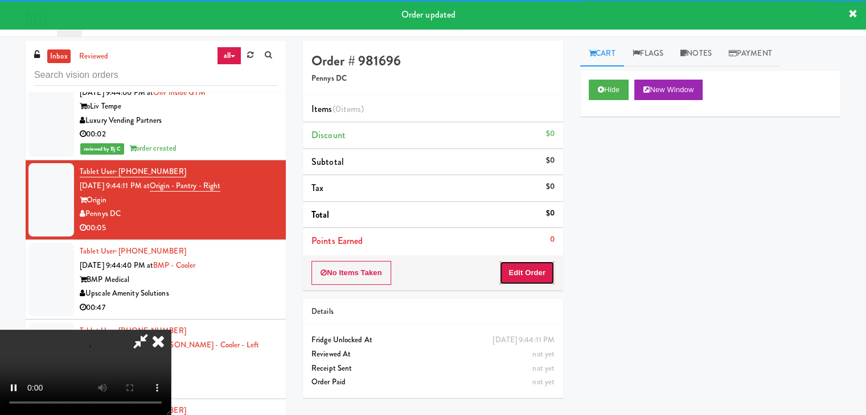
click at [515, 278] on button "Edit Order" at bounding box center [526, 273] width 55 height 24
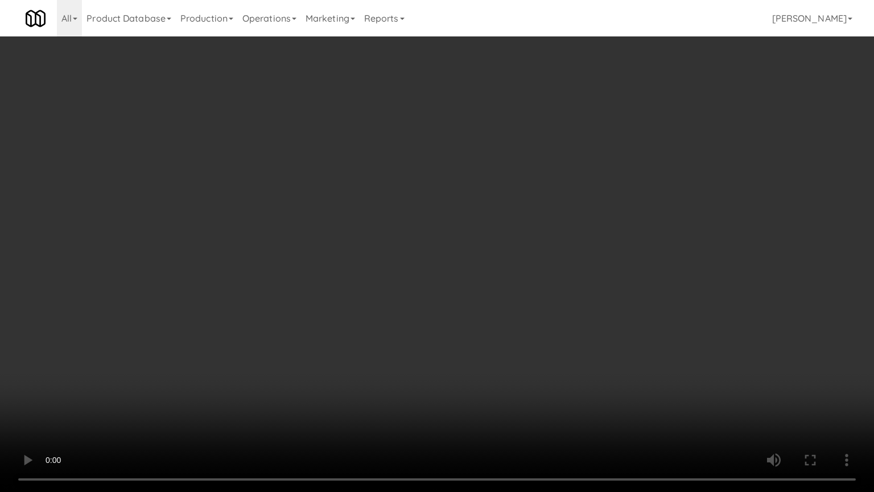
click at [571, 276] on video at bounding box center [437, 246] width 874 height 492
click at [571, 277] on video at bounding box center [437, 246] width 874 height 492
click at [631, 260] on video at bounding box center [437, 246] width 874 height 492
drag, startPoint x: 631, startPoint y: 260, endPoint x: 627, endPoint y: 190, distance: 70.7
click at [631, 261] on video at bounding box center [437, 246] width 874 height 492
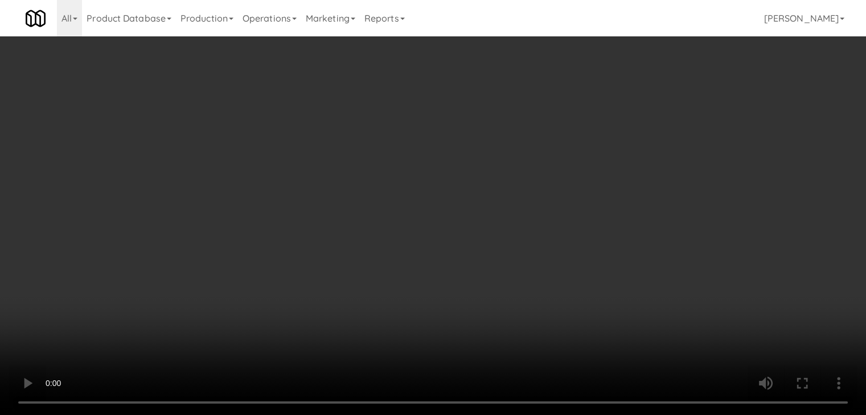
click at [624, 120] on button "Planogram" at bounding box center [616, 120] width 56 height 17
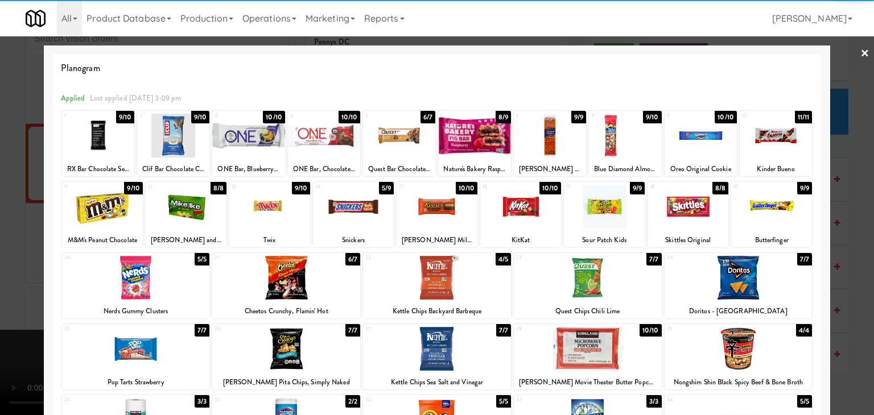
click at [110, 216] on div at bounding box center [102, 207] width 81 height 44
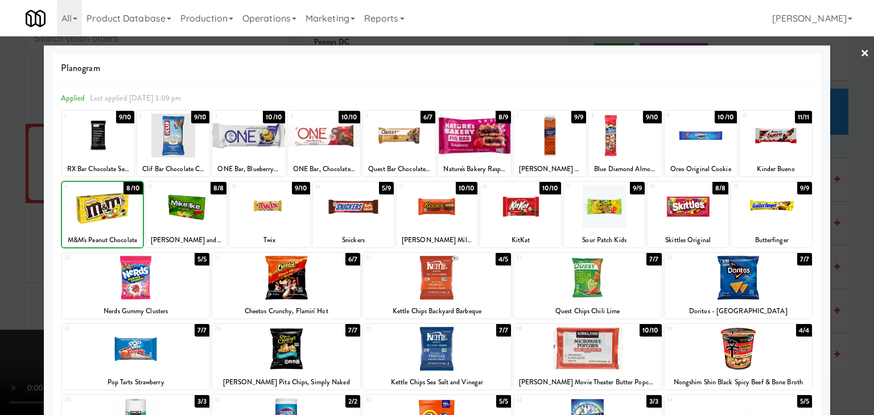
drag, startPoint x: 0, startPoint y: 216, endPoint x: 327, endPoint y: 212, distance: 326.7
click at [2, 216] on div at bounding box center [437, 207] width 874 height 415
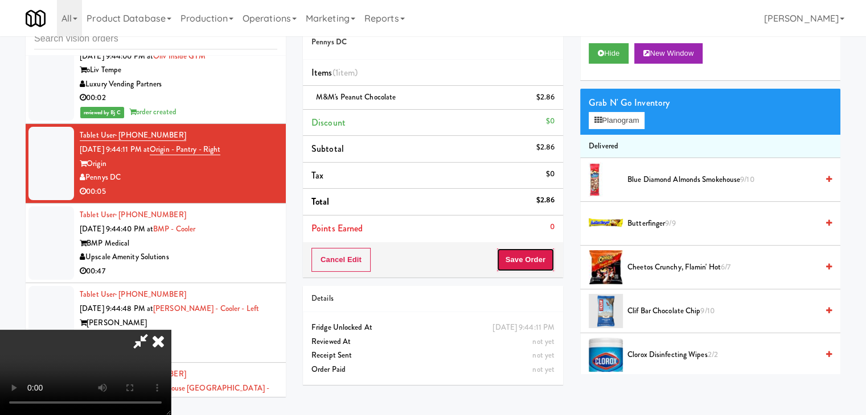
click at [524, 262] on button "Save Order" at bounding box center [525, 260] width 58 height 24
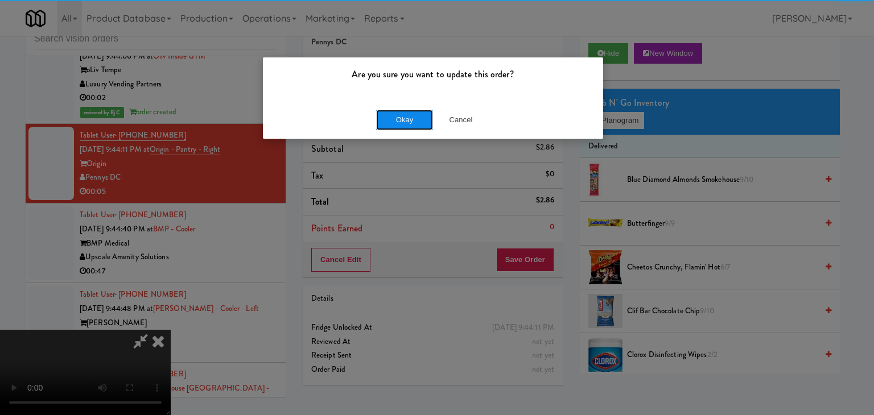
click at [407, 126] on button "Okay" at bounding box center [404, 120] width 57 height 20
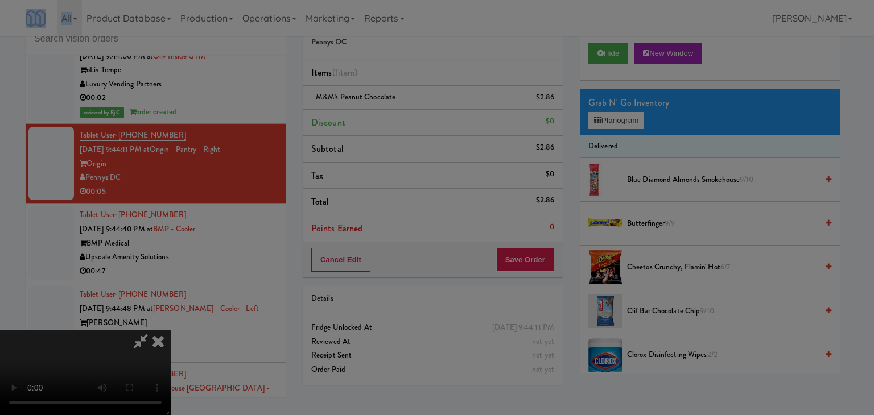
click at [407, 126] on div "Are you sure you want to update this order? Okay Cancel" at bounding box center [437, 207] width 874 height 415
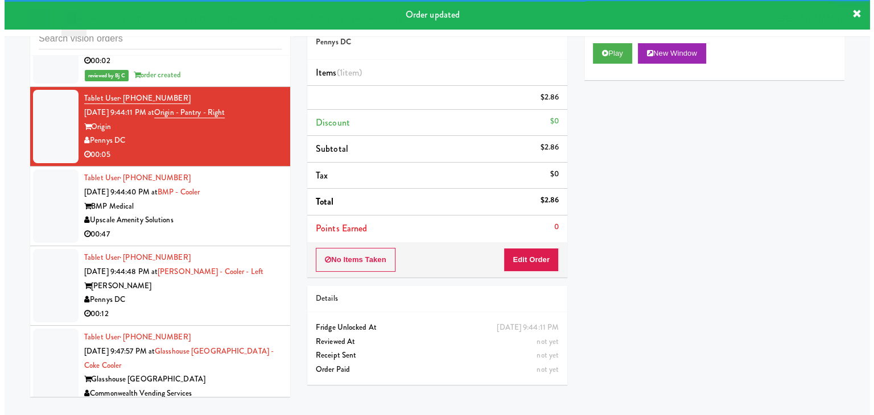
scroll to position [4882, 0]
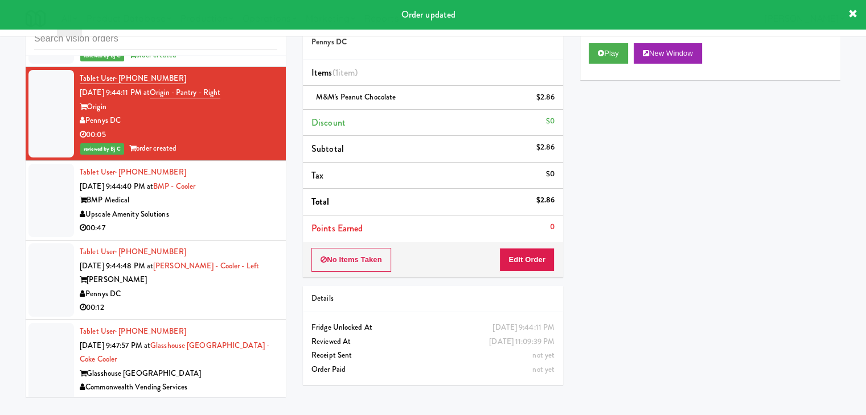
drag, startPoint x: 238, startPoint y: 206, endPoint x: 244, endPoint y: 209, distance: 6.2
click at [239, 208] on div "Upscale Amenity Solutions" at bounding box center [178, 215] width 197 height 14
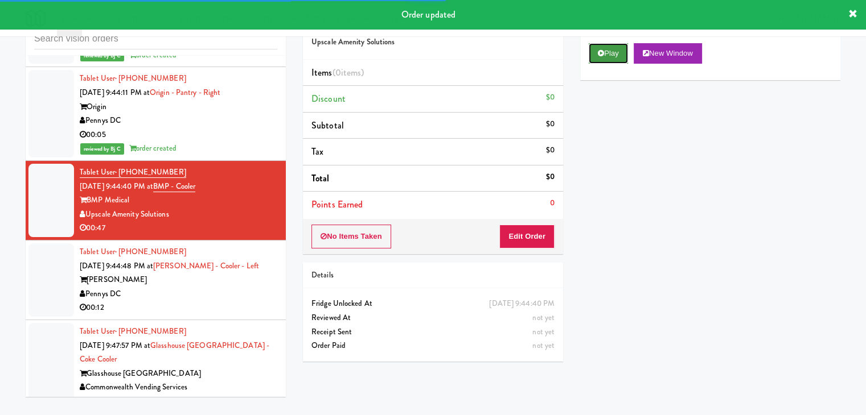
click at [618, 44] on button "Play" at bounding box center [607, 53] width 39 height 20
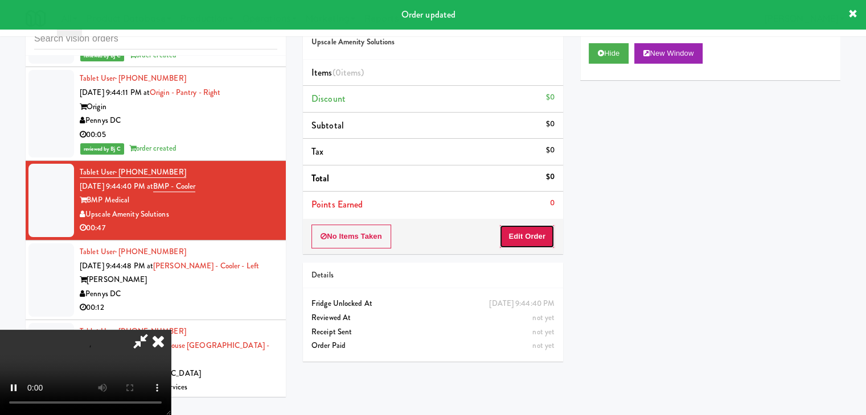
click at [530, 241] on button "Edit Order" at bounding box center [526, 237] width 55 height 24
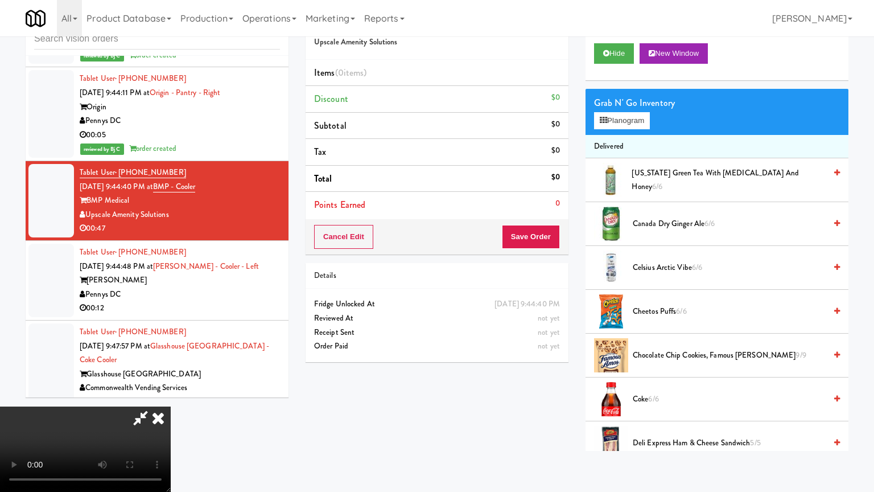
click at [171, 406] on video at bounding box center [85, 448] width 171 height 85
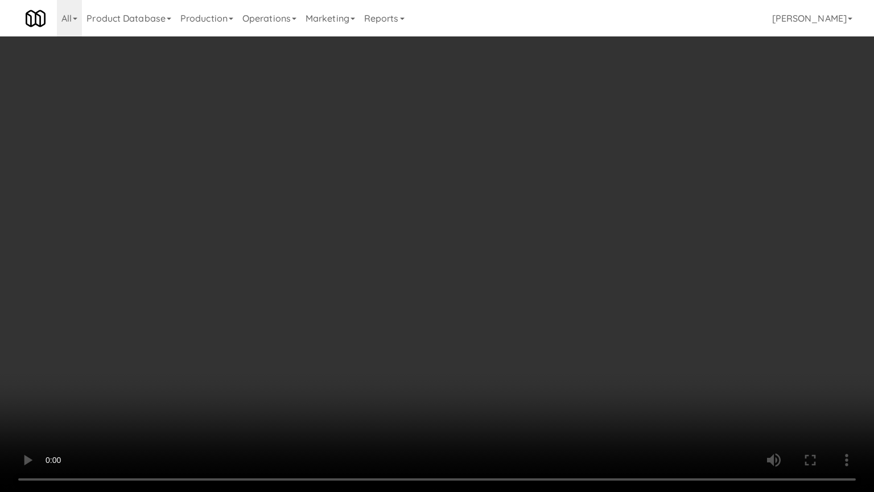
click at [527, 357] on video at bounding box center [437, 246] width 874 height 492
click at [509, 364] on video at bounding box center [437, 246] width 874 height 492
click at [496, 371] on video at bounding box center [437, 246] width 874 height 492
click at [463, 322] on video at bounding box center [437, 246] width 874 height 492
click at [462, 322] on video at bounding box center [437, 246] width 874 height 492
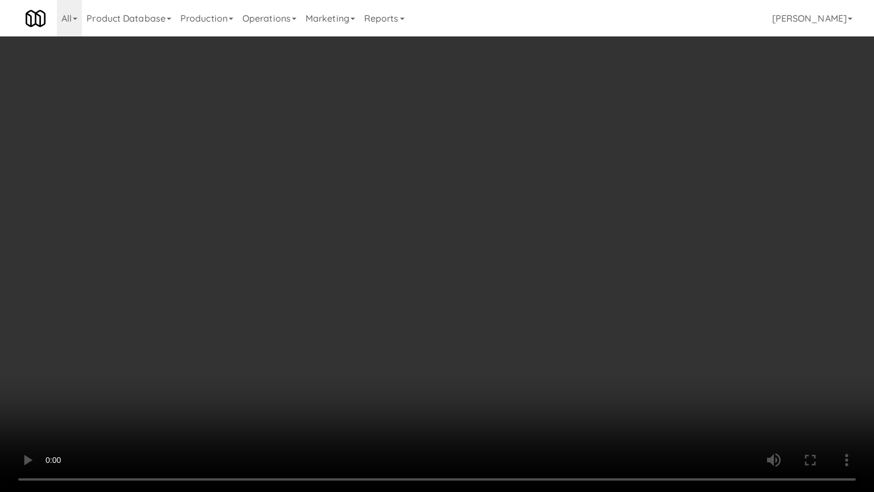
click at [511, 287] on video at bounding box center [437, 246] width 874 height 492
click at [504, 284] on video at bounding box center [437, 246] width 874 height 492
click at [500, 275] on video at bounding box center [437, 246] width 874 height 492
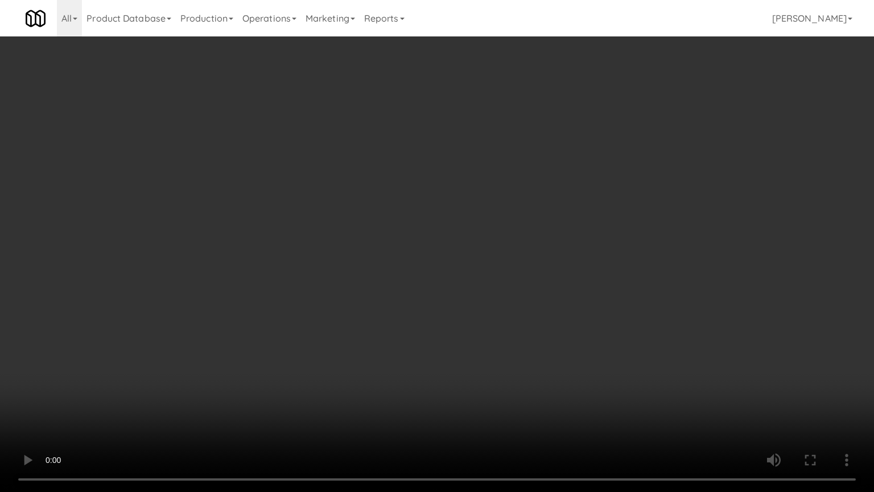
click at [500, 275] on video at bounding box center [437, 246] width 874 height 492
click at [496, 273] on video at bounding box center [437, 246] width 874 height 492
click at [496, 264] on video at bounding box center [437, 246] width 874 height 492
click at [496, 265] on video at bounding box center [437, 246] width 874 height 492
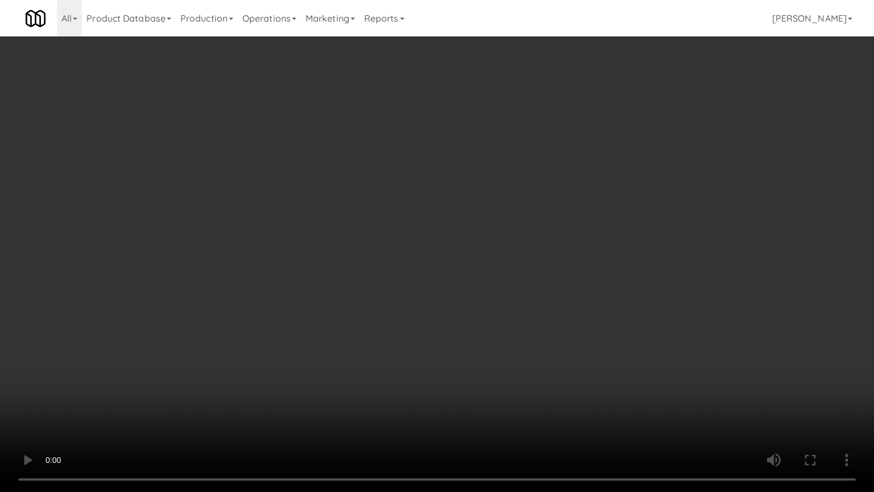
click at [494, 268] on video at bounding box center [437, 246] width 874 height 492
click at [492, 261] on video at bounding box center [437, 246] width 874 height 492
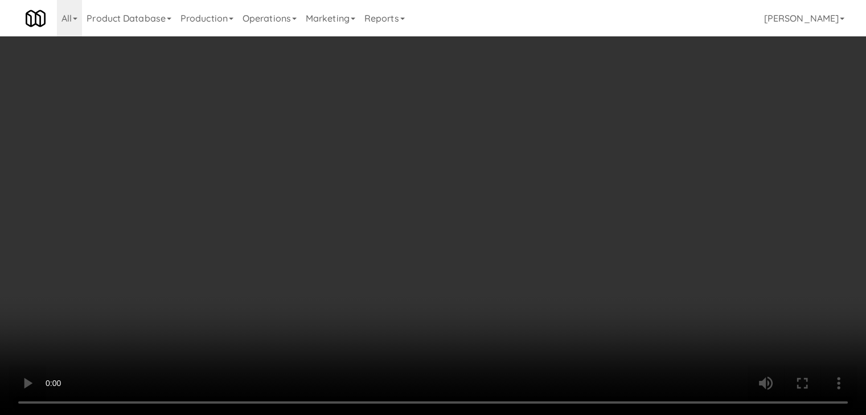
click at [406, 183] on video at bounding box center [433, 207] width 866 height 415
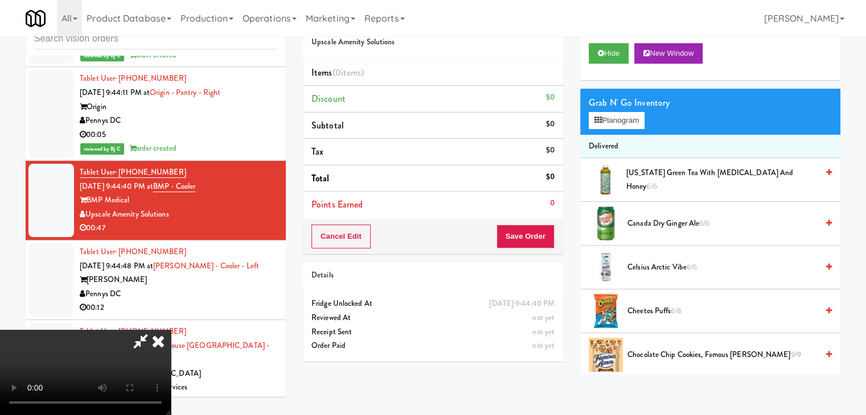
click at [171, 330] on video at bounding box center [85, 372] width 171 height 85
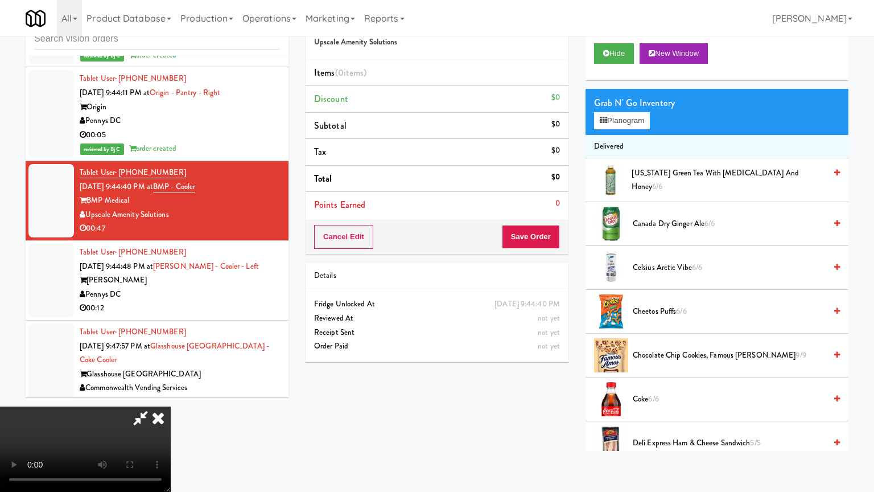
click at [171, 406] on video at bounding box center [85, 448] width 171 height 85
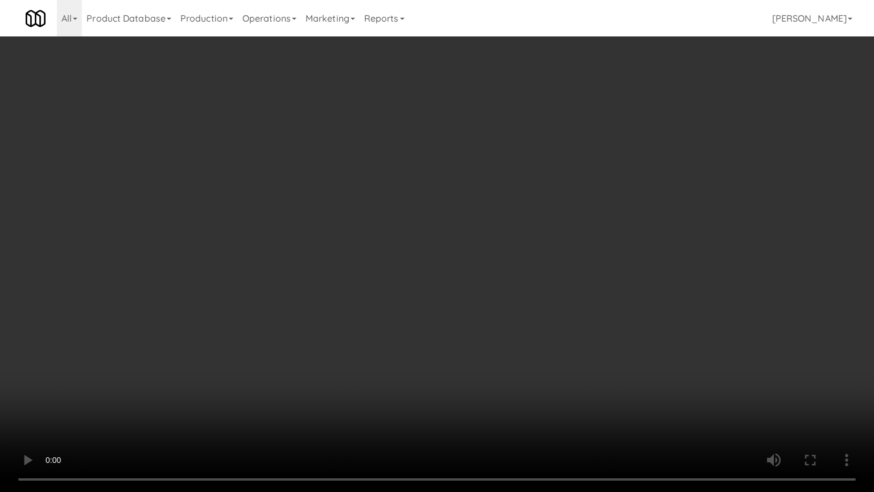
click at [407, 233] on video at bounding box center [437, 246] width 874 height 492
click at [423, 235] on video at bounding box center [437, 246] width 874 height 492
click at [422, 237] on video at bounding box center [437, 246] width 874 height 492
drag, startPoint x: 423, startPoint y: 237, endPoint x: 534, endPoint y: 135, distance: 151.1
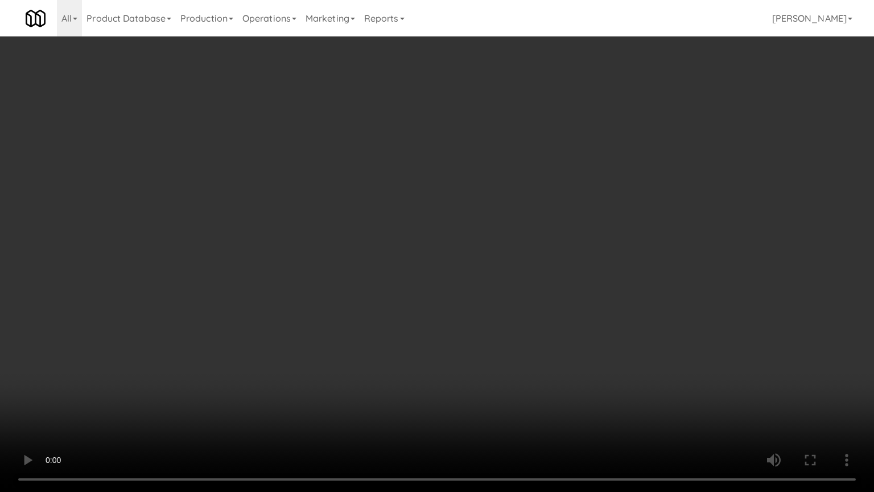
click at [427, 234] on video at bounding box center [437, 246] width 874 height 492
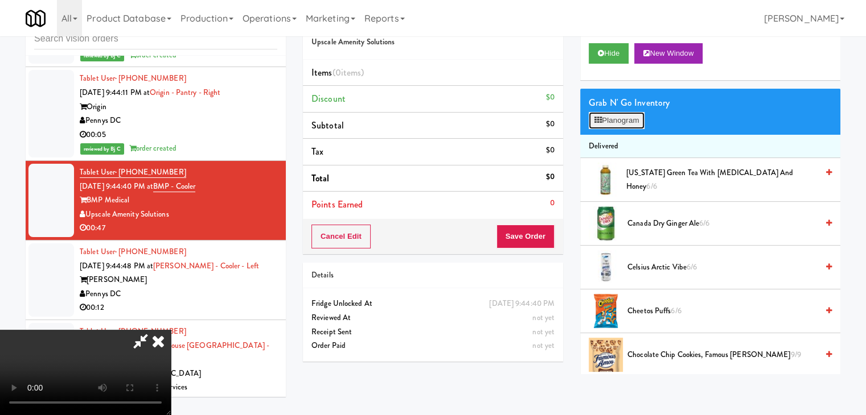
click at [618, 127] on button "Planogram" at bounding box center [616, 120] width 56 height 17
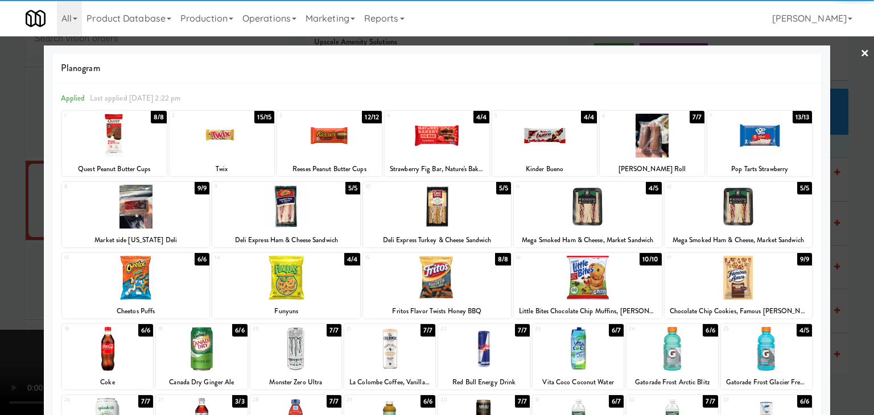
click at [577, 211] on div at bounding box center [588, 207] width 148 height 44
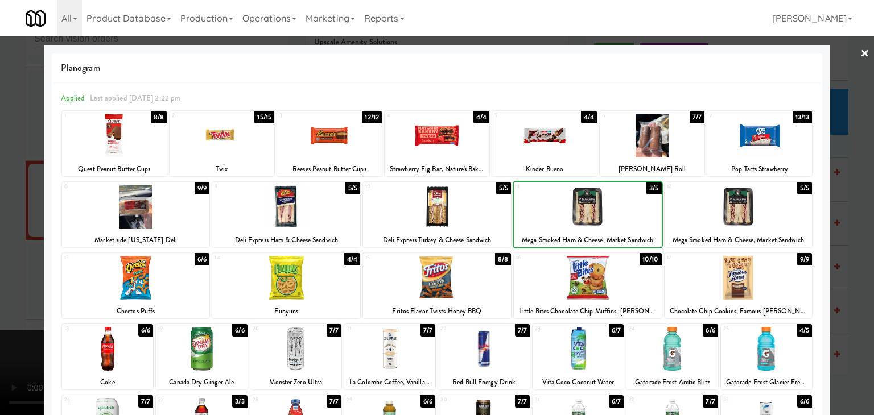
click at [448, 218] on div at bounding box center [437, 207] width 148 height 44
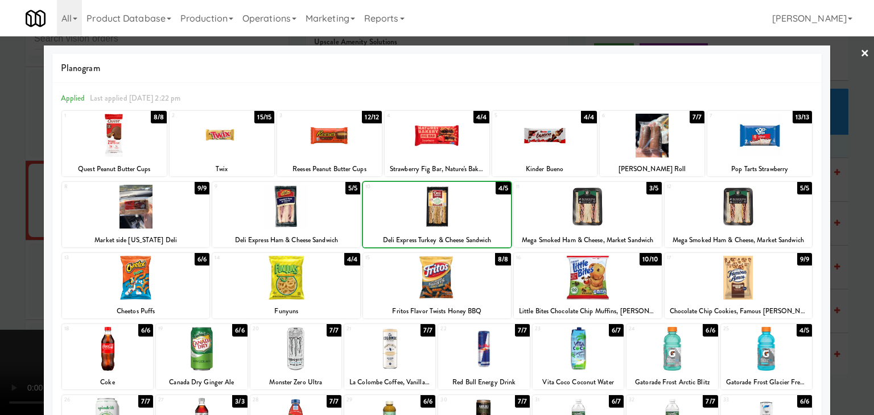
click at [448, 218] on div at bounding box center [437, 207] width 148 height 44
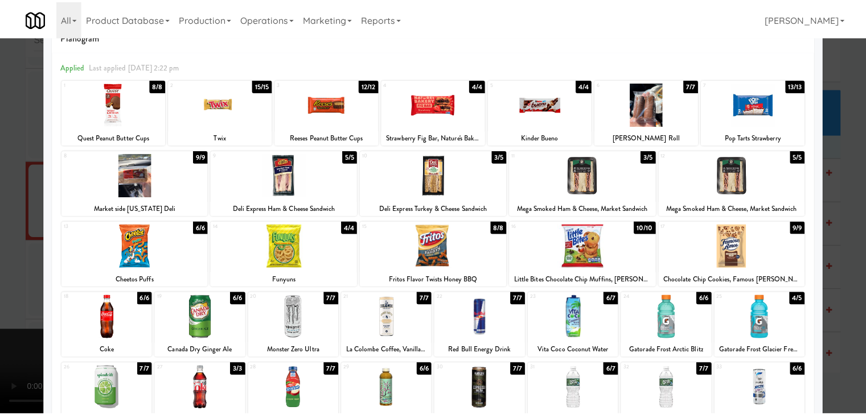
scroll to position [57, 0]
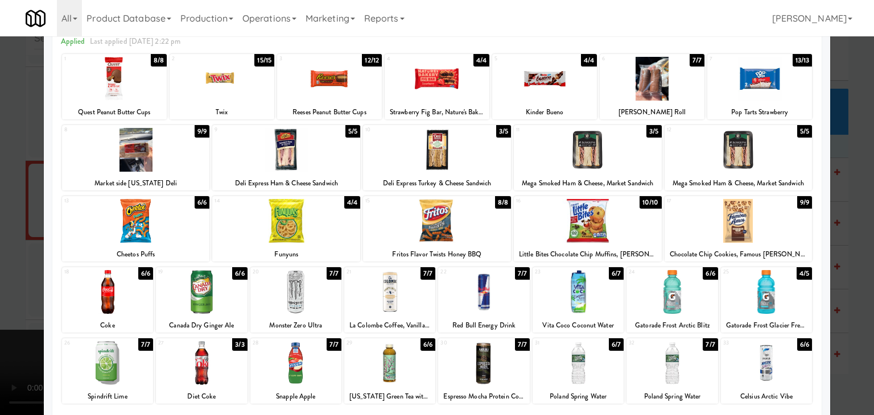
click at [582, 234] on div at bounding box center [588, 221] width 148 height 44
drag, startPoint x: 0, startPoint y: 246, endPoint x: 55, endPoint y: 242, distance: 54.8
click at [1, 246] on div at bounding box center [437, 207] width 874 height 415
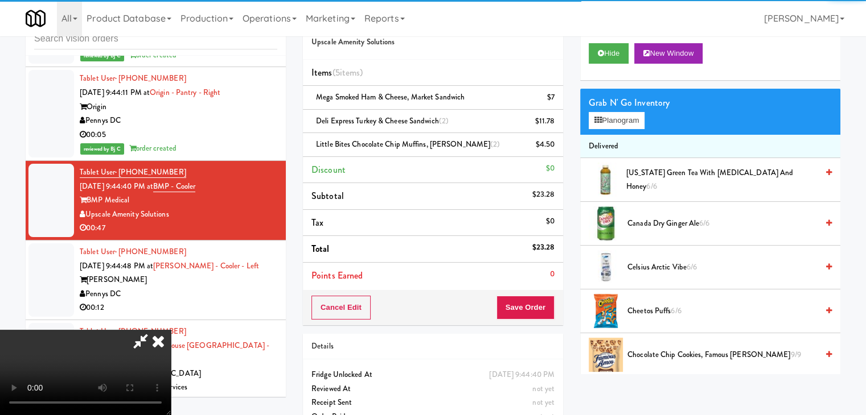
click at [171, 330] on video at bounding box center [85, 372] width 171 height 85
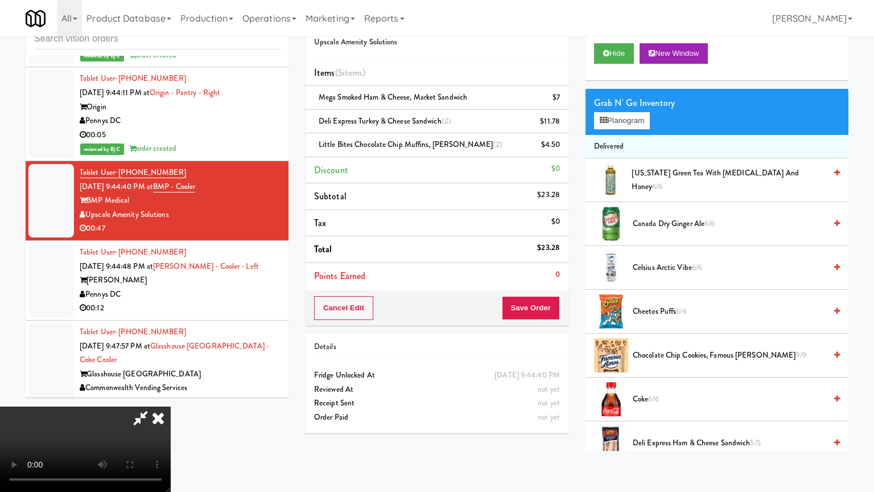
click at [171, 406] on video at bounding box center [85, 448] width 171 height 85
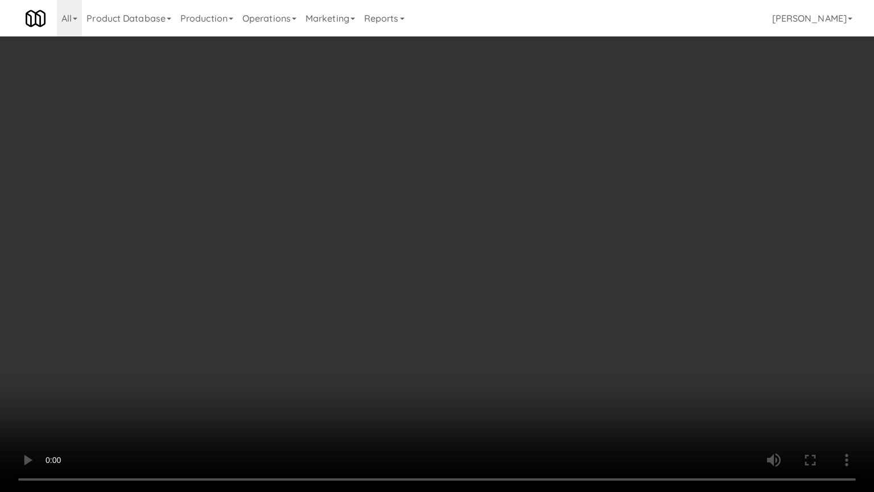
click at [673, 376] on video at bounding box center [437, 246] width 874 height 492
click at [409, 412] on video at bounding box center [437, 246] width 874 height 492
click at [468, 301] on video at bounding box center [437, 246] width 874 height 492
click at [471, 293] on video at bounding box center [437, 246] width 874 height 492
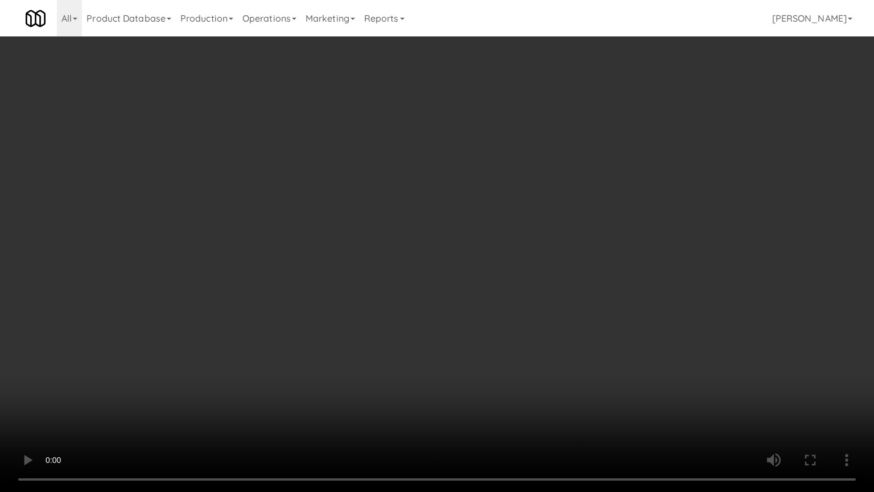
click at [471, 293] on video at bounding box center [437, 246] width 874 height 492
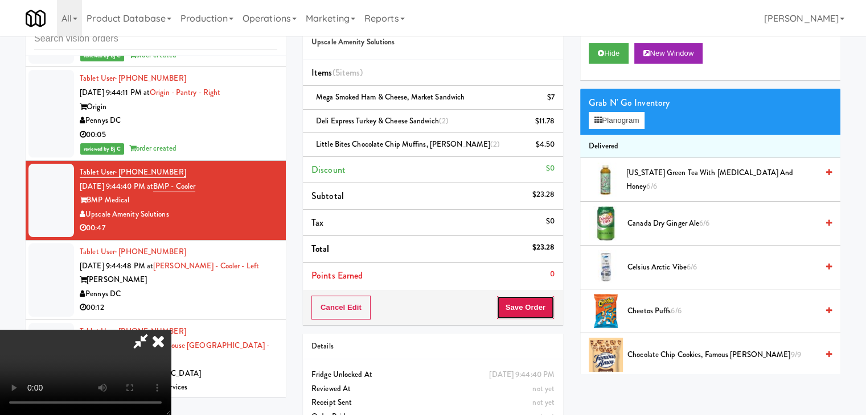
click at [535, 304] on button "Save Order" at bounding box center [525, 308] width 58 height 24
click at [535, 302] on button "Save Order" at bounding box center [525, 308] width 58 height 24
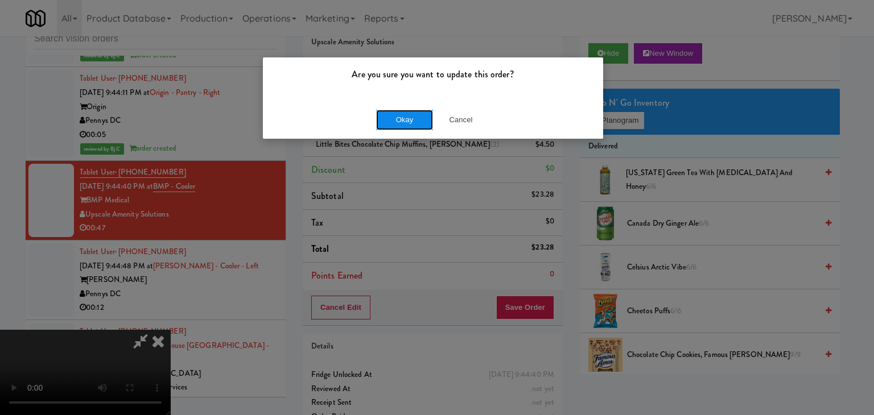
click at [405, 117] on button "Okay" at bounding box center [404, 120] width 57 height 20
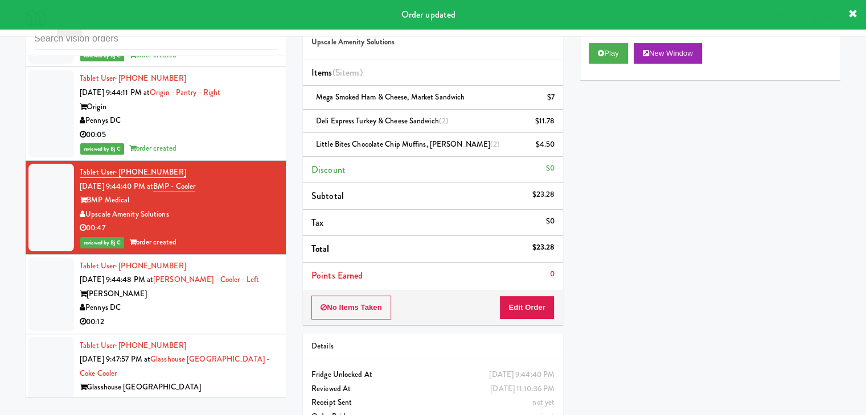
scroll to position [4996, 0]
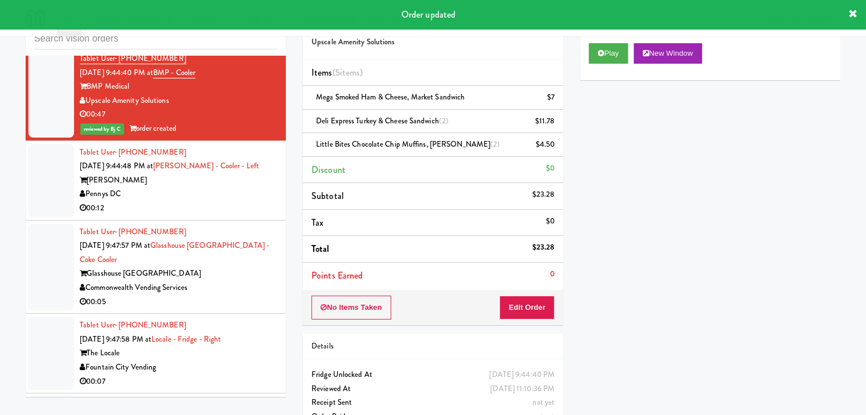
click at [241, 202] on div "00:12" at bounding box center [178, 208] width 197 height 14
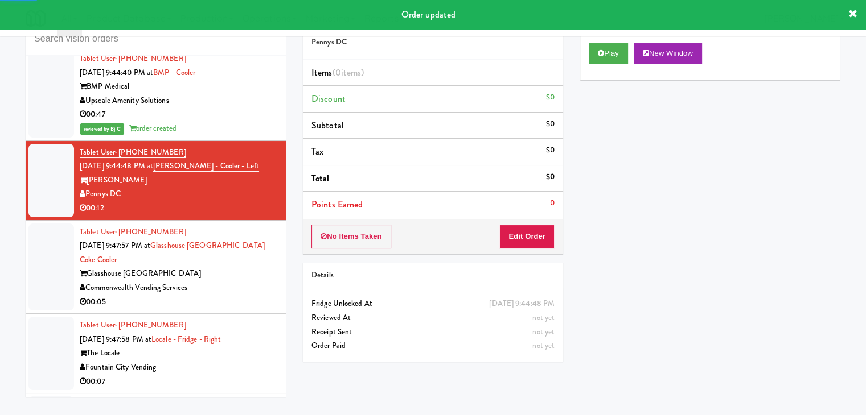
click at [602, 65] on div "Play New Window" at bounding box center [710, 58] width 260 height 46
click at [608, 59] on button "Play" at bounding box center [607, 53] width 39 height 20
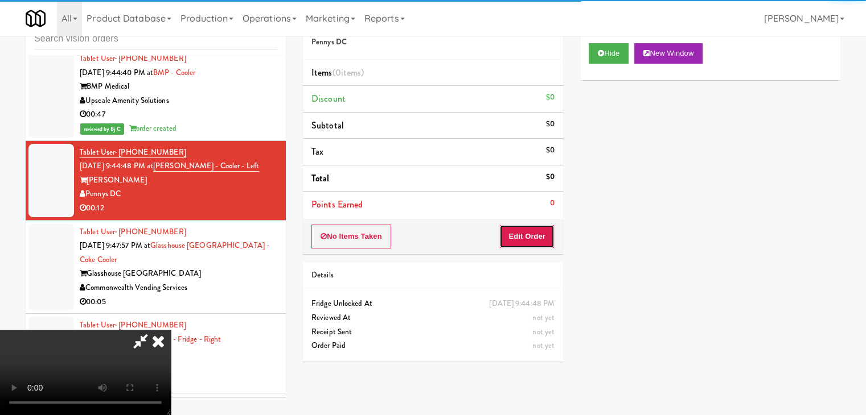
click at [521, 233] on button "Edit Order" at bounding box center [526, 237] width 55 height 24
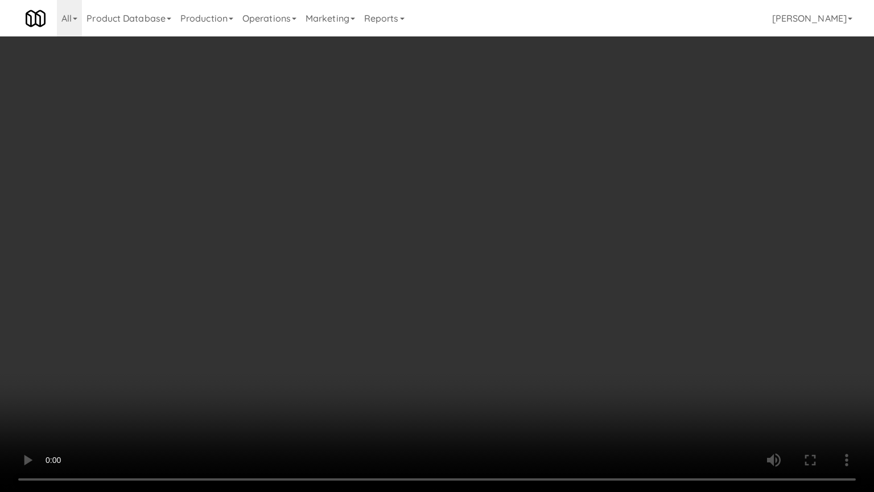
click at [423, 319] on video at bounding box center [437, 246] width 874 height 492
click at [421, 321] on video at bounding box center [437, 246] width 874 height 492
drag, startPoint x: 432, startPoint y: 330, endPoint x: 460, endPoint y: 334, distance: 28.1
click at [439, 332] on video at bounding box center [437, 246] width 874 height 492
click at [479, 334] on video at bounding box center [437, 246] width 874 height 492
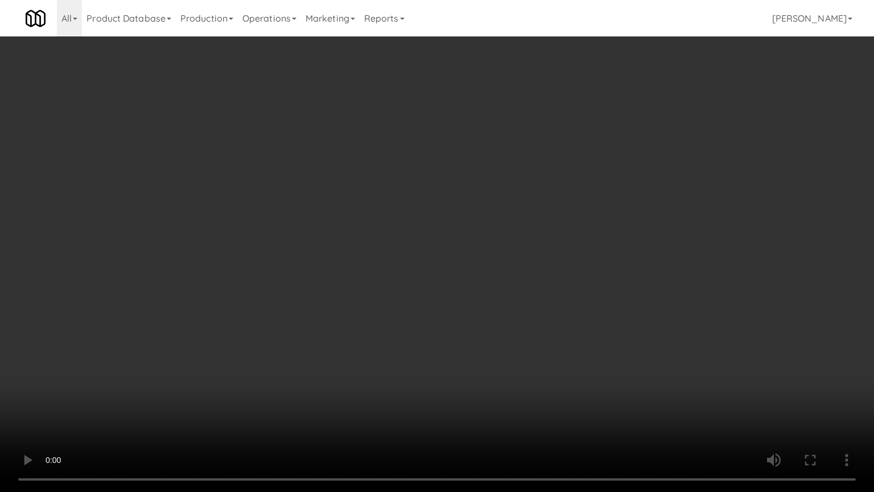
click at [480, 335] on video at bounding box center [437, 246] width 874 height 492
click at [600, 343] on video at bounding box center [437, 246] width 874 height 492
click at [621, 350] on video at bounding box center [437, 246] width 874 height 492
click at [628, 344] on video at bounding box center [437, 246] width 874 height 492
click at [631, 346] on video at bounding box center [437, 246] width 874 height 492
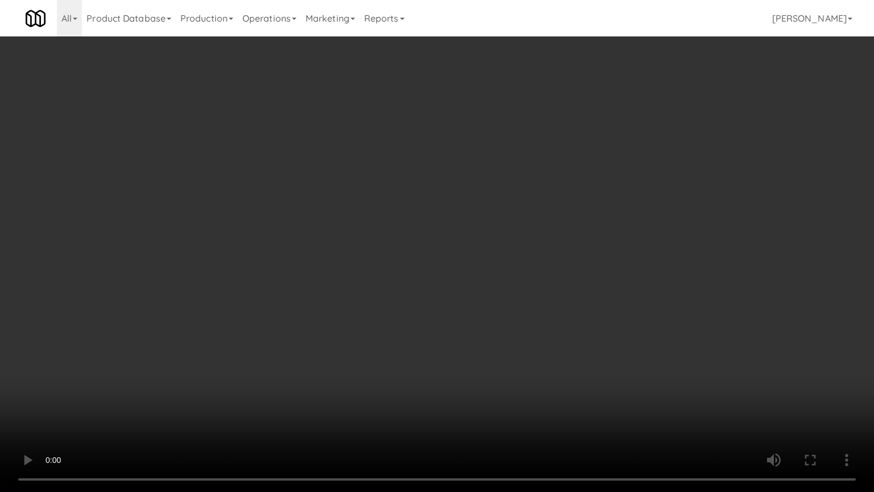
click at [631, 347] on video at bounding box center [437, 246] width 874 height 492
click at [631, 323] on video at bounding box center [437, 246] width 874 height 492
click at [578, 352] on video at bounding box center [437, 246] width 874 height 492
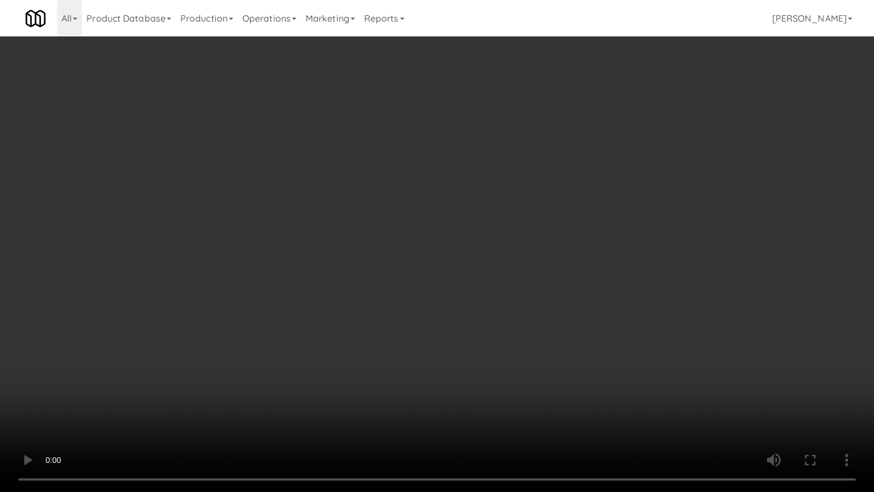
click at [581, 364] on video at bounding box center [437, 246] width 874 height 492
click at [580, 364] on video at bounding box center [437, 246] width 874 height 492
click at [579, 365] on video at bounding box center [437, 246] width 874 height 492
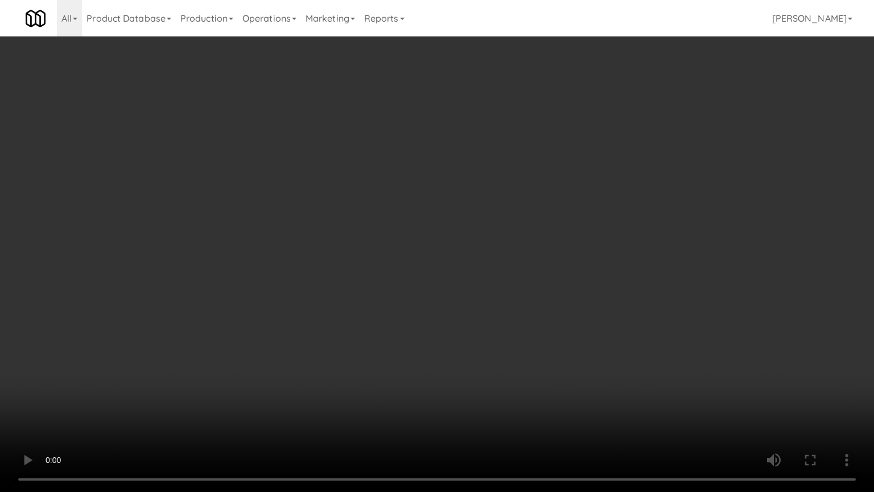
click at [579, 365] on video at bounding box center [437, 246] width 874 height 492
click at [588, 353] on video at bounding box center [437, 246] width 874 height 492
click at [587, 357] on video at bounding box center [437, 246] width 874 height 492
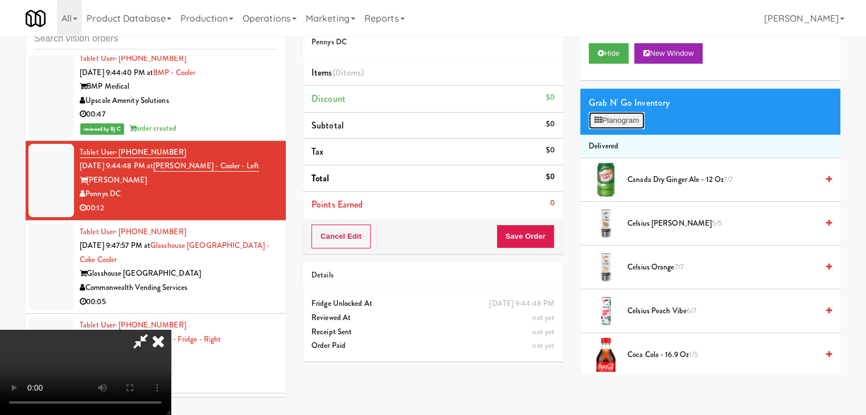
click at [628, 128] on button "Planogram" at bounding box center [616, 120] width 56 height 17
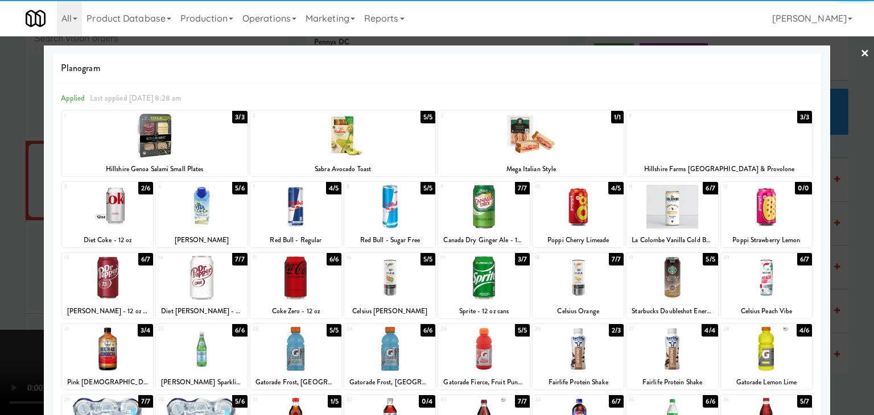
click at [117, 285] on div at bounding box center [107, 278] width 91 height 44
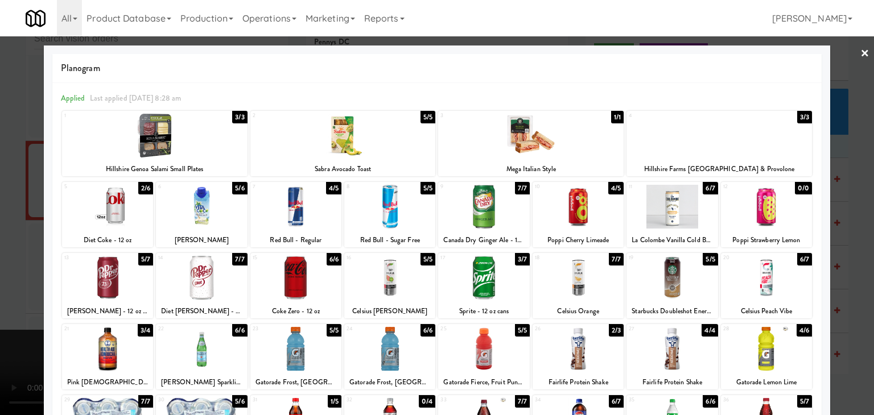
click at [191, 341] on div at bounding box center [201, 349] width 91 height 44
click at [192, 341] on div at bounding box center [201, 349] width 91 height 44
drag, startPoint x: 0, startPoint y: 325, endPoint x: 170, endPoint y: 317, distance: 170.4
click at [1, 324] on div at bounding box center [437, 207] width 874 height 415
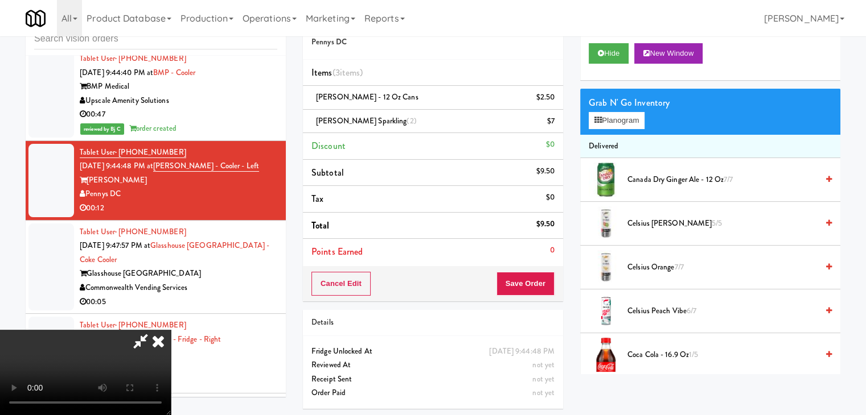
click at [534, 293] on div "Cancel Edit Save Order" at bounding box center [433, 283] width 260 height 35
click at [533, 292] on button "Save Order" at bounding box center [525, 284] width 58 height 24
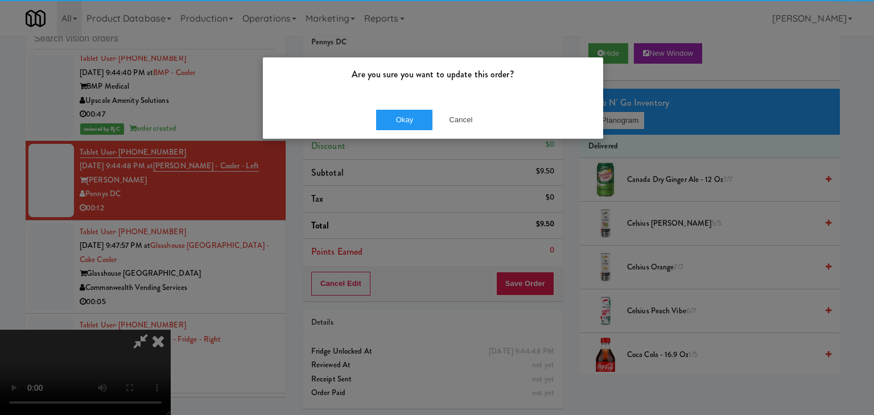
drag, startPoint x: 401, startPoint y: 146, endPoint x: 405, endPoint y: 133, distance: 14.2
click at [401, 146] on div "Are you sure you want to update this order? Okay Cancel" at bounding box center [437, 207] width 874 height 415
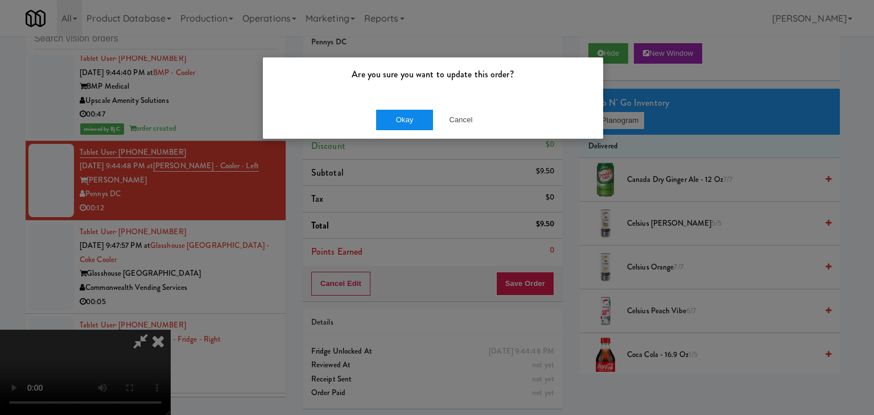
click at [409, 124] on div "Okay Cancel" at bounding box center [433, 120] width 340 height 38
click at [410, 124] on button "Okay" at bounding box center [404, 120] width 57 height 20
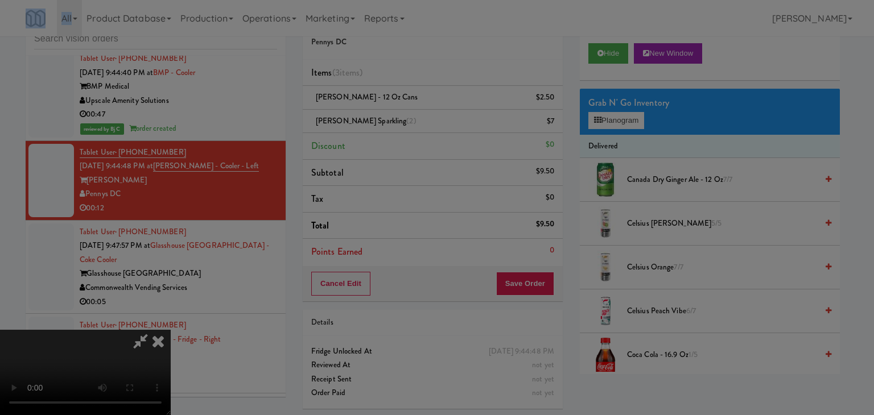
click at [410, 118] on div "Okay Cancel" at bounding box center [433, 99] width 340 height 38
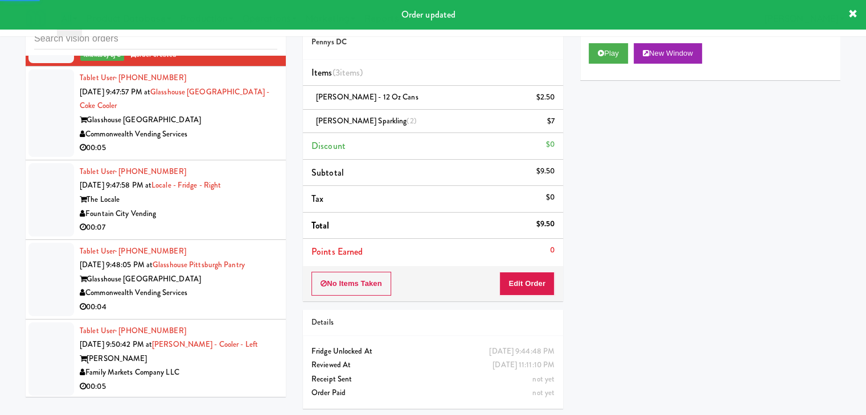
scroll to position [5167, 0]
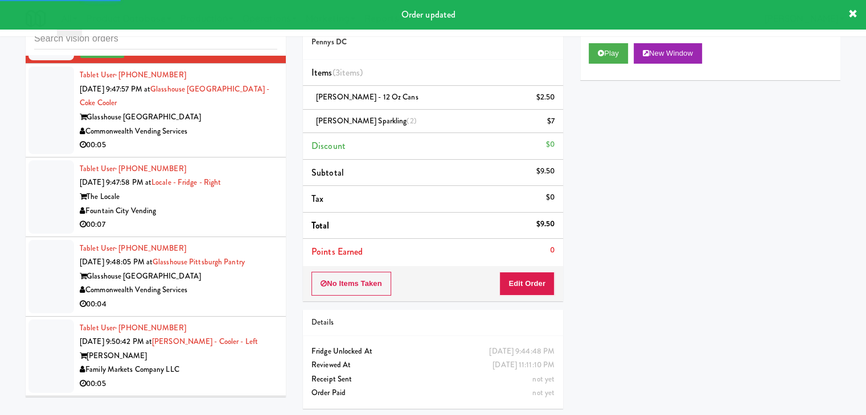
drag, startPoint x: 242, startPoint y: 130, endPoint x: 248, endPoint y: 130, distance: 6.3
click at [246, 130] on div "Commonwealth Vending Services" at bounding box center [178, 132] width 197 height 14
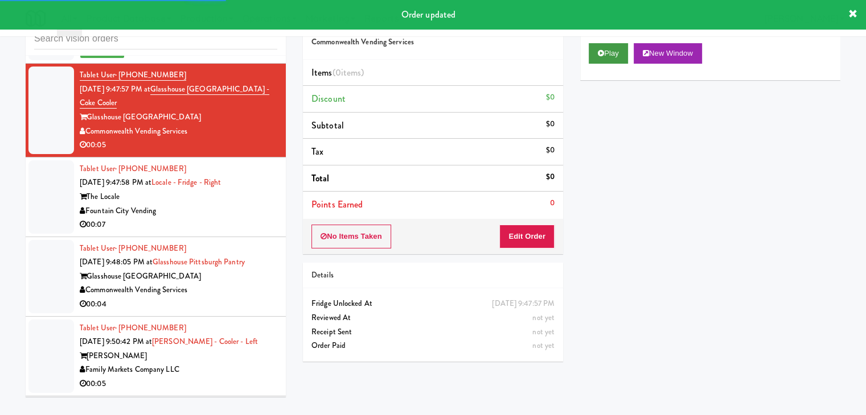
click at [623, 44] on div "Play New Window" at bounding box center [710, 58] width 260 height 46
drag, startPoint x: 619, startPoint y: 47, endPoint x: 599, endPoint y: 113, distance: 69.7
click at [619, 48] on button "Play" at bounding box center [607, 53] width 39 height 20
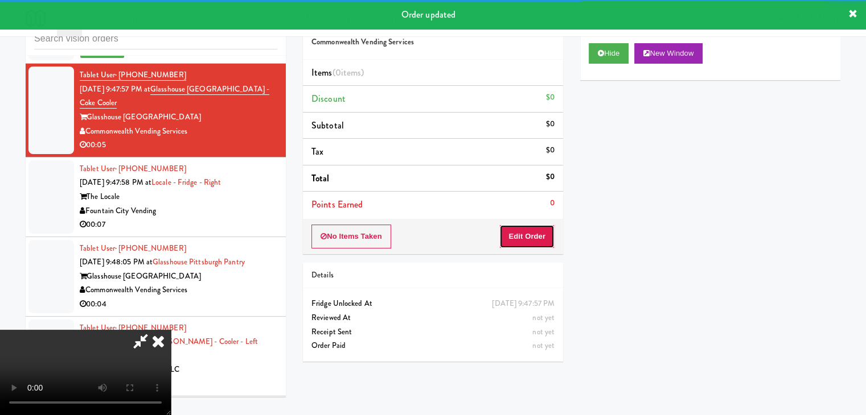
click at [528, 232] on button "Edit Order" at bounding box center [526, 237] width 55 height 24
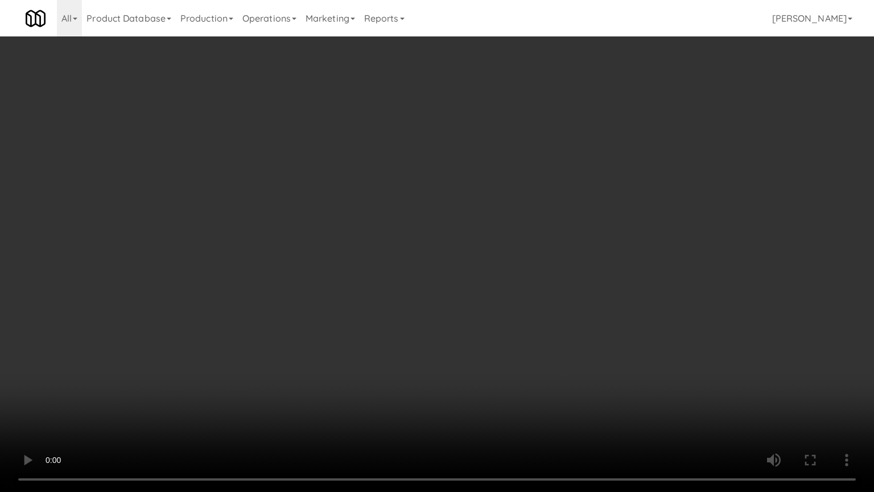
click at [491, 332] on video at bounding box center [437, 246] width 874 height 492
click at [492, 331] on video at bounding box center [437, 246] width 874 height 492
click at [494, 331] on video at bounding box center [437, 246] width 874 height 492
drag, startPoint x: 494, startPoint y: 331, endPoint x: 550, endPoint y: 229, distance: 116.4
click at [495, 330] on video at bounding box center [437, 246] width 874 height 492
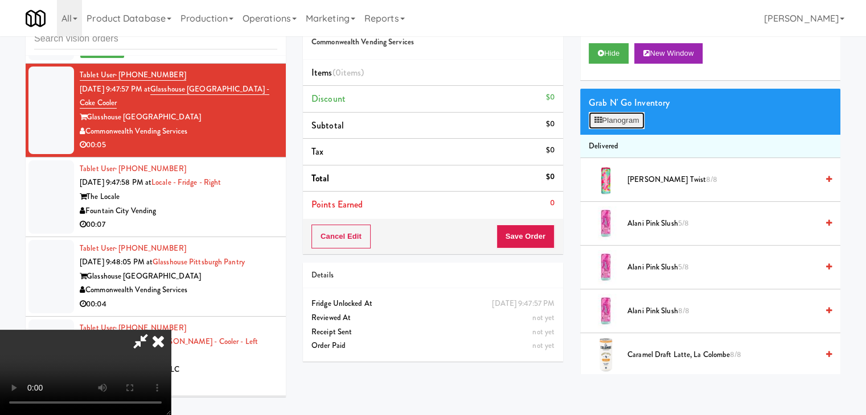
click at [635, 124] on button "Planogram" at bounding box center [616, 120] width 56 height 17
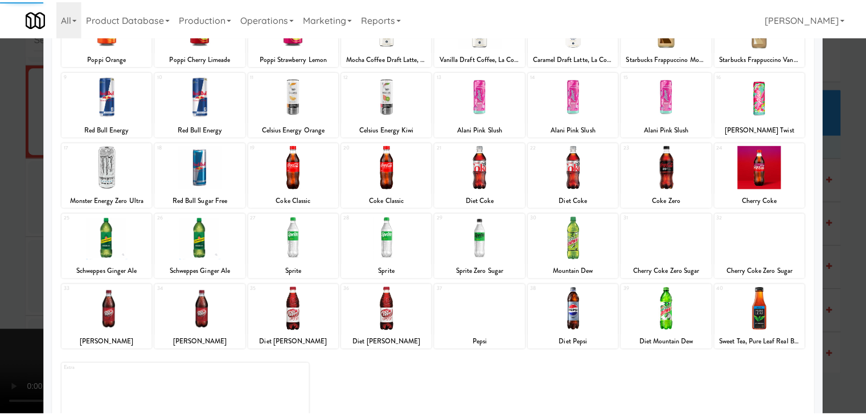
scroll to position [114, 0]
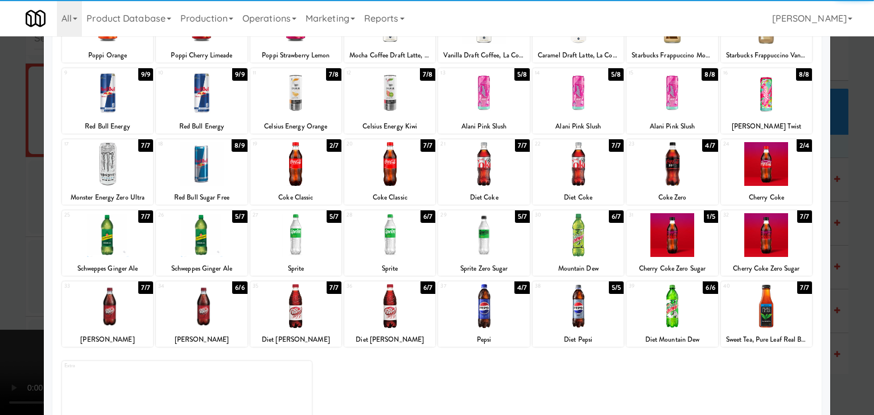
click at [772, 235] on div at bounding box center [766, 235] width 91 height 44
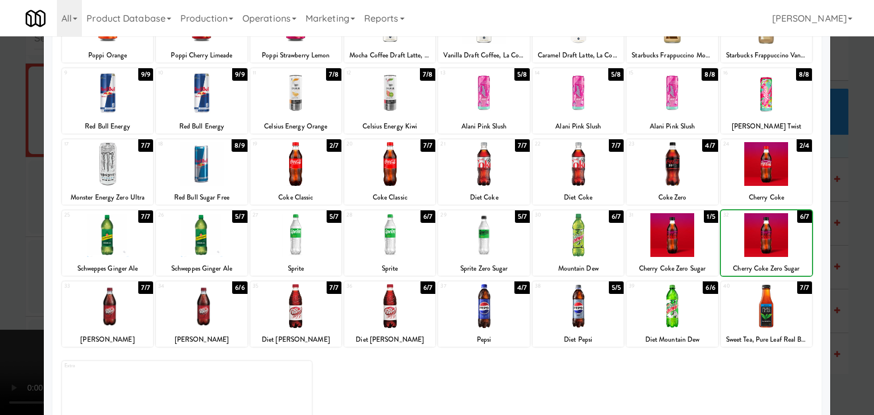
drag, startPoint x: 850, startPoint y: 241, endPoint x: 580, endPoint y: 244, distance: 270.4
click at [850, 241] on div at bounding box center [437, 207] width 874 height 415
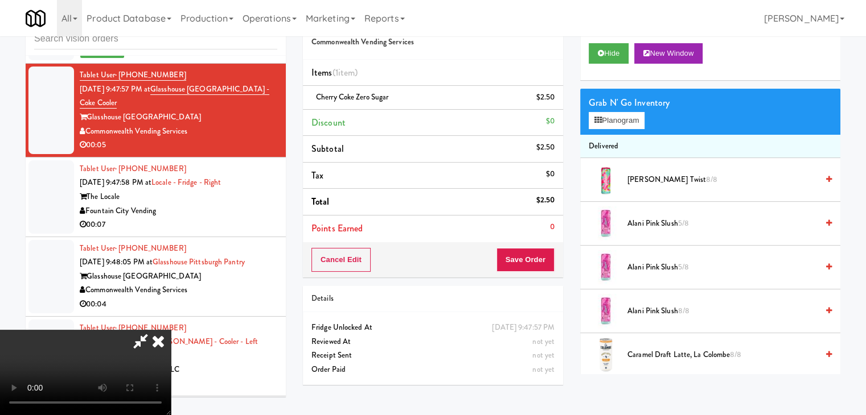
click at [171, 330] on video at bounding box center [85, 372] width 171 height 85
click at [536, 262] on button "Save Order" at bounding box center [525, 260] width 58 height 24
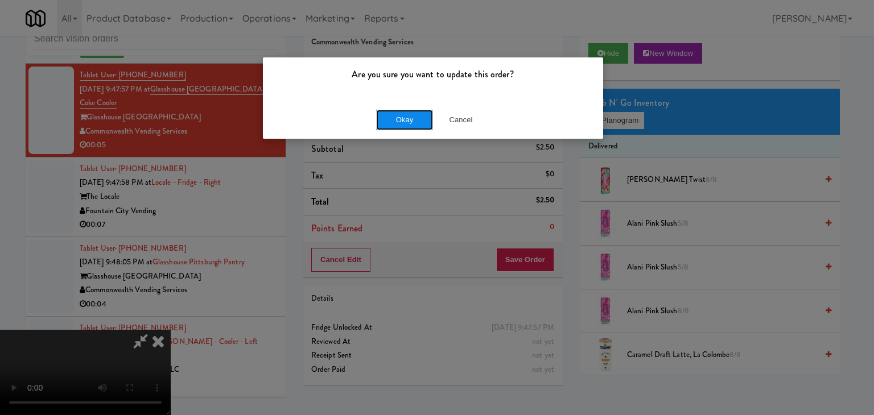
click at [409, 121] on button "Okay" at bounding box center [404, 120] width 57 height 20
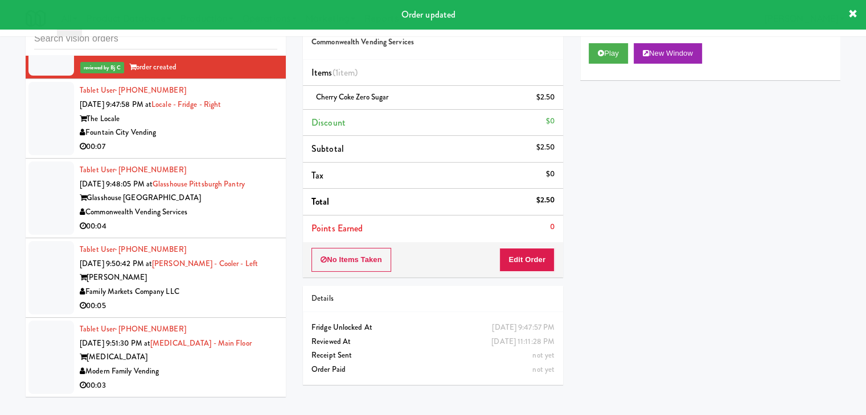
scroll to position [5281, 0]
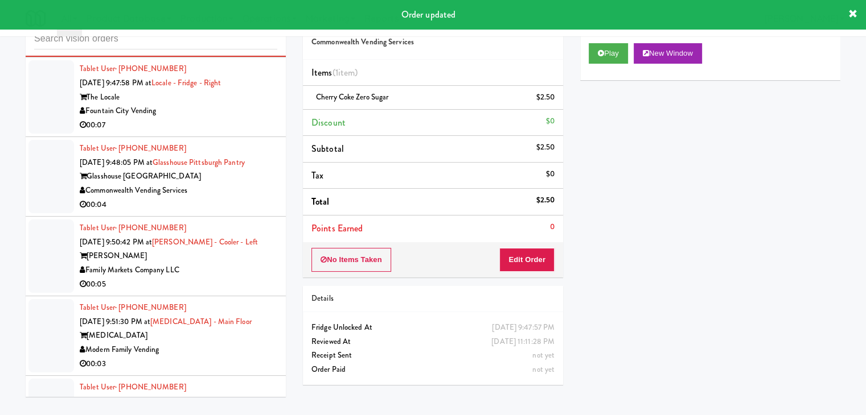
click at [224, 118] on div "00:07" at bounding box center [178, 125] width 197 height 14
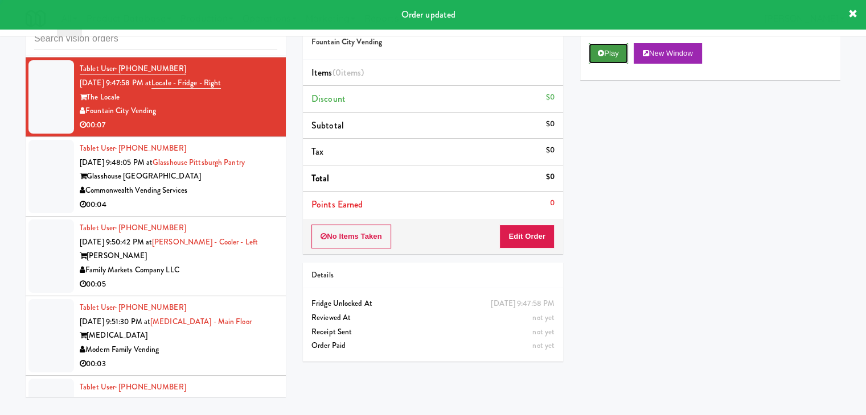
click at [603, 52] on icon at bounding box center [601, 53] width 6 height 7
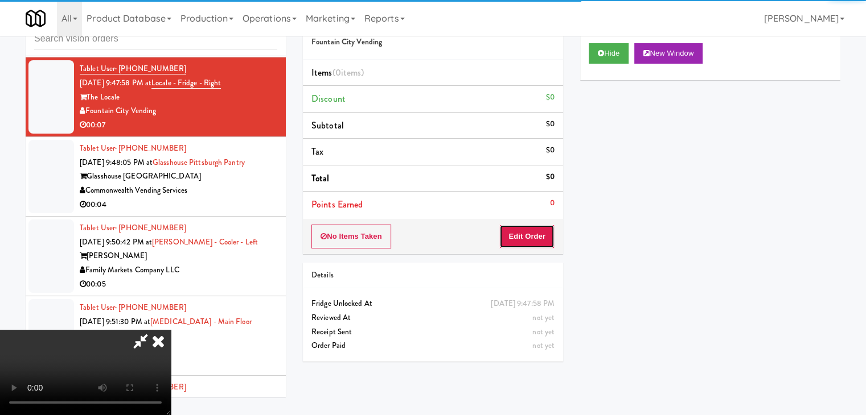
click at [533, 233] on button "Edit Order" at bounding box center [526, 237] width 55 height 24
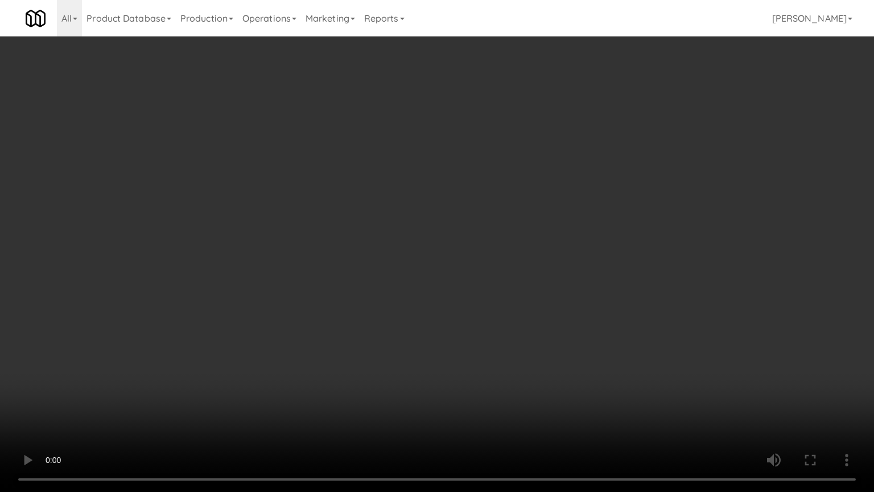
click at [521, 328] on video at bounding box center [437, 246] width 874 height 492
click at [513, 330] on video at bounding box center [437, 246] width 874 height 492
click at [509, 321] on video at bounding box center [437, 246] width 874 height 492
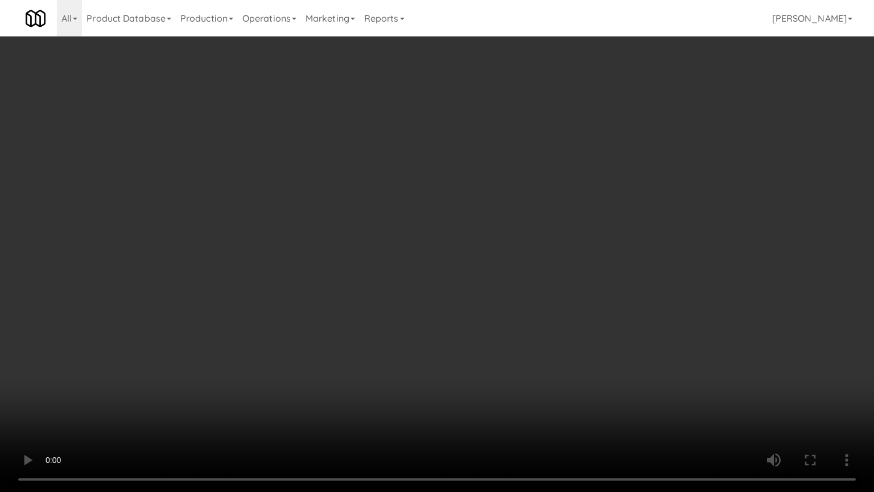
click at [509, 321] on video at bounding box center [437, 246] width 874 height 492
click at [500, 327] on video at bounding box center [437, 246] width 874 height 492
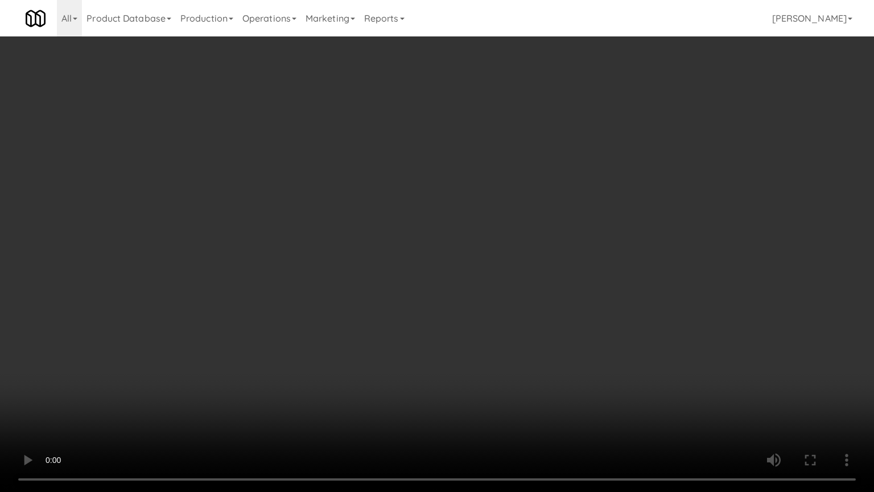
click at [500, 327] on video at bounding box center [437, 246] width 874 height 492
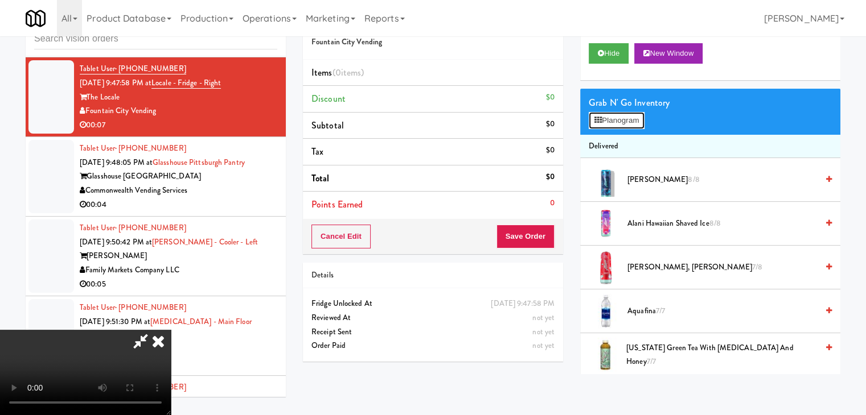
click at [623, 126] on button "Planogram" at bounding box center [616, 120] width 56 height 17
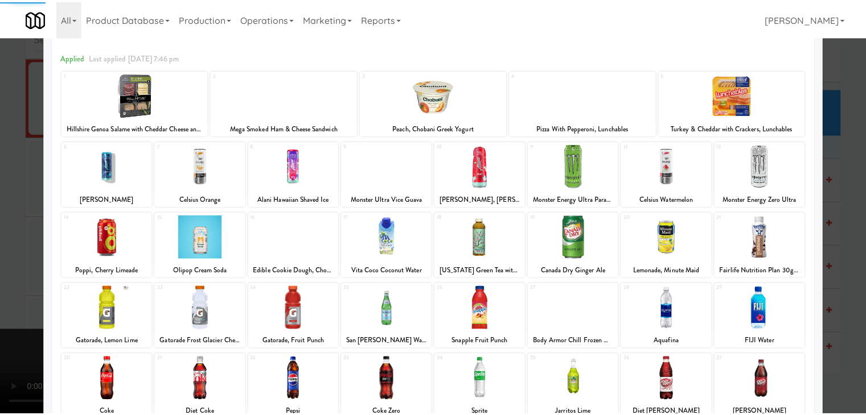
scroll to position [143, 0]
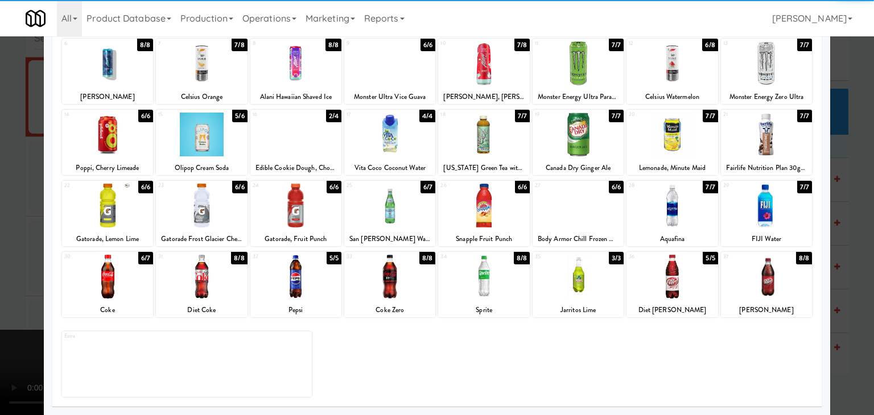
click at [581, 292] on div at bounding box center [578, 277] width 91 height 44
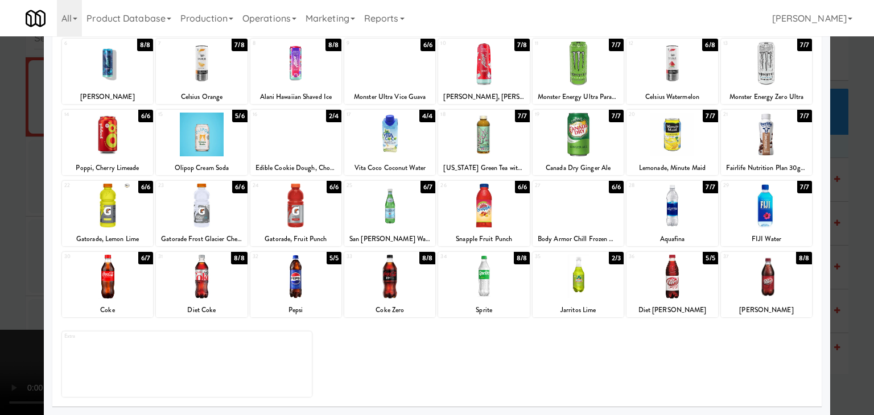
click at [94, 289] on div at bounding box center [107, 277] width 91 height 44
click at [496, 221] on div at bounding box center [483, 206] width 91 height 44
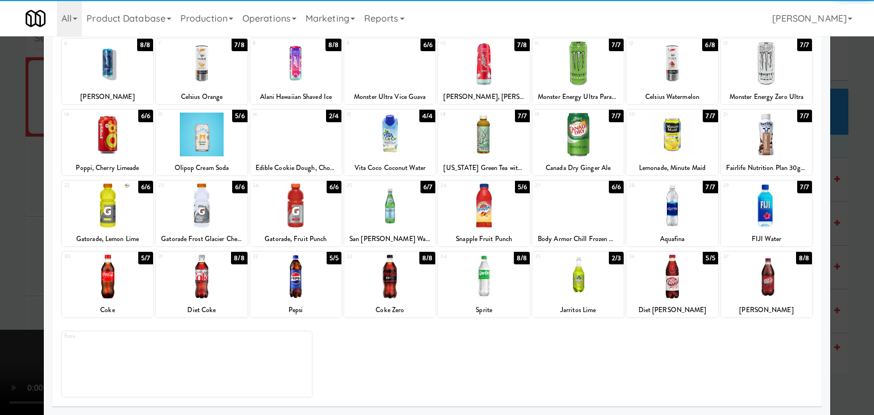
click at [0, 283] on div at bounding box center [437, 207] width 874 height 415
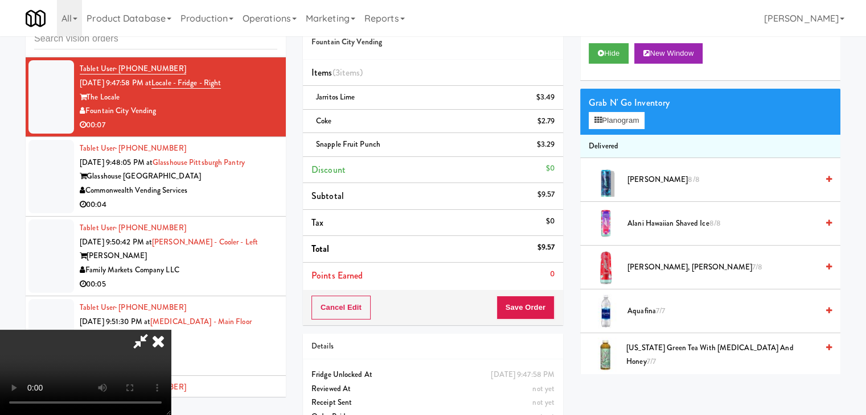
scroll to position [160, 0]
click at [171, 330] on video at bounding box center [85, 372] width 171 height 85
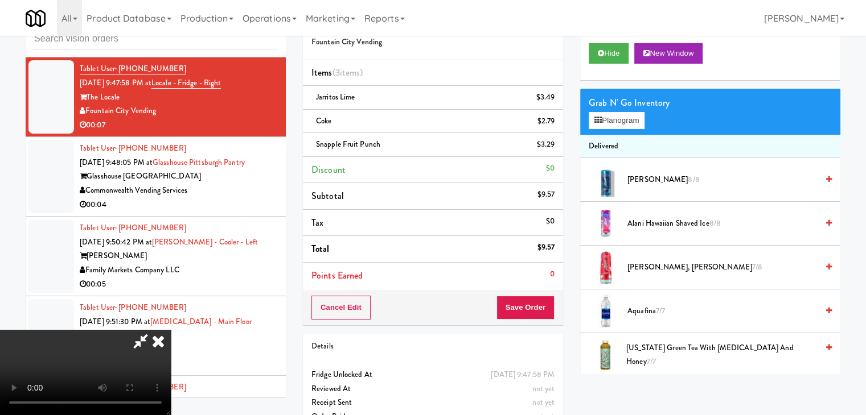
click at [171, 330] on video at bounding box center [85, 372] width 171 height 85
click at [533, 298] on button "Save Order" at bounding box center [525, 308] width 58 height 24
click at [534, 299] on button "Save Order" at bounding box center [525, 308] width 58 height 24
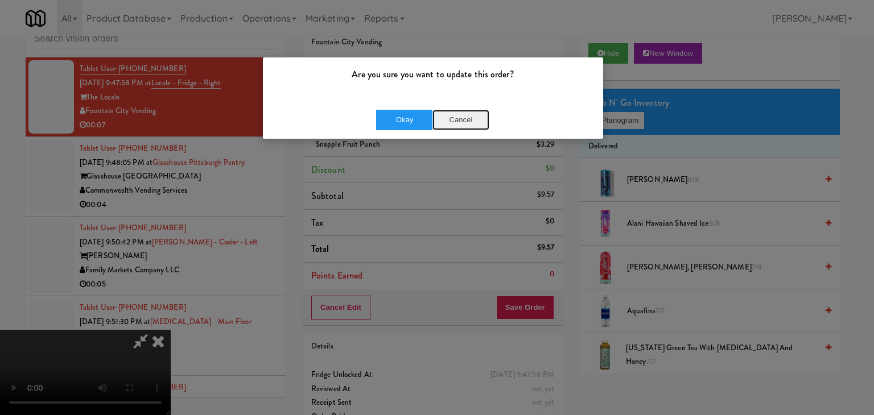
click at [462, 117] on button "Cancel" at bounding box center [461, 120] width 57 height 20
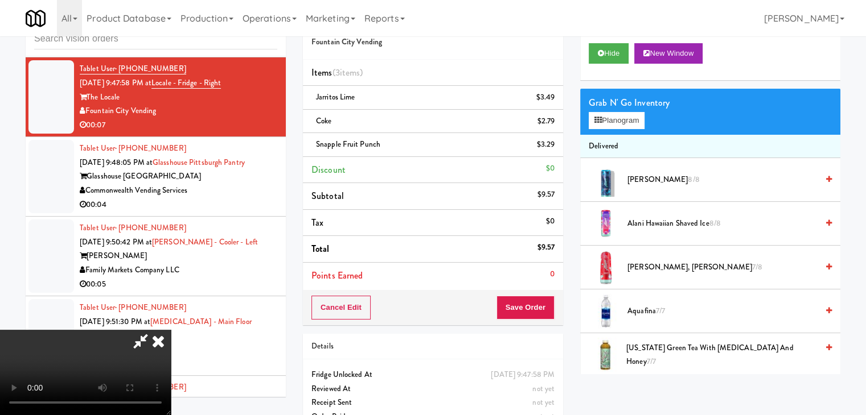
click at [171, 330] on video at bounding box center [85, 372] width 171 height 85
click at [553, 313] on button "Save Order" at bounding box center [525, 308] width 58 height 24
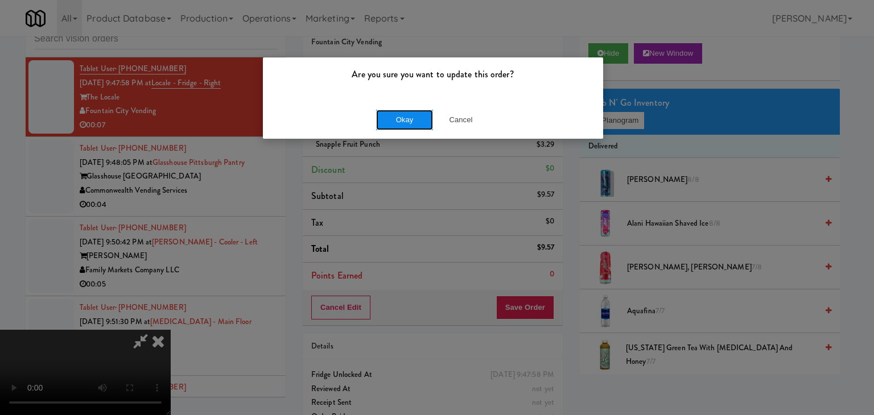
click at [415, 112] on button "Okay" at bounding box center [404, 120] width 57 height 20
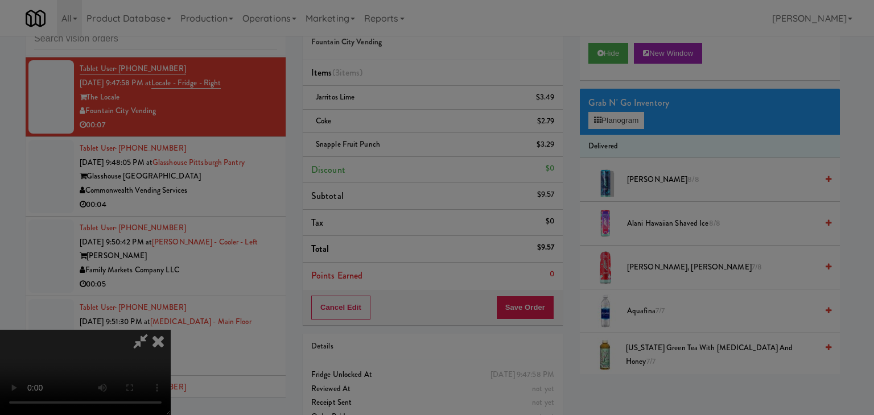
click at [413, 116] on body "Are you sure you want to update this order? Okay Cancel Okay Are you sure you w…" at bounding box center [437, 207] width 874 height 415
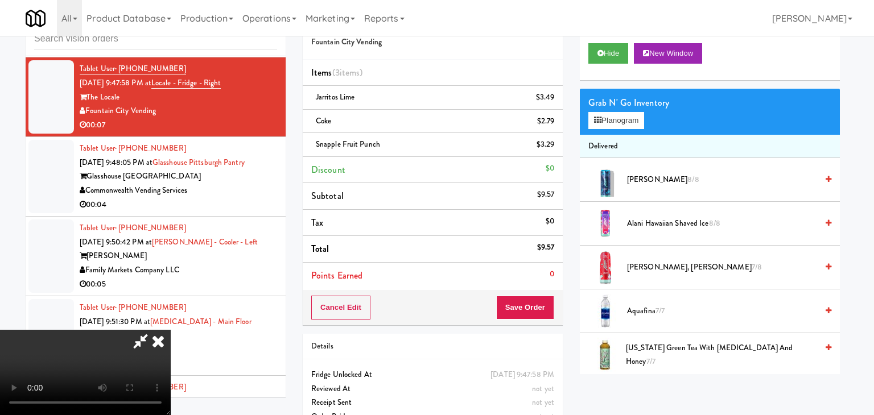
click at [413, 116] on div at bounding box center [437, 207] width 874 height 415
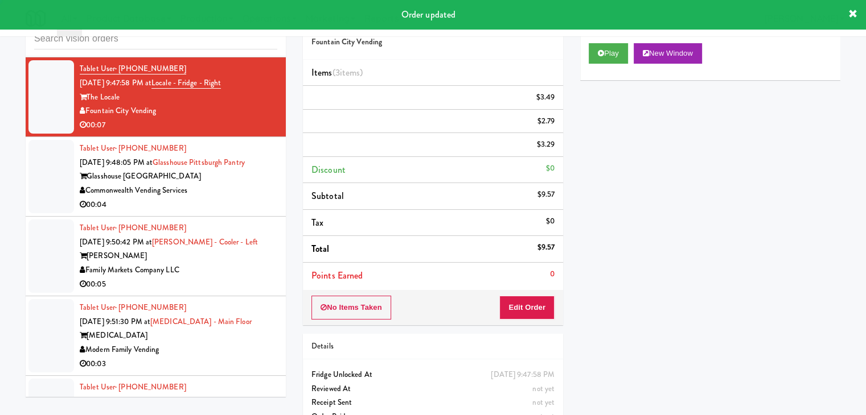
scroll to position [0, 0]
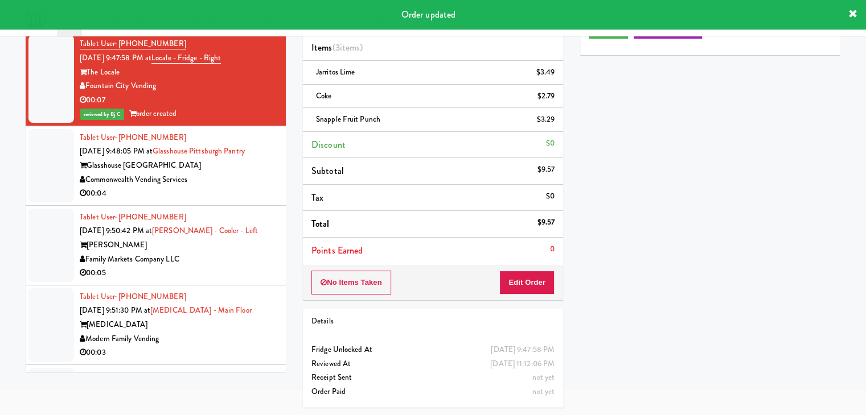
click at [230, 194] on div "00:04" at bounding box center [178, 194] width 197 height 14
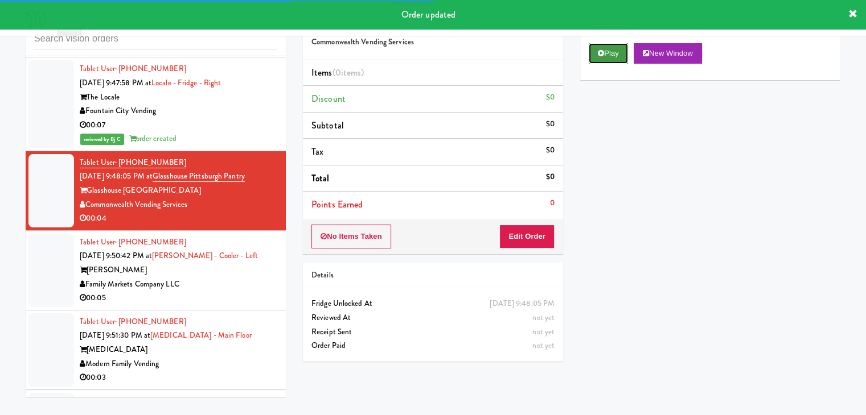
drag, startPoint x: 594, startPoint y: 57, endPoint x: 606, endPoint y: 55, distance: 12.6
click at [596, 57] on button "Play" at bounding box center [607, 53] width 39 height 20
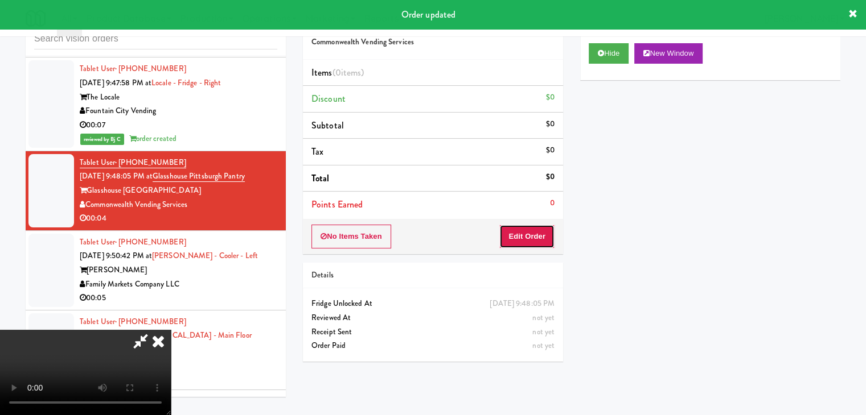
click at [530, 234] on button "Edit Order" at bounding box center [526, 237] width 55 height 24
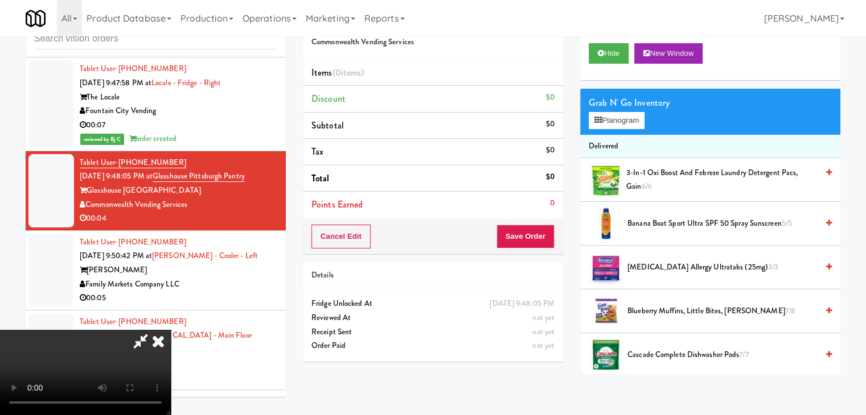
scroll to position [0, 0]
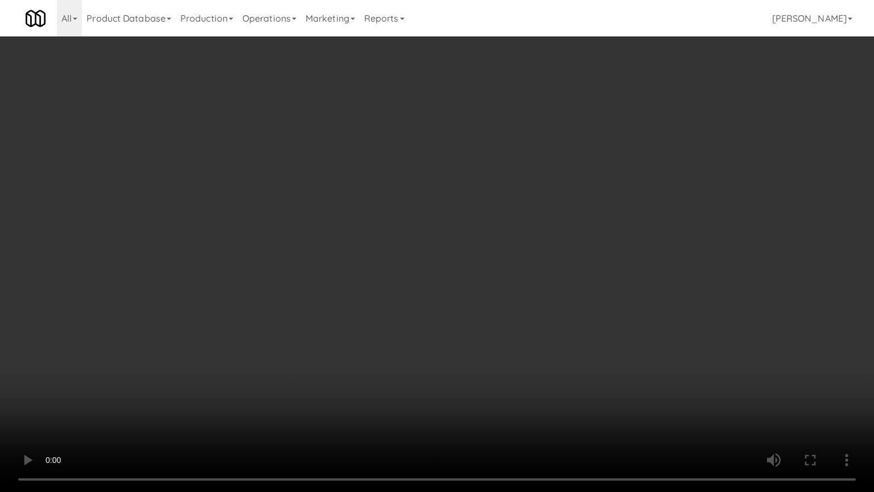
click at [463, 325] on video at bounding box center [437, 246] width 874 height 492
click at [463, 320] on video at bounding box center [437, 246] width 874 height 492
drag, startPoint x: 463, startPoint y: 319, endPoint x: 533, endPoint y: 185, distance: 151.5
click at [465, 316] on video at bounding box center [437, 246] width 874 height 492
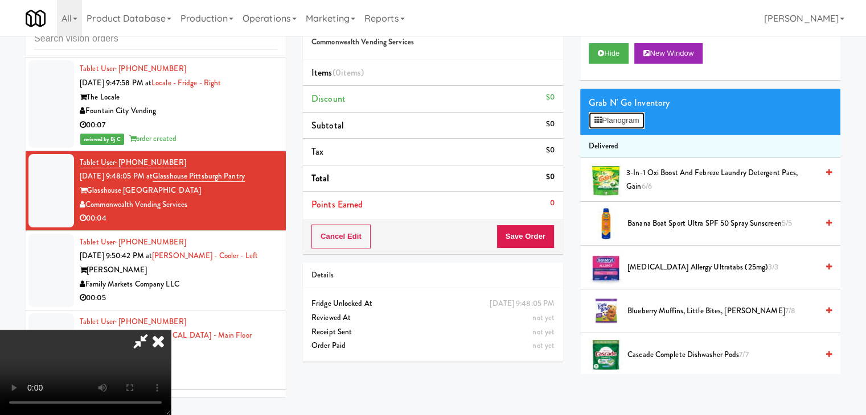
click at [605, 117] on button "Planogram" at bounding box center [616, 120] width 56 height 17
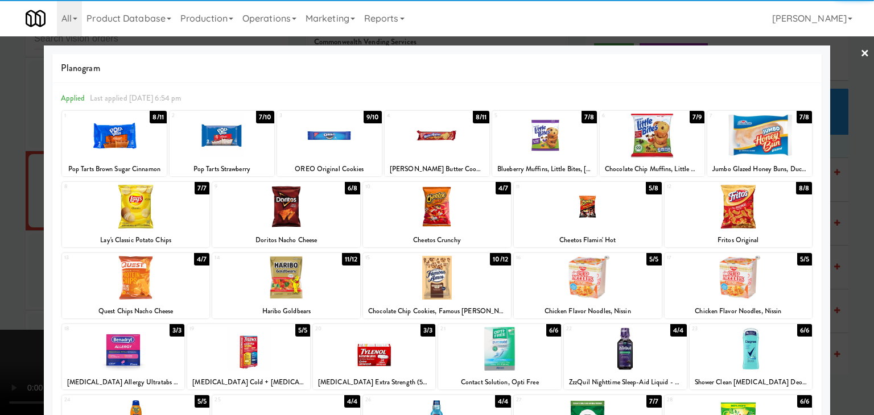
click at [310, 207] on div at bounding box center [286, 207] width 148 height 44
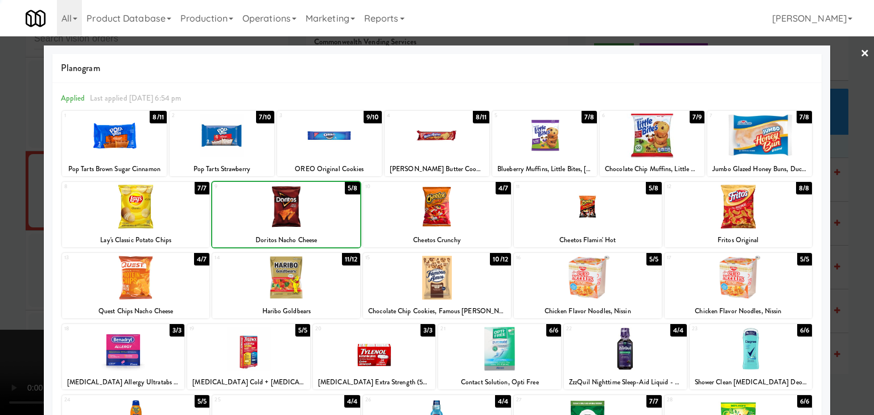
click at [30, 249] on div at bounding box center [437, 207] width 874 height 415
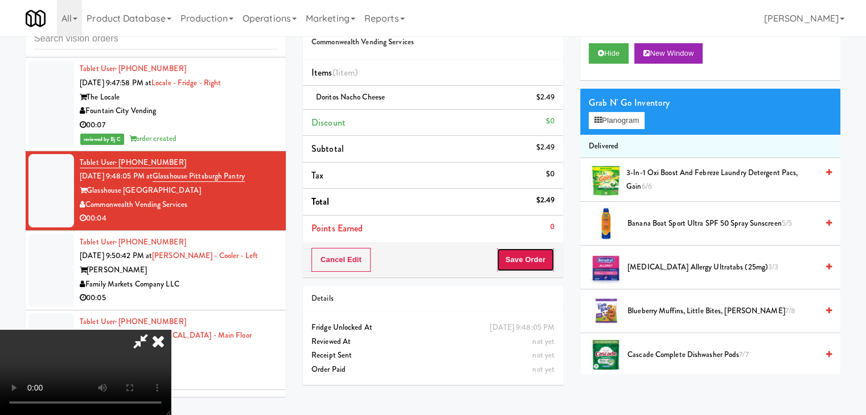
click at [549, 270] on button "Save Order" at bounding box center [525, 260] width 58 height 24
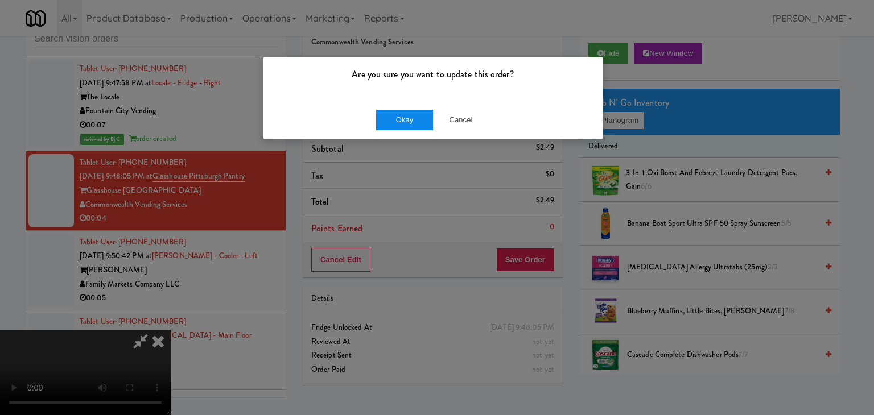
click at [411, 129] on div "Okay Cancel" at bounding box center [433, 120] width 340 height 38
click at [412, 126] on button "Okay" at bounding box center [404, 120] width 57 height 20
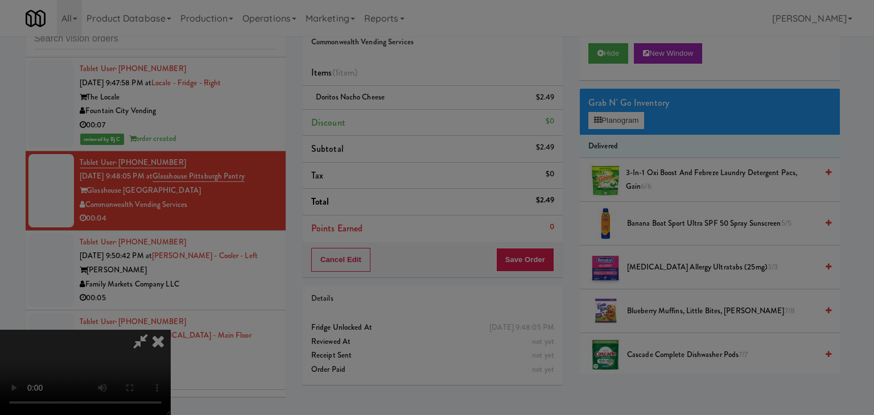
click at [415, 121] on body "Are you sure you want to update this order? Okay Cancel Okay Are you sure you w…" at bounding box center [437, 207] width 874 height 415
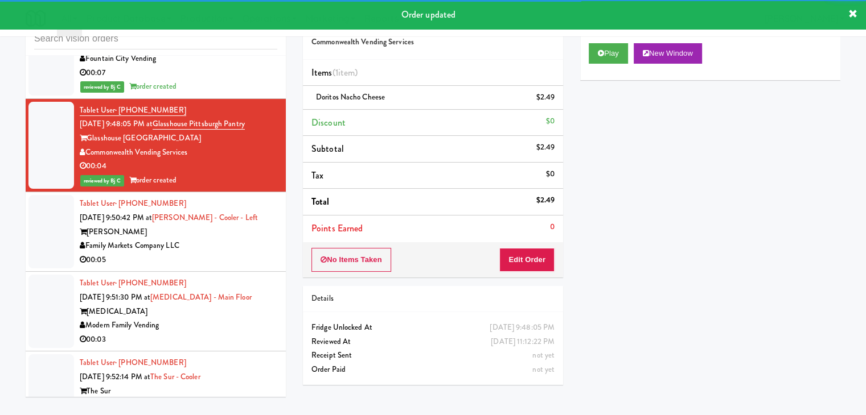
scroll to position [5394, 0]
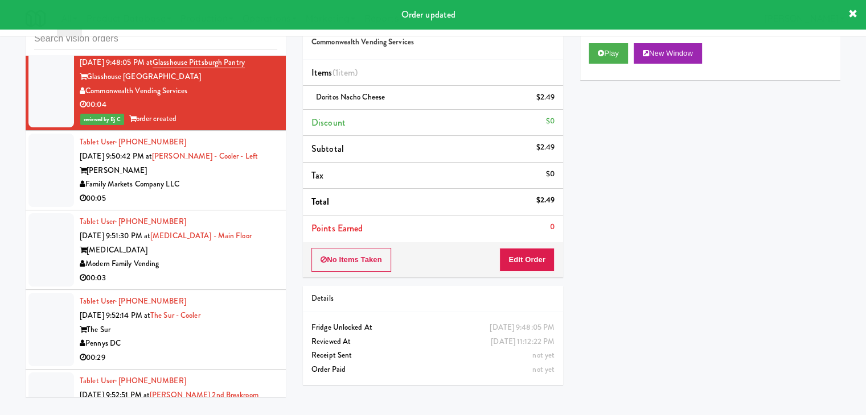
click at [239, 192] on div "00:05" at bounding box center [178, 199] width 197 height 14
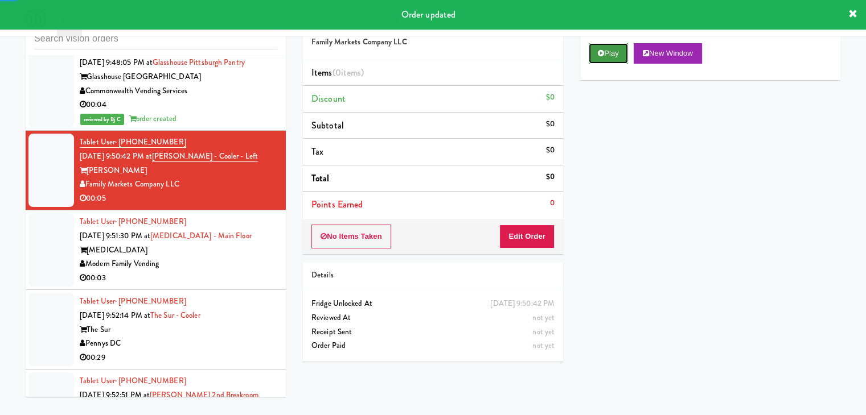
click at [617, 53] on button "Play" at bounding box center [607, 53] width 39 height 20
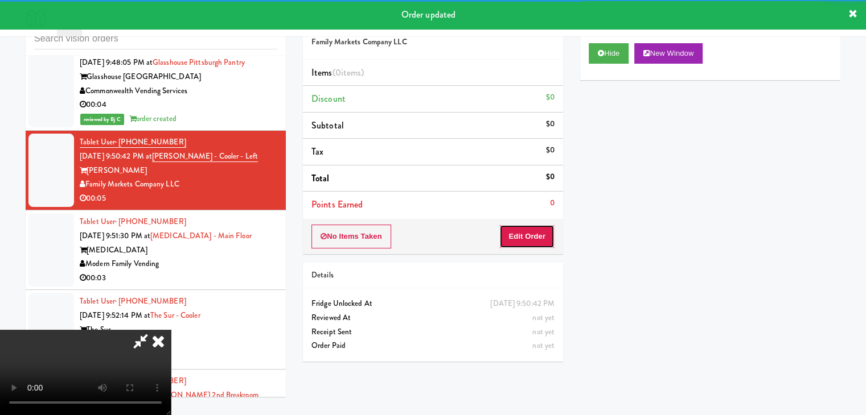
click at [525, 232] on button "Edit Order" at bounding box center [526, 237] width 55 height 24
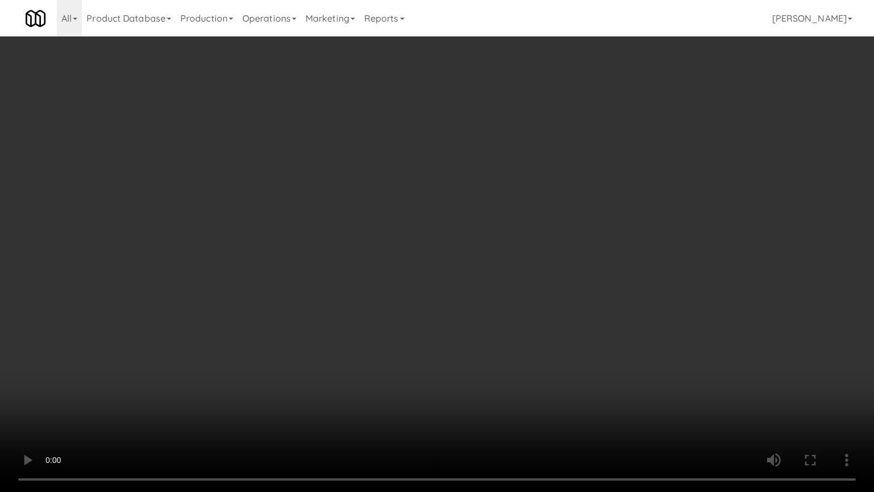
click at [492, 375] on video at bounding box center [437, 246] width 874 height 492
click at [493, 374] on video at bounding box center [437, 246] width 874 height 492
click at [494, 373] on video at bounding box center [437, 246] width 874 height 492
click at [499, 372] on video at bounding box center [437, 246] width 874 height 492
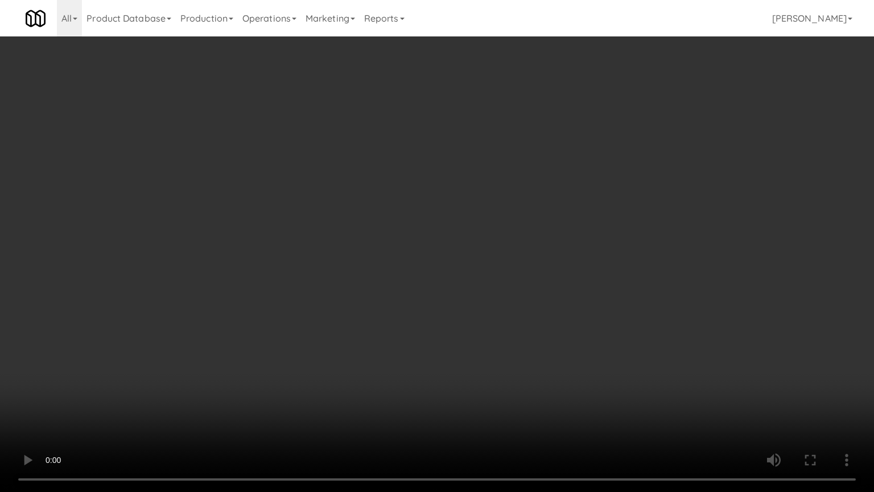
click at [499, 372] on video at bounding box center [437, 246] width 874 height 492
click at [501, 367] on video at bounding box center [437, 246] width 874 height 492
click at [508, 352] on video at bounding box center [437, 246] width 874 height 492
drag, startPoint x: 508, startPoint y: 352, endPoint x: 535, endPoint y: 263, distance: 93.4
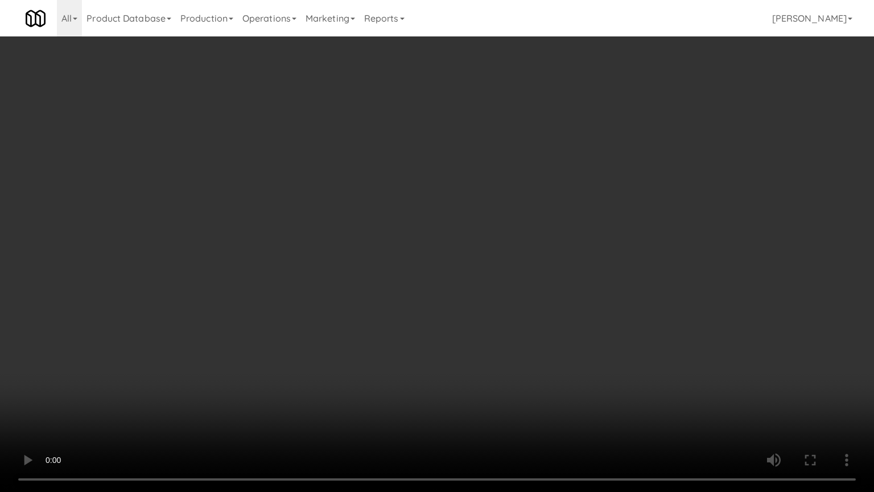
click at [509, 347] on video at bounding box center [437, 246] width 874 height 492
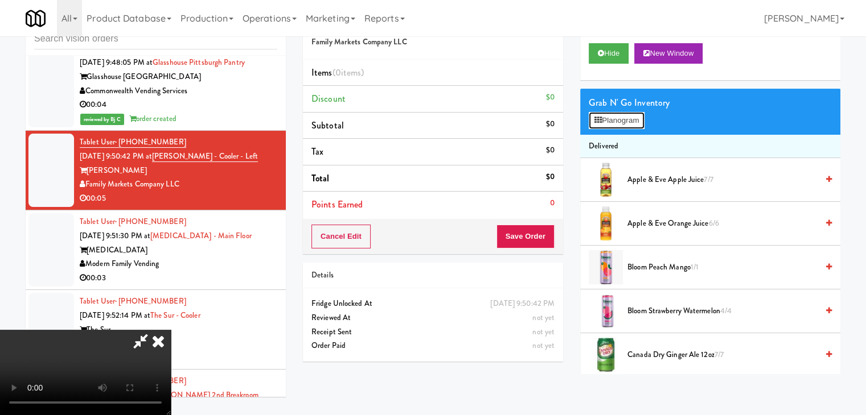
click at [629, 119] on button "Planogram" at bounding box center [616, 120] width 56 height 17
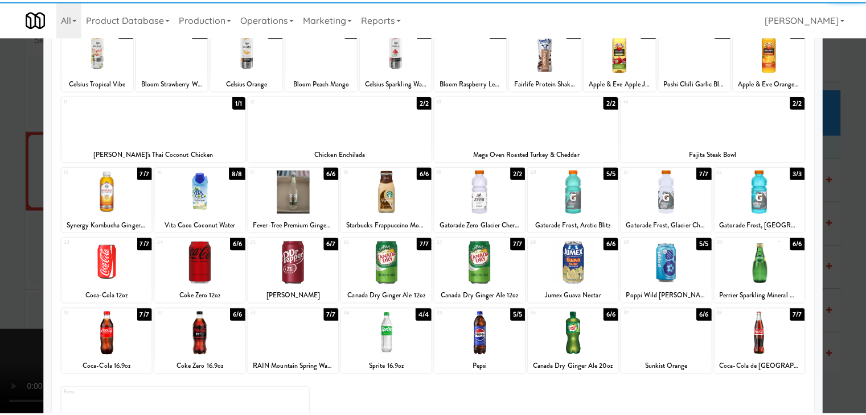
scroll to position [114, 0]
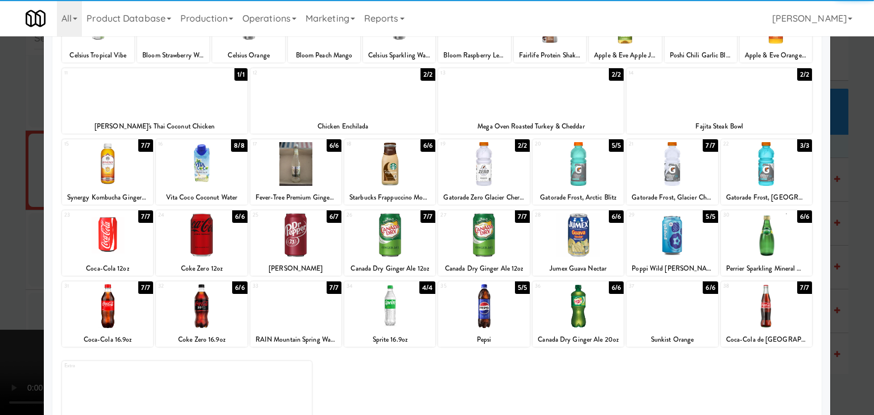
click at [288, 235] on div at bounding box center [295, 235] width 91 height 44
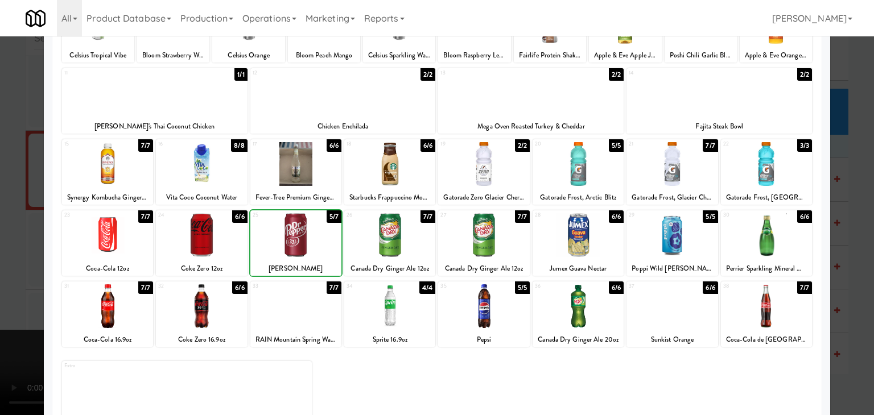
drag, startPoint x: 0, startPoint y: 238, endPoint x: 389, endPoint y: 231, distance: 389.4
click at [16, 234] on div at bounding box center [437, 207] width 874 height 415
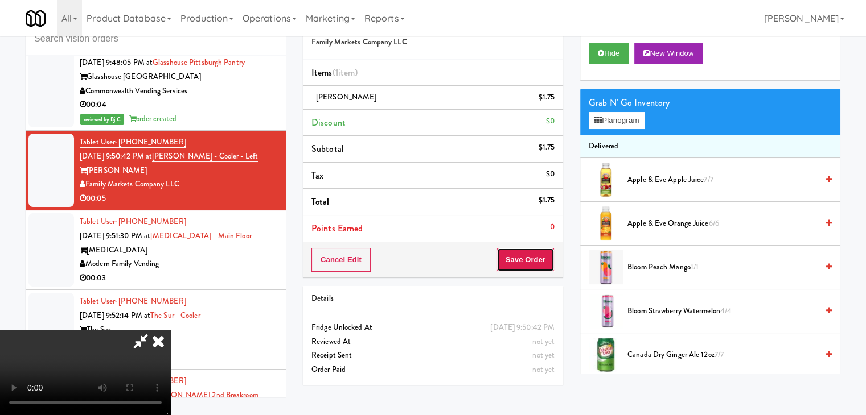
click at [535, 254] on button "Save Order" at bounding box center [525, 260] width 58 height 24
click at [534, 254] on button "Save Order" at bounding box center [525, 260] width 58 height 24
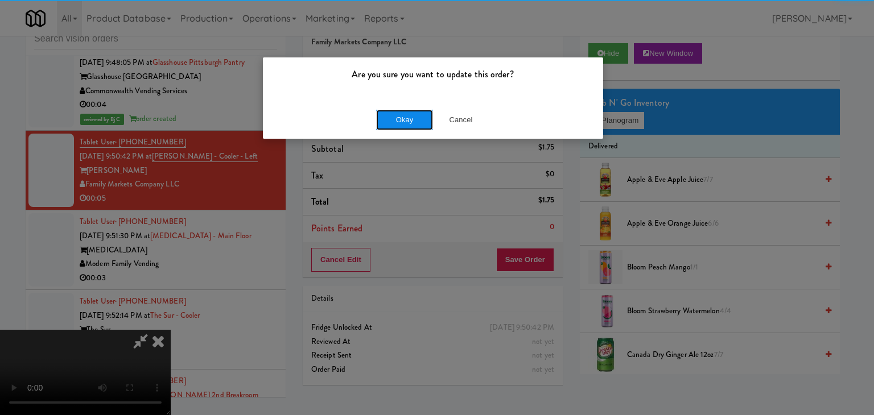
click at [409, 112] on button "Okay" at bounding box center [404, 120] width 57 height 20
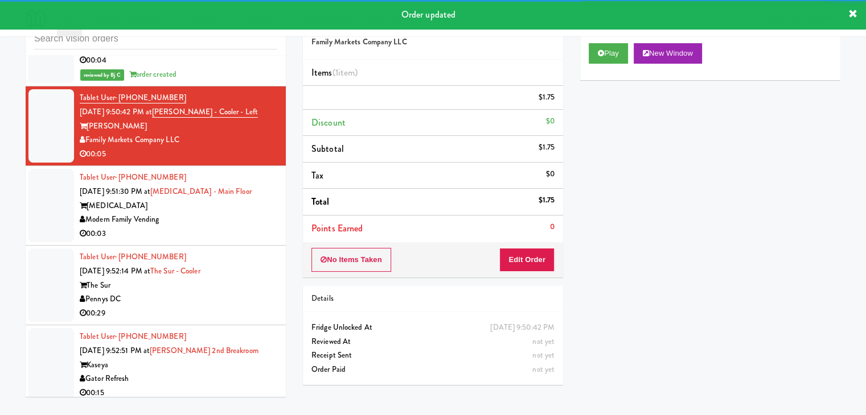
scroll to position [5451, 0]
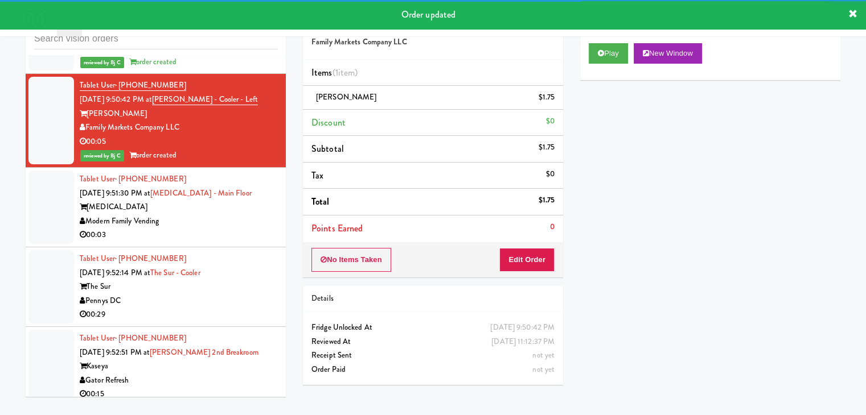
drag, startPoint x: 224, startPoint y: 200, endPoint x: 237, endPoint y: 212, distance: 18.5
click at [225, 201] on div "MUSE" at bounding box center [178, 207] width 197 height 14
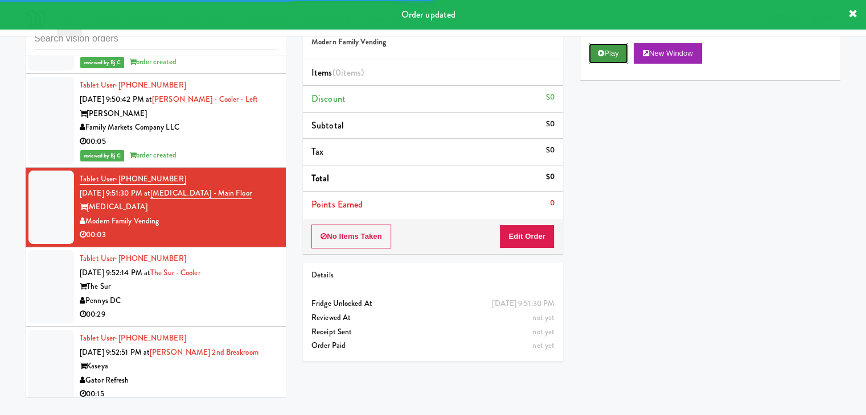
click at [615, 53] on button "Play" at bounding box center [607, 53] width 39 height 20
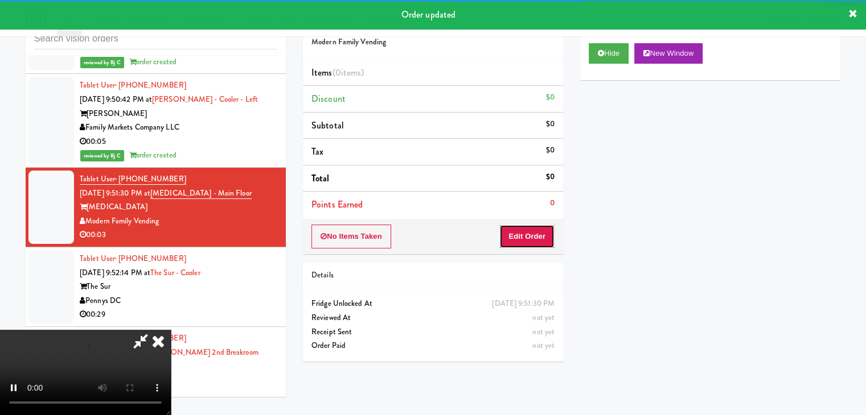
click at [532, 231] on button "Edit Order" at bounding box center [526, 237] width 55 height 24
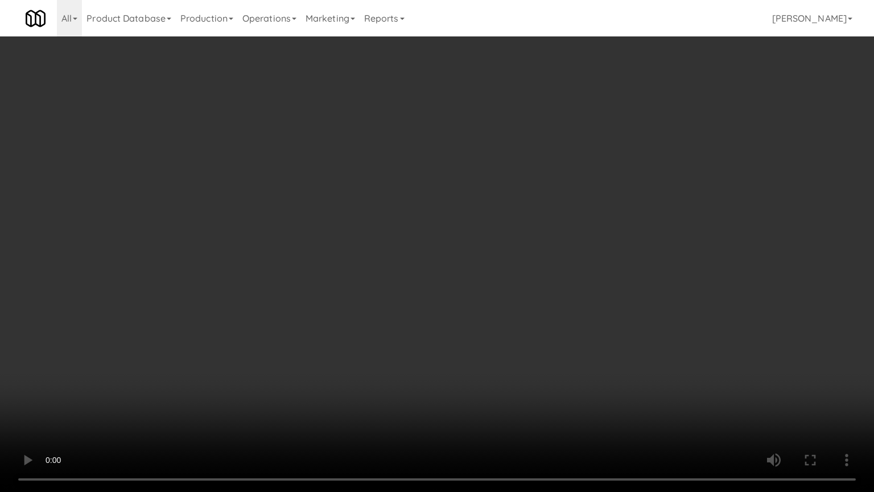
click at [512, 354] on video at bounding box center [437, 246] width 874 height 492
click at [496, 348] on video at bounding box center [437, 246] width 874 height 492
drag, startPoint x: 496, startPoint y: 348, endPoint x: 538, endPoint y: 224, distance: 131.8
click at [496, 338] on video at bounding box center [437, 246] width 874 height 492
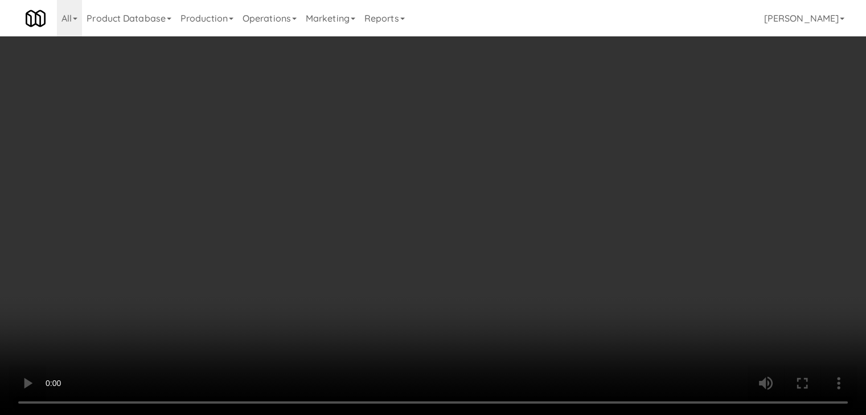
click at [615, 122] on button "Planogram" at bounding box center [616, 120] width 56 height 17
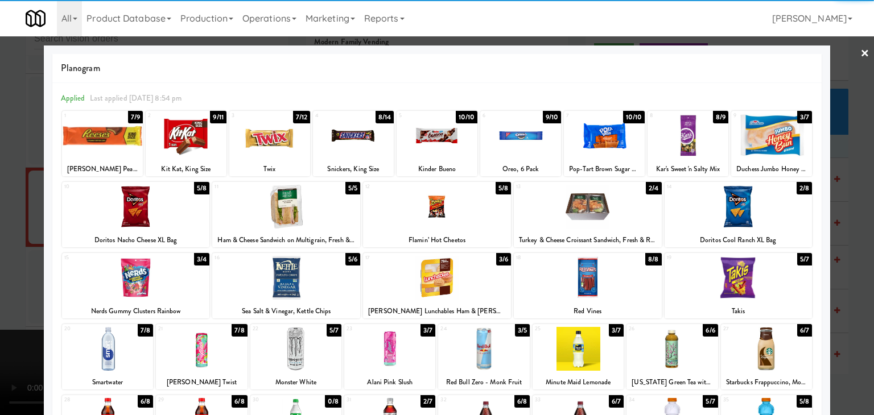
click at [433, 286] on div at bounding box center [437, 278] width 148 height 44
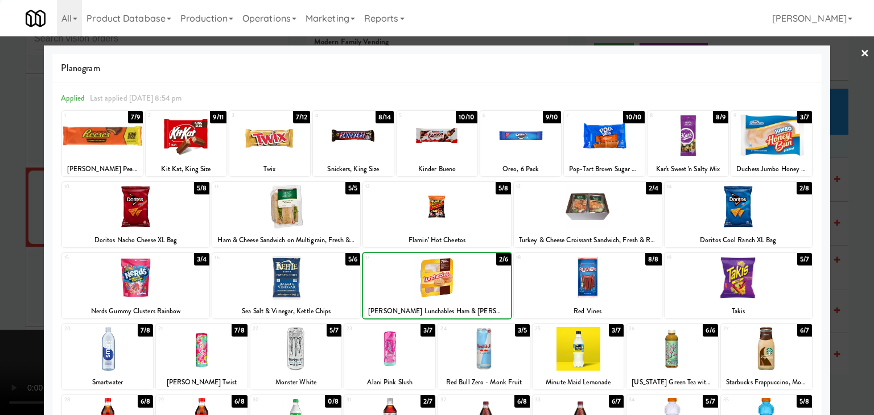
click at [1, 295] on div at bounding box center [437, 207] width 874 height 415
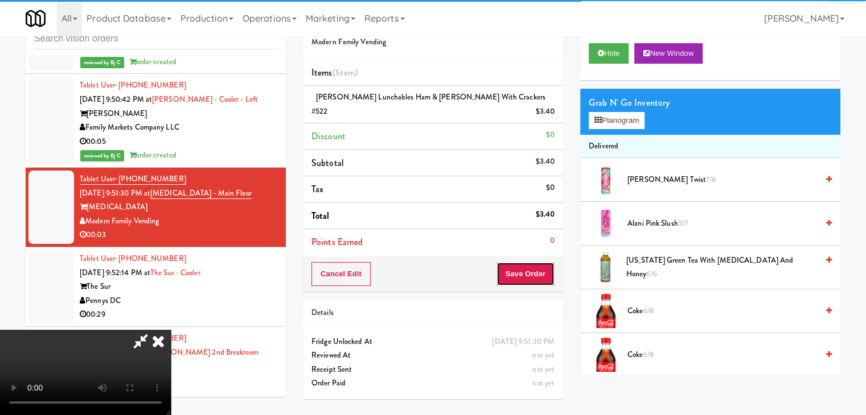
click at [544, 262] on button "Save Order" at bounding box center [525, 274] width 58 height 24
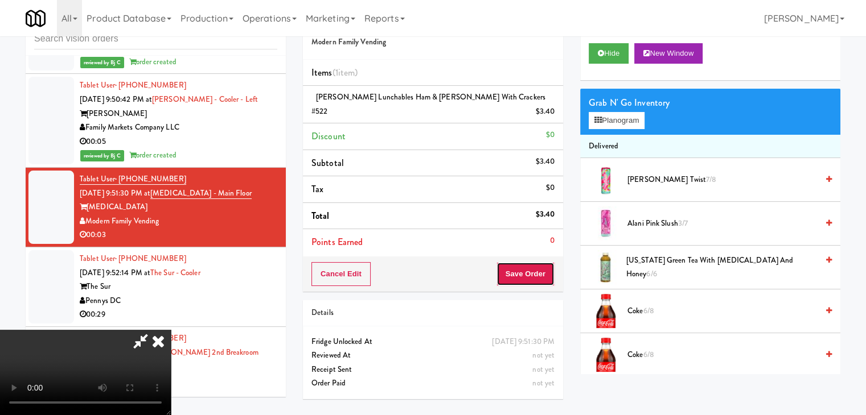
click at [544, 262] on button "Save Order" at bounding box center [525, 274] width 58 height 24
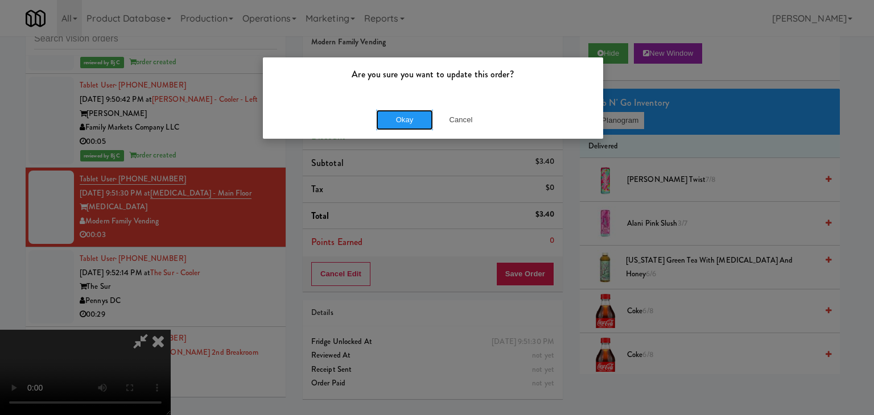
click at [425, 124] on button "Okay" at bounding box center [404, 120] width 57 height 20
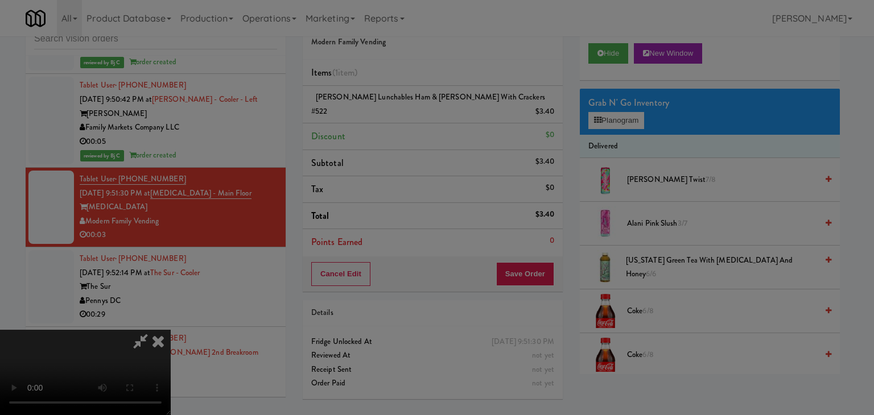
click at [425, 118] on div "Okay Cancel" at bounding box center [433, 99] width 340 height 38
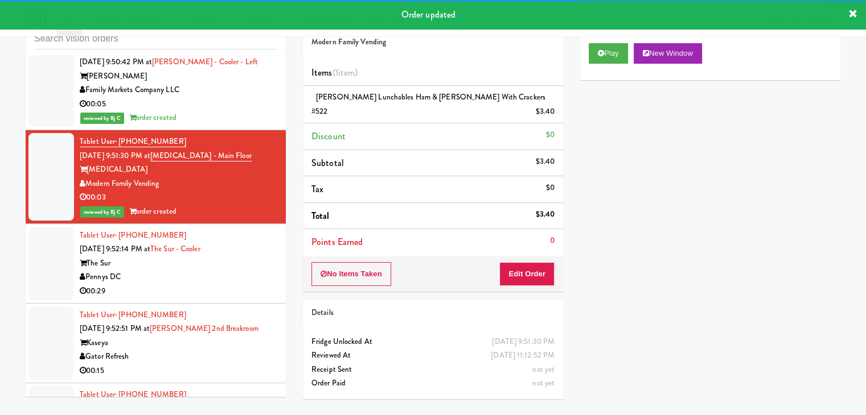
scroll to position [5508, 0]
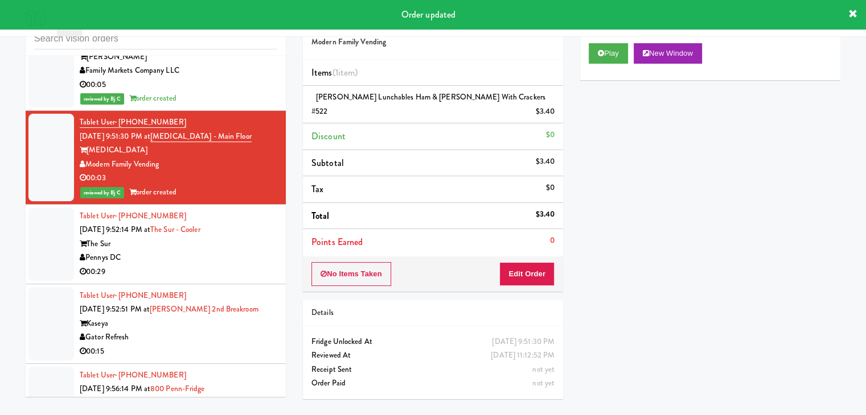
click at [240, 256] on div "Pennys DC" at bounding box center [178, 258] width 197 height 14
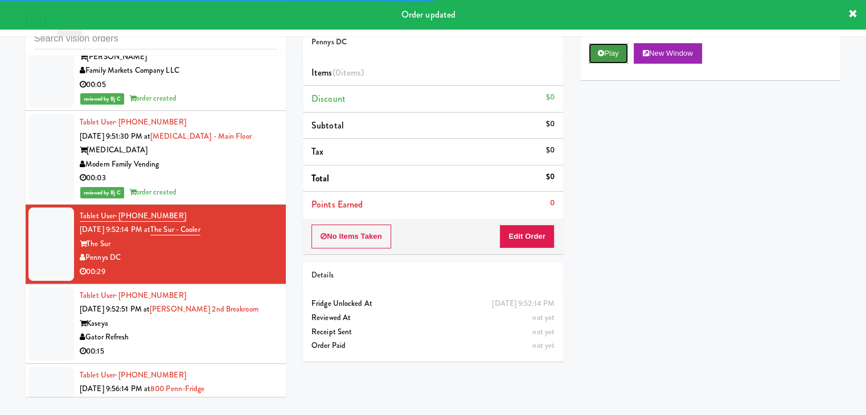
click at [610, 51] on button "Play" at bounding box center [607, 53] width 39 height 20
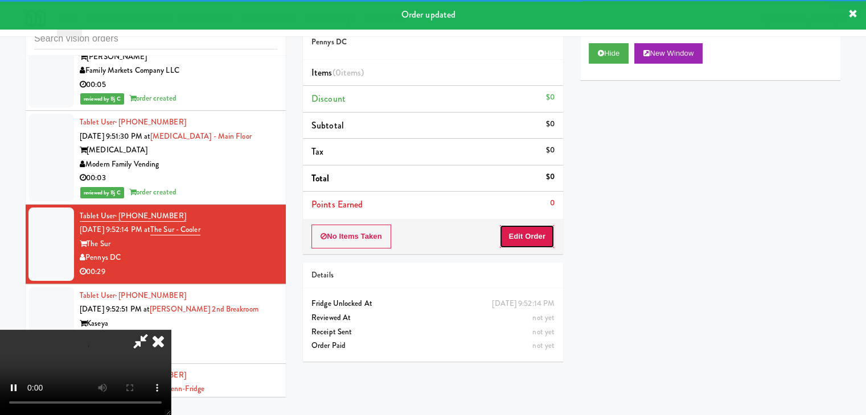
click at [528, 231] on button "Edit Order" at bounding box center [526, 237] width 55 height 24
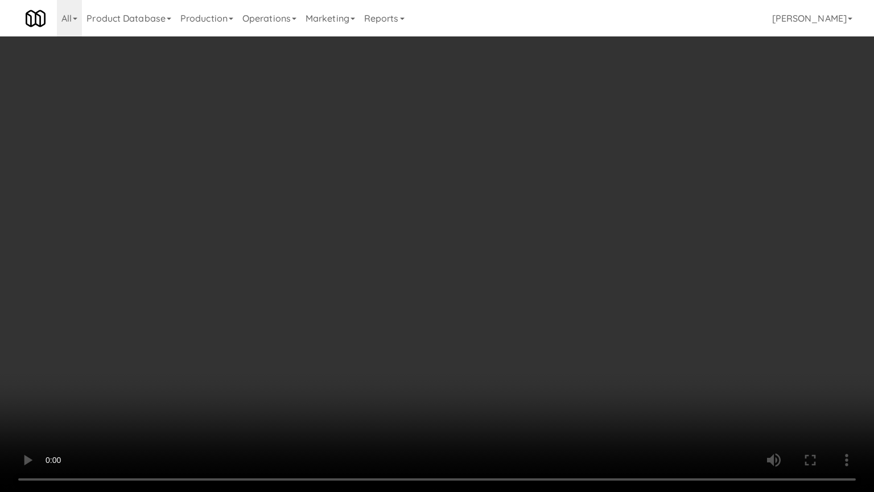
click at [451, 273] on video at bounding box center [437, 246] width 874 height 492
click at [491, 221] on video at bounding box center [437, 246] width 874 height 492
click at [492, 216] on video at bounding box center [437, 246] width 874 height 492
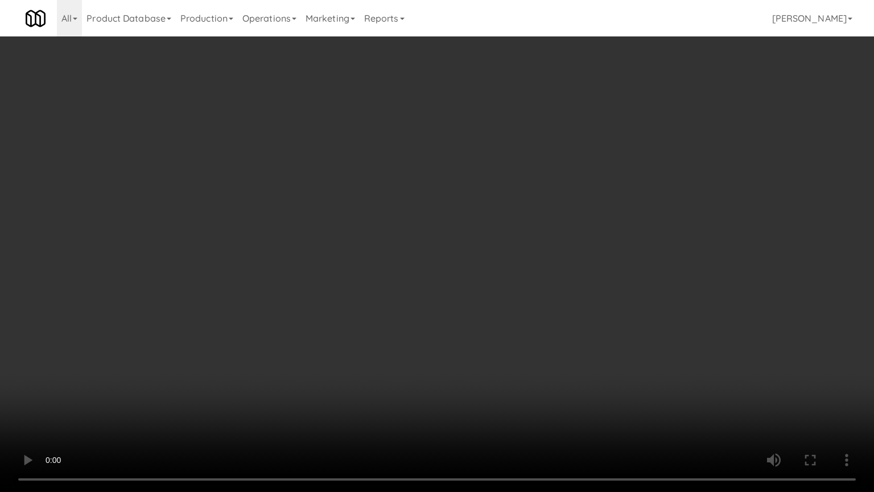
click at [492, 215] on video at bounding box center [437, 246] width 874 height 492
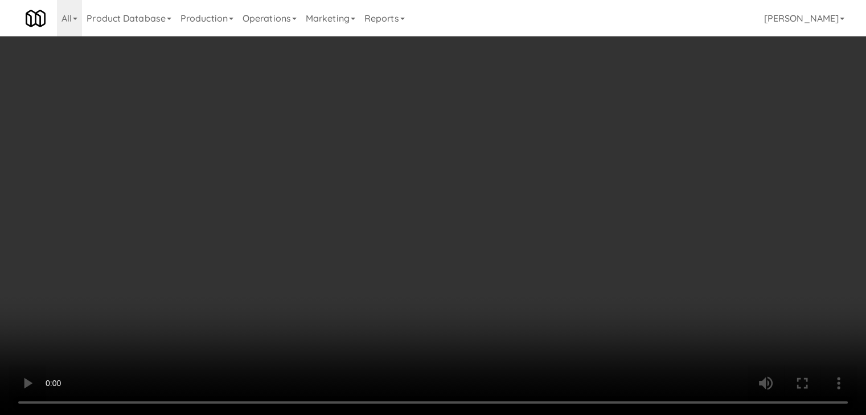
click at [622, 119] on button "Planogram" at bounding box center [616, 120] width 56 height 17
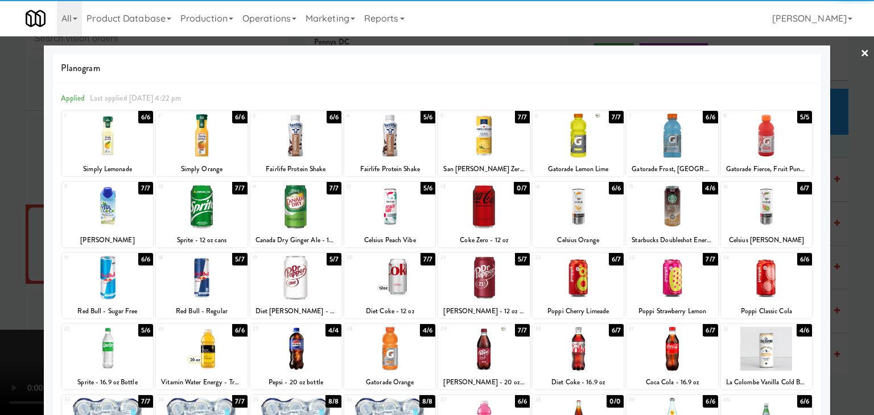
click at [483, 146] on div at bounding box center [483, 136] width 91 height 44
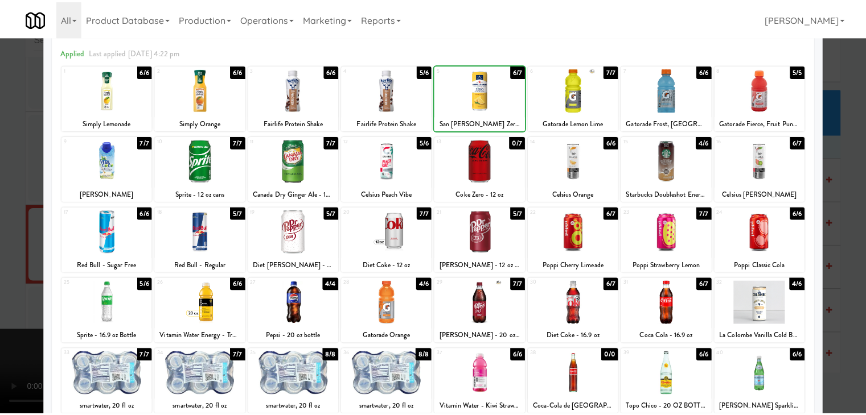
scroll to position [143, 0]
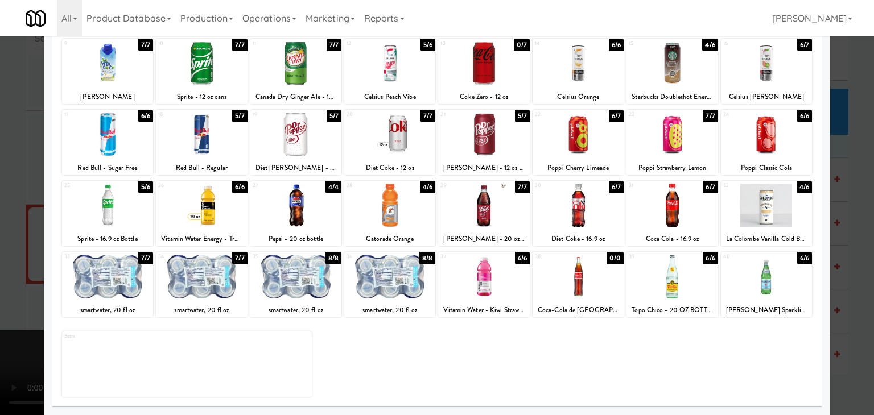
click at [384, 285] on div at bounding box center [389, 277] width 91 height 44
drag, startPoint x: 2, startPoint y: 301, endPoint x: 369, endPoint y: 294, distance: 367.2
click at [3, 300] on div at bounding box center [437, 207] width 874 height 415
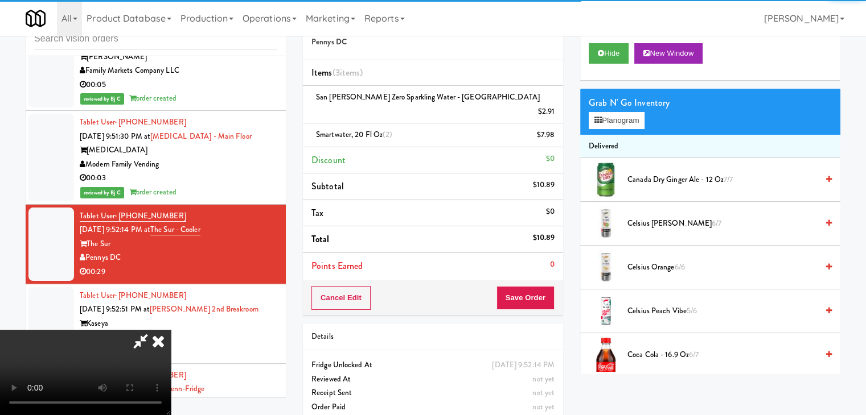
click at [562, 285] on div "Cancel Edit Save Order" at bounding box center [433, 298] width 260 height 35
click at [546, 286] on button "Save Order" at bounding box center [525, 298] width 58 height 24
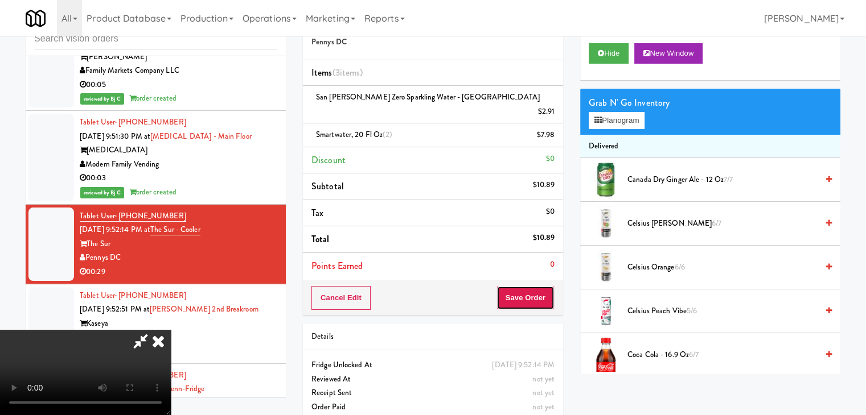
click at [545, 286] on button "Save Order" at bounding box center [525, 298] width 58 height 24
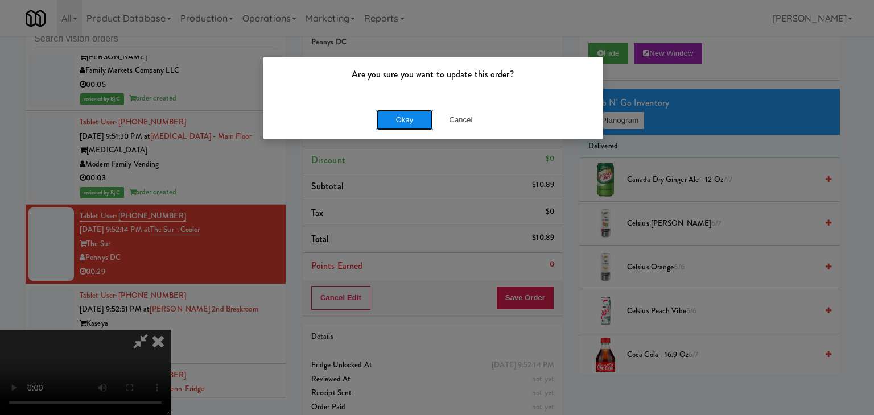
click at [416, 125] on button "Okay" at bounding box center [404, 120] width 57 height 20
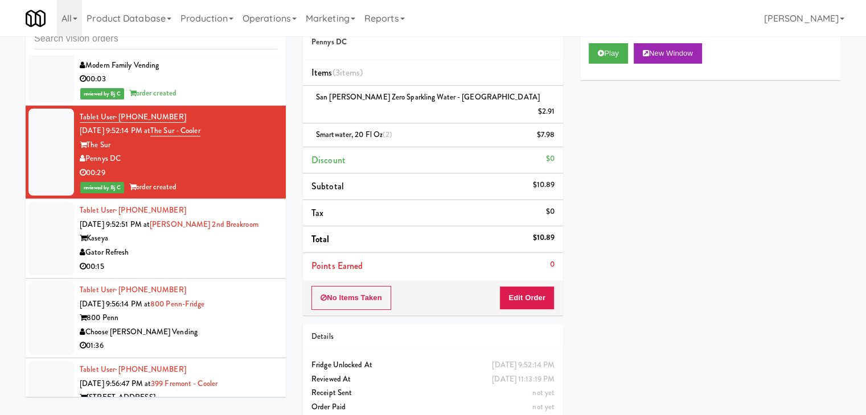
scroll to position [5622, 0]
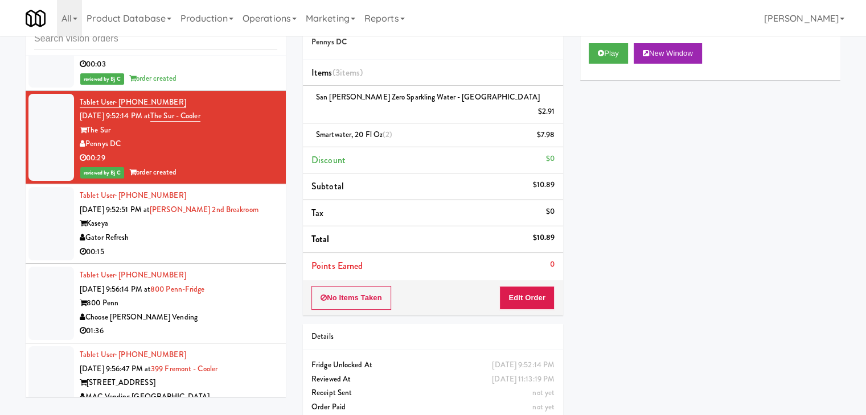
click at [209, 251] on div "00:15" at bounding box center [178, 252] width 197 height 14
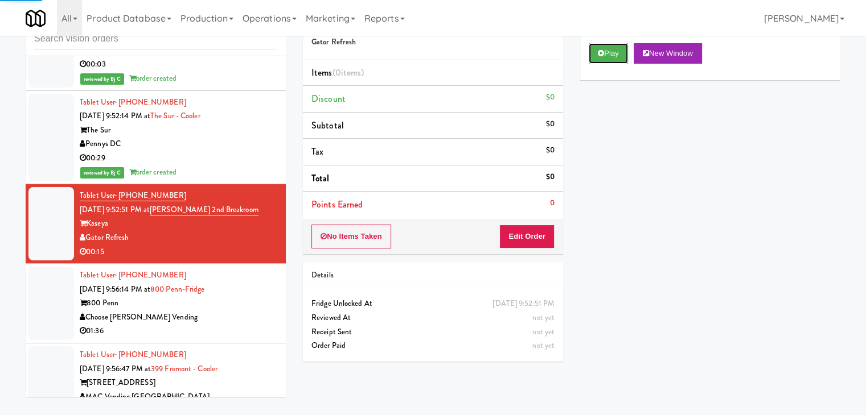
drag, startPoint x: 620, startPoint y: 53, endPoint x: 591, endPoint y: 128, distance: 80.2
click at [620, 53] on button "Play" at bounding box center [607, 53] width 39 height 20
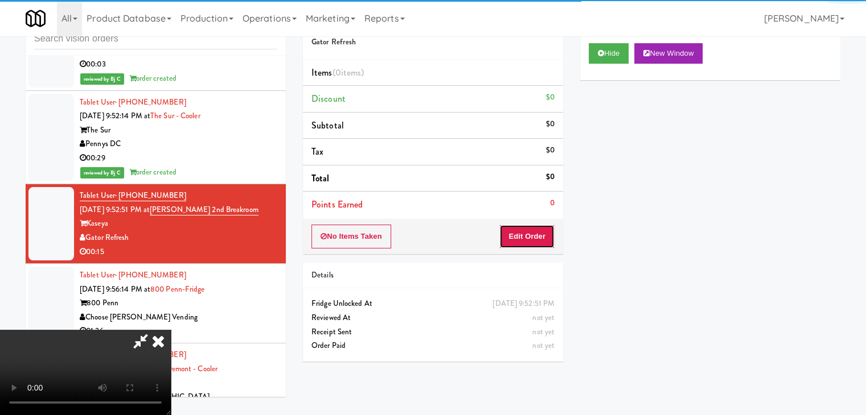
click at [539, 231] on button "Edit Order" at bounding box center [526, 237] width 55 height 24
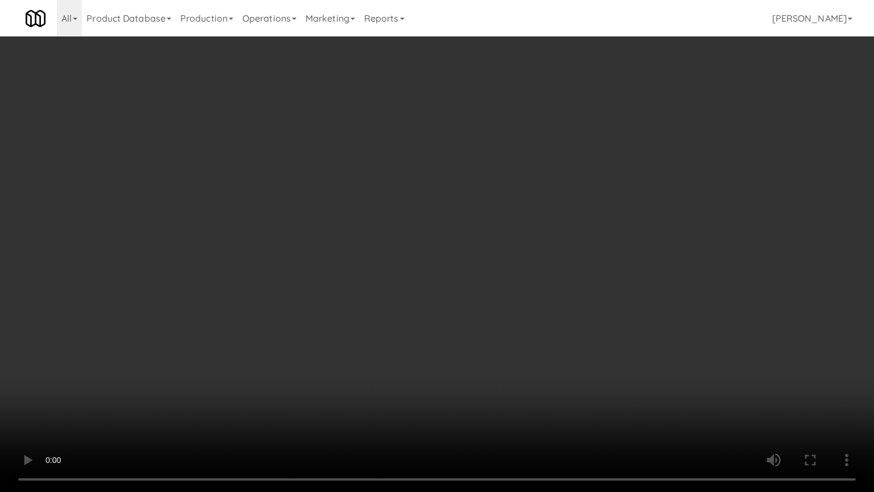
click at [557, 279] on video at bounding box center [437, 246] width 874 height 492
click at [570, 264] on video at bounding box center [437, 246] width 874 height 492
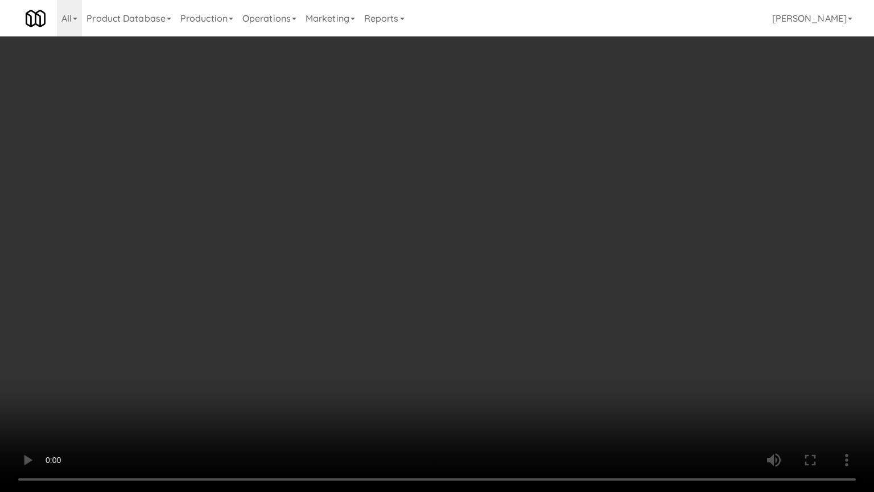
click at [570, 264] on video at bounding box center [437, 246] width 874 height 492
click at [570, 267] on video at bounding box center [437, 246] width 874 height 492
click at [571, 265] on video at bounding box center [437, 246] width 874 height 492
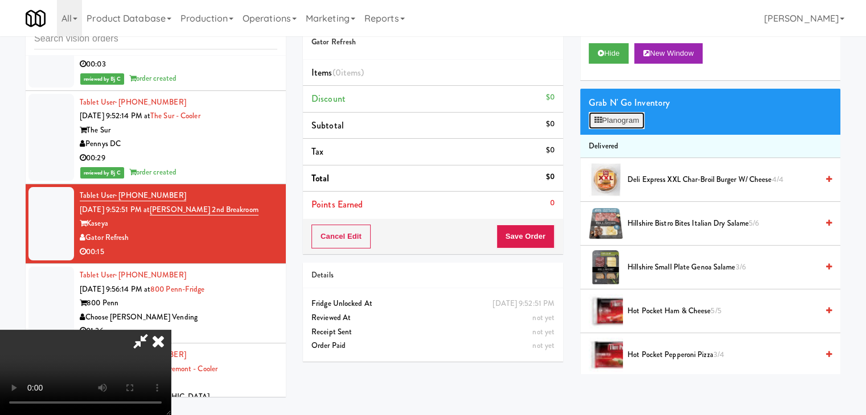
click at [633, 120] on button "Planogram" at bounding box center [616, 120] width 56 height 17
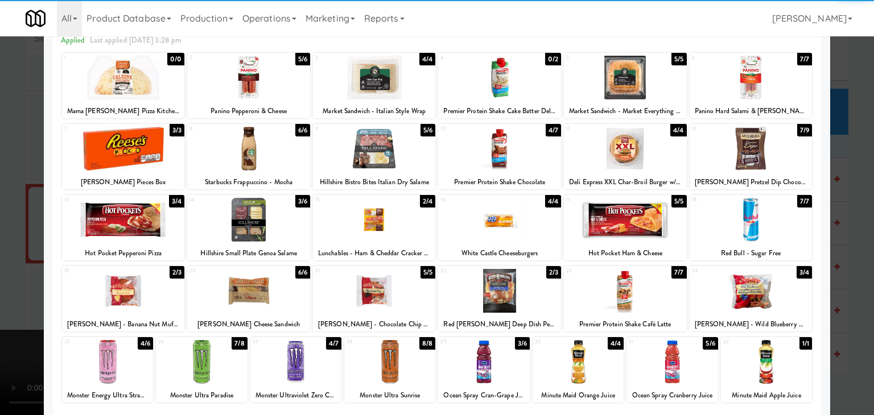
scroll to position [143, 0]
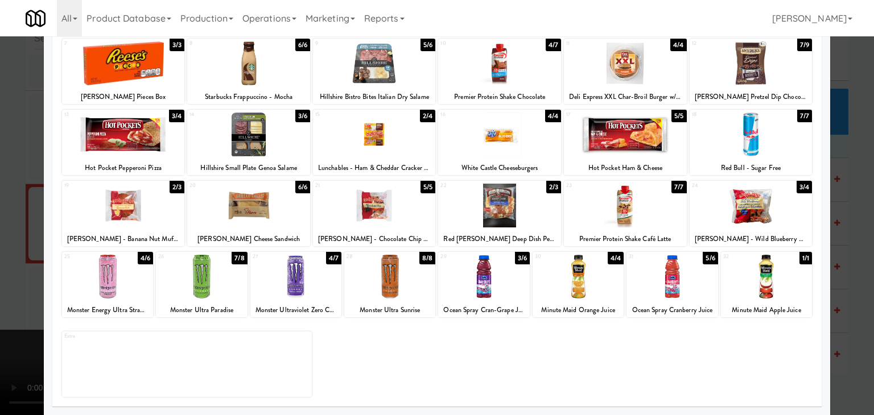
click at [386, 211] on div at bounding box center [374, 206] width 123 height 44
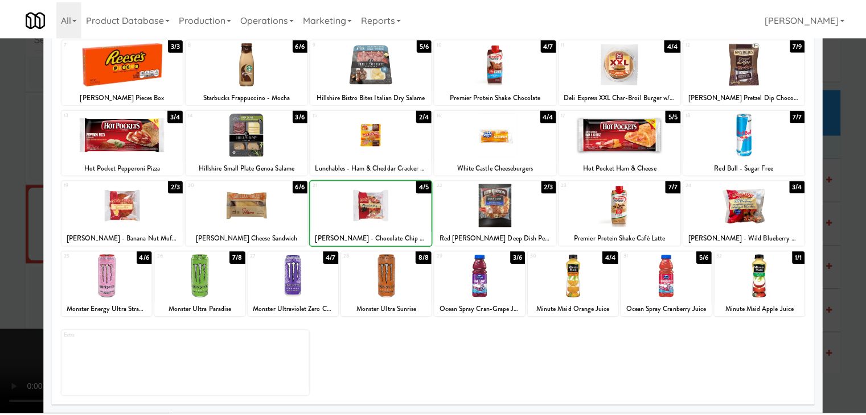
scroll to position [0, 0]
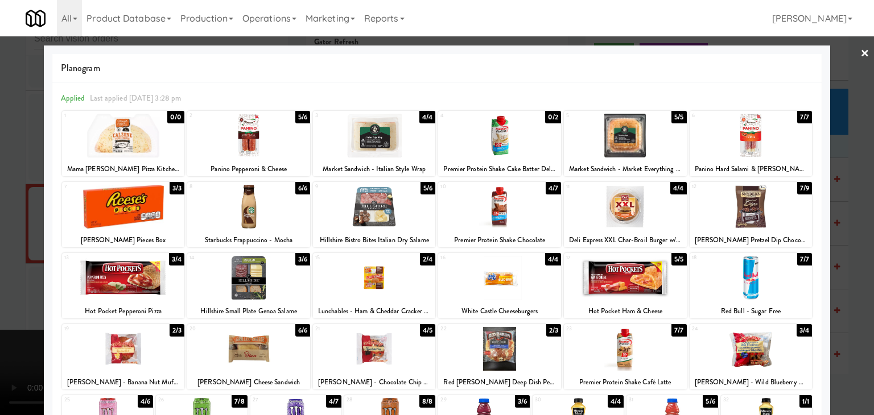
click at [499, 195] on div at bounding box center [499, 207] width 123 height 44
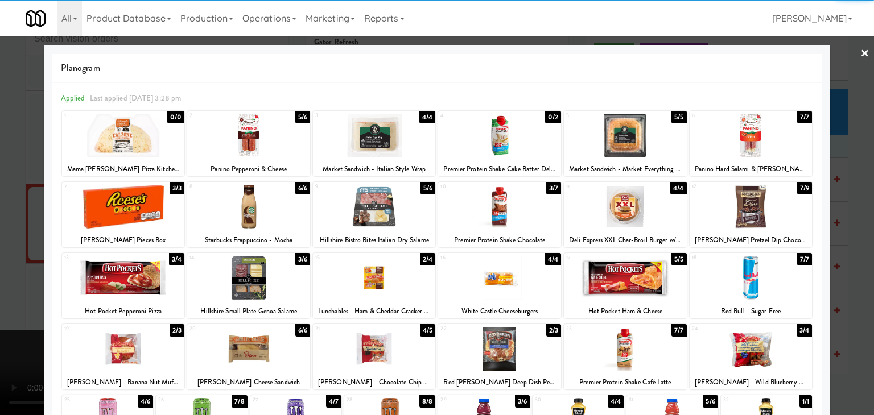
click at [0, 274] on div at bounding box center [437, 207] width 874 height 415
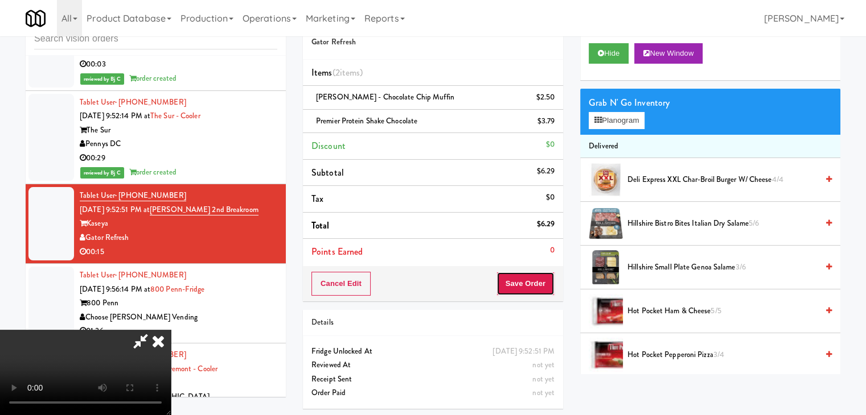
drag, startPoint x: 520, startPoint y: 293, endPoint x: 529, endPoint y: 290, distance: 9.4
click at [526, 291] on button "Save Order" at bounding box center [525, 284] width 58 height 24
click at [529, 290] on button "Save Order" at bounding box center [525, 284] width 58 height 24
drag, startPoint x: 529, startPoint y: 290, endPoint x: 472, endPoint y: 216, distance: 93.3
click at [530, 287] on button "Save Order" at bounding box center [525, 284] width 58 height 24
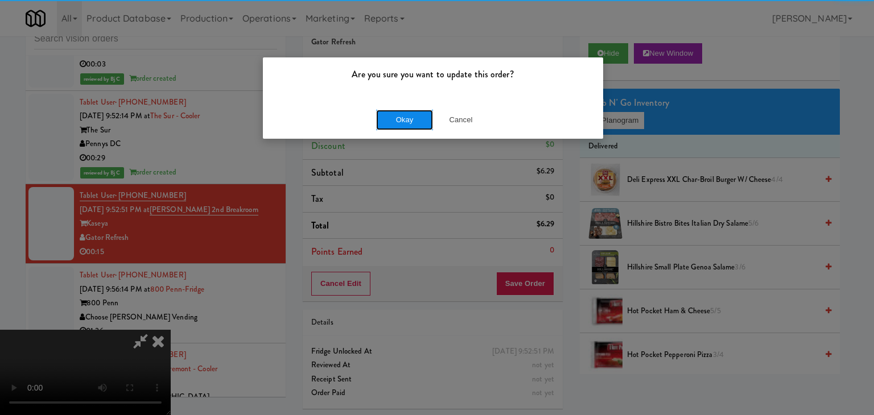
click at [404, 126] on button "Okay" at bounding box center [404, 120] width 57 height 20
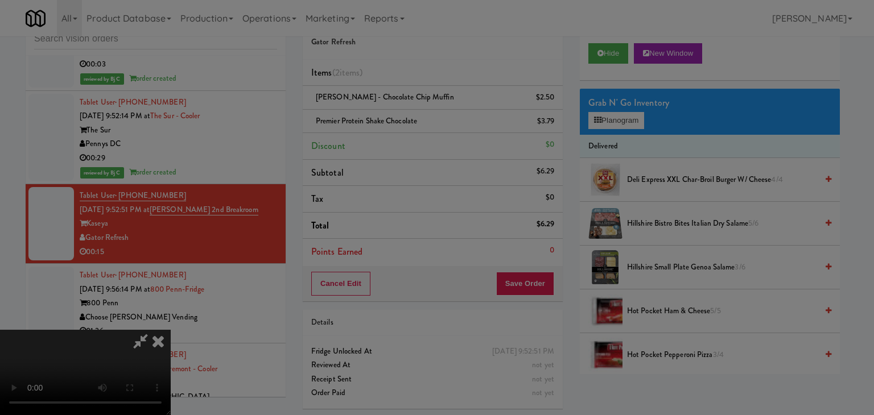
click at [404, 126] on div "Are you sure you want to update this order? Okay Cancel" at bounding box center [437, 207] width 874 height 415
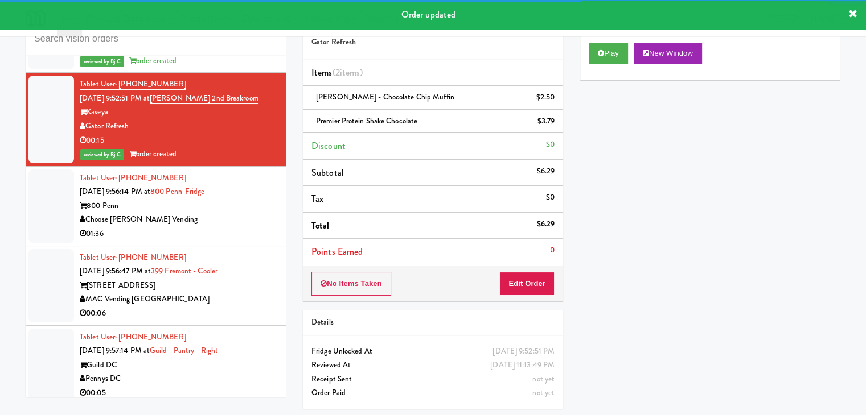
scroll to position [5736, 0]
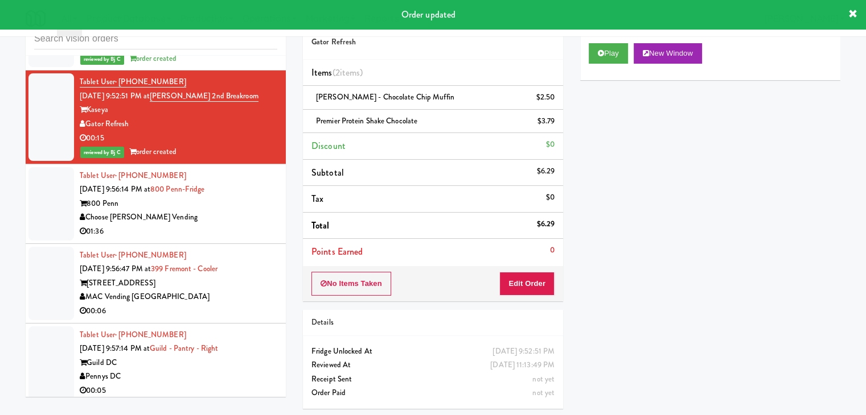
drag, startPoint x: 238, startPoint y: 237, endPoint x: 244, endPoint y: 224, distance: 14.1
click at [245, 225] on div "01:36" at bounding box center [178, 232] width 197 height 14
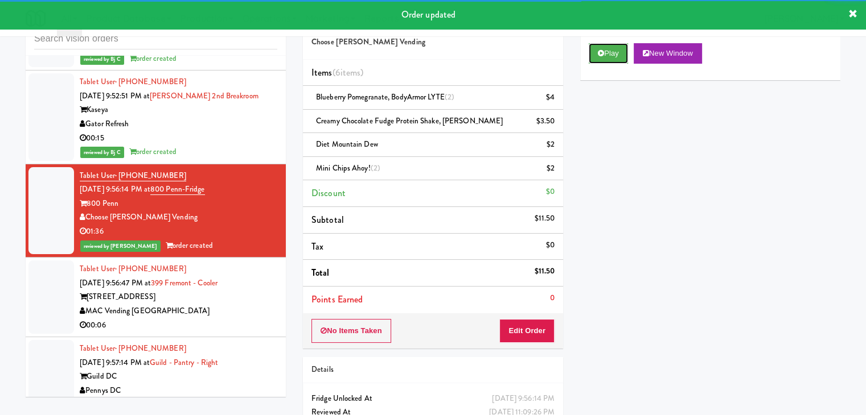
drag, startPoint x: 612, startPoint y: 52, endPoint x: 263, endPoint y: 274, distance: 414.0
click at [271, 254] on div "inbox reviewed all all unclear take inventory issue suspicious failed recent Ta…" at bounding box center [433, 235] width 832 height 460
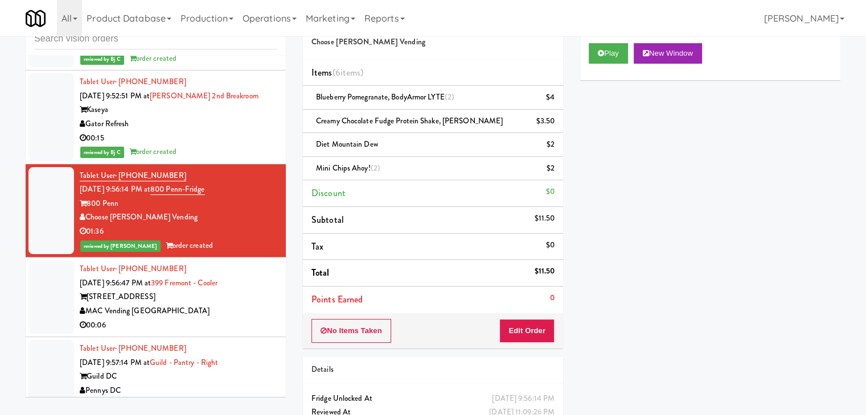
click at [225, 307] on div "MAC Vending [GEOGRAPHIC_DATA]" at bounding box center [178, 311] width 197 height 14
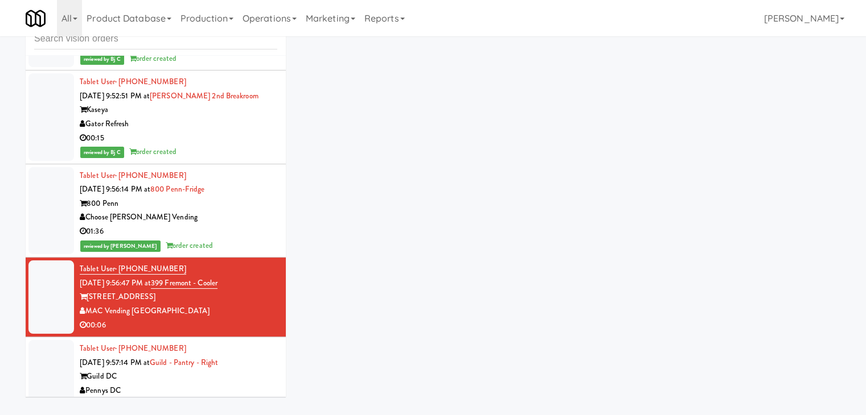
scroll to position [5907, 0]
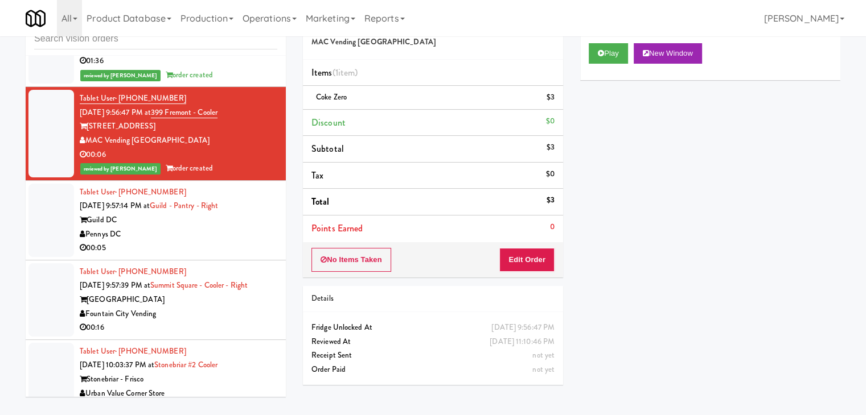
click at [242, 241] on div "00:05" at bounding box center [178, 248] width 197 height 14
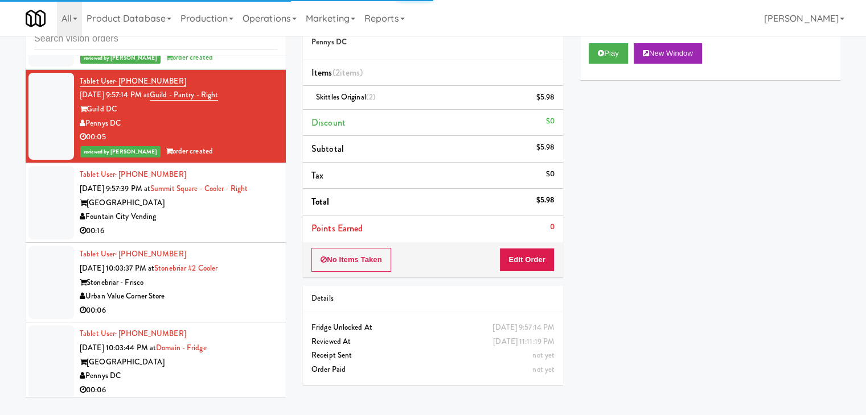
scroll to position [6020, 0]
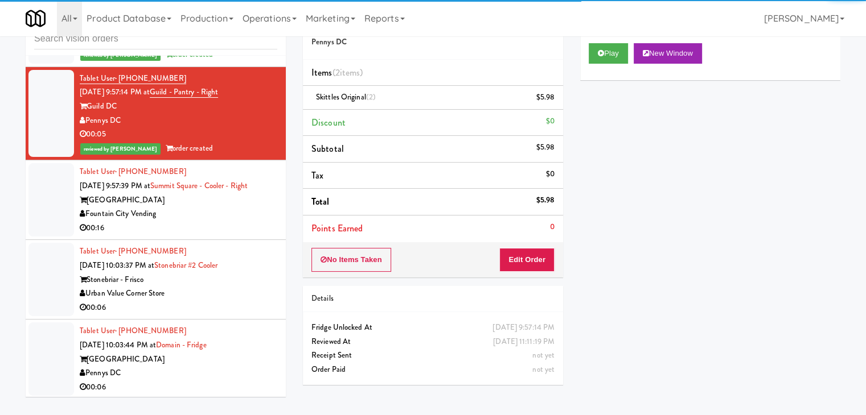
click at [225, 224] on div "00:16" at bounding box center [178, 228] width 197 height 14
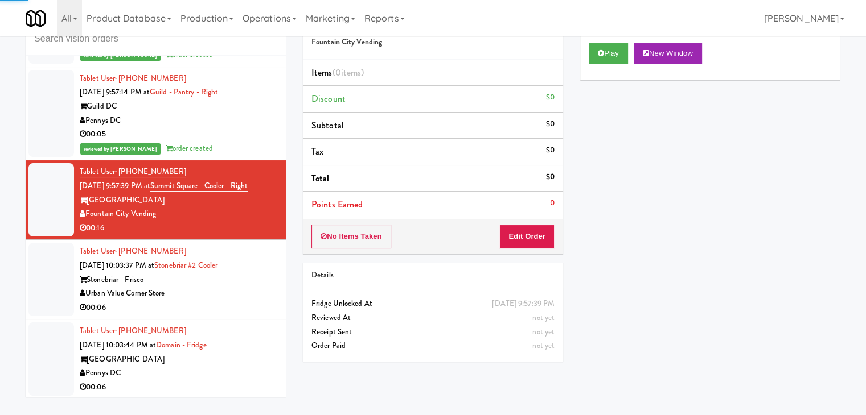
click at [220, 301] on div "00:06" at bounding box center [178, 308] width 197 height 14
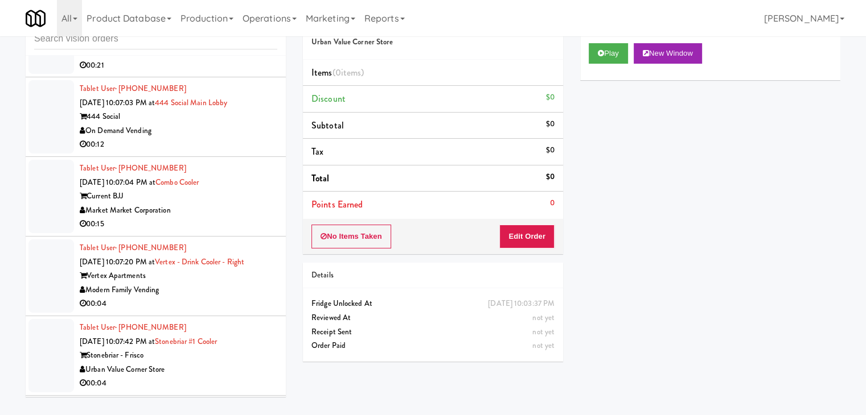
scroll to position [6931, 0]
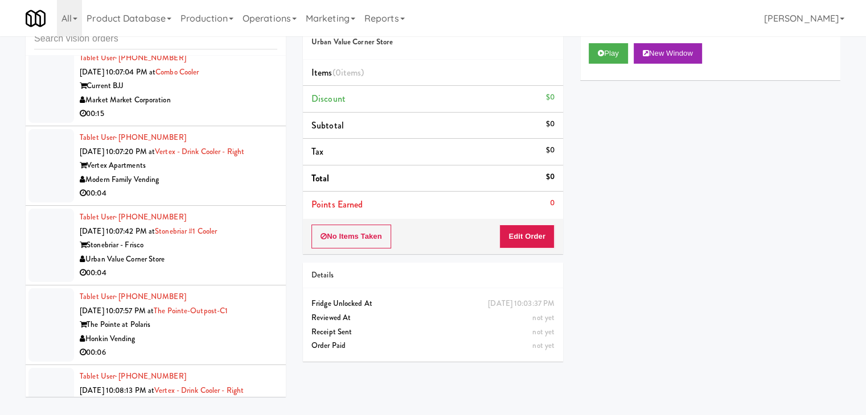
click at [230, 173] on div "Modern Family Vending" at bounding box center [178, 180] width 197 height 14
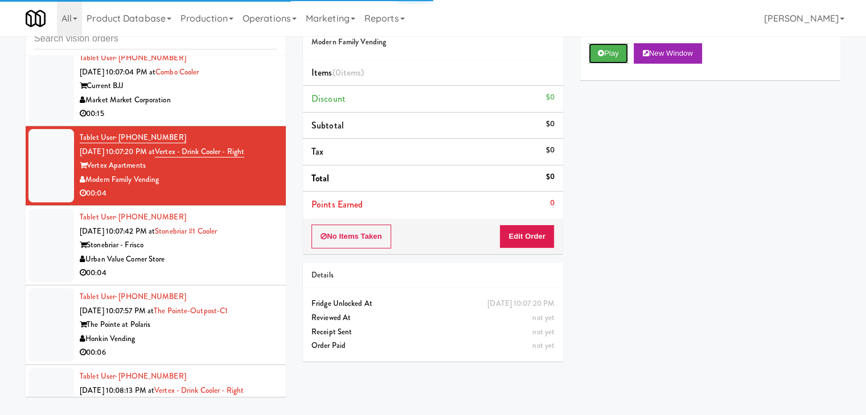
drag, startPoint x: 618, startPoint y: 55, endPoint x: 593, endPoint y: 137, distance: 85.5
click at [617, 57] on button "Play" at bounding box center [607, 53] width 39 height 20
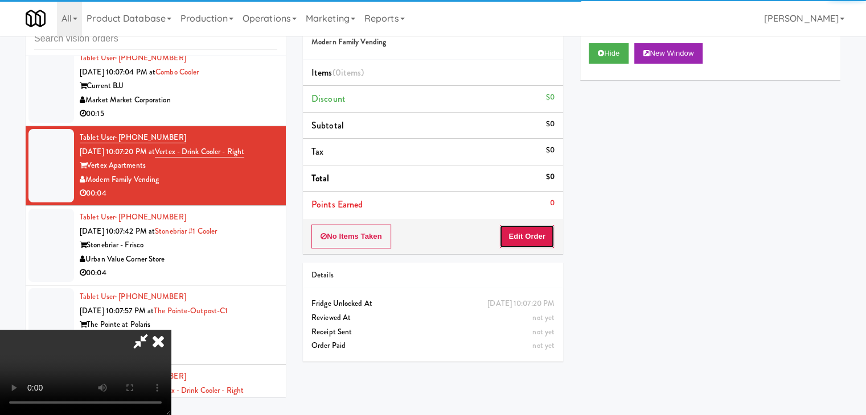
click at [540, 231] on button "Edit Order" at bounding box center [526, 237] width 55 height 24
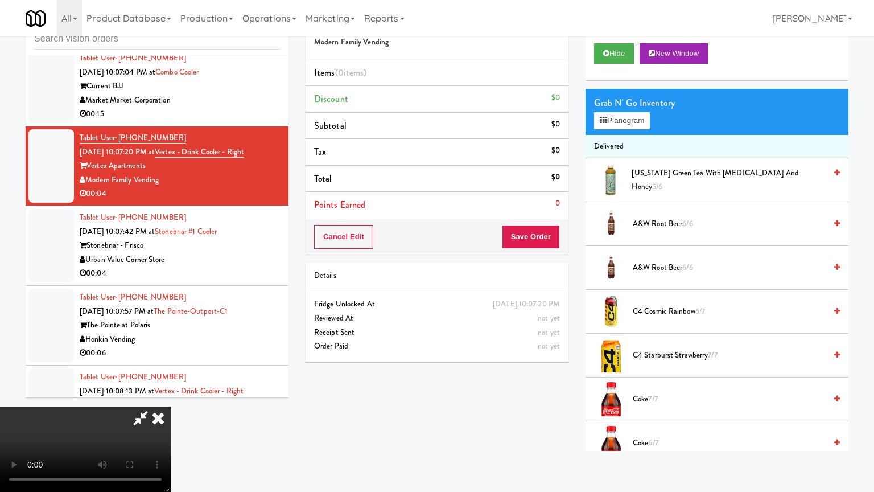
click at [171, 406] on video at bounding box center [85, 448] width 171 height 85
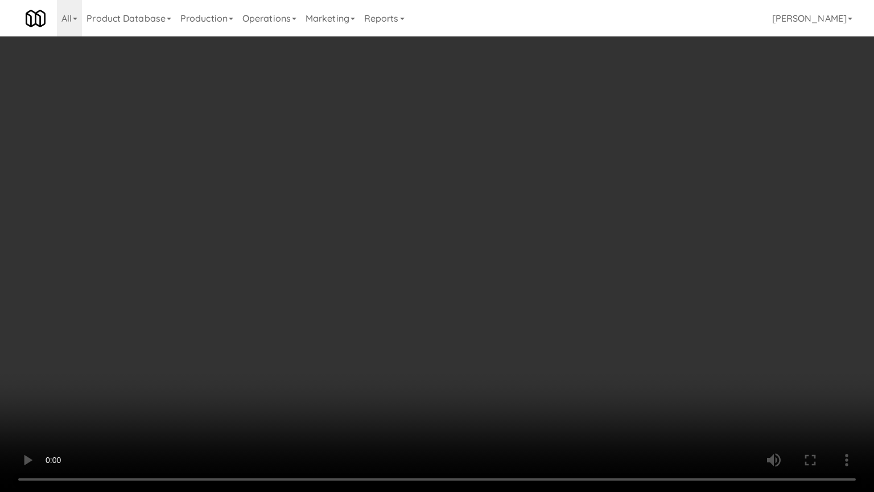
click at [569, 262] on video at bounding box center [437, 246] width 874 height 492
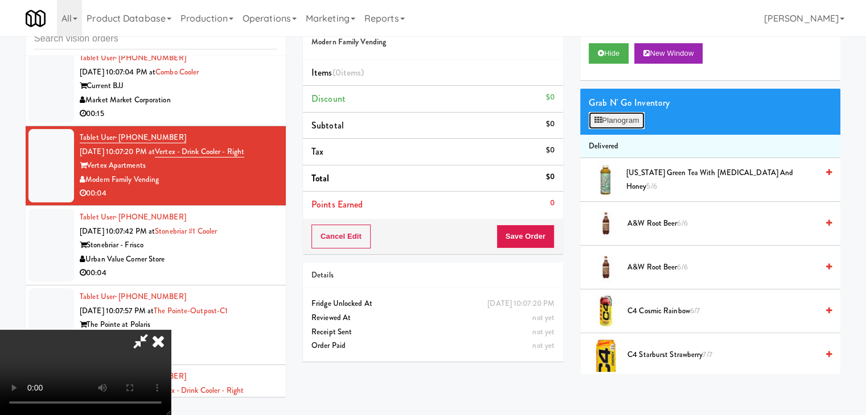
click at [625, 124] on button "Planogram" at bounding box center [616, 120] width 56 height 17
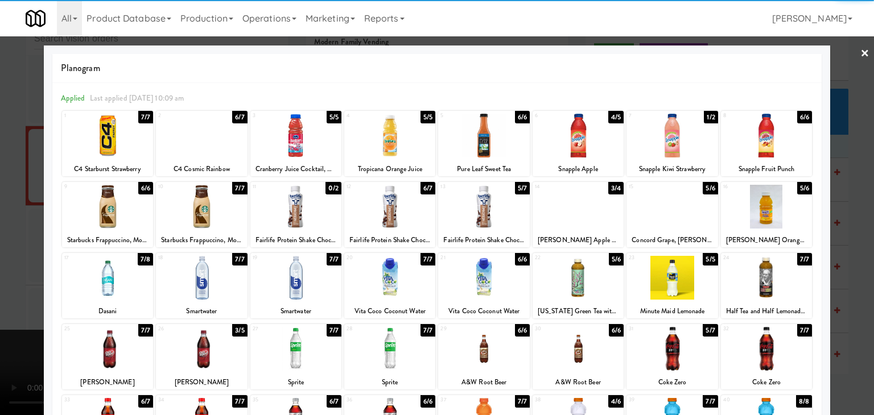
click at [392, 210] on div at bounding box center [389, 207] width 91 height 44
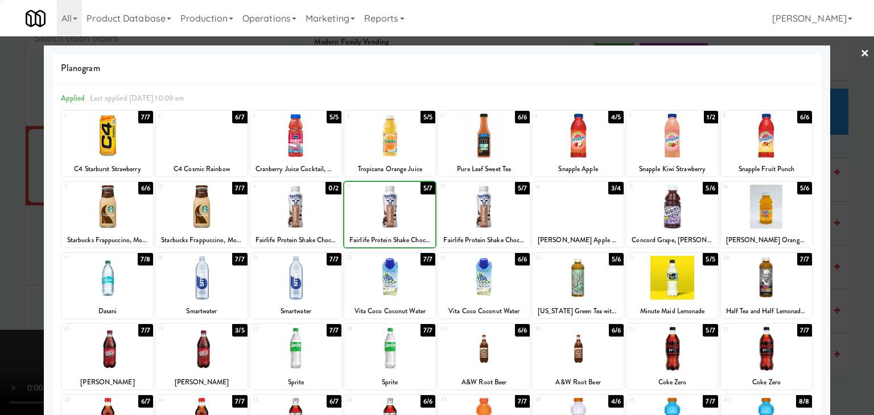
drag, startPoint x: 0, startPoint y: 283, endPoint x: 114, endPoint y: 267, distance: 115.6
click at [16, 277] on div at bounding box center [437, 207] width 874 height 415
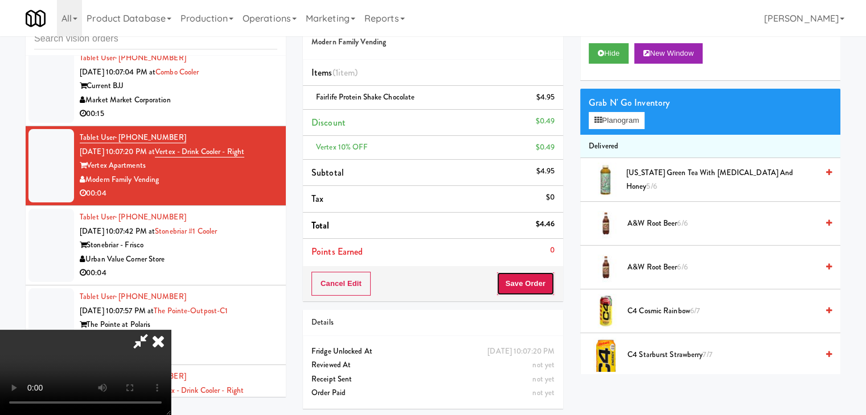
click at [524, 297] on div "Cancel Edit Save Order" at bounding box center [433, 283] width 260 height 35
click at [534, 300] on div "Cancel Edit Save Order" at bounding box center [433, 283] width 260 height 35
click at [534, 290] on button "Save Order" at bounding box center [525, 284] width 58 height 24
click at [535, 287] on button "Save Order" at bounding box center [525, 284] width 58 height 24
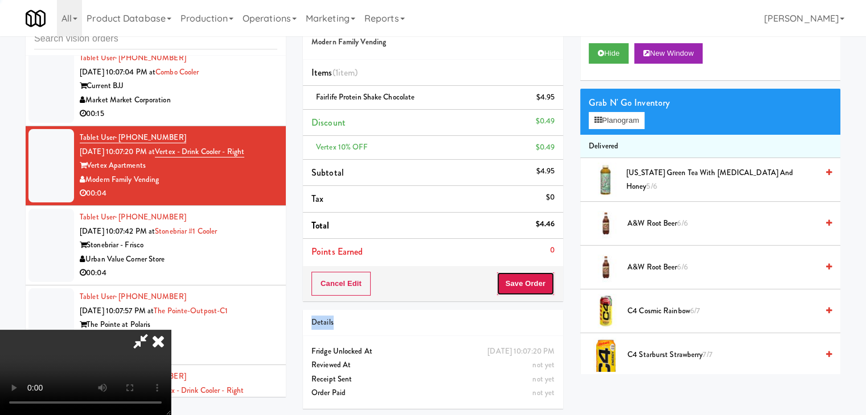
click at [535, 286] on button "Save Order" at bounding box center [525, 284] width 58 height 24
click at [535, 278] on body "Are you sure you want to update this order? Okay Cancel Okay Are you sure you w…" at bounding box center [433, 207] width 866 height 415
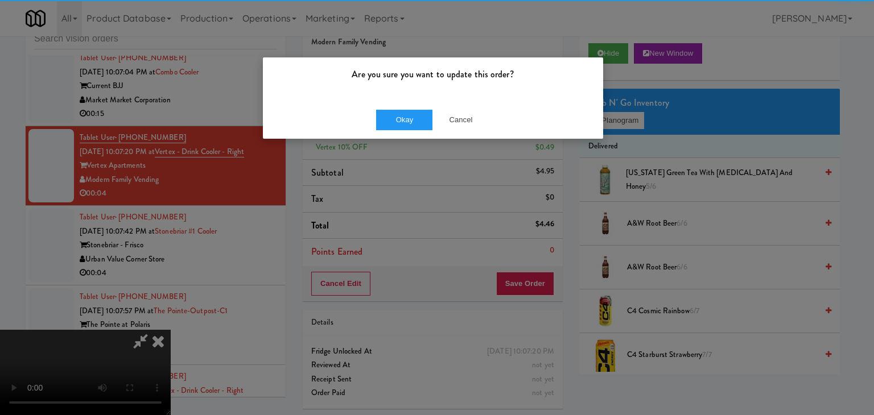
click at [405, 75] on p "Are you sure you want to update this order?" at bounding box center [432, 74] width 323 height 17
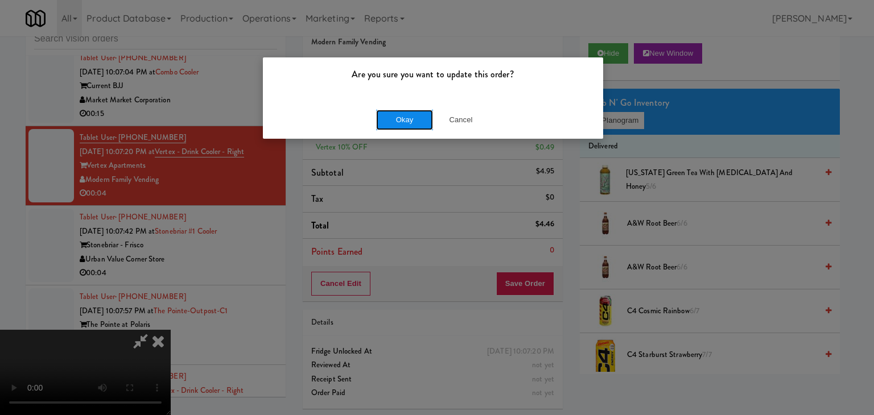
click at [403, 118] on button "Okay" at bounding box center [404, 120] width 57 height 20
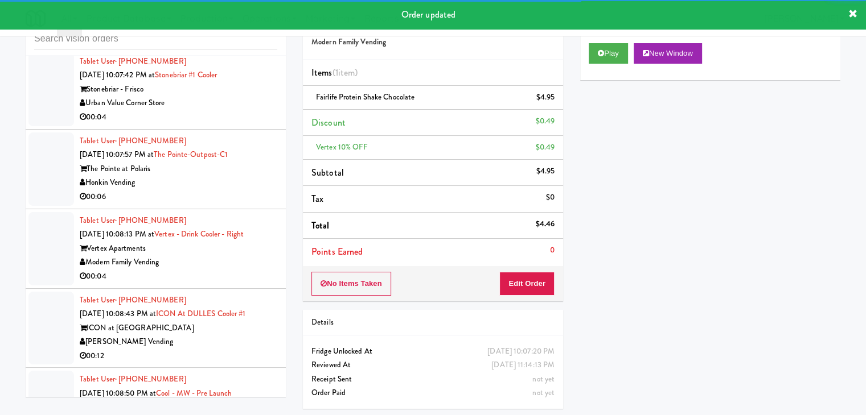
scroll to position [7102, 0]
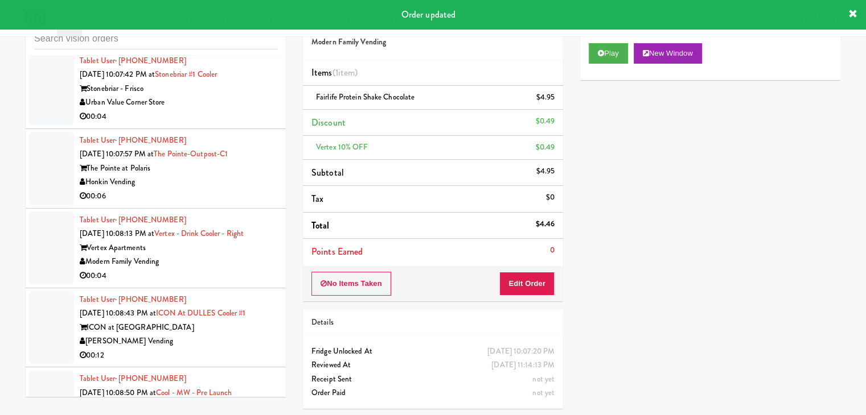
click at [247, 110] on div "00:04" at bounding box center [178, 117] width 197 height 14
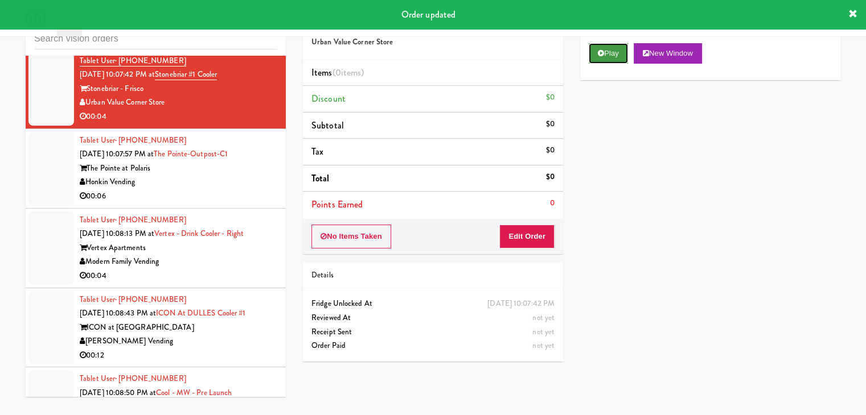
click at [594, 60] on button "Play" at bounding box center [607, 53] width 39 height 20
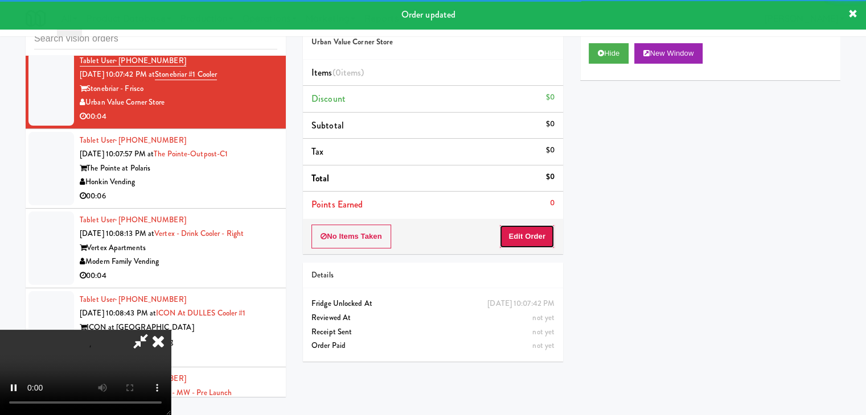
click at [538, 232] on button "Edit Order" at bounding box center [526, 237] width 55 height 24
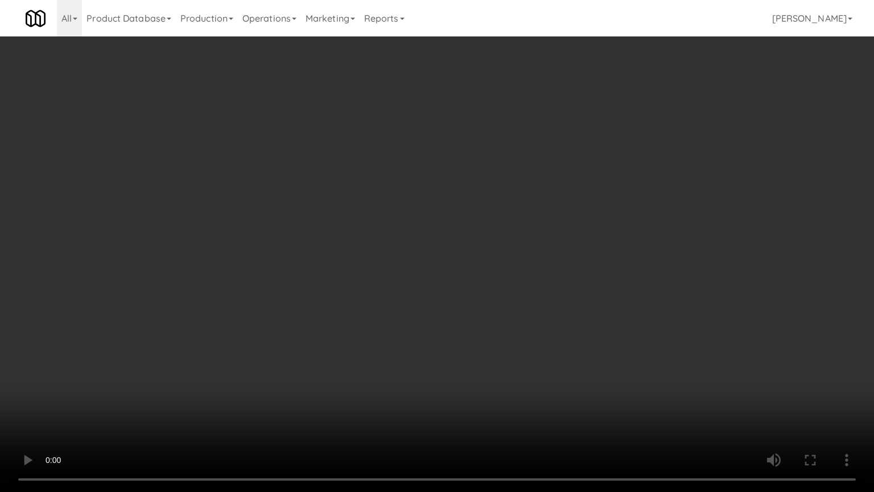
click at [508, 320] on video at bounding box center [437, 246] width 874 height 492
drag, startPoint x: 508, startPoint y: 317, endPoint x: 594, endPoint y: 154, distance: 184.6
click at [512, 310] on video at bounding box center [437, 246] width 874 height 492
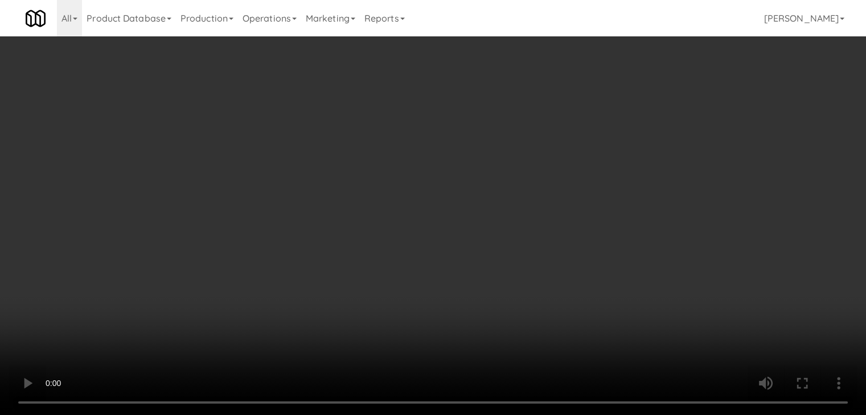
click at [622, 126] on button "Planogram" at bounding box center [616, 120] width 56 height 17
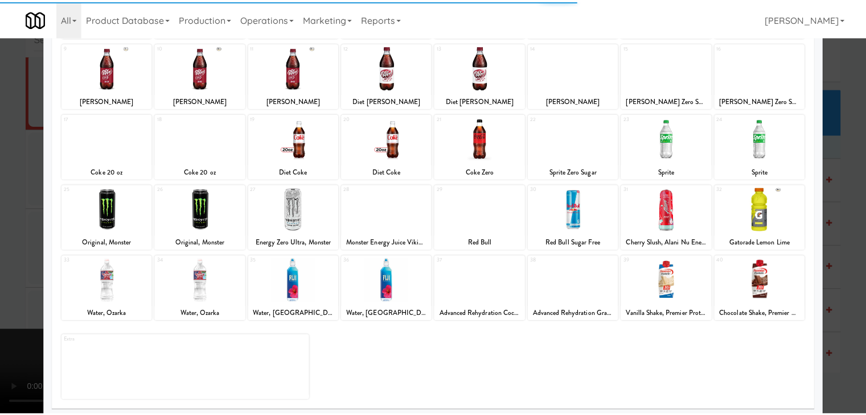
scroll to position [143, 0]
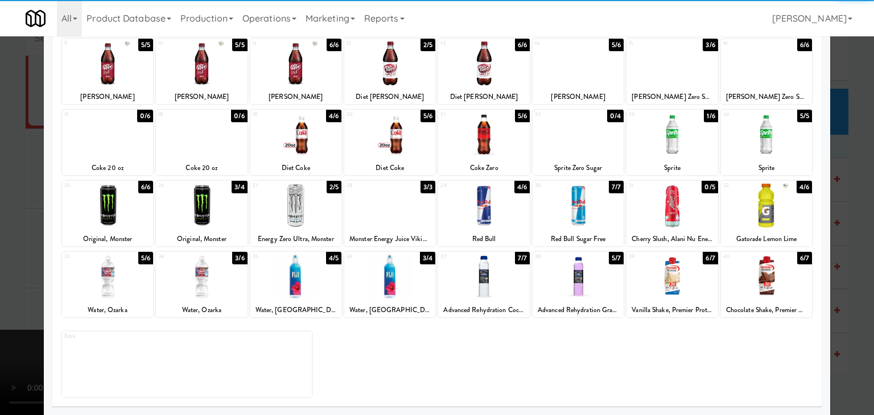
click at [298, 294] on div at bounding box center [295, 277] width 91 height 44
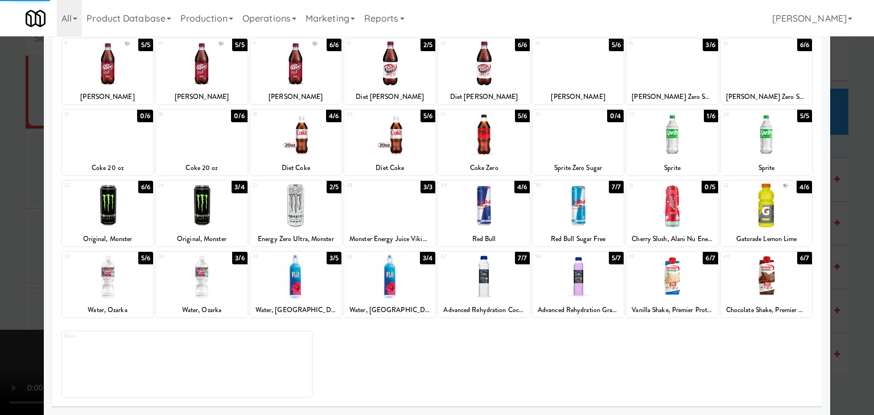
drag, startPoint x: 0, startPoint y: 282, endPoint x: 473, endPoint y: 259, distance: 473.5
click at [14, 276] on div at bounding box center [437, 207] width 874 height 415
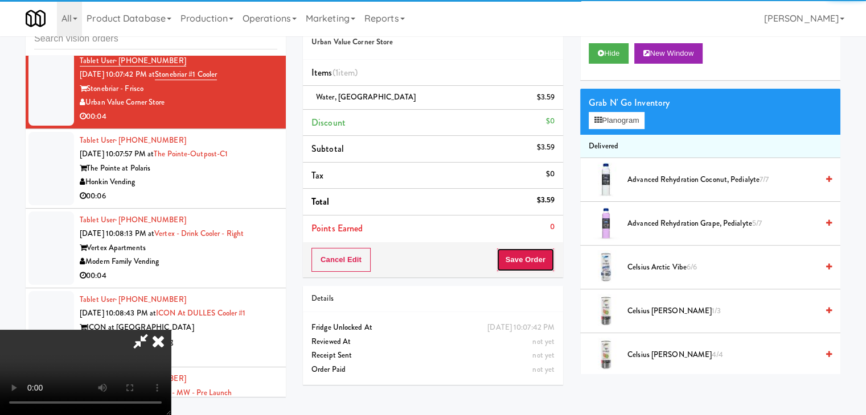
click at [537, 259] on button "Save Order" at bounding box center [525, 260] width 58 height 24
click at [537, 260] on button "Save Order" at bounding box center [525, 260] width 58 height 24
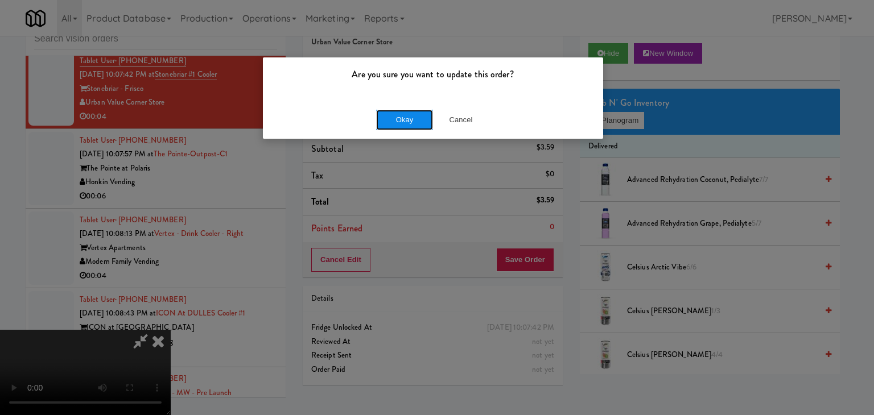
click at [410, 120] on button "Okay" at bounding box center [404, 120] width 57 height 20
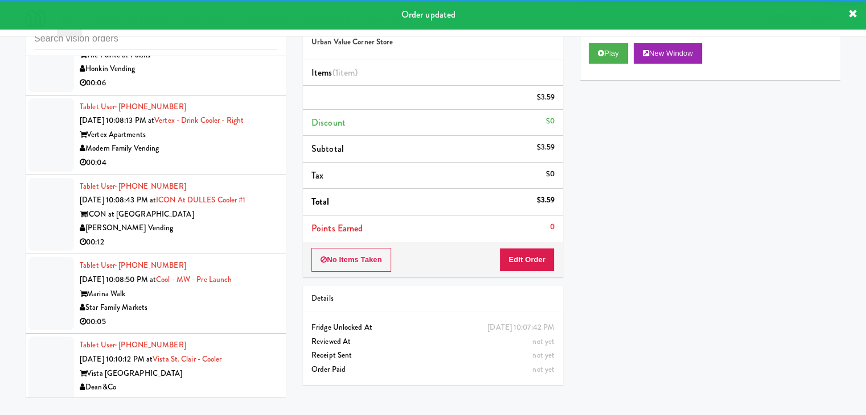
scroll to position [7230, 0]
click at [234, 76] on div "00:06" at bounding box center [178, 83] width 197 height 14
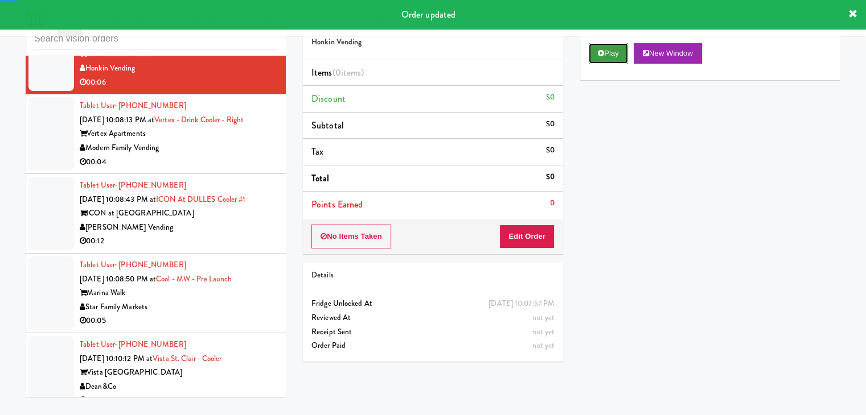
click at [609, 61] on button "Play" at bounding box center [607, 53] width 39 height 20
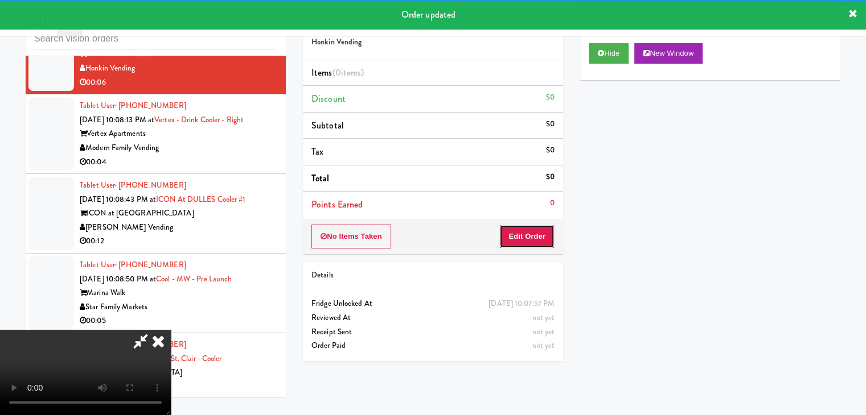
click at [524, 228] on button "Edit Order" at bounding box center [526, 237] width 55 height 24
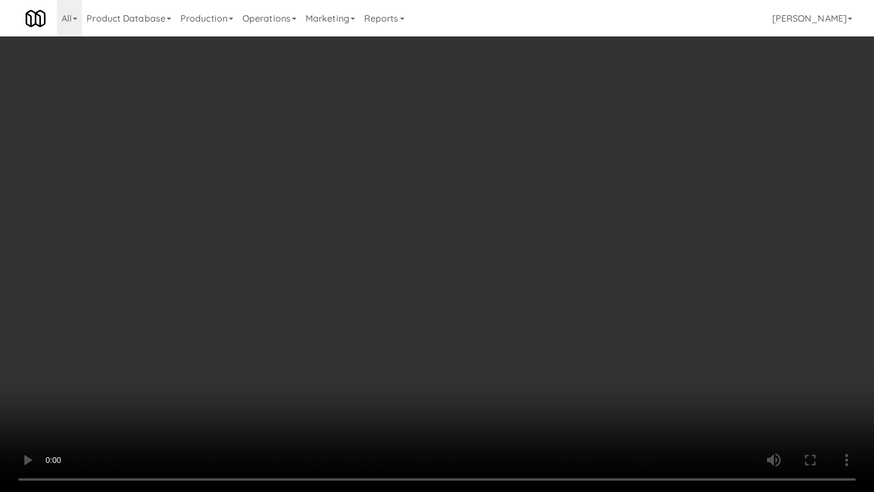
click at [512, 312] on video at bounding box center [437, 246] width 874 height 492
drag, startPoint x: 512, startPoint y: 310, endPoint x: 578, endPoint y: 191, distance: 135.5
click at [512, 307] on video at bounding box center [437, 246] width 874 height 492
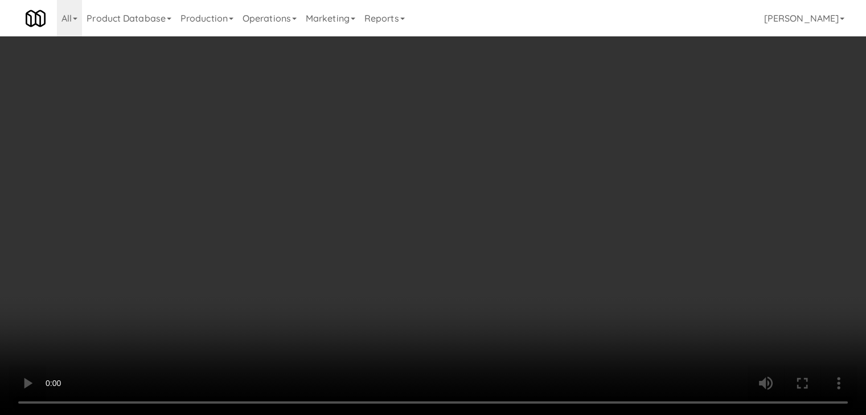
click at [618, 125] on button "Planogram" at bounding box center [616, 120] width 56 height 17
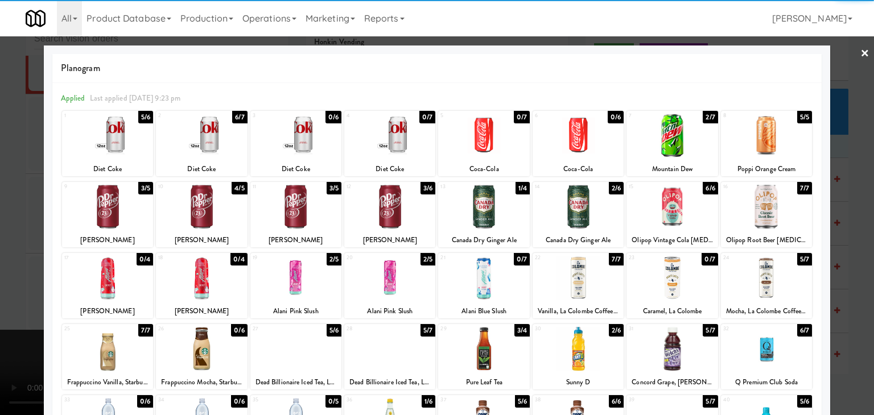
click at [212, 133] on div at bounding box center [201, 136] width 91 height 44
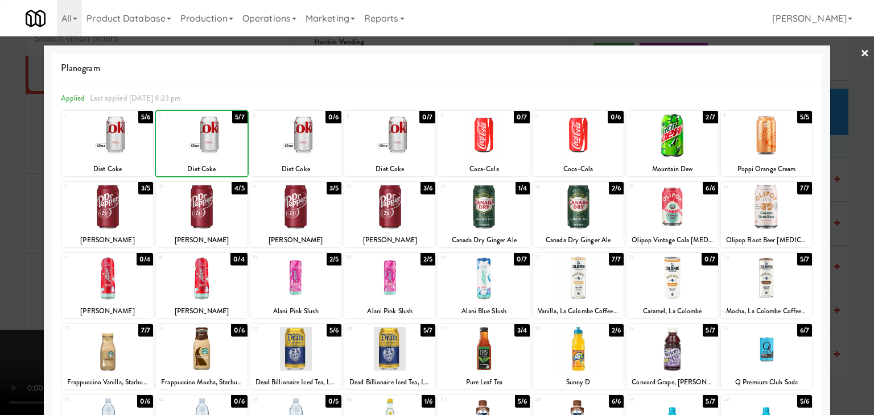
drag, startPoint x: 0, startPoint y: 178, endPoint x: 406, endPoint y: 191, distance: 406.0
click at [19, 176] on div at bounding box center [437, 207] width 874 height 415
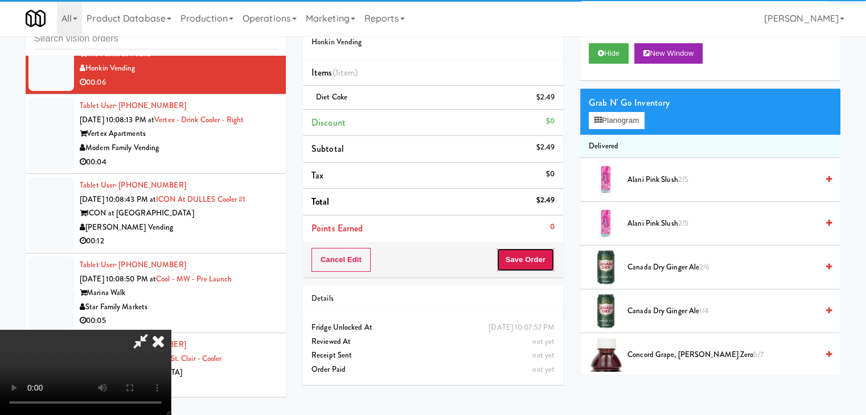
click at [542, 251] on button "Save Order" at bounding box center [525, 260] width 58 height 24
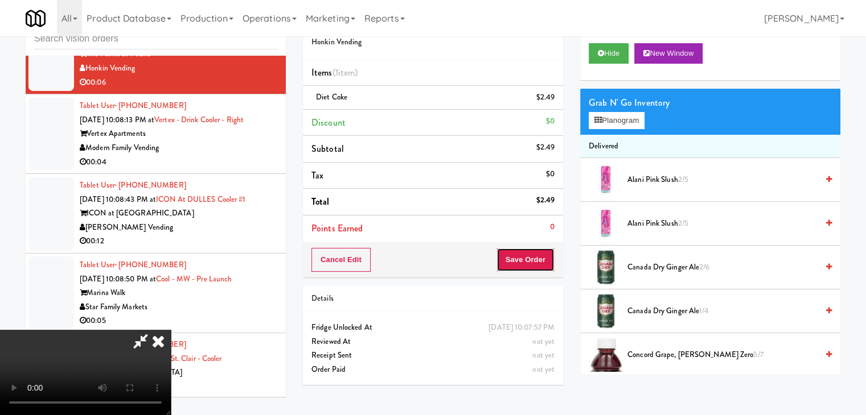
click at [541, 251] on button "Save Order" at bounding box center [525, 260] width 58 height 24
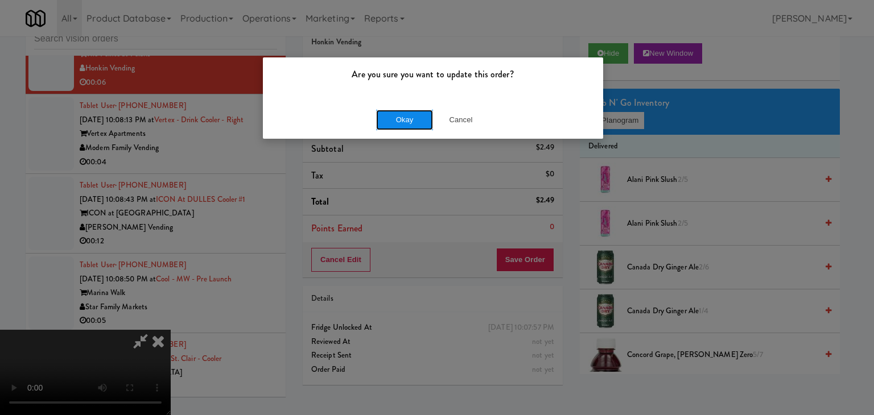
click at [417, 121] on button "Okay" at bounding box center [404, 120] width 57 height 20
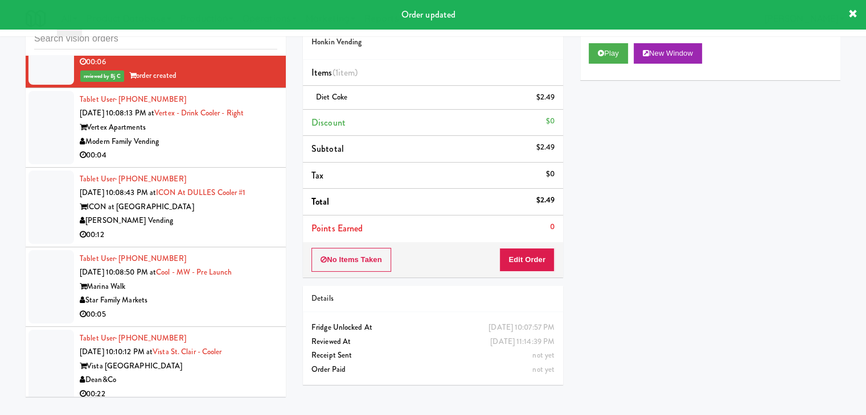
scroll to position [7244, 0]
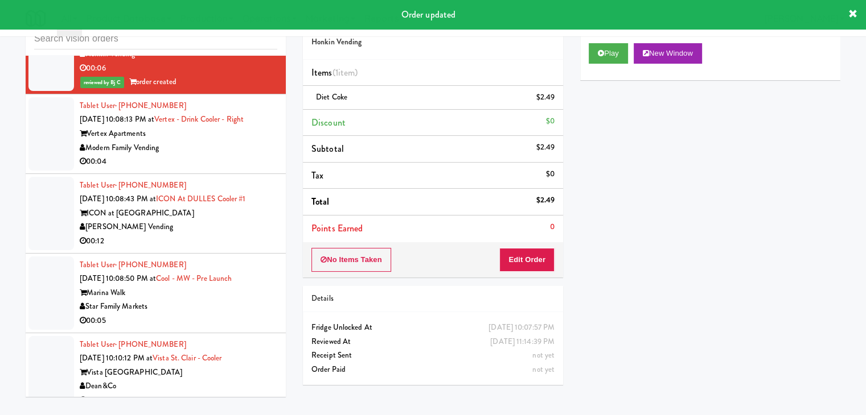
click at [209, 162] on div "00:04" at bounding box center [178, 162] width 197 height 14
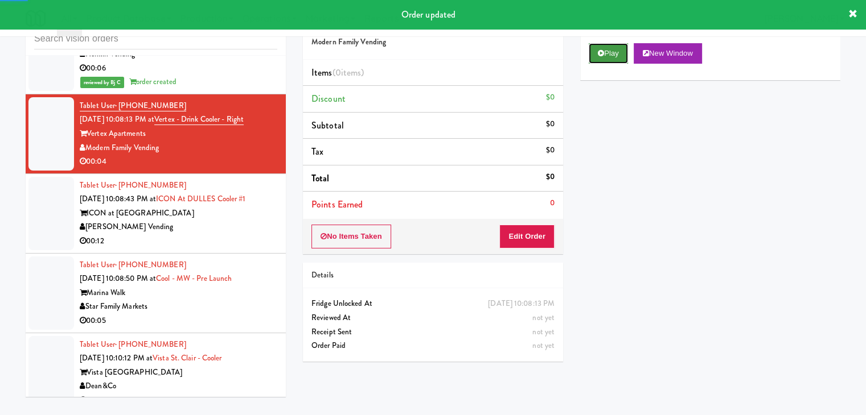
click at [607, 62] on button "Play" at bounding box center [607, 53] width 39 height 20
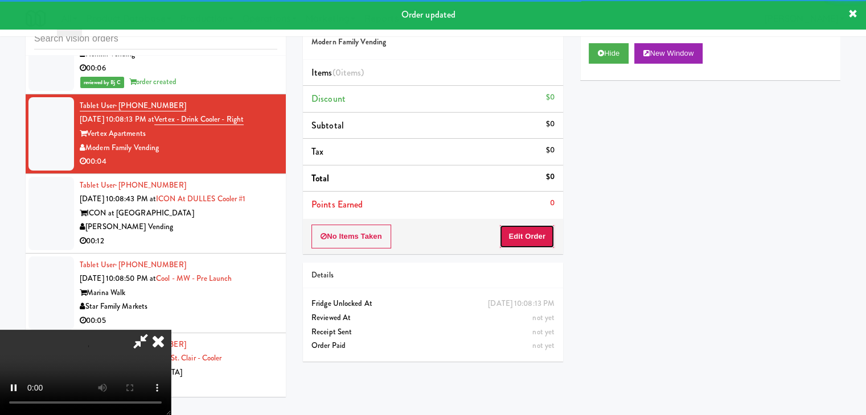
click at [523, 231] on button "Edit Order" at bounding box center [526, 237] width 55 height 24
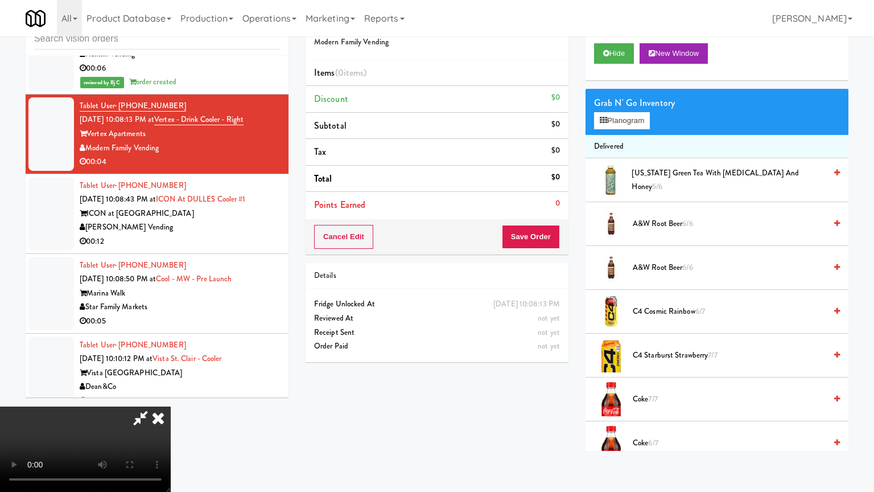
click at [171, 406] on video at bounding box center [85, 448] width 171 height 85
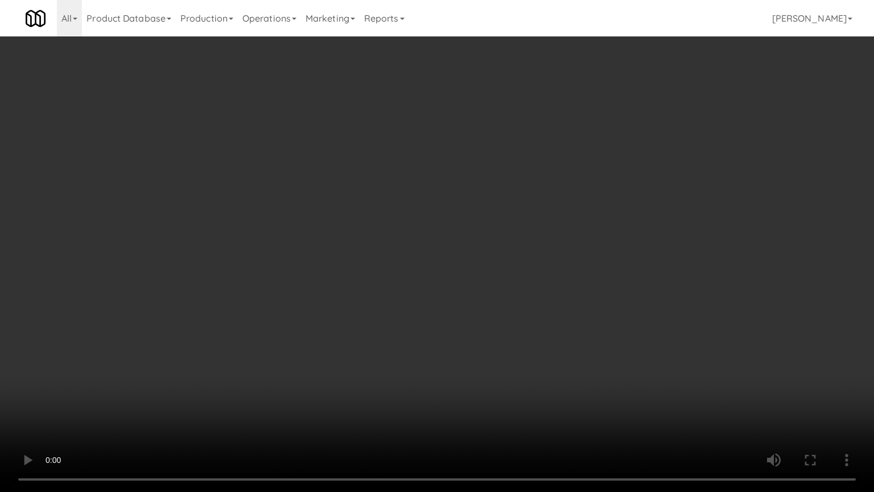
drag, startPoint x: 453, startPoint y: 313, endPoint x: 521, endPoint y: 194, distance: 137.2
click at [453, 307] on video at bounding box center [437, 246] width 874 height 492
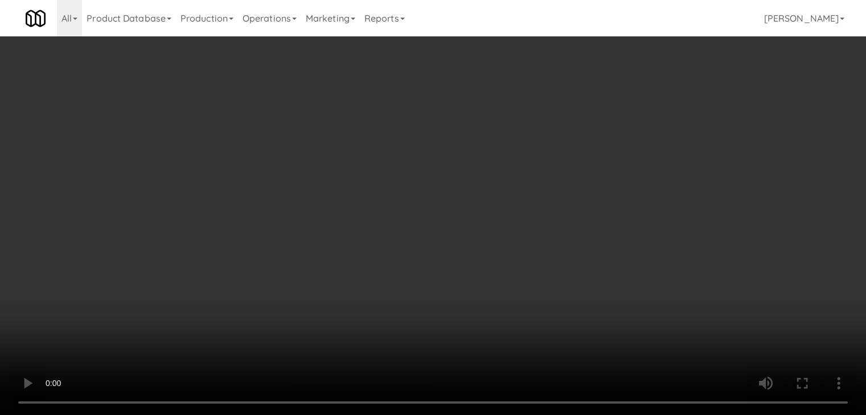
click at [628, 121] on button "Planogram" at bounding box center [616, 120] width 56 height 17
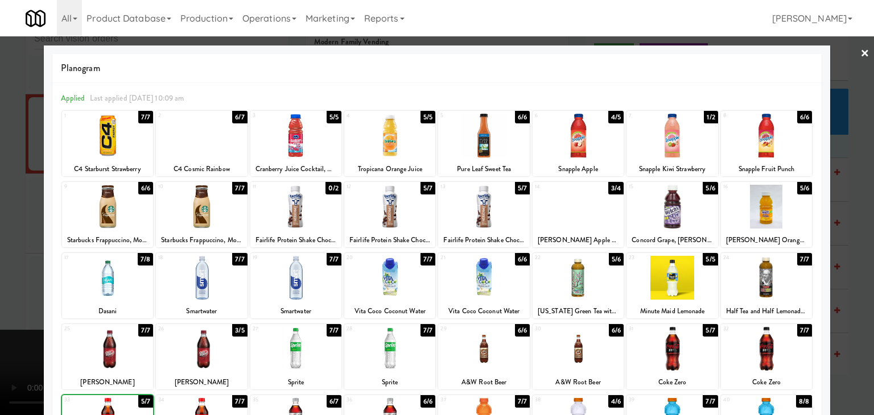
click at [18, 364] on div at bounding box center [437, 207] width 874 height 415
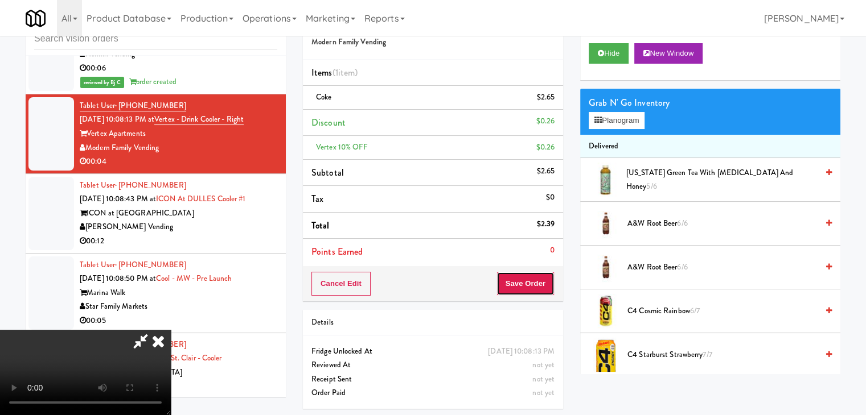
click at [551, 278] on button "Save Order" at bounding box center [525, 284] width 58 height 24
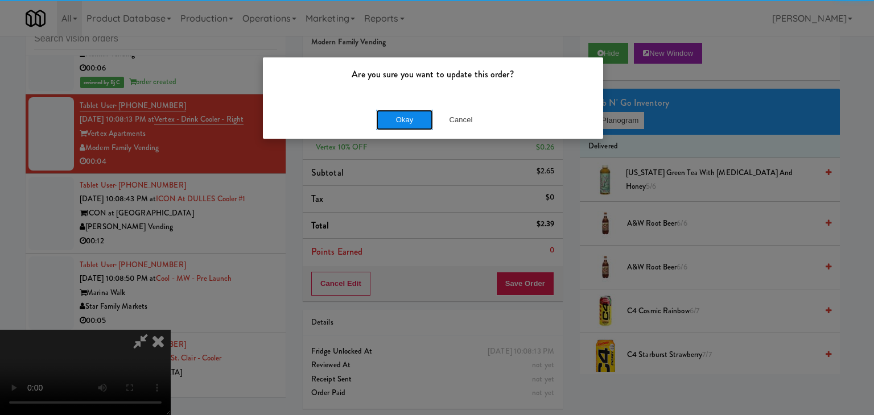
drag, startPoint x: 405, startPoint y: 124, endPoint x: 409, endPoint y: 117, distance: 7.9
click at [406, 122] on button "Okay" at bounding box center [404, 120] width 57 height 20
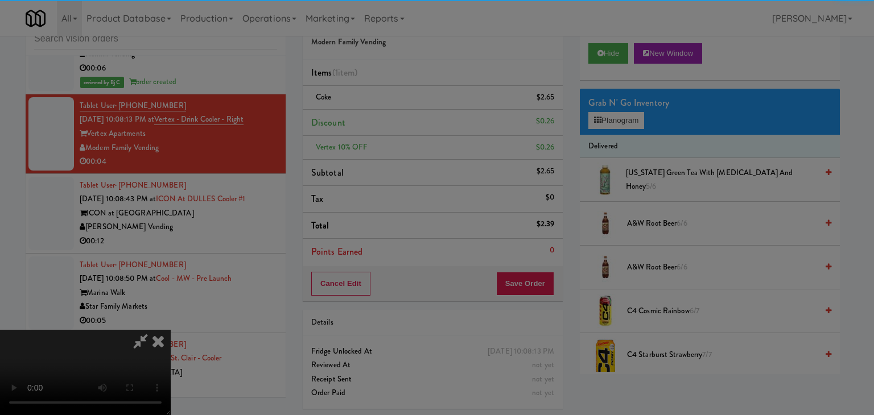
click at [409, 117] on body "Are you sure you want to update this order? Okay Cancel Okay Are you sure you w…" at bounding box center [437, 207] width 874 height 415
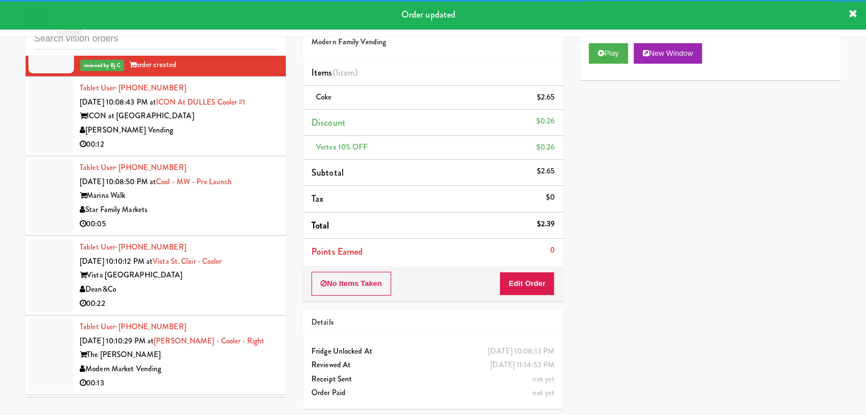
scroll to position [7358, 0]
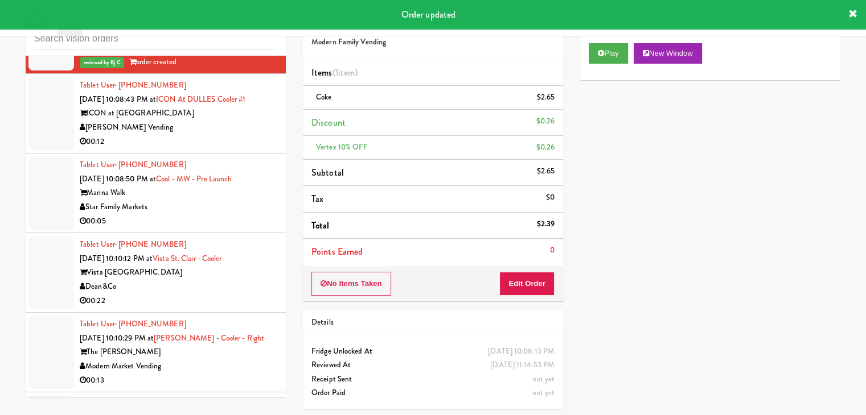
click at [211, 126] on div "[PERSON_NAME] Vending" at bounding box center [178, 128] width 197 height 14
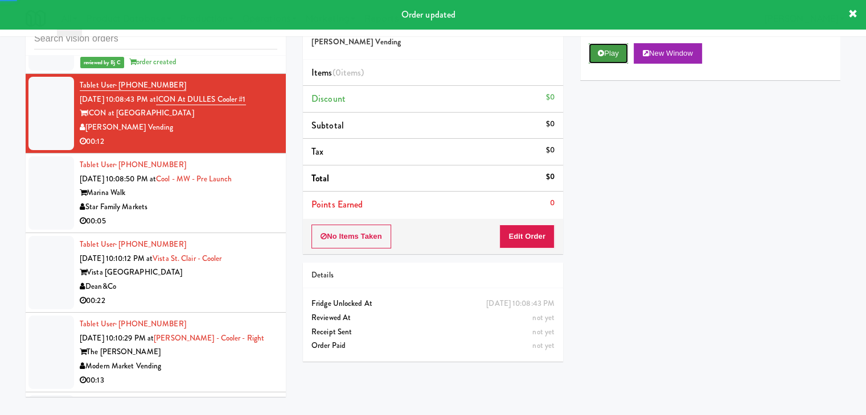
click at [628, 48] on button "Play" at bounding box center [607, 53] width 39 height 20
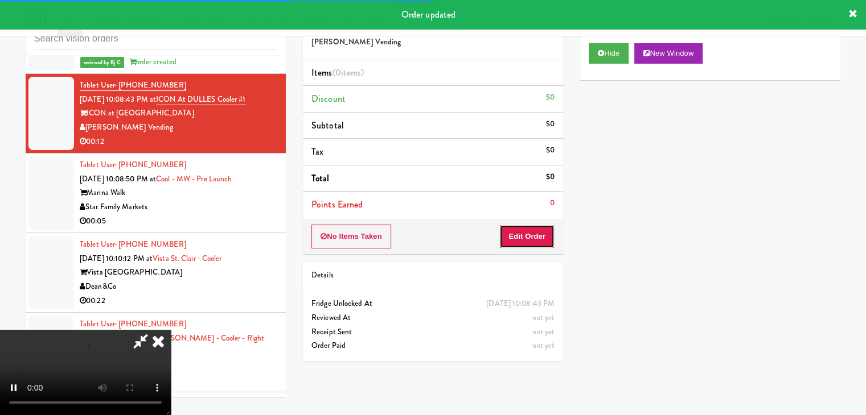
click at [536, 228] on button "Edit Order" at bounding box center [526, 237] width 55 height 24
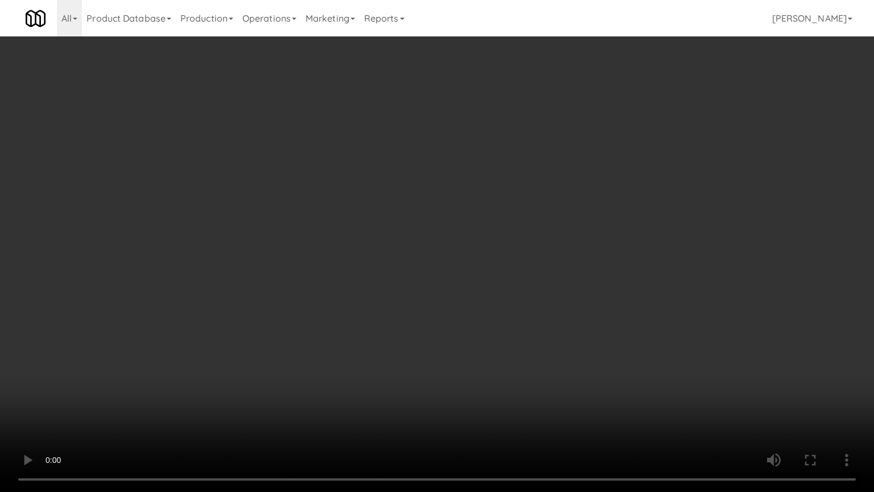
click at [500, 278] on video at bounding box center [437, 246] width 874 height 492
drag, startPoint x: 501, startPoint y: 275, endPoint x: 546, endPoint y: 190, distance: 97.0
click at [503, 273] on video at bounding box center [437, 246] width 874 height 492
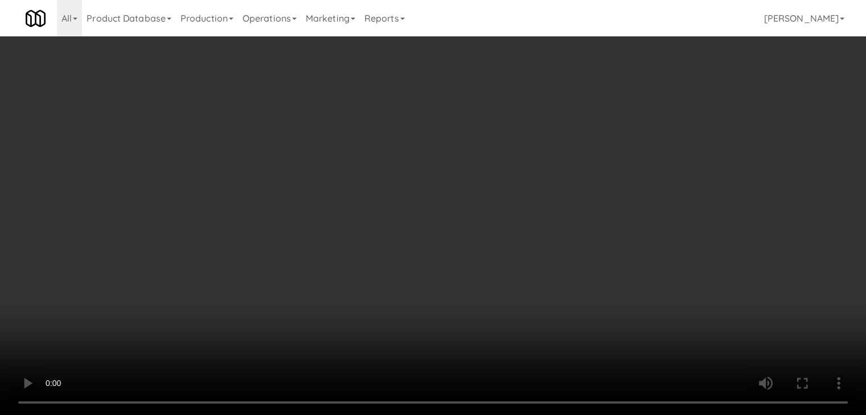
click at [622, 117] on button "Planogram" at bounding box center [616, 120] width 56 height 17
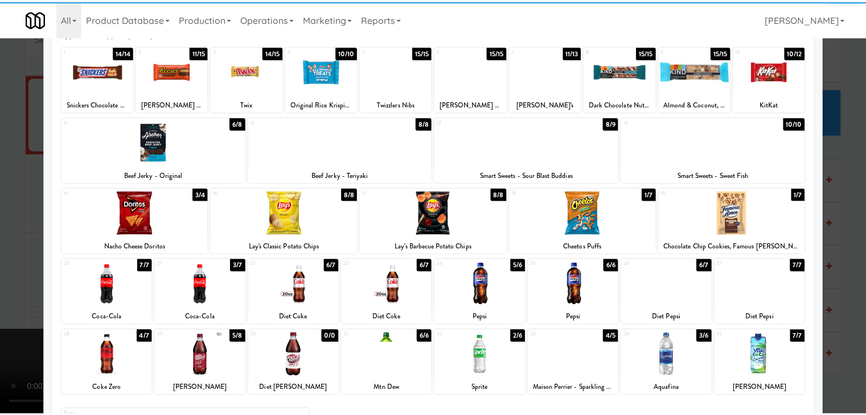
scroll to position [143, 0]
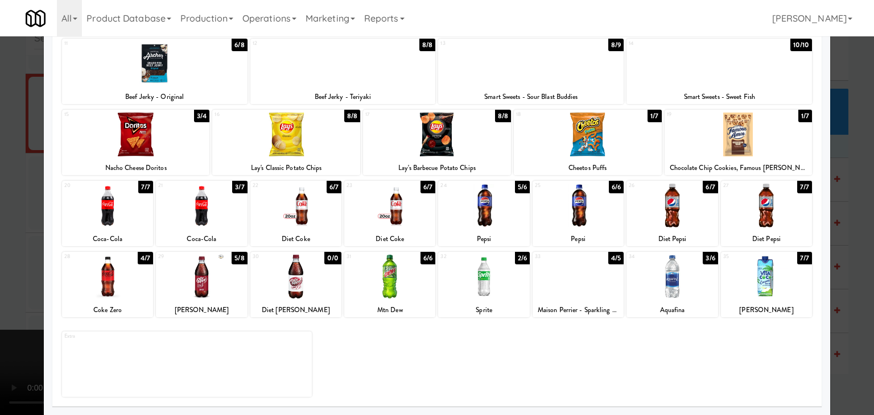
click at [485, 269] on div at bounding box center [483, 277] width 91 height 44
click at [116, 292] on div at bounding box center [107, 277] width 91 height 44
drag, startPoint x: 0, startPoint y: 281, endPoint x: 189, endPoint y: 275, distance: 189.1
click at [1, 281] on div at bounding box center [437, 207] width 874 height 415
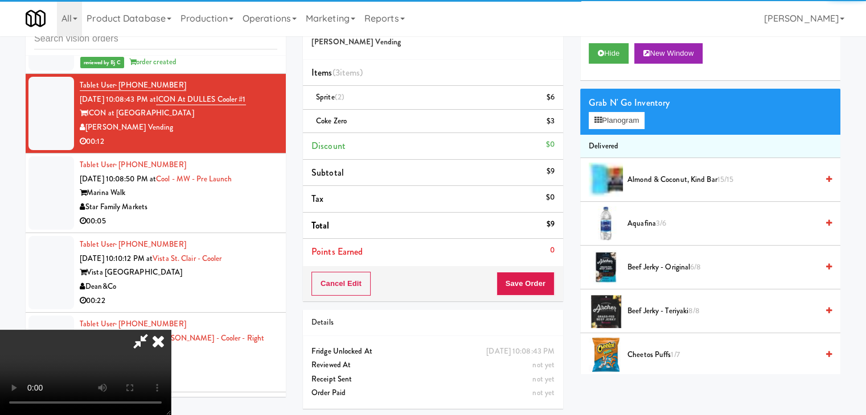
scroll to position [38, 0]
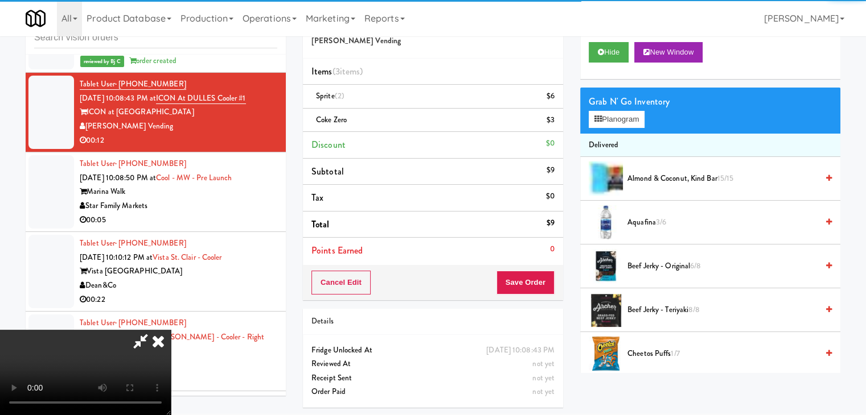
click at [171, 404] on video at bounding box center [85, 372] width 171 height 85
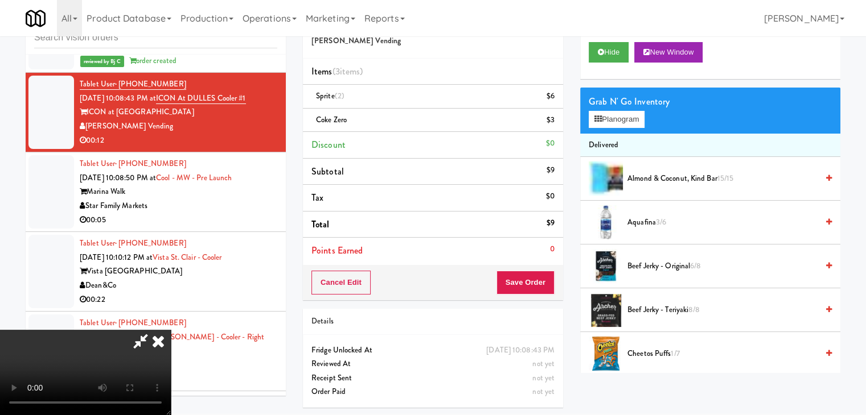
click at [171, 330] on video at bounding box center [85, 372] width 171 height 85
click at [535, 284] on button "Save Order" at bounding box center [525, 283] width 58 height 24
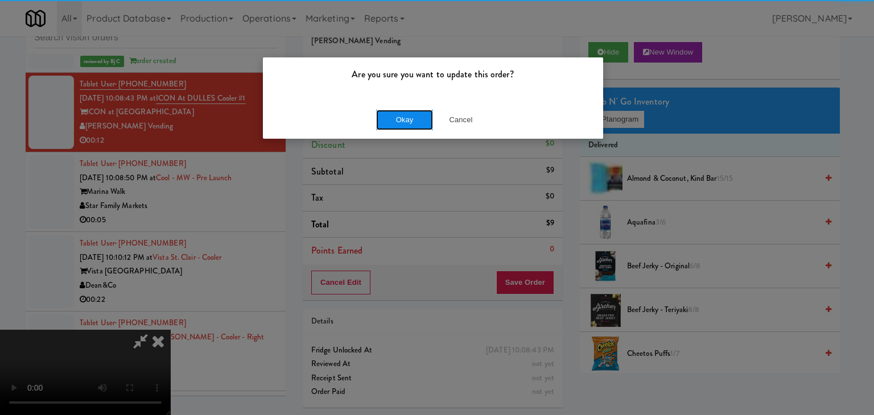
click at [410, 119] on button "Okay" at bounding box center [404, 120] width 57 height 20
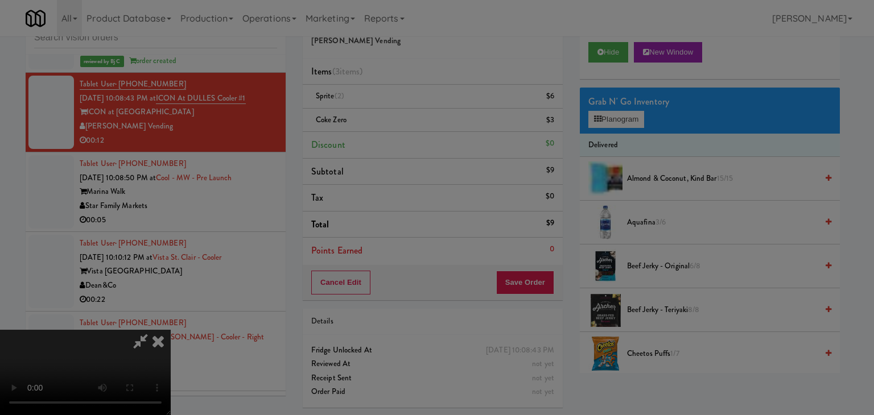
click at [410, 118] on div "Okay Cancel" at bounding box center [433, 99] width 340 height 38
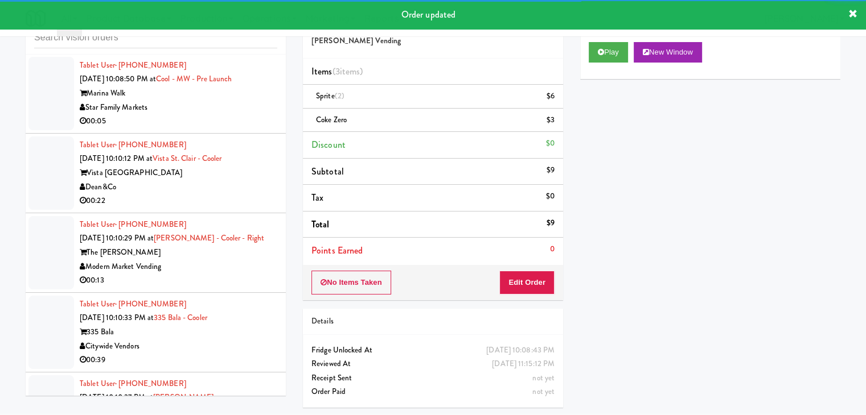
scroll to position [7472, 0]
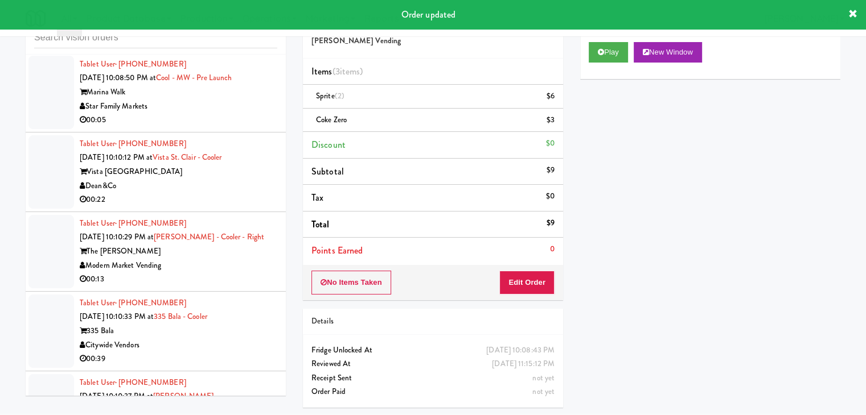
click at [234, 113] on div "00:05" at bounding box center [178, 120] width 197 height 14
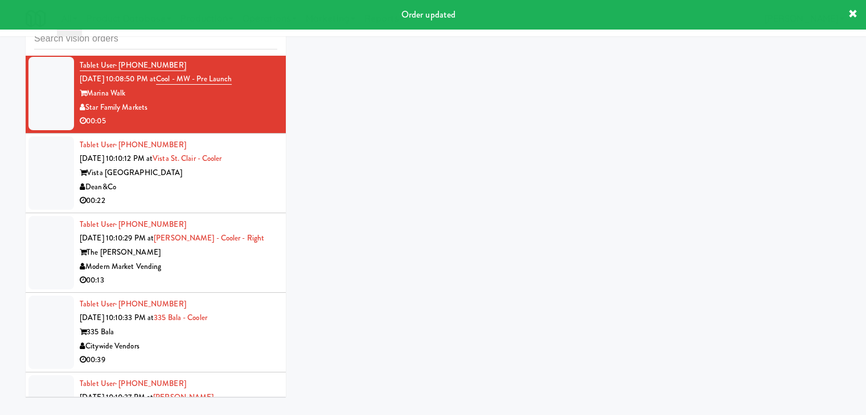
scroll to position [36, 0]
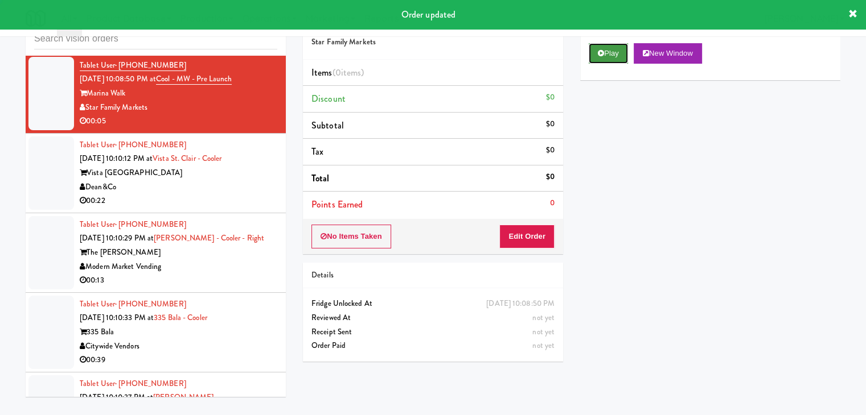
click at [613, 53] on button "Play" at bounding box center [607, 53] width 39 height 20
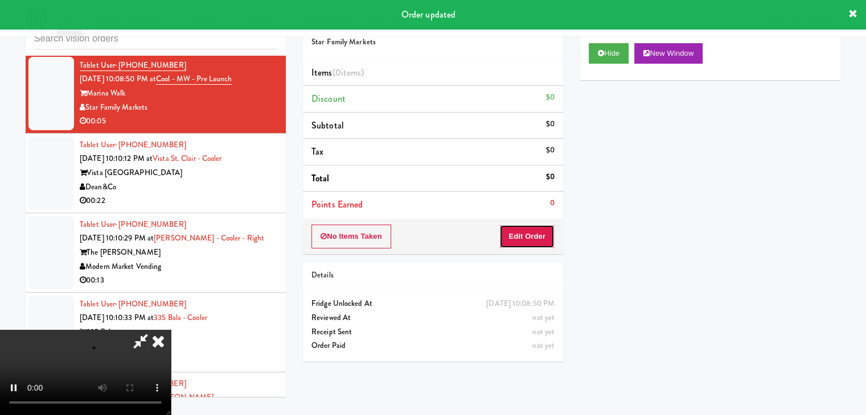
click at [525, 233] on button "Edit Order" at bounding box center [526, 237] width 55 height 24
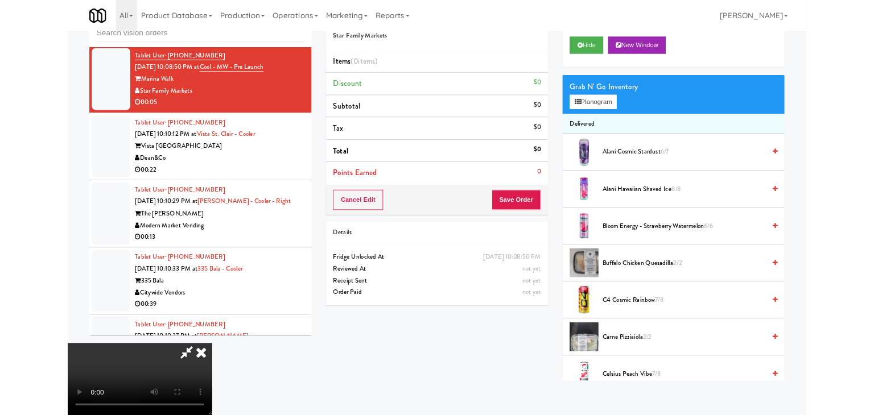
scroll to position [0, 0]
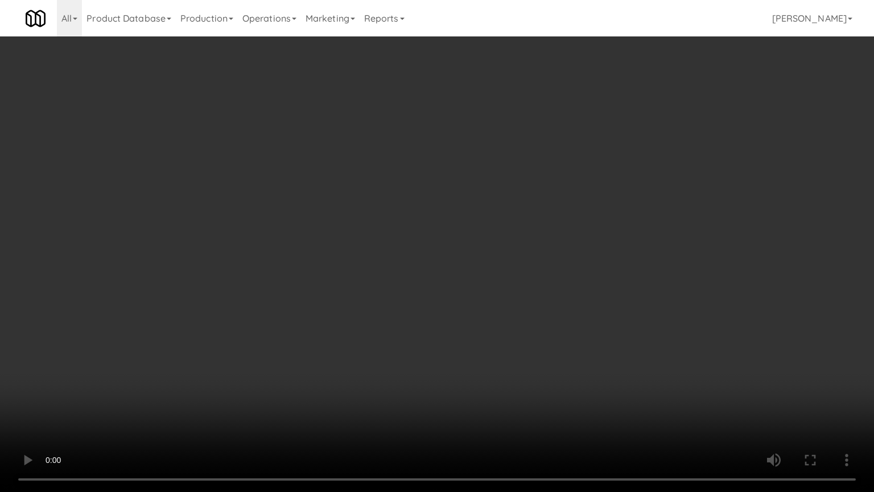
click at [540, 273] on video at bounding box center [437, 246] width 874 height 492
click at [545, 270] on video at bounding box center [437, 246] width 874 height 492
click at [545, 266] on video at bounding box center [437, 246] width 874 height 492
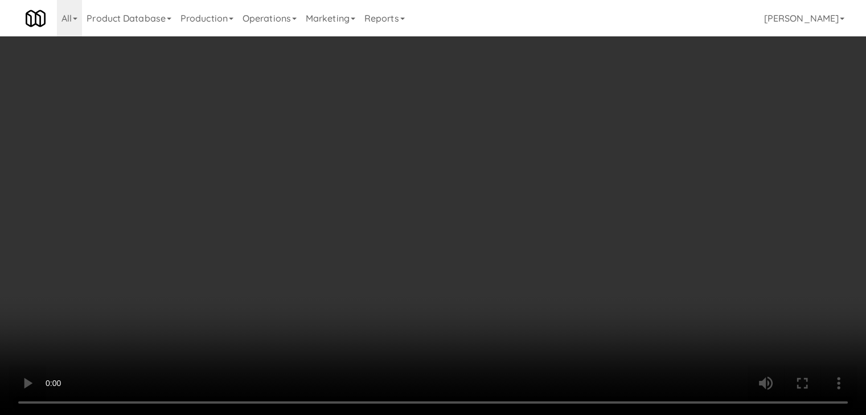
click at [617, 114] on button "Planogram" at bounding box center [616, 120] width 56 height 17
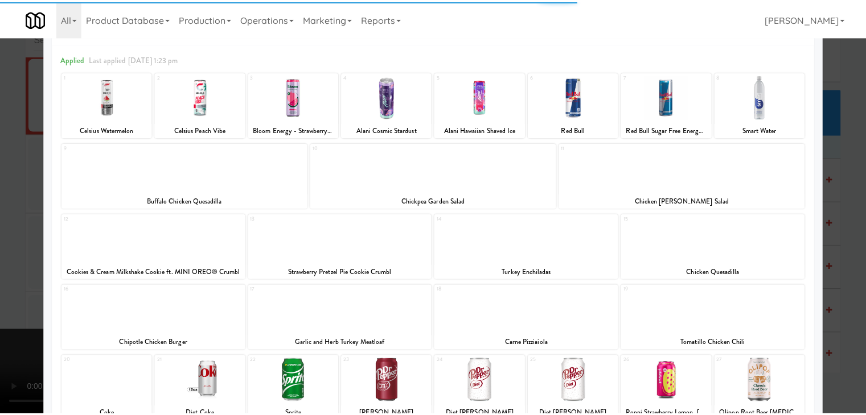
scroll to position [171, 0]
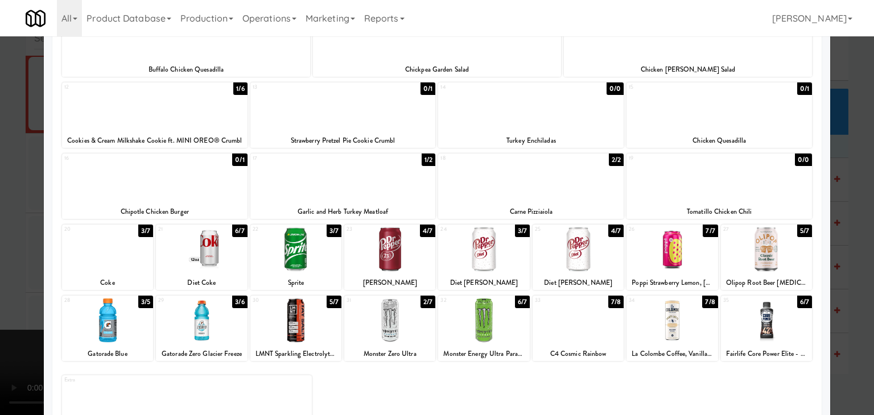
drag, startPoint x: 772, startPoint y: 249, endPoint x: 788, endPoint y: 249, distance: 16.5
click at [772, 249] on div at bounding box center [766, 250] width 91 height 44
click at [849, 246] on div at bounding box center [437, 207] width 874 height 415
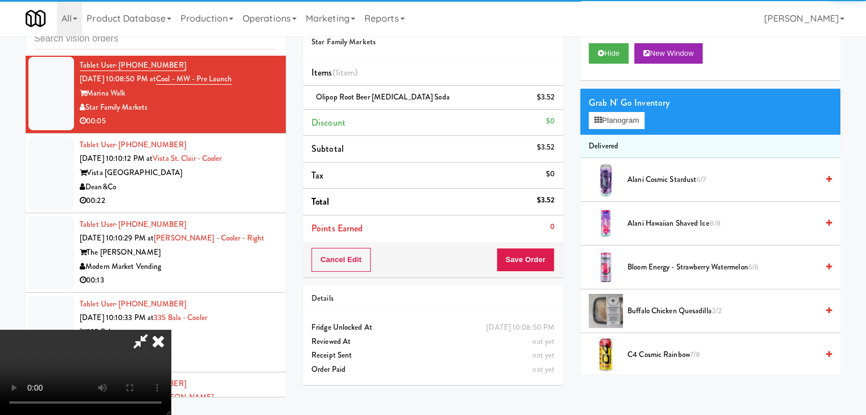
click at [171, 330] on video at bounding box center [85, 372] width 171 height 85
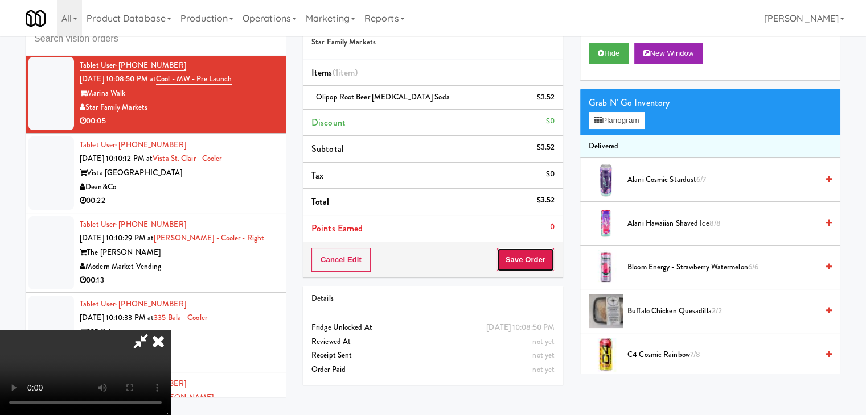
click at [538, 254] on button "Save Order" at bounding box center [525, 260] width 58 height 24
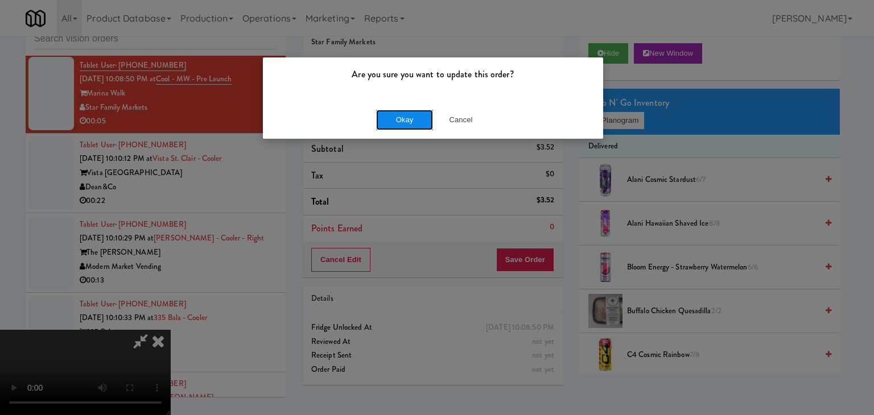
click at [419, 124] on button "Okay" at bounding box center [404, 120] width 57 height 20
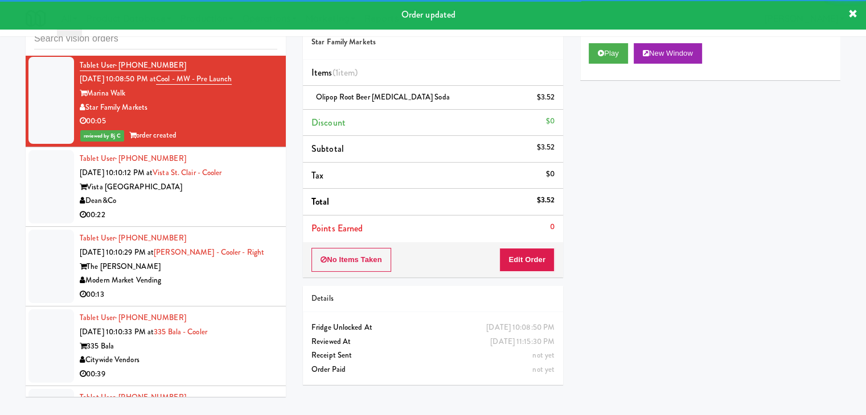
drag, startPoint x: 199, startPoint y: 188, endPoint x: 203, endPoint y: 199, distance: 11.7
click at [199, 194] on div "Dean&Co" at bounding box center [178, 201] width 197 height 14
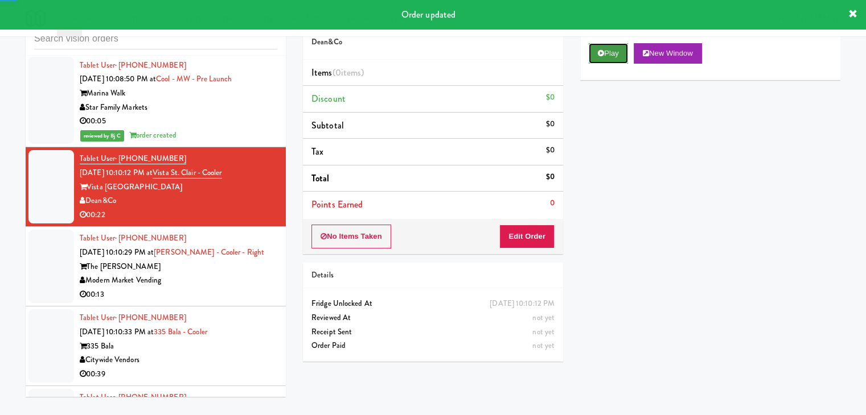
click at [612, 49] on button "Play" at bounding box center [607, 53] width 39 height 20
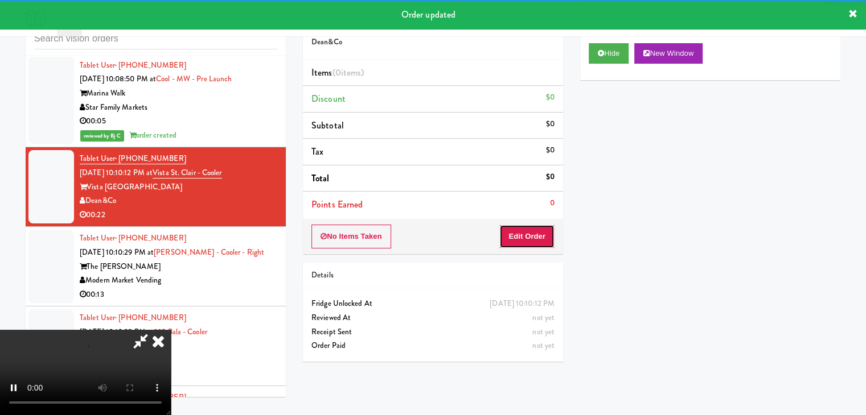
click at [535, 231] on button "Edit Order" at bounding box center [526, 237] width 55 height 24
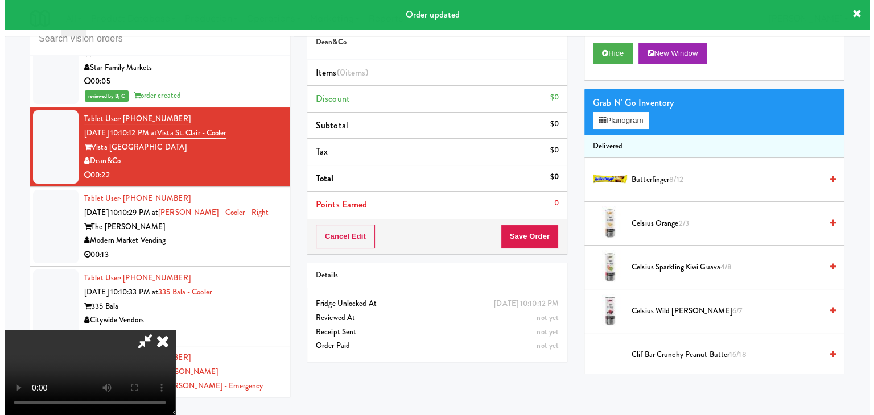
scroll to position [7586, 0]
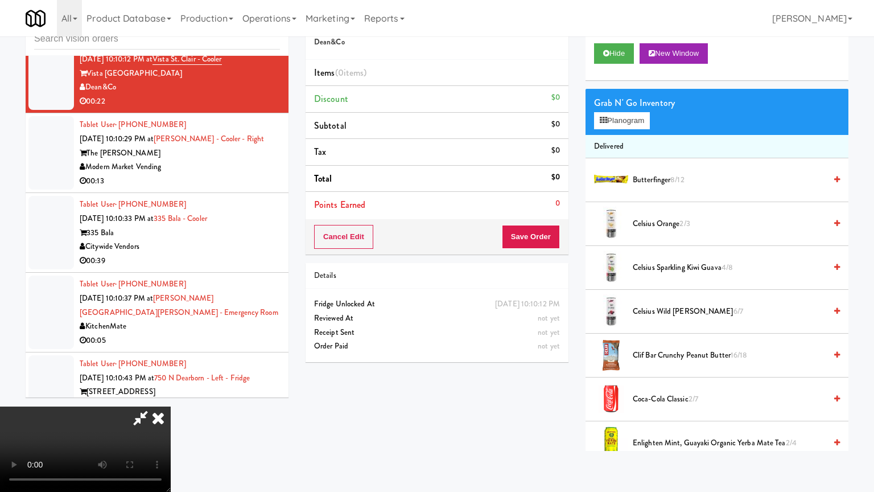
click at [171, 406] on video at bounding box center [85, 448] width 171 height 85
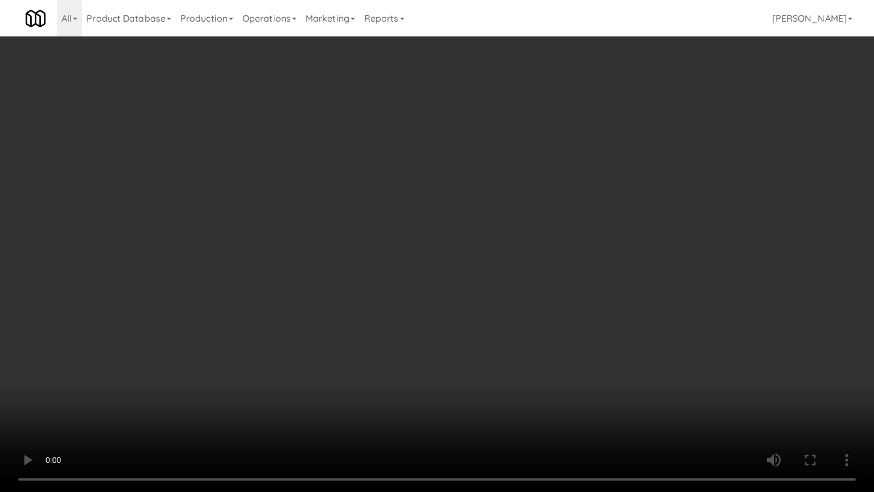
click at [418, 266] on video at bounding box center [437, 246] width 874 height 492
click at [420, 265] on video at bounding box center [437, 246] width 874 height 492
click at [421, 265] on video at bounding box center [437, 246] width 874 height 492
click at [426, 263] on video at bounding box center [437, 246] width 874 height 492
click at [435, 263] on video at bounding box center [437, 246] width 874 height 492
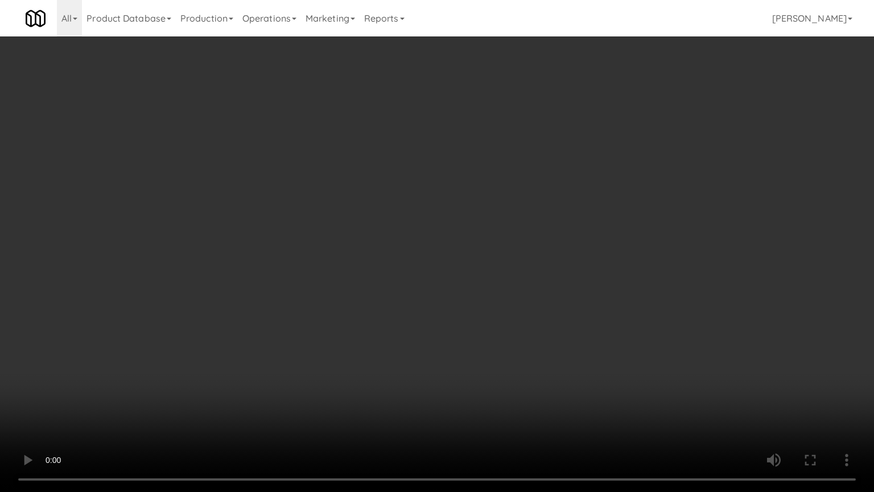
click at [435, 263] on video at bounding box center [437, 246] width 874 height 492
click at [437, 262] on video at bounding box center [437, 246] width 874 height 492
click at [437, 260] on video at bounding box center [437, 246] width 874 height 492
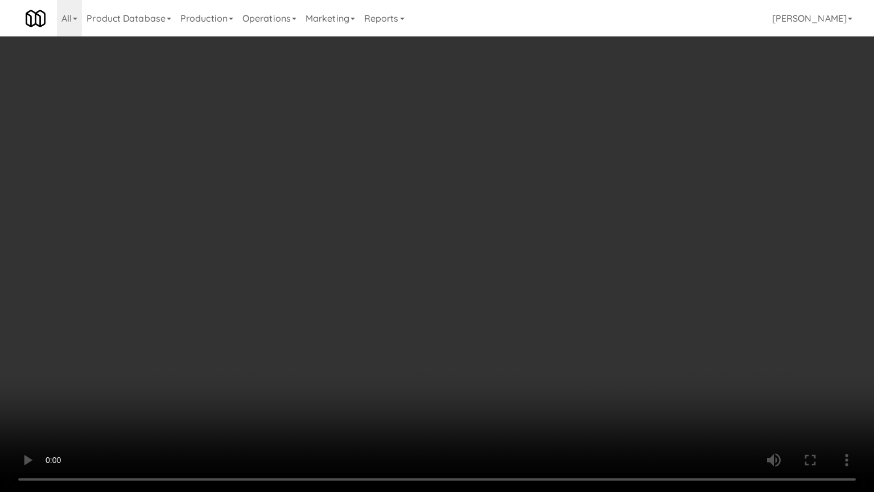
click at [437, 260] on video at bounding box center [437, 246] width 874 height 492
click at [443, 260] on video at bounding box center [437, 246] width 874 height 492
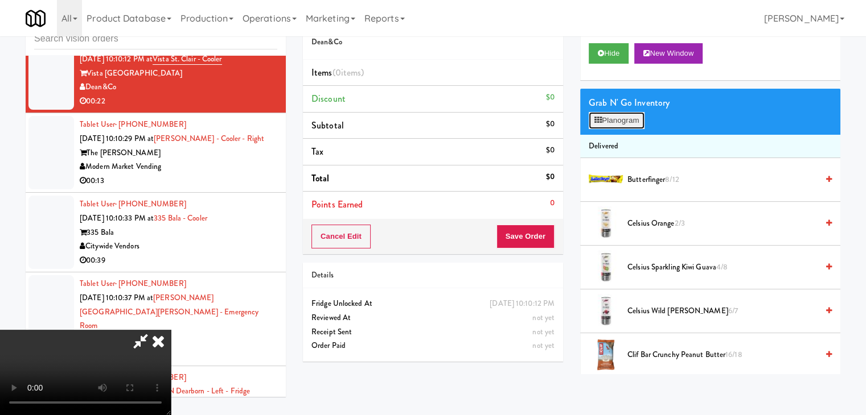
click at [625, 126] on button "Planogram" at bounding box center [616, 120] width 56 height 17
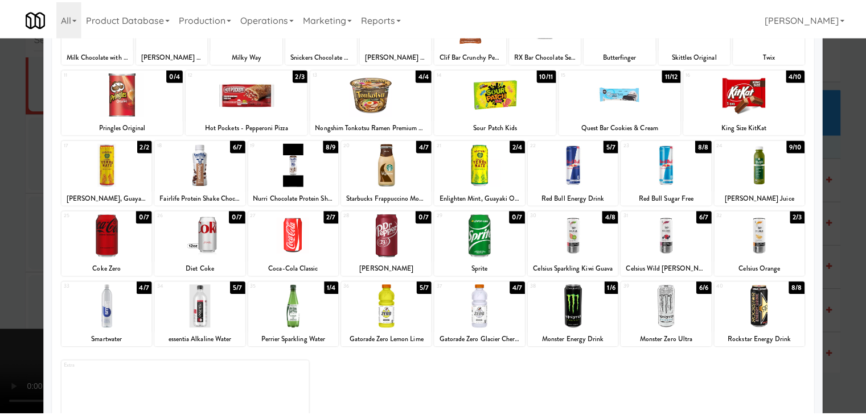
scroll to position [114, 0]
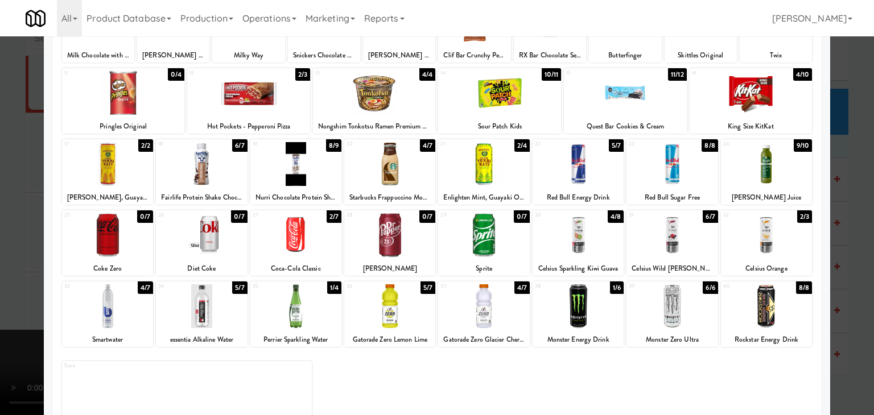
click at [655, 308] on div at bounding box center [672, 307] width 91 height 44
drag, startPoint x: 0, startPoint y: 277, endPoint x: 176, endPoint y: 290, distance: 176.9
click at [1, 278] on div at bounding box center [437, 207] width 874 height 415
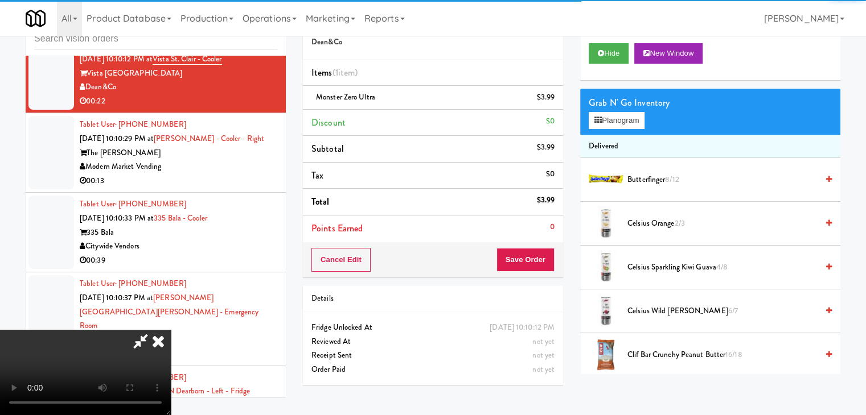
click at [171, 330] on video at bounding box center [85, 372] width 171 height 85
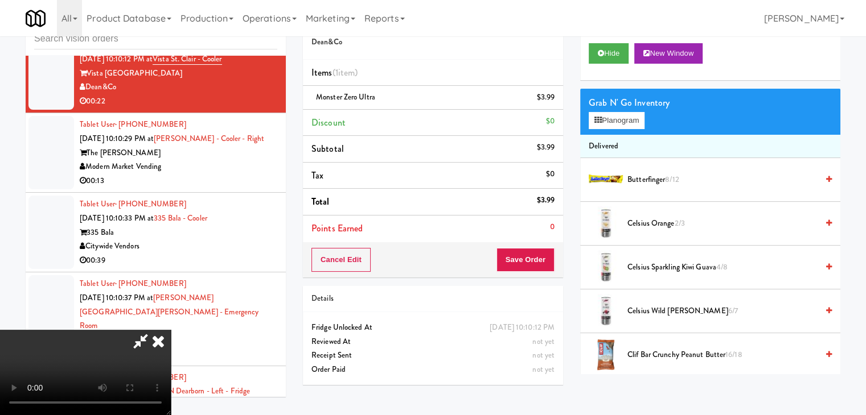
click at [171, 330] on video at bounding box center [85, 372] width 171 height 85
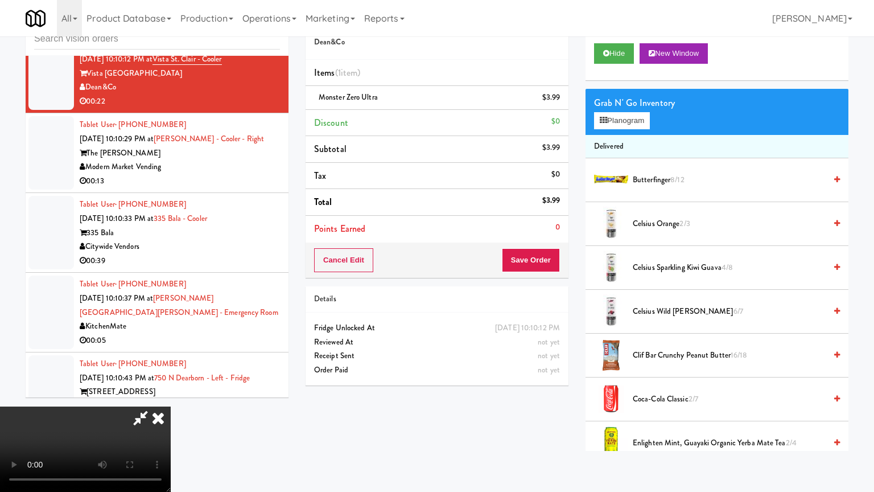
click at [171, 406] on video at bounding box center [85, 448] width 171 height 85
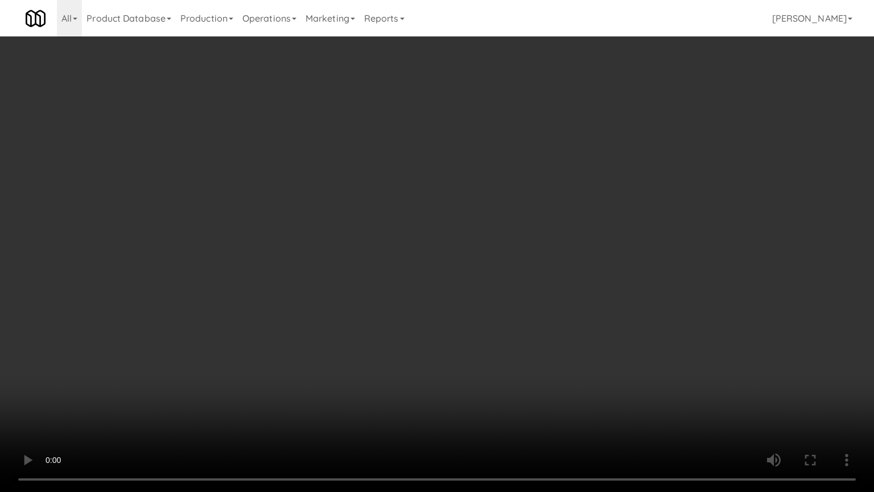
click at [479, 320] on video at bounding box center [437, 246] width 874 height 492
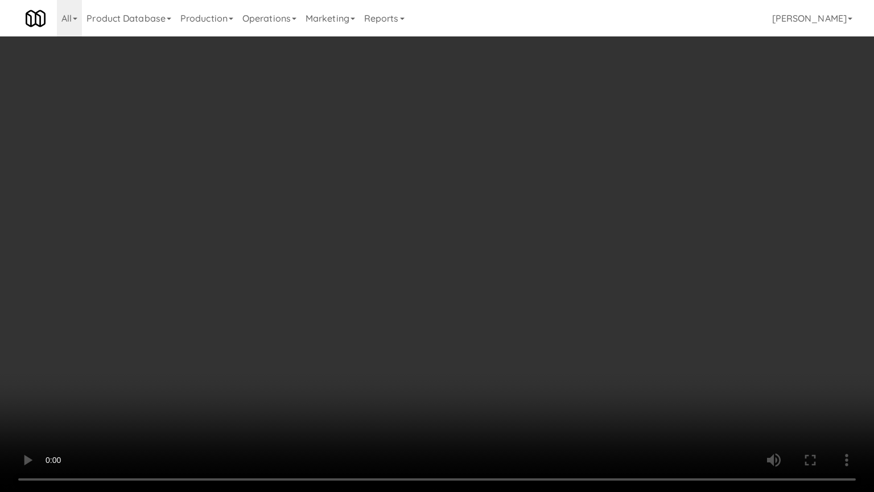
click at [479, 320] on video at bounding box center [437, 246] width 874 height 492
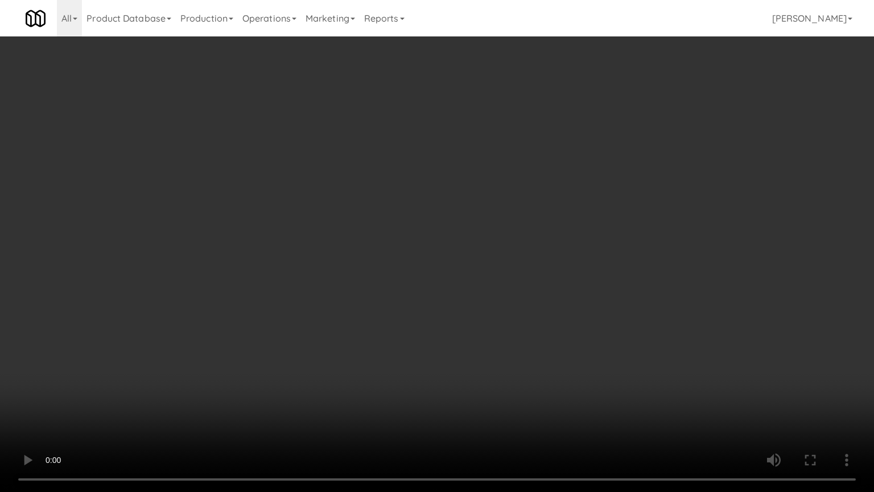
click at [479, 320] on video at bounding box center [437, 246] width 874 height 492
click at [460, 289] on video at bounding box center [437, 246] width 874 height 492
click at [460, 288] on video at bounding box center [437, 246] width 874 height 492
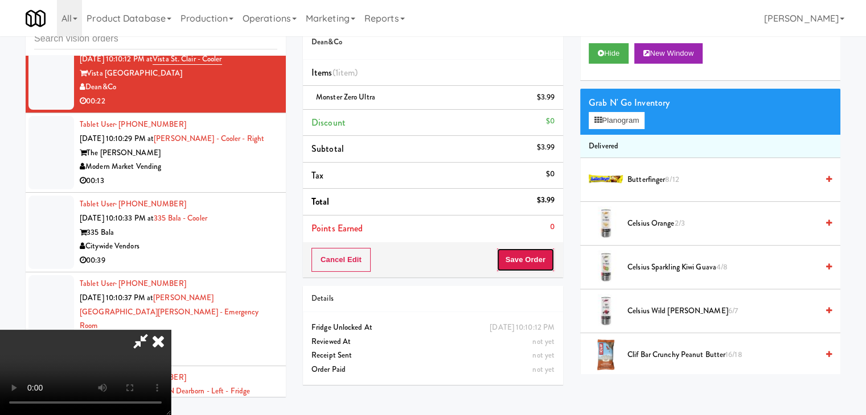
click at [545, 266] on button "Save Order" at bounding box center [525, 260] width 58 height 24
click at [539, 263] on button "Save Order" at bounding box center [525, 260] width 58 height 24
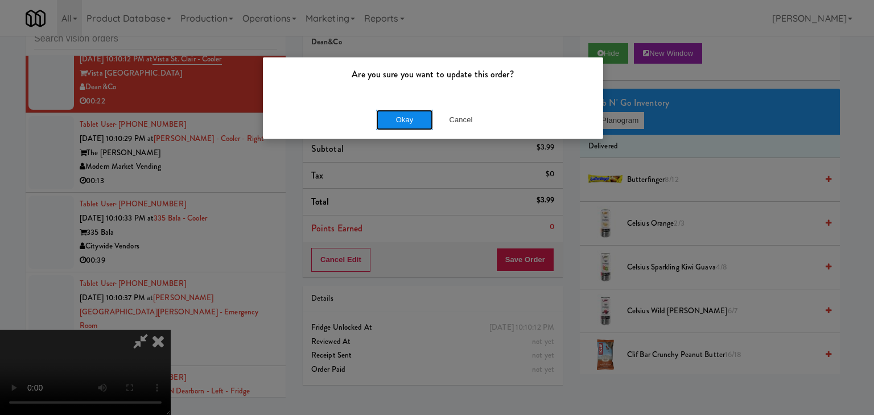
click at [399, 120] on button "Okay" at bounding box center [404, 120] width 57 height 20
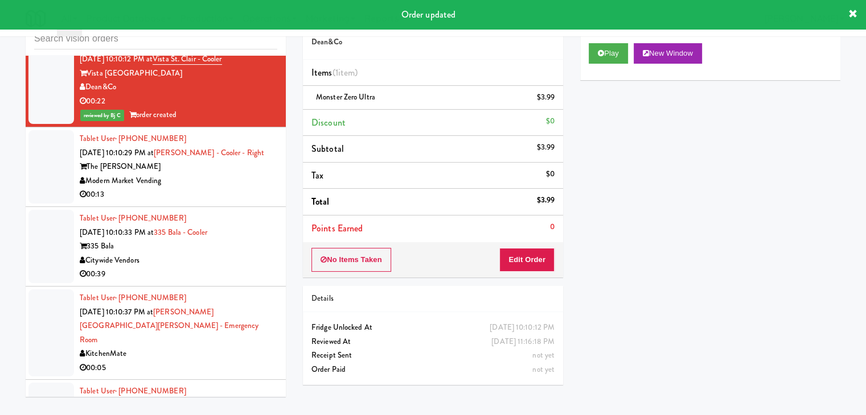
scroll to position [7472, 0]
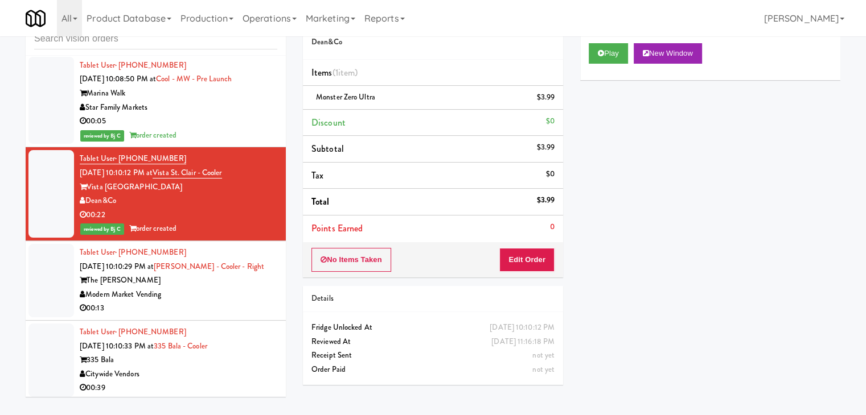
drag, startPoint x: 180, startPoint y: 153, endPoint x: 119, endPoint y: 158, distance: 61.2
click at [119, 158] on div "Tablet User · (267) 864-6899 Aug 28, 2025 10:10:12 PM at Vista St. Clair - Cool…" at bounding box center [178, 194] width 197 height 84
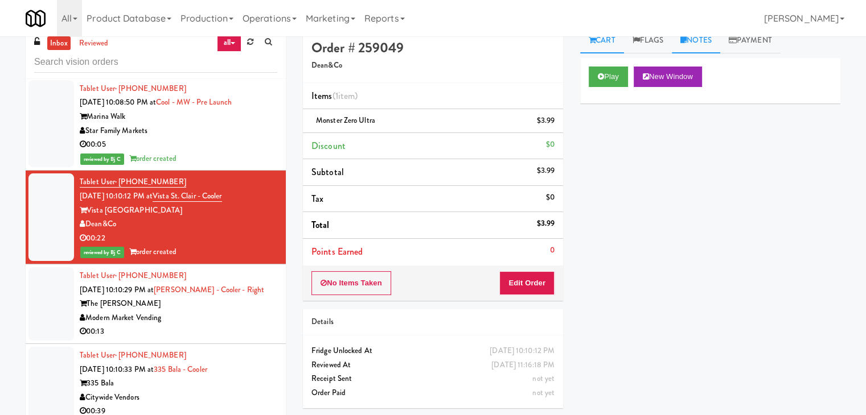
scroll to position [0, 0]
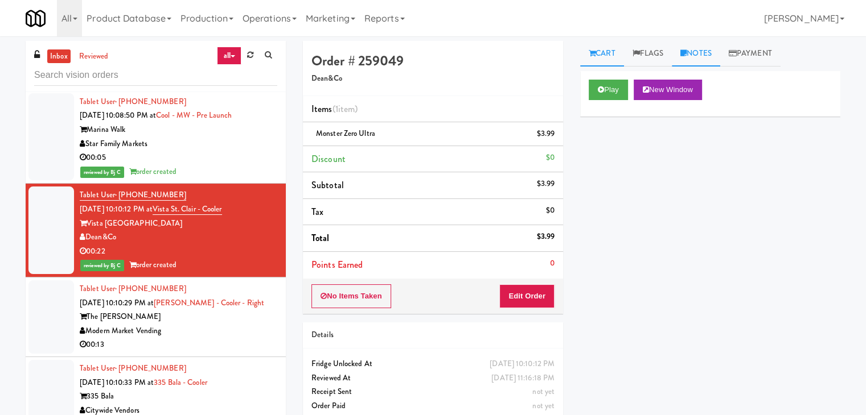
click at [704, 51] on link "Notes" at bounding box center [696, 54] width 48 height 26
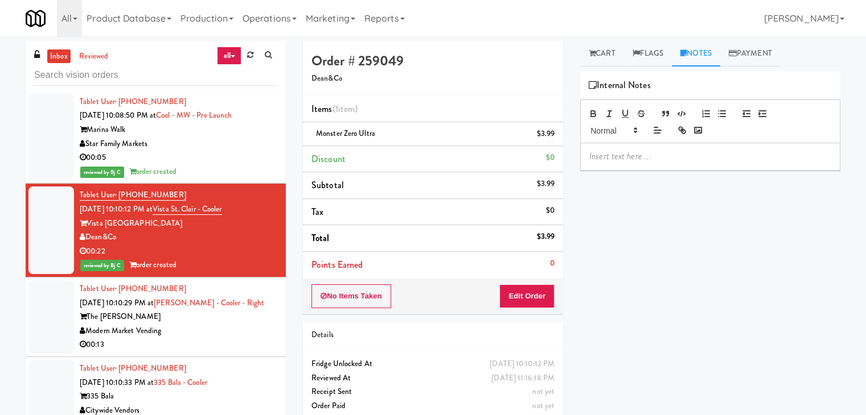
click at [629, 162] on p at bounding box center [710, 156] width 242 height 13
click at [242, 205] on div "Tablet User · (267) 864-6899 Aug 28, 2025 10:10:12 PM at Vista St. Clair - Cool…" at bounding box center [178, 230] width 197 height 84
drag, startPoint x: 179, startPoint y: 192, endPoint x: 120, endPoint y: 194, distance: 59.2
click at [120, 194] on div "Tablet User · (267) 864-6899 Aug 28, 2025 10:10:12 PM at Vista St. Clair - Cool…" at bounding box center [178, 230] width 197 height 84
copy span "(267) 864-6899"
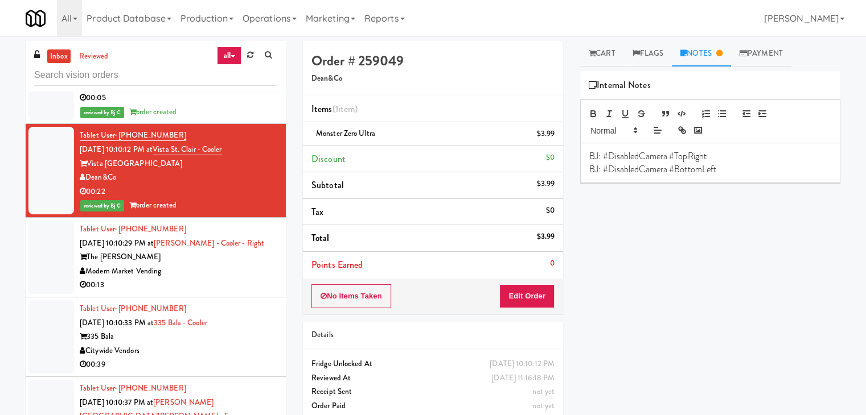
scroll to position [7643, 0]
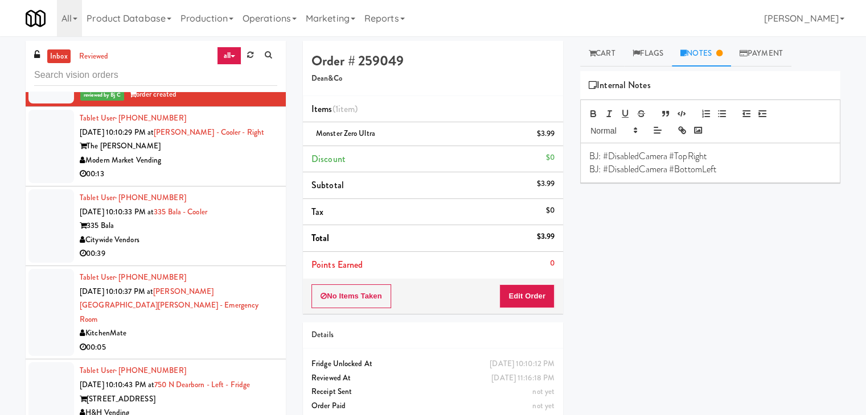
click at [217, 167] on div "00:13" at bounding box center [178, 174] width 197 height 14
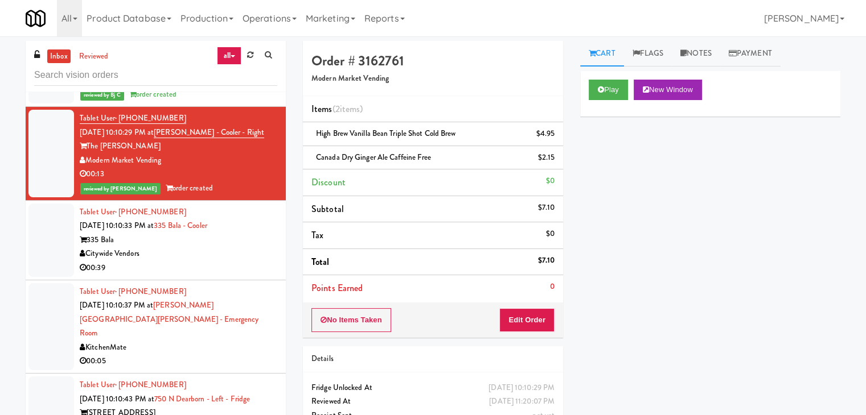
click at [220, 252] on div "Citywide Vendors" at bounding box center [178, 254] width 197 height 14
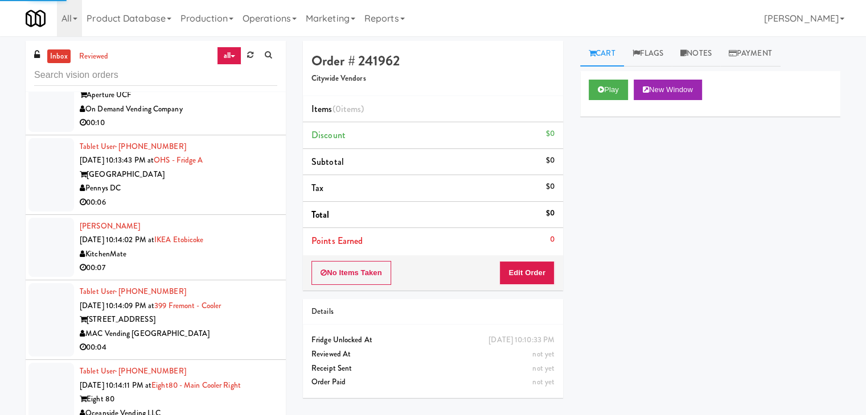
scroll to position [8838, 0]
click at [238, 182] on div "[GEOGRAPHIC_DATA]" at bounding box center [178, 174] width 197 height 14
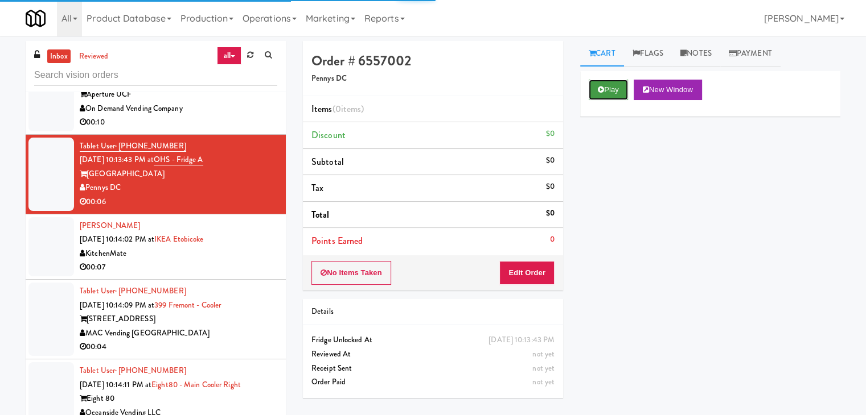
click at [614, 88] on button "Play" at bounding box center [607, 90] width 39 height 20
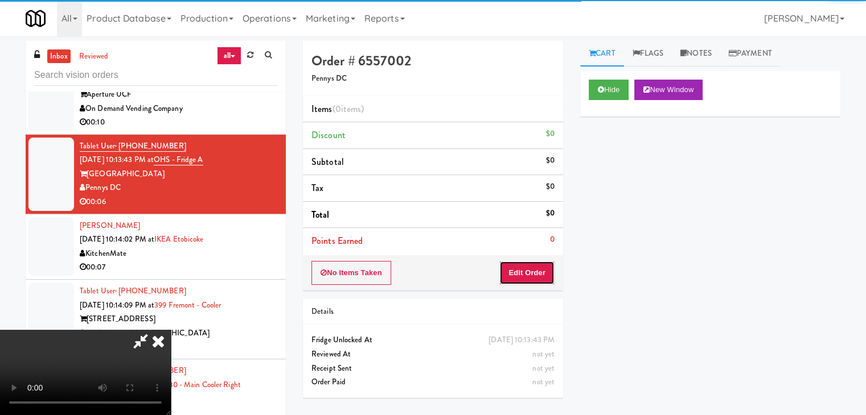
click at [530, 264] on button "Edit Order" at bounding box center [526, 273] width 55 height 24
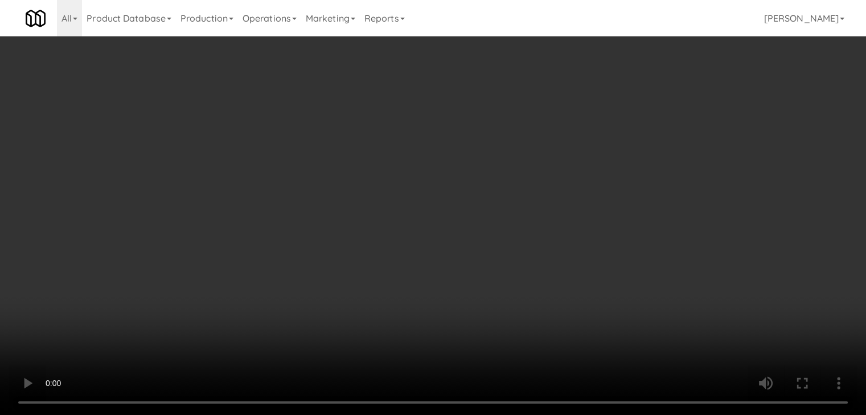
scroll to position [8810, 0]
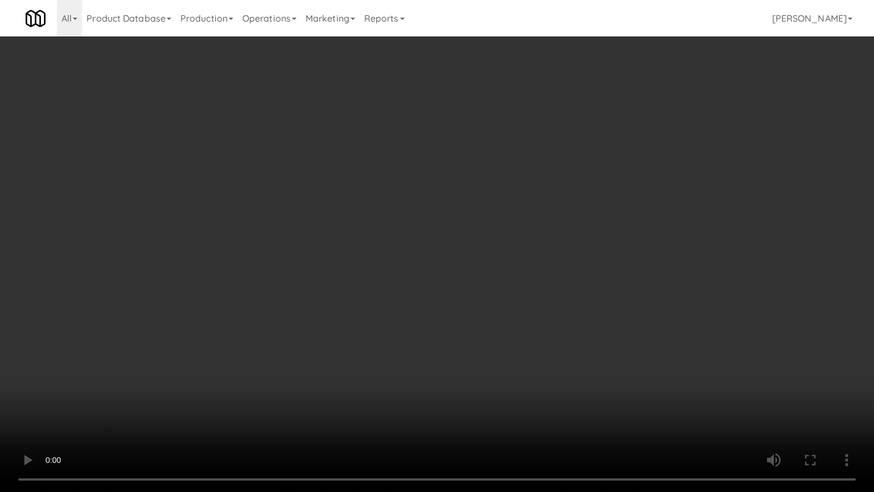
click at [492, 330] on video at bounding box center [437, 246] width 874 height 492
click at [511, 315] on video at bounding box center [437, 246] width 874 height 492
click at [513, 310] on video at bounding box center [437, 246] width 874 height 492
click at [513, 303] on video at bounding box center [437, 246] width 874 height 492
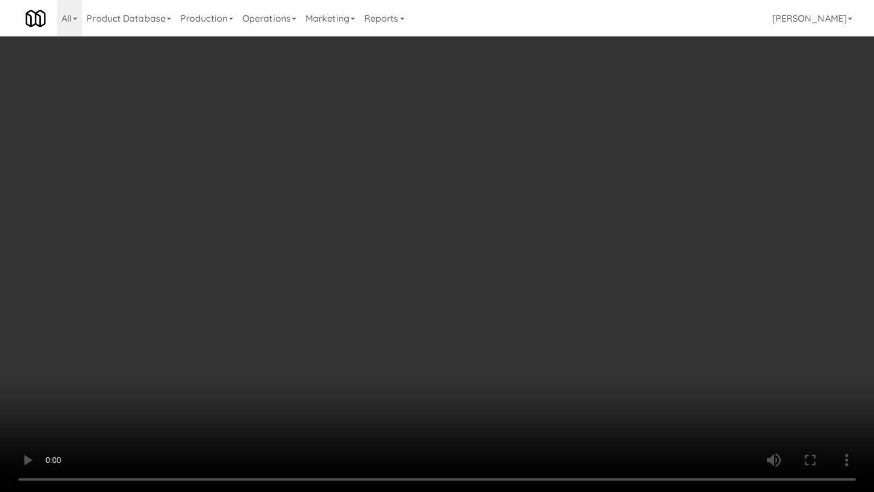
drag, startPoint x: 513, startPoint y: 303, endPoint x: 558, endPoint y: 171, distance: 139.1
click at [516, 294] on video at bounding box center [437, 246] width 874 height 492
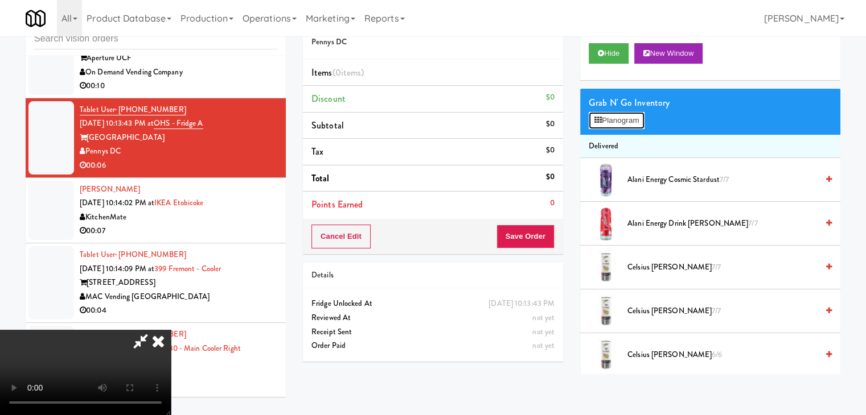
drag, startPoint x: 612, startPoint y: 113, endPoint x: 624, endPoint y: 130, distance: 20.0
click at [612, 114] on button "Planogram" at bounding box center [616, 120] width 56 height 17
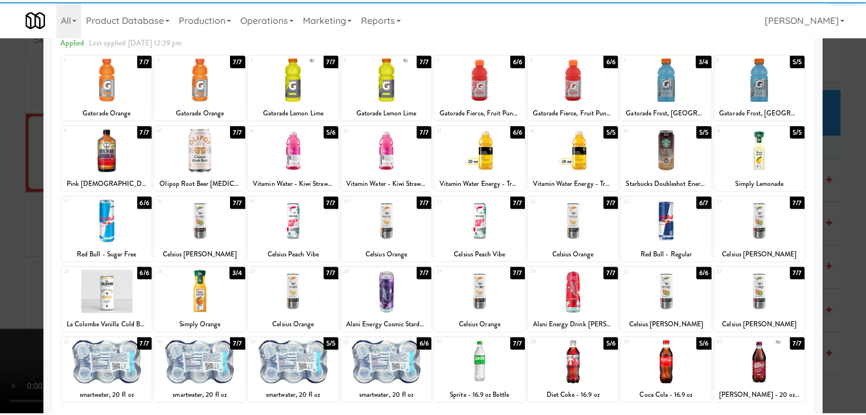
scroll to position [143, 0]
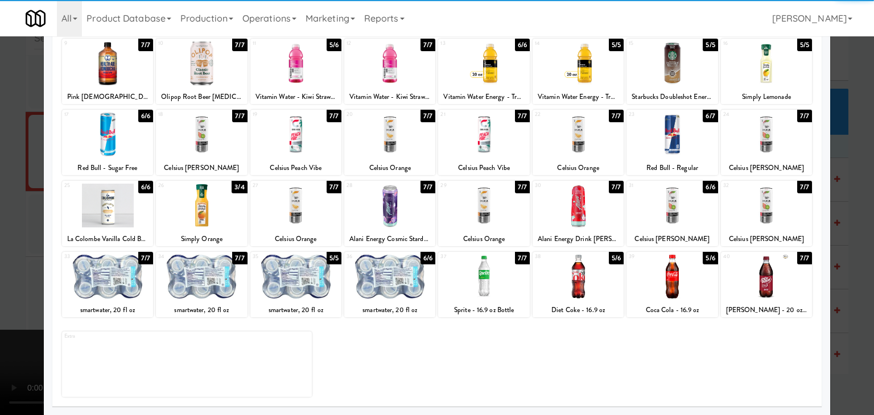
drag, startPoint x: 678, startPoint y: 287, endPoint x: 701, endPoint y: 287, distance: 23.3
click at [678, 287] on div at bounding box center [672, 277] width 91 height 44
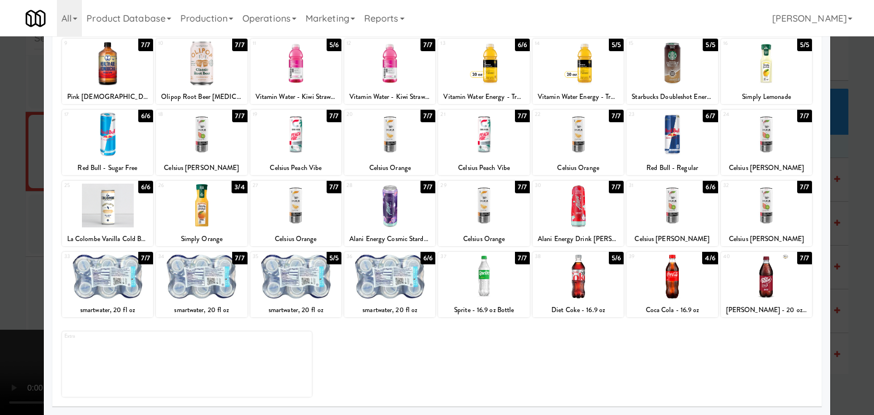
drag, startPoint x: 839, startPoint y: 285, endPoint x: 677, endPoint y: 285, distance: 161.6
click at [839, 285] on div at bounding box center [437, 207] width 874 height 415
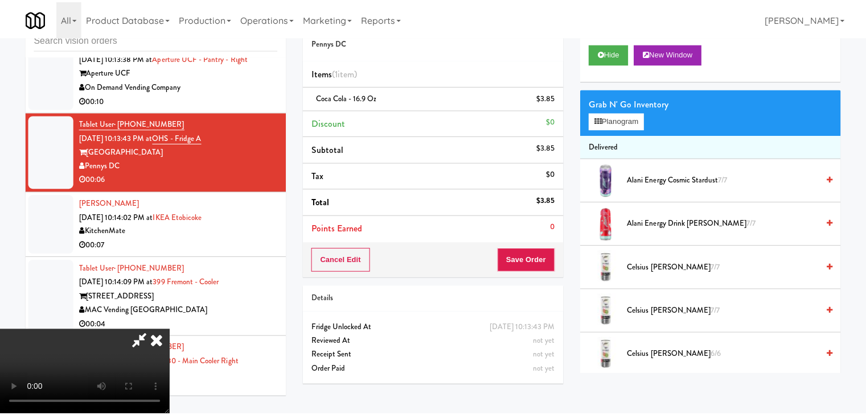
scroll to position [8838, 0]
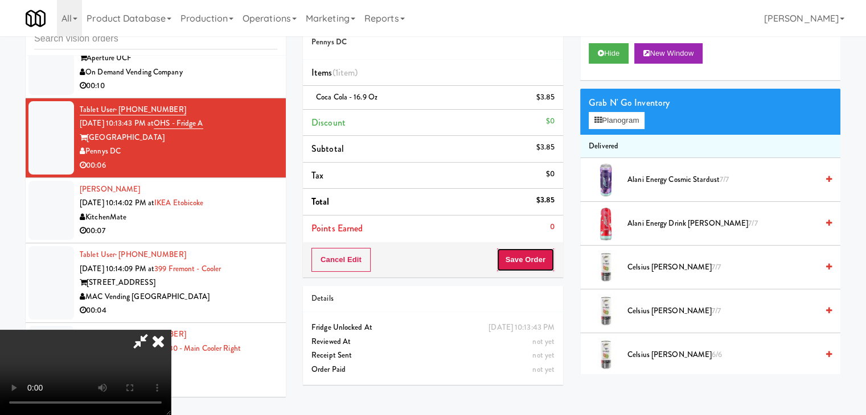
click at [533, 257] on button "Save Order" at bounding box center [525, 260] width 58 height 24
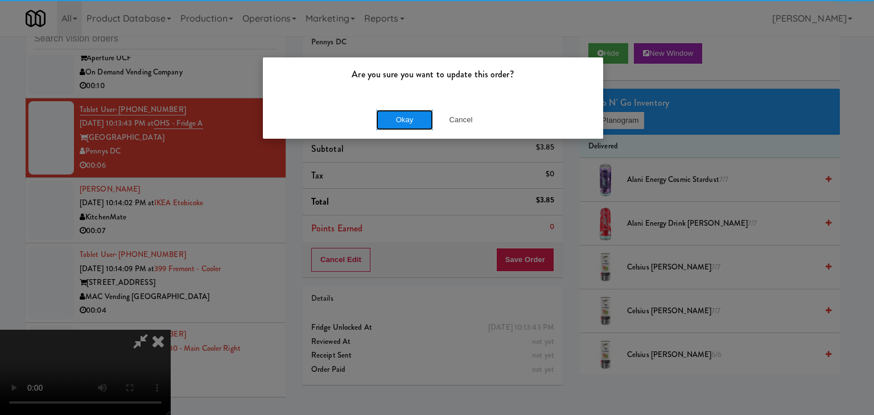
click at [415, 110] on button "Okay" at bounding box center [404, 120] width 57 height 20
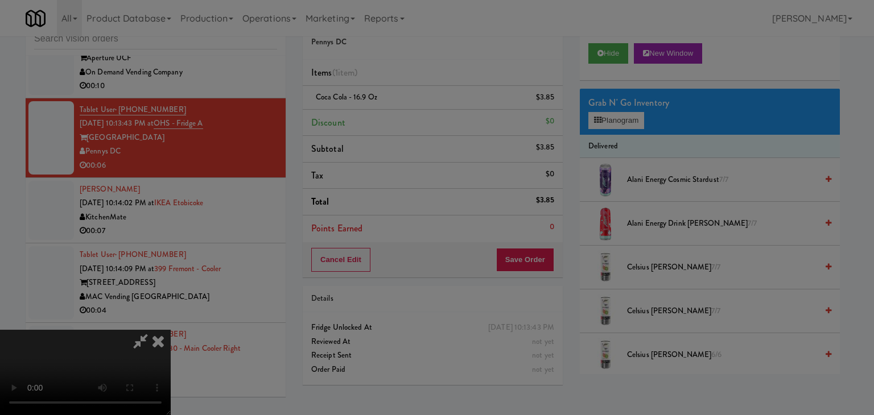
click at [415, 109] on button "Okay" at bounding box center [404, 99] width 57 height 20
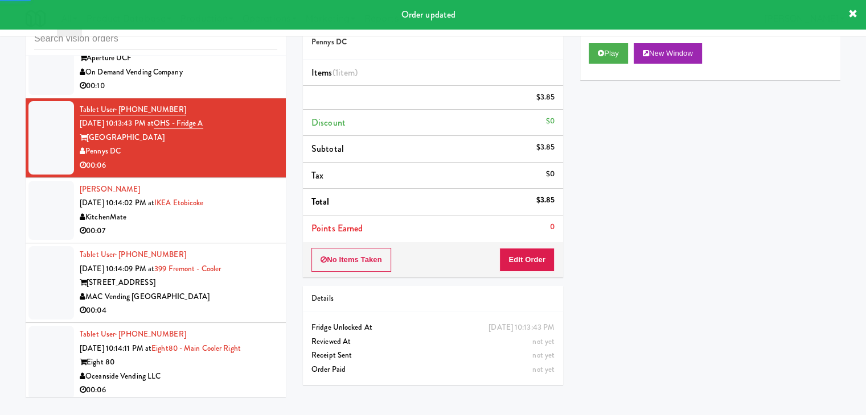
scroll to position [8952, 0]
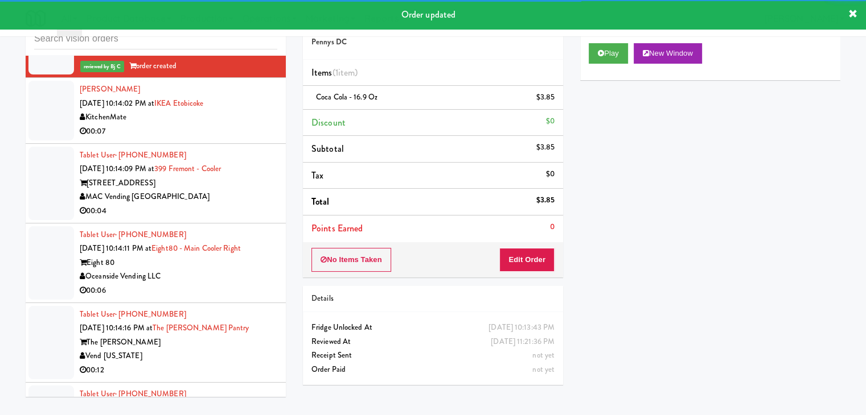
click at [241, 121] on div "KitchenMate" at bounding box center [178, 117] width 197 height 14
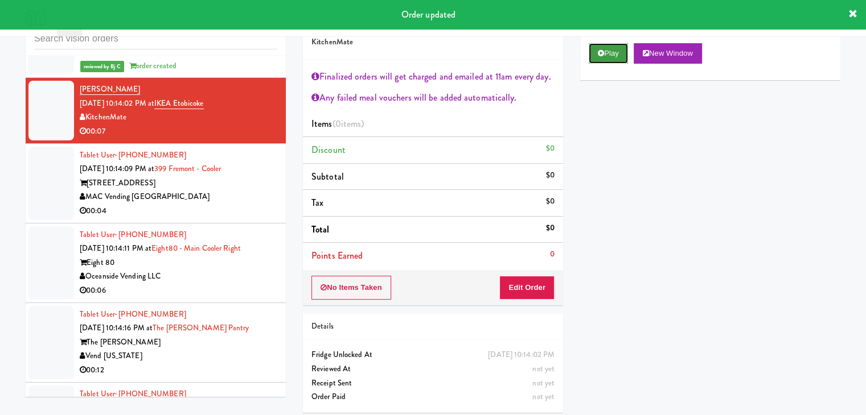
drag, startPoint x: 598, startPoint y: 53, endPoint x: 600, endPoint y: 60, distance: 7.2
click at [599, 55] on icon at bounding box center [601, 53] width 6 height 7
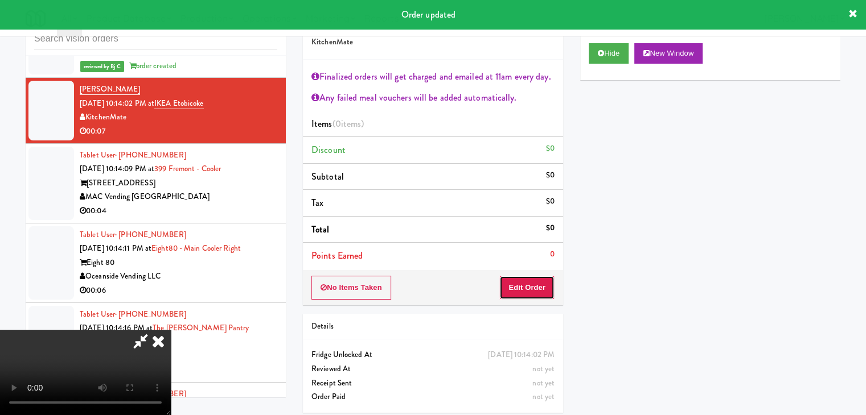
click at [516, 282] on button "Edit Order" at bounding box center [526, 288] width 55 height 24
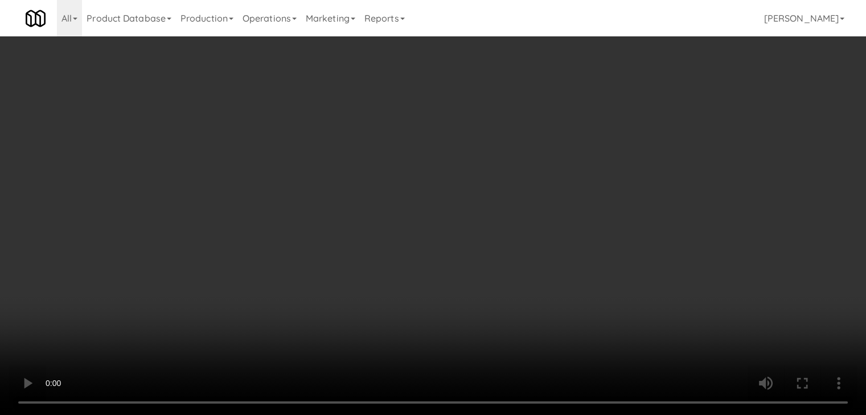
scroll to position [8924, 0]
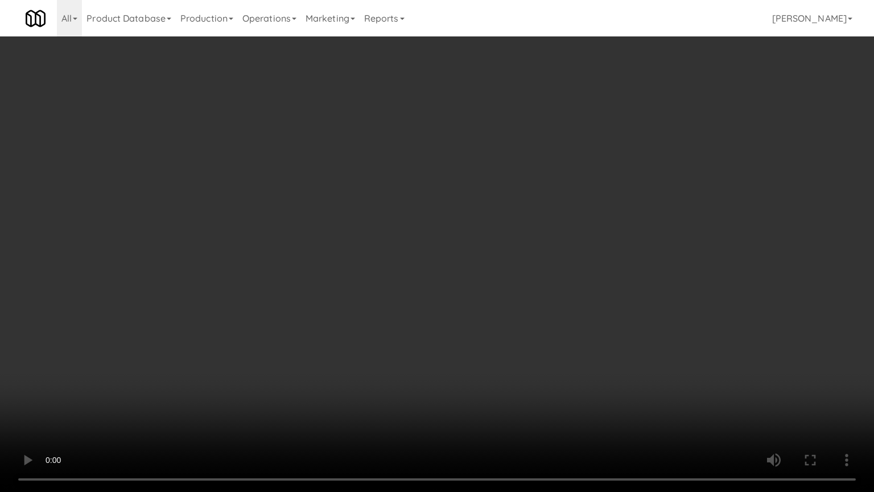
click at [461, 310] on video at bounding box center [437, 246] width 874 height 492
click at [464, 305] on video at bounding box center [437, 246] width 874 height 492
click at [471, 265] on video at bounding box center [437, 246] width 874 height 492
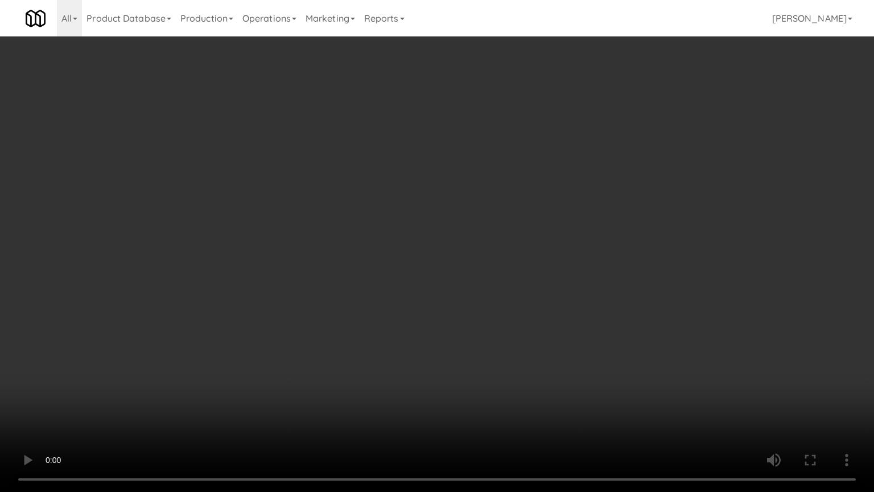
click at [494, 265] on video at bounding box center [437, 246] width 874 height 492
click at [494, 266] on video at bounding box center [437, 246] width 874 height 492
drag, startPoint x: 494, startPoint y: 267, endPoint x: 586, endPoint y: 115, distance: 177.5
click at [496, 266] on video at bounding box center [437, 246] width 874 height 492
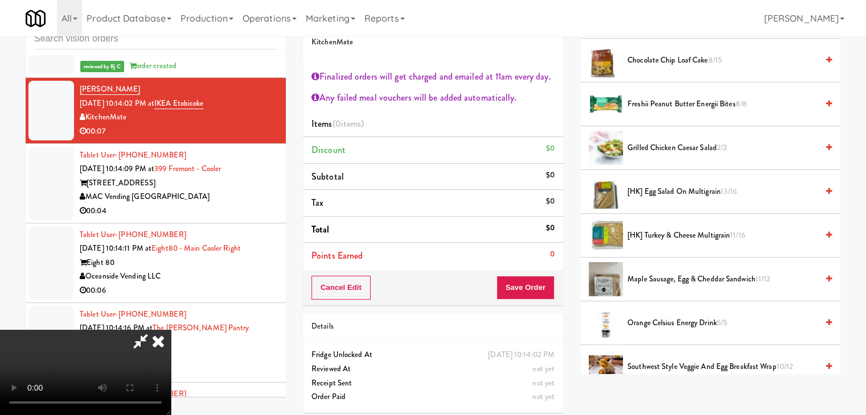
scroll to position [285, 0]
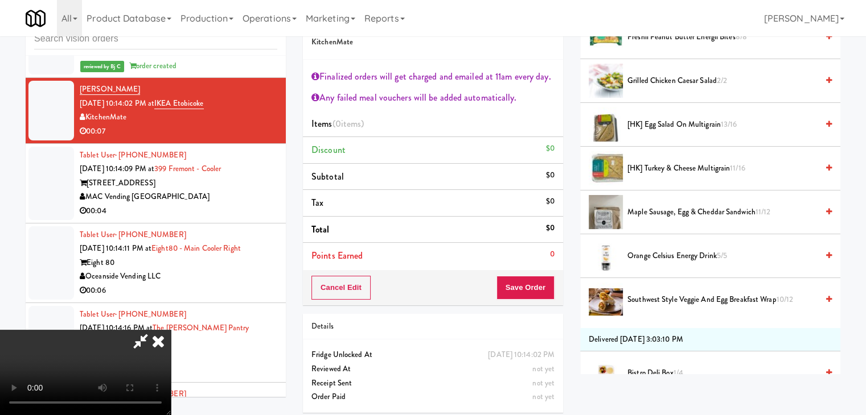
click at [673, 296] on span "Southwest Style Veggie and Egg Breakfast Wrap 10/12" at bounding box center [722, 300] width 190 height 14
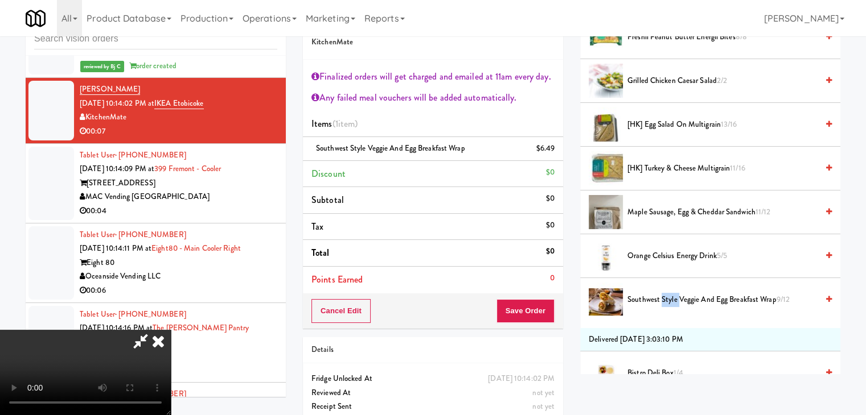
click at [673, 296] on span "Southwest Style Veggie and Egg Breakfast Wrap 9/12" at bounding box center [722, 300] width 190 height 14
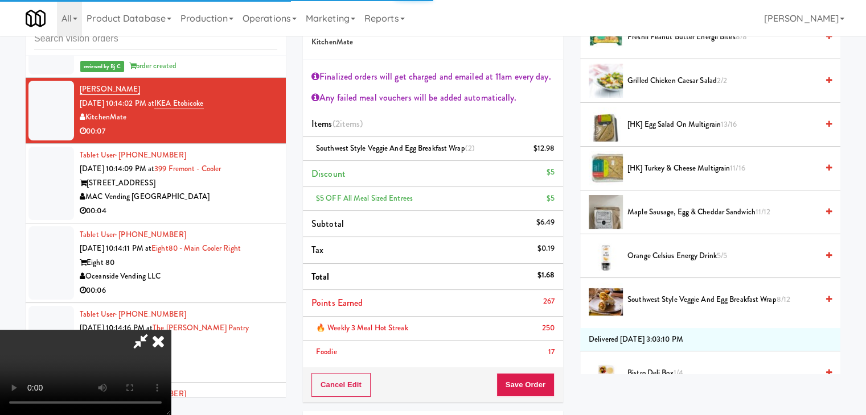
drag, startPoint x: 560, startPoint y: 303, endPoint x: 546, endPoint y: 310, distance: 15.3
click at [557, 305] on li "Points Earned 267" at bounding box center [433, 303] width 260 height 27
click at [532, 357] on div "Foodie 34" at bounding box center [432, 352] width 243 height 14
drag, startPoint x: 530, startPoint y: 363, endPoint x: 532, endPoint y: 376, distance: 13.8
click at [530, 364] on div "Finalized orders will get charged and emailed at 11am every day. Any failed mea…" at bounding box center [433, 214] width 260 height 308
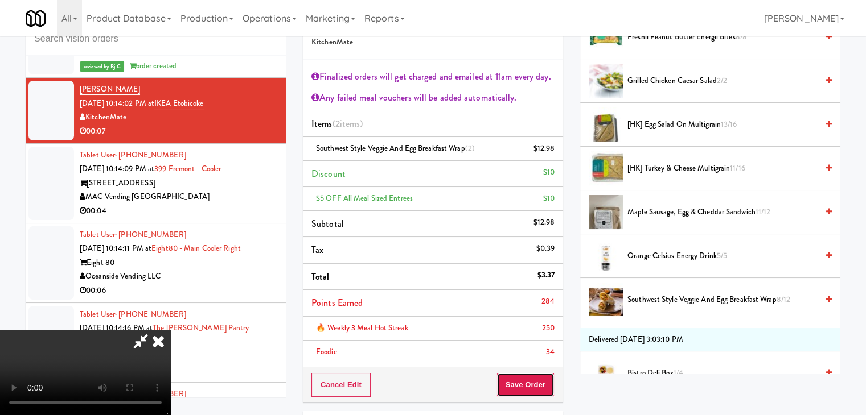
click at [533, 379] on button "Save Order" at bounding box center [525, 385] width 58 height 24
click at [533, 385] on button "Save Order" at bounding box center [525, 385] width 58 height 24
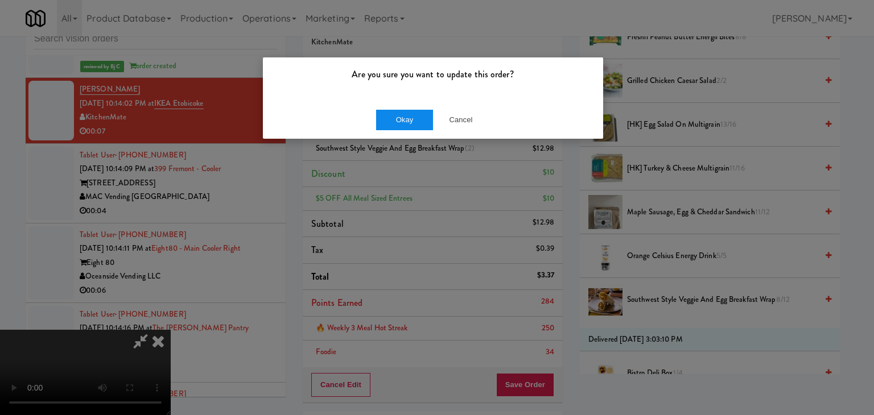
drag, startPoint x: 442, startPoint y: 131, endPoint x: 402, endPoint y: 125, distance: 40.4
click at [415, 129] on div "Okay Cancel" at bounding box center [433, 120] width 340 height 38
click at [402, 125] on button "Okay" at bounding box center [404, 120] width 57 height 20
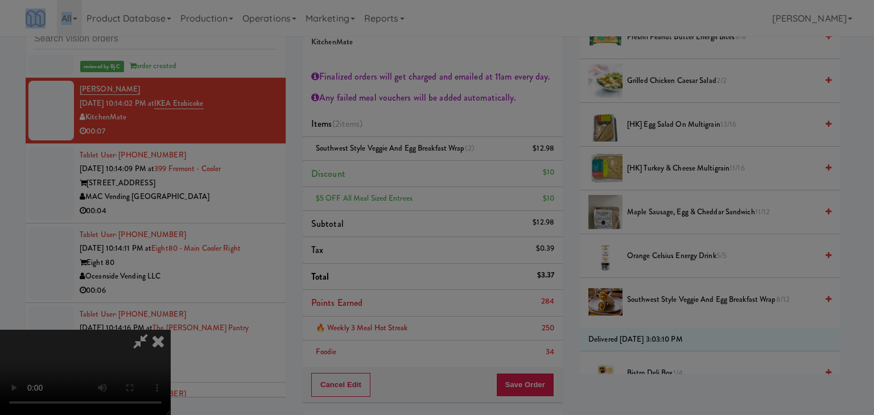
click at [402, 118] on div "Okay Cancel" at bounding box center [433, 99] width 340 height 38
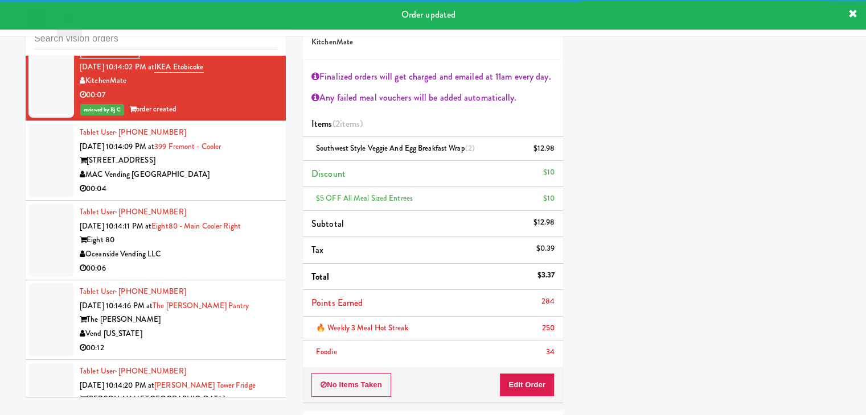
scroll to position [9008, 0]
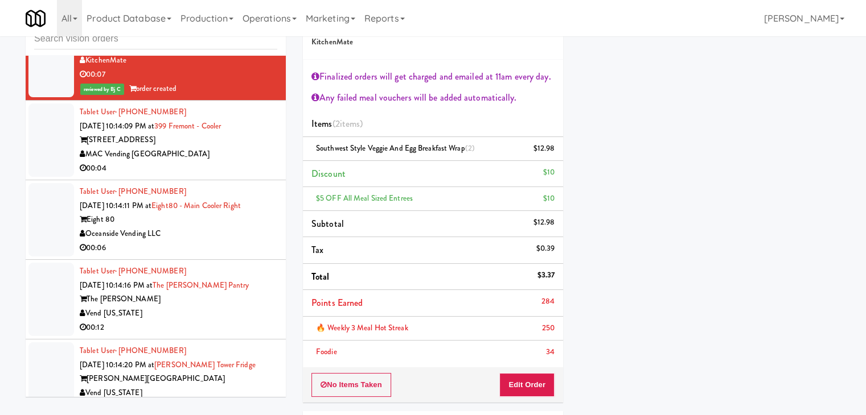
drag, startPoint x: 209, startPoint y: 160, endPoint x: 216, endPoint y: 161, distance: 6.9
click at [212, 160] on div "MAC Vending [GEOGRAPHIC_DATA]" at bounding box center [178, 154] width 197 height 14
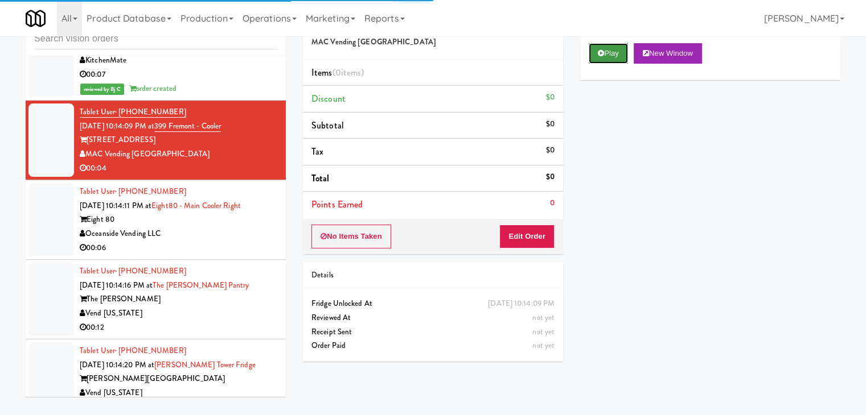
click at [603, 52] on button "Play" at bounding box center [607, 53] width 39 height 20
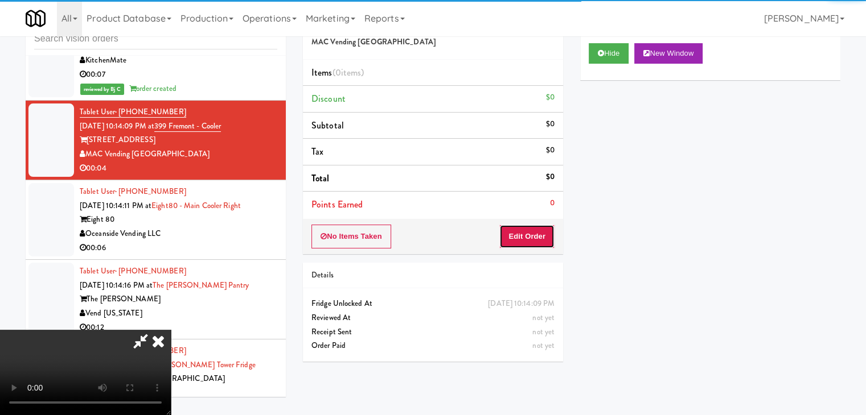
click at [528, 232] on button "Edit Order" at bounding box center [526, 237] width 55 height 24
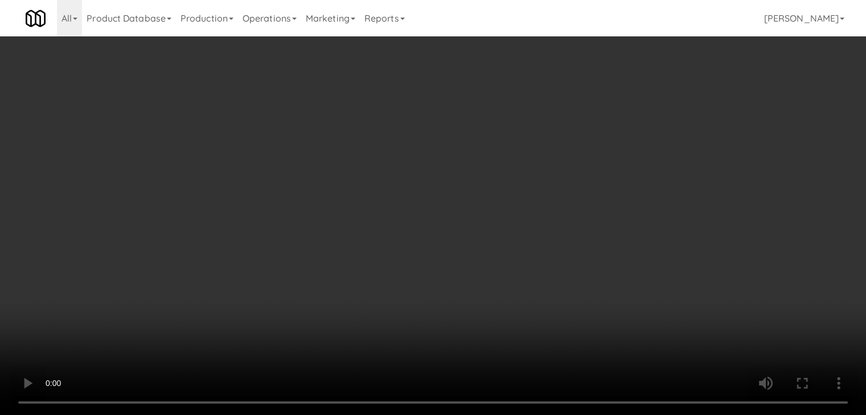
scroll to position [8980, 0]
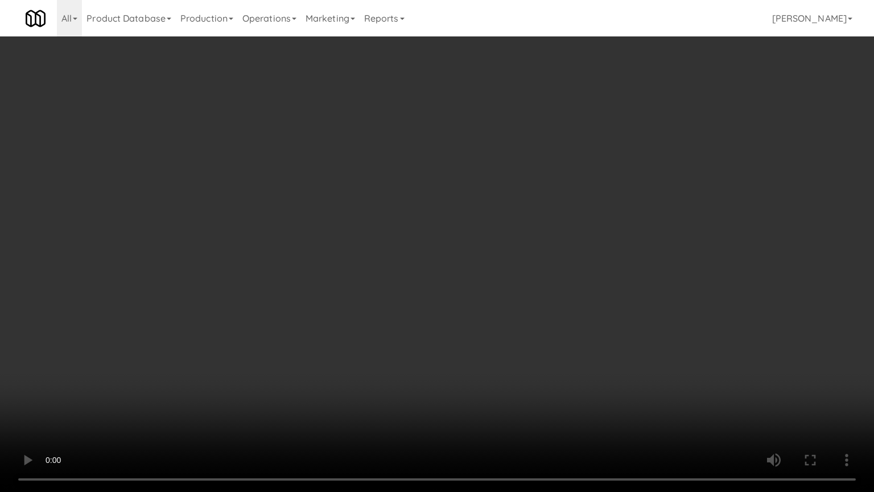
click at [458, 331] on video at bounding box center [437, 246] width 874 height 492
click at [457, 329] on video at bounding box center [437, 246] width 874 height 492
click at [458, 328] on video at bounding box center [437, 246] width 874 height 492
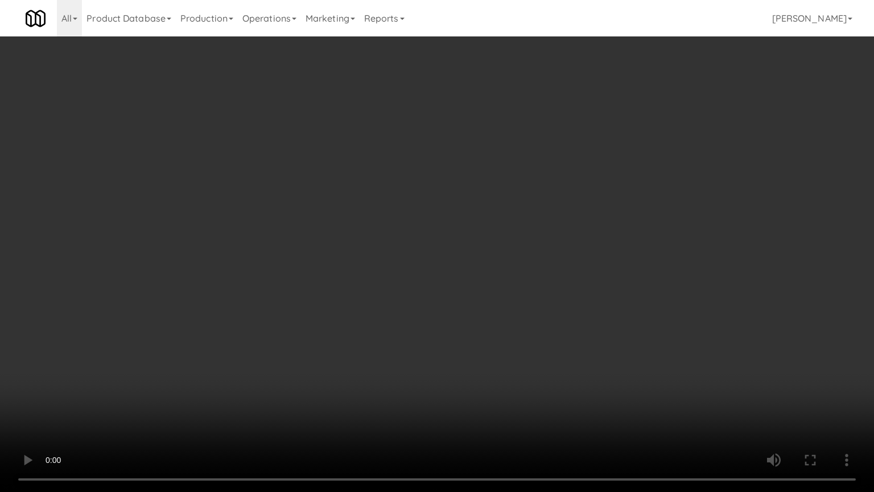
click at [458, 328] on video at bounding box center [437, 246] width 874 height 492
click at [467, 323] on video at bounding box center [437, 246] width 874 height 492
drag, startPoint x: 467, startPoint y: 323, endPoint x: 555, endPoint y: 142, distance: 201.3
click at [468, 319] on video at bounding box center [437, 246] width 874 height 492
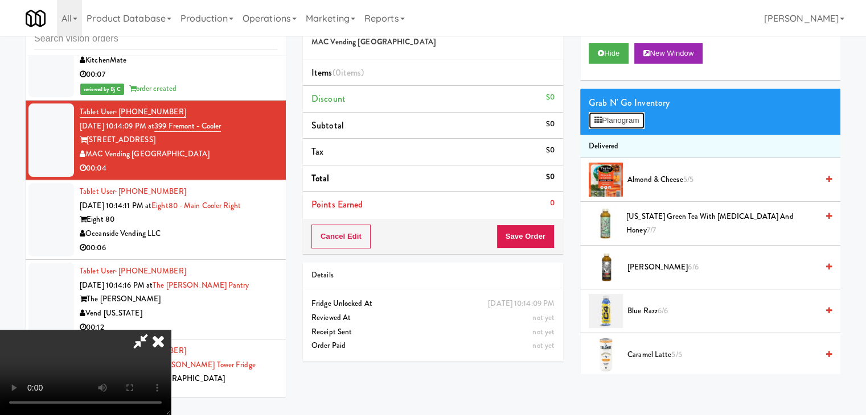
click at [606, 118] on button "Planogram" at bounding box center [616, 120] width 56 height 17
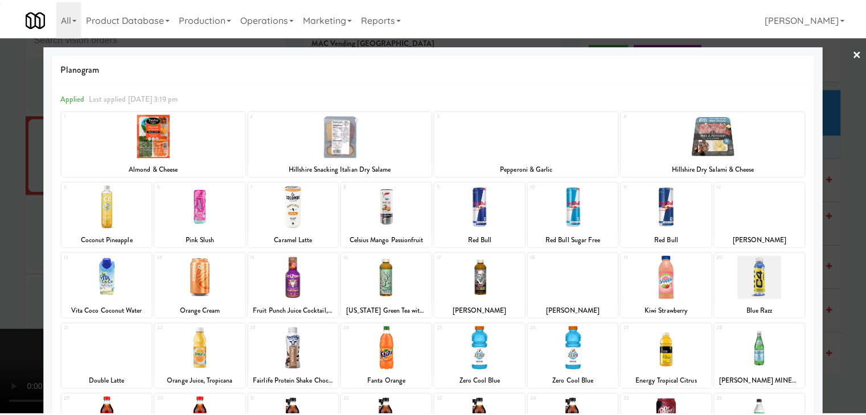
scroll to position [143, 0]
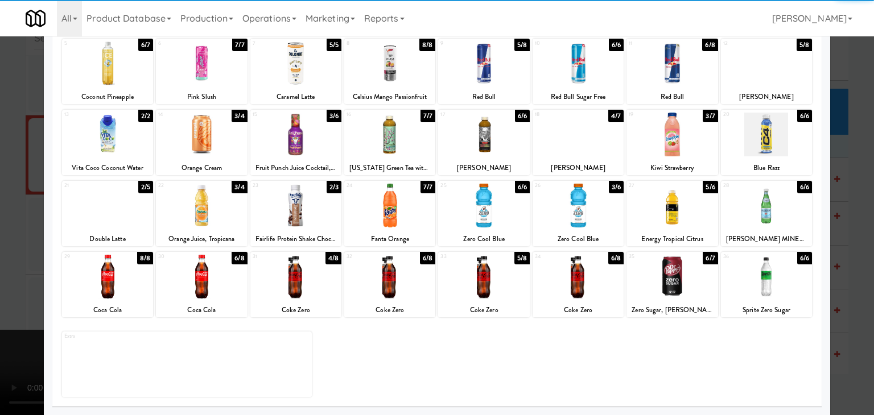
click at [478, 283] on div at bounding box center [483, 277] width 91 height 44
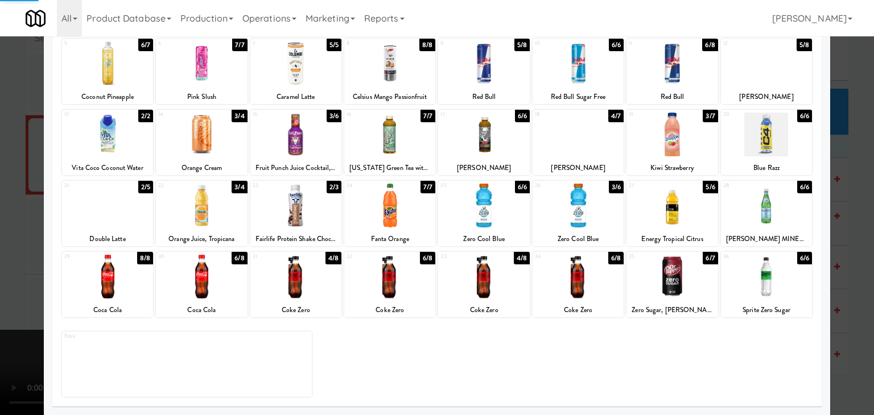
drag, startPoint x: 0, startPoint y: 301, endPoint x: 431, endPoint y: 274, distance: 432.3
click at [14, 296] on div at bounding box center [437, 207] width 874 height 415
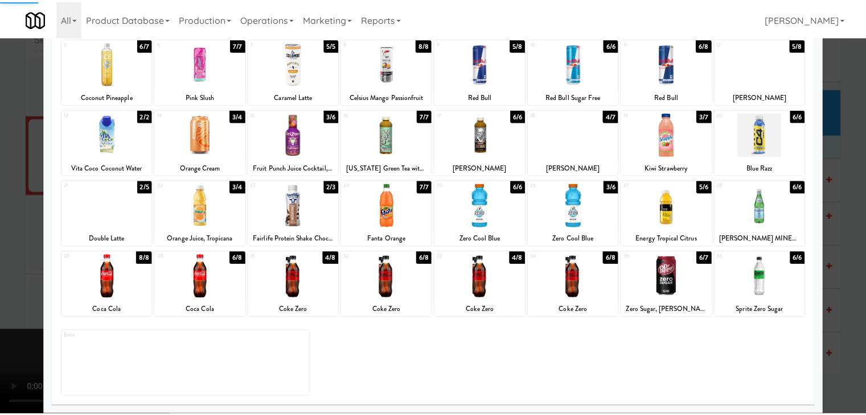
scroll to position [9008, 0]
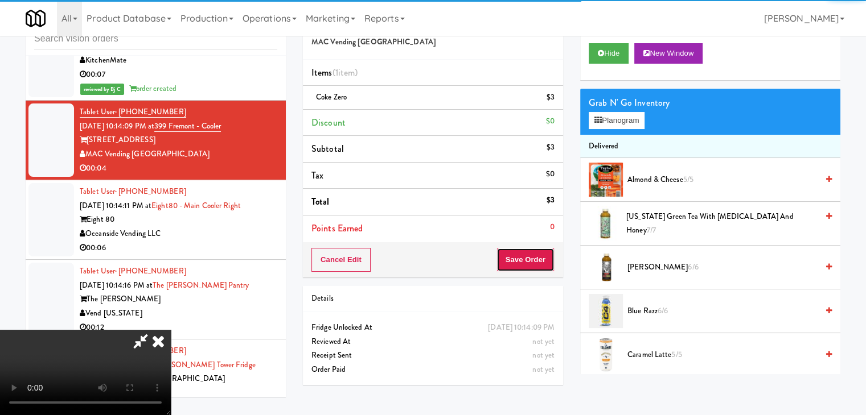
click at [535, 257] on button "Save Order" at bounding box center [525, 260] width 58 height 24
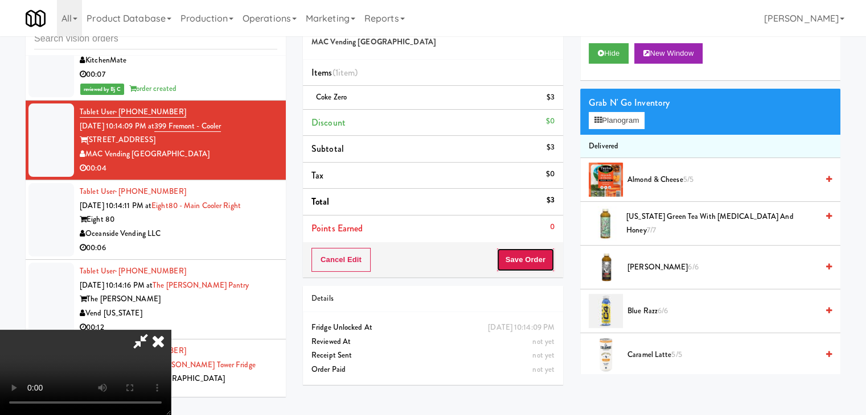
click at [533, 258] on button "Save Order" at bounding box center [525, 260] width 58 height 24
click at [533, 259] on button "Save Order" at bounding box center [525, 260] width 58 height 24
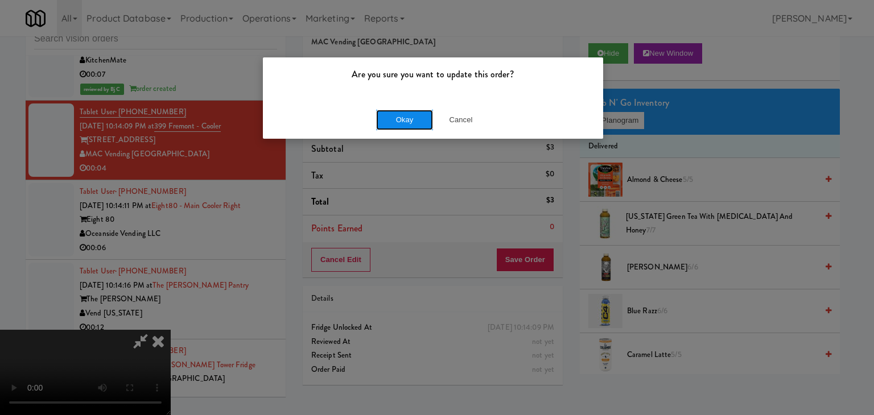
click at [403, 110] on button "Okay" at bounding box center [404, 120] width 57 height 20
click at [402, 117] on div "Okay Cancel" at bounding box center [433, 120] width 340 height 38
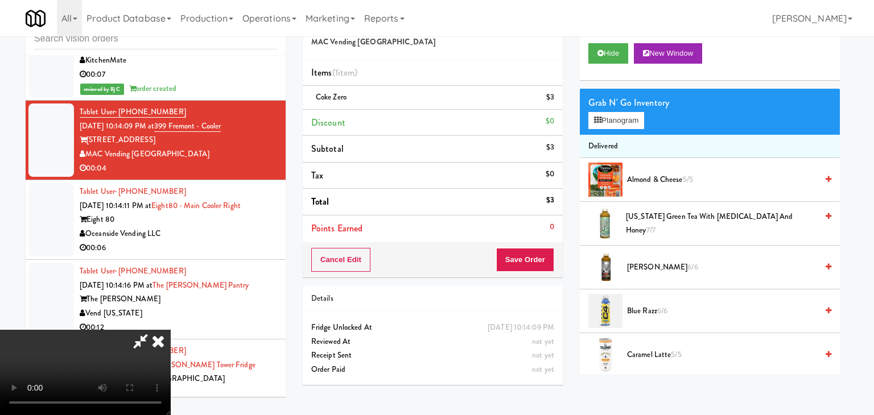
click at [402, 117] on div at bounding box center [437, 207] width 874 height 415
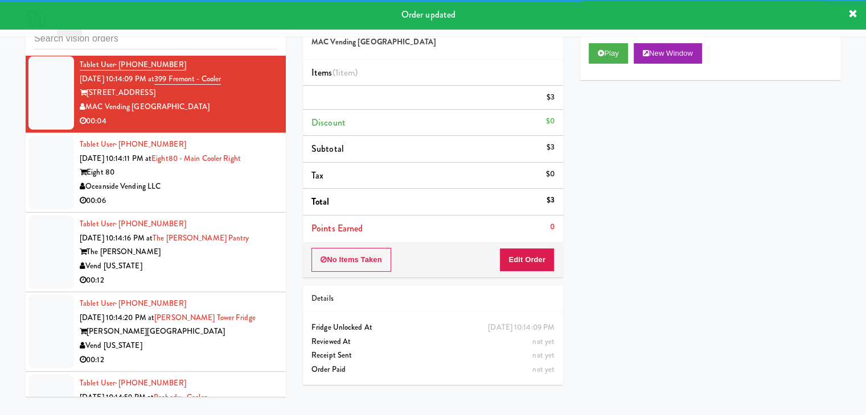
scroll to position [9122, 0]
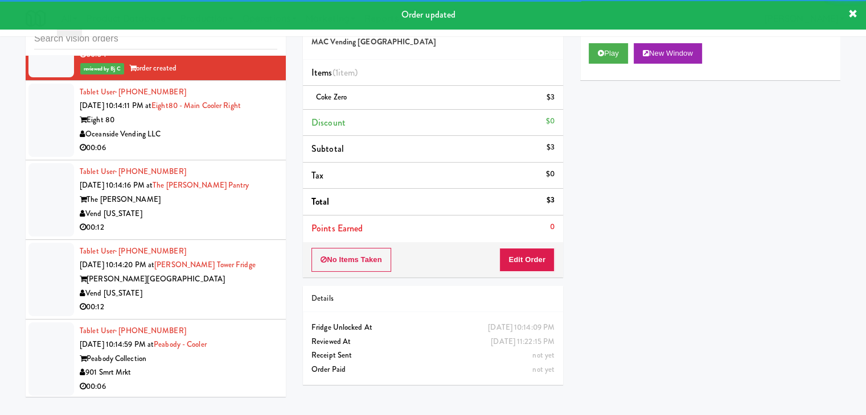
click at [232, 142] on div "Oceanside Vending LLC" at bounding box center [178, 134] width 197 height 14
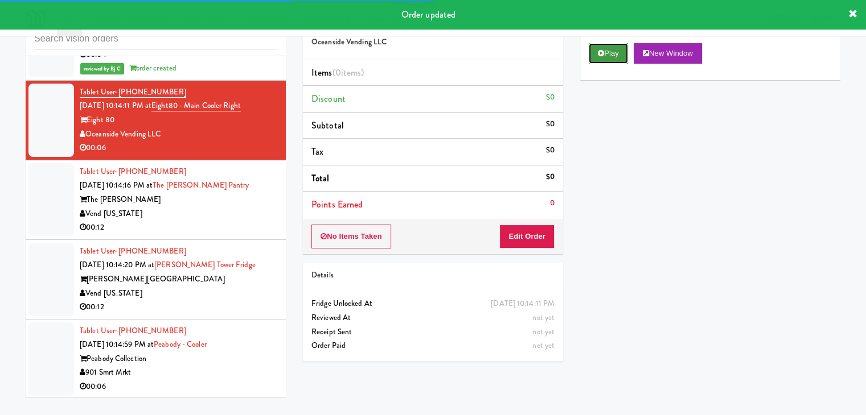
click at [619, 51] on button "Play" at bounding box center [607, 53] width 39 height 20
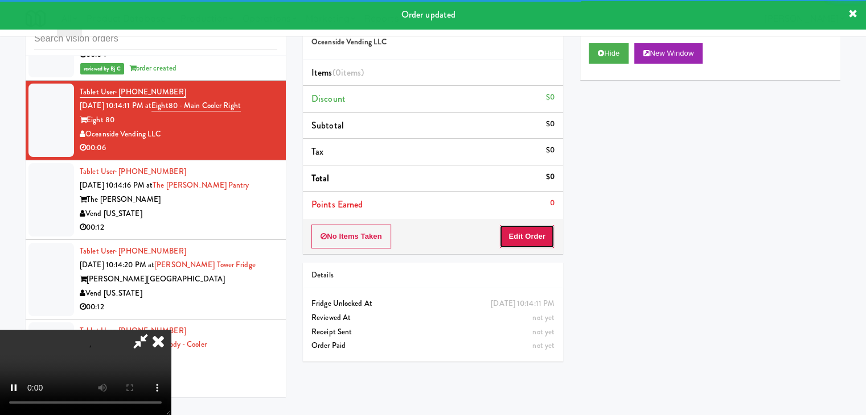
click at [529, 245] on button "Edit Order" at bounding box center [526, 237] width 55 height 24
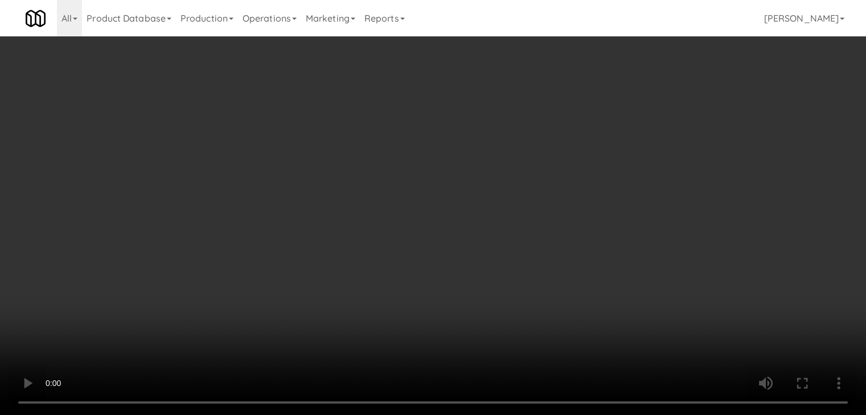
scroll to position [9094, 0]
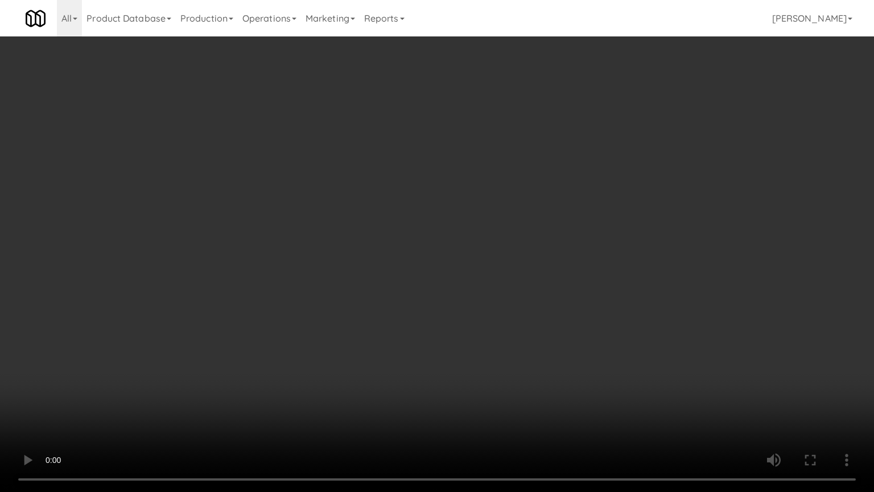
click at [544, 316] on video at bounding box center [437, 246] width 874 height 492
click at [544, 315] on video at bounding box center [437, 246] width 874 height 492
click at [563, 285] on video at bounding box center [437, 246] width 874 height 492
click at [563, 283] on video at bounding box center [437, 246] width 874 height 492
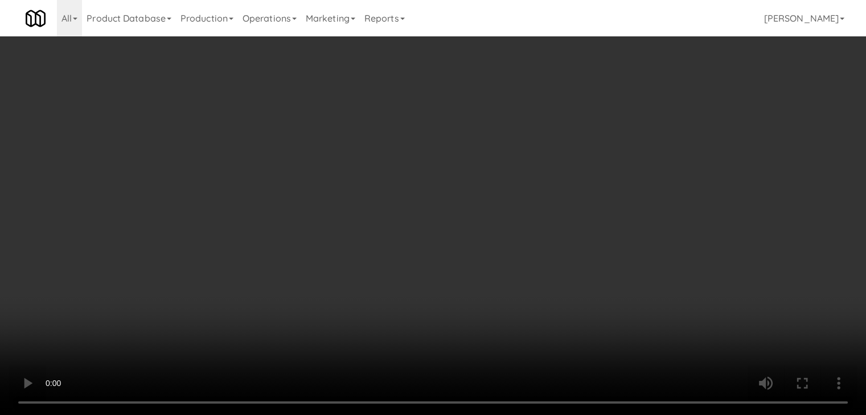
click at [604, 117] on button "Planogram" at bounding box center [616, 120] width 56 height 17
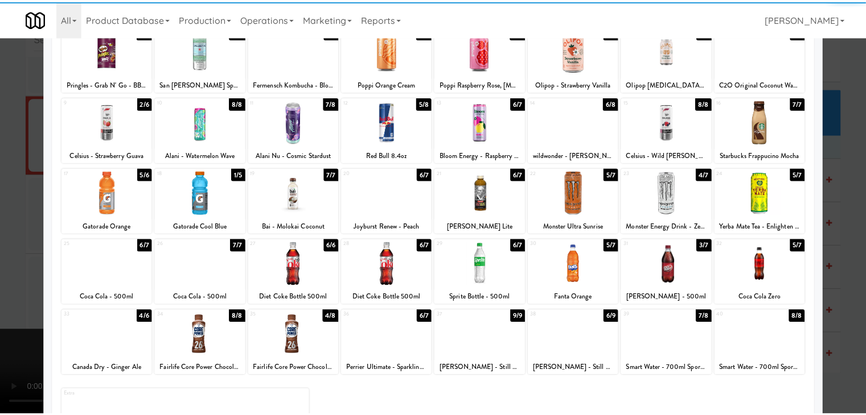
scroll to position [114, 0]
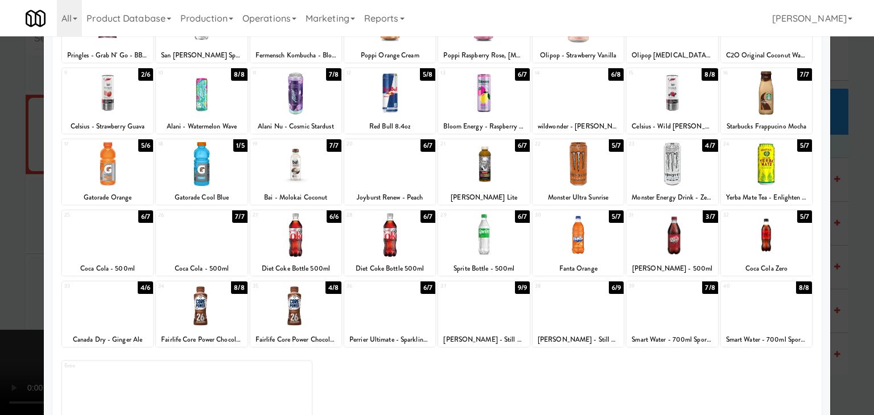
click at [212, 244] on div at bounding box center [201, 235] width 91 height 44
click at [1, 247] on div at bounding box center [437, 207] width 874 height 415
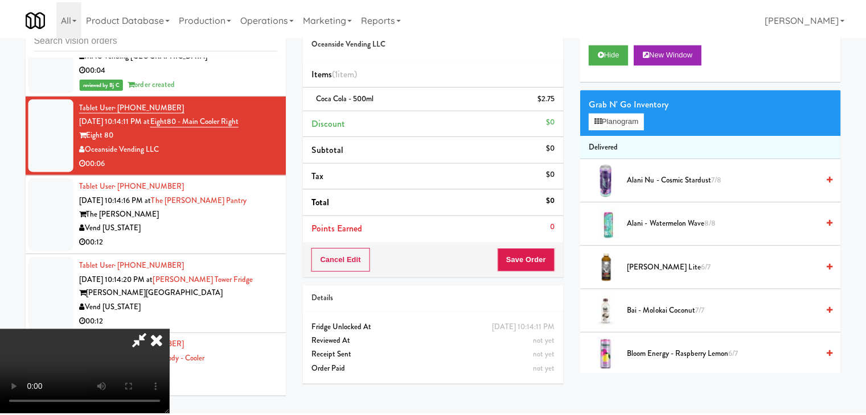
scroll to position [9122, 0]
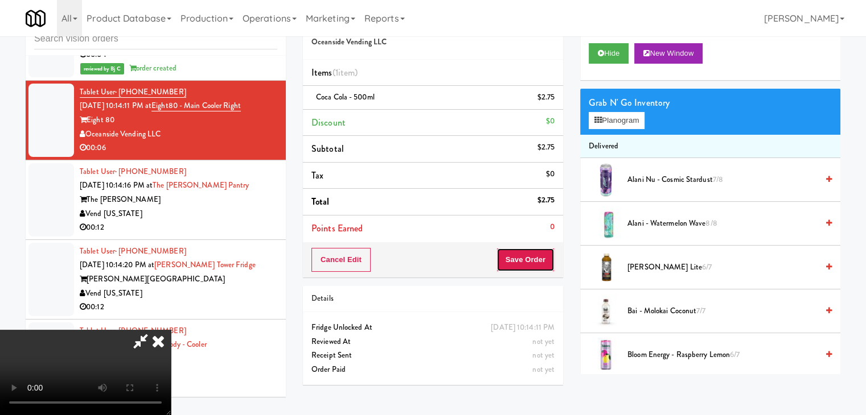
click at [524, 261] on button "Save Order" at bounding box center [525, 260] width 58 height 24
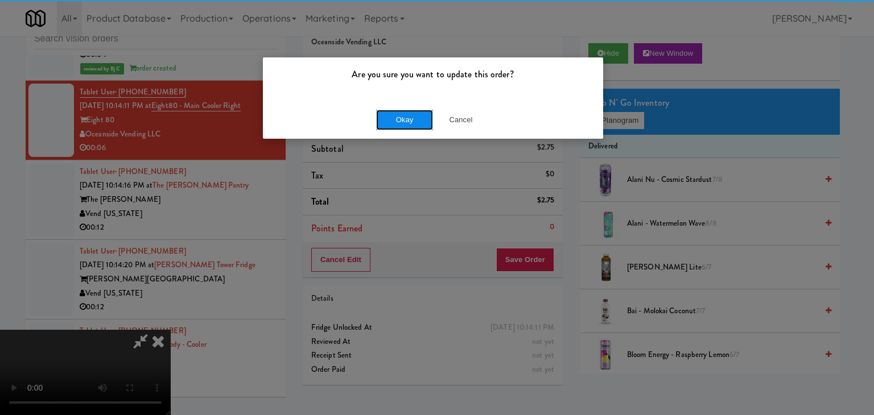
click at [401, 125] on button "Okay" at bounding box center [404, 120] width 57 height 20
click at [401, 125] on div "Okay Cancel" at bounding box center [433, 120] width 340 height 38
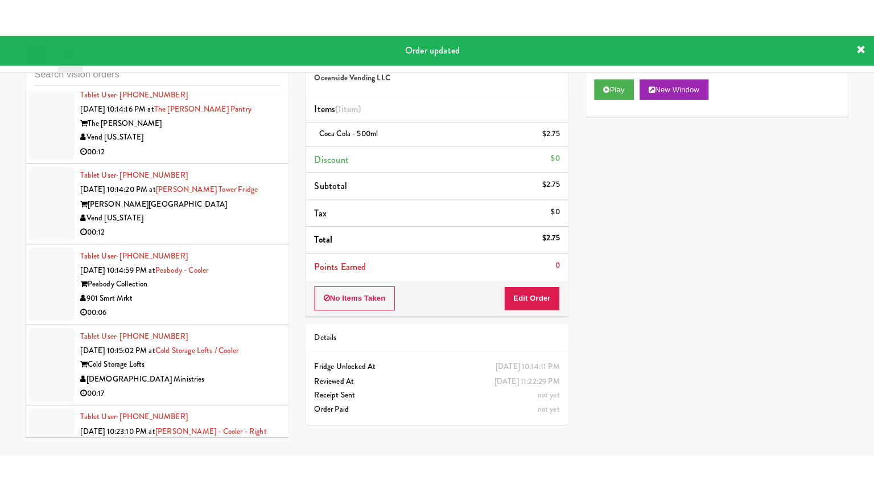
scroll to position [9179, 0]
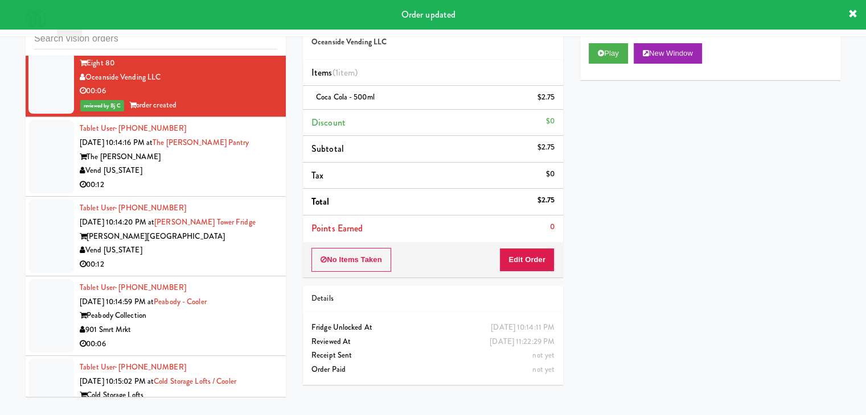
click at [250, 178] on div "Vend [US_STATE]" at bounding box center [178, 171] width 197 height 14
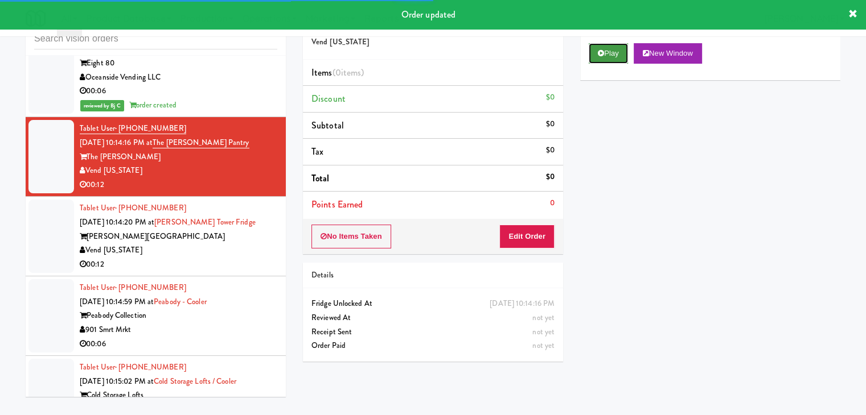
click at [603, 53] on button "Play" at bounding box center [607, 53] width 39 height 20
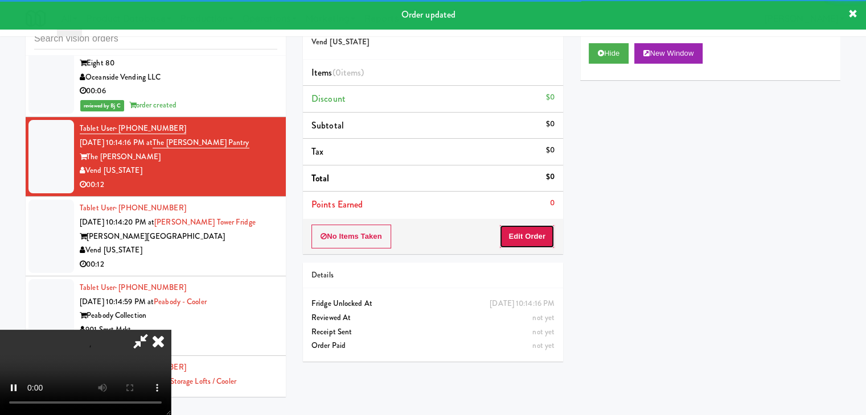
click at [533, 245] on button "Edit Order" at bounding box center [526, 237] width 55 height 24
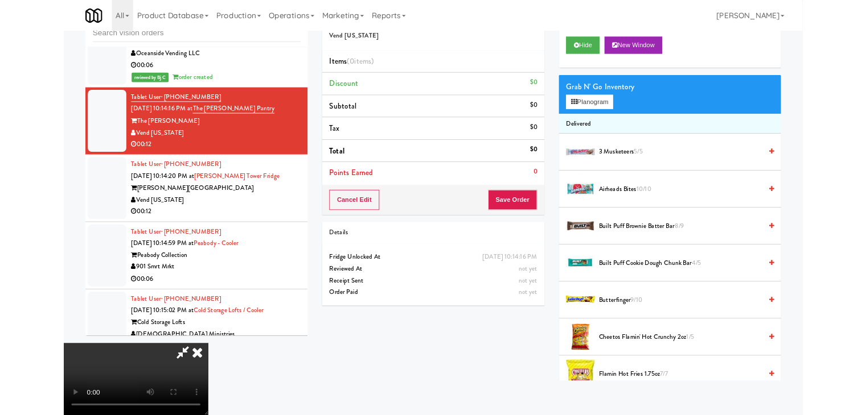
scroll to position [9151, 0]
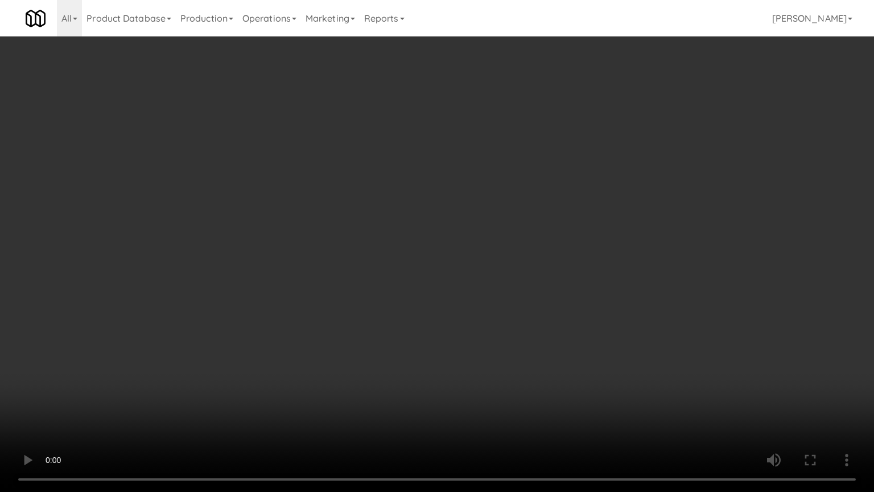
click at [498, 293] on video at bounding box center [437, 246] width 874 height 492
click at [492, 295] on video at bounding box center [437, 246] width 874 height 492
click at [494, 275] on video at bounding box center [437, 246] width 874 height 492
drag, startPoint x: 494, startPoint y: 275, endPoint x: 524, endPoint y: 183, distance: 97.4
click at [496, 272] on video at bounding box center [437, 246] width 874 height 492
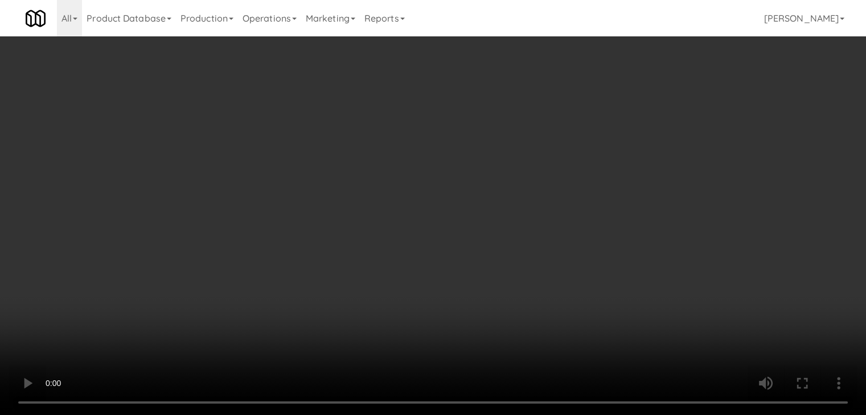
scroll to position [9179, 0]
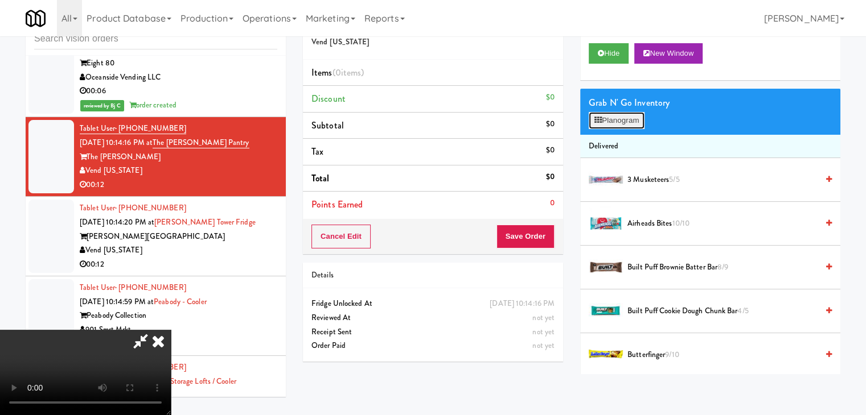
click at [619, 116] on button "Planogram" at bounding box center [616, 120] width 56 height 17
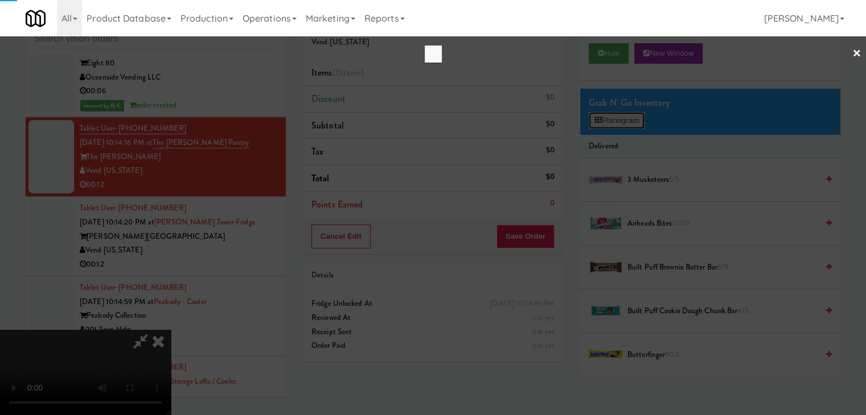
scroll to position [9151, 0]
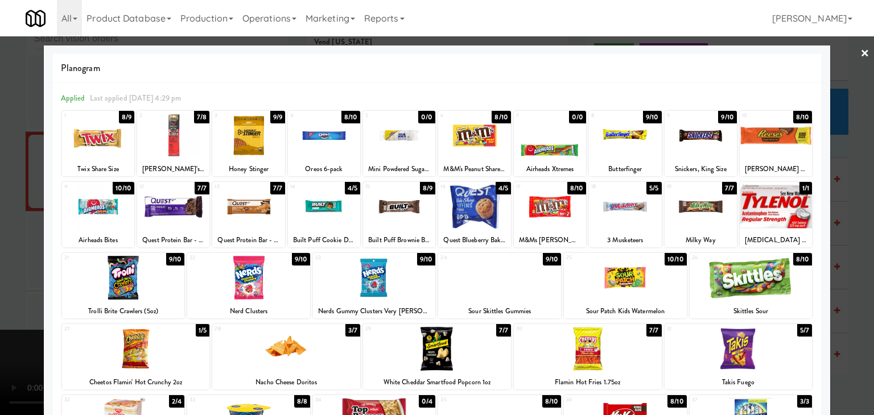
click at [503, 278] on div at bounding box center [499, 278] width 123 height 44
click at [0, 297] on div at bounding box center [437, 207] width 874 height 415
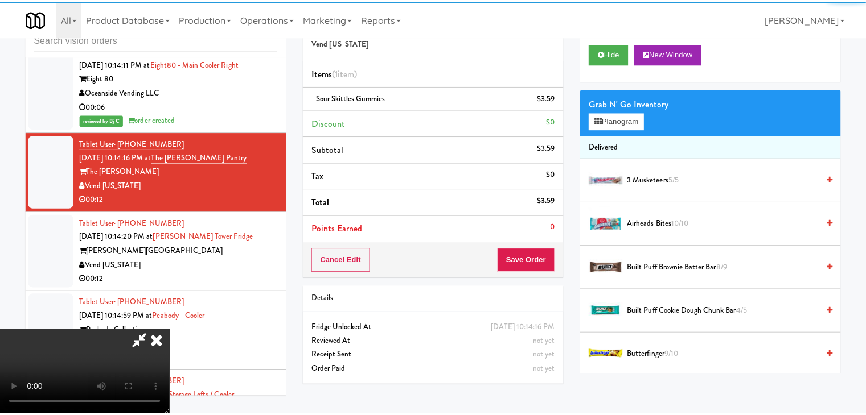
scroll to position [9179, 0]
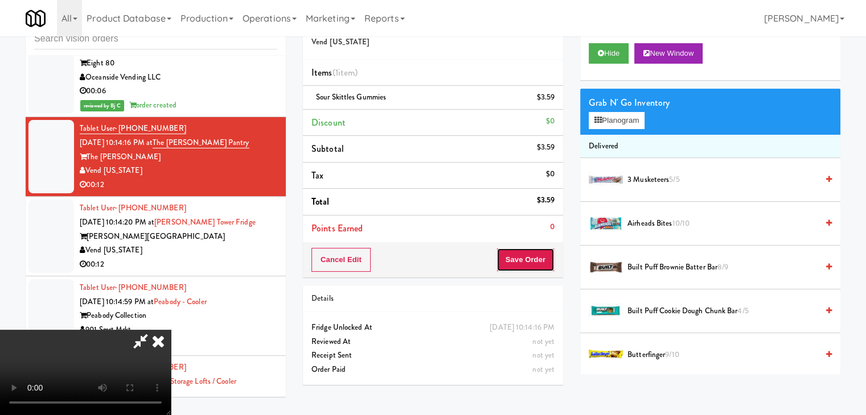
click at [540, 253] on button "Save Order" at bounding box center [525, 260] width 58 height 24
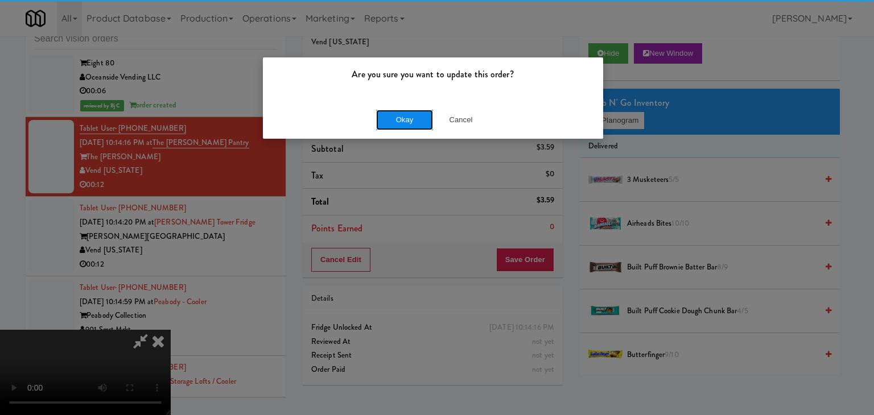
click at [409, 127] on button "Okay" at bounding box center [404, 120] width 57 height 20
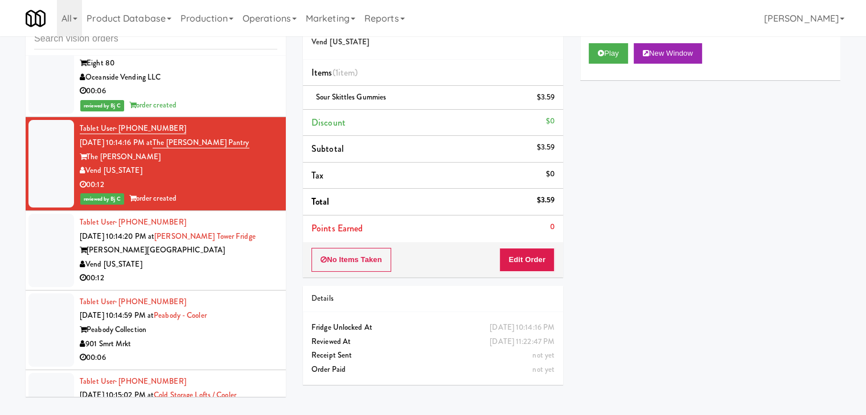
drag, startPoint x: 0, startPoint y: 330, endPoint x: 117, endPoint y: 324, distance: 117.4
click at [2, 329] on div "inbox reviewed all all unclear take inventory issue suspicious failed recent Ta…" at bounding box center [433, 205] width 866 height 401
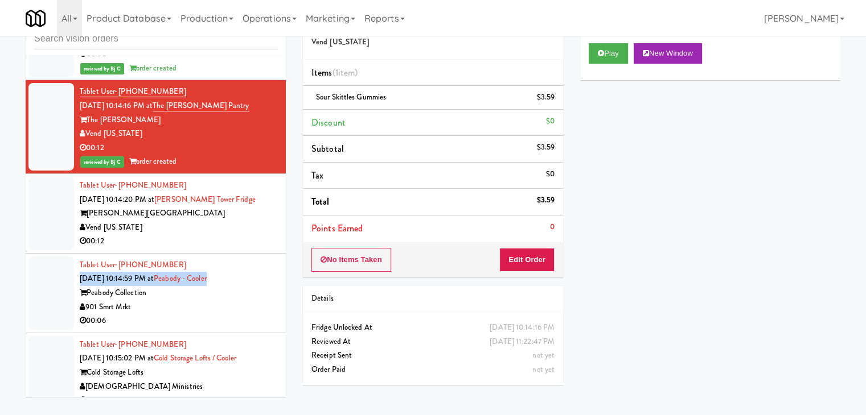
scroll to position [9236, 0]
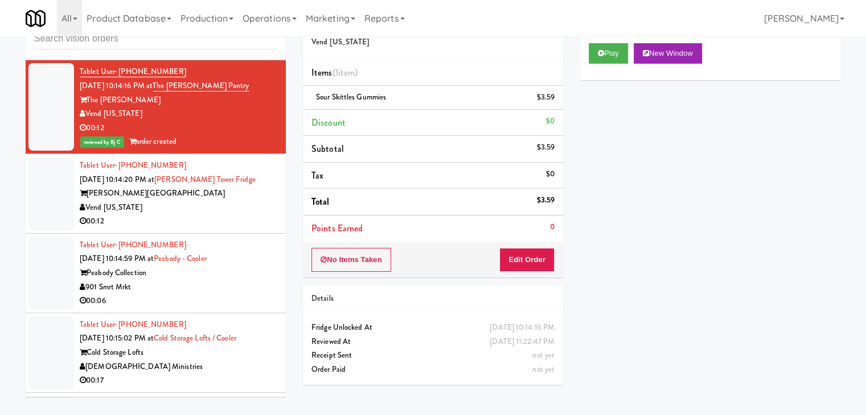
click at [232, 229] on div "00:12" at bounding box center [178, 222] width 197 height 14
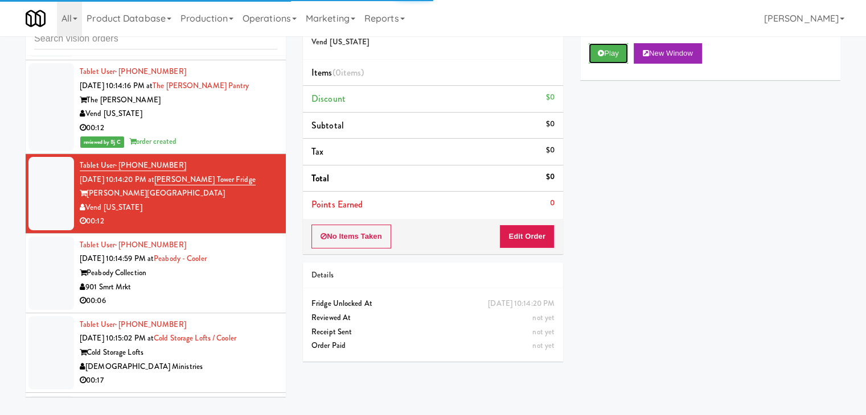
click at [608, 55] on button "Play" at bounding box center [607, 53] width 39 height 20
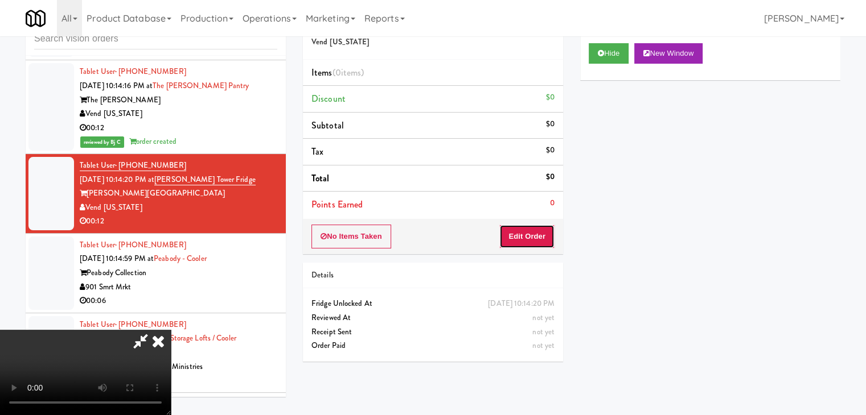
click at [530, 231] on button "Edit Order" at bounding box center [526, 237] width 55 height 24
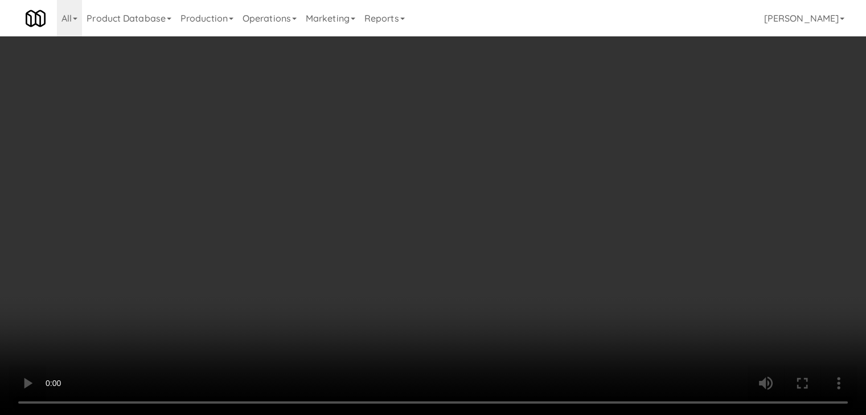
scroll to position [9208, 0]
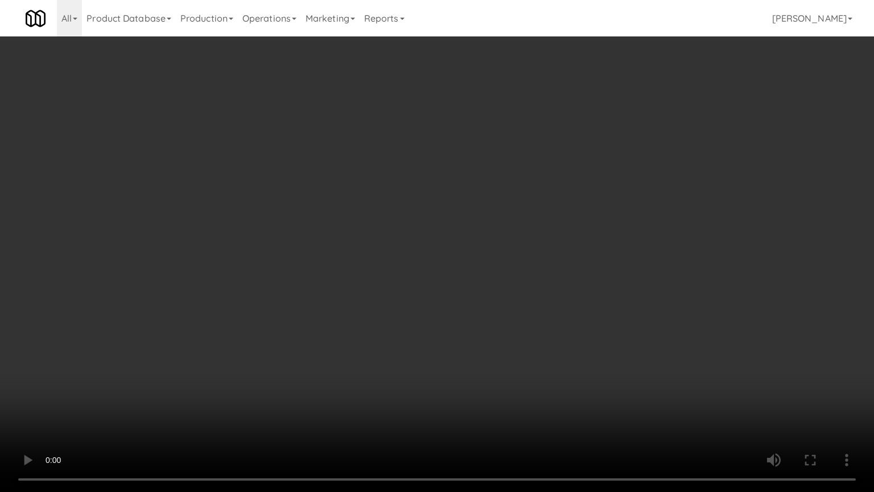
click at [487, 322] on video at bounding box center [437, 246] width 874 height 492
click at [484, 320] on video at bounding box center [437, 246] width 874 height 492
click at [484, 316] on video at bounding box center [437, 246] width 874 height 492
drag, startPoint x: 484, startPoint y: 316, endPoint x: 527, endPoint y: 145, distance: 176.6
click at [488, 290] on video at bounding box center [437, 246] width 874 height 492
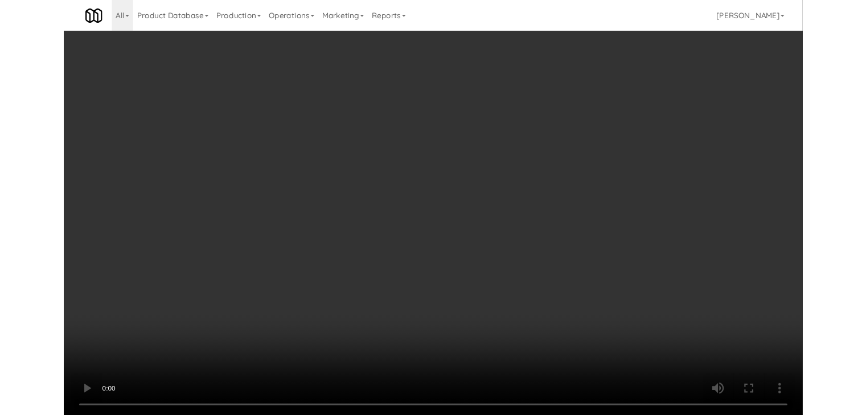
scroll to position [9236, 0]
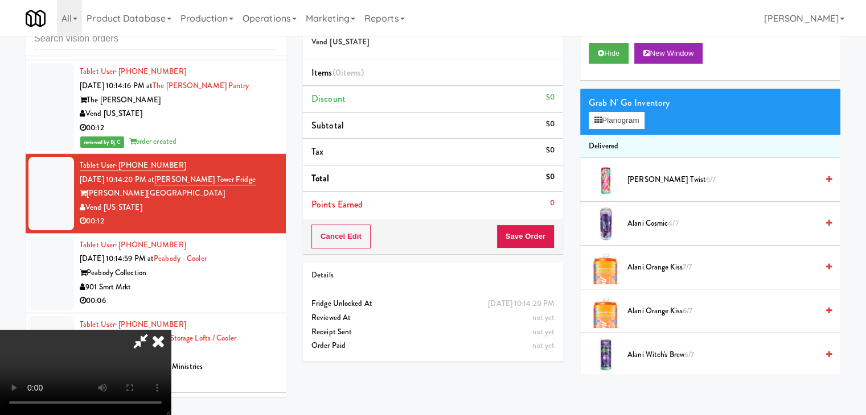
click at [0, 330] on video at bounding box center [85, 372] width 171 height 85
click at [171, 330] on video at bounding box center [85, 372] width 171 height 85
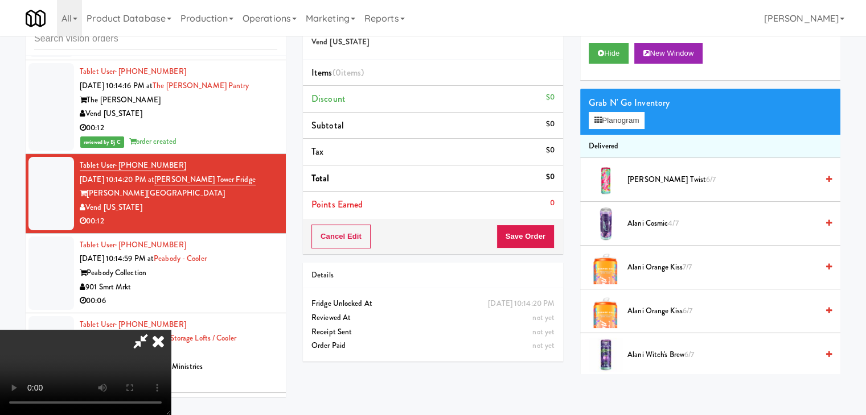
click at [171, 330] on video at bounding box center [85, 372] width 171 height 85
click at [628, 112] on button "Planogram" at bounding box center [616, 120] width 56 height 17
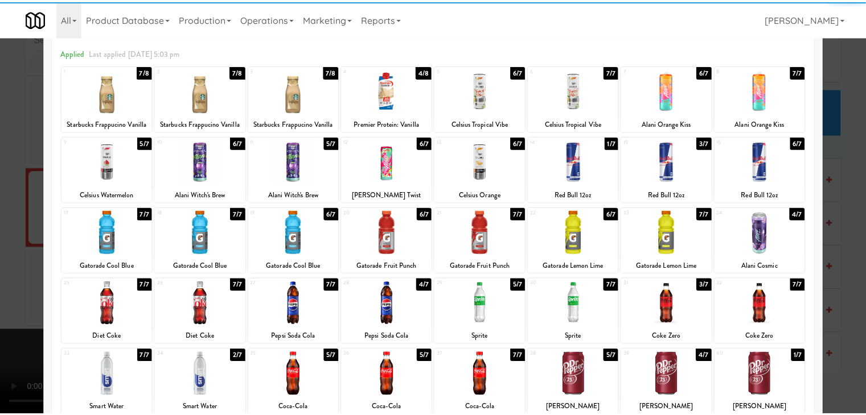
scroll to position [143, 0]
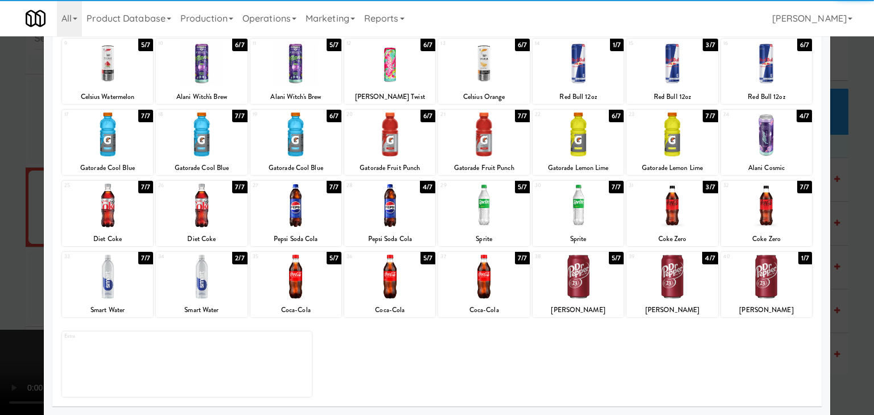
click at [214, 206] on div at bounding box center [201, 206] width 91 height 44
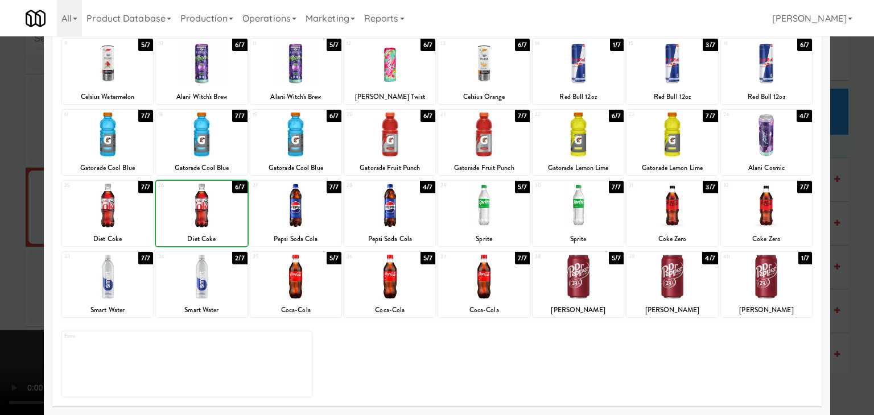
drag, startPoint x: 214, startPoint y: 207, endPoint x: 196, endPoint y: 212, distance: 18.9
click at [214, 207] on div at bounding box center [201, 206] width 91 height 44
drag, startPoint x: 0, startPoint y: 241, endPoint x: 519, endPoint y: 235, distance: 519.1
click at [11, 237] on div at bounding box center [437, 207] width 874 height 415
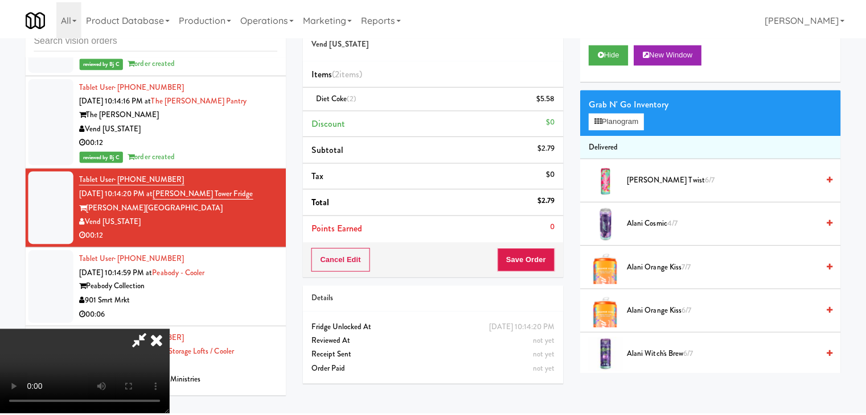
scroll to position [9236, 0]
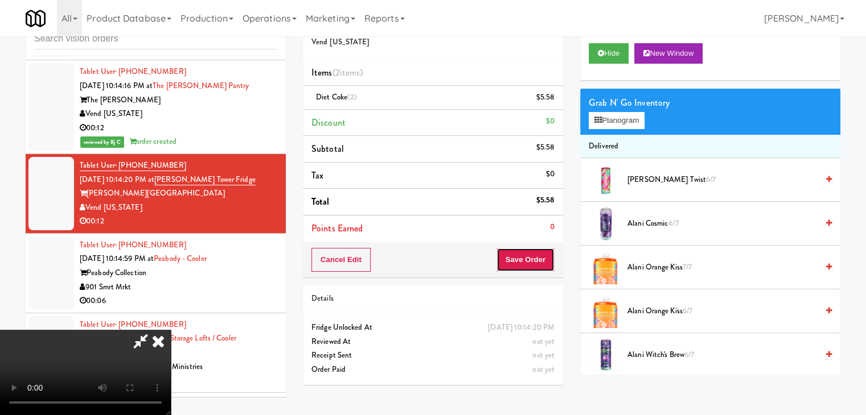
click at [530, 262] on button "Save Order" at bounding box center [525, 260] width 58 height 24
click at [530, 256] on button "Save Order" at bounding box center [525, 260] width 58 height 24
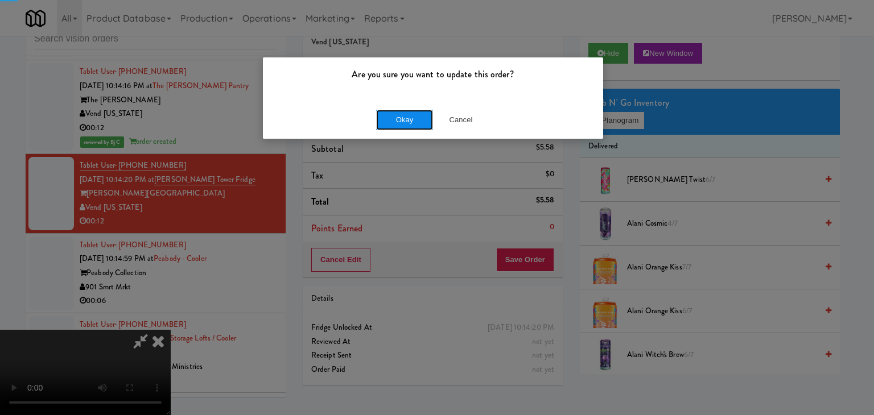
click at [421, 124] on button "Okay" at bounding box center [404, 120] width 57 height 20
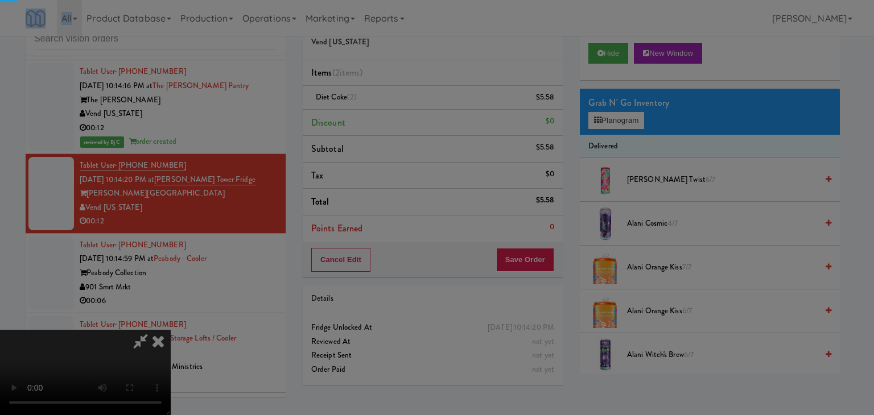
click at [421, 118] on div "Okay Cancel" at bounding box center [433, 99] width 340 height 38
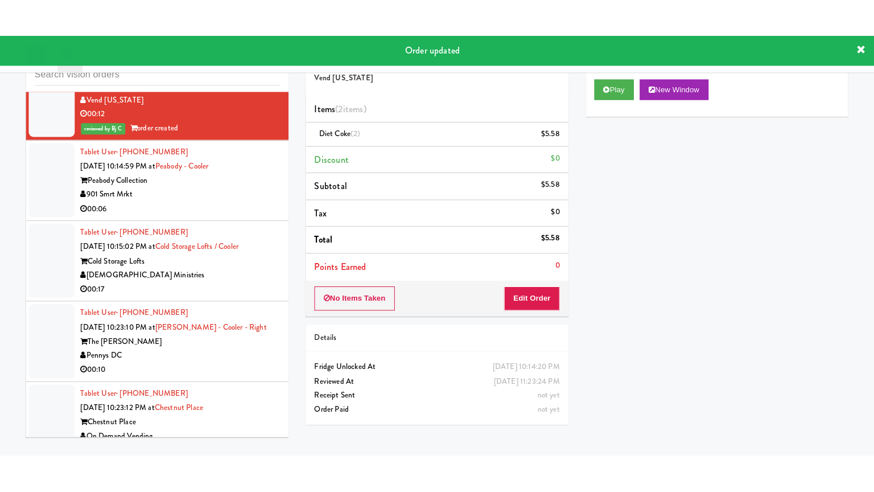
scroll to position [9407, 0]
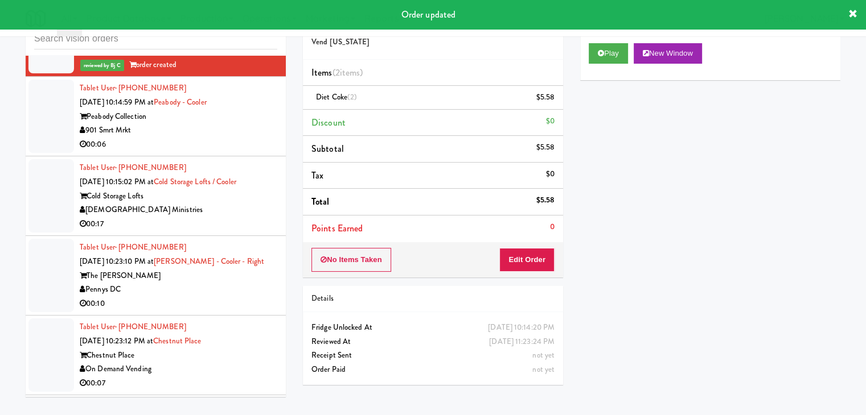
drag, startPoint x: 242, startPoint y: 141, endPoint x: 243, endPoint y: 147, distance: 6.3
click at [244, 138] on div "901 Smrt Mrkt" at bounding box center [178, 131] width 197 height 14
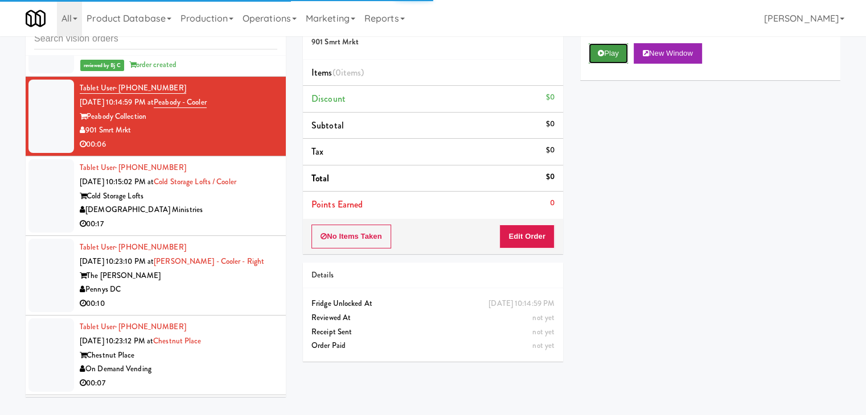
drag, startPoint x: 612, startPoint y: 51, endPoint x: 592, endPoint y: 138, distance: 89.3
click at [612, 53] on button "Play" at bounding box center [607, 53] width 39 height 20
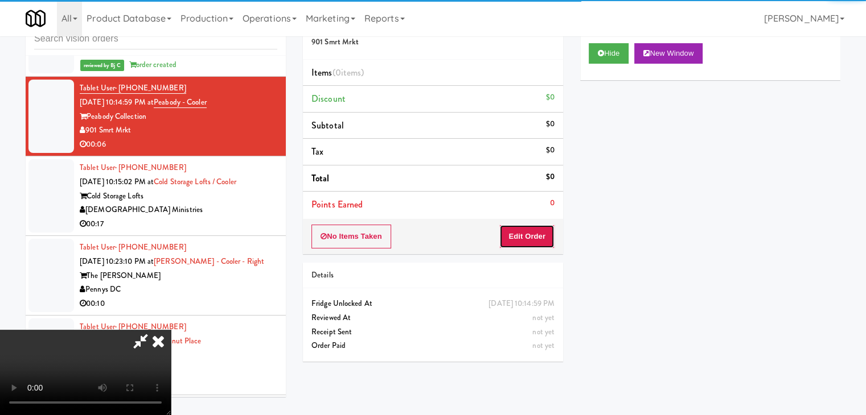
click at [543, 242] on button "Edit Order" at bounding box center [526, 237] width 55 height 24
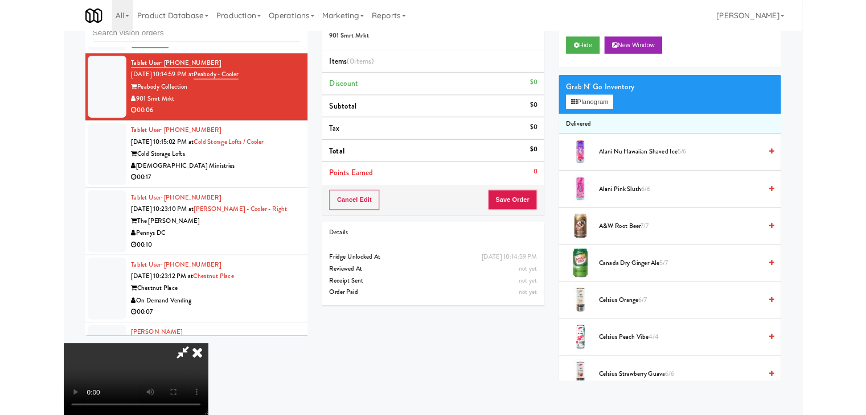
scroll to position [9379, 0]
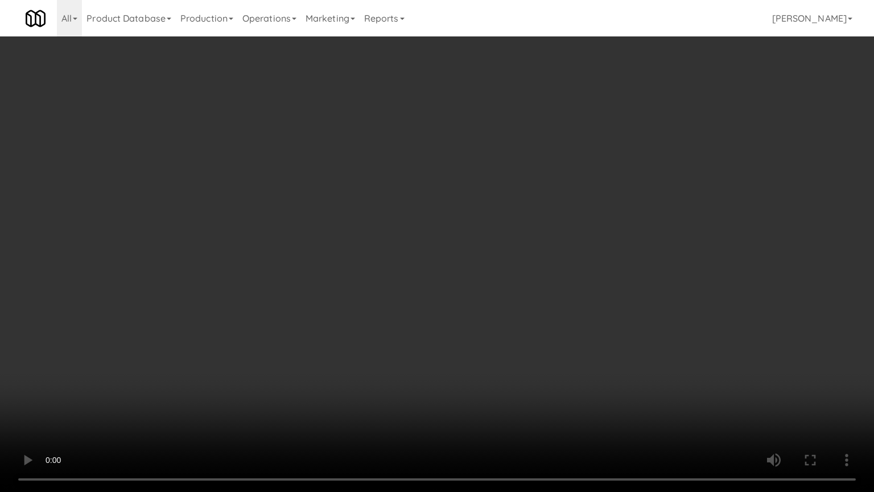
click at [596, 274] on video at bounding box center [437, 246] width 874 height 492
click at [583, 274] on video at bounding box center [437, 246] width 874 height 492
click at [585, 272] on video at bounding box center [437, 246] width 874 height 492
click at [586, 253] on video at bounding box center [437, 246] width 874 height 492
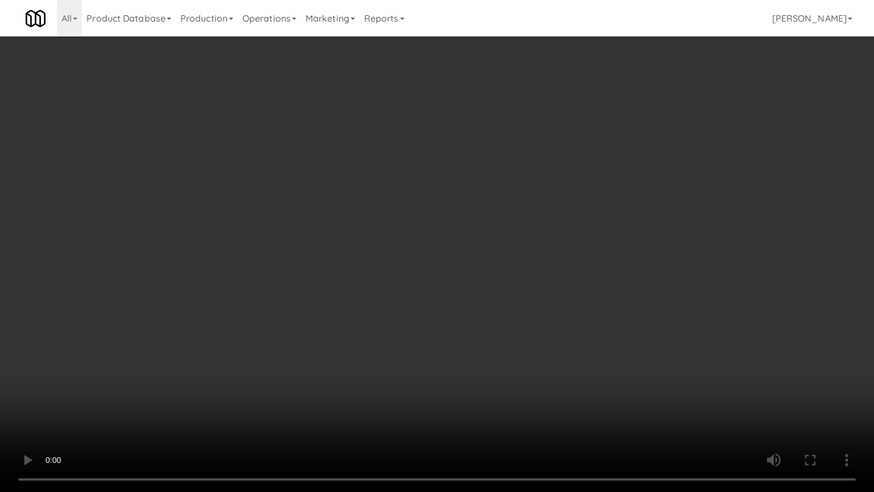
drag, startPoint x: 586, startPoint y: 253, endPoint x: 603, endPoint y: 172, distance: 82.0
click at [586, 252] on video at bounding box center [437, 246] width 874 height 492
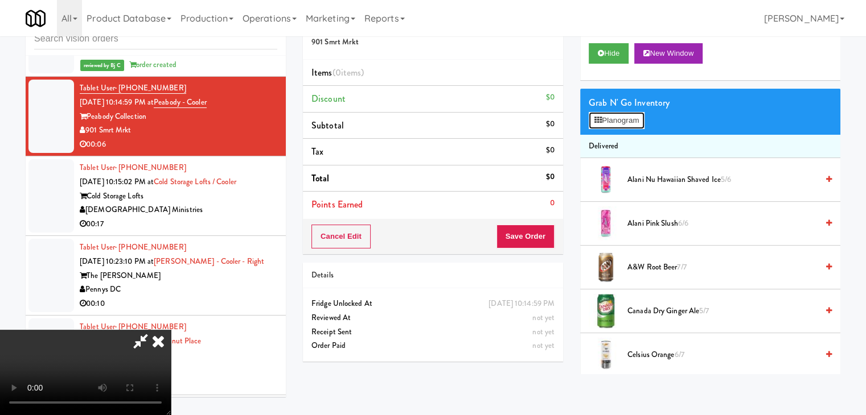
click at [635, 114] on button "Planogram" at bounding box center [616, 120] width 56 height 17
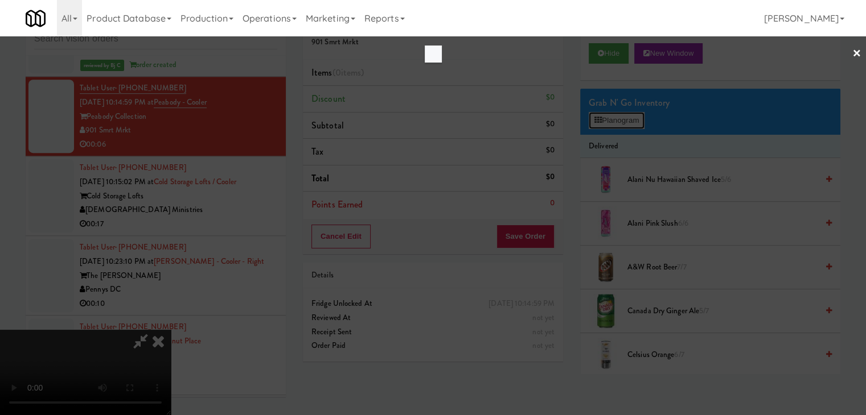
scroll to position [9379, 0]
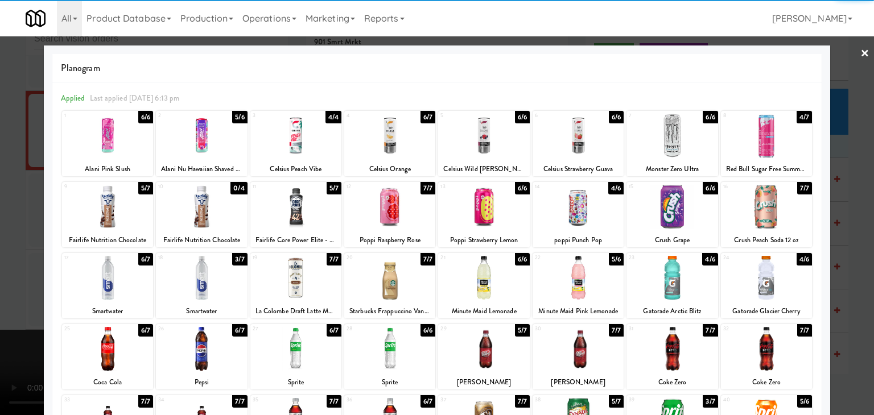
drag, startPoint x: 134, startPoint y: 243, endPoint x: 134, endPoint y: 208, distance: 35.3
click at [134, 234] on div "Fairlife Nutrition Chocolate" at bounding box center [108, 240] width 88 height 14
click at [134, 205] on div at bounding box center [107, 207] width 91 height 44
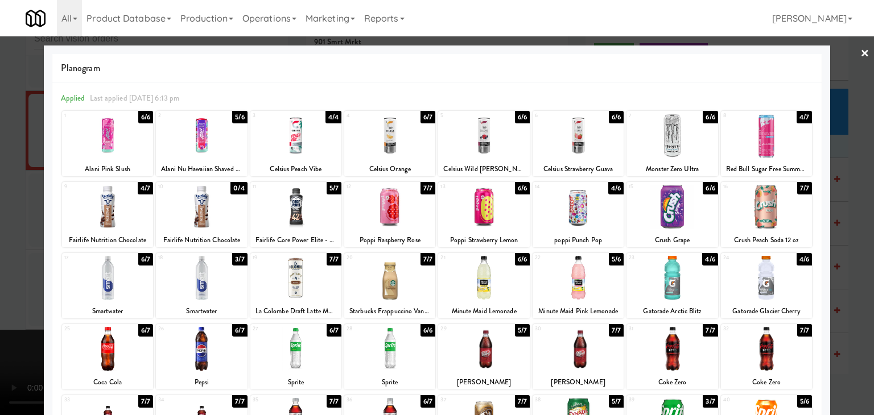
drag, startPoint x: 0, startPoint y: 226, endPoint x: 571, endPoint y: 219, distance: 571.5
click at [24, 220] on div at bounding box center [437, 207] width 874 height 415
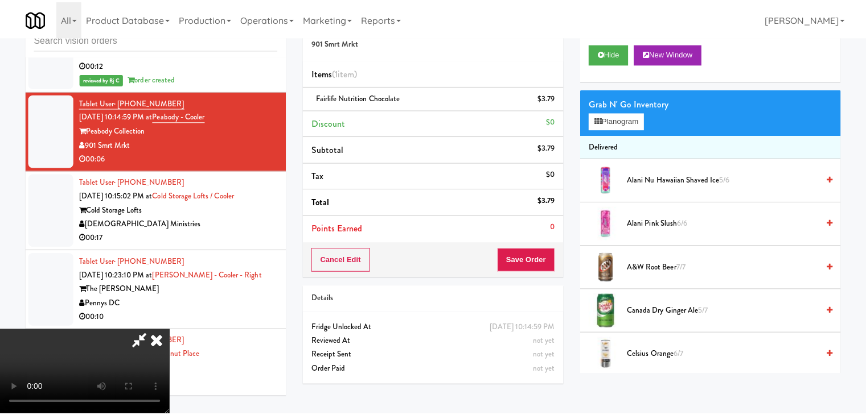
scroll to position [9407, 0]
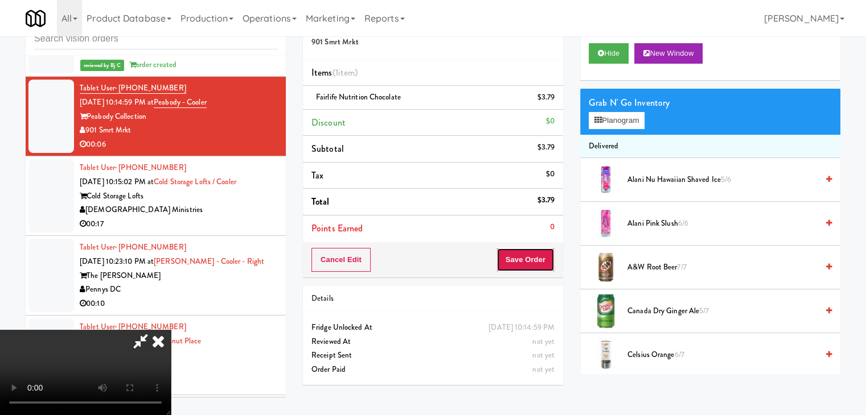
click at [540, 251] on button "Save Order" at bounding box center [525, 260] width 58 height 24
click at [534, 255] on button "Save Order" at bounding box center [525, 260] width 58 height 24
click at [533, 255] on button "Save Order" at bounding box center [525, 260] width 58 height 24
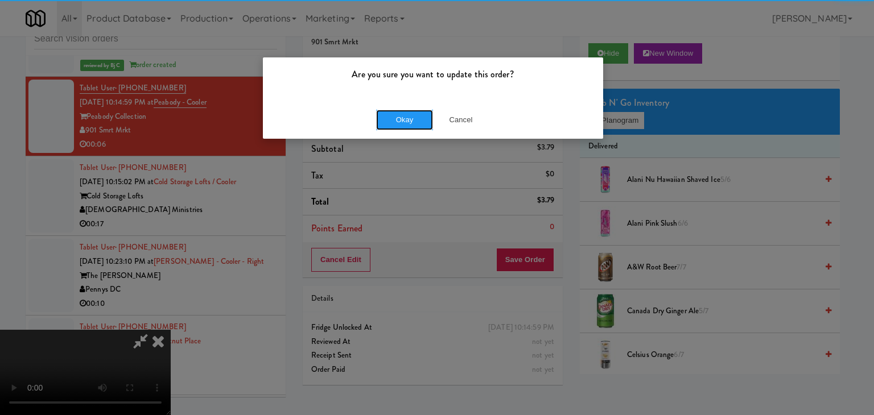
drag, startPoint x: 411, startPoint y: 119, endPoint x: 405, endPoint y: 87, distance: 32.5
click at [410, 119] on button "Okay" at bounding box center [404, 120] width 57 height 20
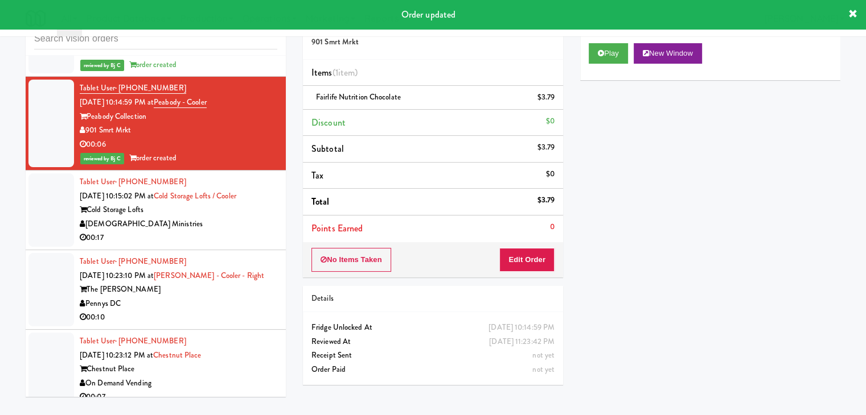
scroll to position [0, 0]
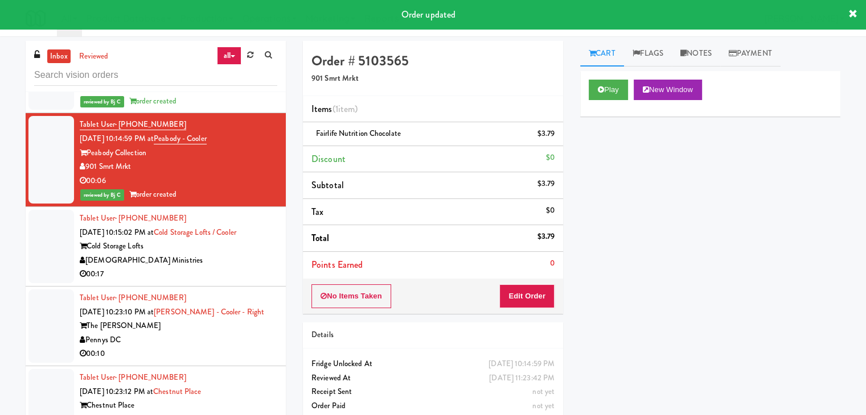
drag, startPoint x: 685, startPoint y: 64, endPoint x: 685, endPoint y: 81, distance: 17.1
click at [685, 64] on link "Notes" at bounding box center [696, 54] width 48 height 26
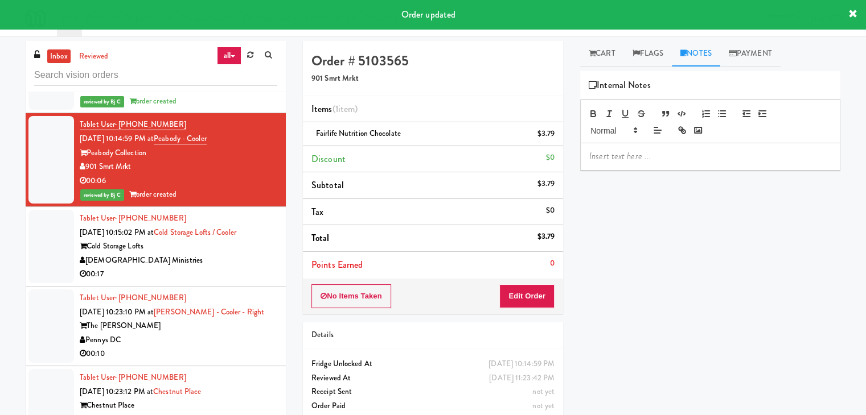
click at [657, 146] on div at bounding box center [710, 156] width 259 height 26
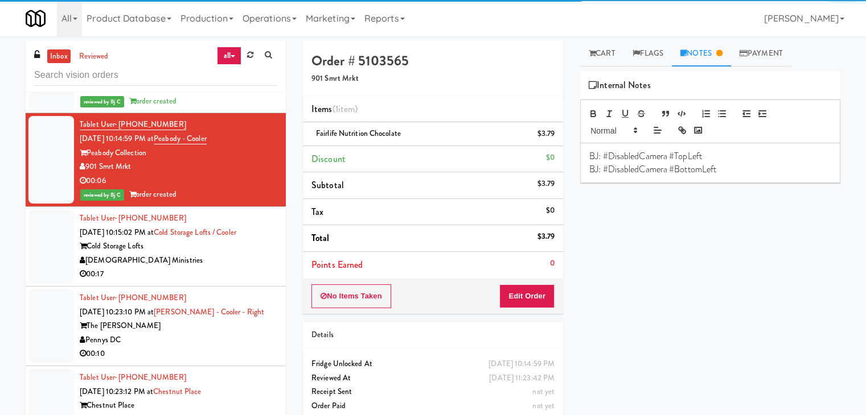
click at [206, 268] on div "[DEMOGRAPHIC_DATA] Ministries" at bounding box center [178, 261] width 197 height 14
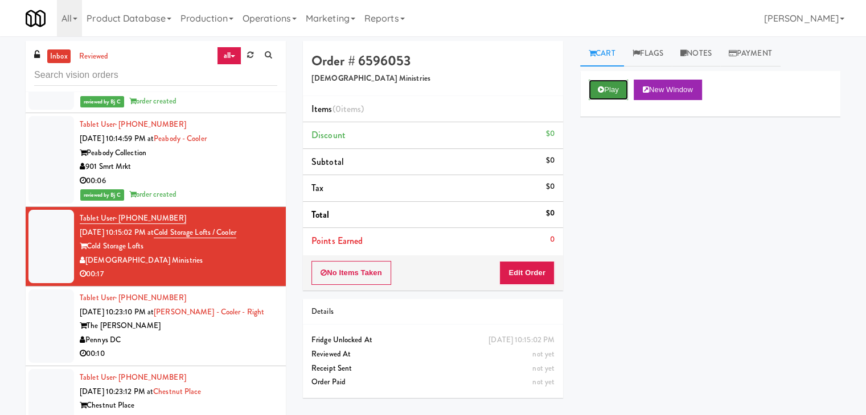
click at [608, 88] on button "Play" at bounding box center [607, 90] width 39 height 20
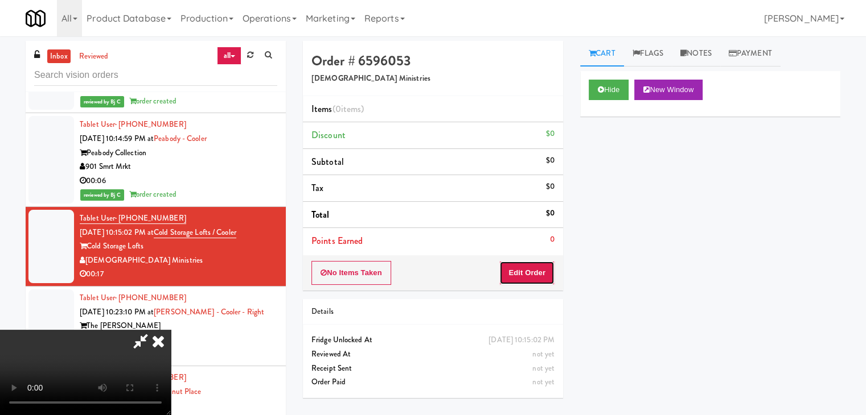
drag, startPoint x: 530, startPoint y: 267, endPoint x: 526, endPoint y: 271, distance: 6.4
click at [526, 271] on button "Edit Order" at bounding box center [526, 273] width 55 height 24
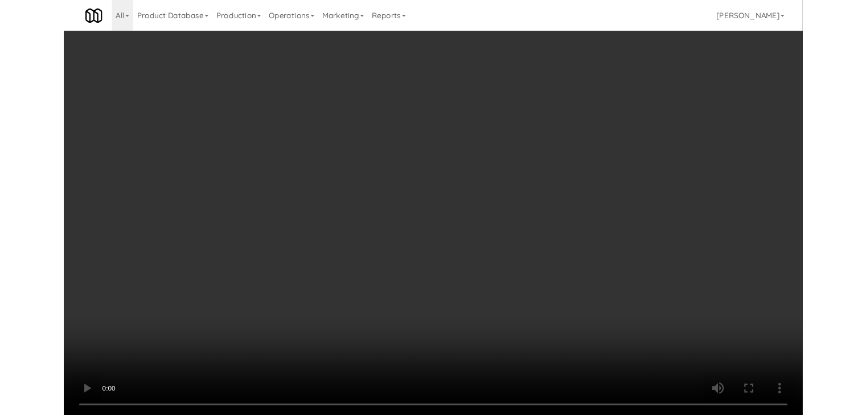
scroll to position [9379, 0]
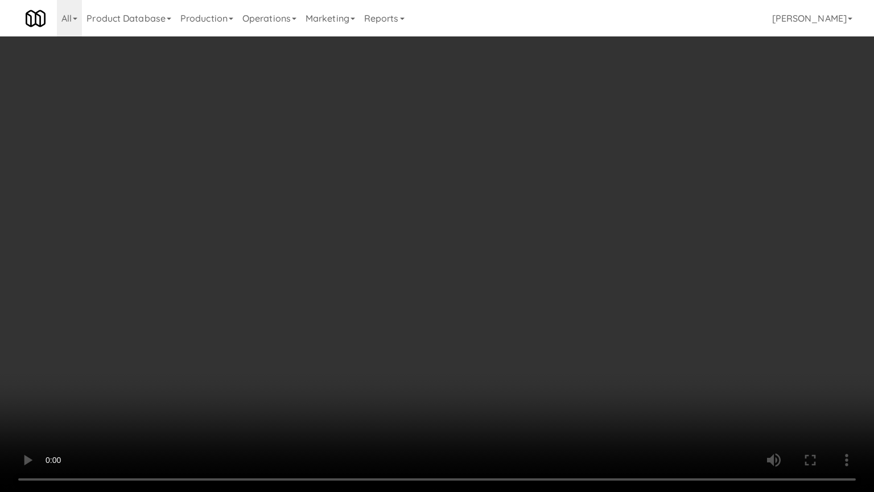
click at [483, 303] on video at bounding box center [437, 246] width 874 height 492
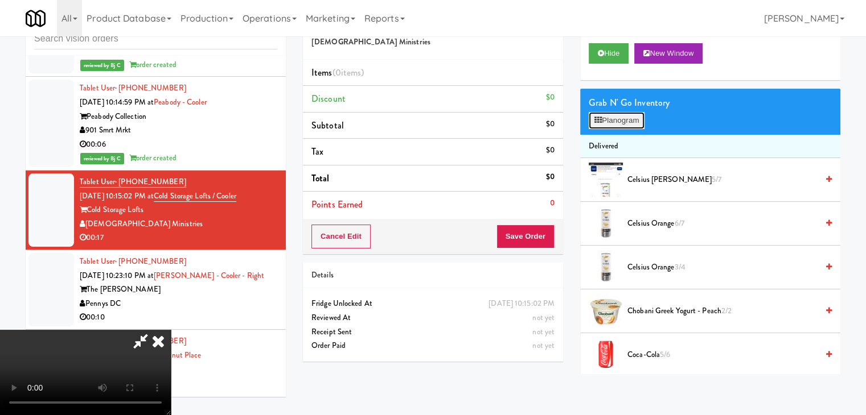
click at [610, 120] on button "Planogram" at bounding box center [616, 120] width 56 height 17
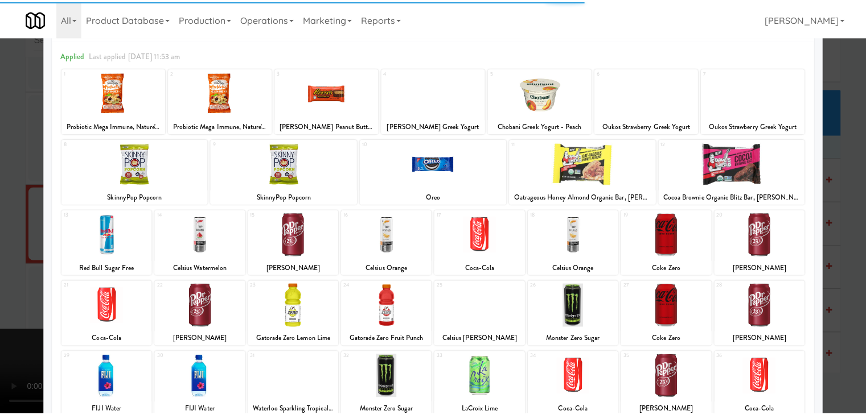
scroll to position [114, 0]
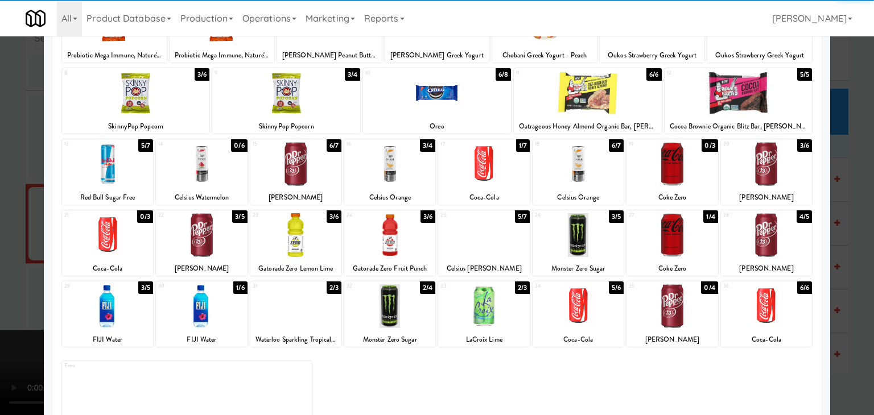
click at [660, 234] on div at bounding box center [672, 235] width 91 height 44
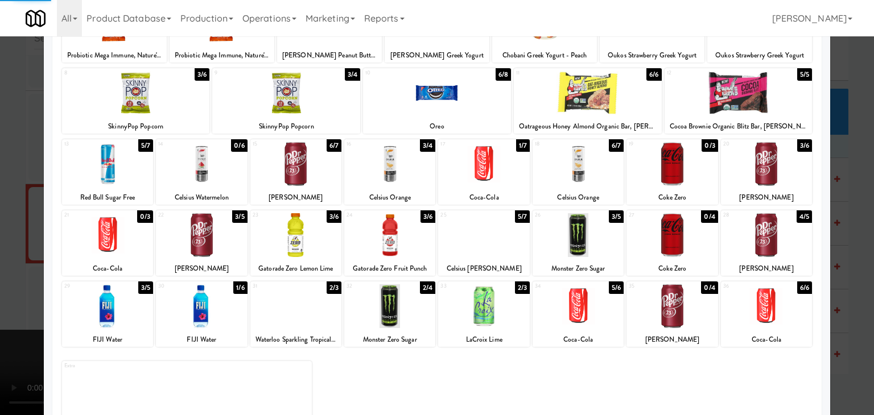
click at [581, 306] on div at bounding box center [578, 307] width 91 height 44
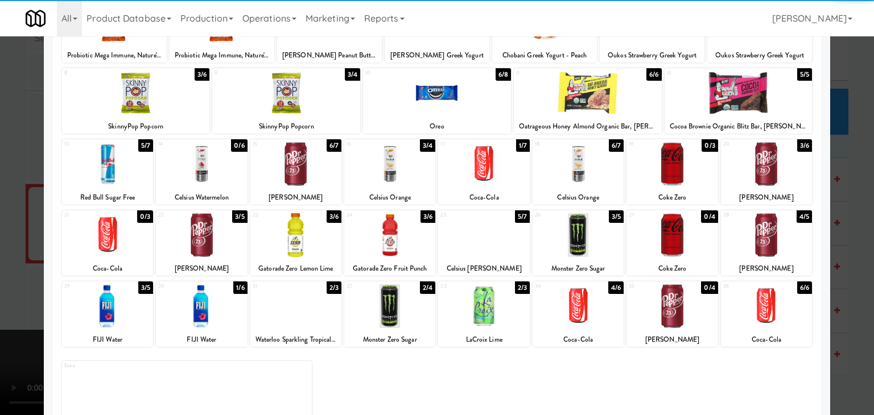
click at [212, 253] on div at bounding box center [201, 235] width 91 height 44
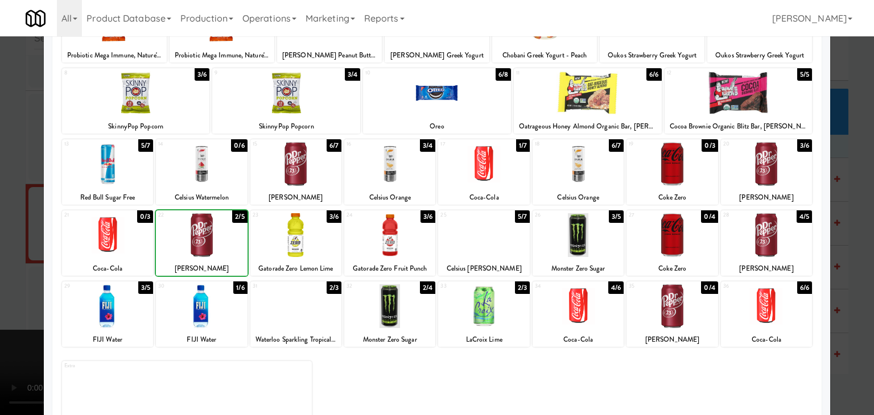
click at [212, 253] on div at bounding box center [201, 235] width 91 height 44
drag, startPoint x: 0, startPoint y: 262, endPoint x: 601, endPoint y: 264, distance: 601.0
click at [1, 262] on div at bounding box center [437, 207] width 874 height 415
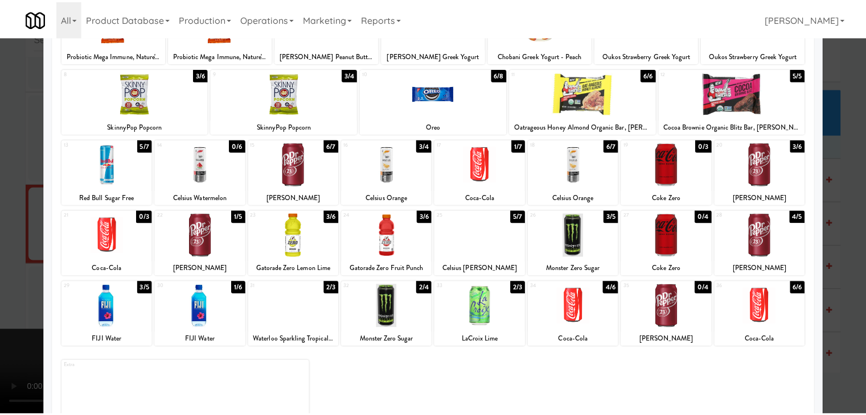
scroll to position [9407, 0]
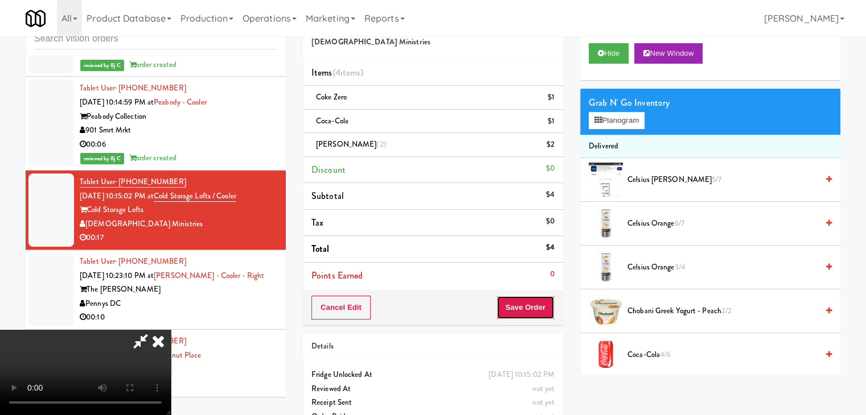
click at [547, 300] on button "Save Order" at bounding box center [525, 308] width 58 height 24
click at [546, 303] on button "Save Order" at bounding box center [525, 308] width 58 height 24
click at [545, 303] on button "Save Order" at bounding box center [525, 308] width 58 height 24
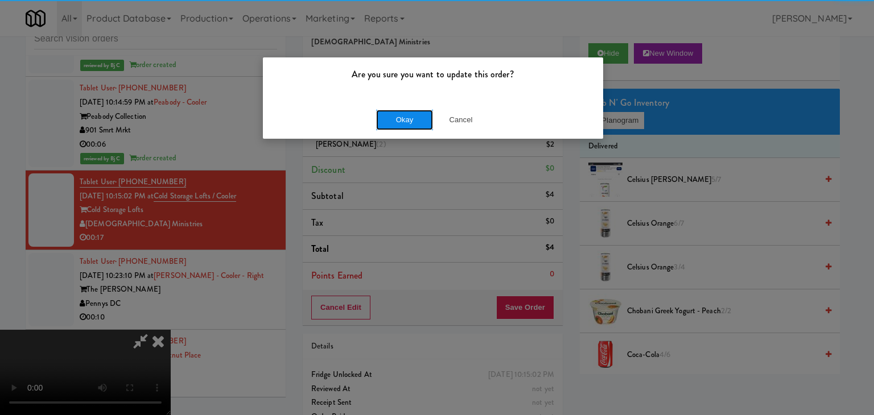
click at [410, 122] on button "Okay" at bounding box center [404, 120] width 57 height 20
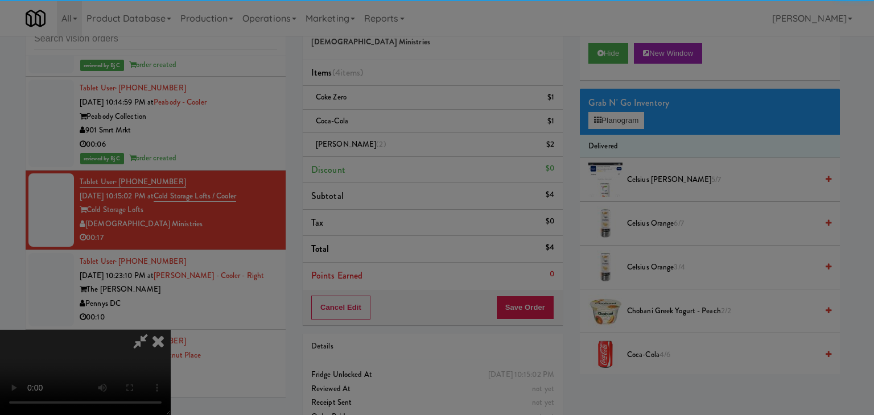
click at [410, 118] on div "Okay Cancel" at bounding box center [433, 99] width 340 height 38
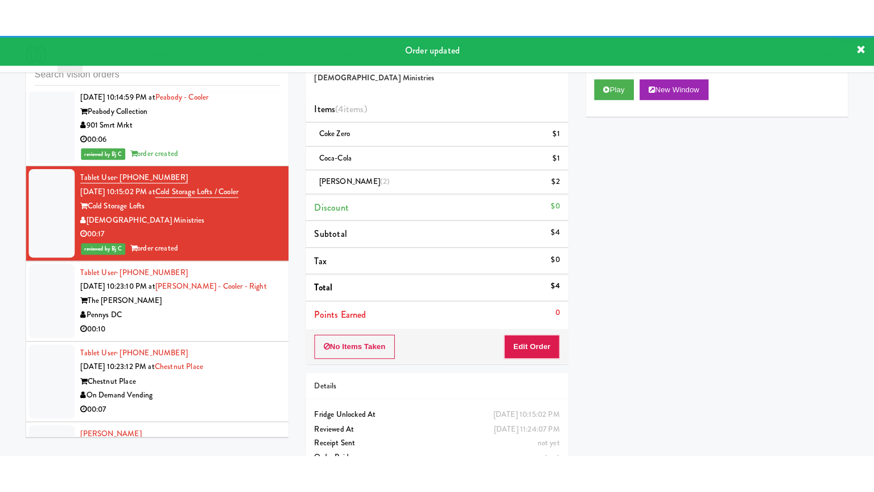
scroll to position [9578, 0]
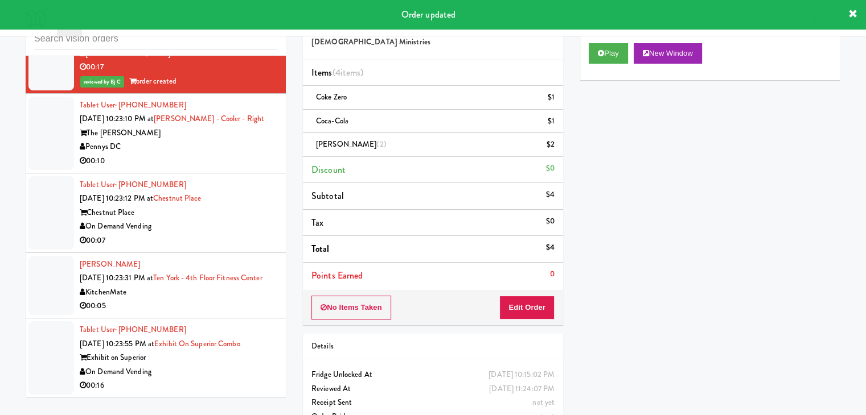
click at [214, 141] on div "The [PERSON_NAME]" at bounding box center [178, 133] width 197 height 14
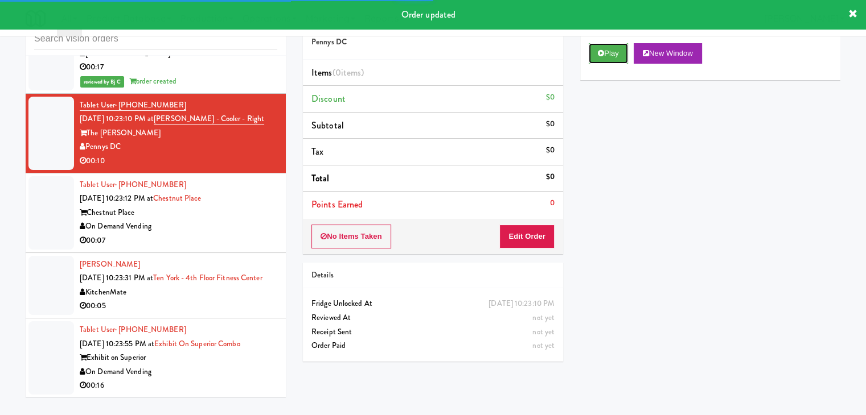
drag, startPoint x: 620, startPoint y: 53, endPoint x: 605, endPoint y: 121, distance: 69.5
click at [620, 53] on button "Play" at bounding box center [607, 53] width 39 height 20
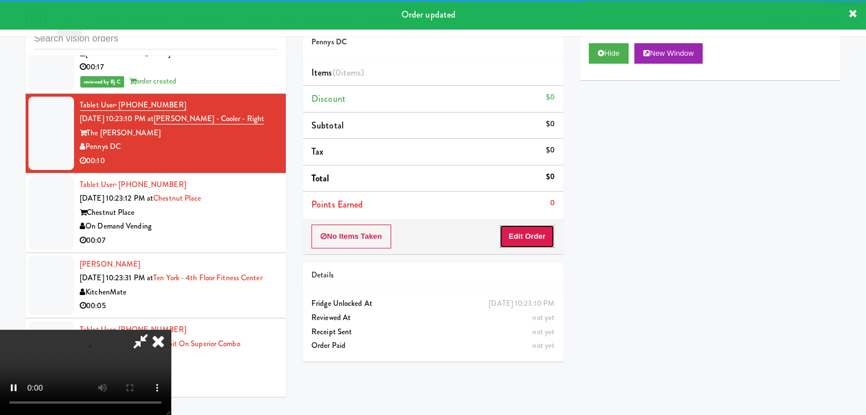
click at [519, 238] on button "Edit Order" at bounding box center [526, 237] width 55 height 24
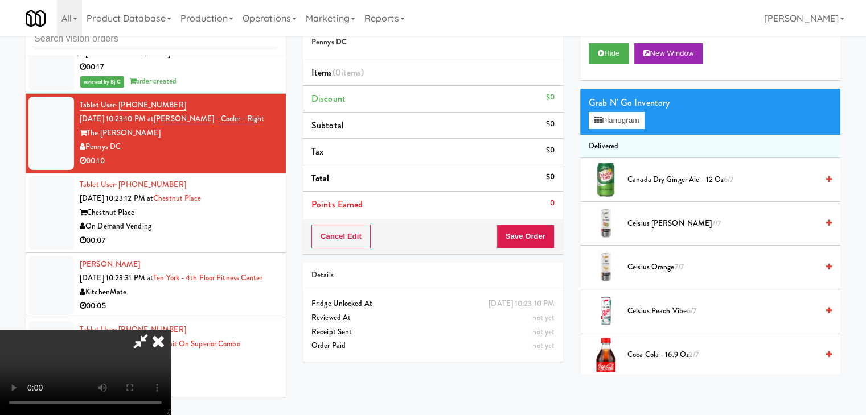
scroll to position [9549, 0]
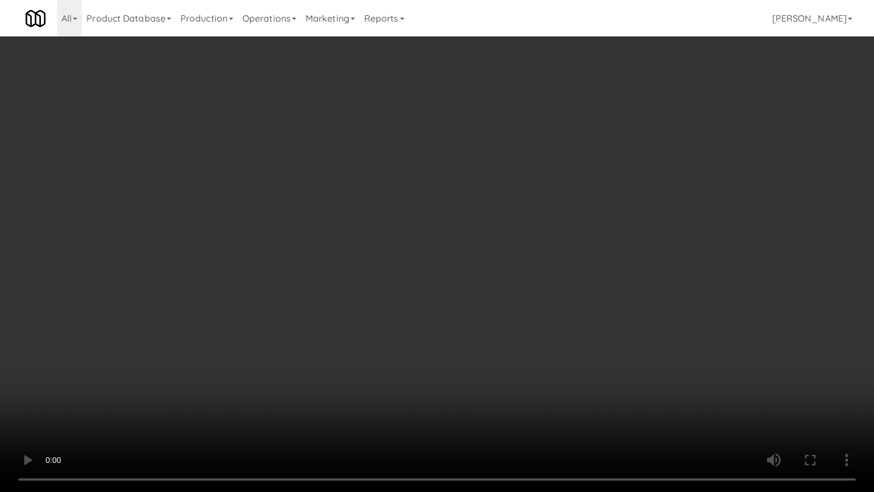
click at [590, 224] on video at bounding box center [437, 246] width 874 height 492
click at [579, 219] on video at bounding box center [437, 246] width 874 height 492
click at [565, 224] on video at bounding box center [437, 246] width 874 height 492
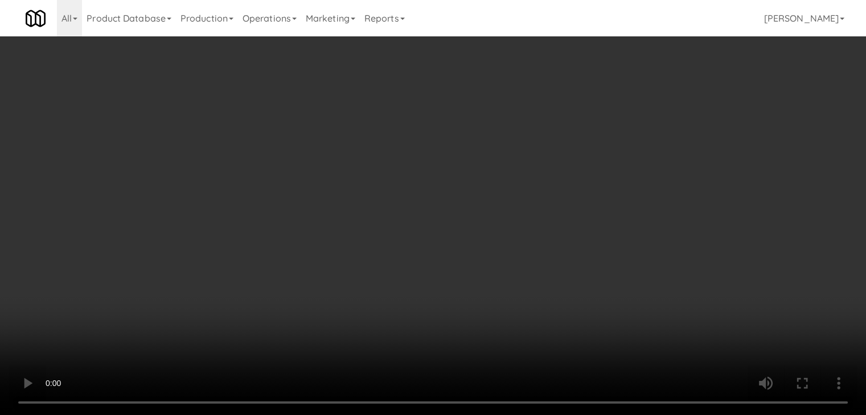
click at [614, 120] on button "Planogram" at bounding box center [616, 120] width 56 height 17
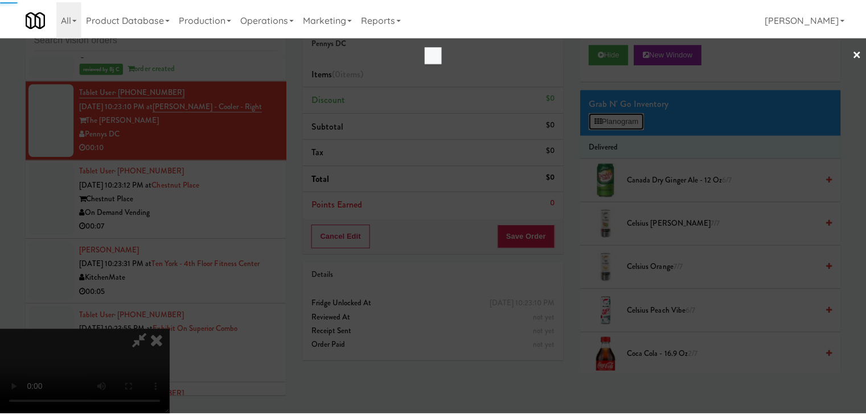
scroll to position [9549, 0]
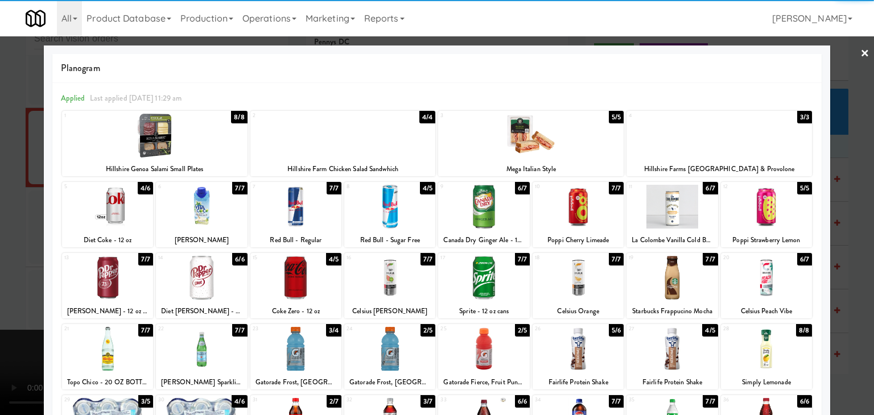
drag, startPoint x: 490, startPoint y: 208, endPoint x: 489, endPoint y: 219, distance: 11.4
click at [489, 209] on div at bounding box center [483, 207] width 91 height 44
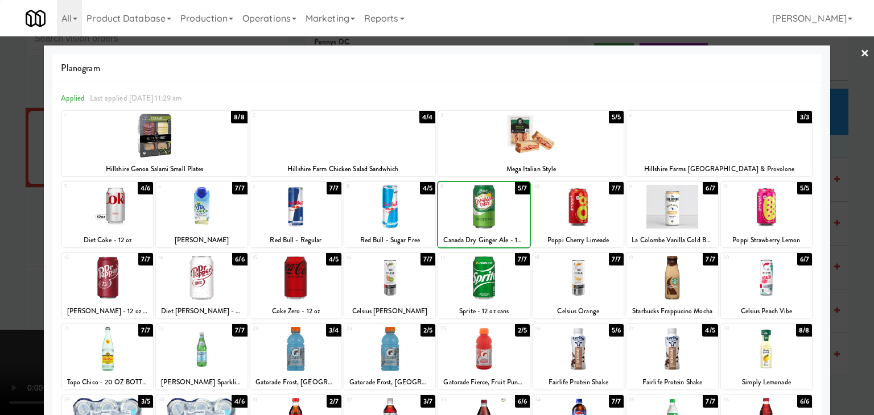
click at [480, 270] on div at bounding box center [483, 278] width 91 height 44
drag, startPoint x: 0, startPoint y: 273, endPoint x: 517, endPoint y: 260, distance: 517.0
click at [7, 267] on div at bounding box center [437, 207] width 874 height 415
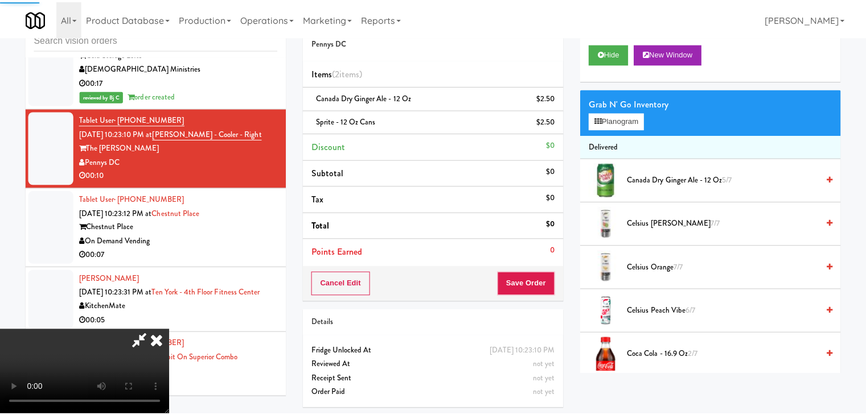
scroll to position [9578, 0]
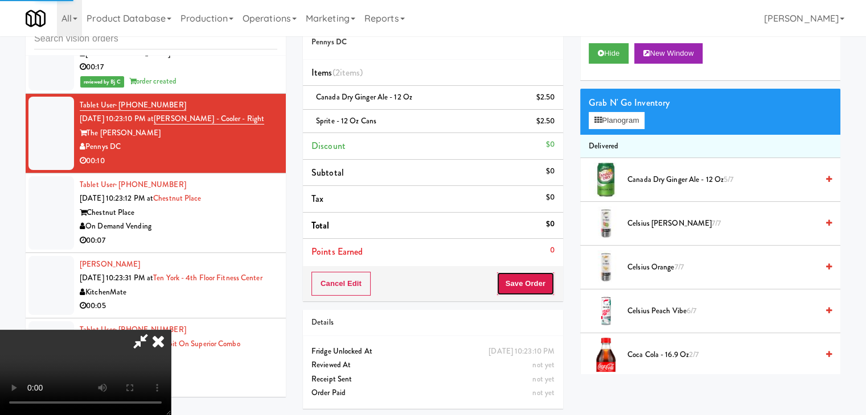
click at [535, 287] on button "Save Order" at bounding box center [525, 284] width 58 height 24
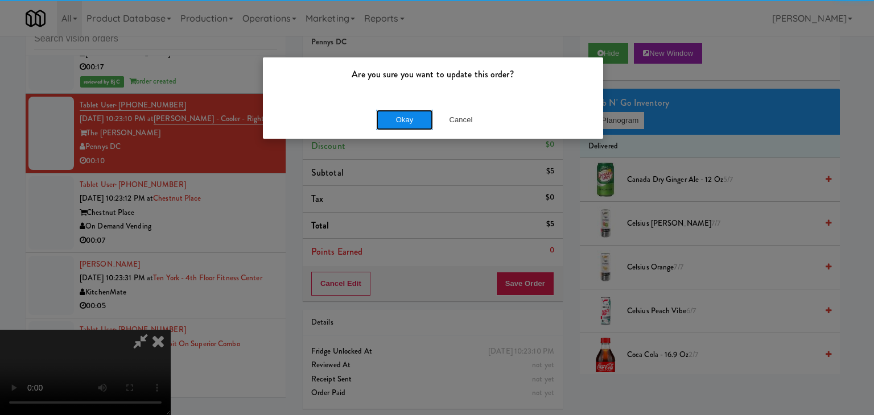
click at [410, 121] on button "Okay" at bounding box center [404, 120] width 57 height 20
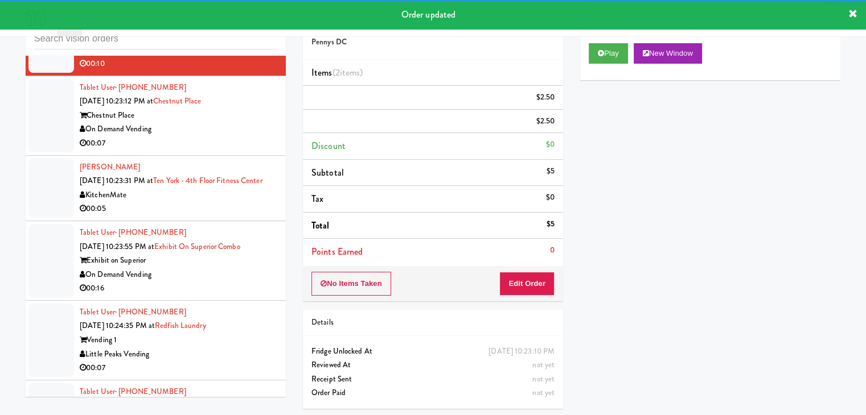
scroll to position [9691, 0]
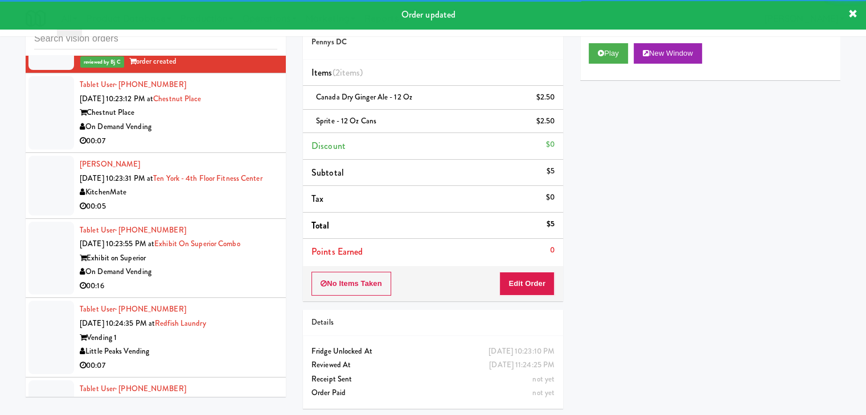
click at [211, 130] on div "On Demand Vending" at bounding box center [178, 127] width 197 height 14
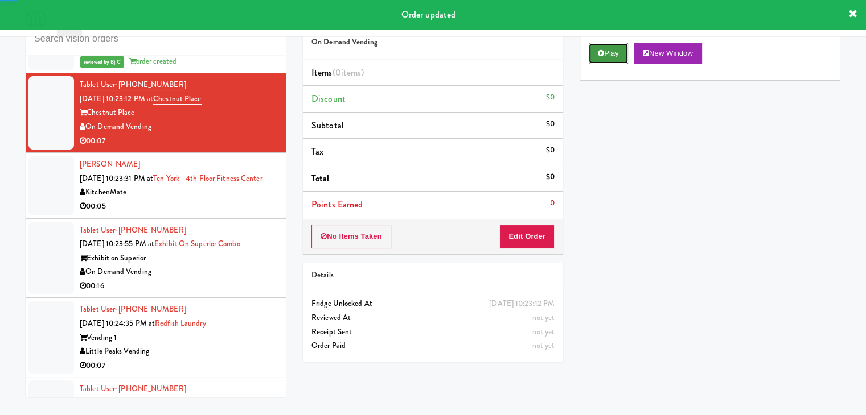
click at [612, 55] on button "Play" at bounding box center [607, 53] width 39 height 20
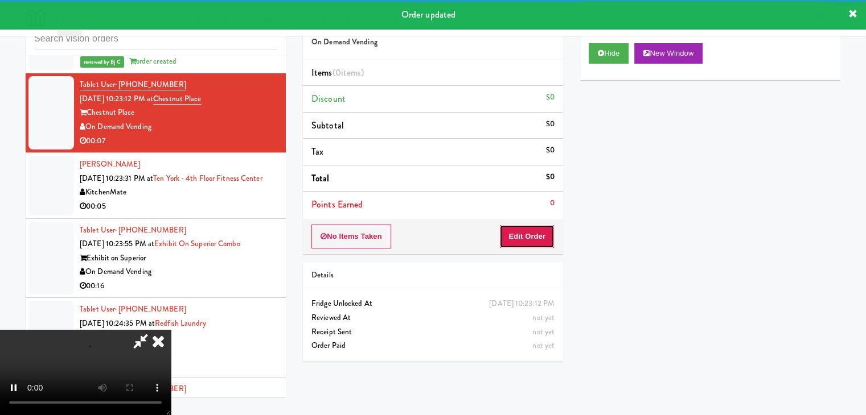
click at [544, 231] on button "Edit Order" at bounding box center [526, 237] width 55 height 24
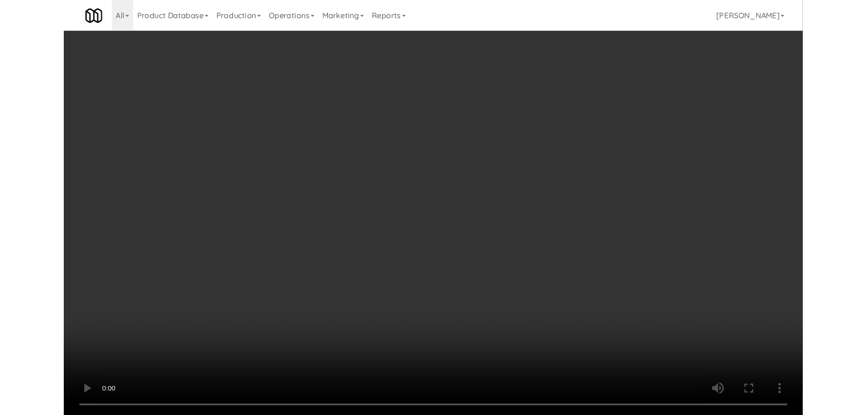
scroll to position [9664, 0]
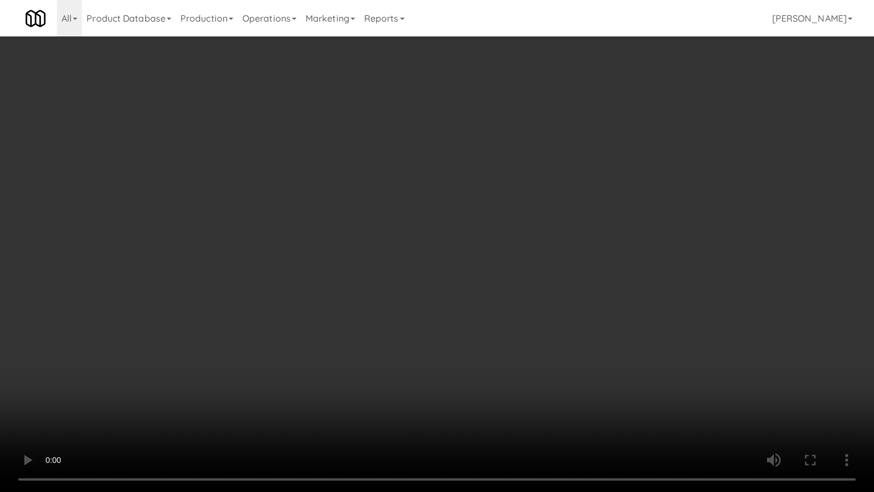
click at [504, 291] on video at bounding box center [437, 246] width 874 height 492
drag, startPoint x: 504, startPoint y: 291, endPoint x: 528, endPoint y: 210, distance: 84.3
click at [505, 289] on video at bounding box center [437, 246] width 874 height 492
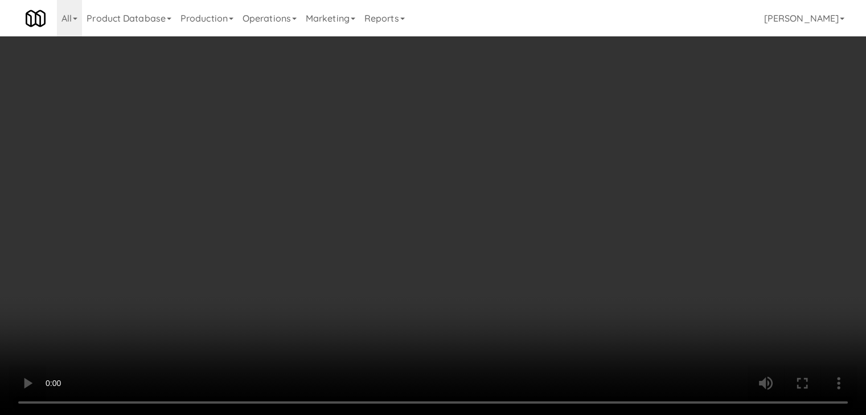
click at [627, 113] on button "Planogram" at bounding box center [616, 120] width 56 height 17
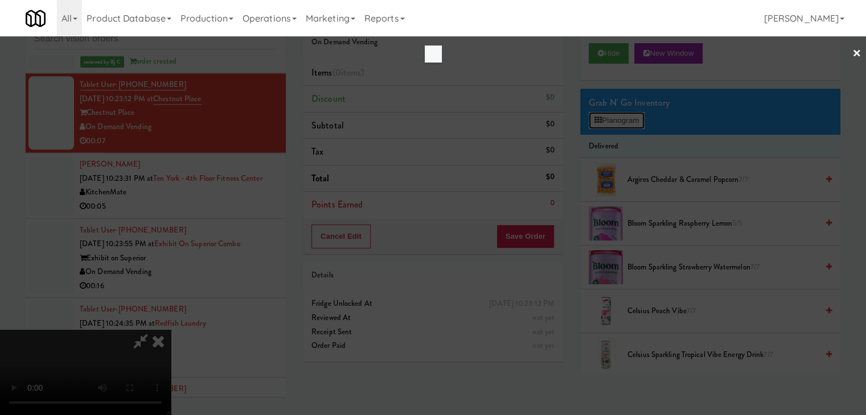
scroll to position [9664, 0]
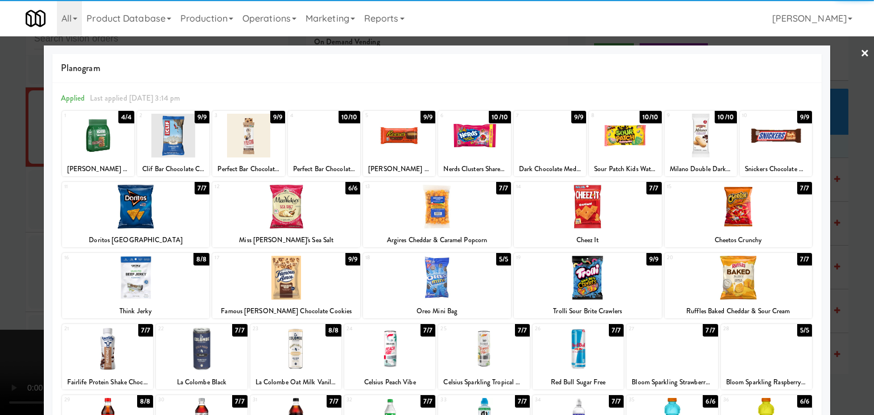
click at [620, 215] on div at bounding box center [588, 207] width 148 height 44
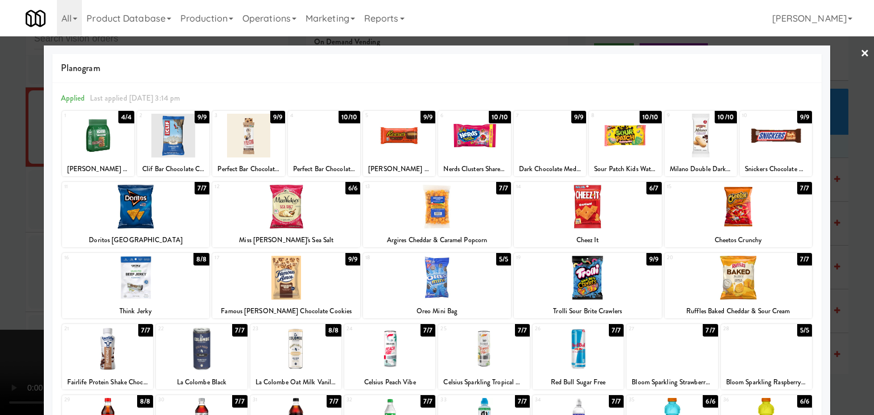
click at [836, 241] on div at bounding box center [437, 207] width 874 height 415
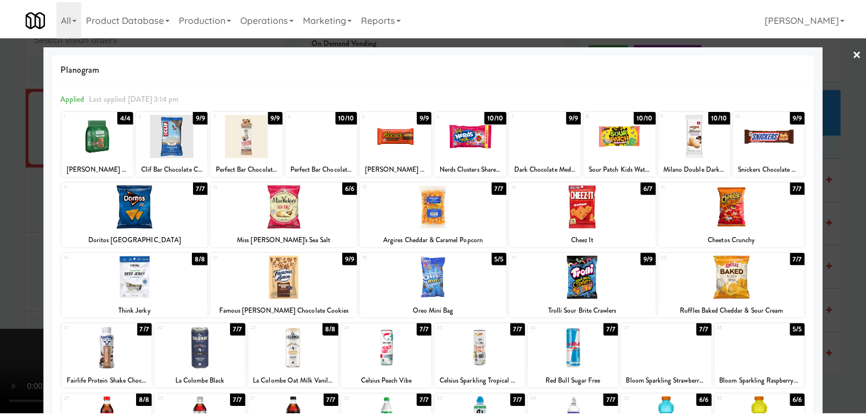
scroll to position [9691, 0]
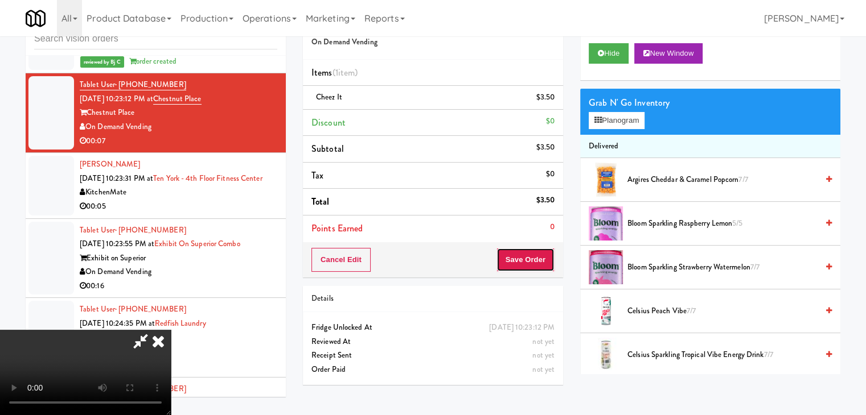
click at [552, 265] on button "Save Order" at bounding box center [525, 260] width 58 height 24
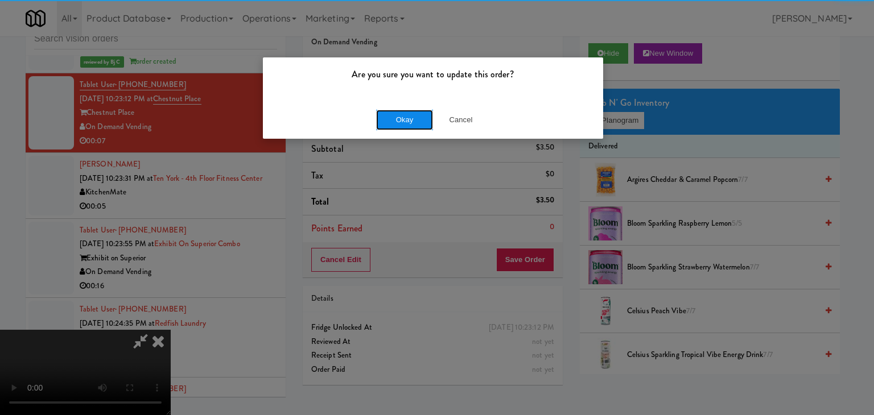
click at [421, 119] on button "Okay" at bounding box center [404, 120] width 57 height 20
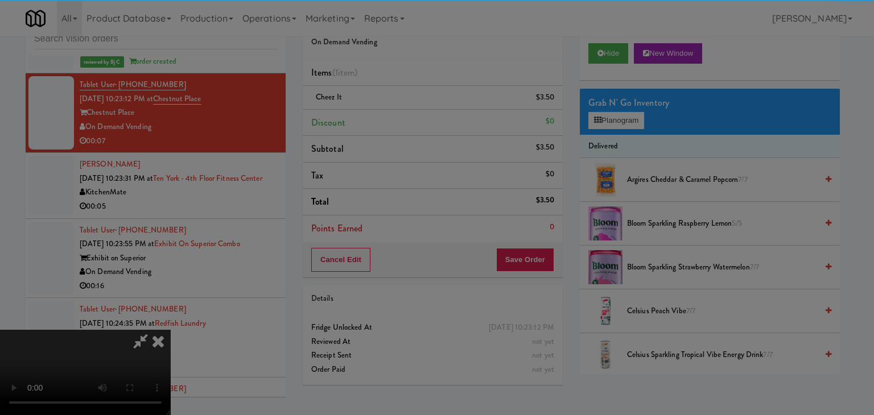
click at [421, 118] on div "Okay Cancel" at bounding box center [433, 99] width 340 height 38
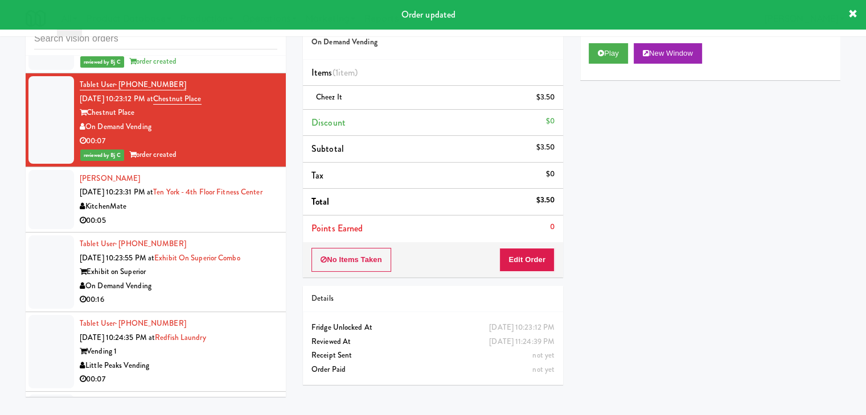
click at [237, 228] on div "00:05" at bounding box center [178, 221] width 197 height 14
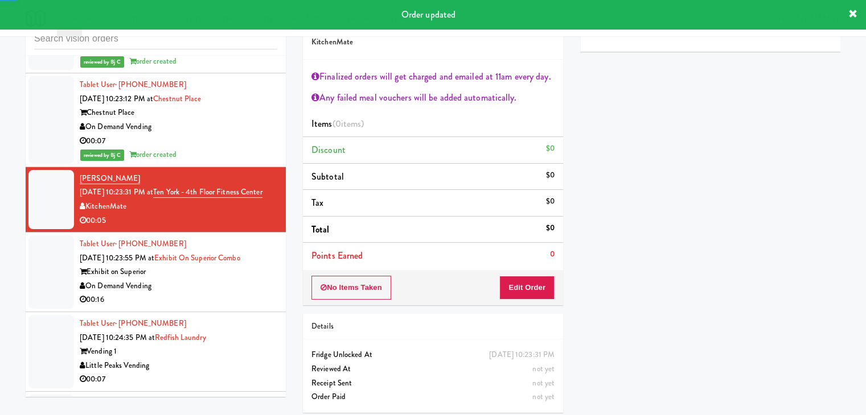
drag, startPoint x: 223, startPoint y: 310, endPoint x: 253, endPoint y: 304, distance: 30.7
click at [225, 294] on div "On Demand Vending" at bounding box center [178, 286] width 197 height 14
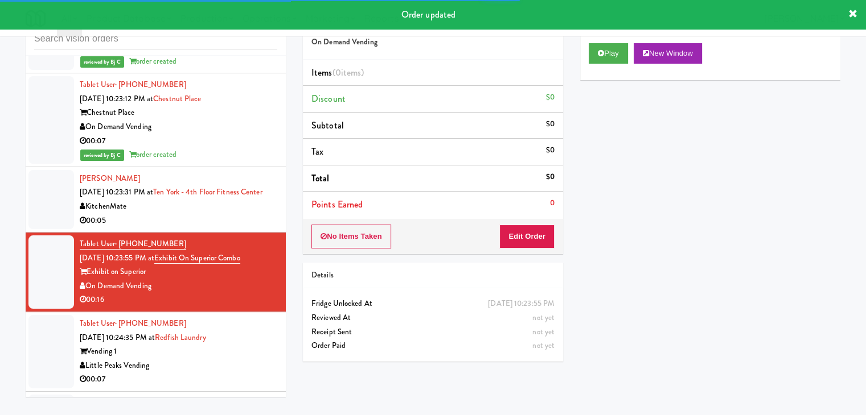
click at [234, 214] on div "KitchenMate" at bounding box center [178, 207] width 197 height 14
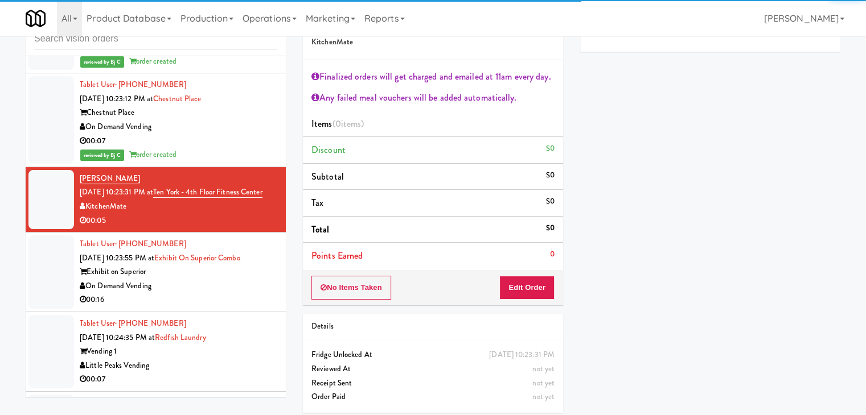
click at [244, 307] on div "00:16" at bounding box center [178, 300] width 197 height 14
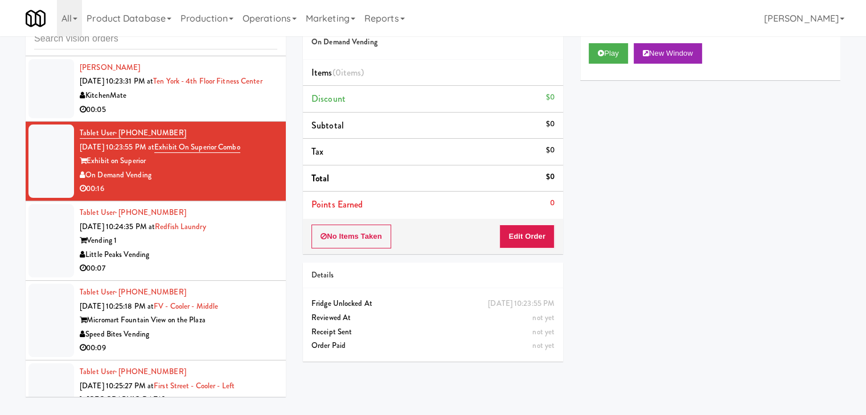
scroll to position [9805, 0]
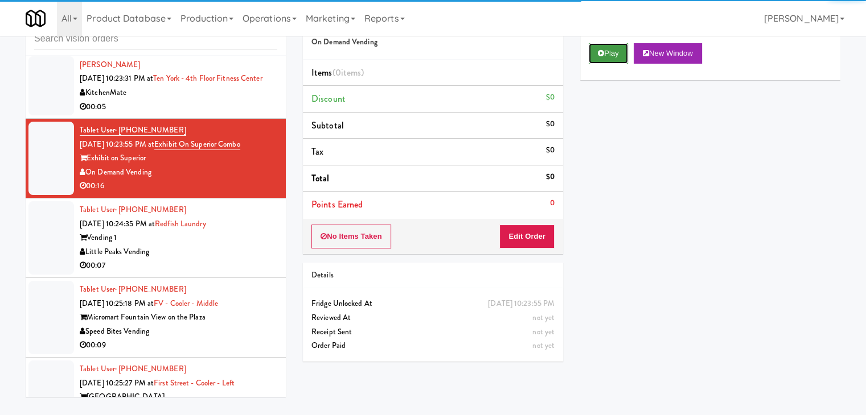
click at [609, 52] on button "Play" at bounding box center [607, 53] width 39 height 20
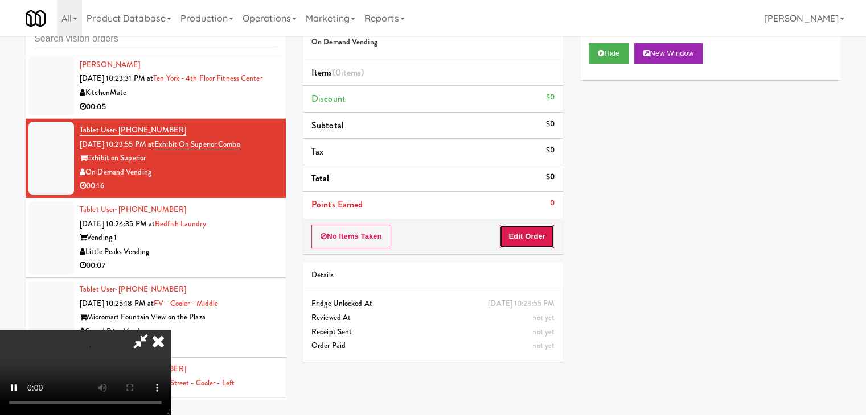
click at [536, 235] on button "Edit Order" at bounding box center [526, 237] width 55 height 24
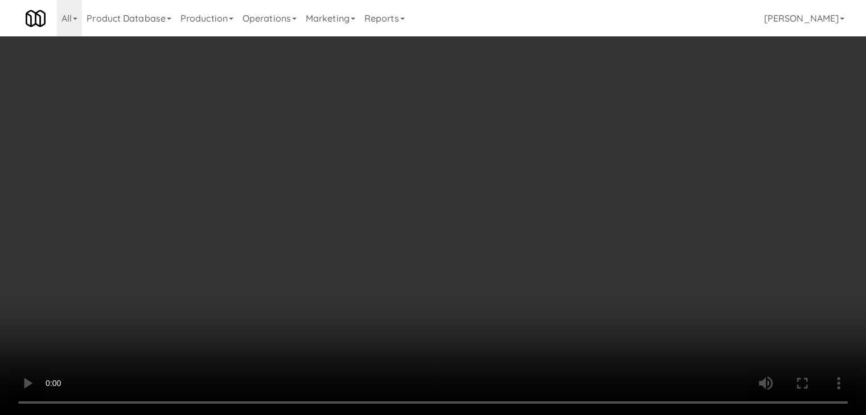
scroll to position [9777, 0]
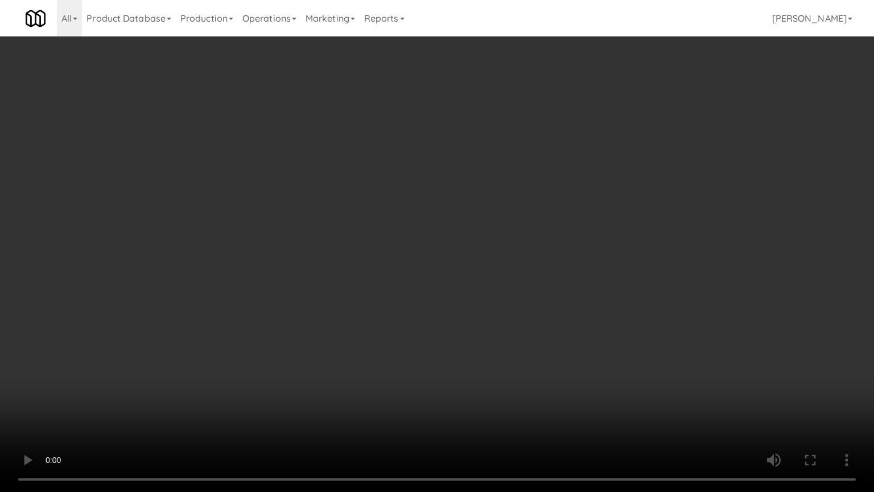
click at [457, 257] on video at bounding box center [437, 246] width 874 height 492
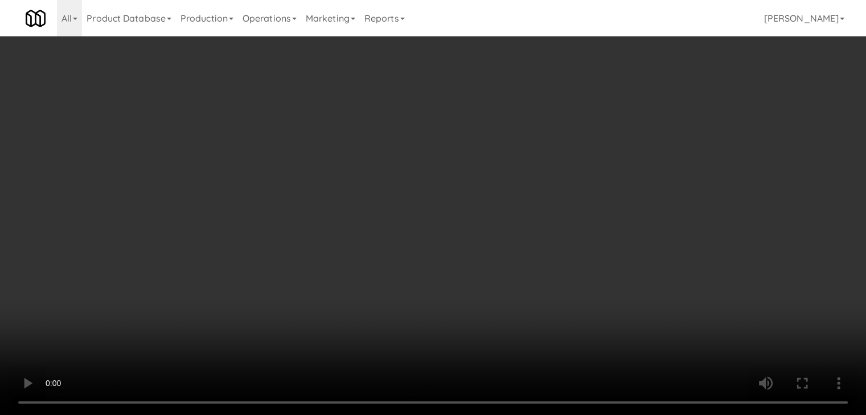
click at [641, 115] on button "Planogram" at bounding box center [616, 120] width 56 height 17
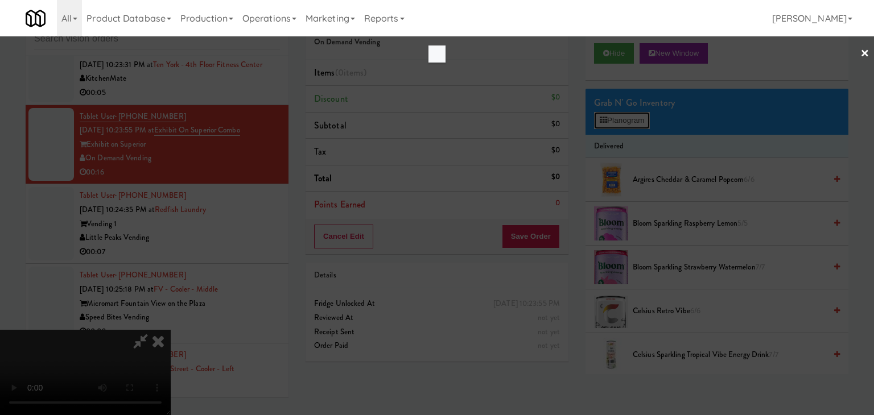
scroll to position [9777, 0]
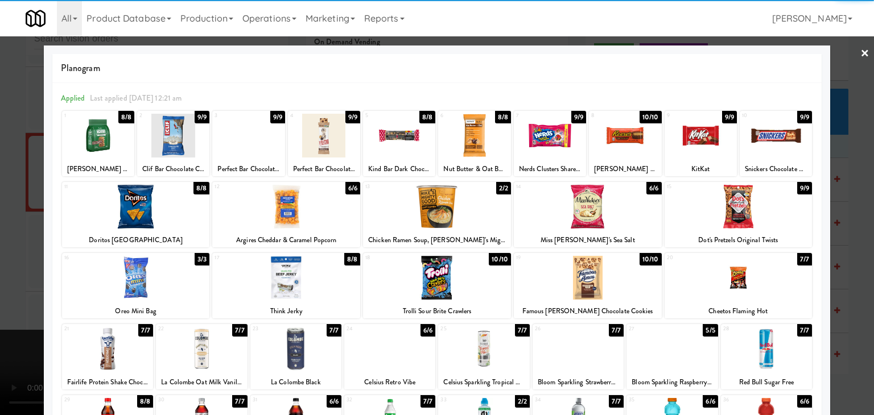
click at [751, 281] on div at bounding box center [739, 278] width 148 height 44
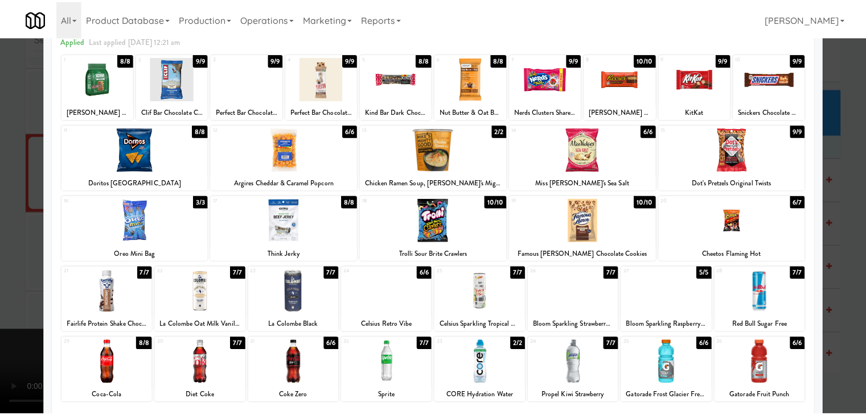
scroll to position [114, 0]
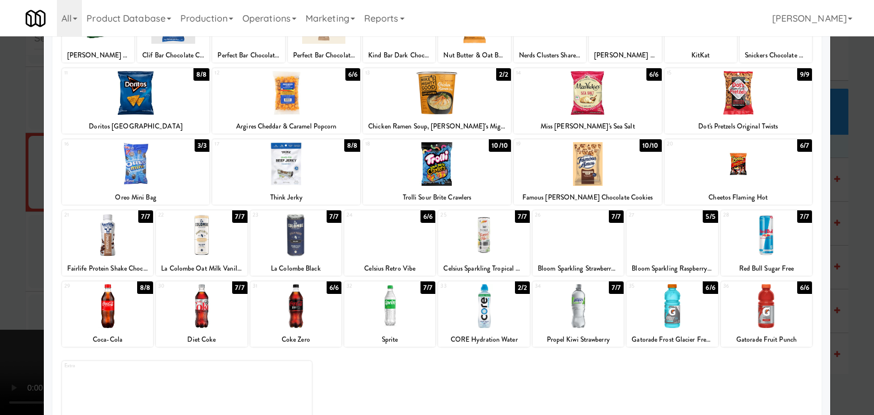
click at [577, 326] on div at bounding box center [578, 307] width 91 height 44
click at [269, 180] on div at bounding box center [286, 164] width 148 height 44
drag, startPoint x: 0, startPoint y: 259, endPoint x: 472, endPoint y: 290, distance: 472.8
click at [9, 258] on div at bounding box center [437, 207] width 874 height 415
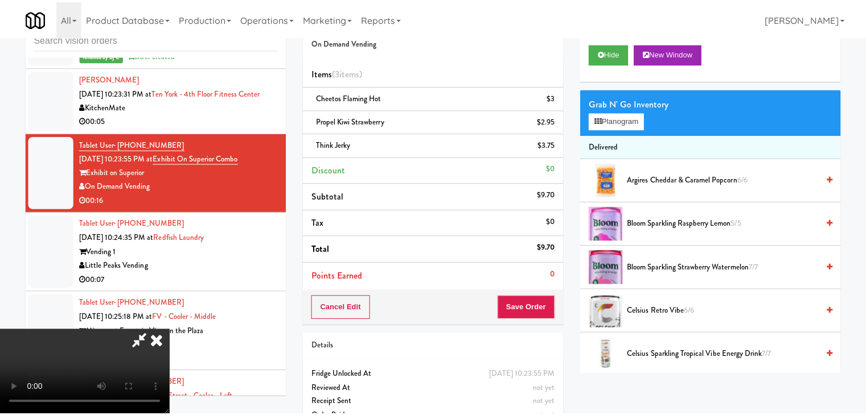
scroll to position [9805, 0]
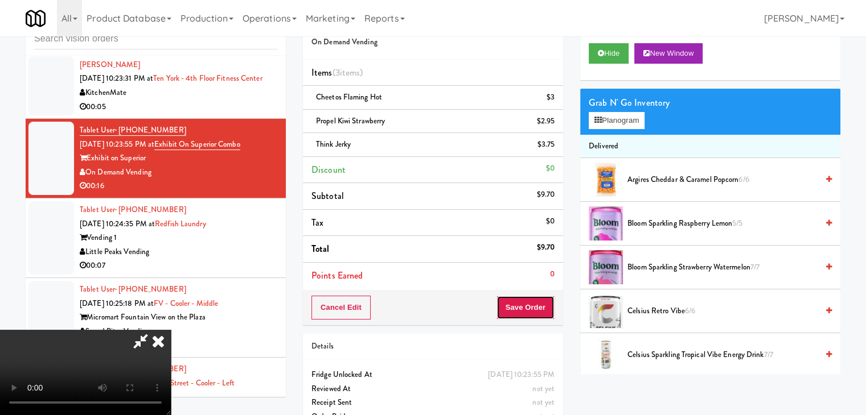
click at [537, 303] on button "Save Order" at bounding box center [525, 308] width 58 height 24
click at [537, 304] on button "Save Order" at bounding box center [525, 308] width 58 height 24
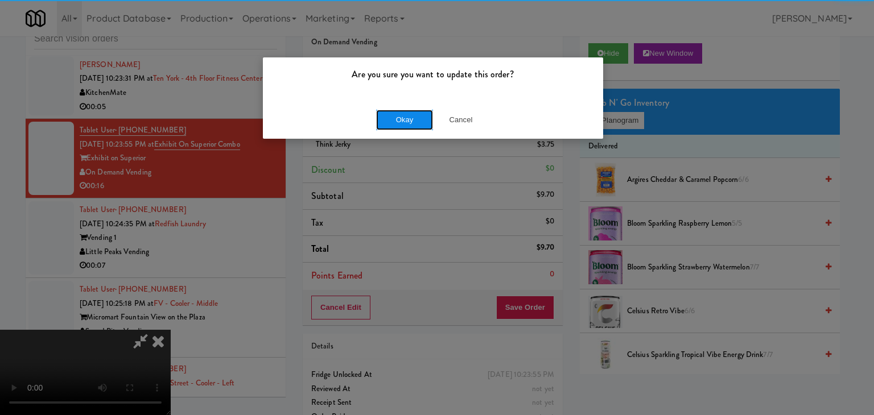
click at [409, 121] on button "Okay" at bounding box center [404, 120] width 57 height 20
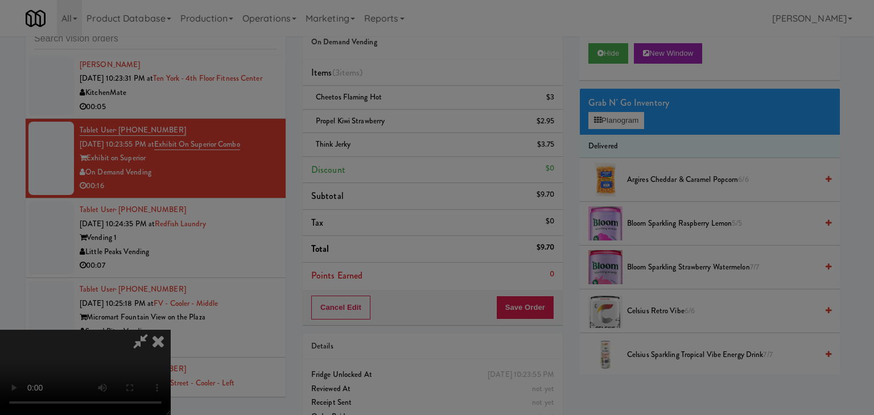
click at [409, 118] on div "Okay Cancel" at bounding box center [433, 99] width 340 height 38
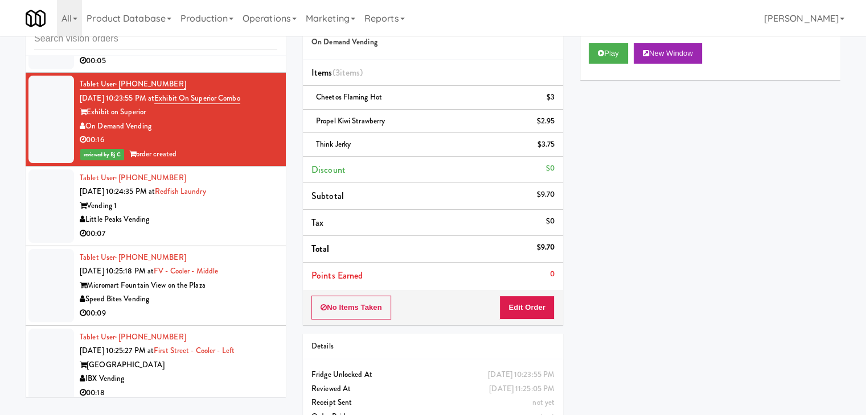
scroll to position [9879, 0]
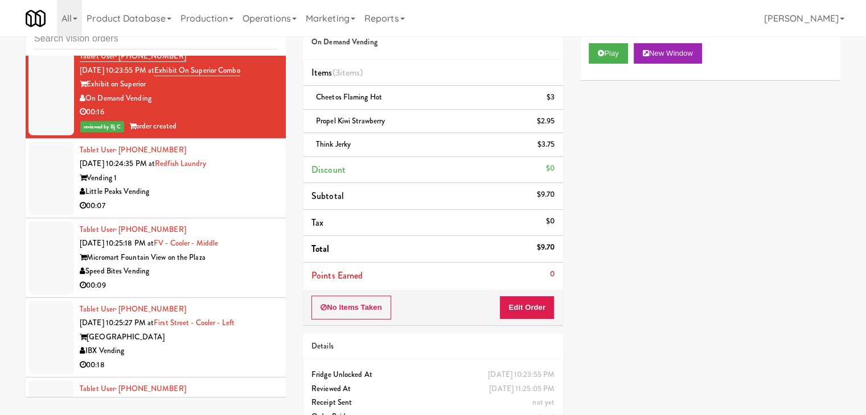
click at [223, 199] on div "Little Peaks Vending" at bounding box center [178, 192] width 197 height 14
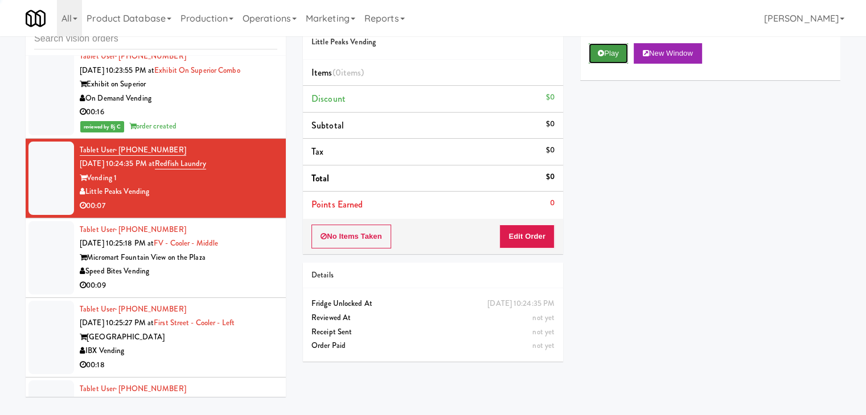
click at [600, 44] on button "Play" at bounding box center [607, 53] width 39 height 20
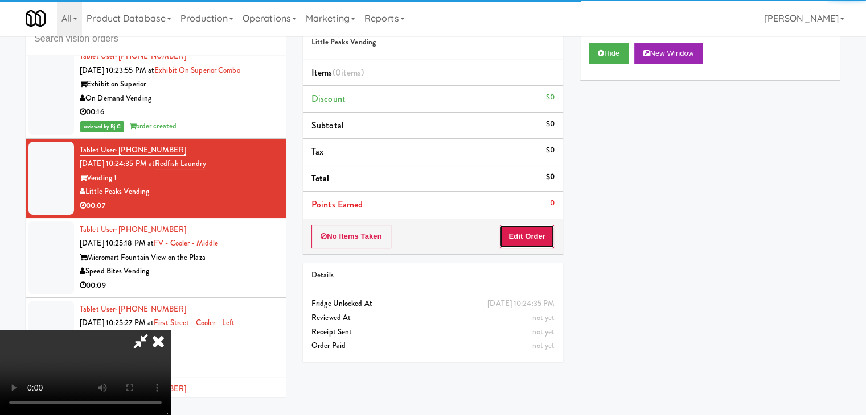
click at [530, 240] on button "Edit Order" at bounding box center [526, 237] width 55 height 24
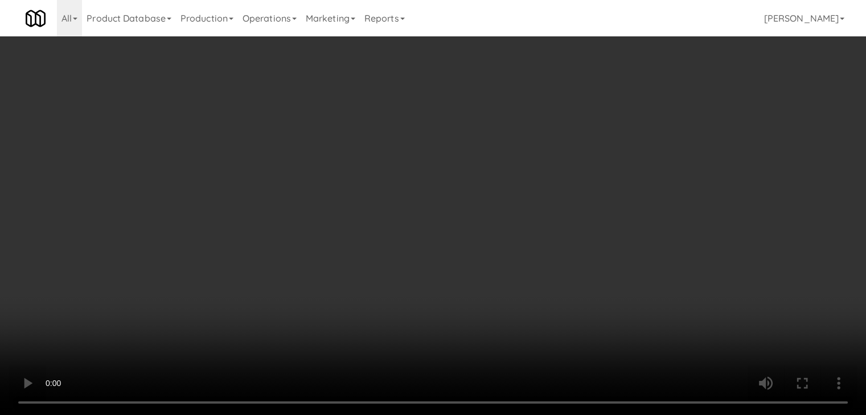
scroll to position [9851, 0]
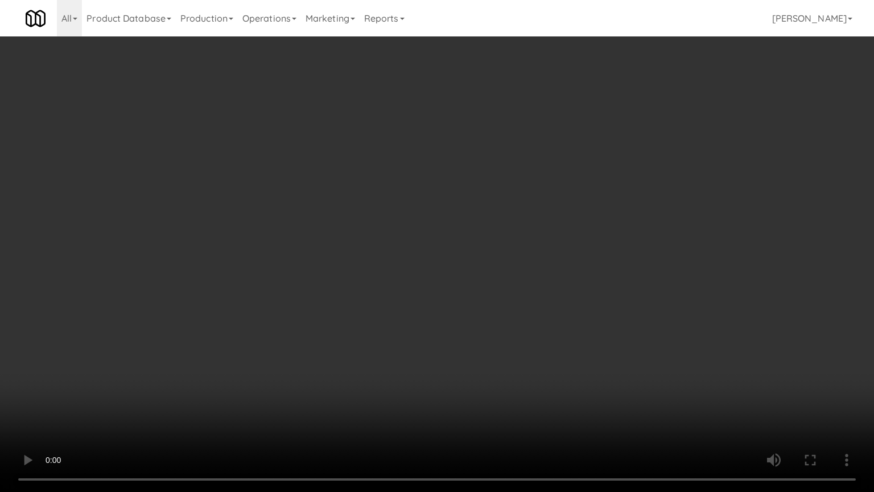
click at [511, 283] on video at bounding box center [437, 246] width 874 height 492
click at [510, 285] on video at bounding box center [437, 246] width 874 height 492
click at [508, 286] on video at bounding box center [437, 246] width 874 height 492
click at [508, 287] on video at bounding box center [437, 246] width 874 height 492
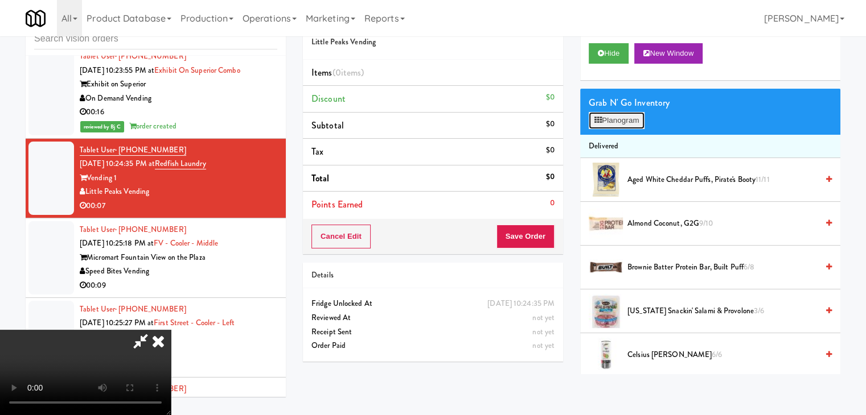
click at [627, 112] on button "Planogram" at bounding box center [616, 120] width 56 height 17
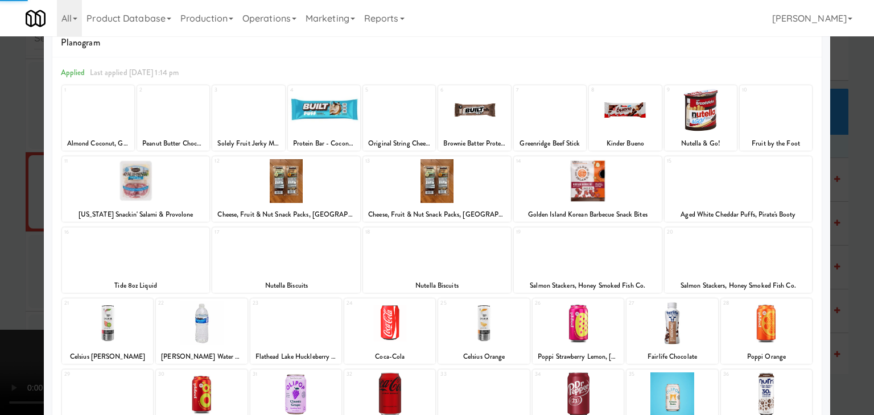
scroll to position [143, 0]
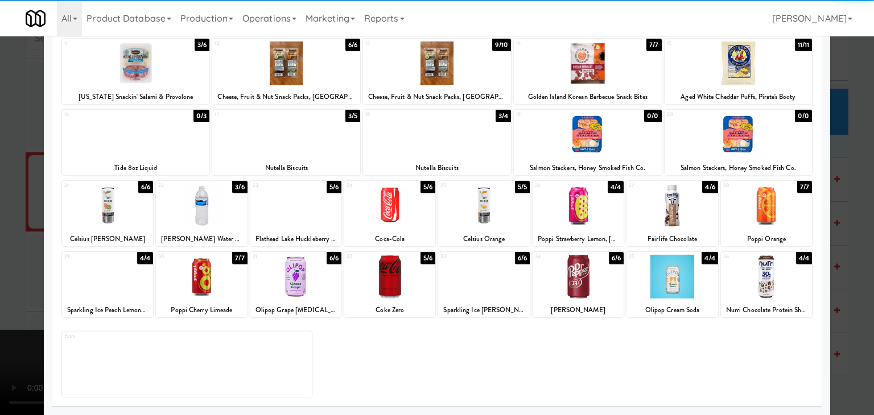
click at [392, 278] on div at bounding box center [389, 277] width 91 height 44
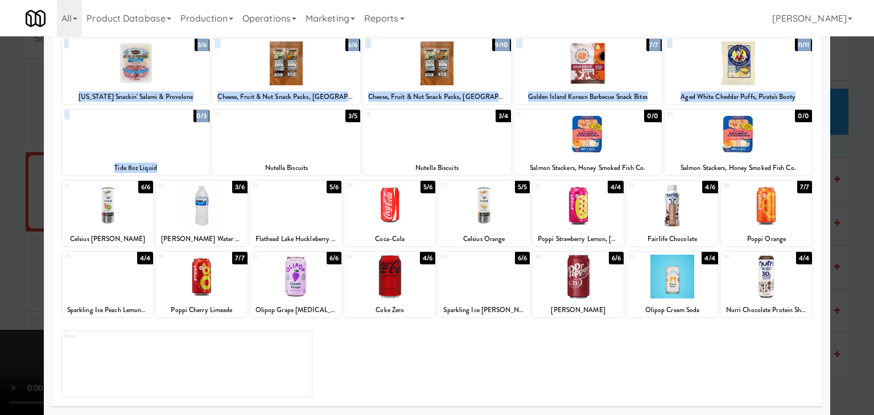
drag, startPoint x: 322, startPoint y: 149, endPoint x: 5, endPoint y: 201, distance: 321.9
click at [0, 199] on div "× Planogram Applied Last applied Wednesday 1:14 pm 1 9/10 Almond Coconut, G2G 2…" at bounding box center [437, 207] width 874 height 415
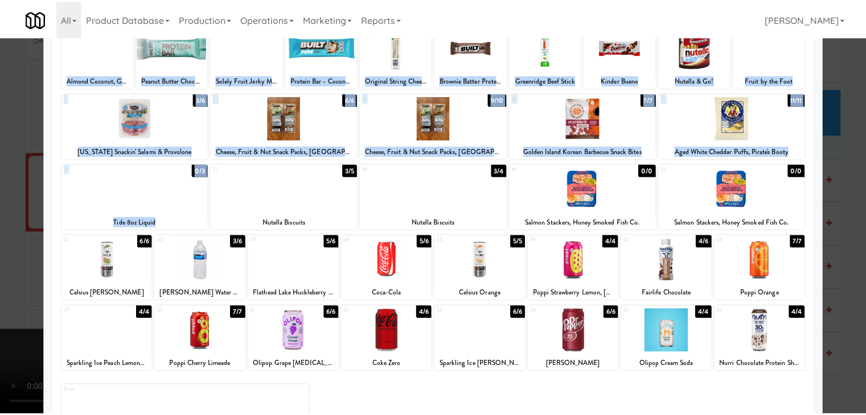
scroll to position [0, 0]
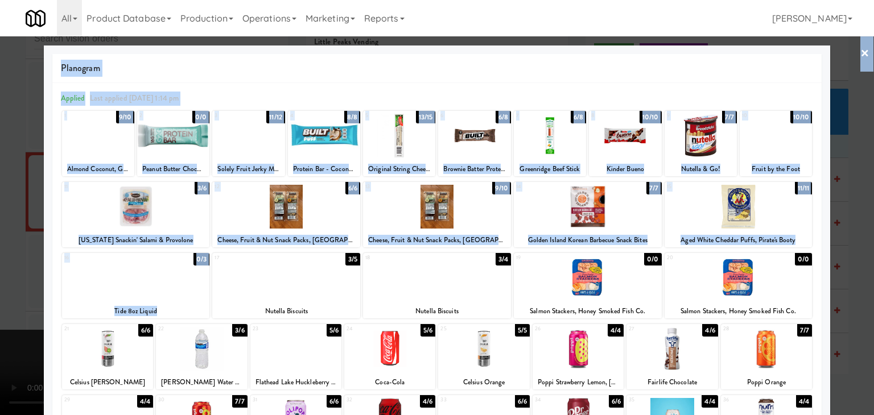
click at [0, 236] on div at bounding box center [437, 207] width 874 height 415
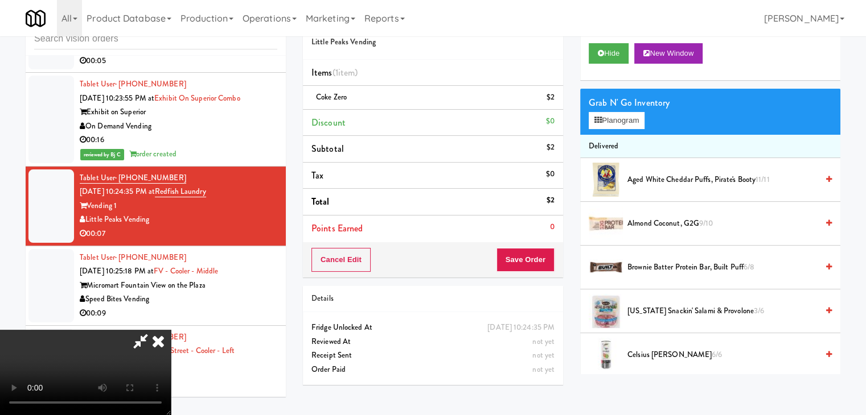
scroll to position [9879, 0]
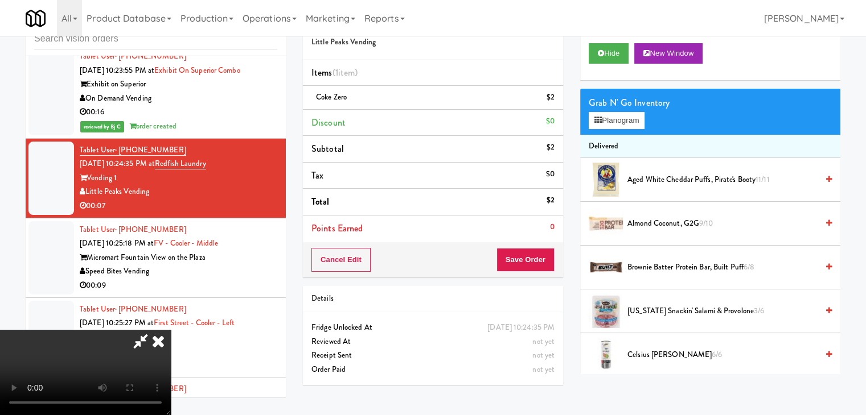
click at [171, 330] on video at bounding box center [85, 372] width 171 height 85
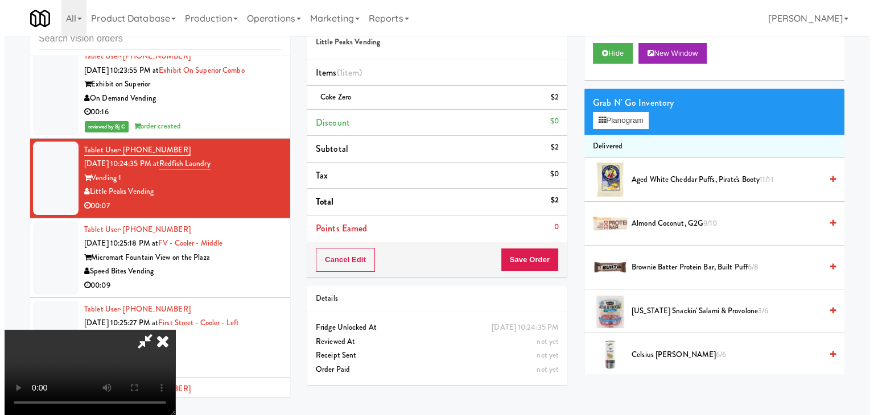
scroll to position [46, 0]
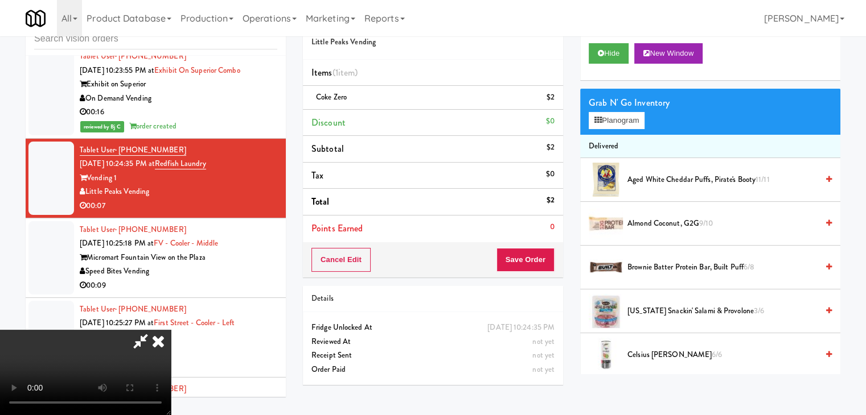
click at [171, 330] on video at bounding box center [85, 372] width 171 height 85
click at [622, 120] on button "Planogram" at bounding box center [616, 120] width 56 height 17
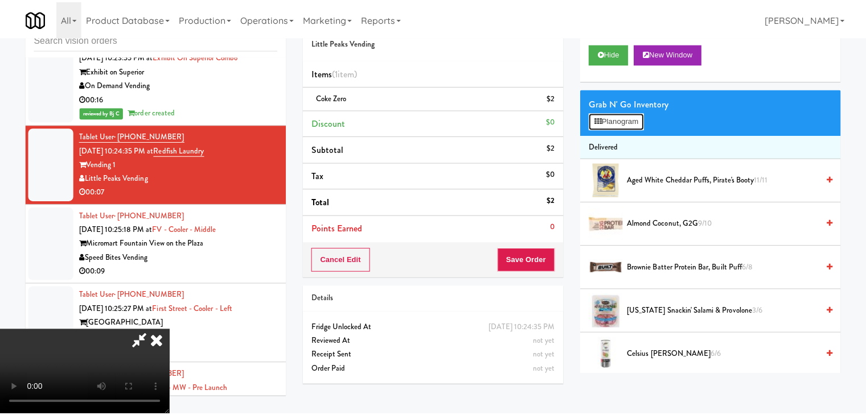
scroll to position [9851, 0]
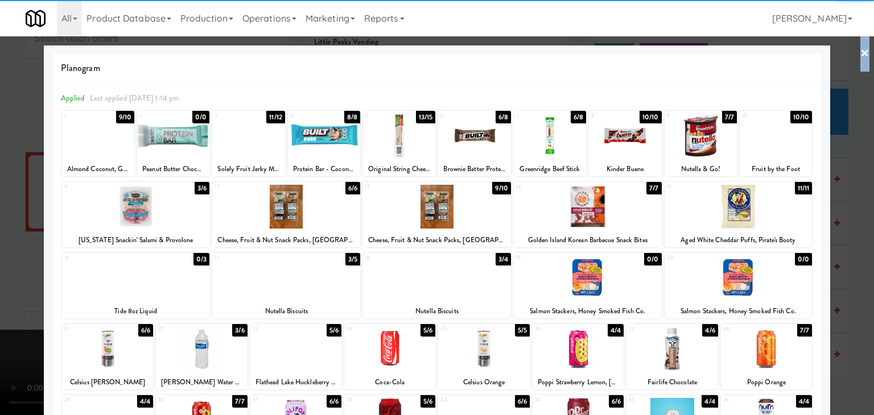
click at [316, 265] on div at bounding box center [286, 278] width 148 height 44
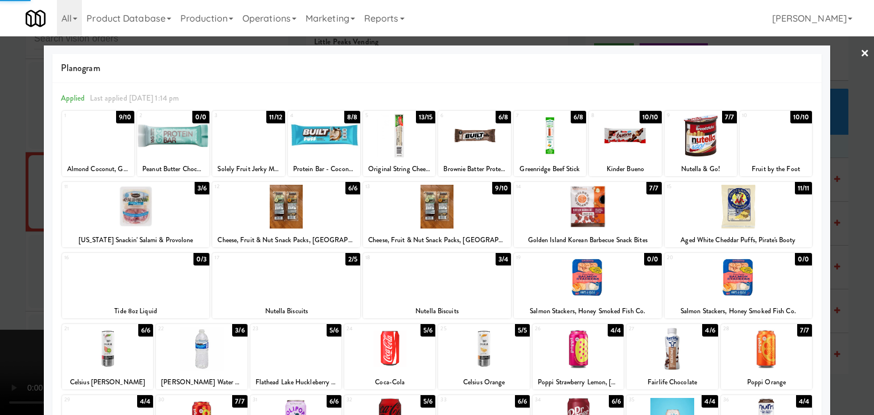
drag, startPoint x: 0, startPoint y: 273, endPoint x: 514, endPoint y: 275, distance: 513.9
click at [1, 273] on div at bounding box center [437, 207] width 874 height 415
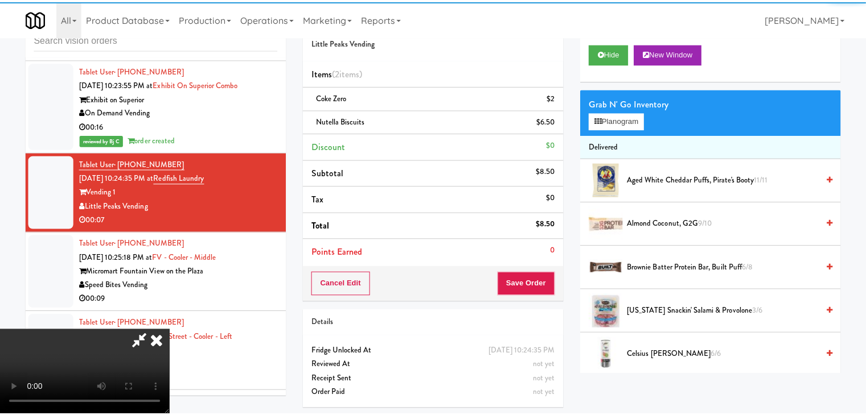
scroll to position [9879, 0]
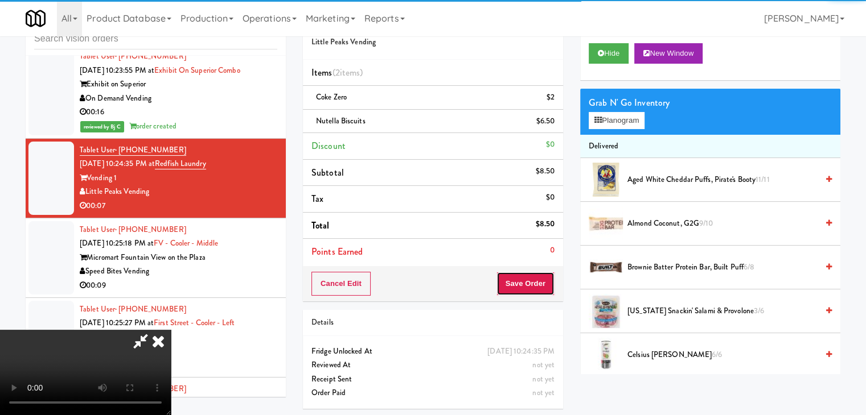
click at [535, 291] on button "Save Order" at bounding box center [525, 284] width 58 height 24
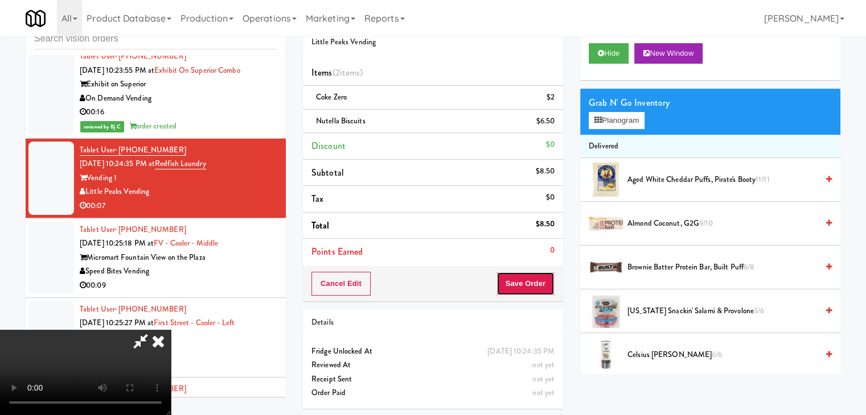
click at [534, 287] on button "Save Order" at bounding box center [525, 284] width 58 height 24
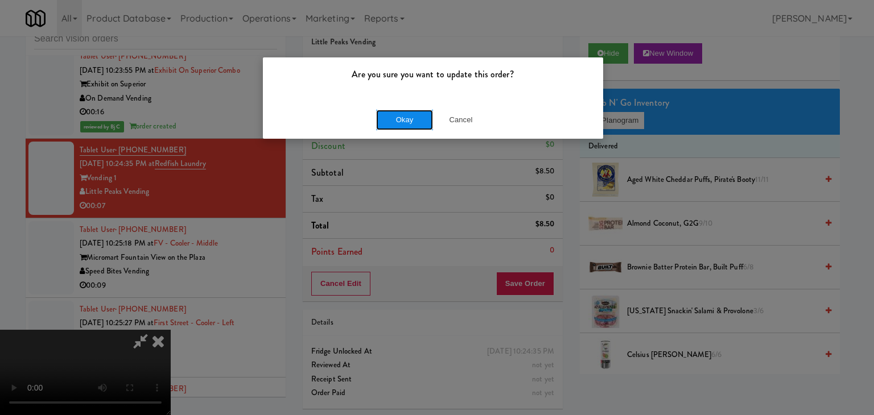
click at [405, 113] on button "Okay" at bounding box center [404, 120] width 57 height 20
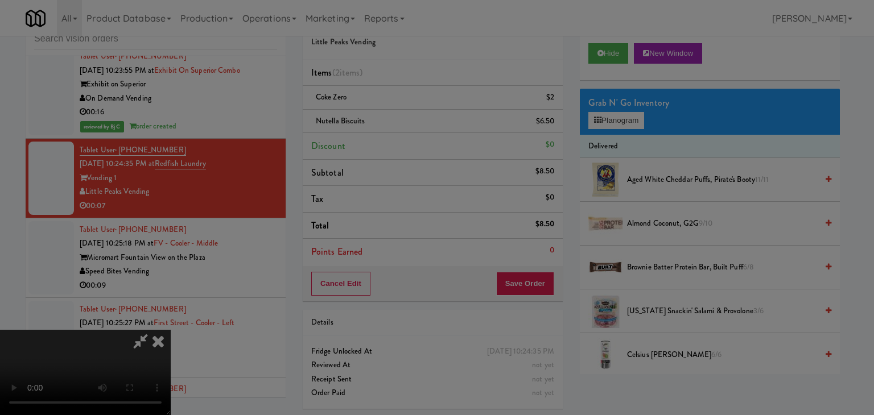
drag, startPoint x: 405, startPoint y: 113, endPoint x: 398, endPoint y: 146, distance: 33.7
click at [405, 109] on button "Okay" at bounding box center [404, 99] width 57 height 20
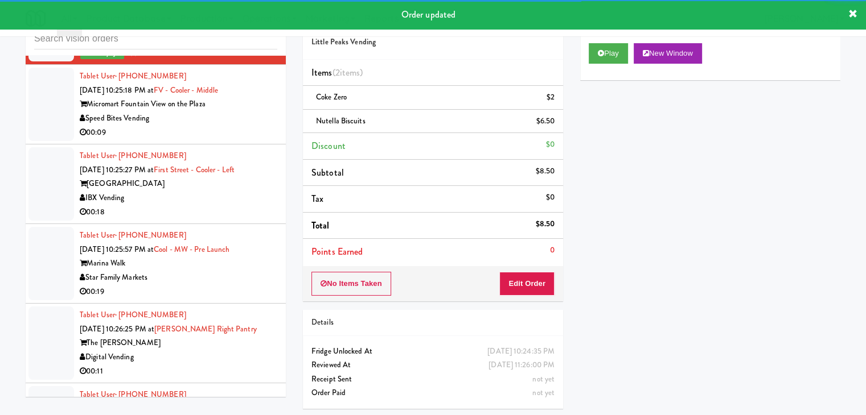
scroll to position [10050, 0]
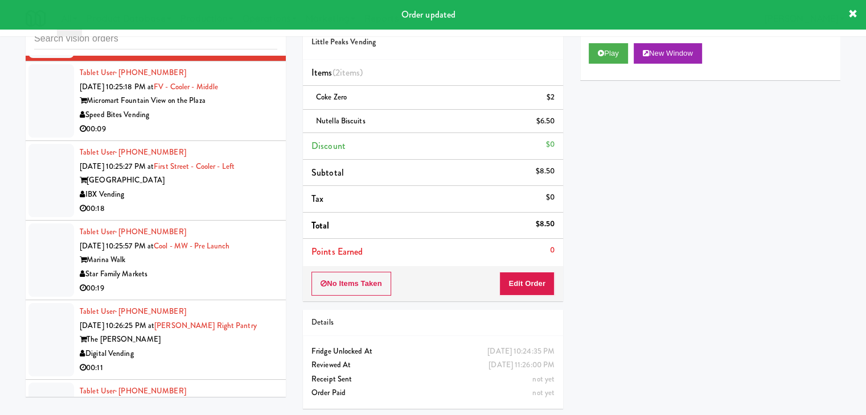
drag, startPoint x: 246, startPoint y: 139, endPoint x: 252, endPoint y: 150, distance: 12.2
click at [250, 122] on div "Speed Bites Vending" at bounding box center [178, 115] width 197 height 14
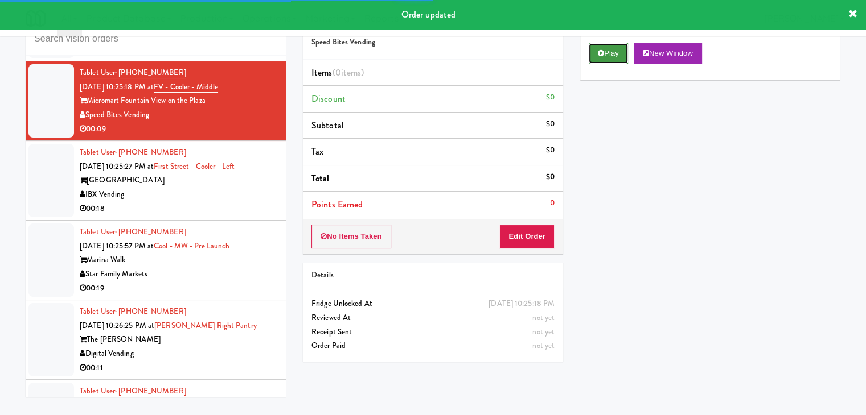
click at [603, 52] on icon at bounding box center [601, 53] width 6 height 7
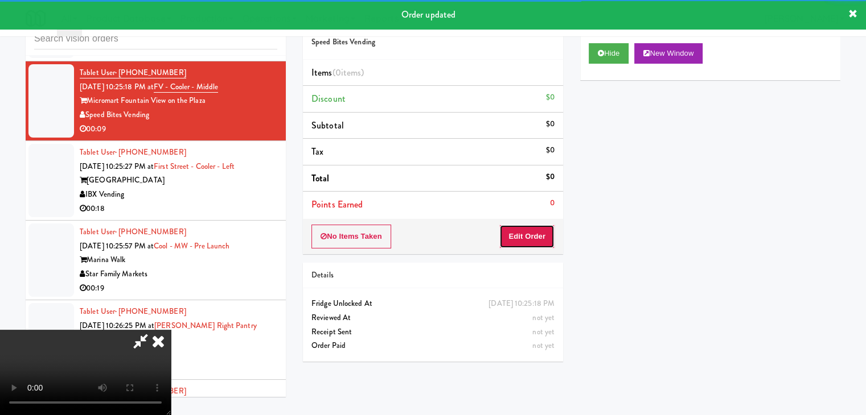
click at [538, 231] on button "Edit Order" at bounding box center [526, 237] width 55 height 24
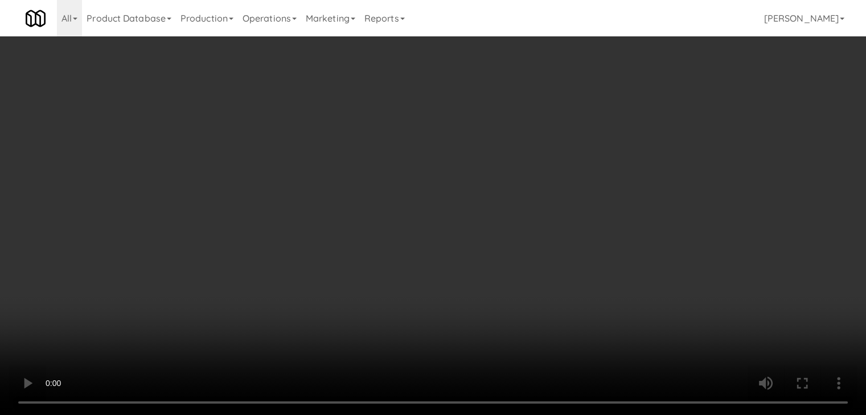
scroll to position [10022, 0]
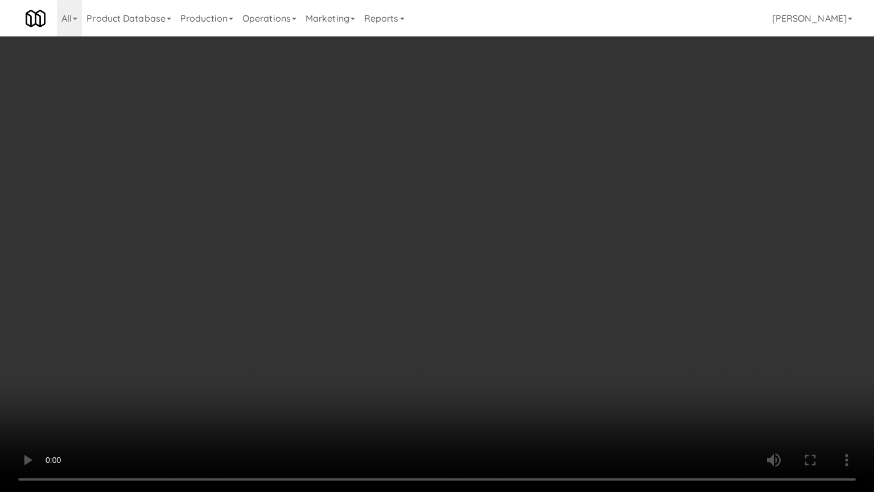
click at [452, 302] on video at bounding box center [437, 246] width 874 height 492
click at [441, 304] on video at bounding box center [437, 246] width 874 height 492
drag, startPoint x: 441, startPoint y: 304, endPoint x: 462, endPoint y: 233, distance: 74.6
click at [441, 304] on video at bounding box center [437, 246] width 874 height 492
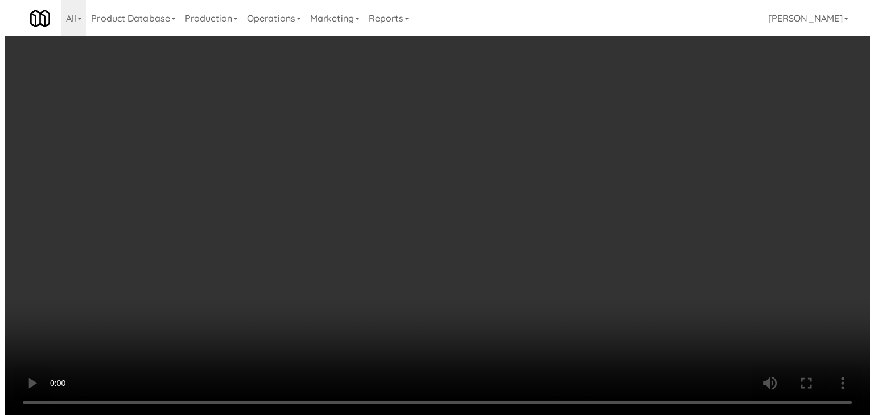
scroll to position [10050, 0]
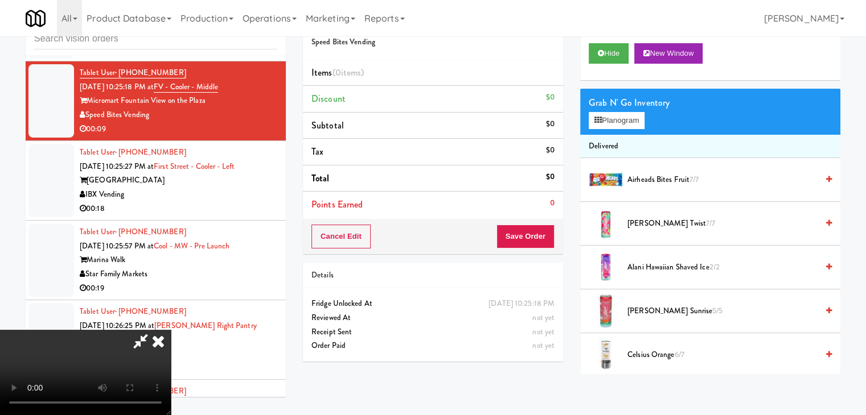
click at [613, 130] on div "Grab N' Go Inventory Planogram" at bounding box center [710, 112] width 260 height 46
click at [618, 123] on button "Planogram" at bounding box center [616, 120] width 56 height 17
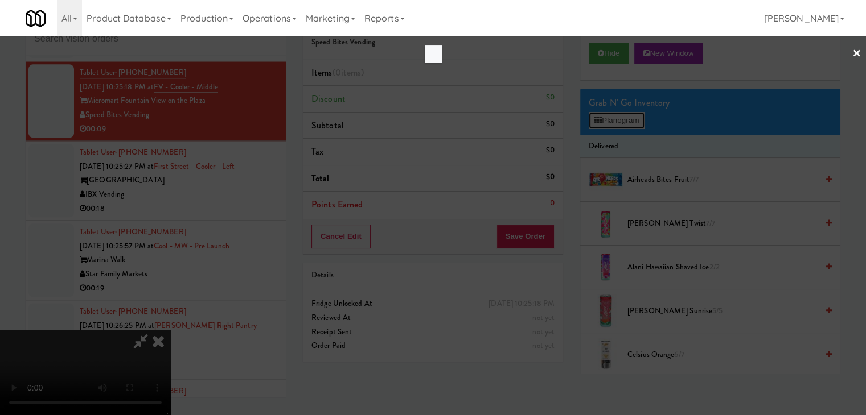
scroll to position [10022, 0]
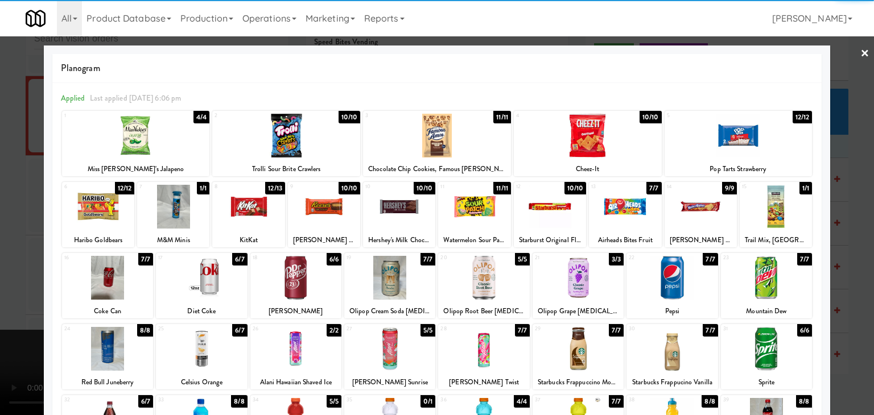
click at [442, 133] on div at bounding box center [437, 136] width 148 height 44
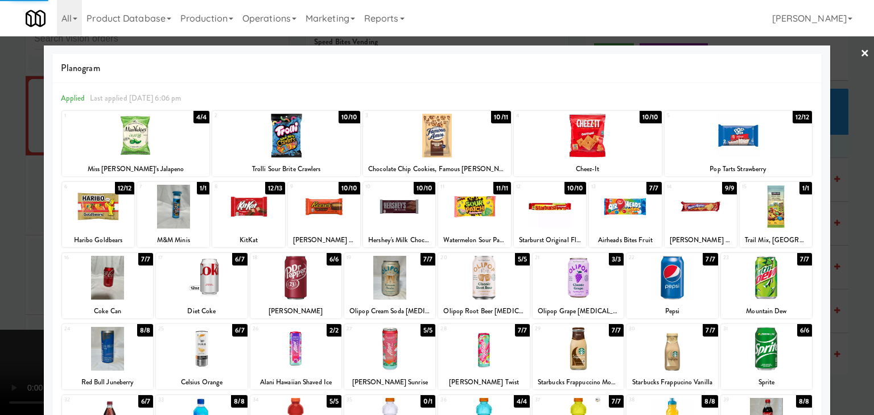
click at [325, 141] on div at bounding box center [286, 136] width 148 height 44
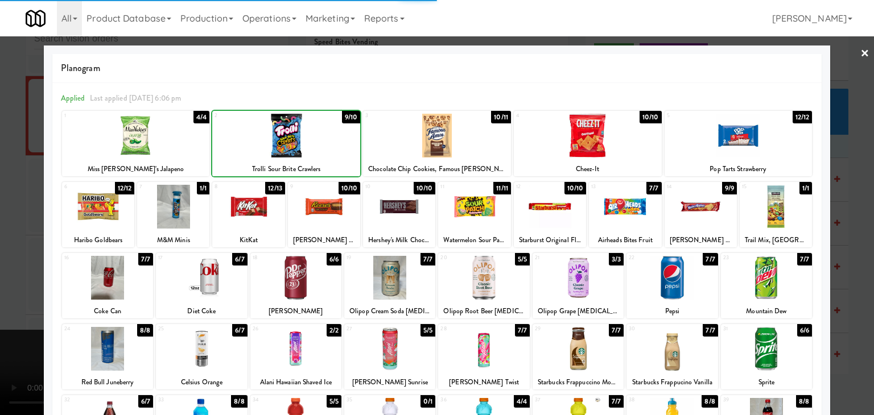
drag, startPoint x: 0, startPoint y: 173, endPoint x: 507, endPoint y: 240, distance: 510.9
click at [9, 173] on div at bounding box center [437, 207] width 874 height 415
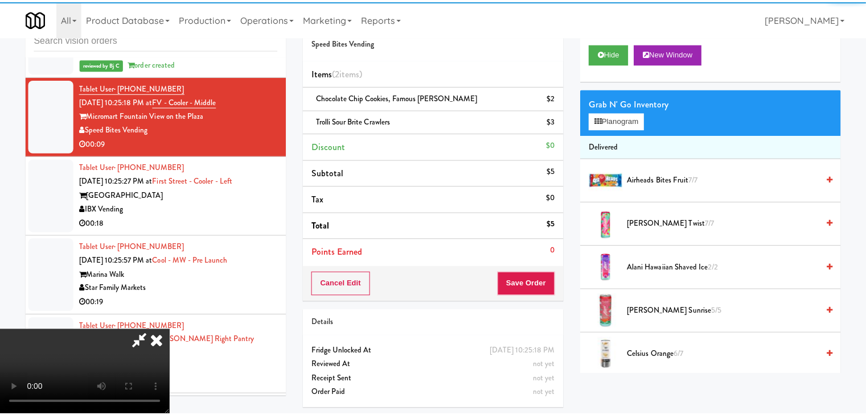
scroll to position [10050, 0]
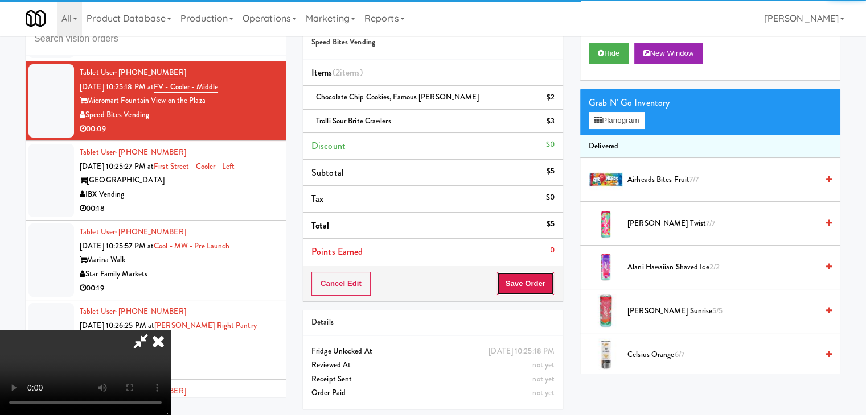
click at [551, 285] on button "Save Order" at bounding box center [525, 284] width 58 height 24
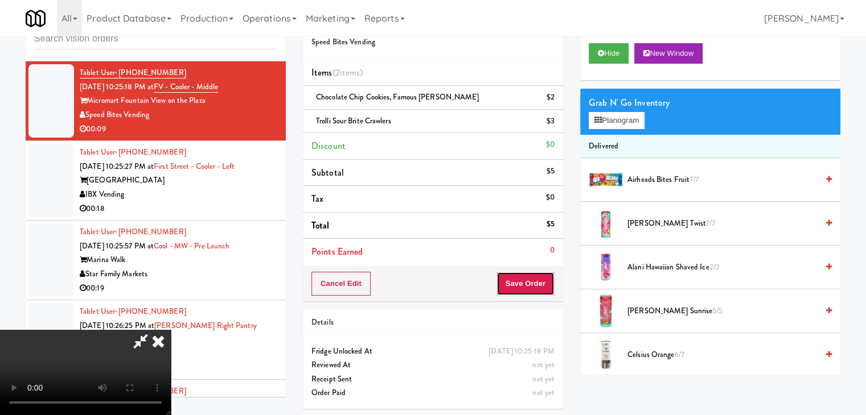
click at [550, 286] on button "Save Order" at bounding box center [525, 284] width 58 height 24
click at [549, 286] on button "Save Order" at bounding box center [525, 284] width 58 height 24
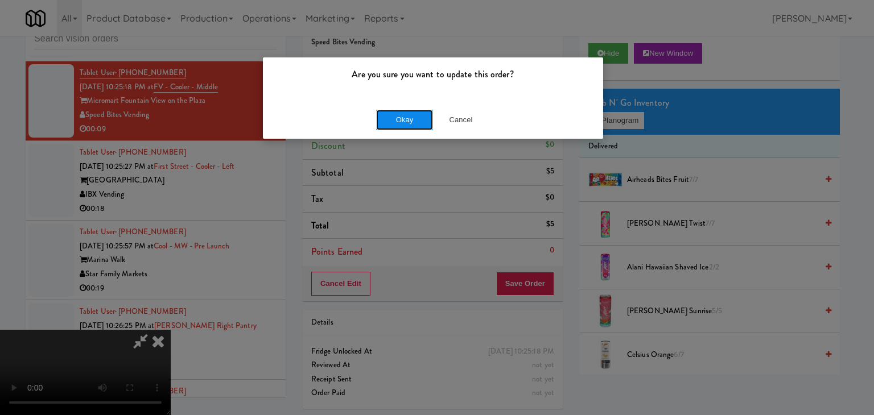
click at [405, 120] on button "Okay" at bounding box center [404, 120] width 57 height 20
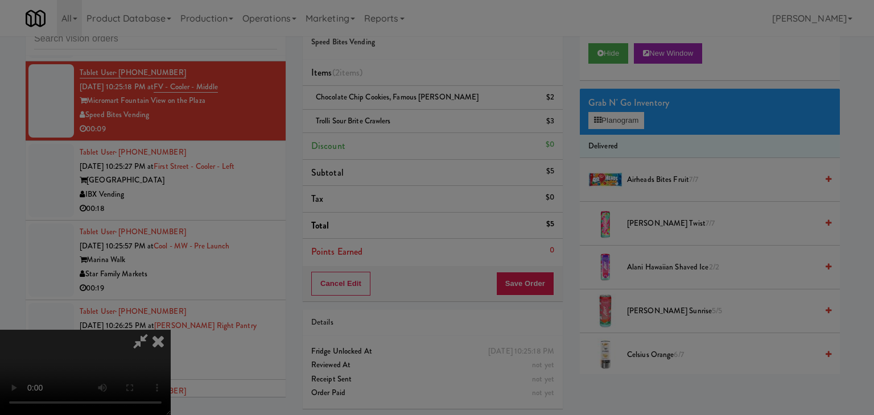
click at [405, 118] on div "Okay Cancel" at bounding box center [433, 99] width 340 height 38
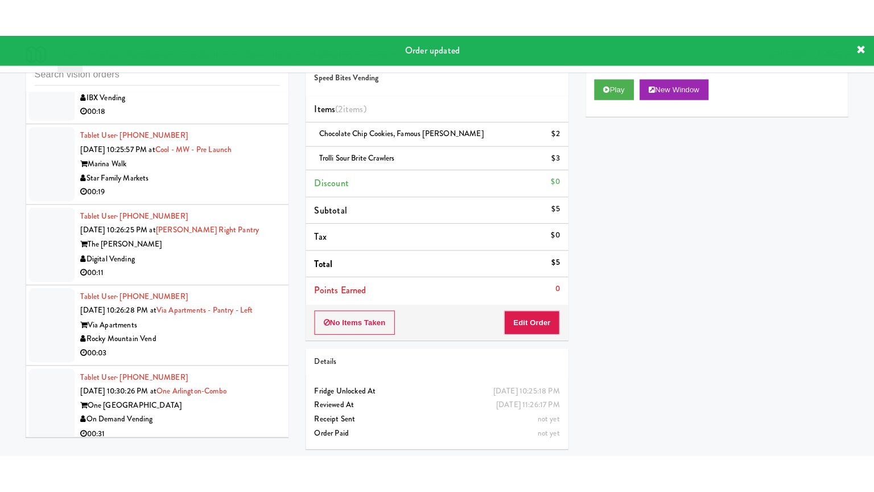
scroll to position [10178, 0]
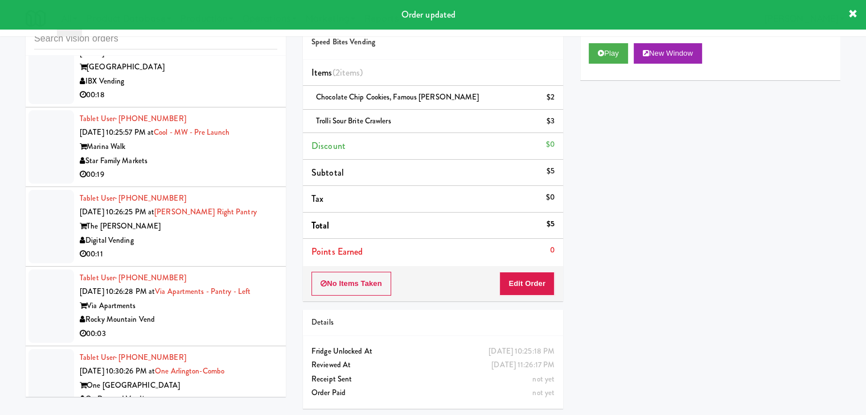
click at [238, 102] on div "00:18" at bounding box center [178, 95] width 197 height 14
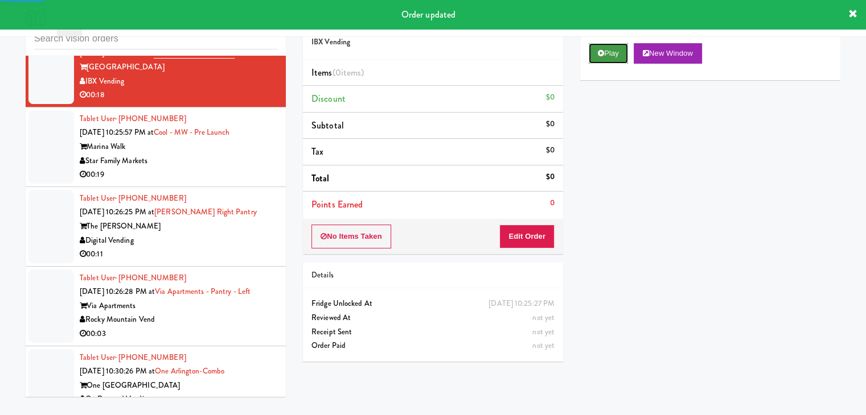
click at [601, 60] on button "Play" at bounding box center [607, 53] width 39 height 20
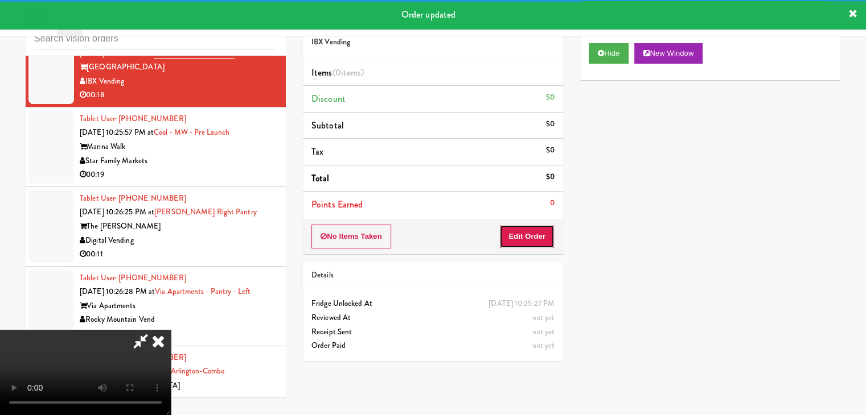
click at [544, 234] on button "Edit Order" at bounding box center [526, 237] width 55 height 24
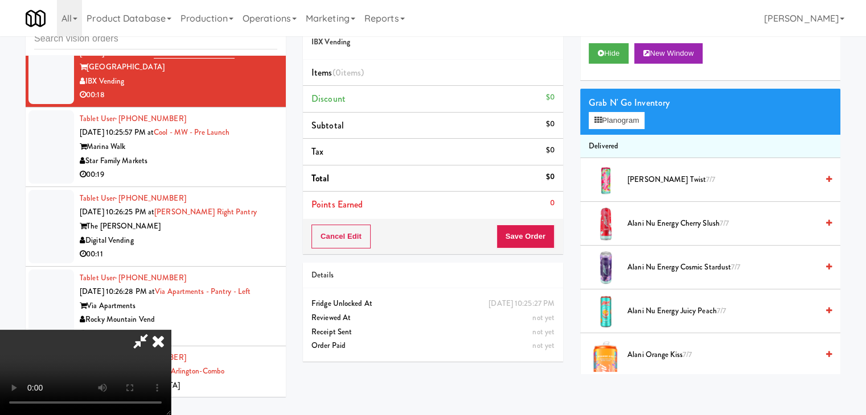
scroll to position [10149, 0]
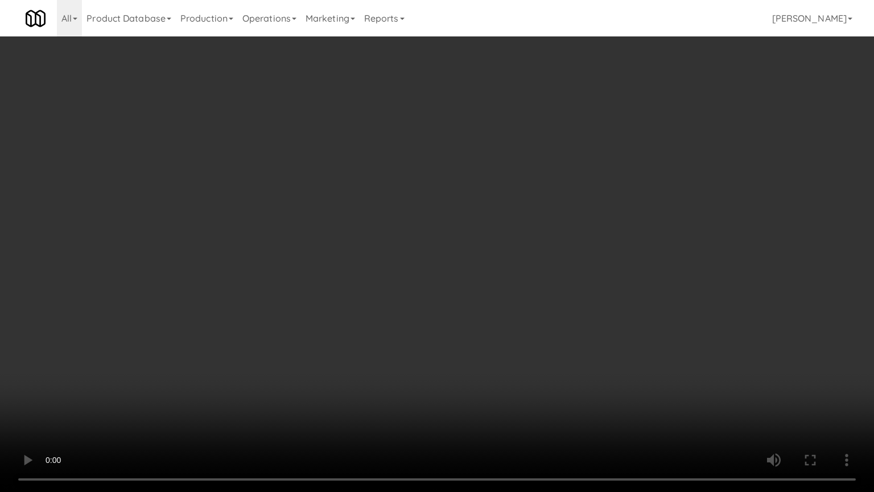
click at [506, 242] on video at bounding box center [437, 246] width 874 height 492
drag, startPoint x: 506, startPoint y: 242, endPoint x: 533, endPoint y: 170, distance: 77.1
click at [506, 241] on video at bounding box center [437, 246] width 874 height 492
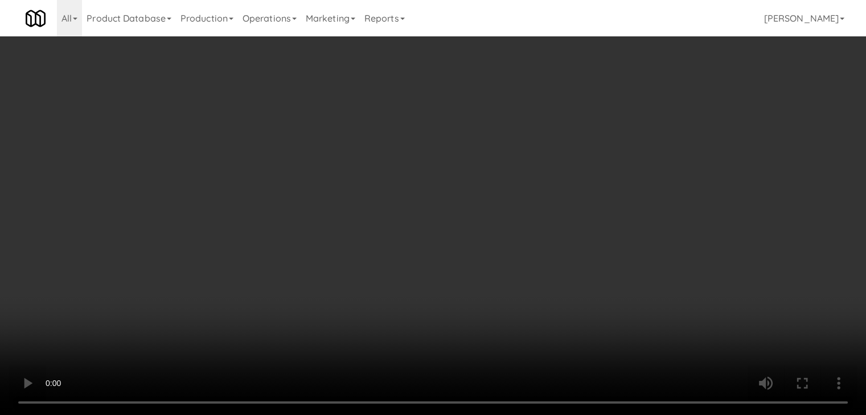
scroll to position [10178, 0]
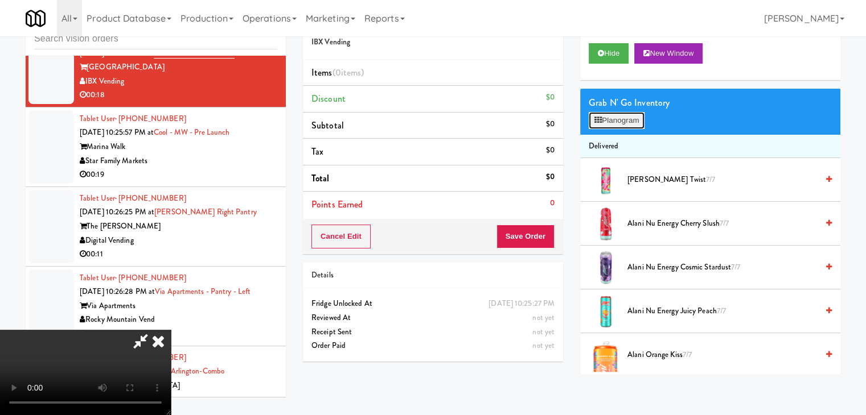
click at [624, 117] on button "Planogram" at bounding box center [616, 120] width 56 height 17
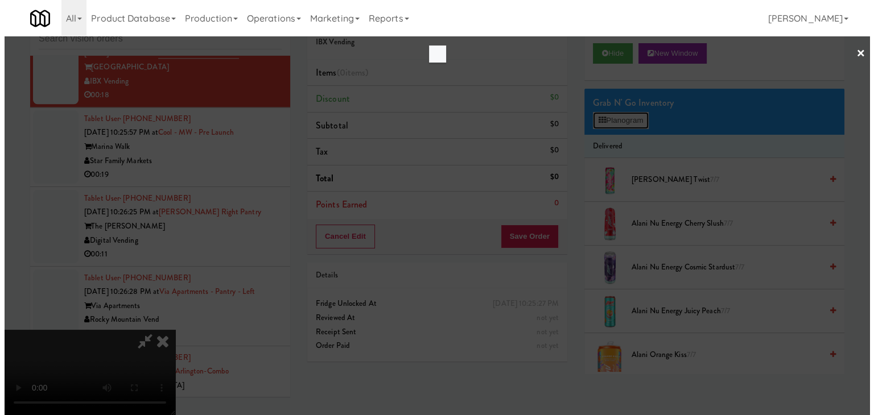
scroll to position [10149, 0]
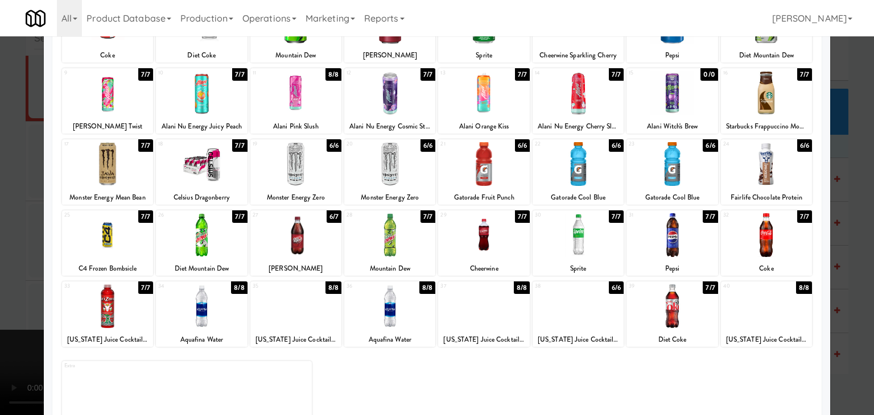
click at [401, 314] on div at bounding box center [389, 307] width 91 height 44
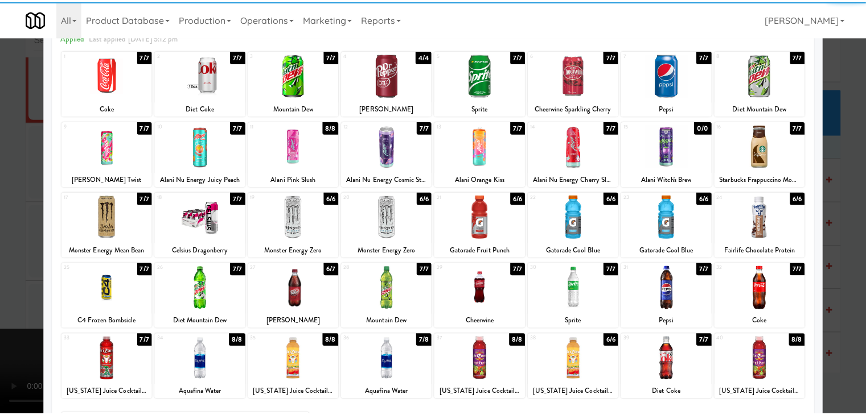
scroll to position [0, 0]
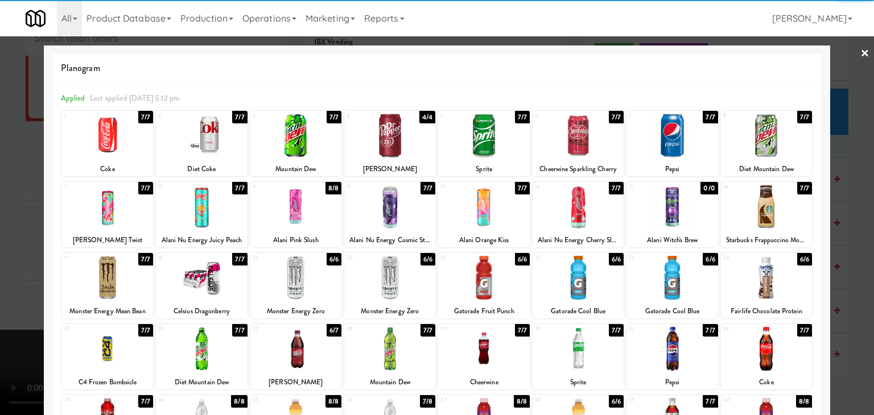
click at [768, 208] on div at bounding box center [766, 207] width 91 height 44
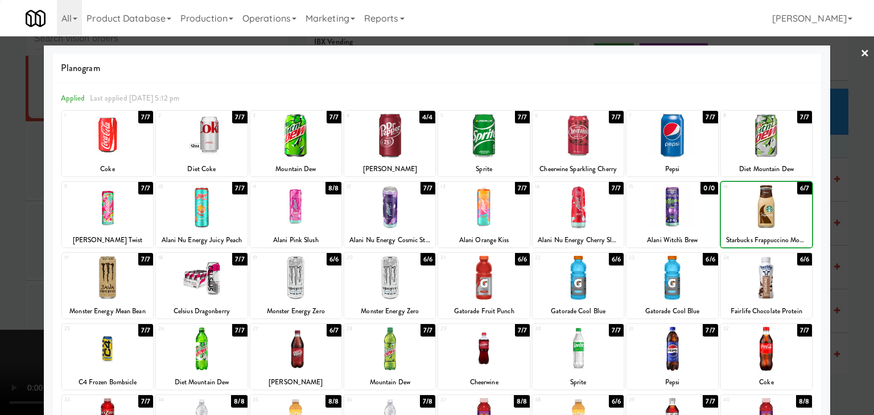
drag, startPoint x: 839, startPoint y: 223, endPoint x: 501, endPoint y: 269, distance: 341.1
click at [839, 224] on div at bounding box center [437, 207] width 874 height 415
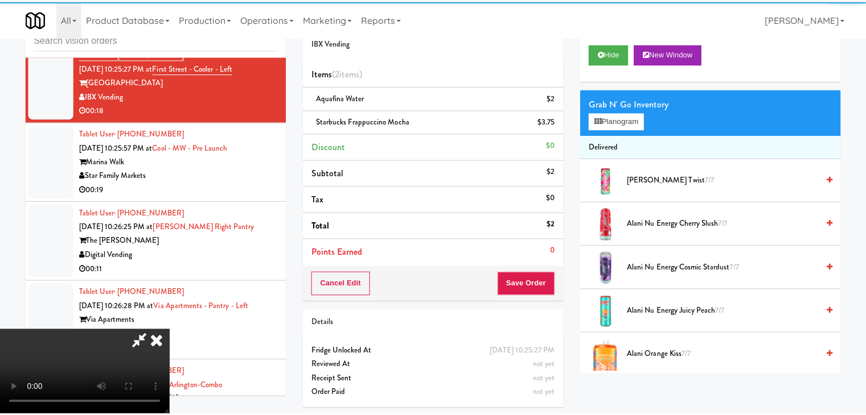
scroll to position [10178, 0]
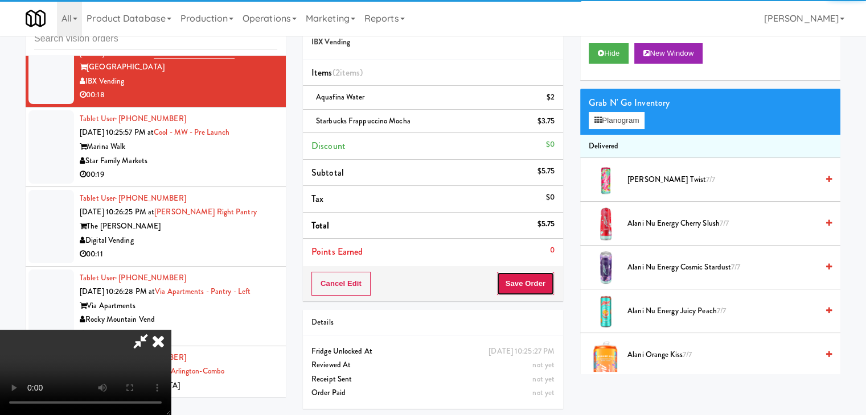
click at [537, 278] on button "Save Order" at bounding box center [525, 284] width 58 height 24
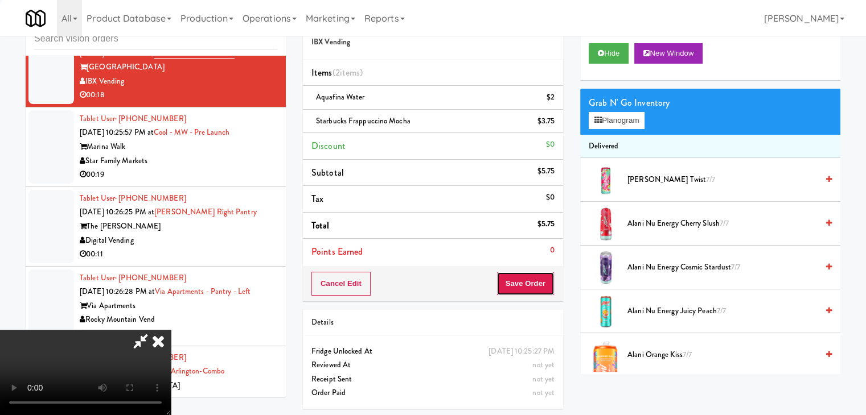
click at [537, 278] on button "Save Order" at bounding box center [525, 284] width 58 height 24
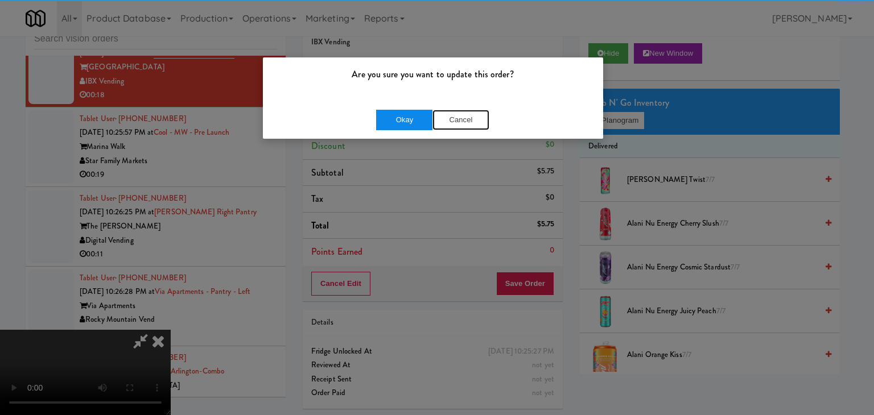
click at [433, 125] on button "Cancel" at bounding box center [461, 120] width 57 height 20
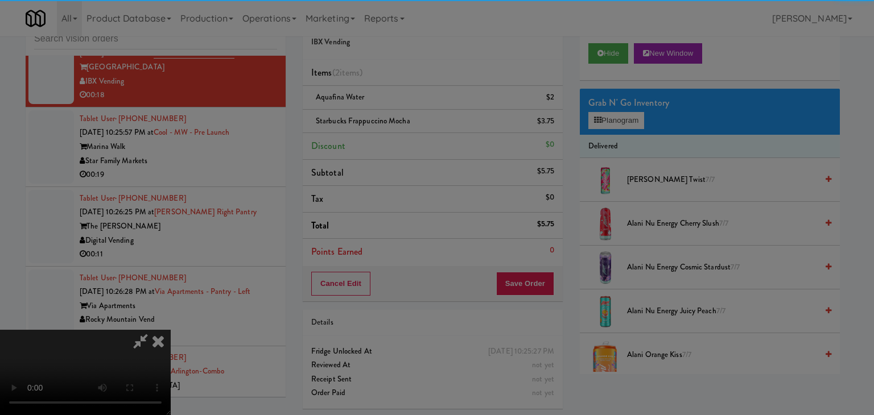
click at [430, 118] on div "Okay Cancel" at bounding box center [433, 99] width 340 height 38
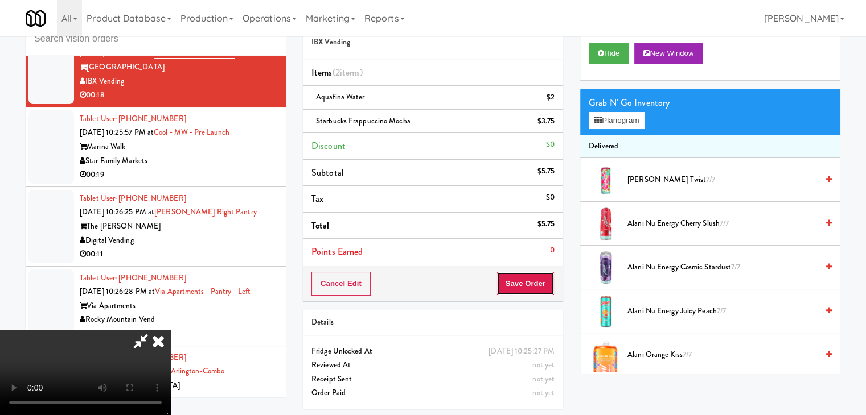
click at [543, 285] on button "Save Order" at bounding box center [525, 284] width 58 height 24
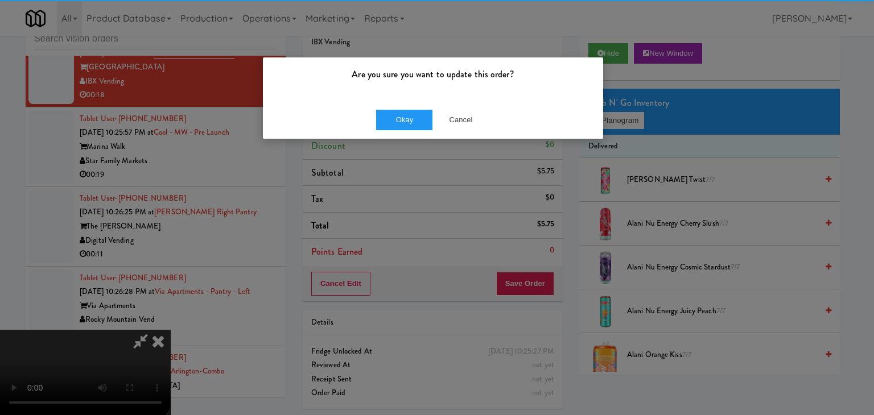
click at [413, 130] on div "Okay Cancel" at bounding box center [433, 120] width 340 height 38
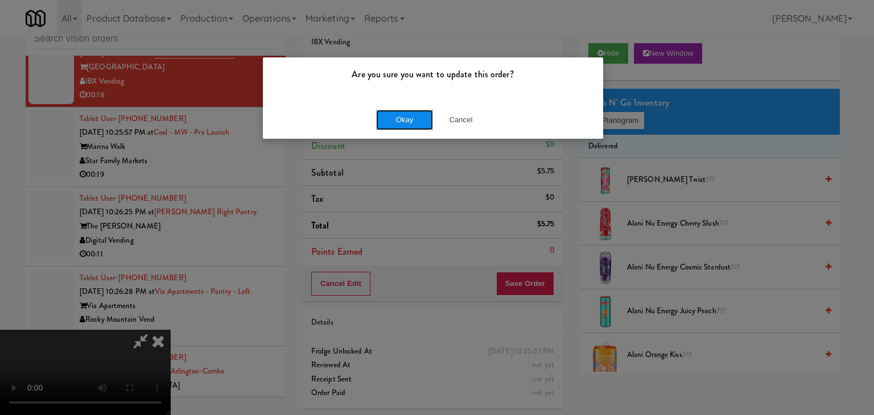
click at [414, 123] on button "Okay" at bounding box center [404, 120] width 57 height 20
click at [414, 123] on div "Okay Cancel" at bounding box center [433, 120] width 340 height 38
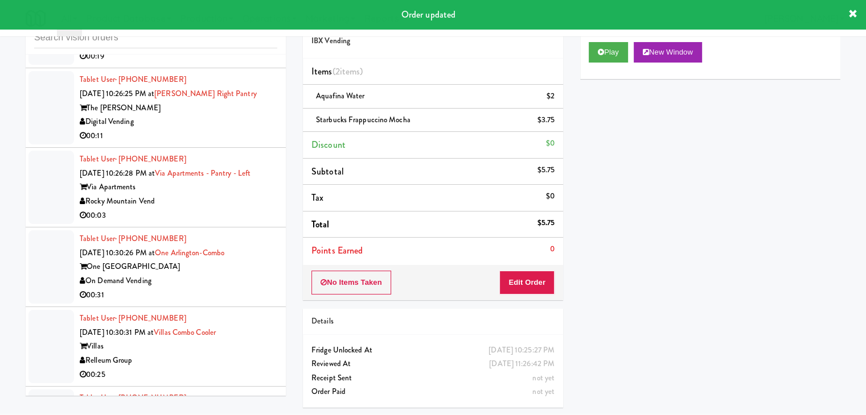
scroll to position [10248, 0]
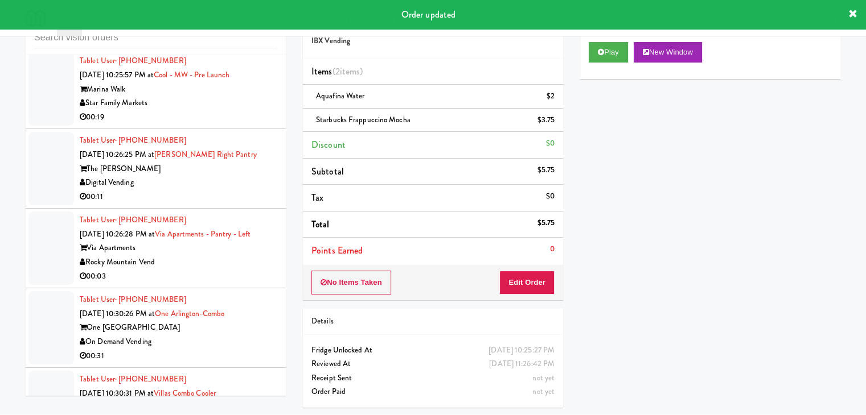
drag, startPoint x: 238, startPoint y: 134, endPoint x: 231, endPoint y: 135, distance: 6.9
click at [240, 125] on div "00:19" at bounding box center [178, 117] width 197 height 14
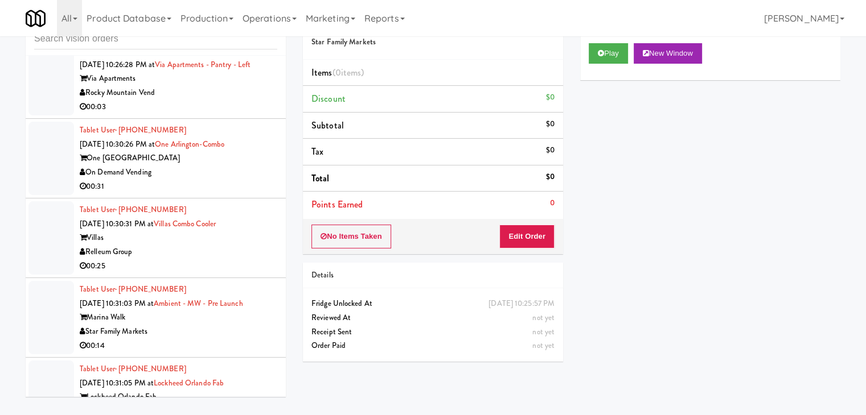
scroll to position [10305, 0]
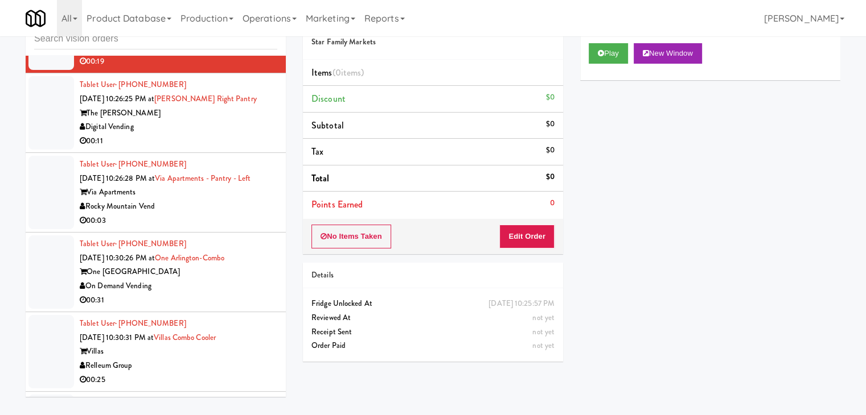
click at [231, 149] on div "00:11" at bounding box center [178, 141] width 197 height 14
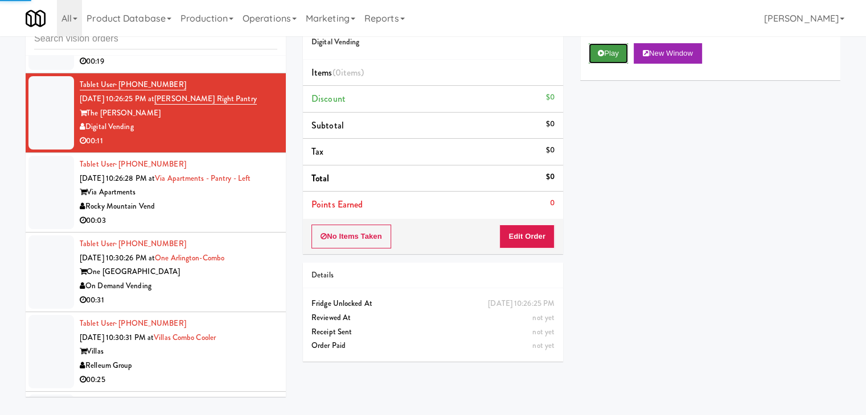
click at [598, 54] on icon at bounding box center [601, 53] width 6 height 7
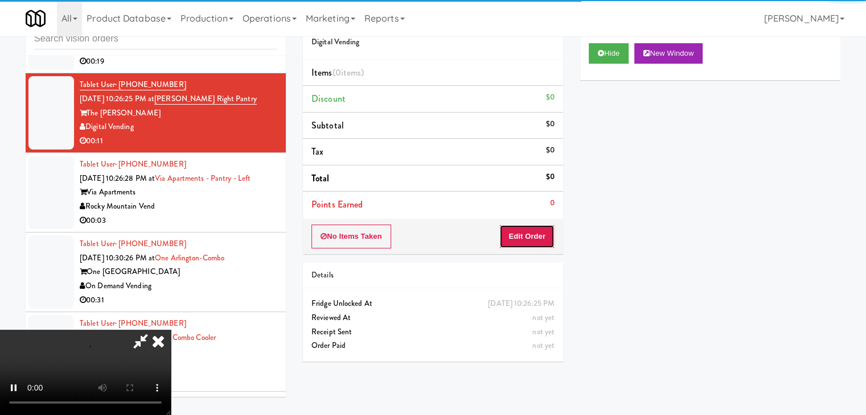
click at [529, 236] on button "Edit Order" at bounding box center [526, 237] width 55 height 24
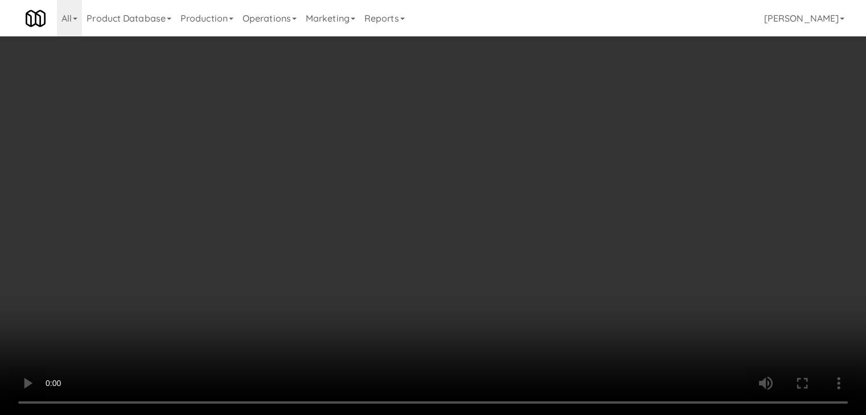
scroll to position [10277, 0]
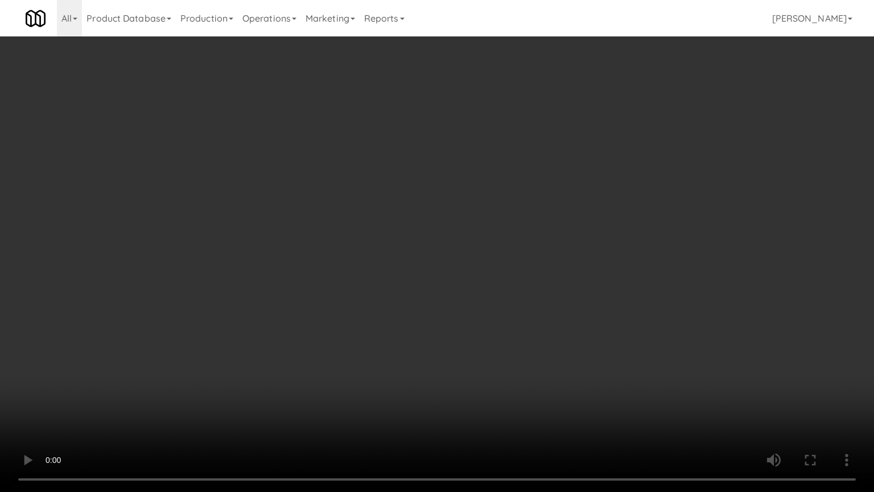
click at [526, 308] on video at bounding box center [437, 246] width 874 height 492
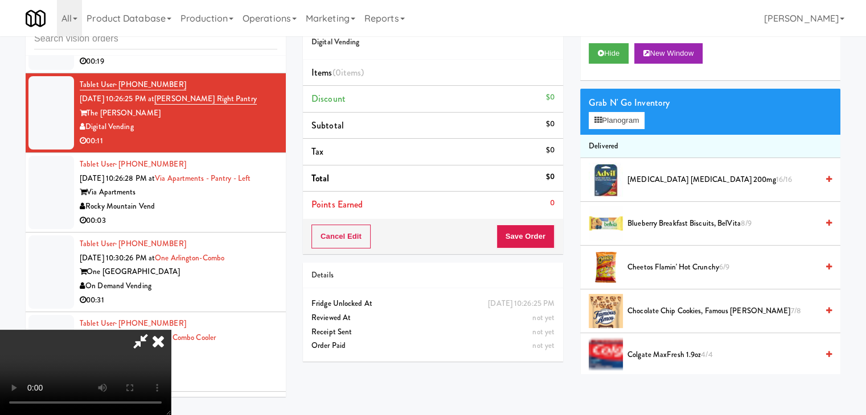
scroll to position [160, 0]
click at [171, 330] on video at bounding box center [85, 372] width 171 height 85
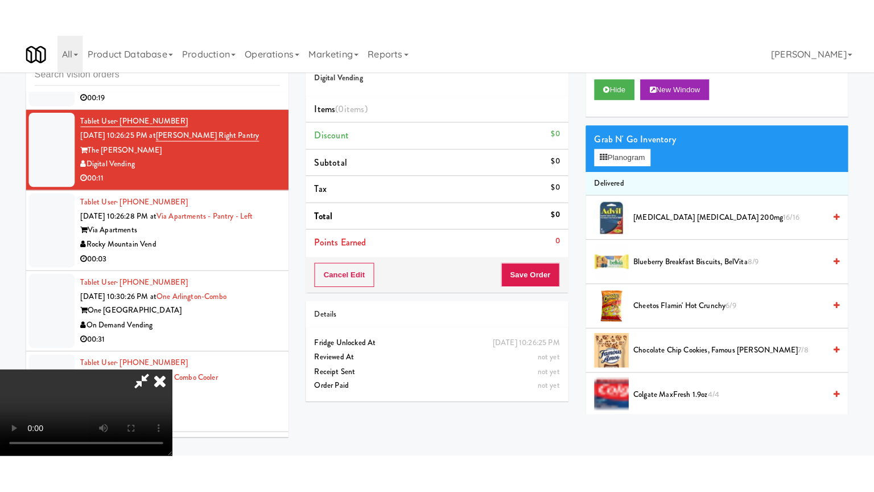
scroll to position [46, 0]
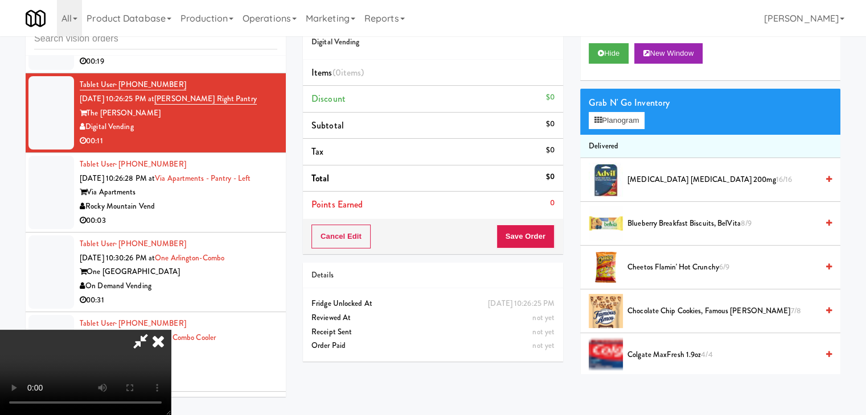
click at [171, 330] on video at bounding box center [85, 372] width 171 height 85
drag, startPoint x: 443, startPoint y: 242, endPoint x: 376, endPoint y: 286, distance: 80.5
click at [171, 330] on video at bounding box center [85, 372] width 171 height 85
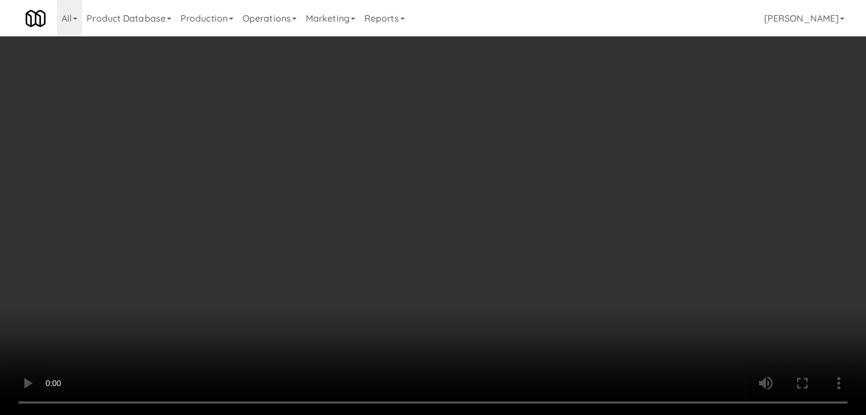
scroll to position [10277, 0]
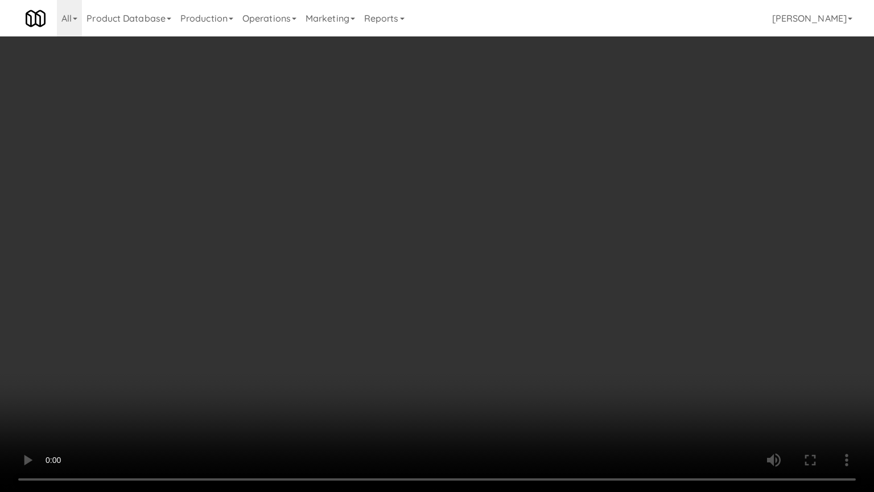
click at [555, 189] on video at bounding box center [437, 246] width 874 height 492
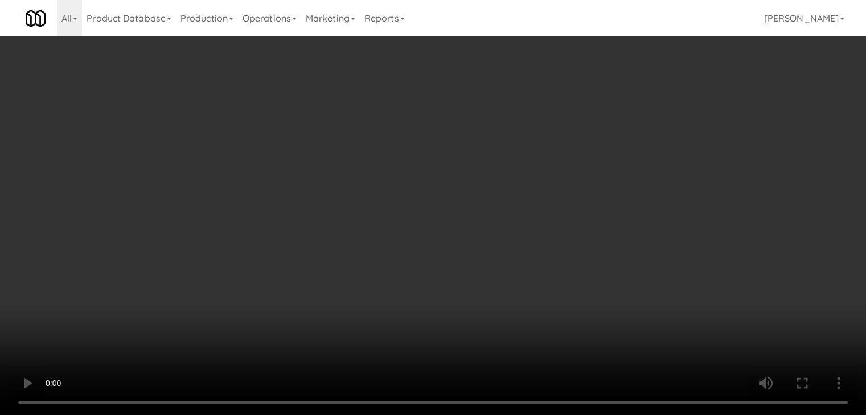
click at [606, 112] on button "Planogram" at bounding box center [616, 120] width 56 height 17
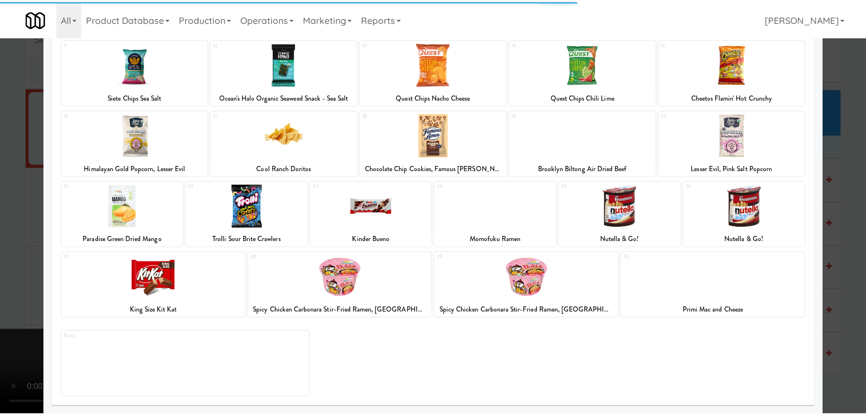
scroll to position [143, 0]
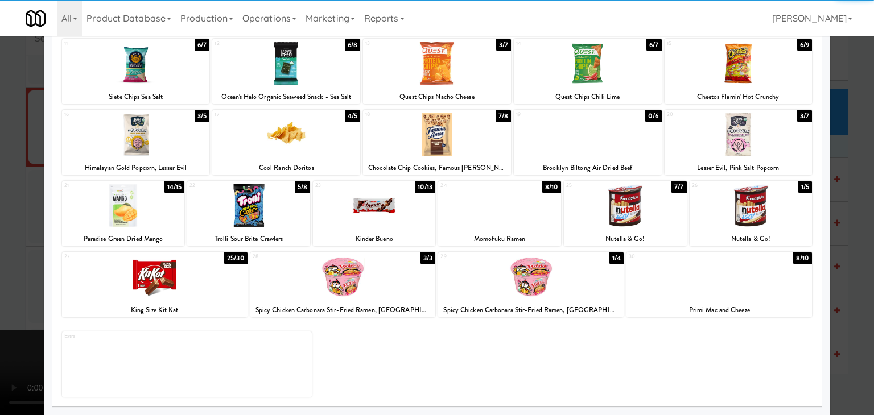
drag, startPoint x: 692, startPoint y: 281, endPoint x: 638, endPoint y: 285, distance: 54.2
click at [692, 281] on div at bounding box center [720, 277] width 186 height 44
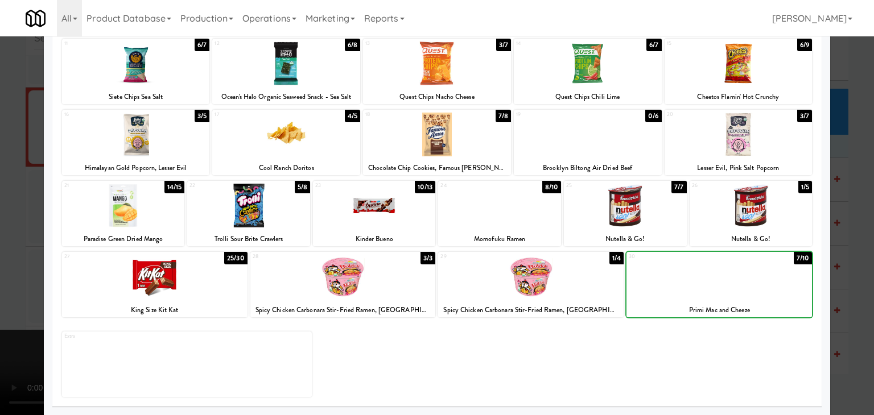
click at [393, 299] on div "28 3/3 Spicy Chicken Carbonara Stir-Fried Ramen, Samyang" at bounding box center [343, 284] width 186 height 65
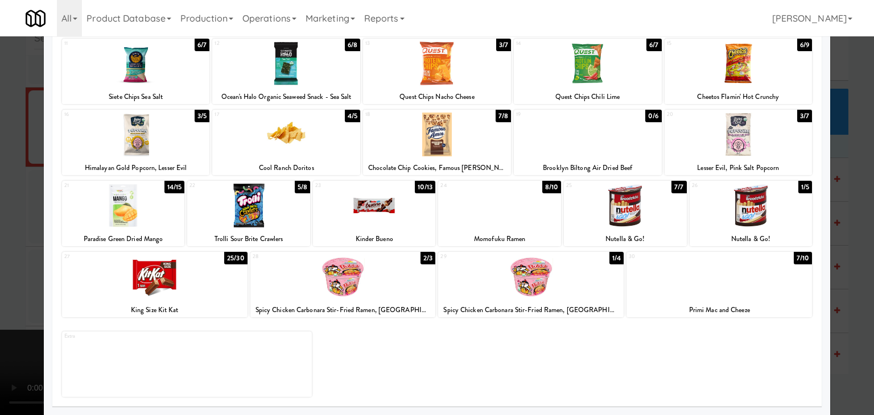
drag, startPoint x: 0, startPoint y: 293, endPoint x: 632, endPoint y: 240, distance: 634.5
click at [15, 286] on div at bounding box center [437, 207] width 874 height 415
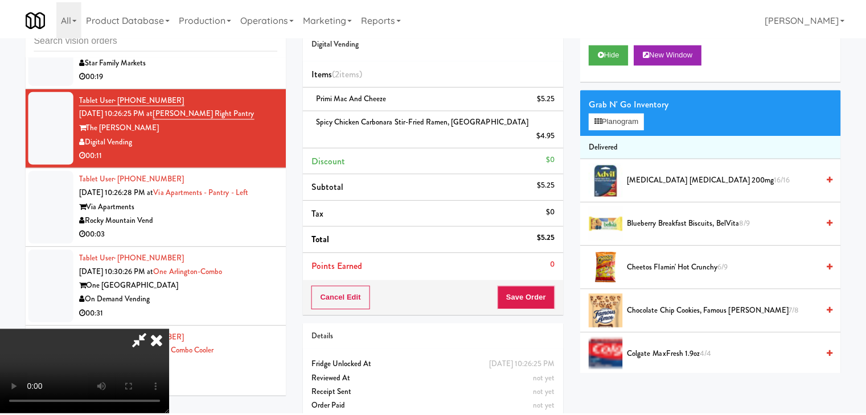
scroll to position [10305, 0]
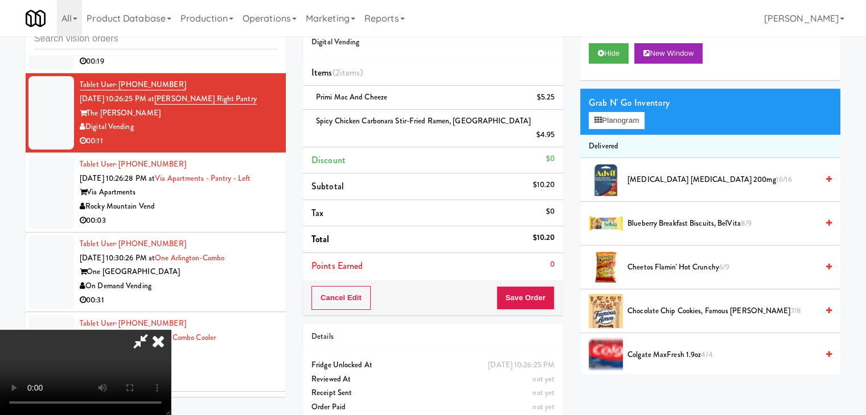
drag, startPoint x: 550, startPoint y: 278, endPoint x: 541, endPoint y: 285, distance: 11.8
click at [543, 282] on div "Cancel Edit Save Order" at bounding box center [433, 298] width 260 height 35
click at [541, 286] on button "Save Order" at bounding box center [525, 298] width 58 height 24
drag, startPoint x: 541, startPoint y: 285, endPoint x: 537, endPoint y: 247, distance: 38.3
click at [541, 286] on button "Save Order" at bounding box center [525, 298] width 58 height 24
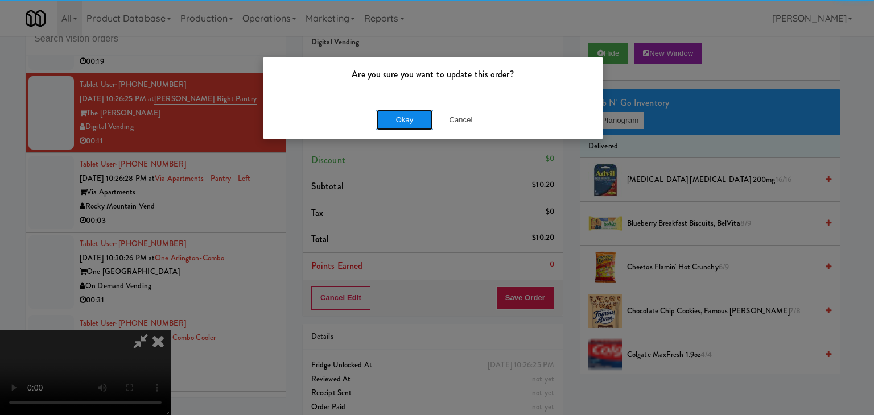
click at [414, 121] on button "Okay" at bounding box center [404, 120] width 57 height 20
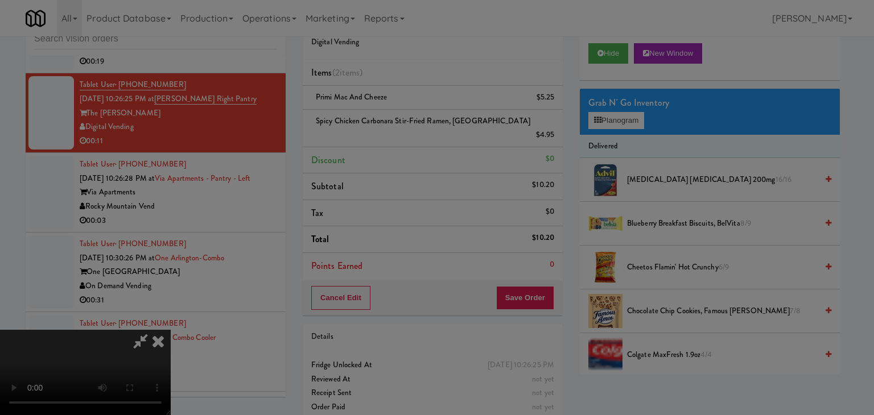
click at [414, 118] on div "Okay Cancel" at bounding box center [433, 99] width 340 height 38
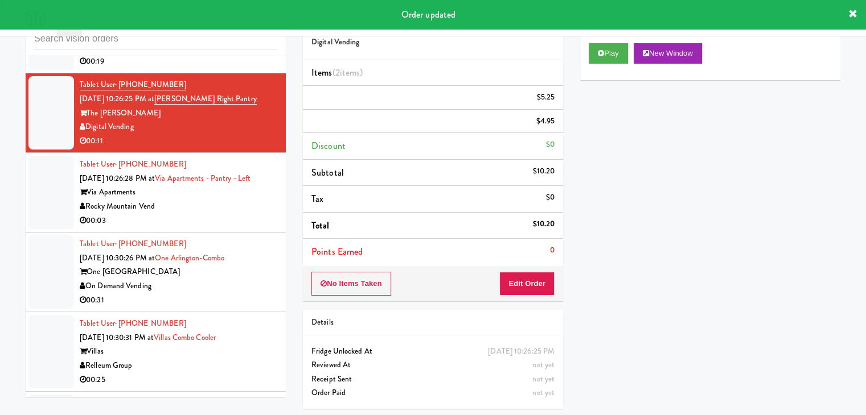
scroll to position [0, 0]
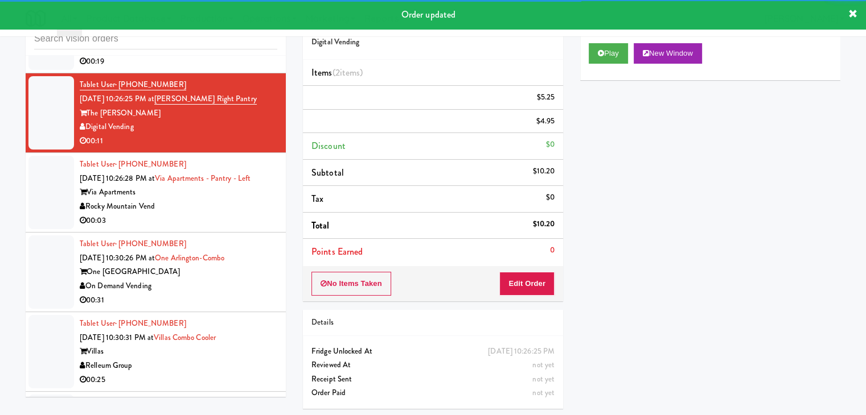
drag, startPoint x: 201, startPoint y: 241, endPoint x: 208, endPoint y: 248, distance: 10.1
click at [203, 228] on div "Tablet User · (480) 273-2152 Aug 28, 2025 10:26:28 PM at Via Apartments - Pantr…" at bounding box center [178, 193] width 197 height 70
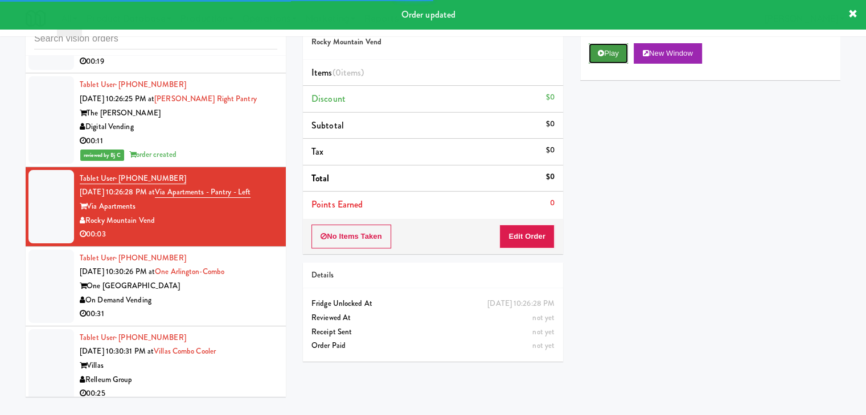
click at [618, 56] on button "Play" at bounding box center [607, 53] width 39 height 20
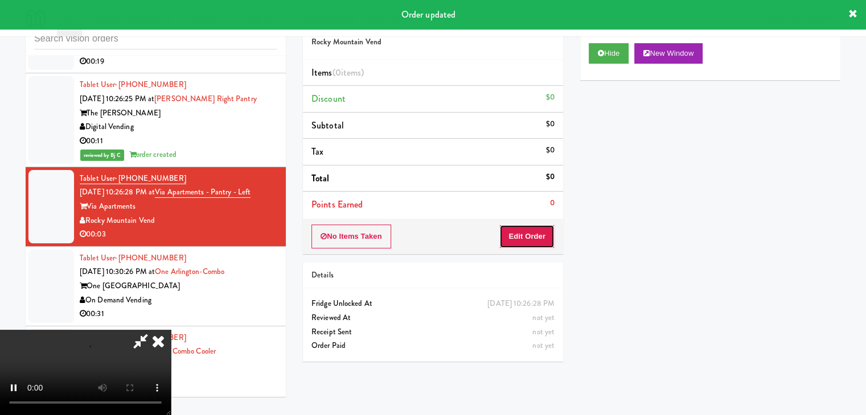
click at [536, 238] on button "Edit Order" at bounding box center [526, 237] width 55 height 24
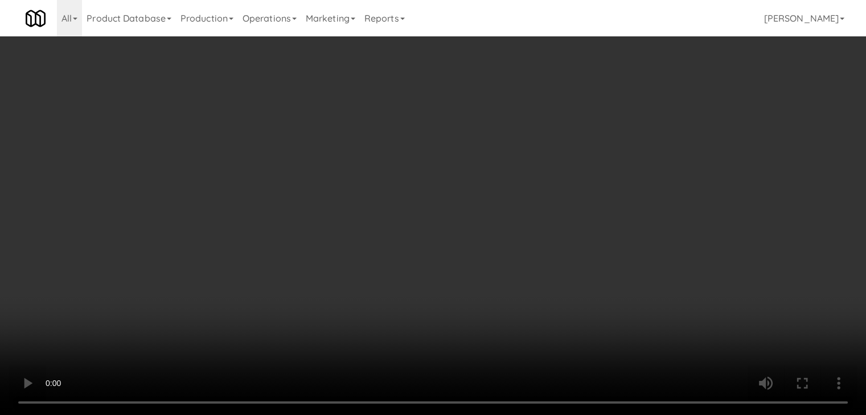
scroll to position [10277, 0]
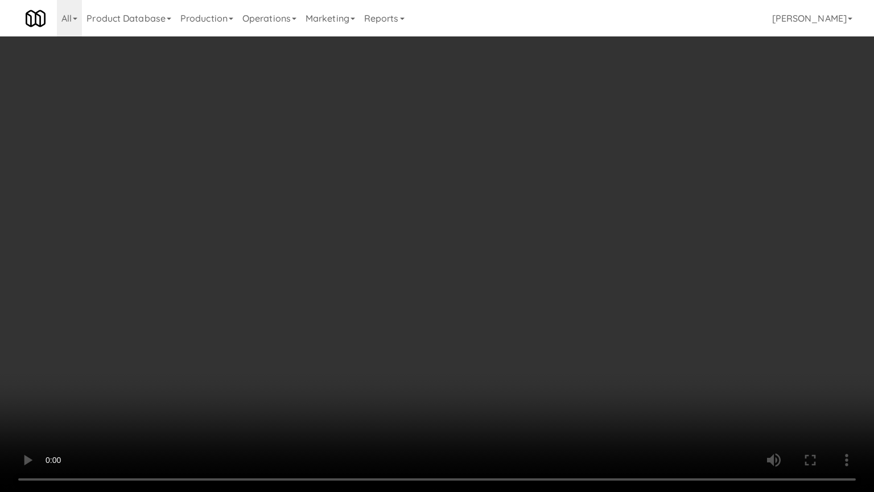
click at [516, 322] on video at bounding box center [437, 246] width 874 height 492
click at [517, 322] on video at bounding box center [437, 246] width 874 height 492
click at [532, 314] on video at bounding box center [437, 246] width 874 height 492
drag, startPoint x: 532, startPoint y: 314, endPoint x: 535, endPoint y: 309, distance: 5.9
click at [534, 311] on video at bounding box center [437, 246] width 874 height 492
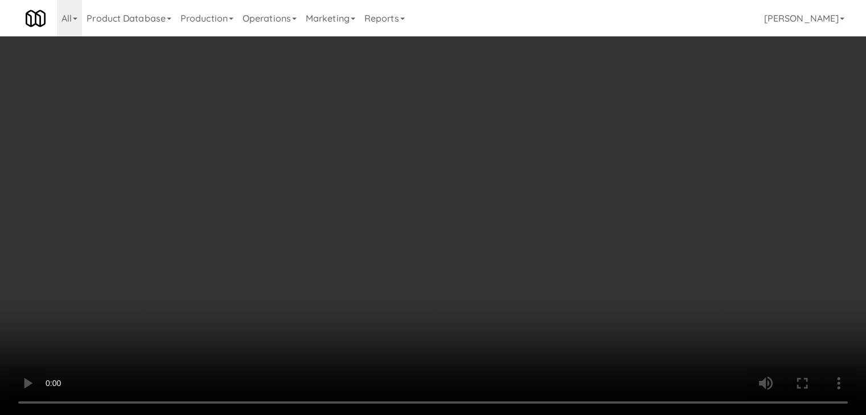
click at [629, 122] on button "Planogram" at bounding box center [616, 120] width 56 height 17
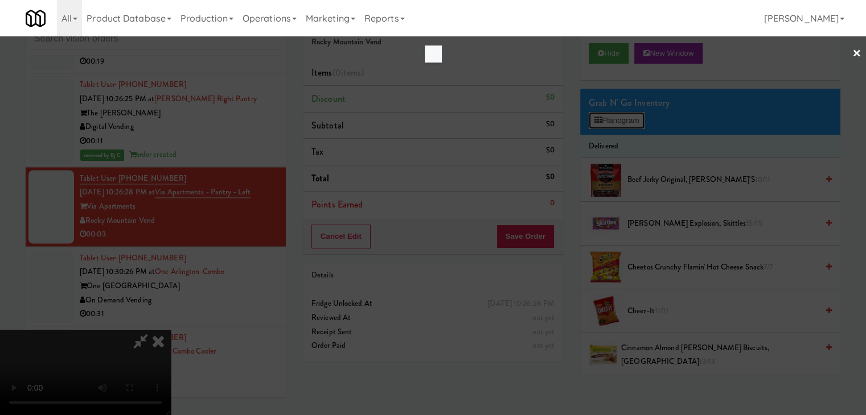
scroll to position [10277, 0]
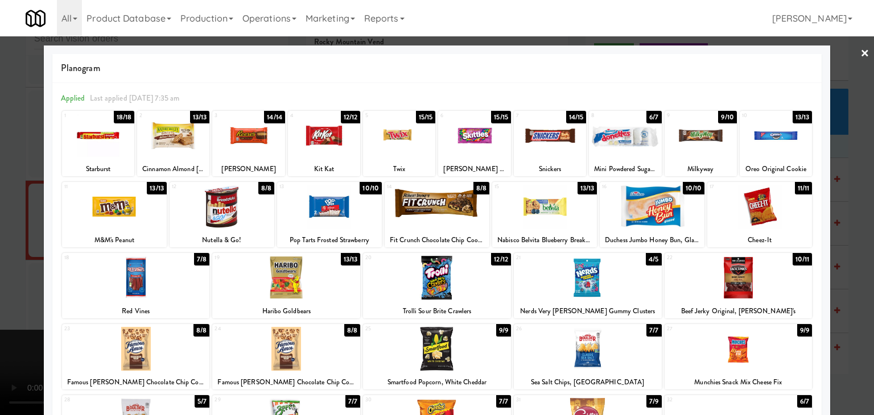
click at [487, 137] on div at bounding box center [474, 136] width 72 height 44
click at [0, 244] on div at bounding box center [437, 207] width 874 height 415
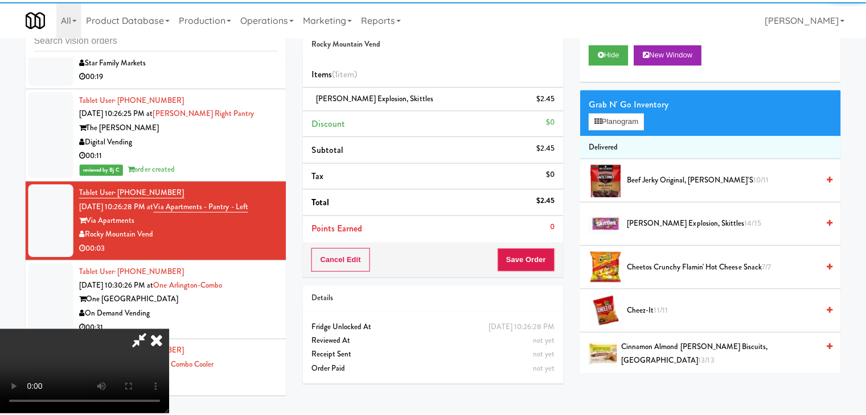
scroll to position [10305, 0]
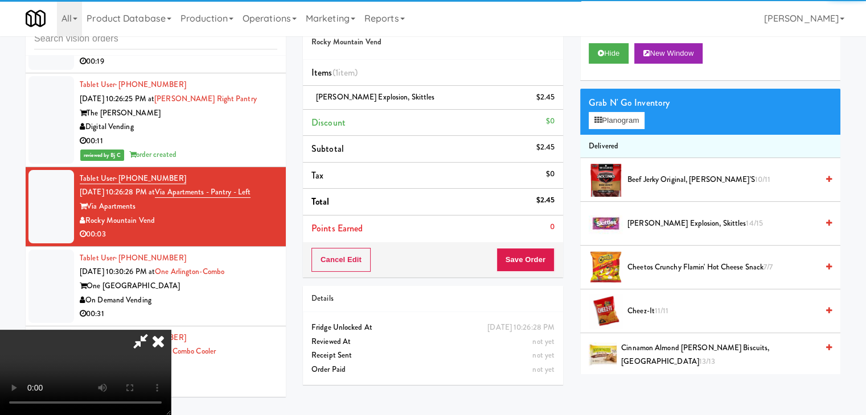
drag, startPoint x: 323, startPoint y: 244, endPoint x: 332, endPoint y: 242, distance: 9.3
click at [171, 330] on video at bounding box center [85, 372] width 171 height 85
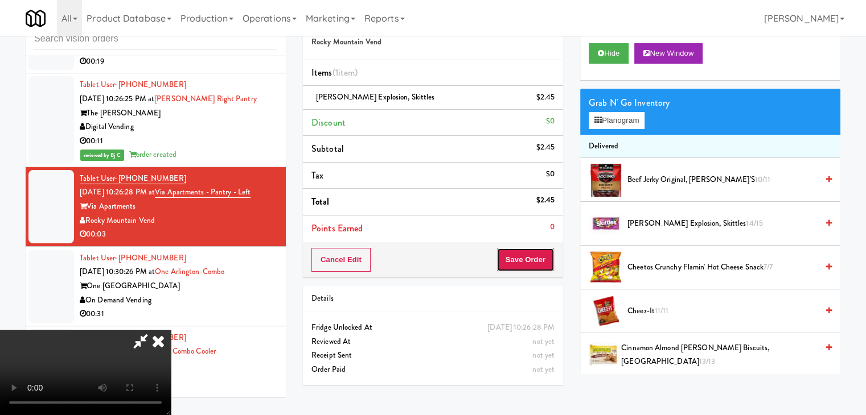
click at [551, 260] on button "Save Order" at bounding box center [525, 260] width 58 height 24
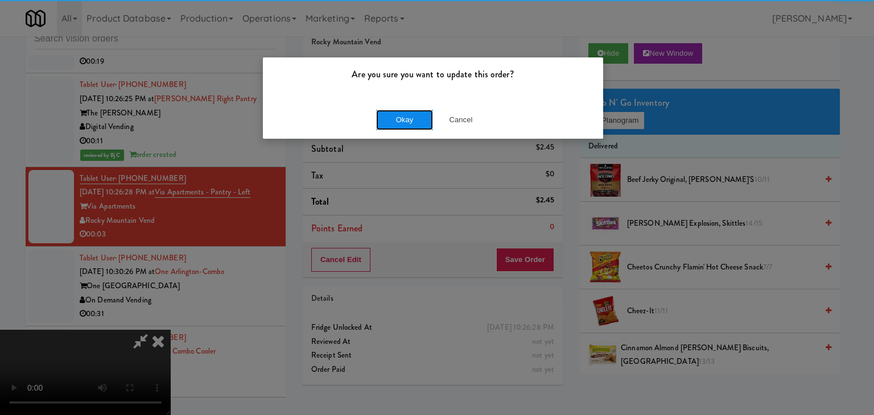
click at [421, 124] on button "Okay" at bounding box center [404, 120] width 57 height 20
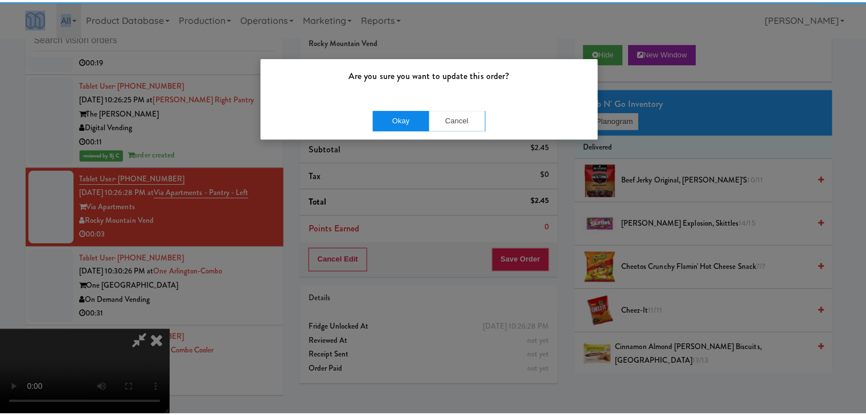
click
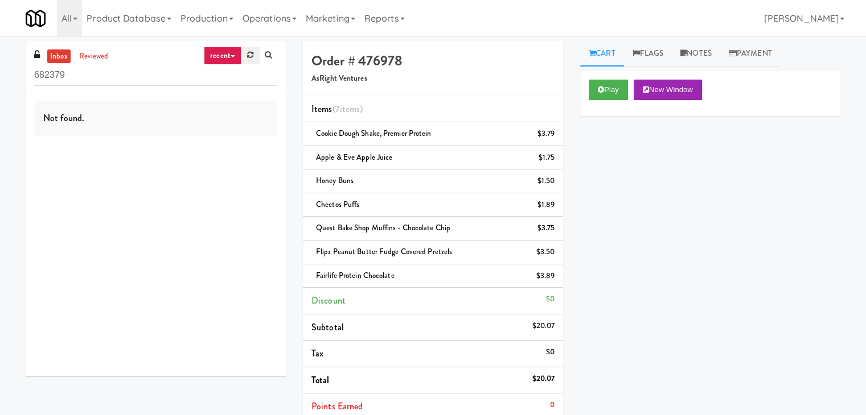
click at [246, 55] on link at bounding box center [250, 55] width 18 height 17
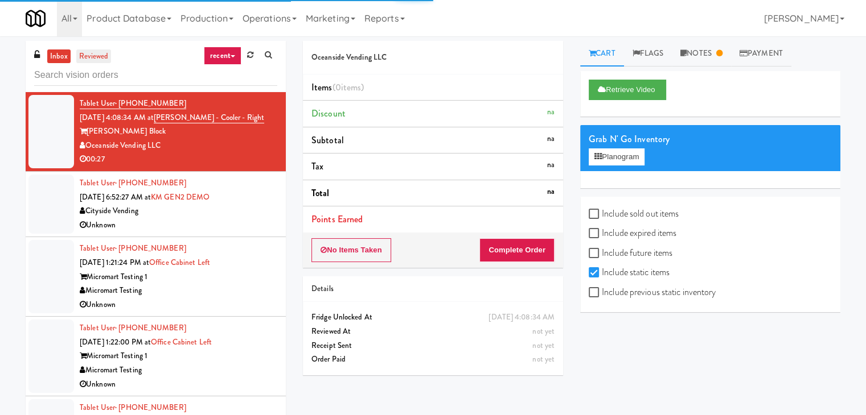
click at [93, 61] on link "reviewed" at bounding box center [93, 57] width 35 height 14
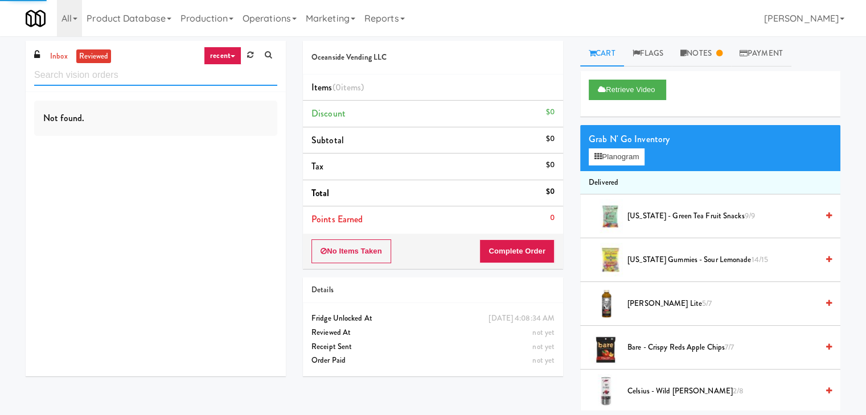
click at [104, 75] on input "text" at bounding box center [155, 75] width 243 height 21
paste input "[PHONE_NUMBER]"
type input "(267) 864-6899"
drag, startPoint x: 110, startPoint y: 80, endPoint x: 27, endPoint y: 80, distance: 82.5
click at [27, 80] on div "inbox reviewed recent all unclear take inventory issue suspicious failed recent…" at bounding box center [156, 66] width 260 height 51
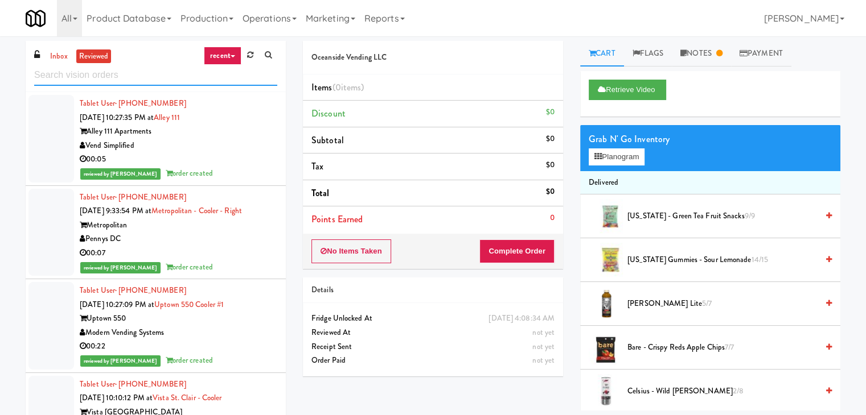
click at [167, 80] on input "text" at bounding box center [155, 75] width 243 height 21
paste input "Vista St. Clair - Cooler"
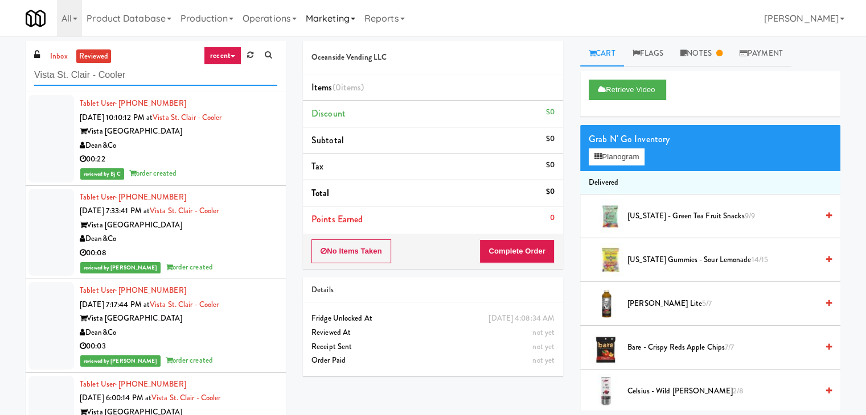
type input "Vista St. Clair - Cooler"
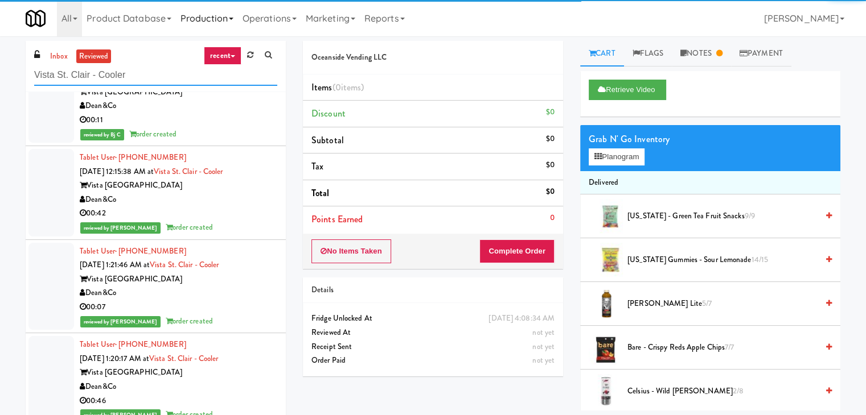
scroll to position [2960, 0]
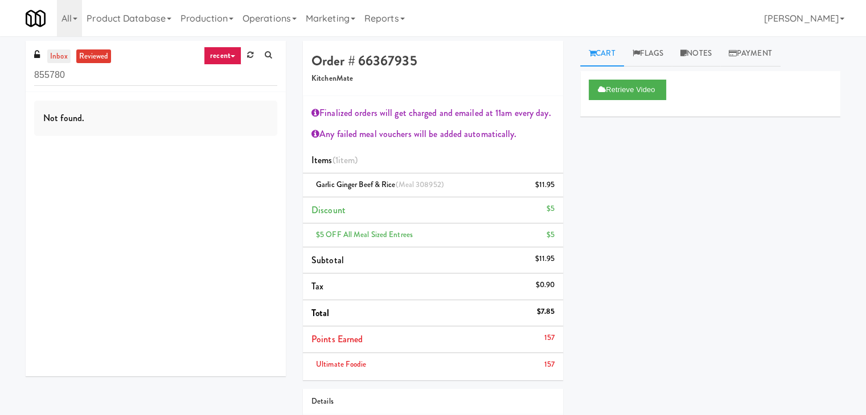
click at [53, 59] on link "inbox" at bounding box center [58, 57] width 23 height 14
click at [107, 56] on link "reviewed" at bounding box center [93, 57] width 35 height 14
drag, startPoint x: 96, startPoint y: 81, endPoint x: 1, endPoint y: 78, distance: 95.7
click at [1, 79] on div "inbox reviewed recent all unclear take inventory issue suspicious failed recent…" at bounding box center [433, 269] width 866 height 456
click at [59, 51] on link "inbox" at bounding box center [58, 57] width 23 height 14
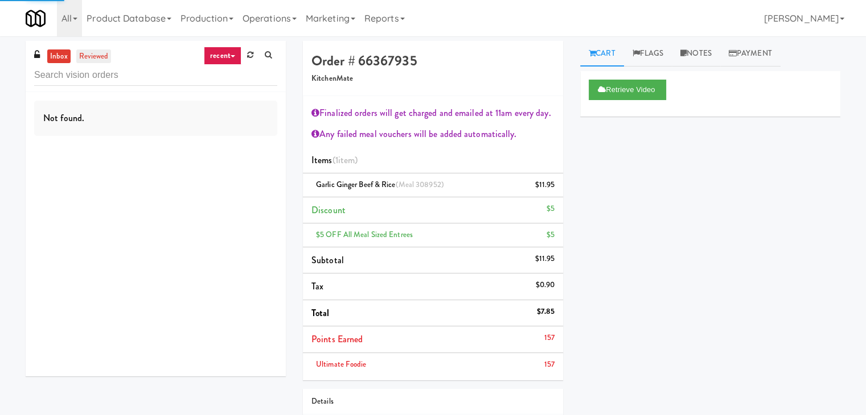
click at [90, 56] on link "reviewed" at bounding box center [93, 57] width 35 height 14
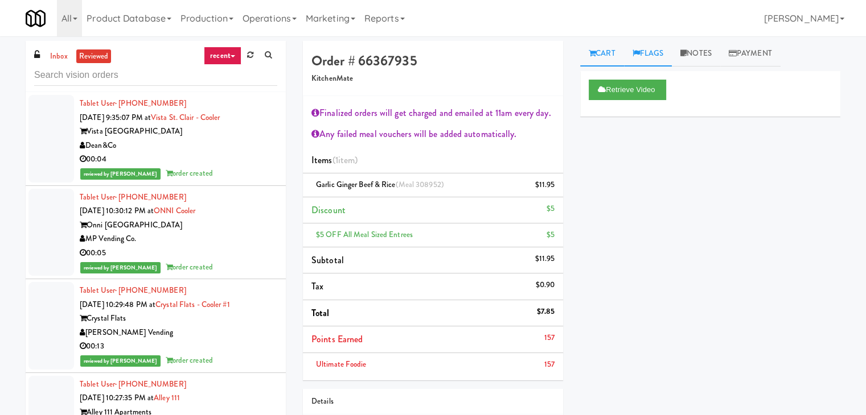
click at [653, 51] on link "Flags" at bounding box center [648, 54] width 48 height 26
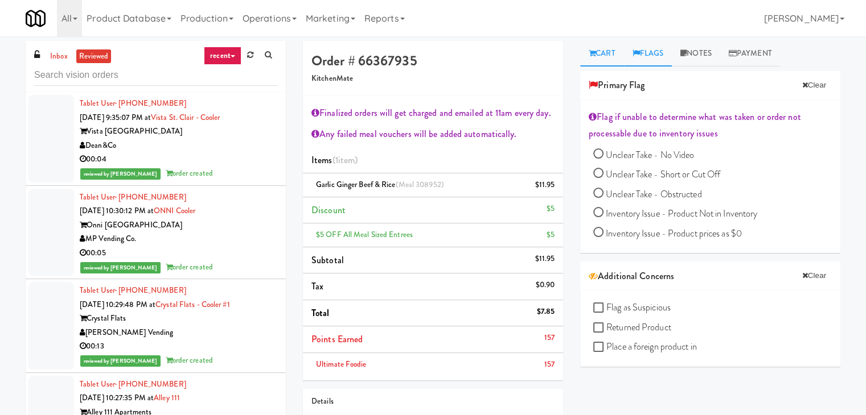
click at [615, 54] on link "Cart" at bounding box center [602, 54] width 44 height 26
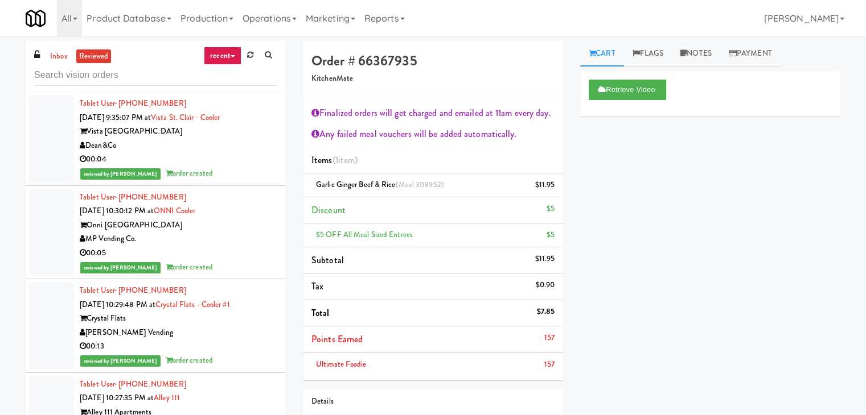
drag, startPoint x: 179, startPoint y: 130, endPoint x: 89, endPoint y: 133, distance: 90.0
click at [89, 133] on div "Vista [GEOGRAPHIC_DATA]" at bounding box center [178, 132] width 197 height 14
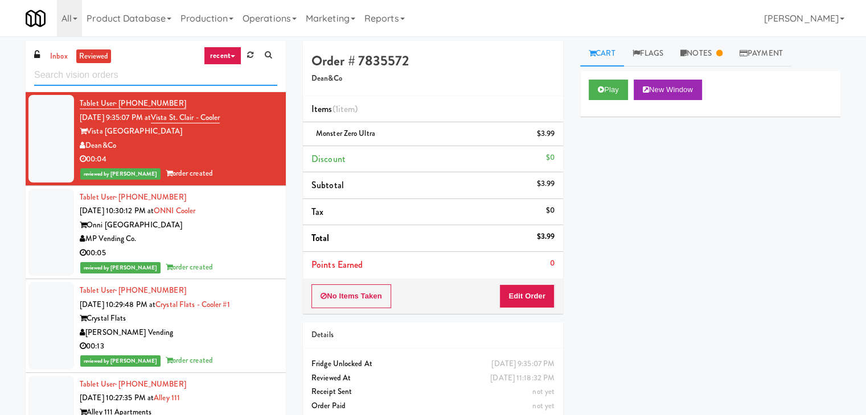
click at [84, 75] on input "text" at bounding box center [155, 75] width 243 height 21
paste input "Vista [GEOGRAPHIC_DATA]"
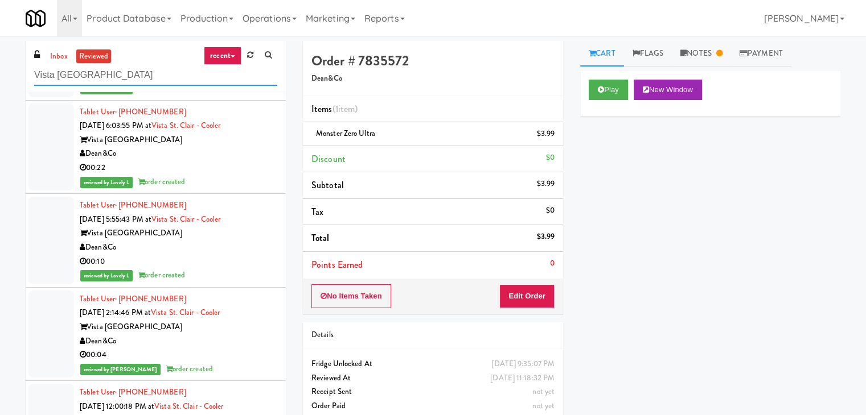
scroll to position [2561, 0]
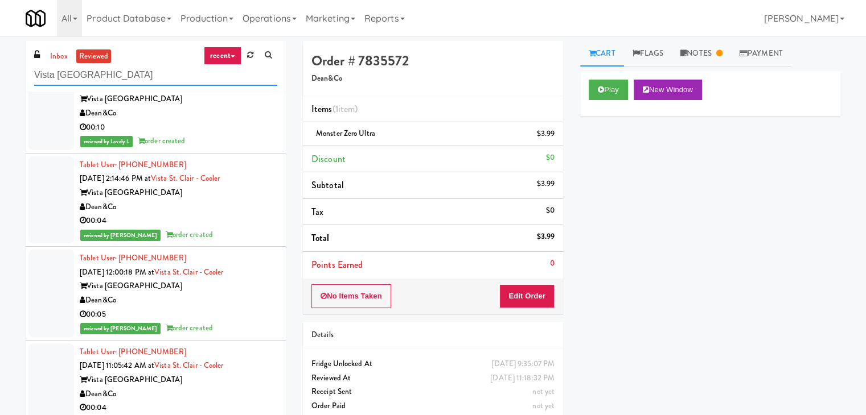
type input "Vista [GEOGRAPHIC_DATA]"
click at [235, 56] on link "recent" at bounding box center [223, 56] width 38 height 18
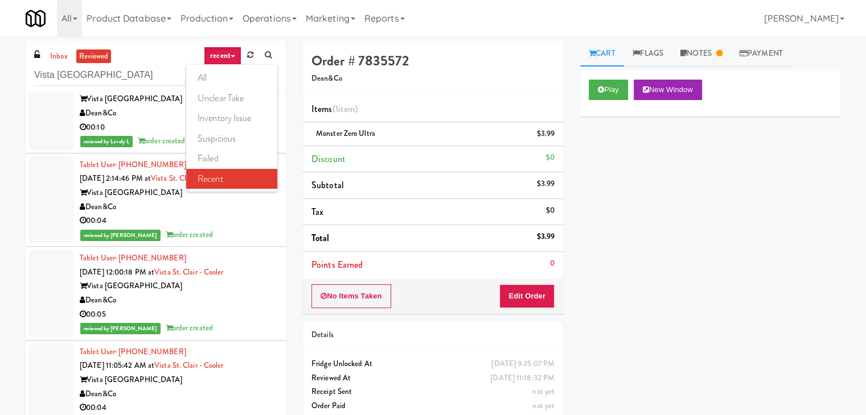
click at [0, 143] on div "inbox reviewed recent all unclear take inventory issue suspicious failed recent…" at bounding box center [433, 241] width 866 height 401
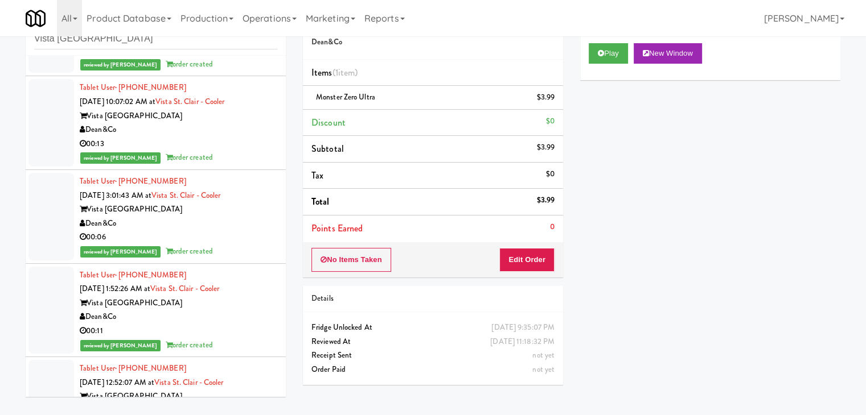
scroll to position [20346, 0]
